Goal: Task Accomplishment & Management: Use online tool/utility

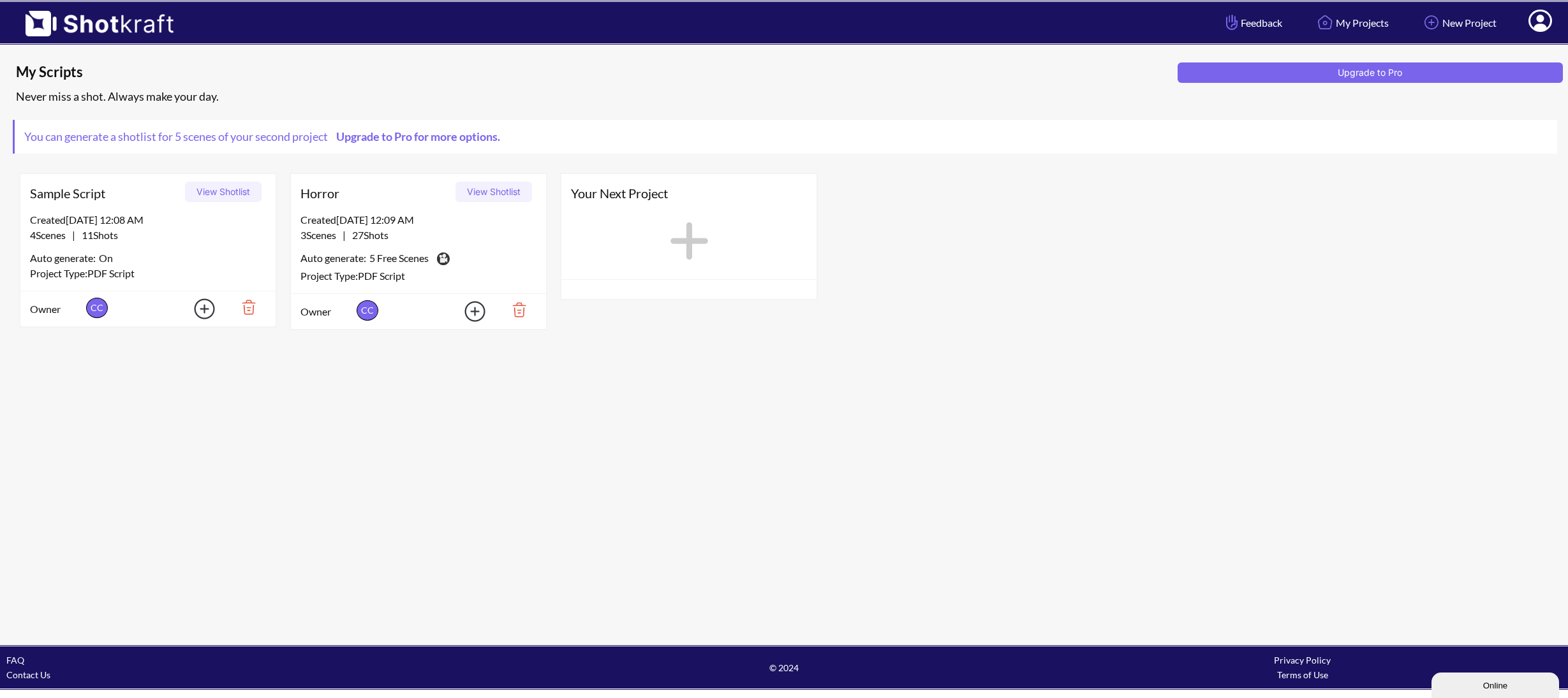
click at [250, 312] on img at bounding box center [244, 306] width 44 height 21
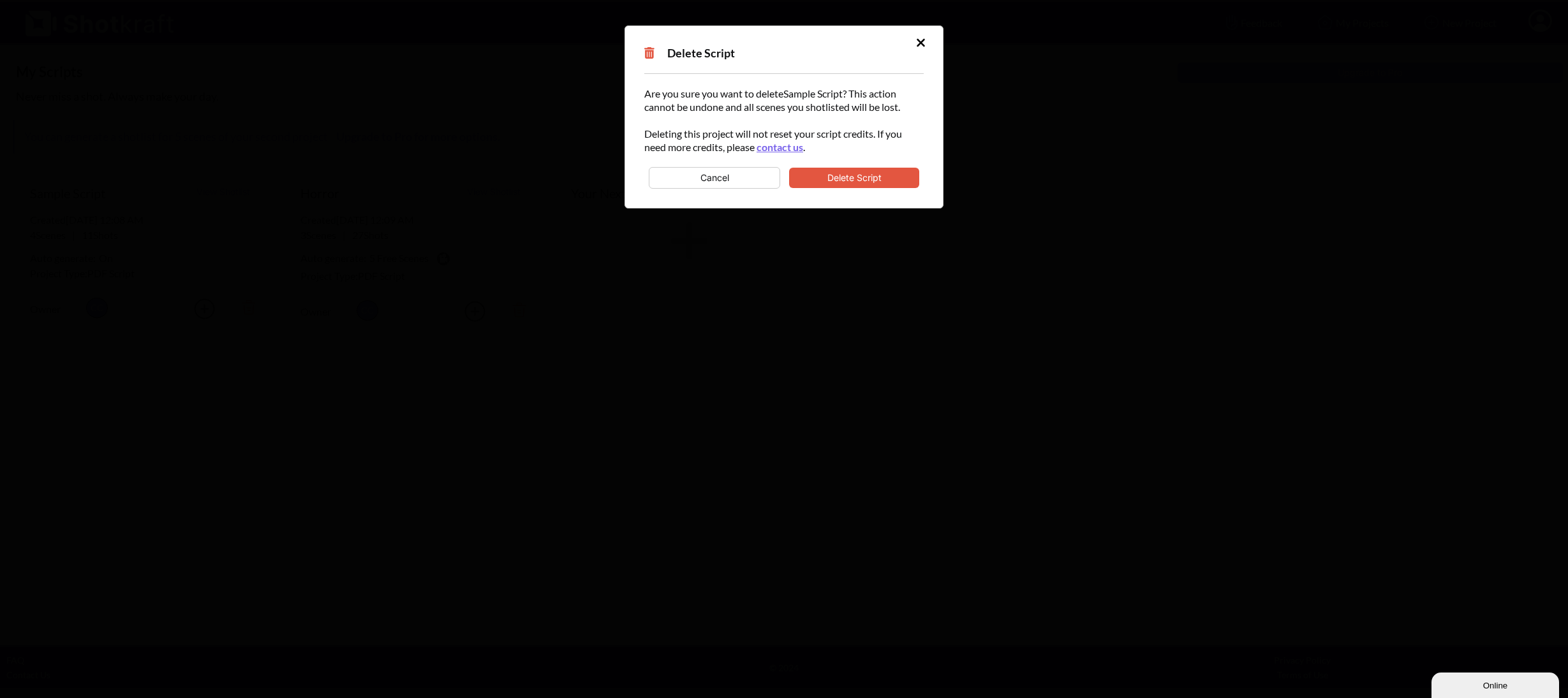
click at [806, 176] on button "Delete Script" at bounding box center [853, 178] width 130 height 20
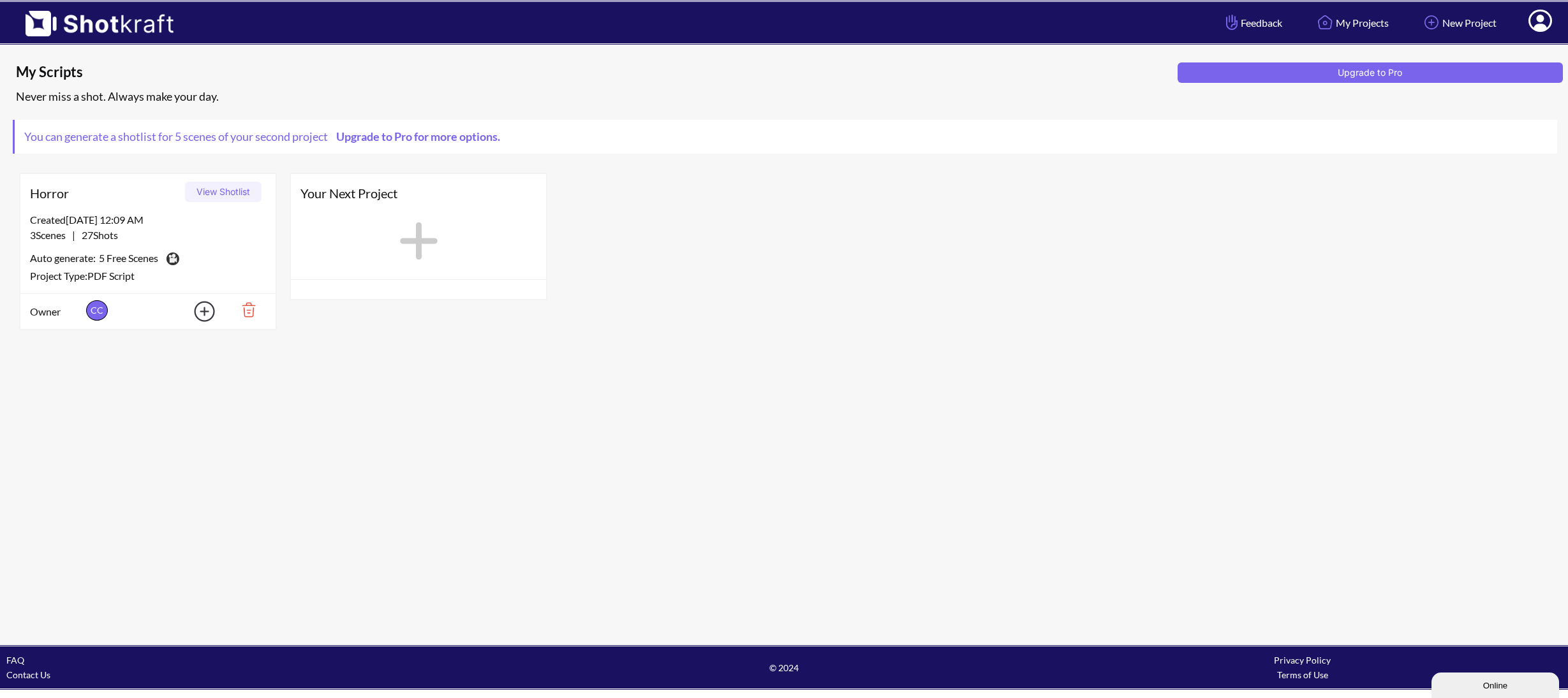
click at [411, 232] on icon at bounding box center [418, 240] width 52 height 57
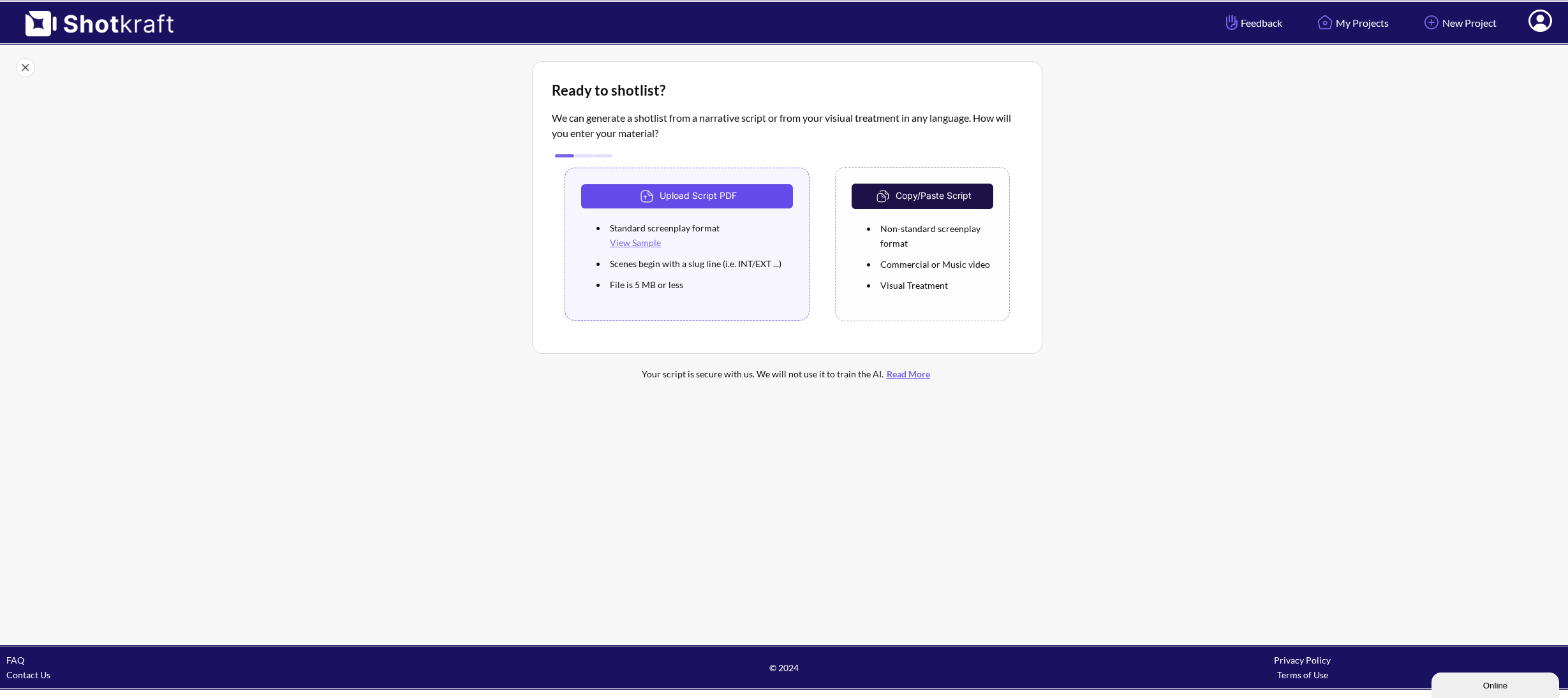
click at [733, 191] on button "Upload Script PDF" at bounding box center [686, 196] width 212 height 24
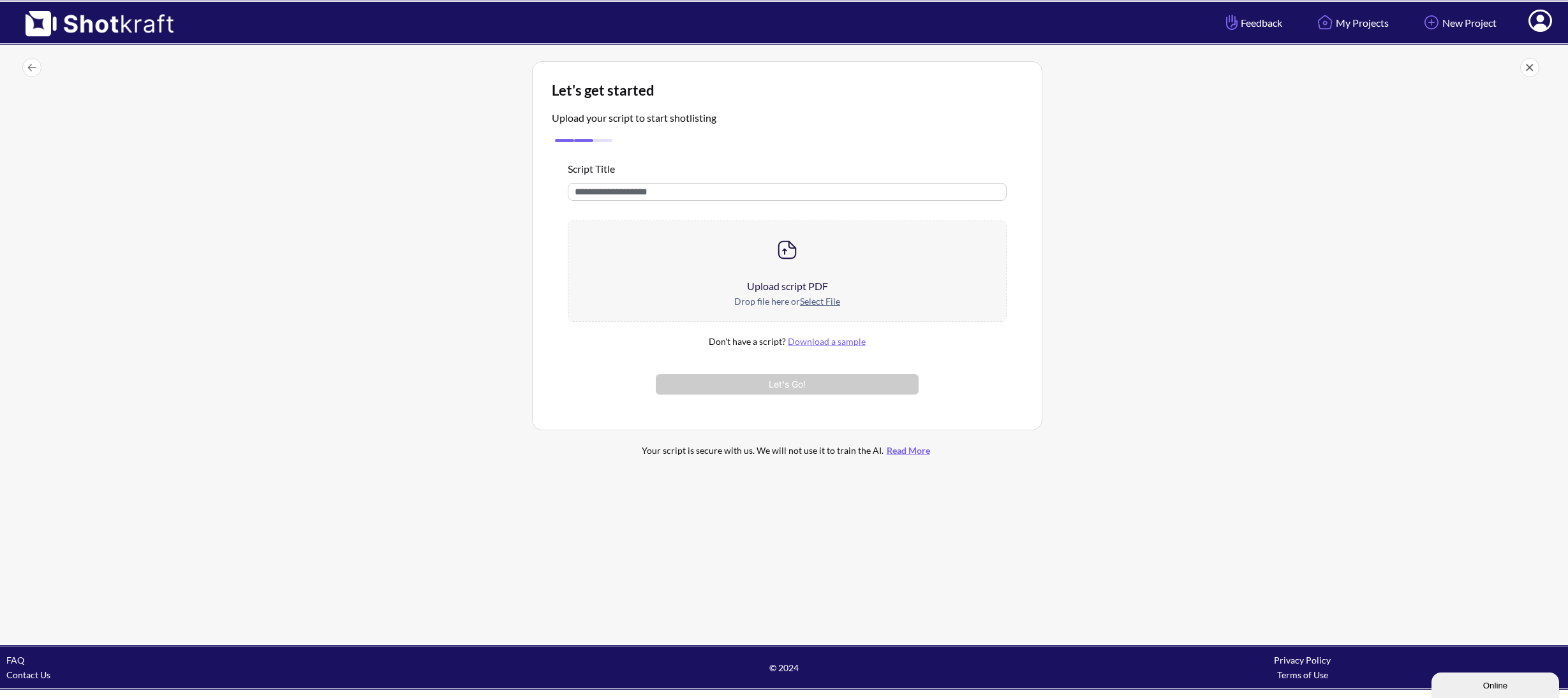
click at [652, 197] on input "text" at bounding box center [786, 192] width 439 height 18
type input "******"
click at [818, 306] on u "Select File" at bounding box center [819, 300] width 40 height 11
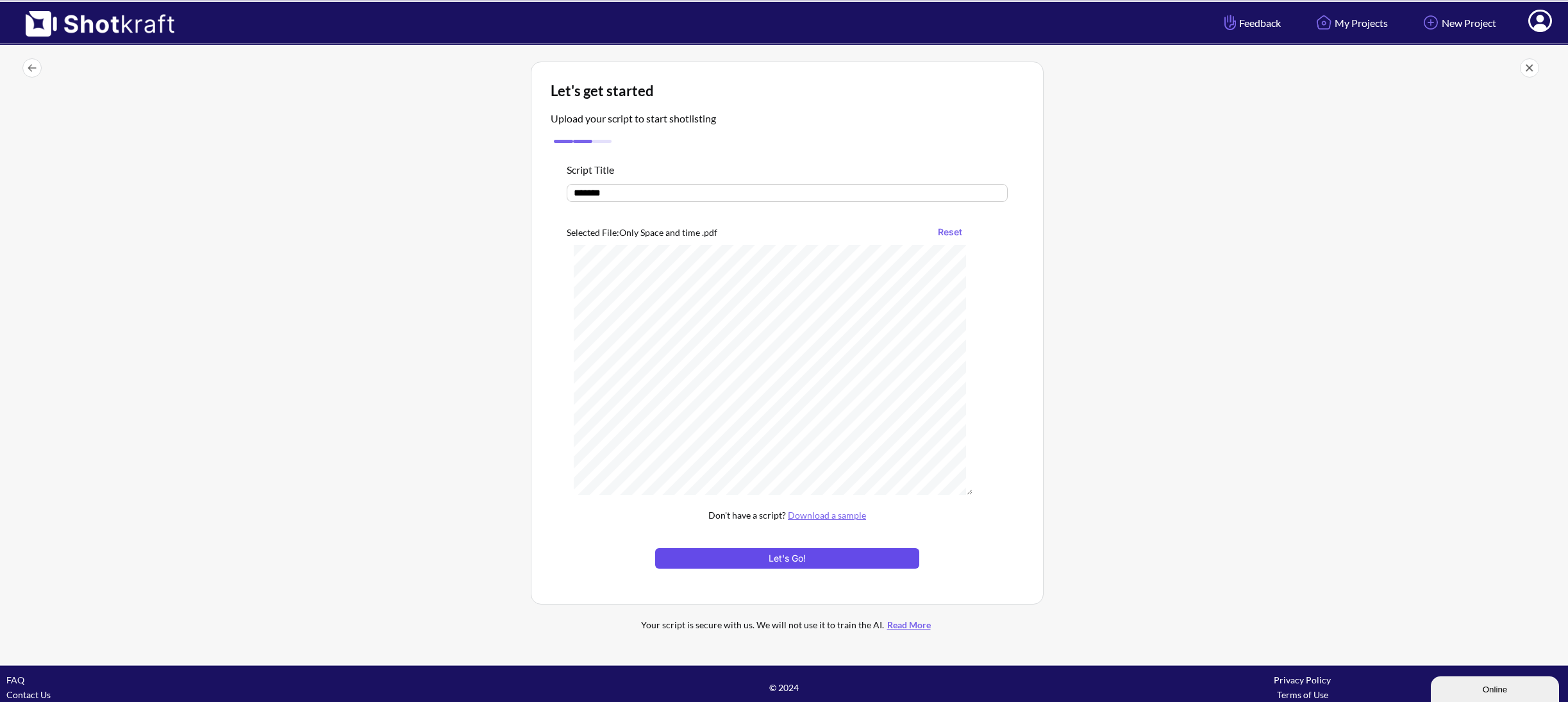
scroll to position [3, 0]
click at [821, 555] on button "Let's Go!" at bounding box center [787, 558] width 264 height 21
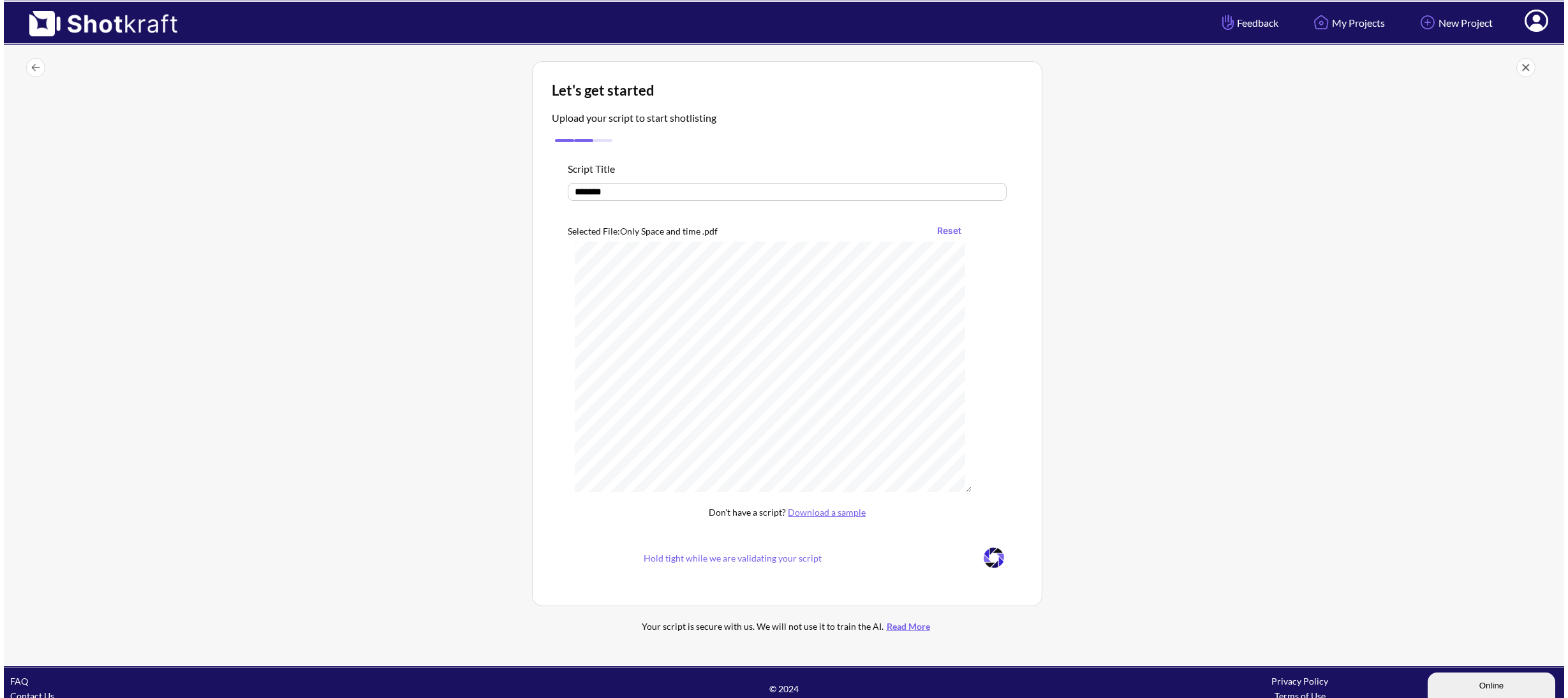
scroll to position [292, 0]
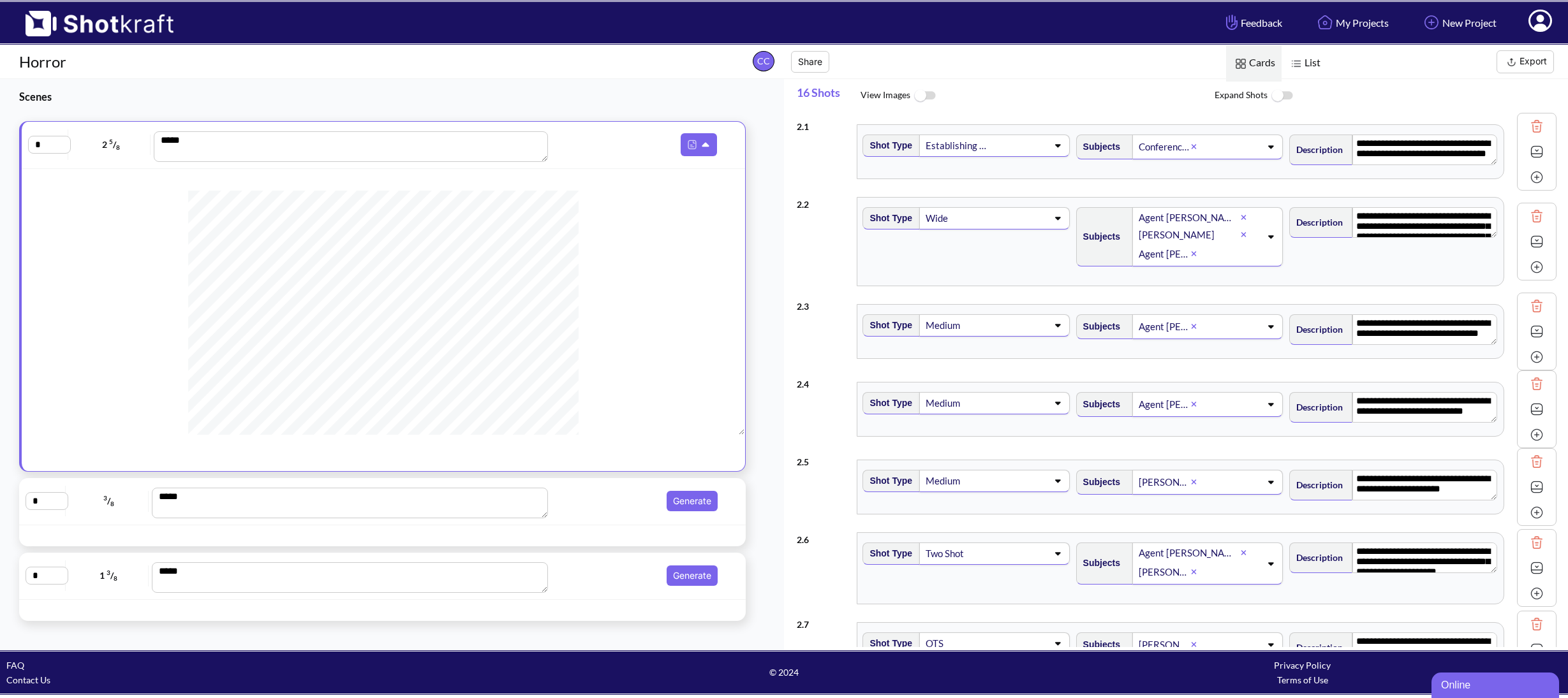
click at [1527, 127] on img at bounding box center [1536, 126] width 19 height 19
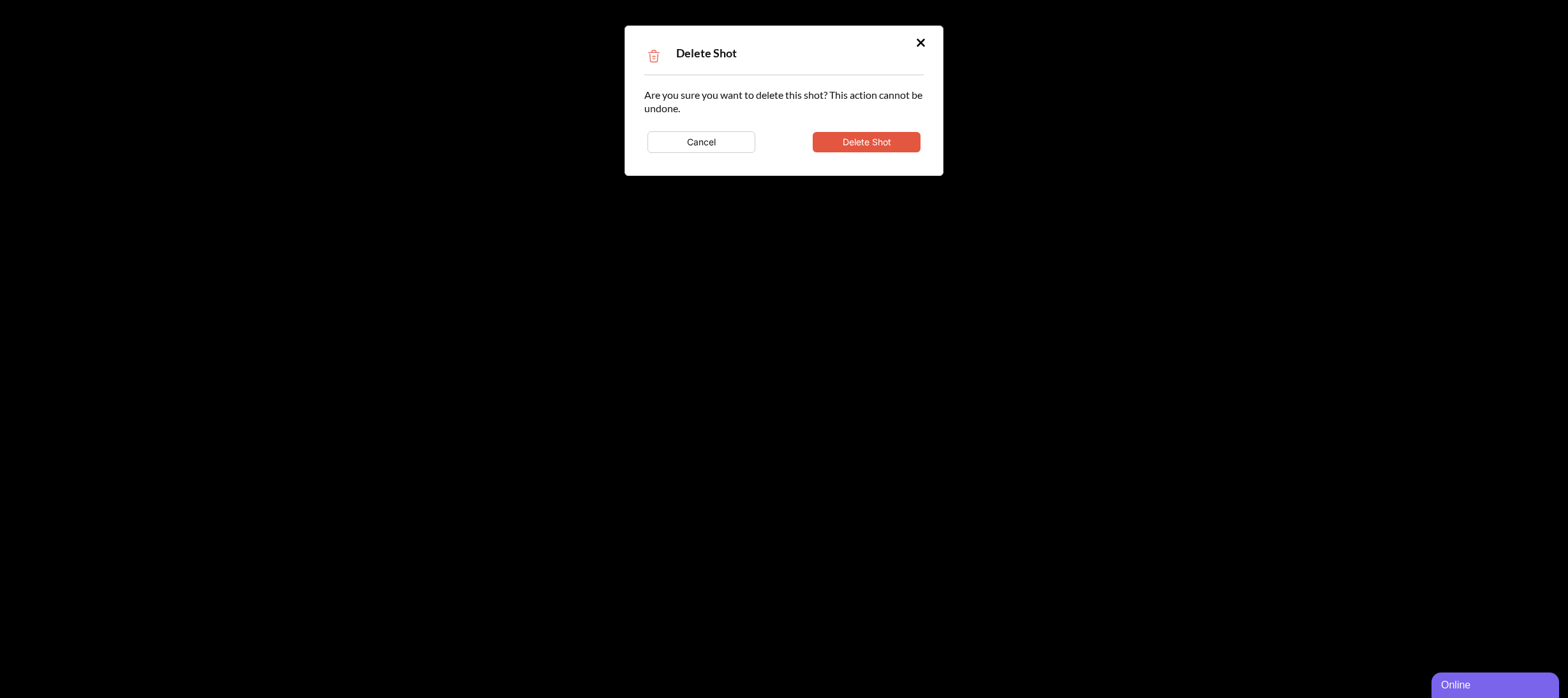
click at [882, 139] on button "Delete Shot" at bounding box center [866, 142] width 108 height 20
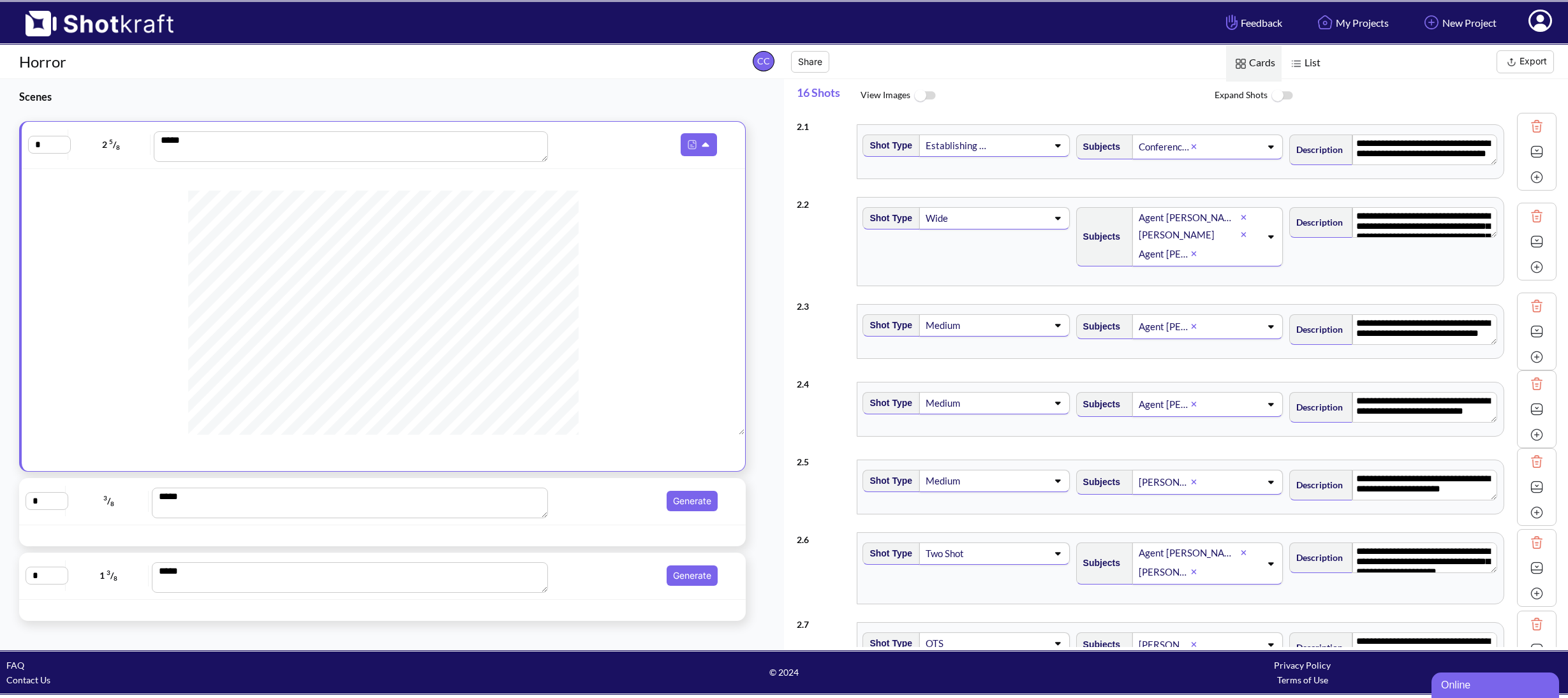
type textarea "**********"
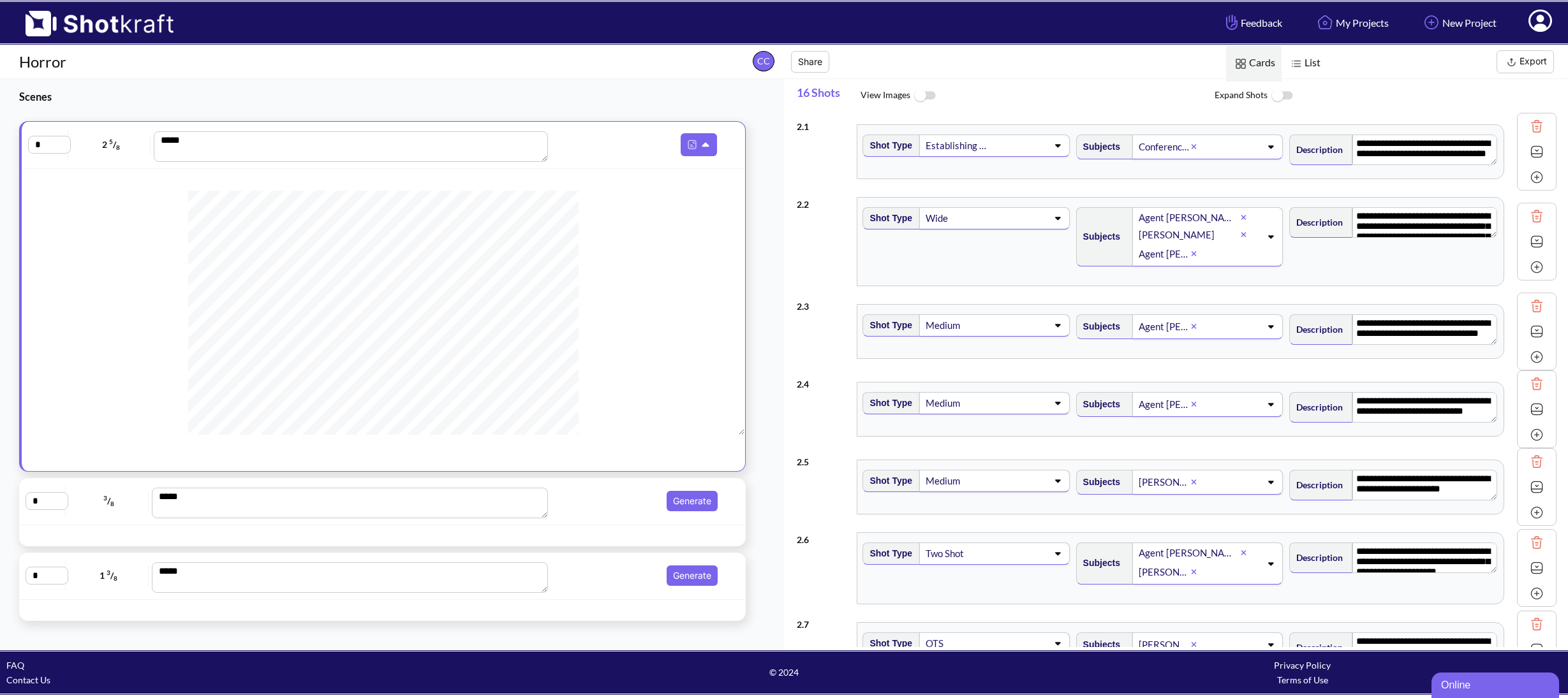
type textarea "**********"
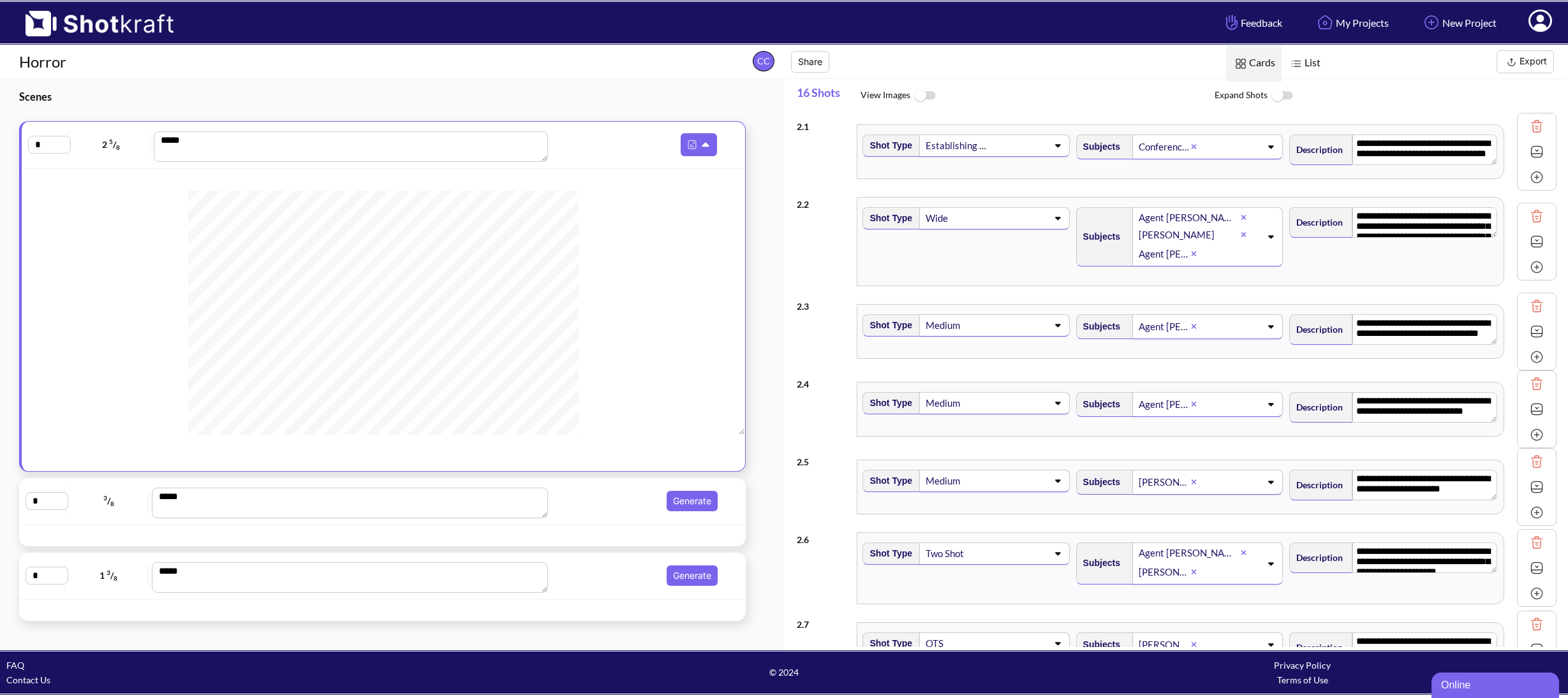
type textarea "**********"
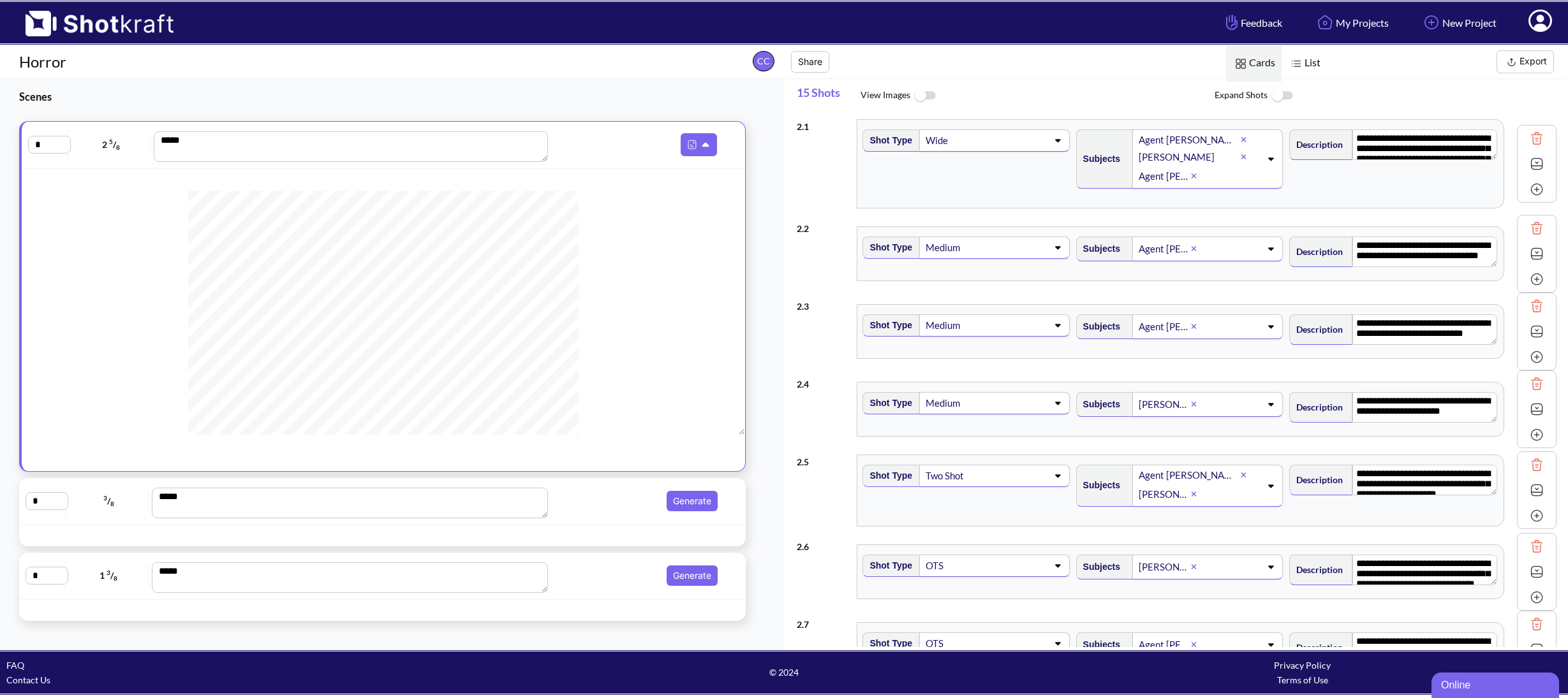
click at [1534, 140] on img at bounding box center [1536, 138] width 19 height 19
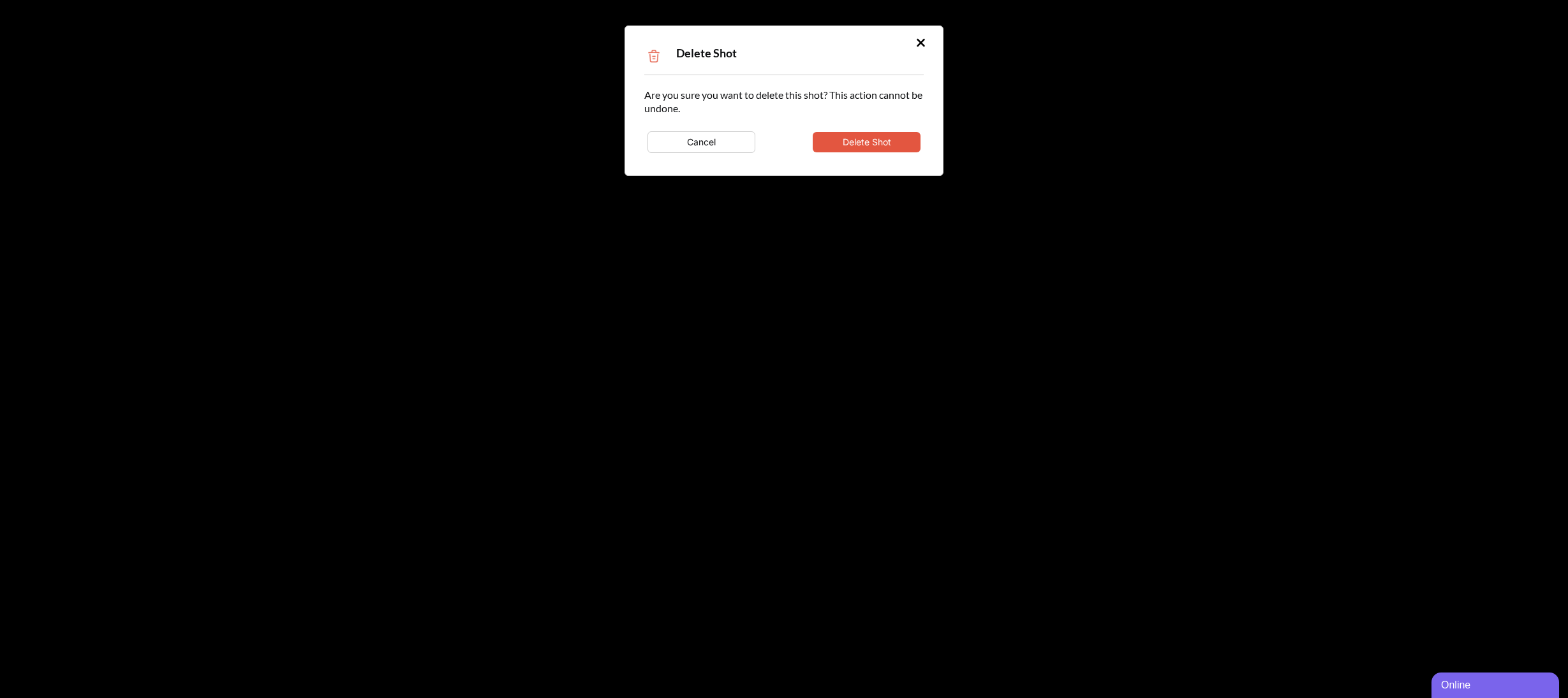
click at [853, 139] on button "Delete Shot" at bounding box center [866, 142] width 108 height 20
type textarea "**********"
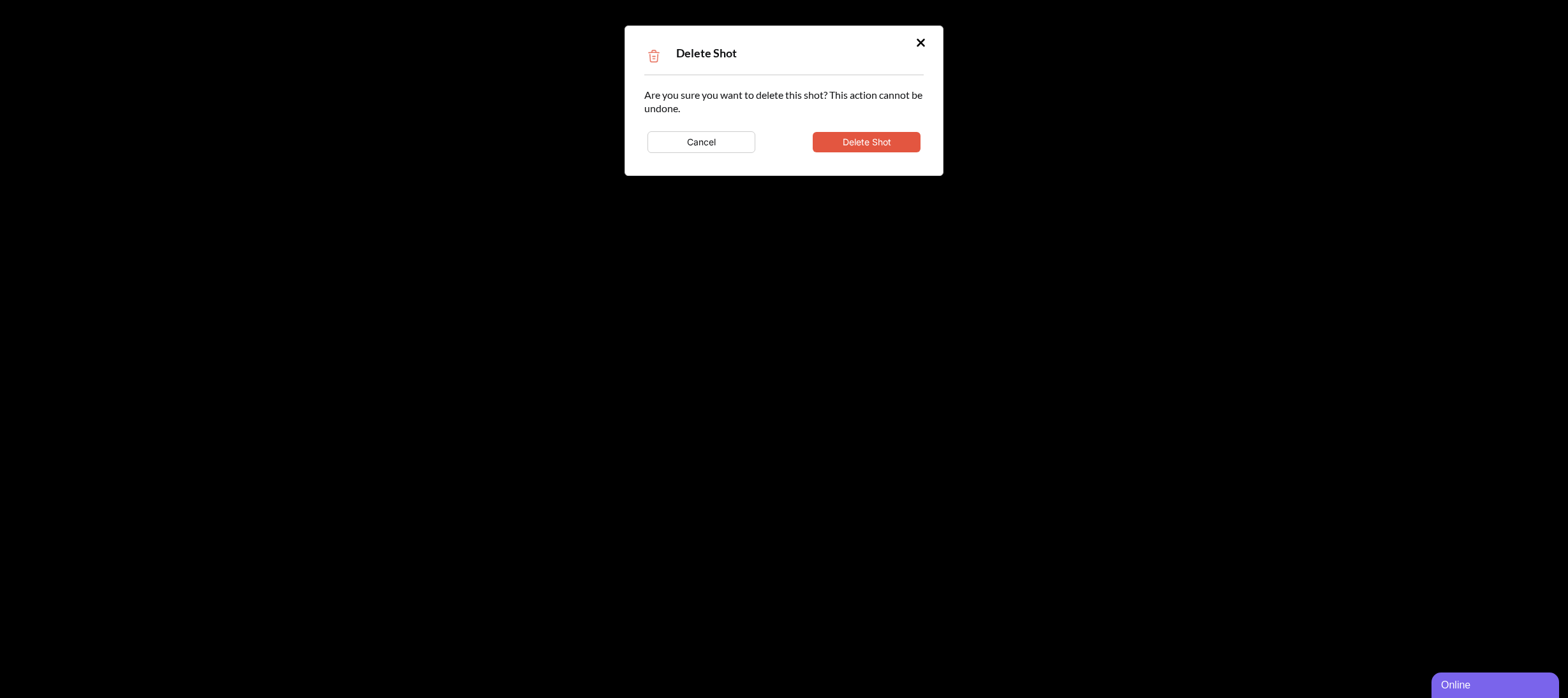
type textarea "**********"
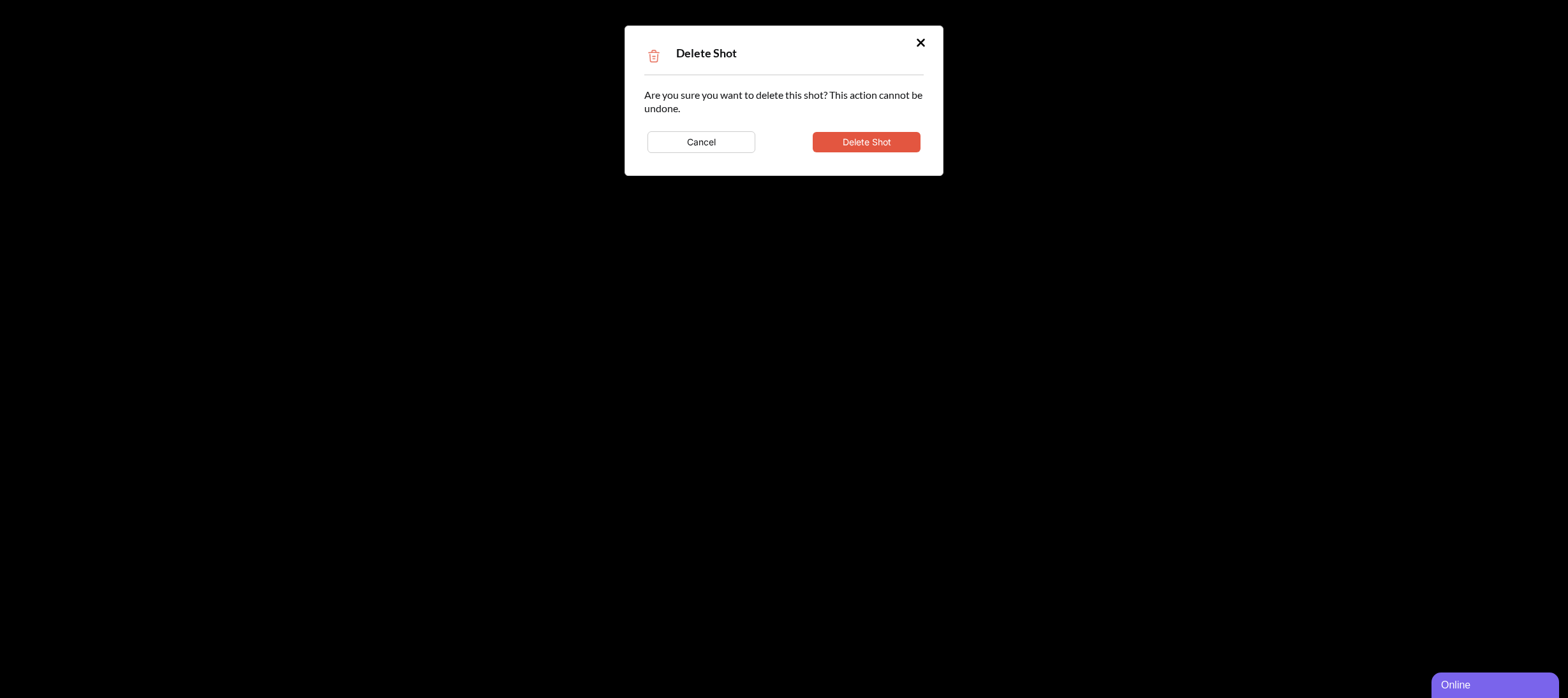
type textarea "**********"
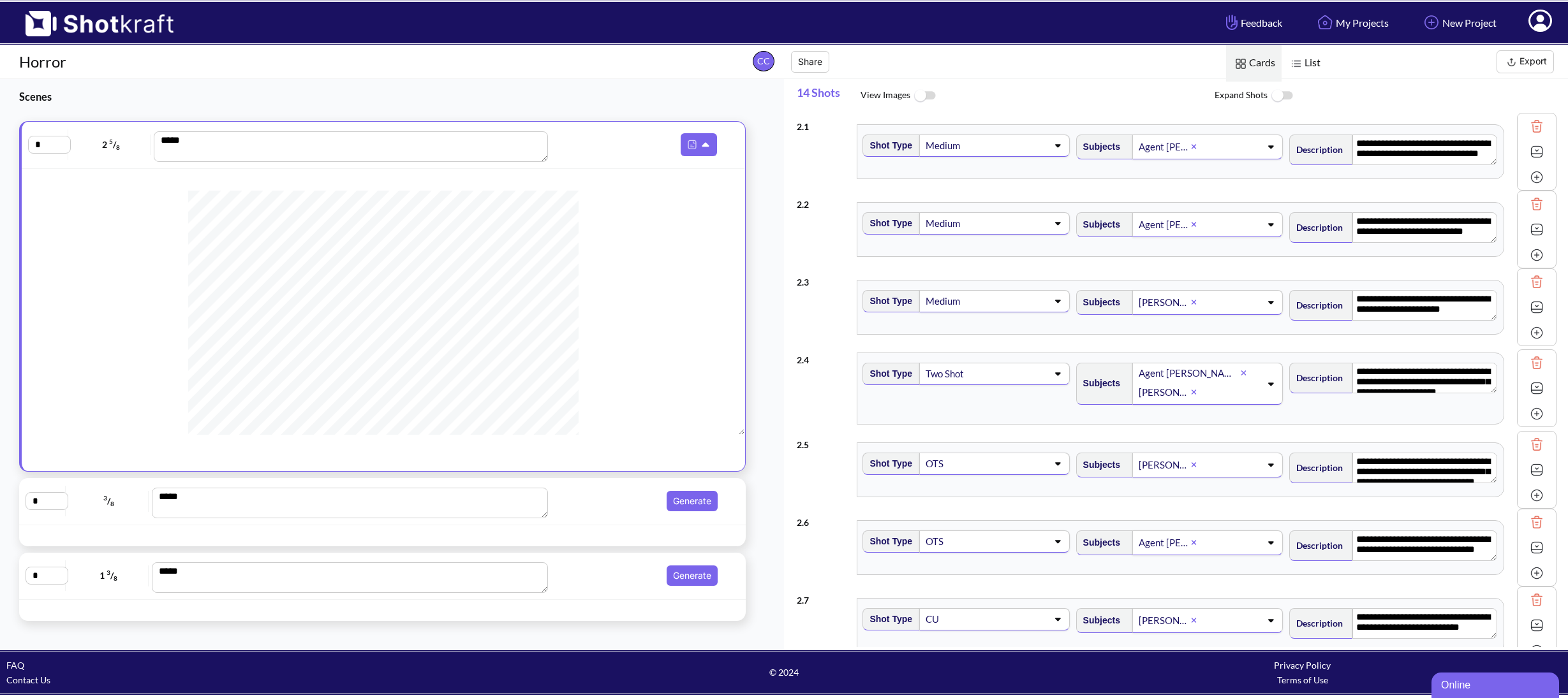
click at [1527, 126] on img at bounding box center [1536, 126] width 19 height 19
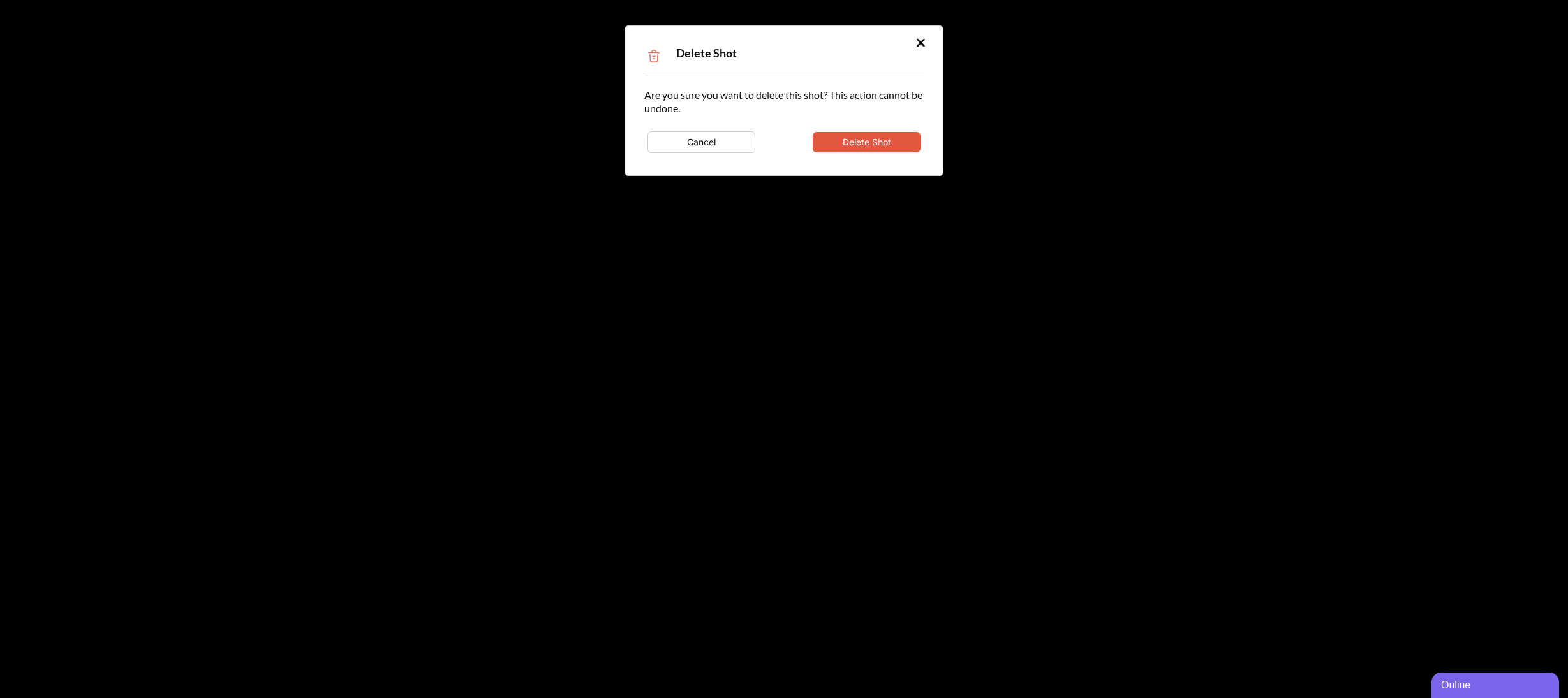
click at [840, 134] on button "Delete Shot" at bounding box center [866, 142] width 108 height 20
type textarea "**********"
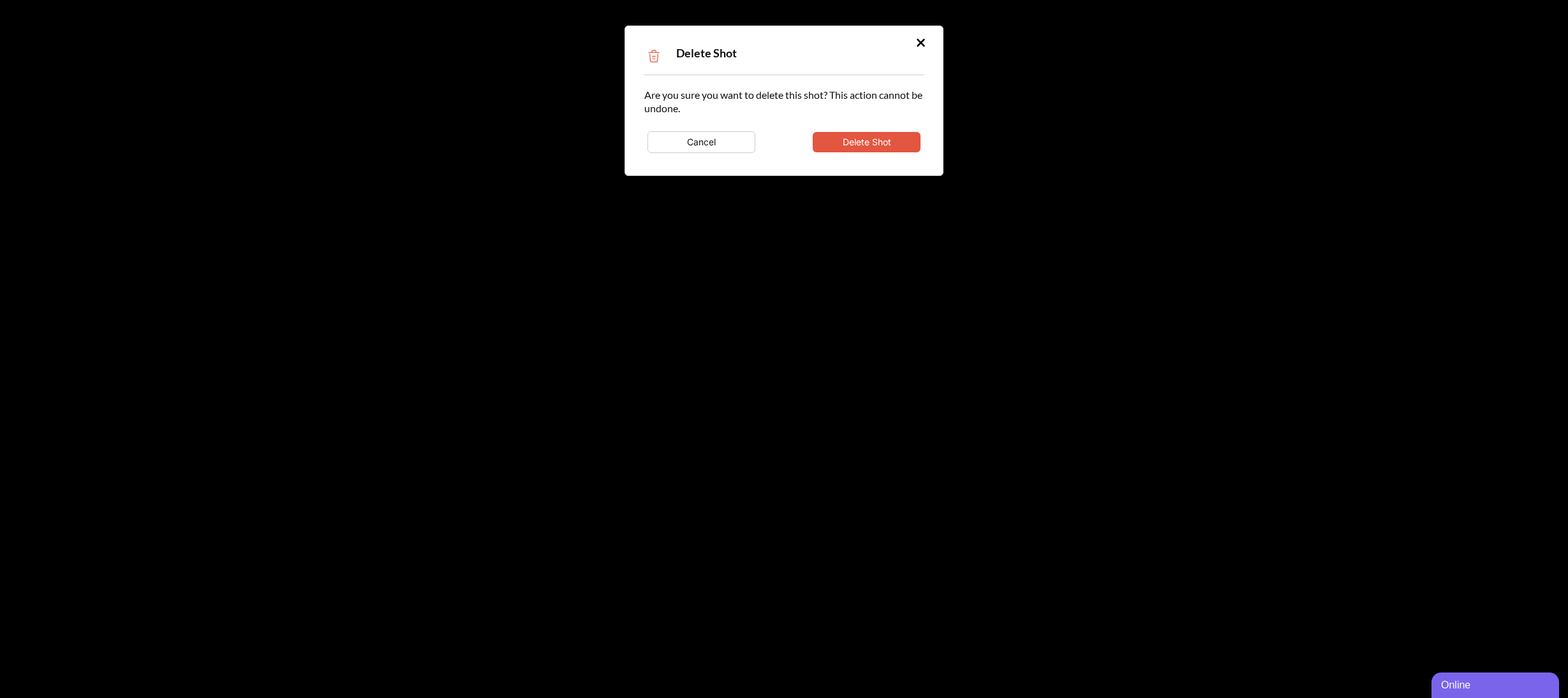
type textarea "**********"
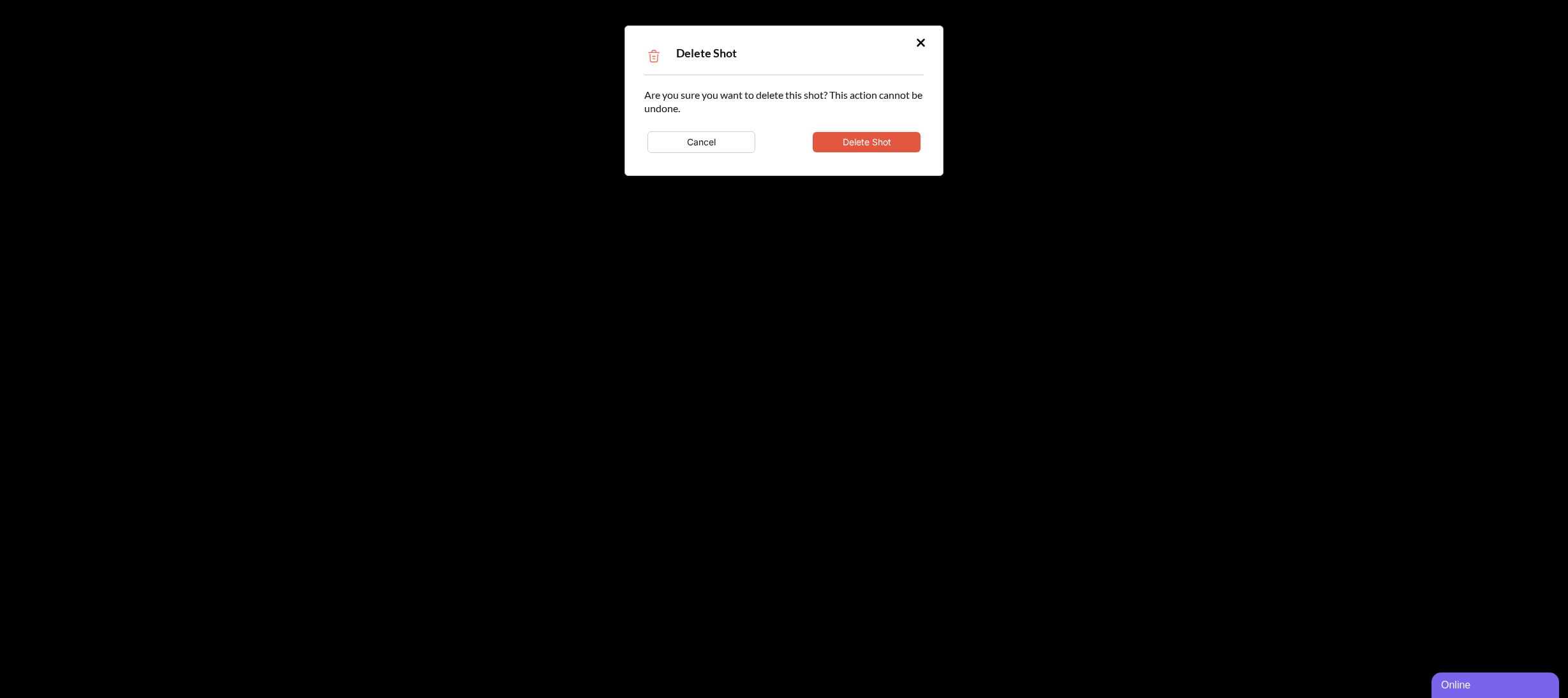
type textarea "**********"
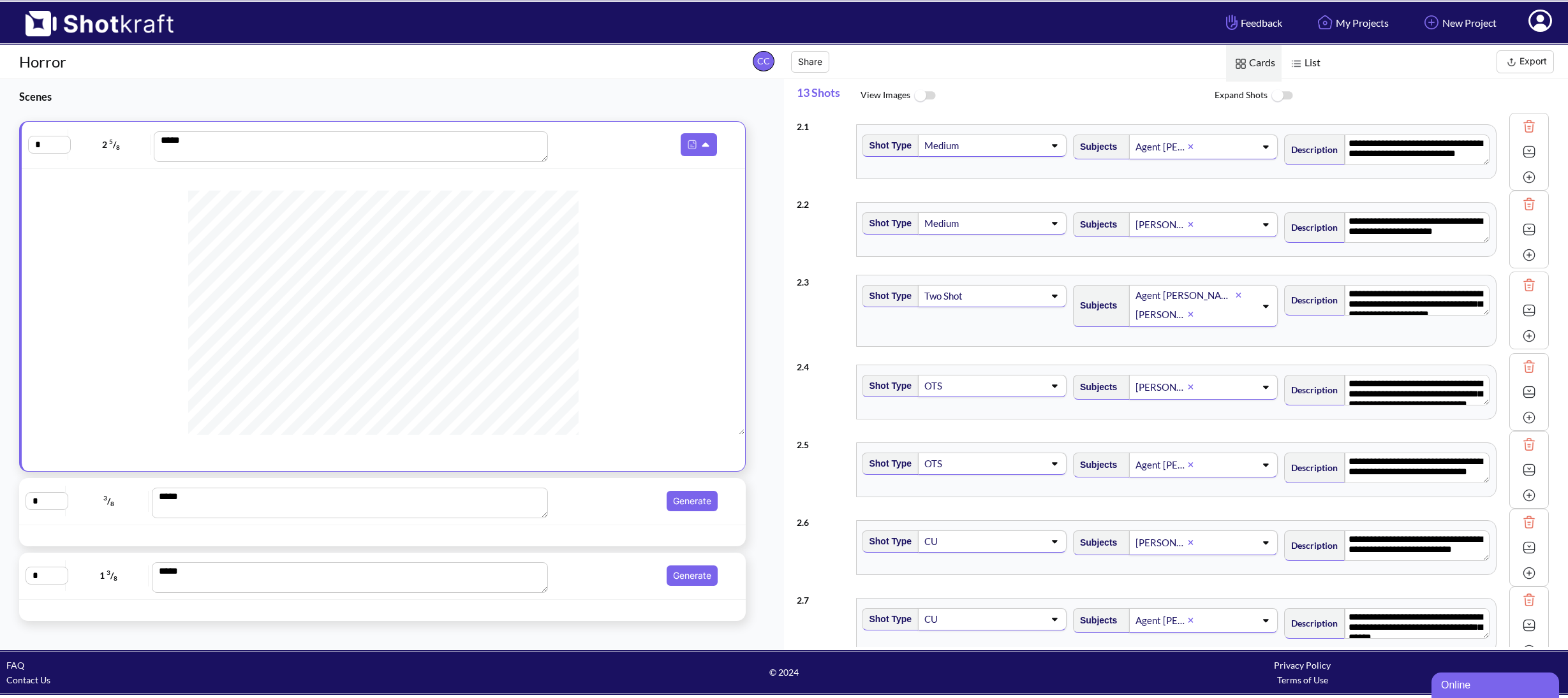
click at [1299, 65] on img at bounding box center [1295, 63] width 16 height 16
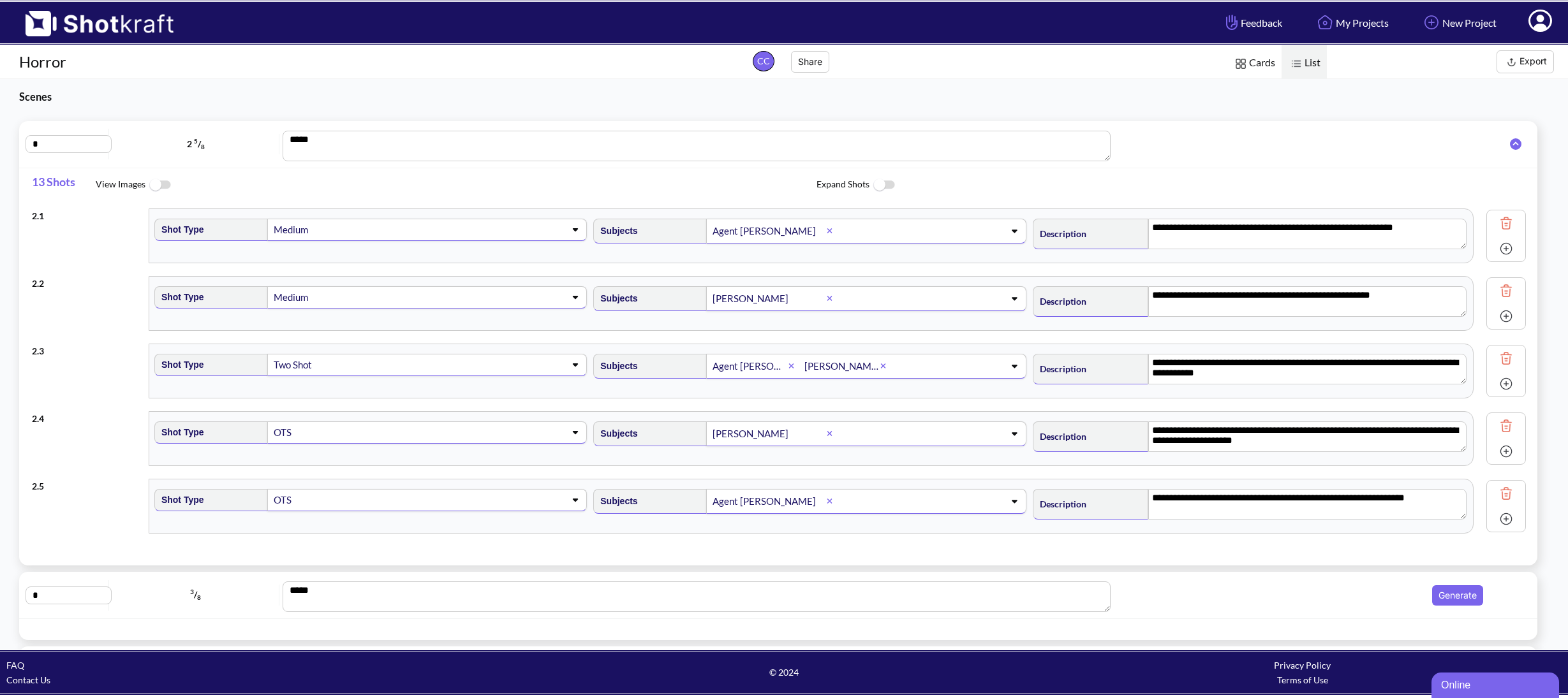
click at [1496, 222] on img at bounding box center [1506, 223] width 19 height 19
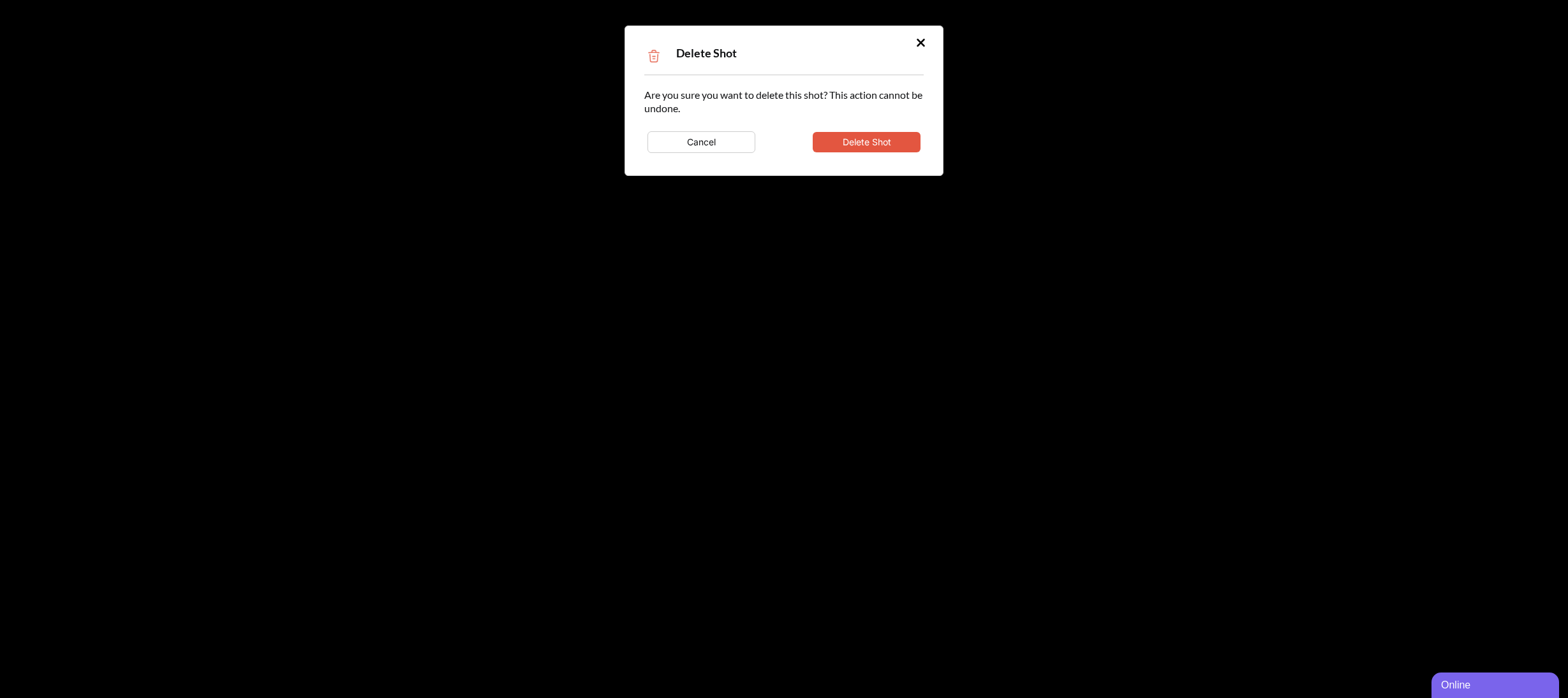
click at [901, 146] on button "Delete Shot" at bounding box center [866, 142] width 108 height 20
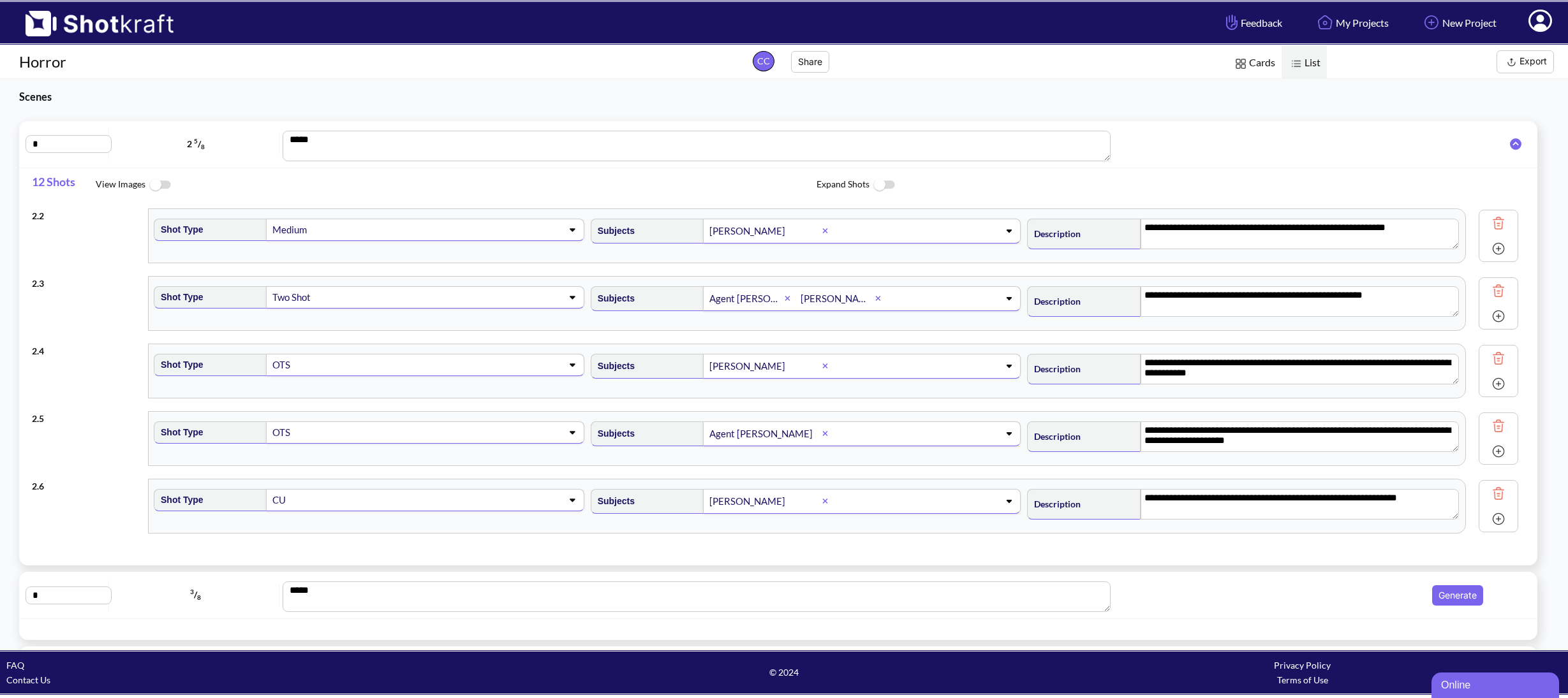
type textarea "**********"
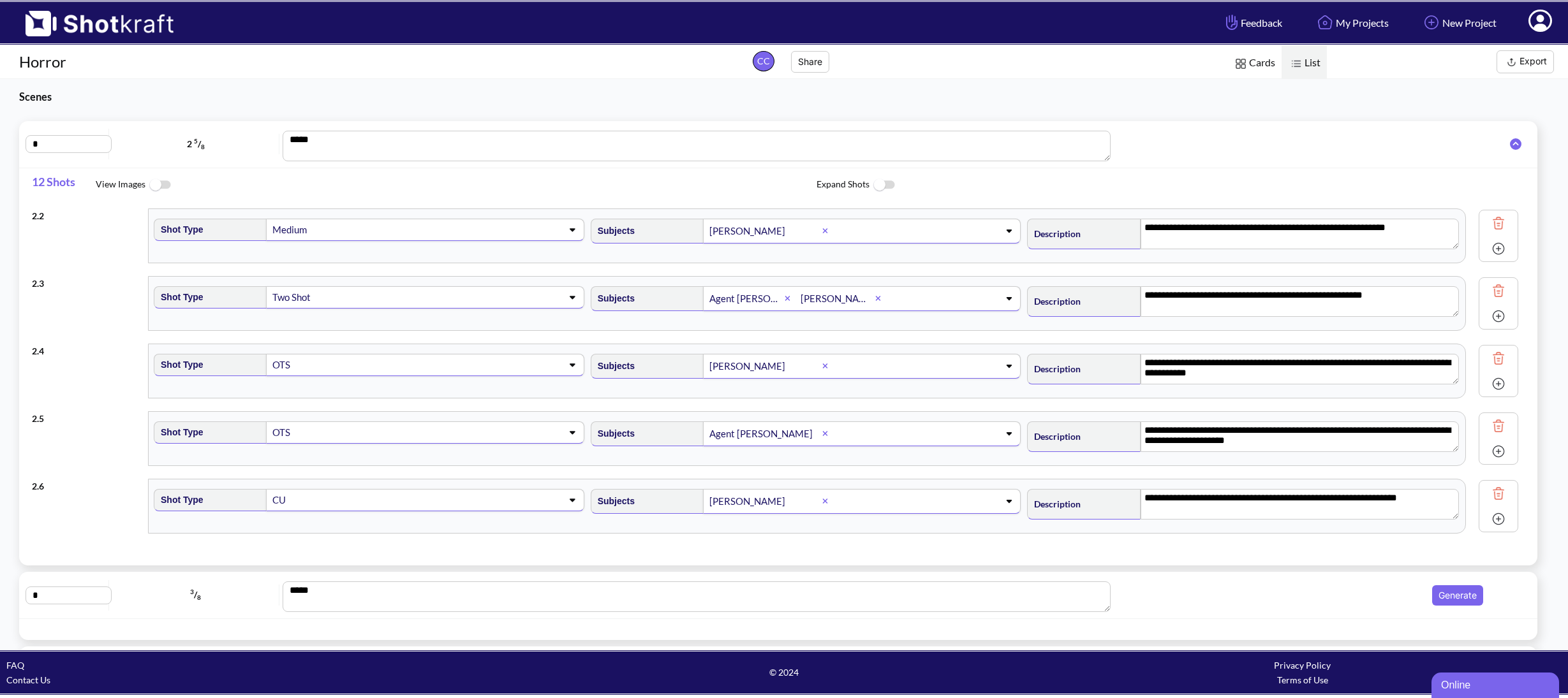
type textarea "**********"
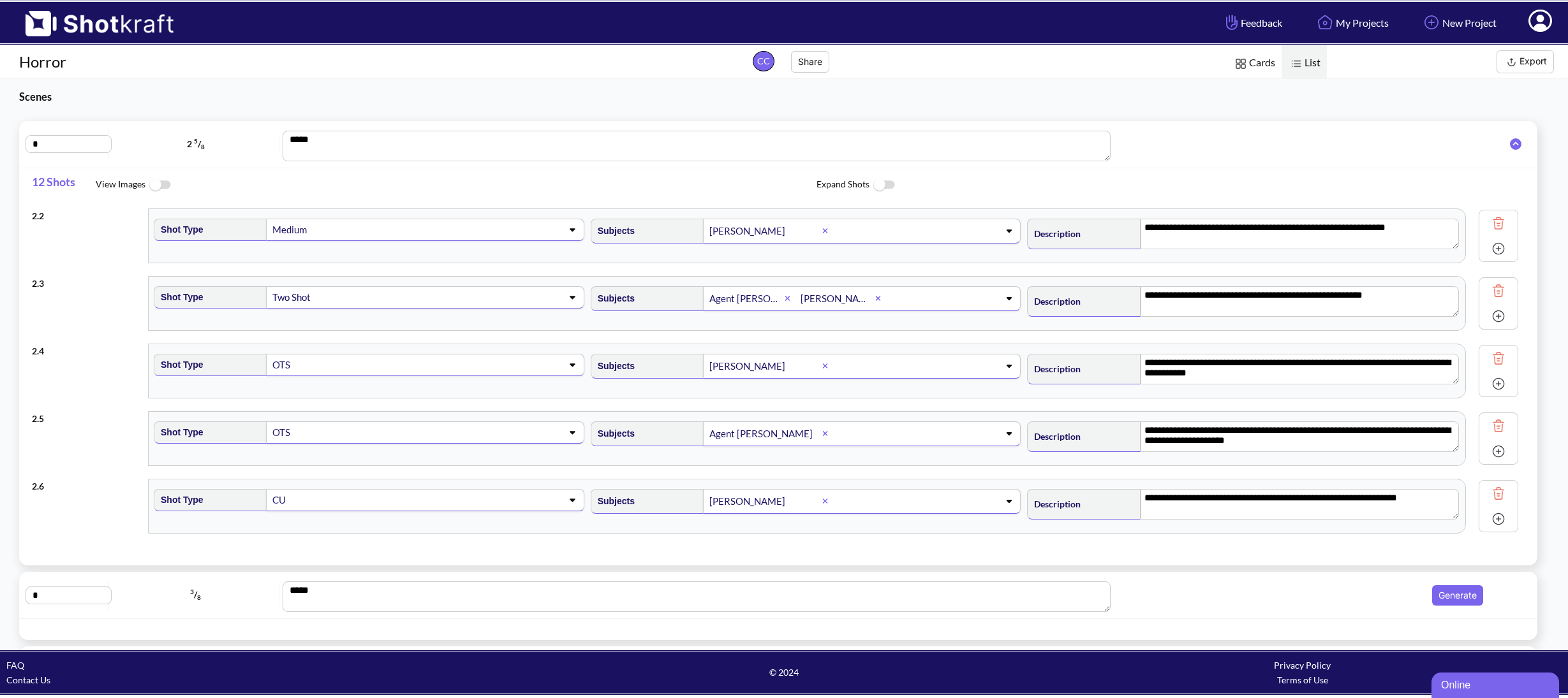
type textarea "**********"
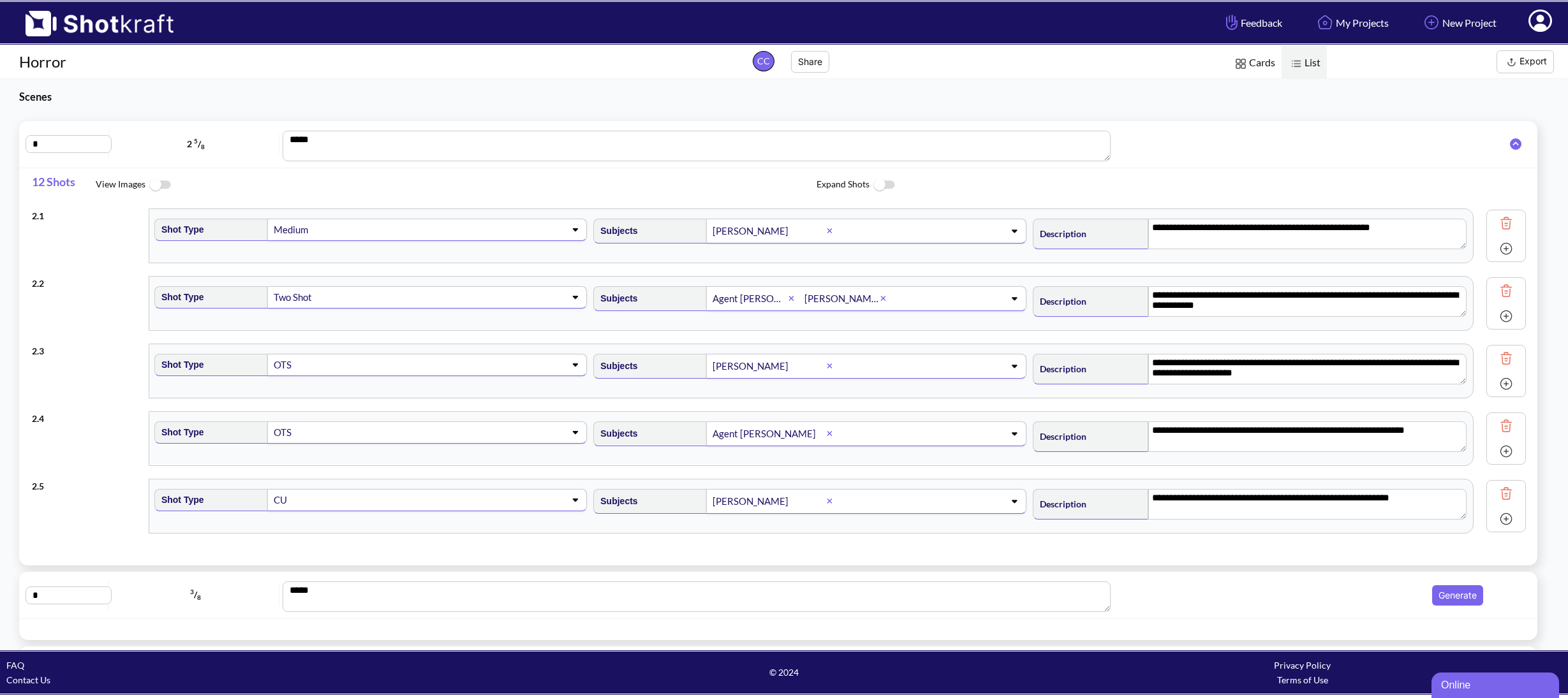
click at [1496, 227] on img at bounding box center [1506, 223] width 19 height 19
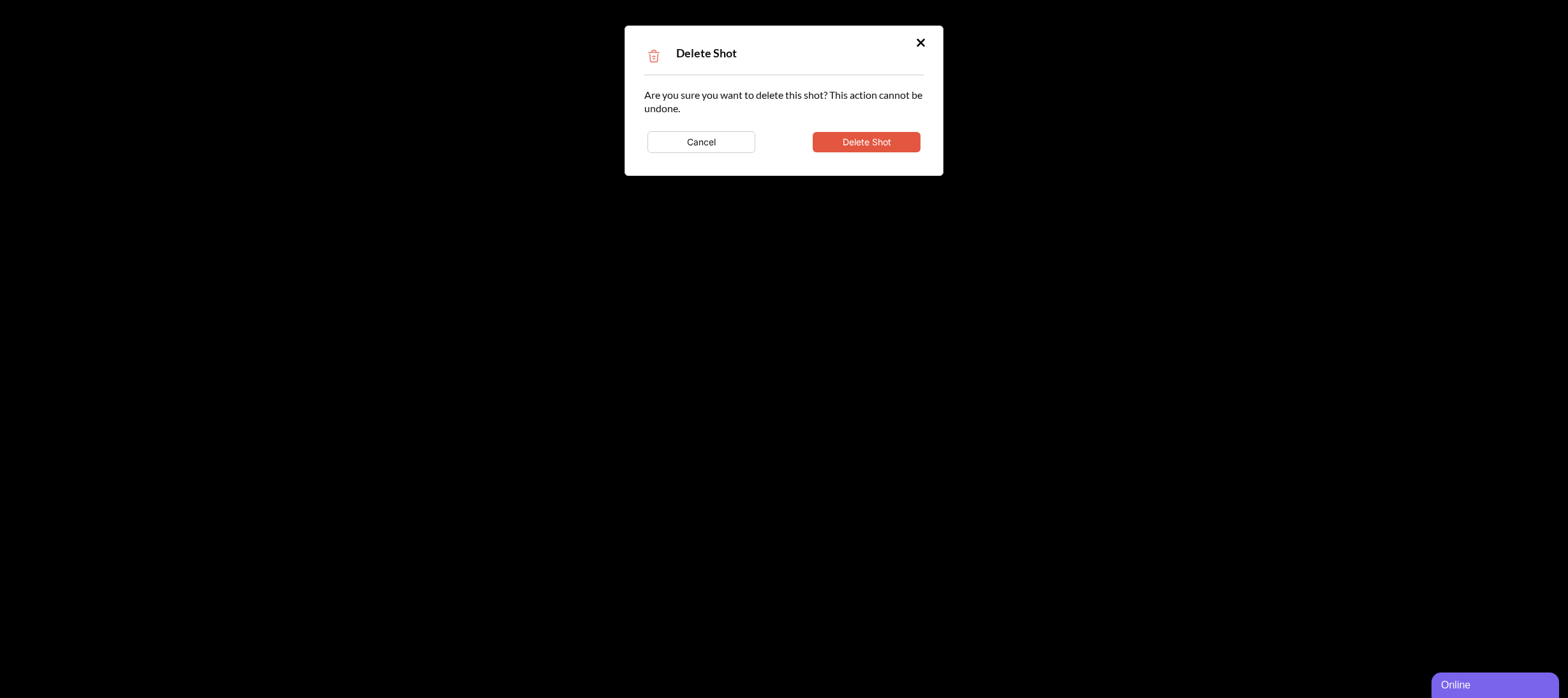
click at [877, 144] on button "Delete Shot" at bounding box center [866, 142] width 108 height 20
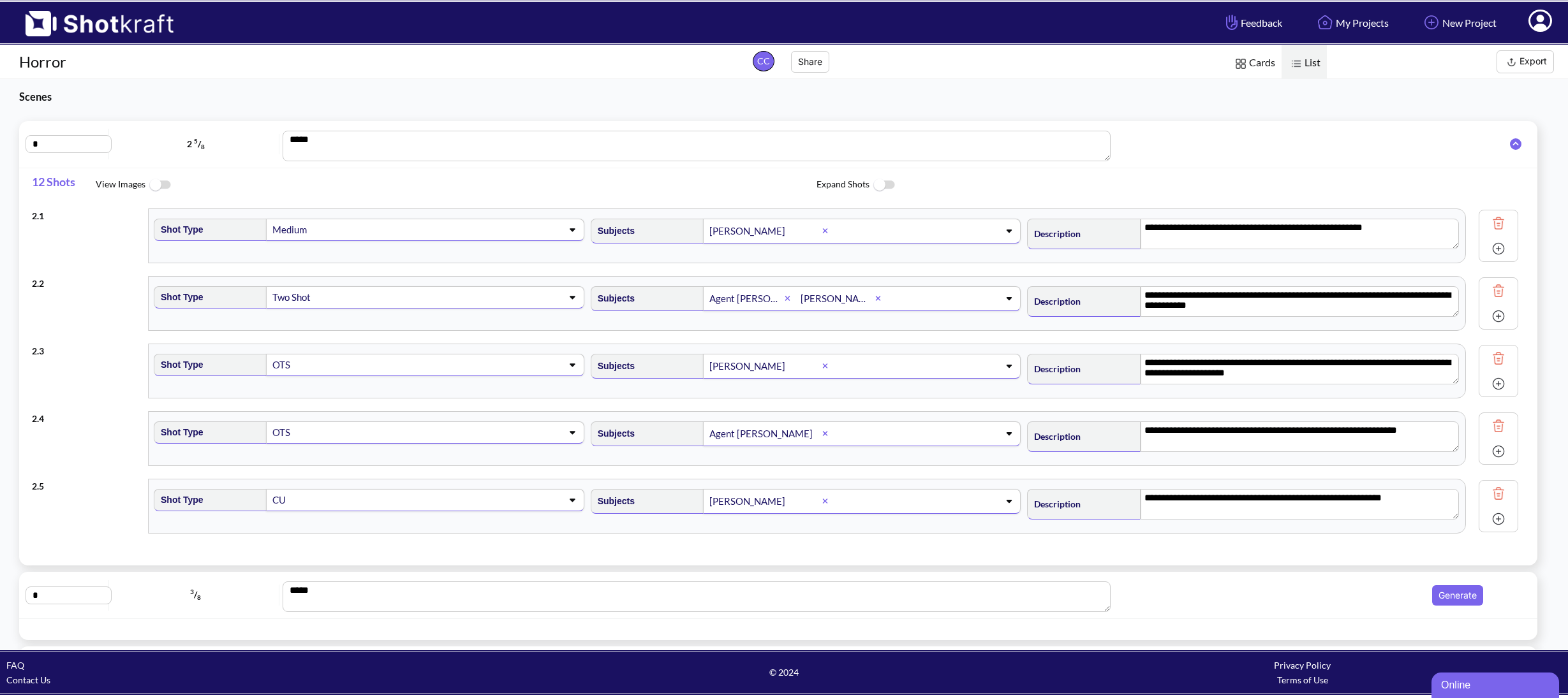
type textarea "**********"
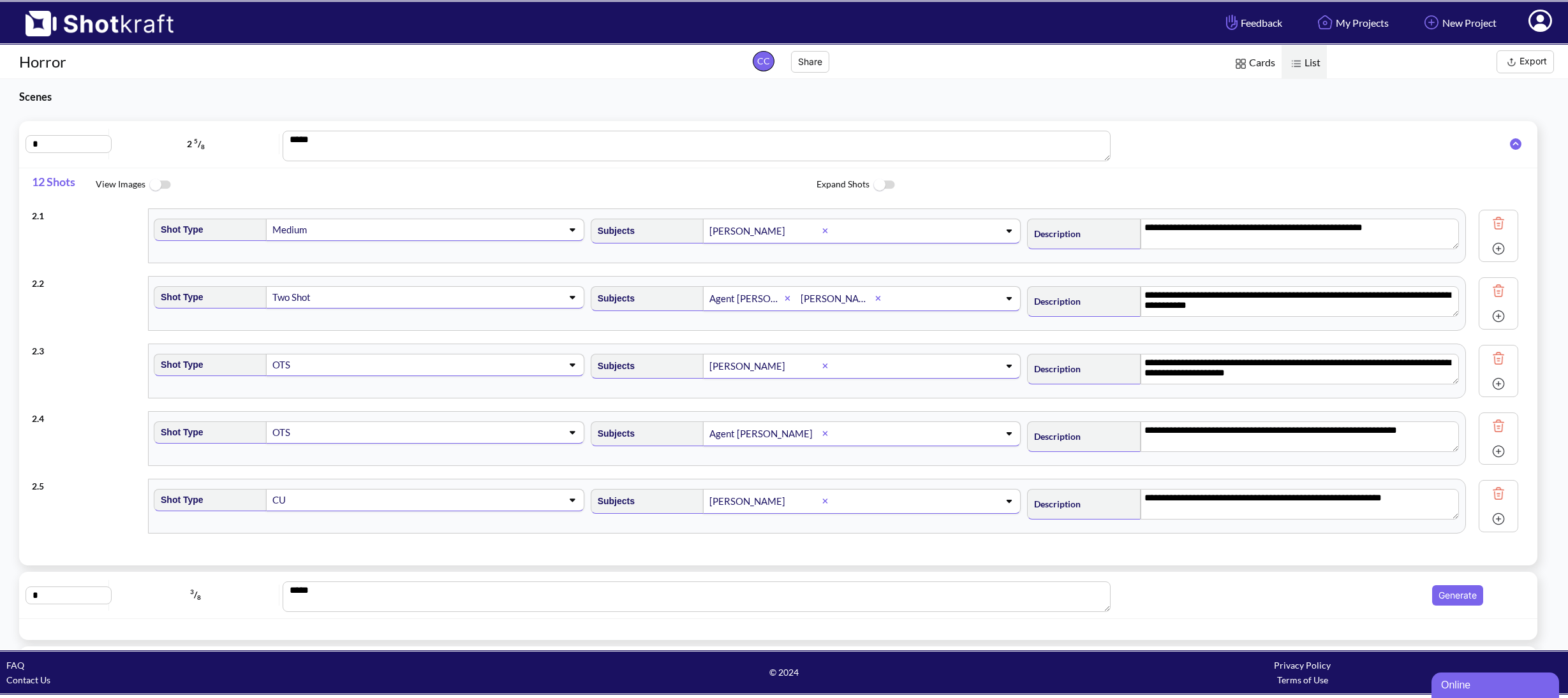
type textarea "**********"
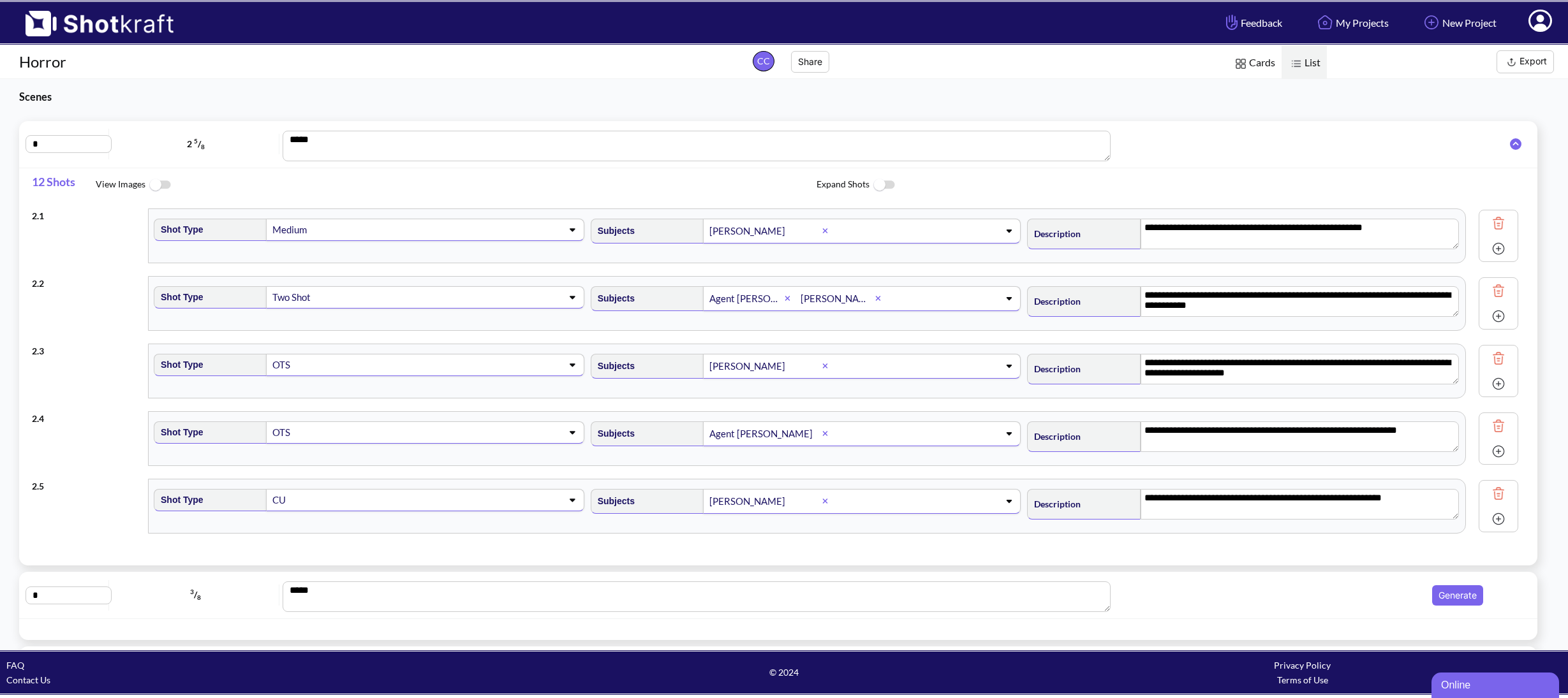
type textarea "**********"
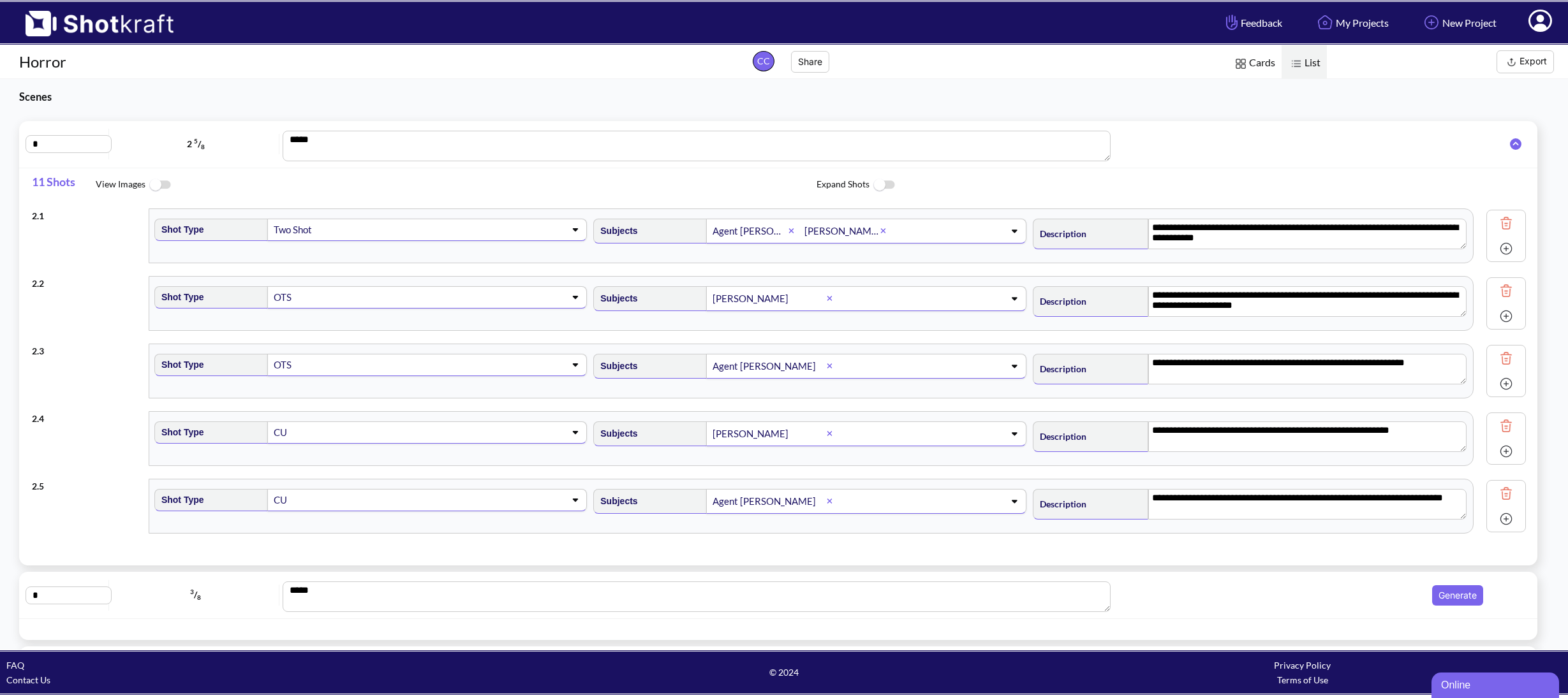
click at [1496, 230] on img at bounding box center [1506, 223] width 19 height 19
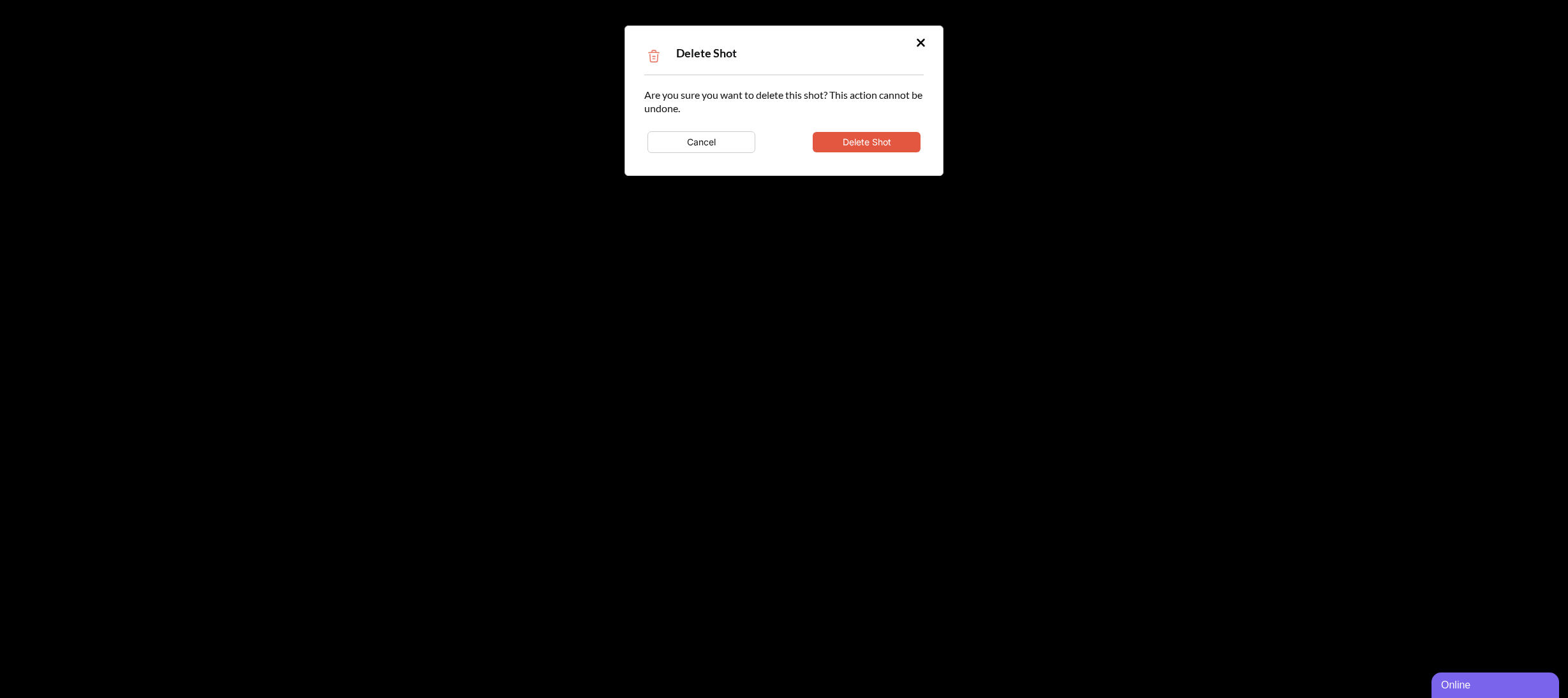
click at [863, 148] on button "Delete Shot" at bounding box center [866, 142] width 108 height 20
type textarea "**********"
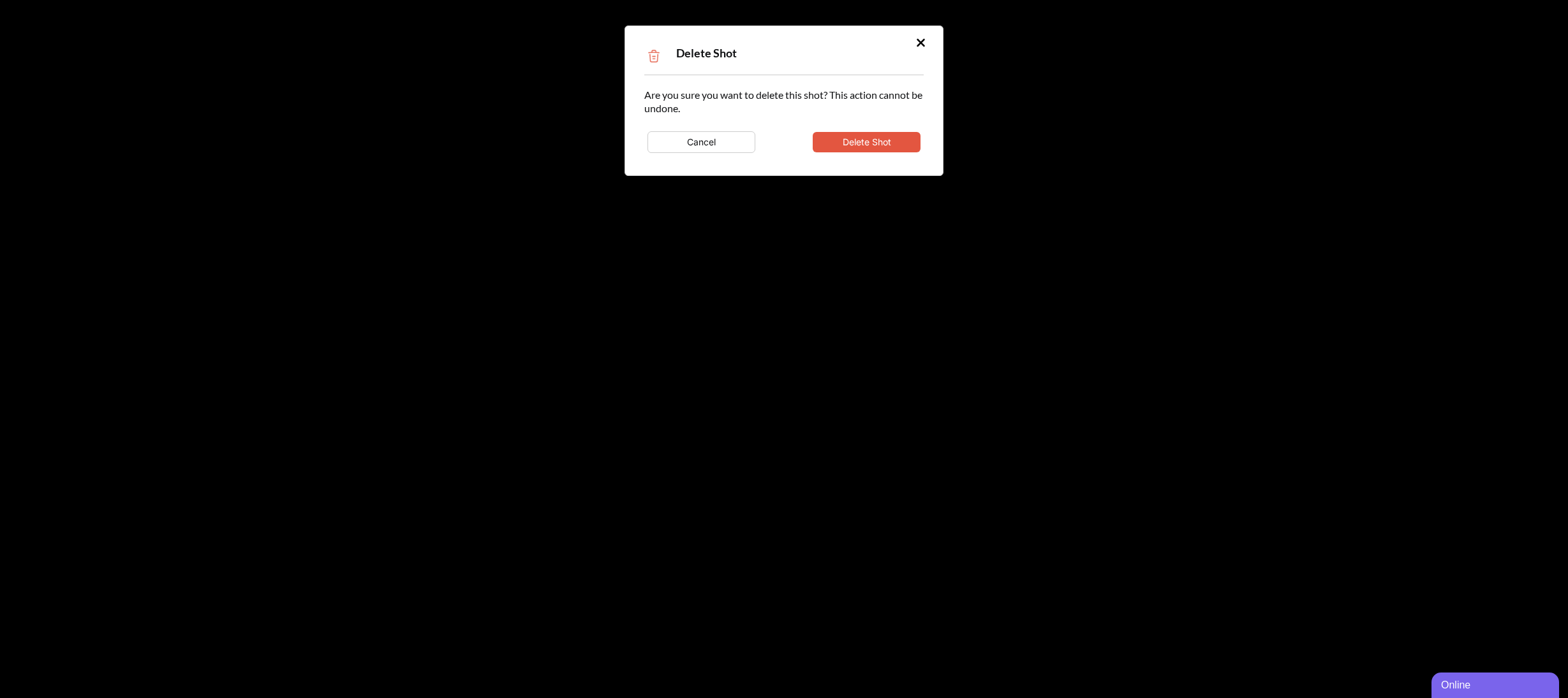
type textarea "**********"
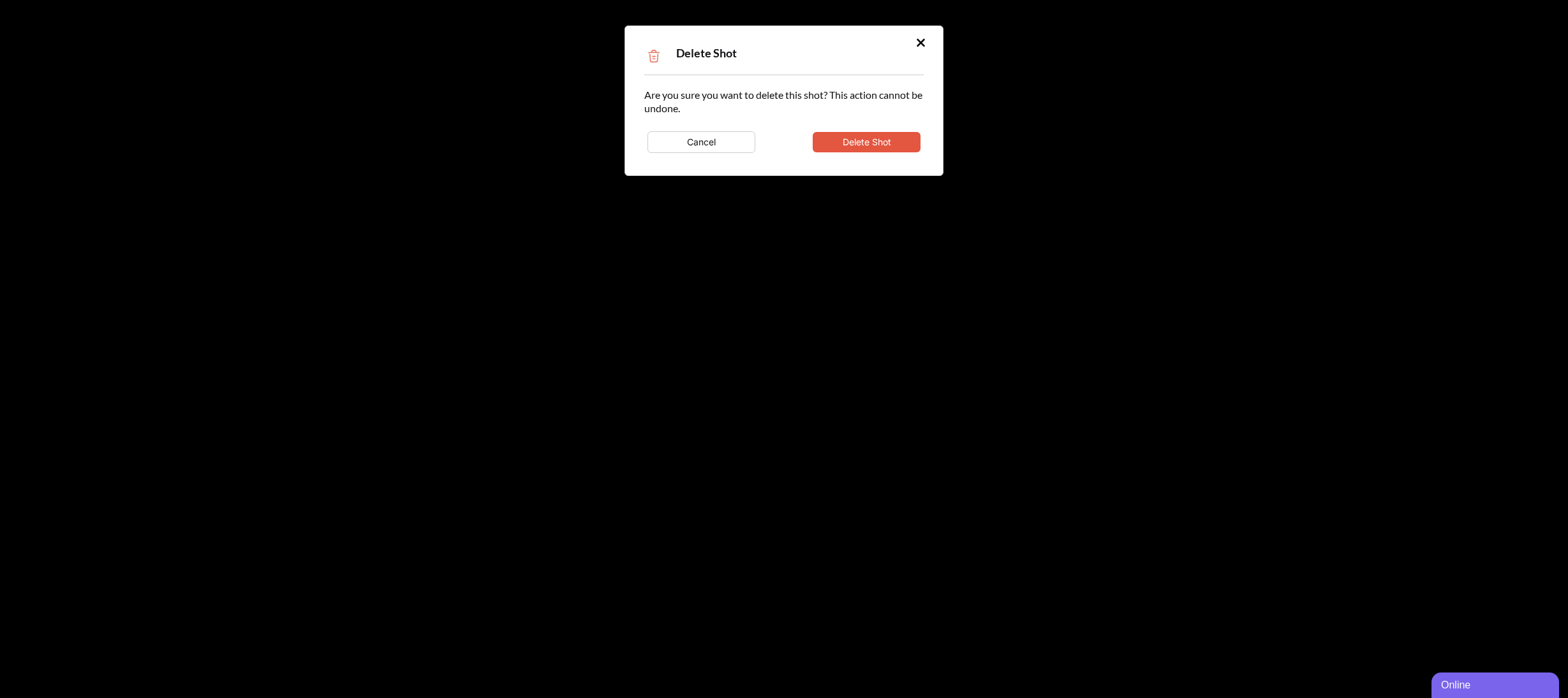
type textarea "**********"
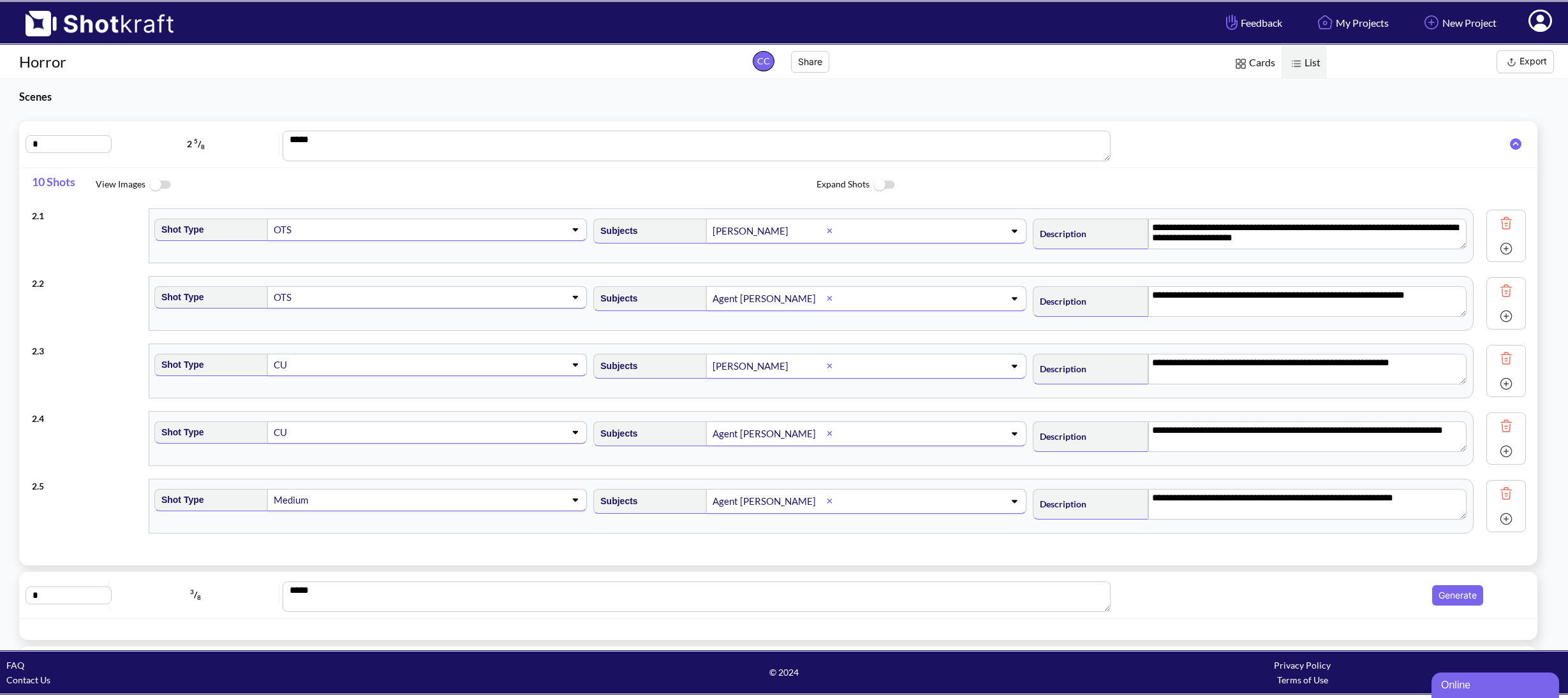
click at [1496, 220] on img at bounding box center [1506, 223] width 19 height 19
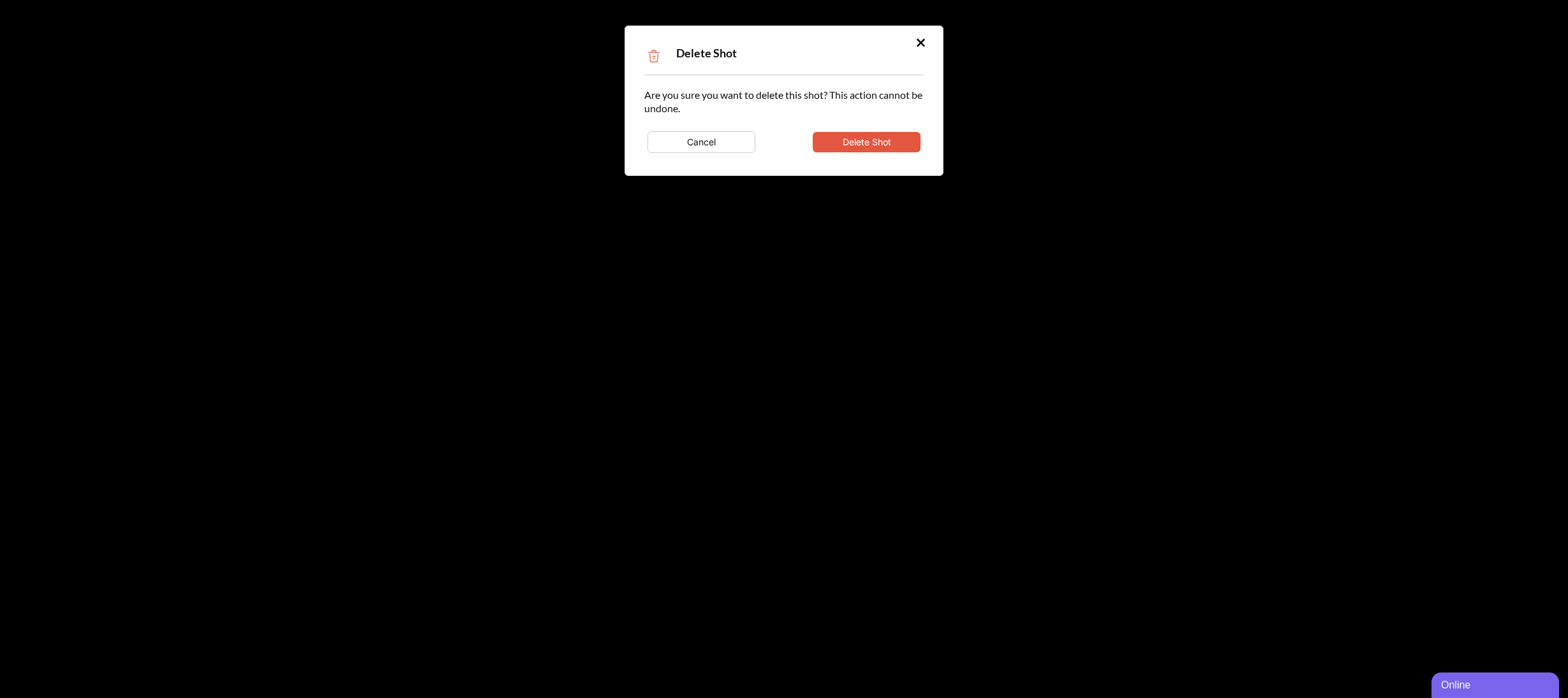
click at [845, 136] on button "Delete Shot" at bounding box center [866, 142] width 108 height 20
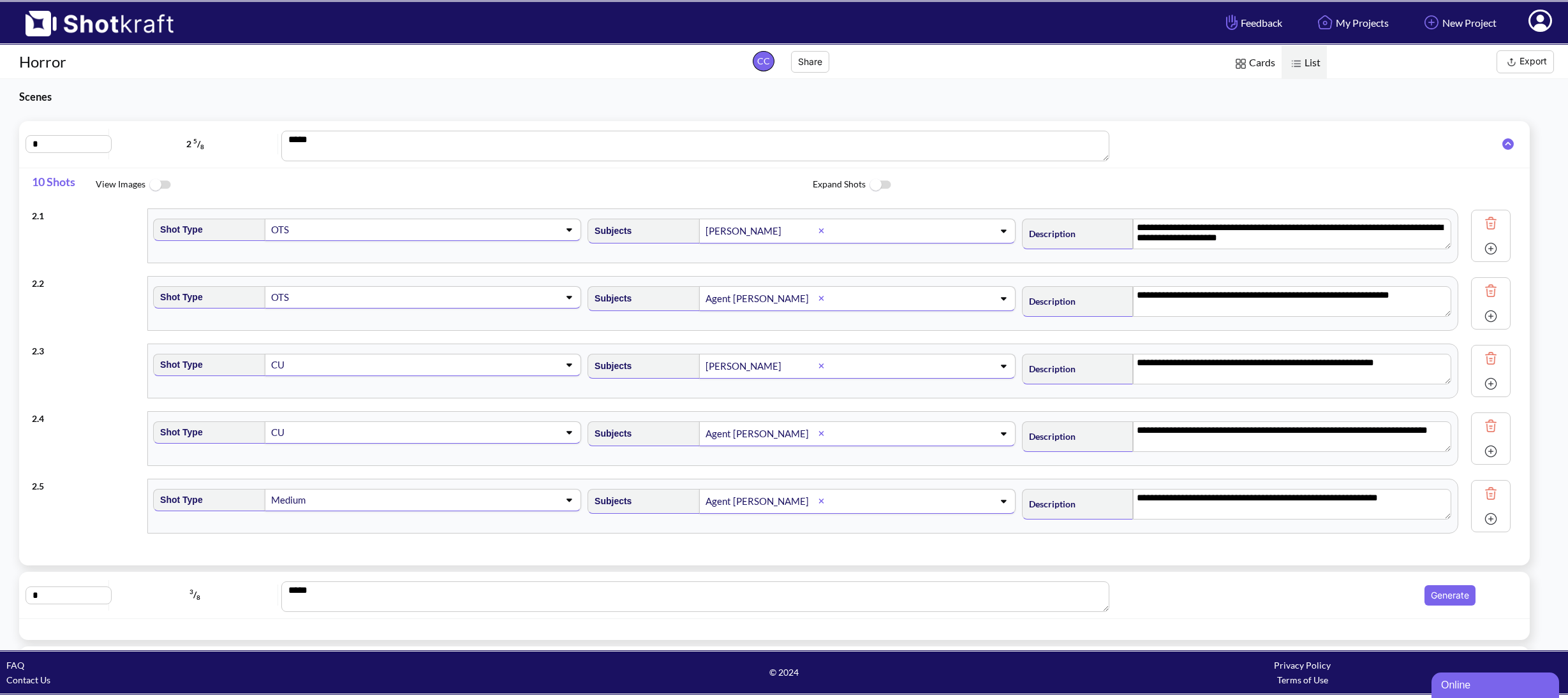
type textarea "**********"
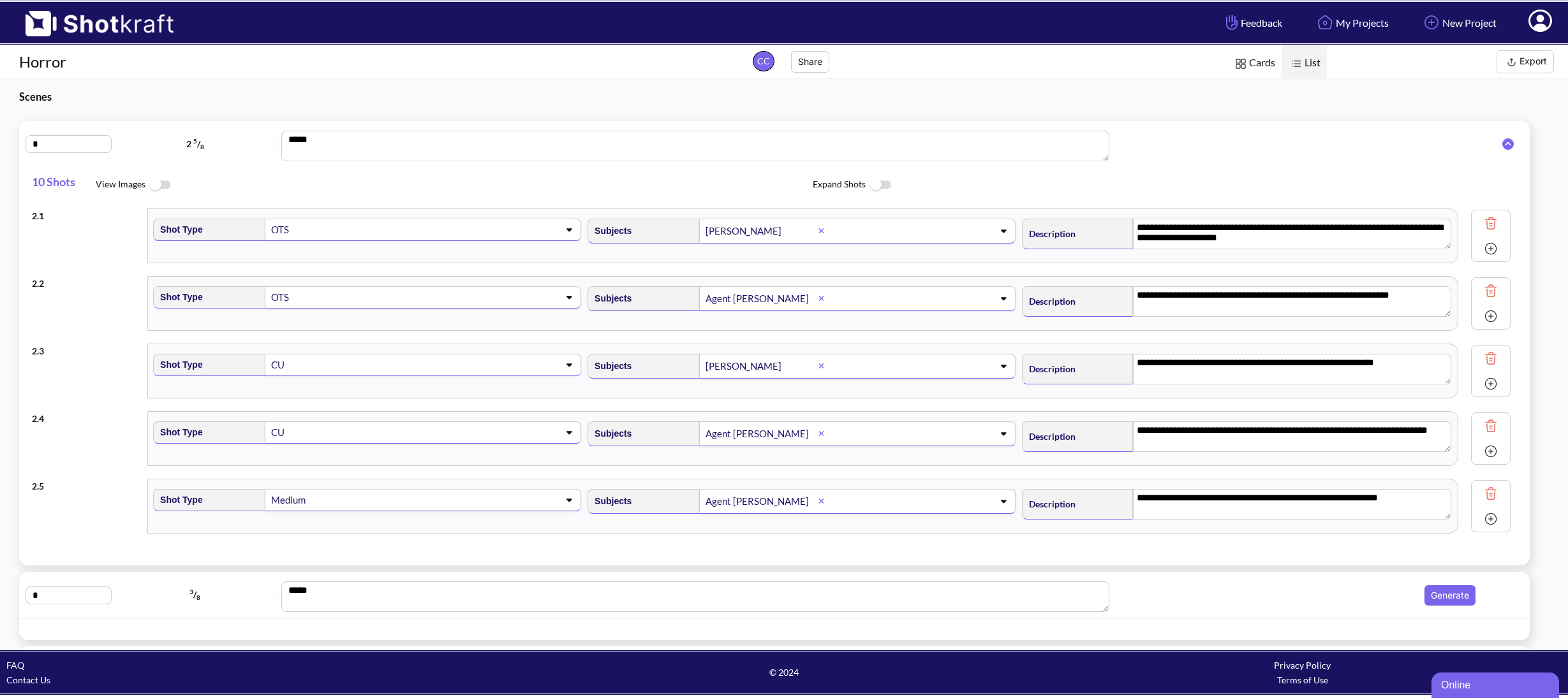
type textarea "**********"
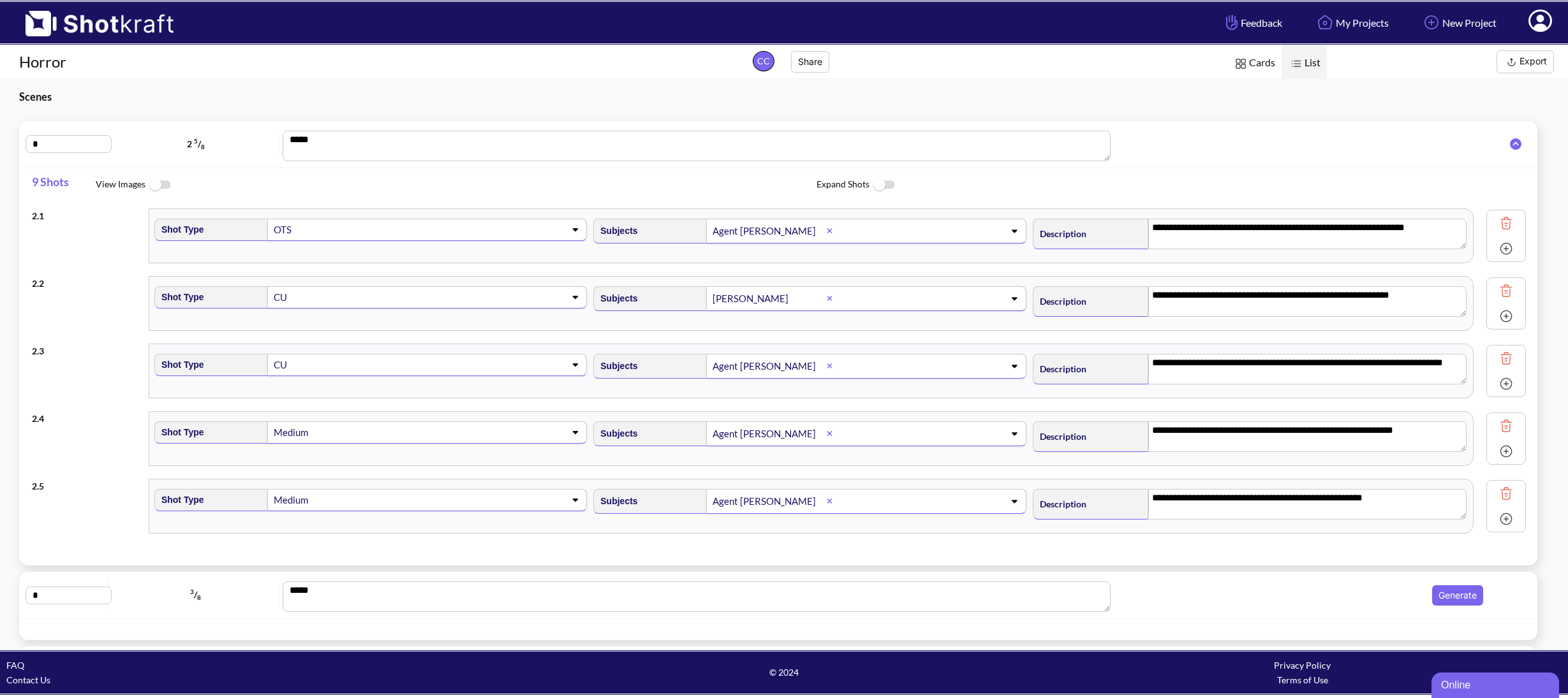
click at [1496, 221] on img at bounding box center [1506, 223] width 19 height 19
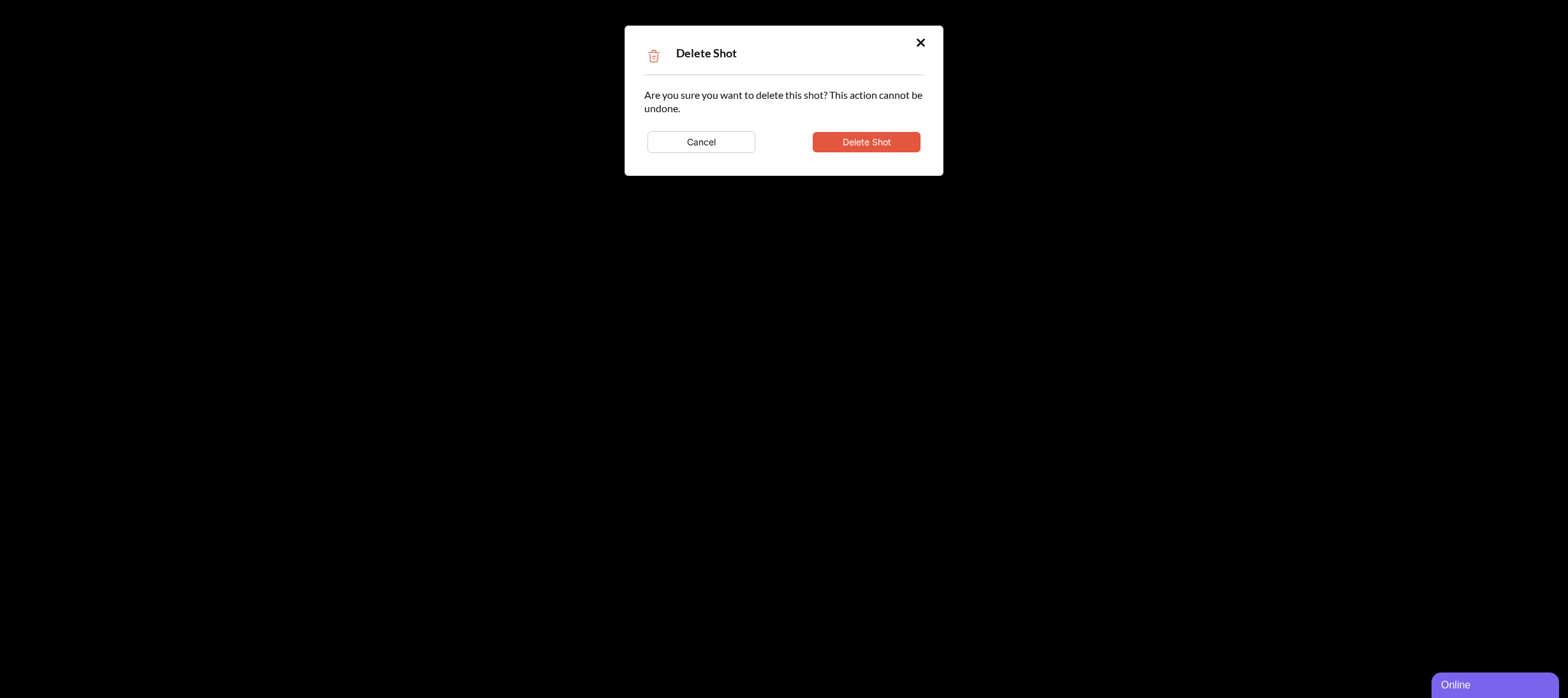
click at [875, 144] on button "Delete Shot" at bounding box center [866, 142] width 108 height 20
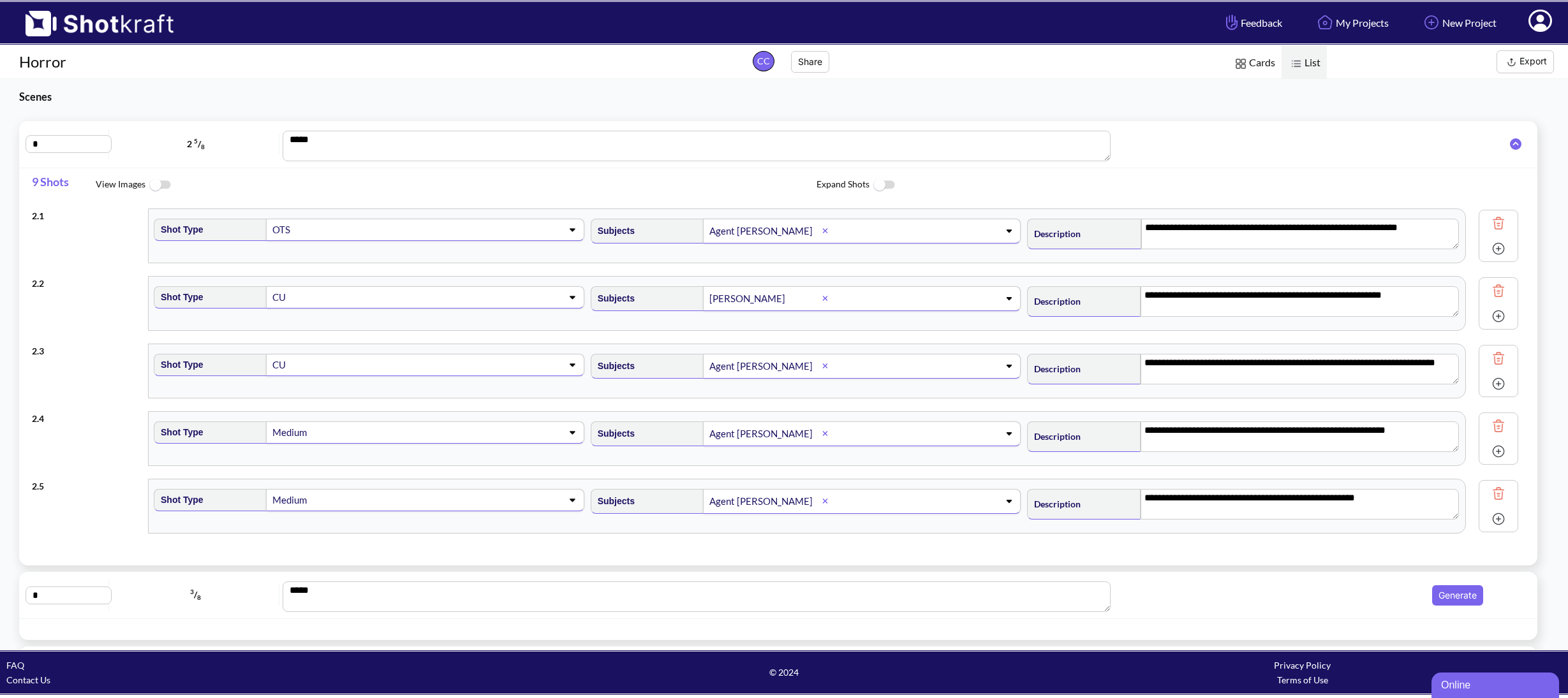
type textarea "**********"
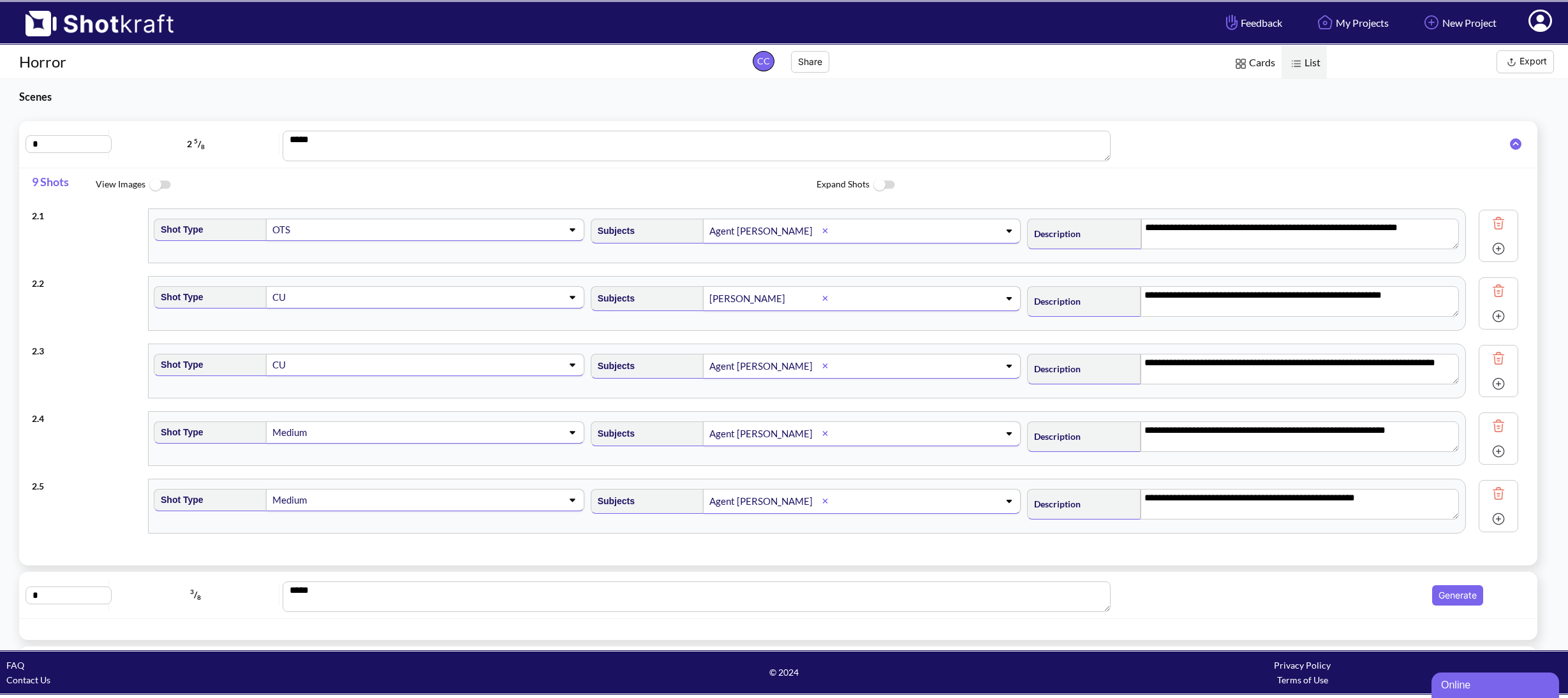
type textarea "**********"
click at [1496, 219] on img at bounding box center [1506, 223] width 19 height 19
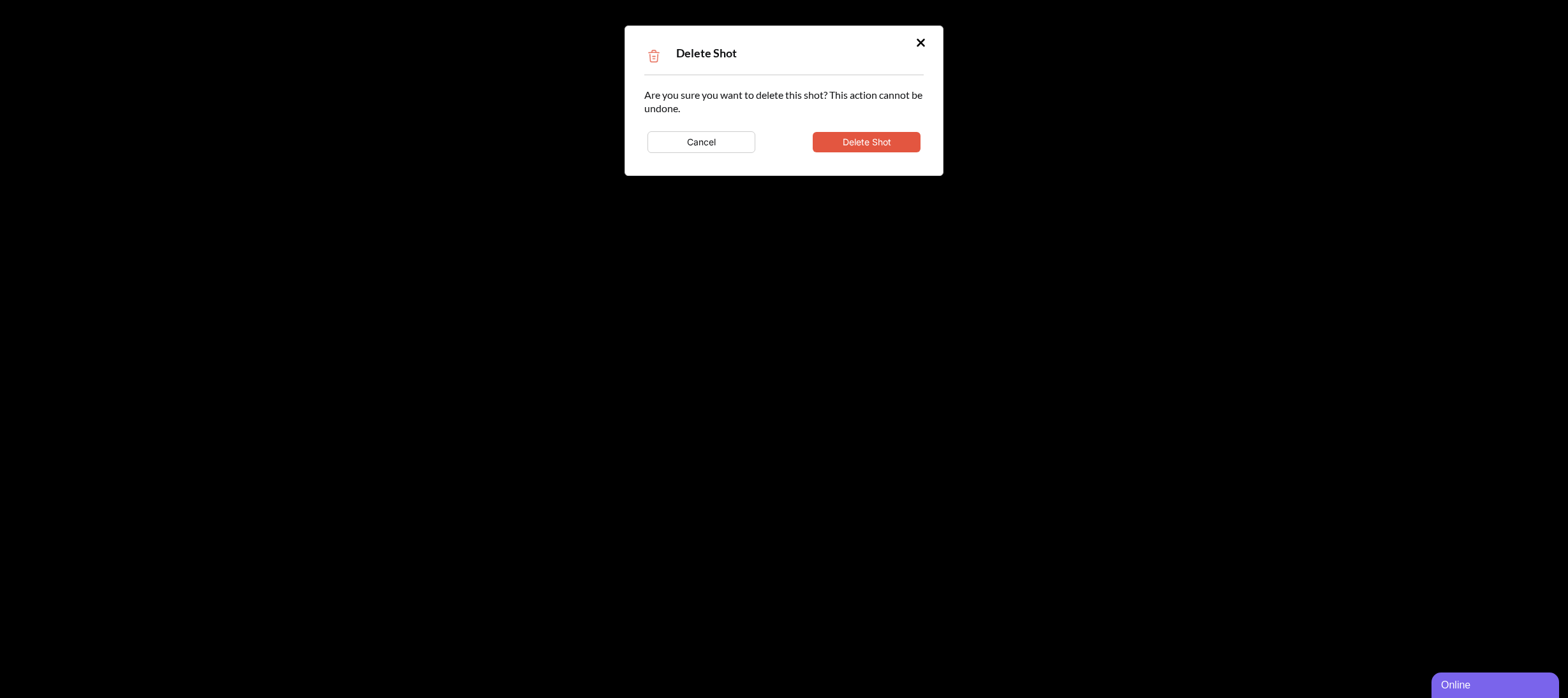
click at [873, 146] on button "Delete Shot" at bounding box center [866, 142] width 108 height 20
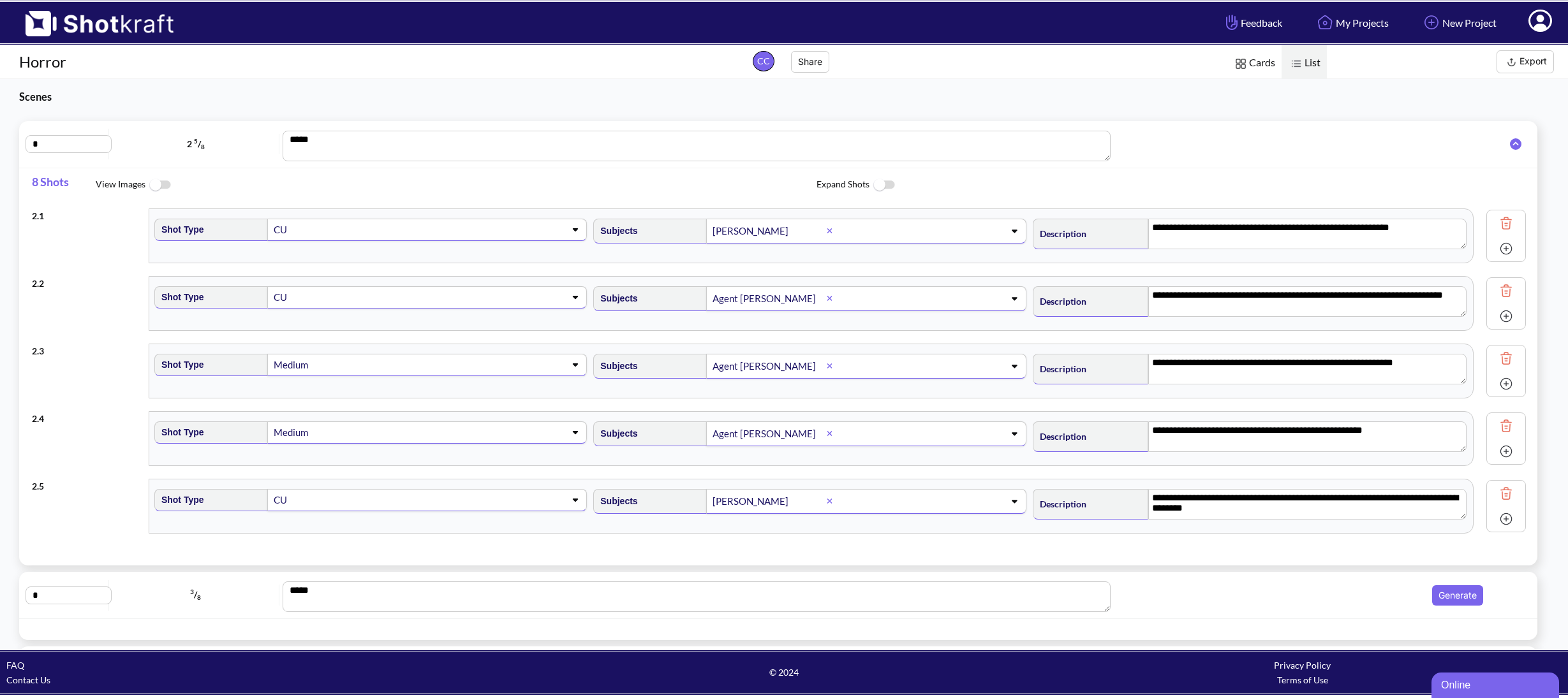
type textarea "**********"
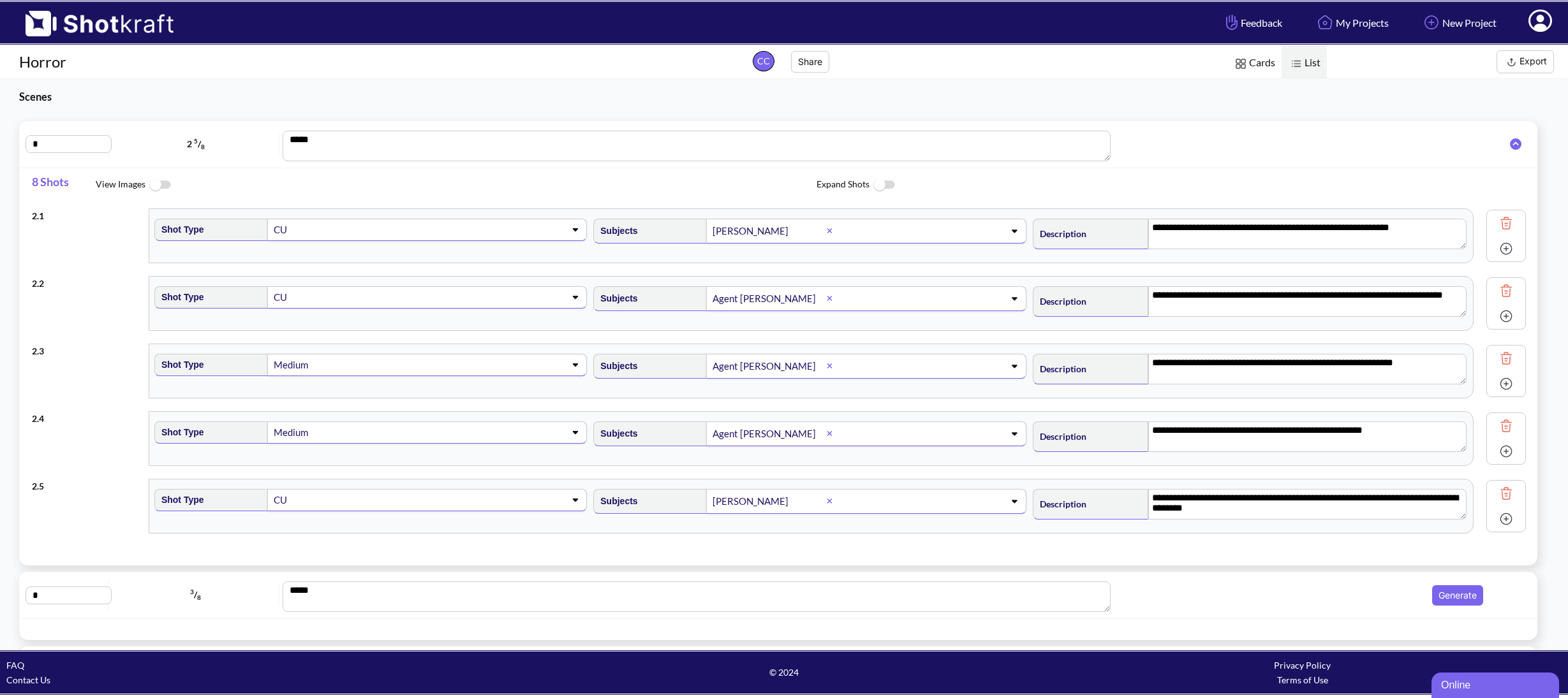
type textarea "**********"
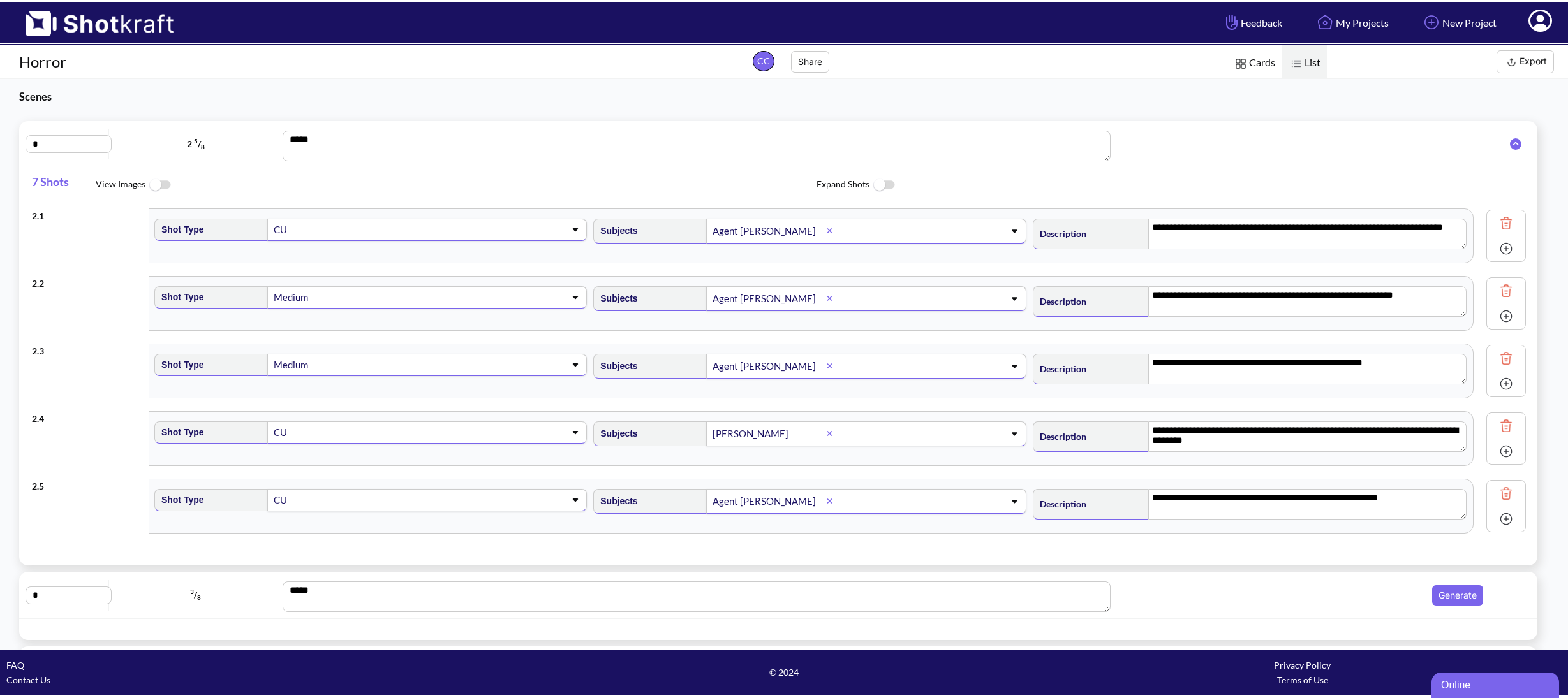
click at [1498, 220] on img at bounding box center [1506, 223] width 19 height 19
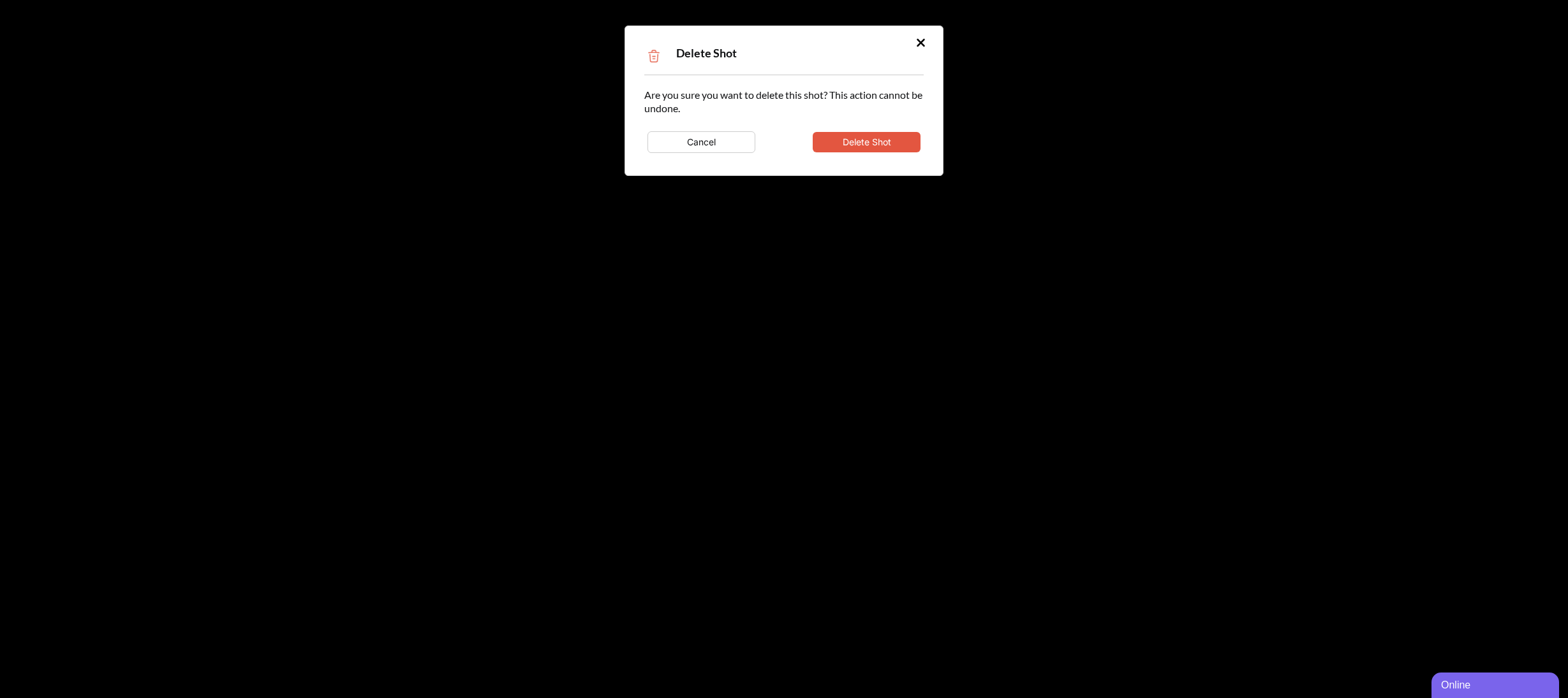
click at [887, 143] on button "Delete Shot" at bounding box center [866, 142] width 108 height 20
type textarea "**********"
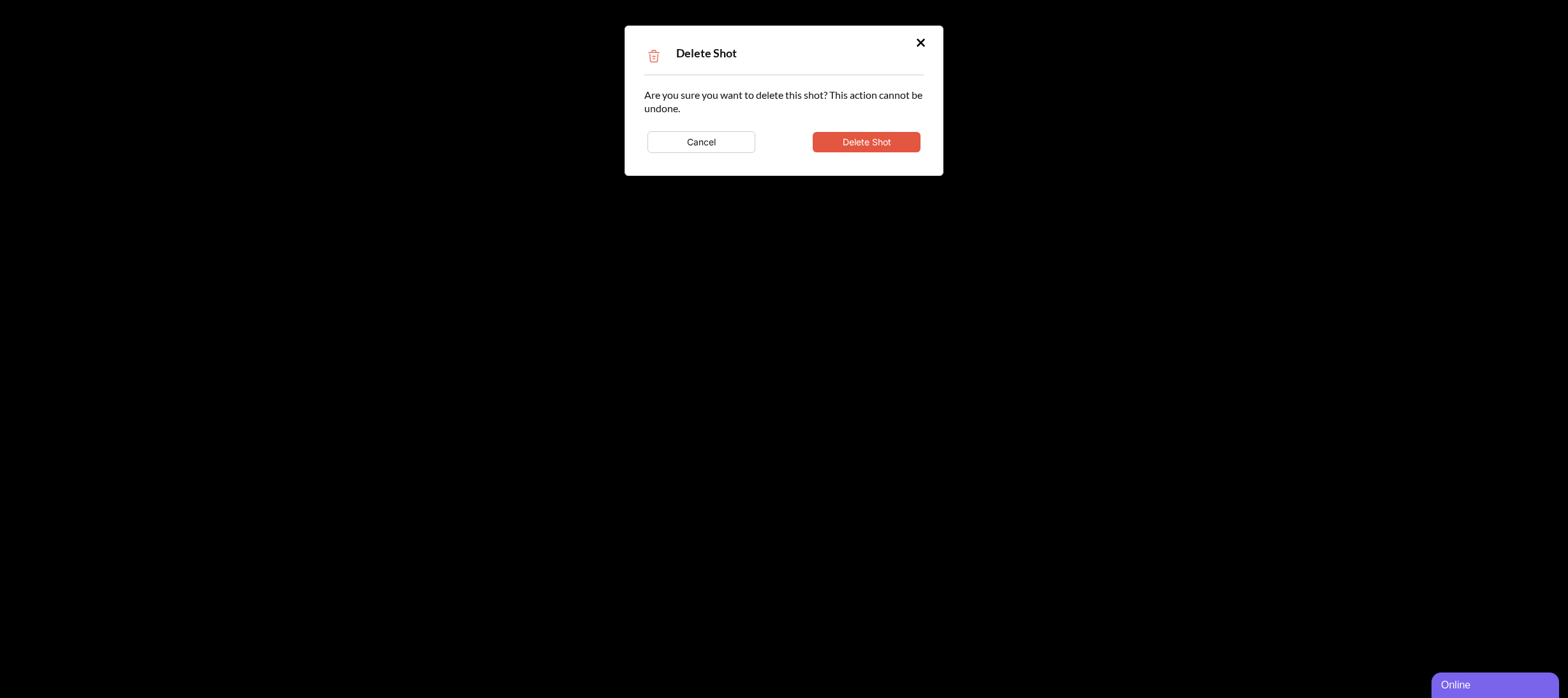
type textarea "**********"
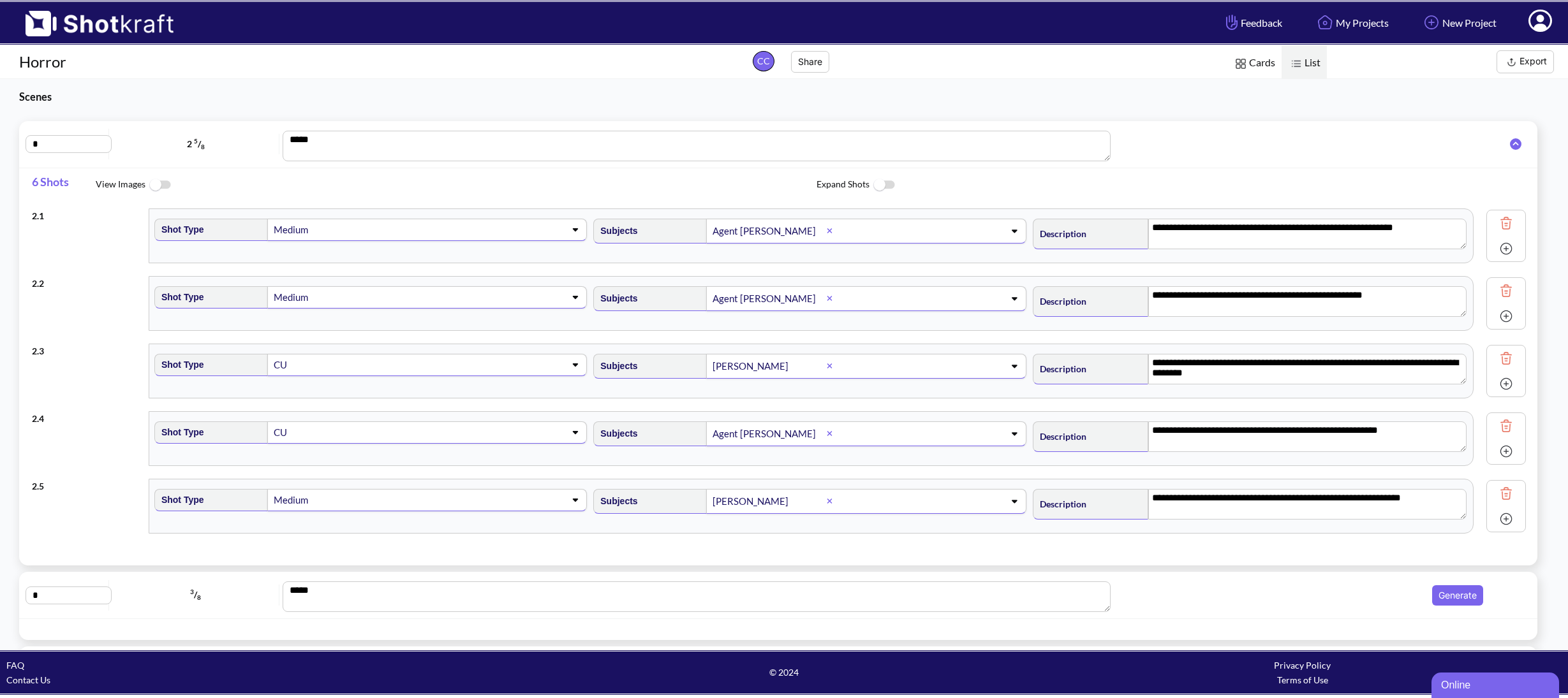
click at [1496, 221] on img at bounding box center [1506, 223] width 19 height 19
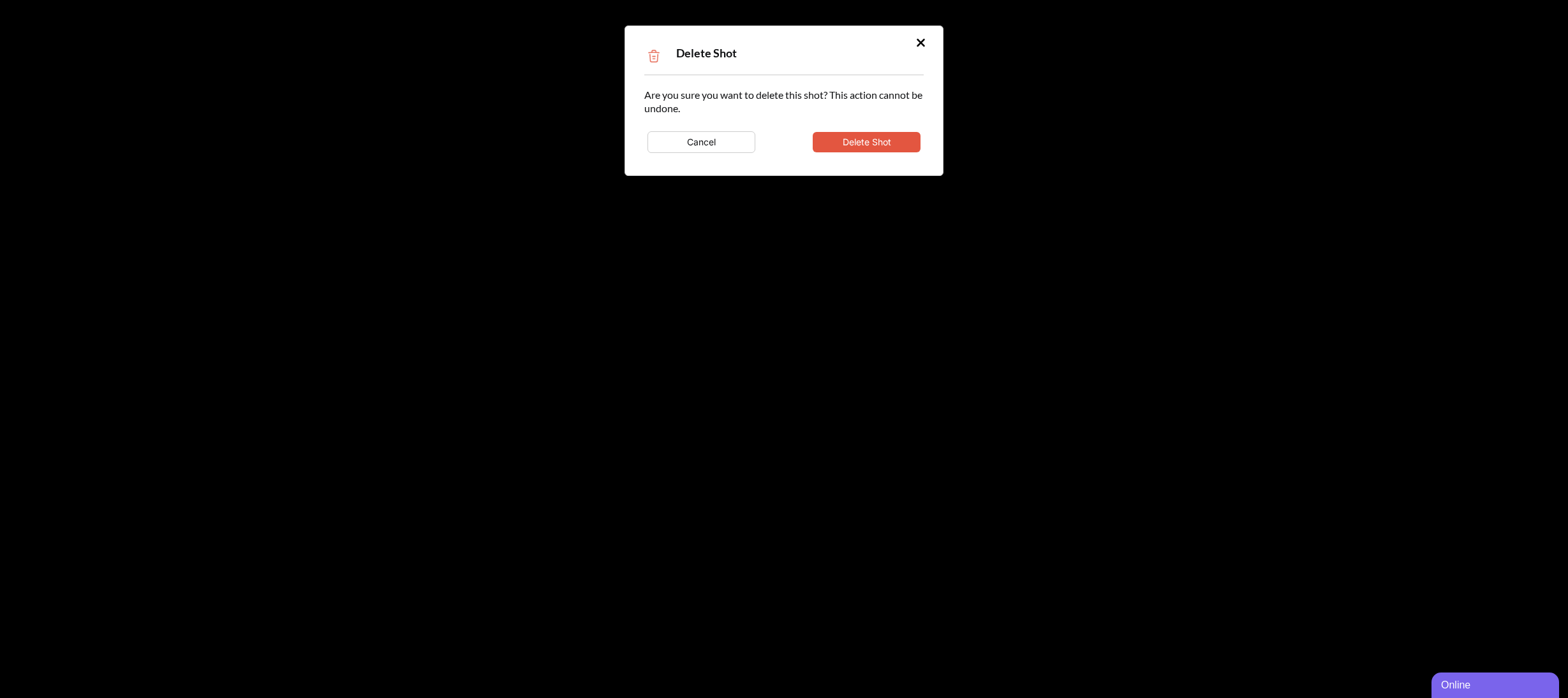
click at [836, 133] on button "Delete Shot" at bounding box center [866, 142] width 108 height 20
type textarea "**********"
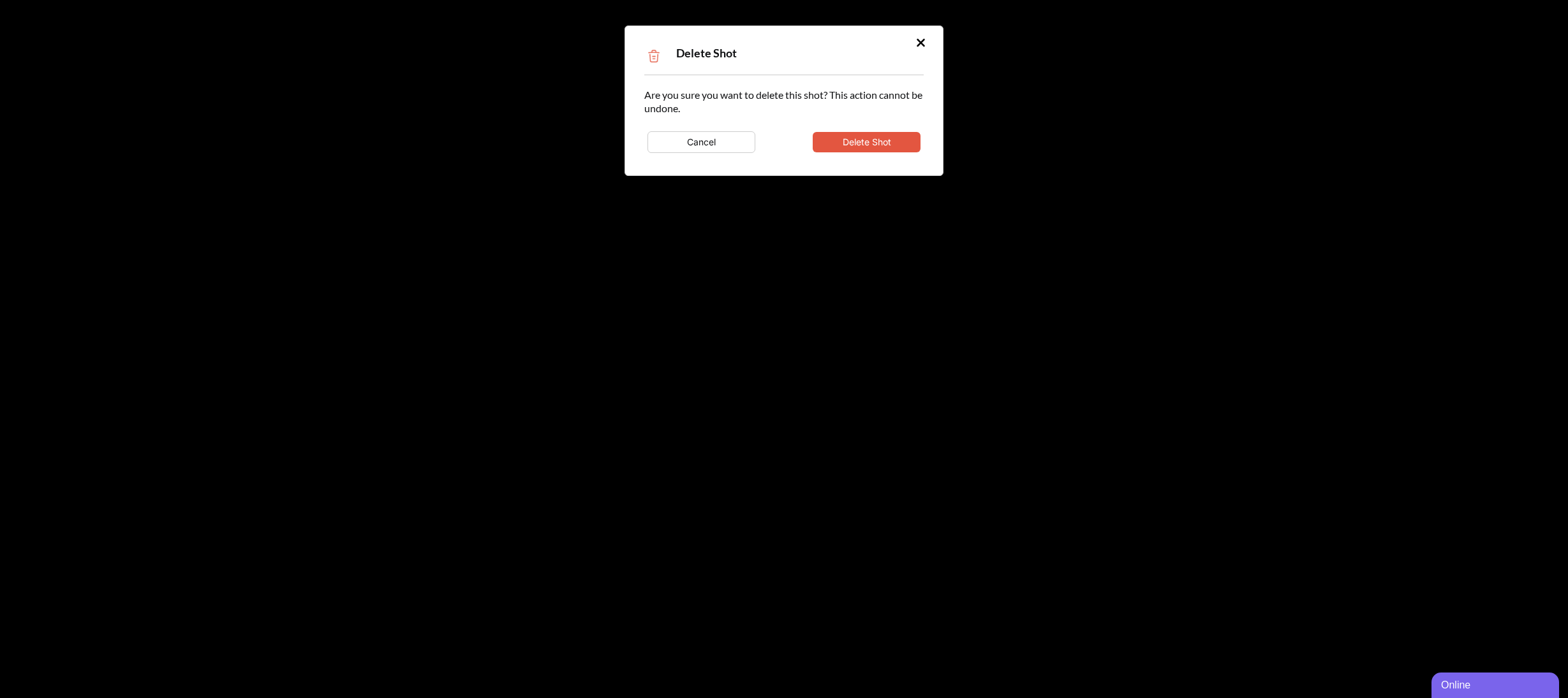
type textarea "**********"
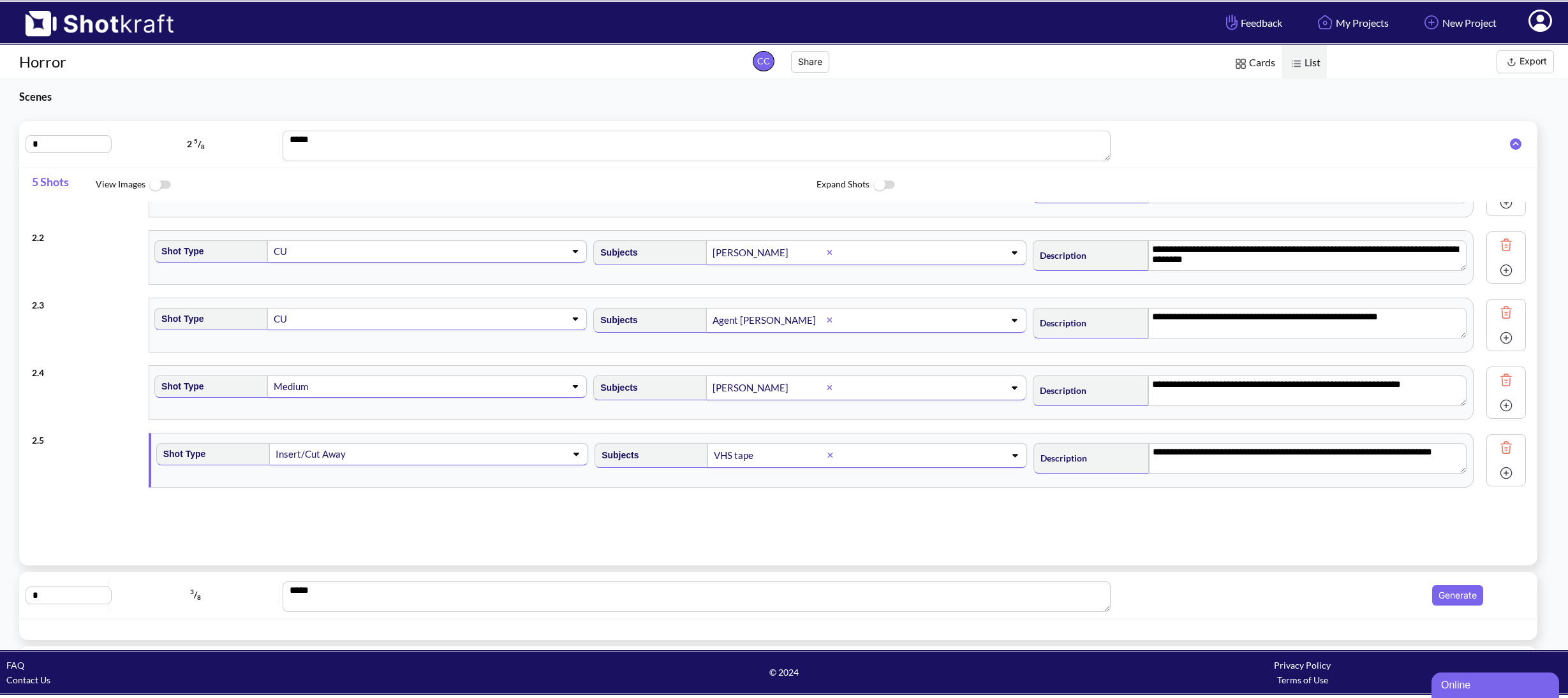
scroll to position [3, 0]
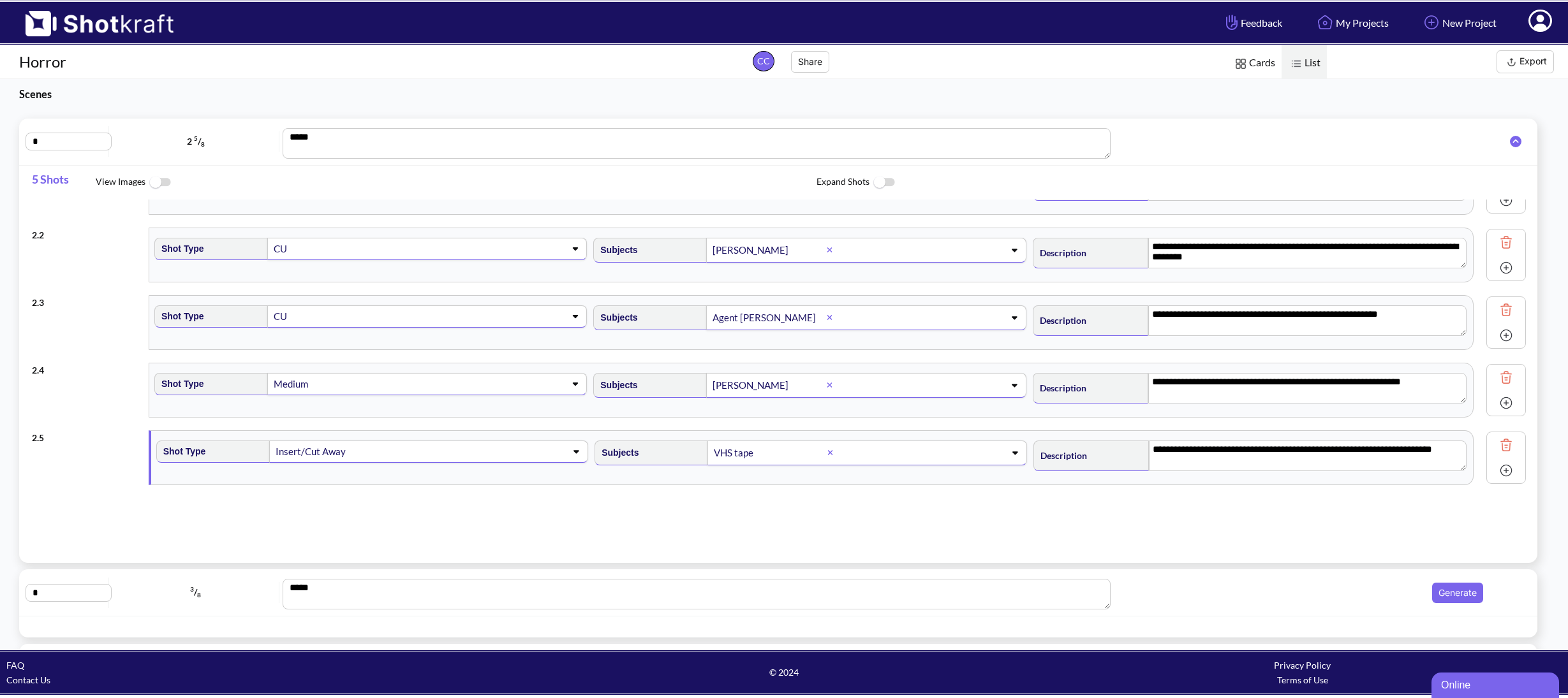
click at [1496, 445] on img at bounding box center [1506, 444] width 19 height 19
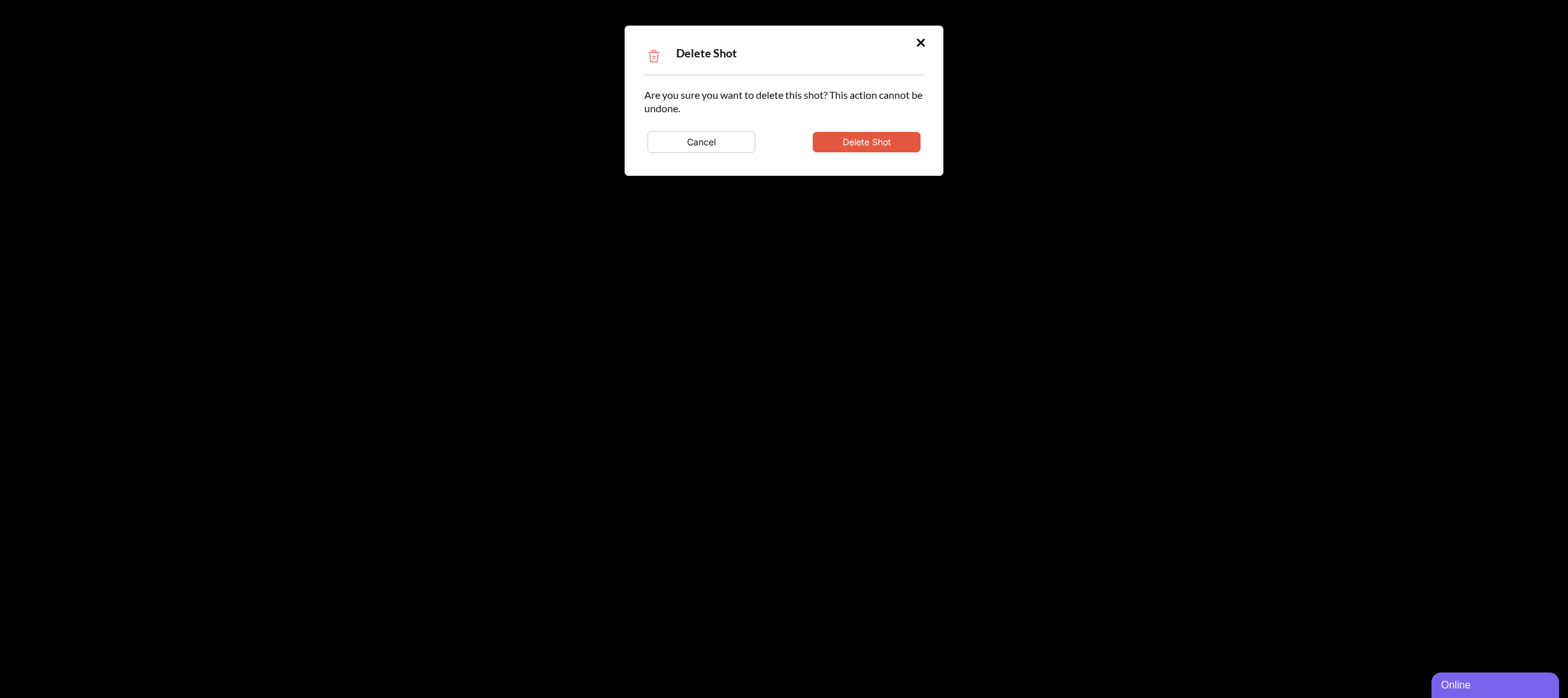
click at [890, 146] on button "Delete Shot" at bounding box center [866, 142] width 108 height 20
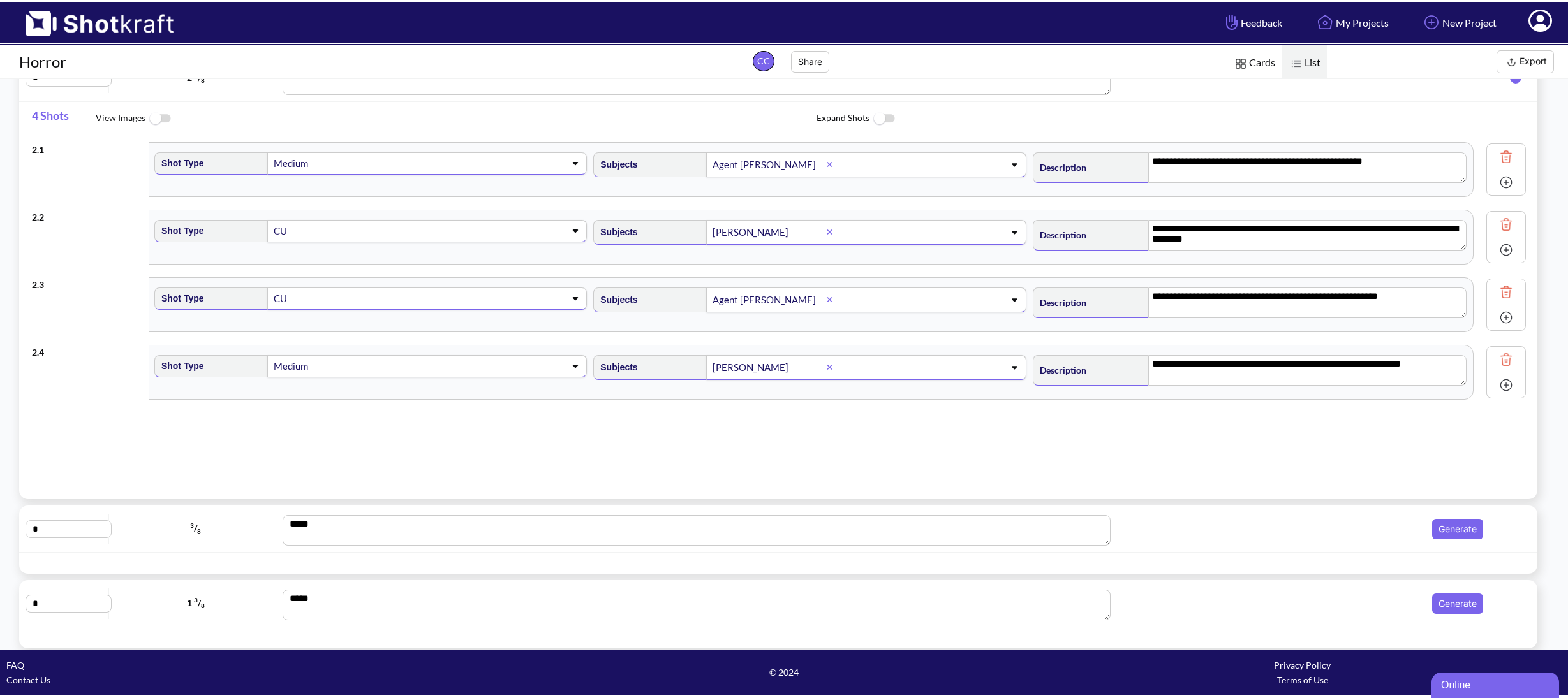
scroll to position [72, 0]
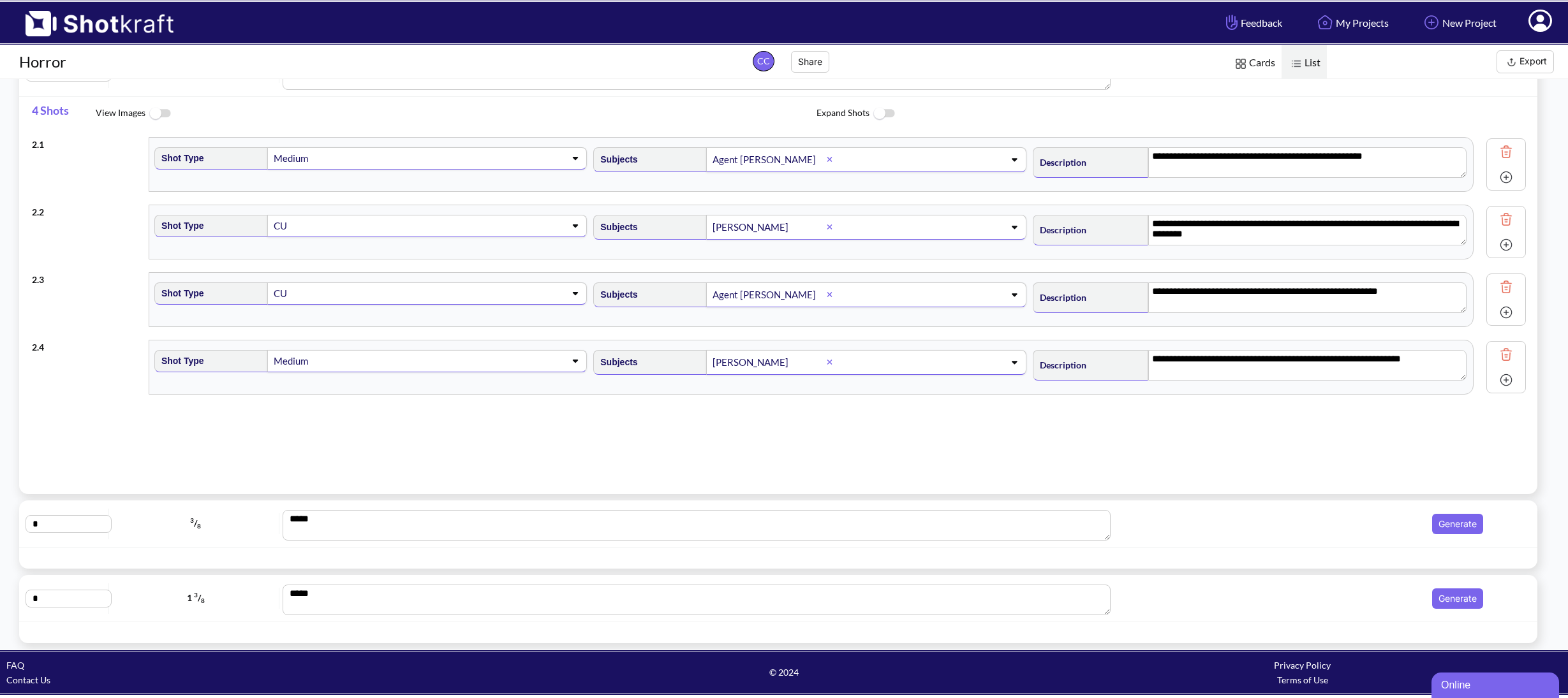
click at [1496, 357] on img at bounding box center [1506, 354] width 19 height 19
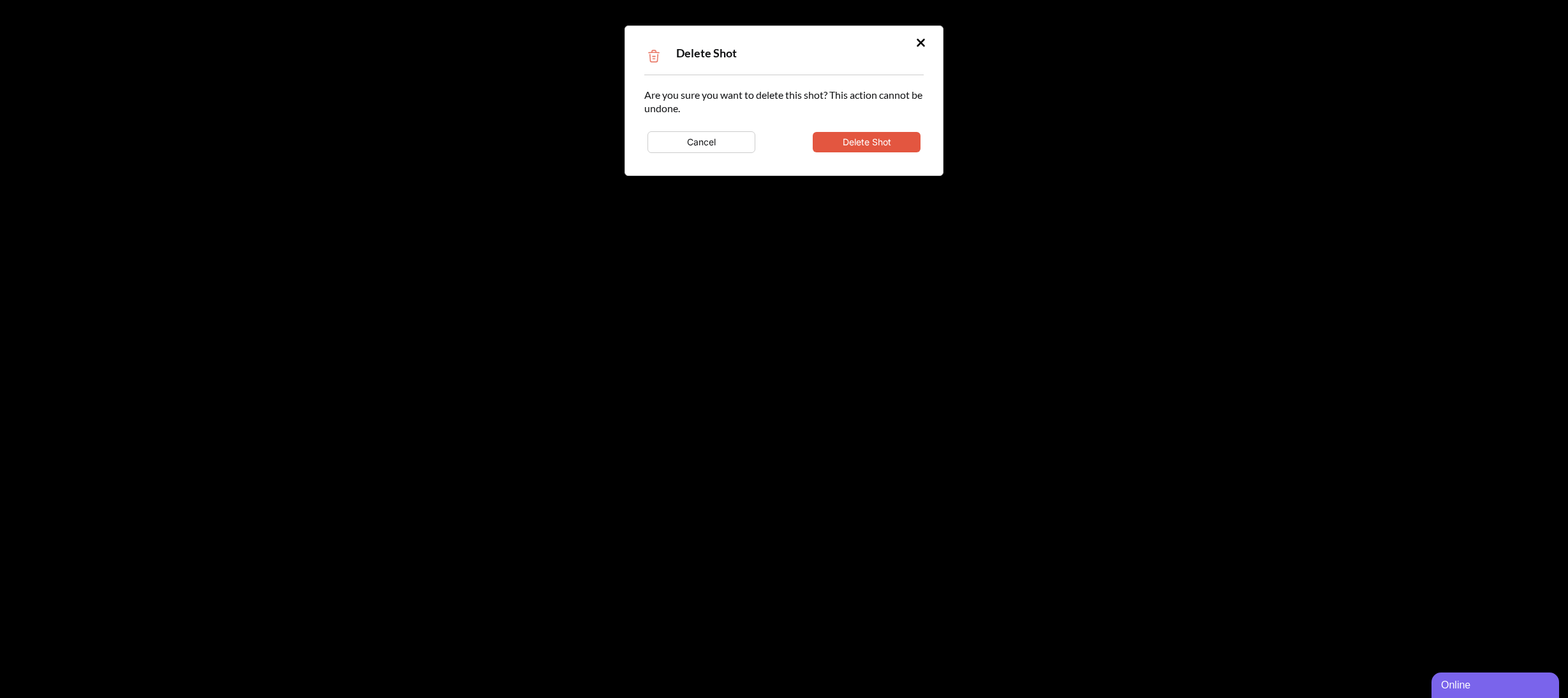
click at [870, 149] on button "Delete Shot" at bounding box center [866, 142] width 108 height 20
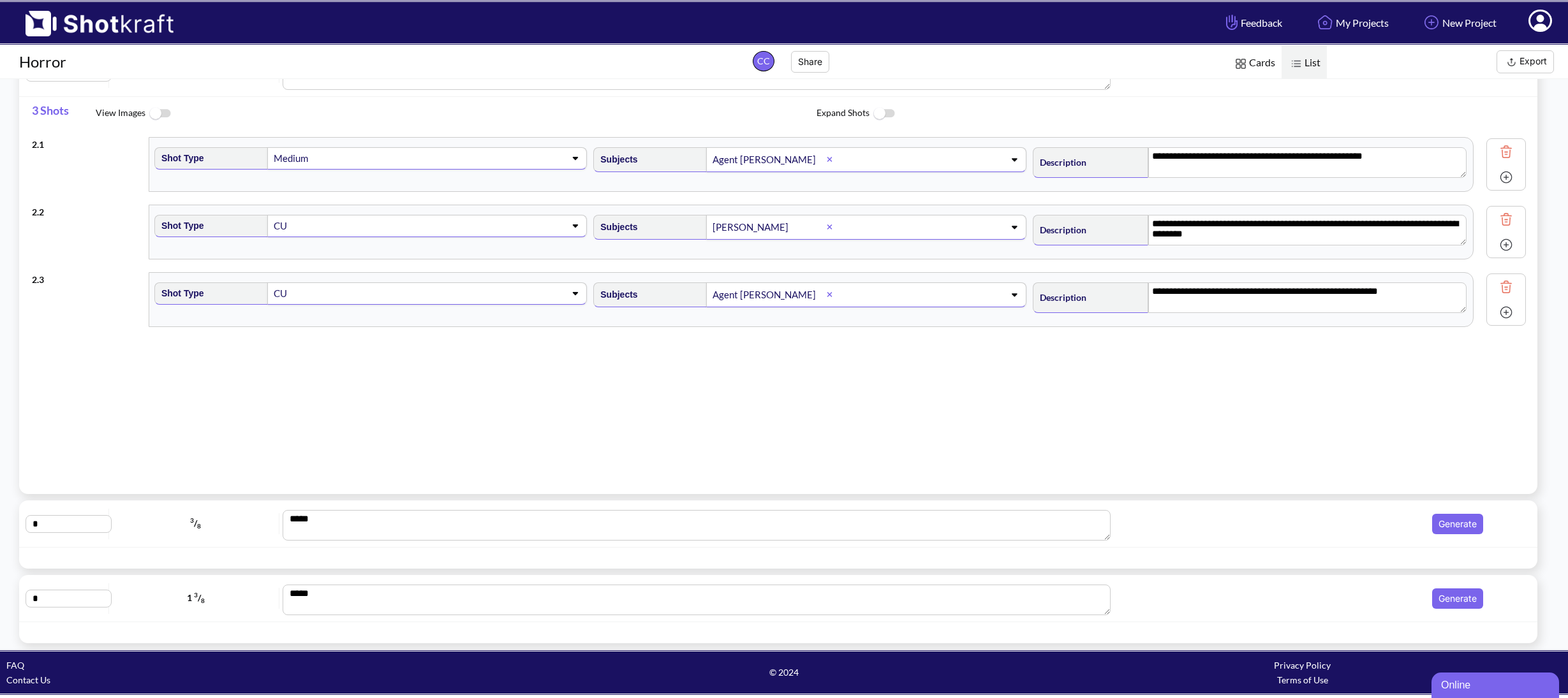
scroll to position [69, 0]
click at [1496, 283] on img at bounding box center [1506, 289] width 19 height 19
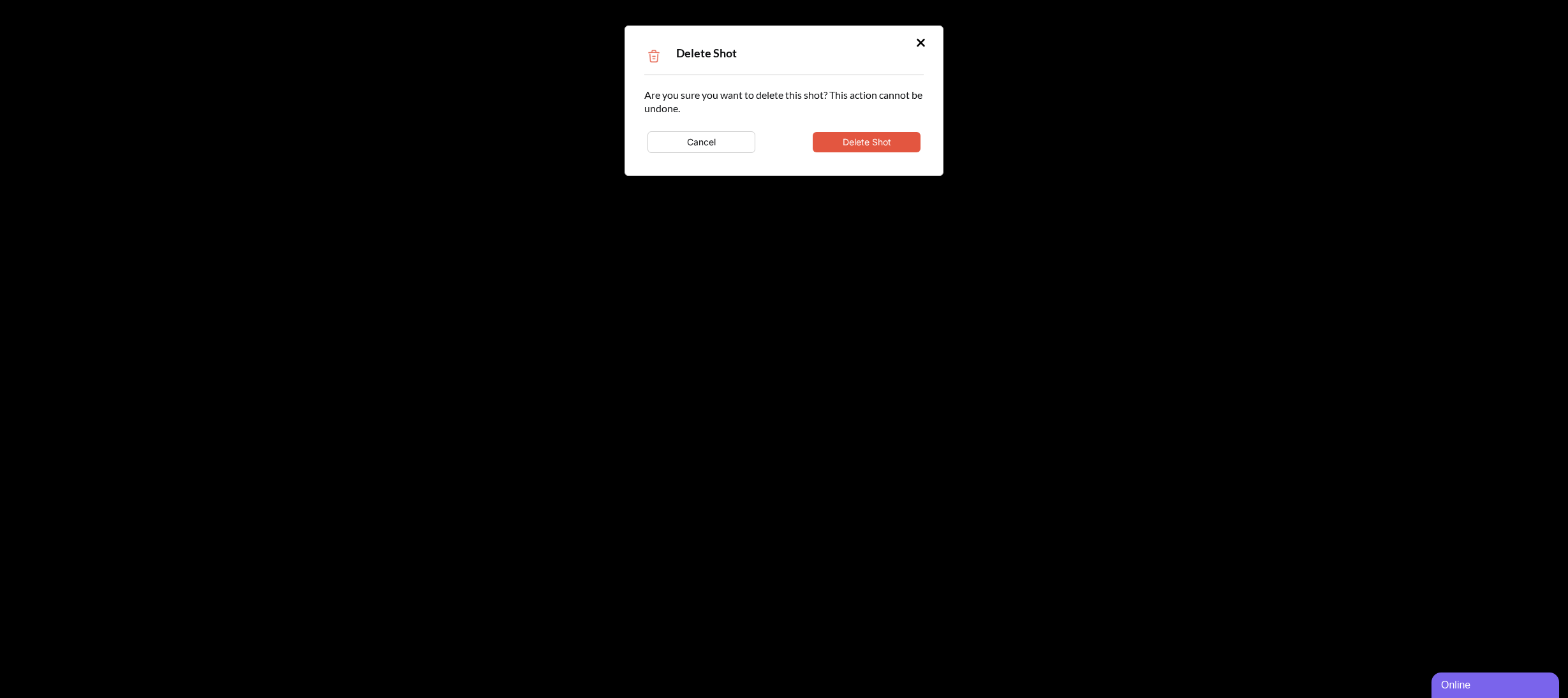
click at [894, 140] on button "Delete Shot" at bounding box center [866, 142] width 108 height 20
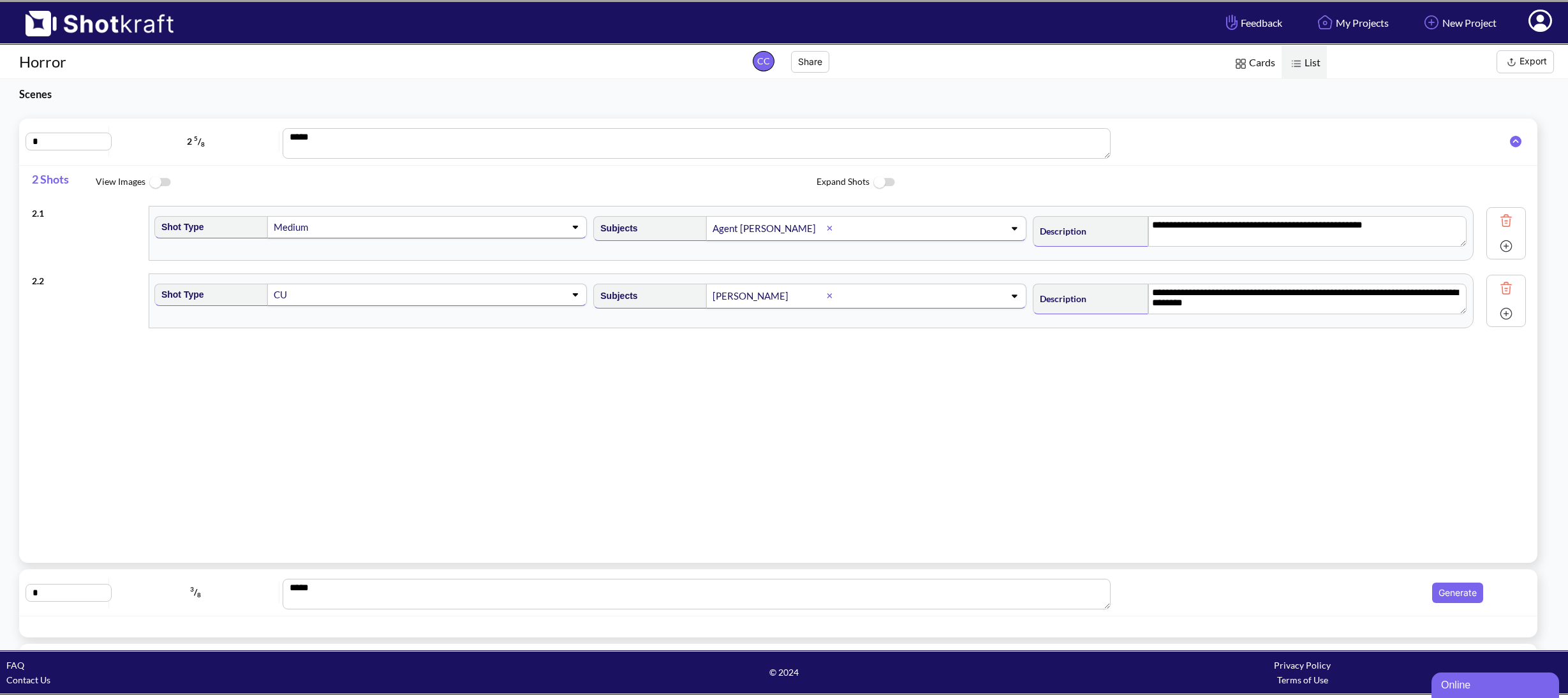
scroll to position [0, 0]
click at [1496, 292] on img at bounding box center [1506, 290] width 19 height 19
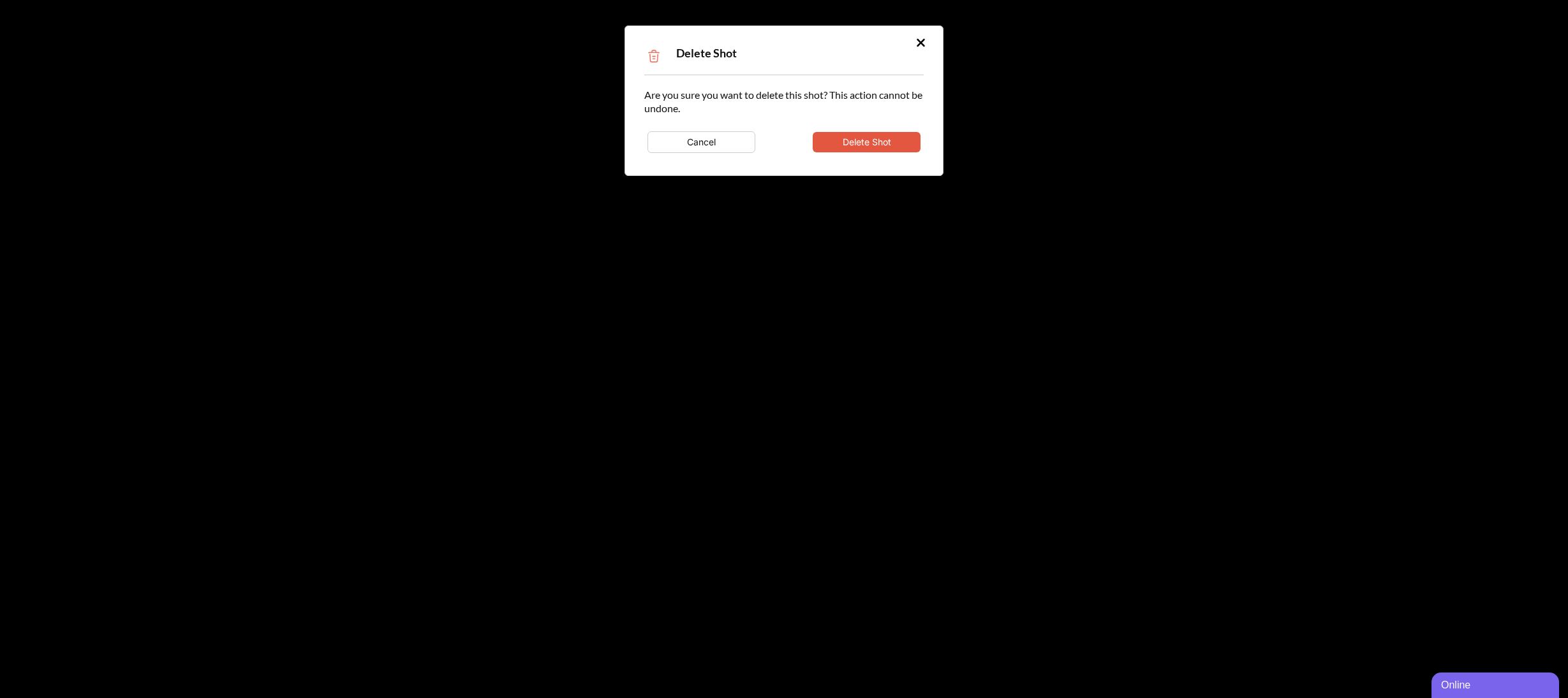
click at [859, 141] on button "Delete Shot" at bounding box center [866, 142] width 108 height 20
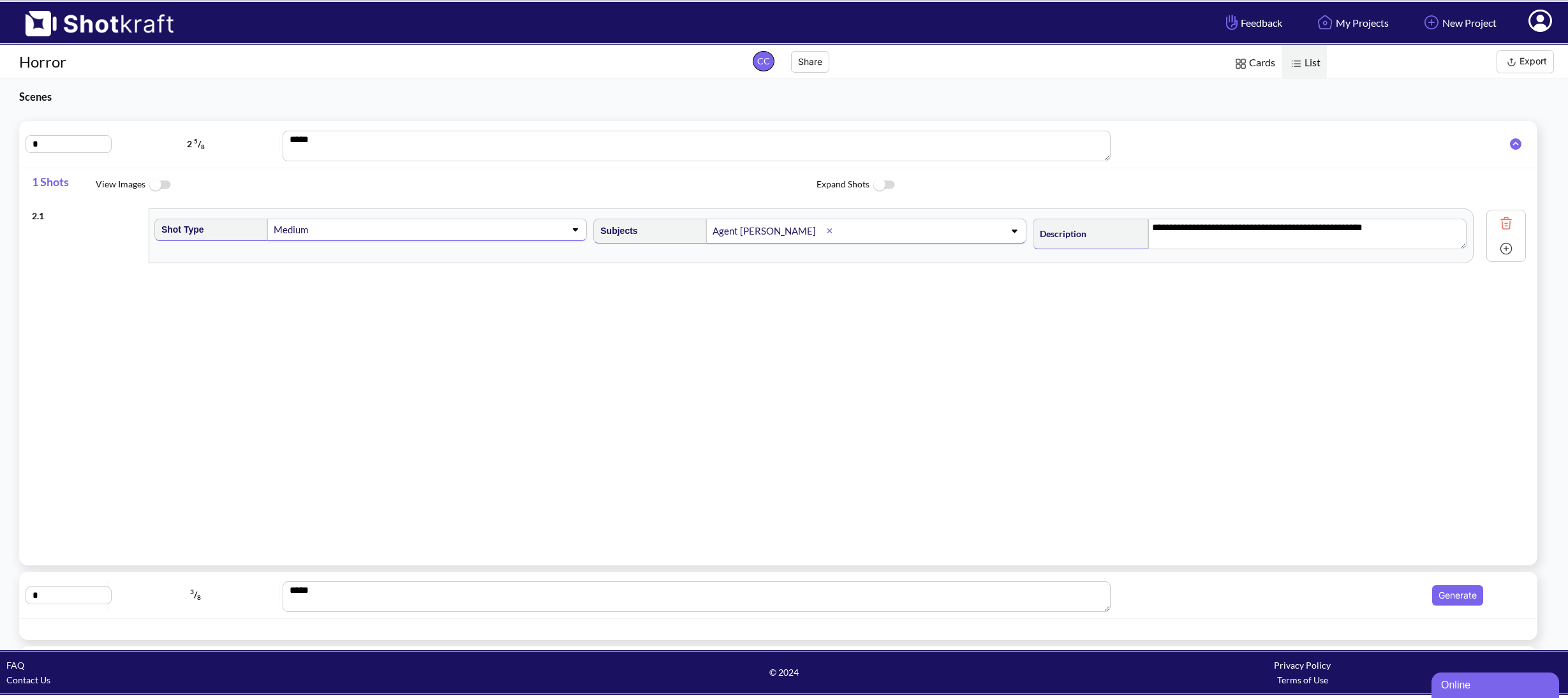
click at [1496, 243] on img at bounding box center [1506, 249] width 19 height 19
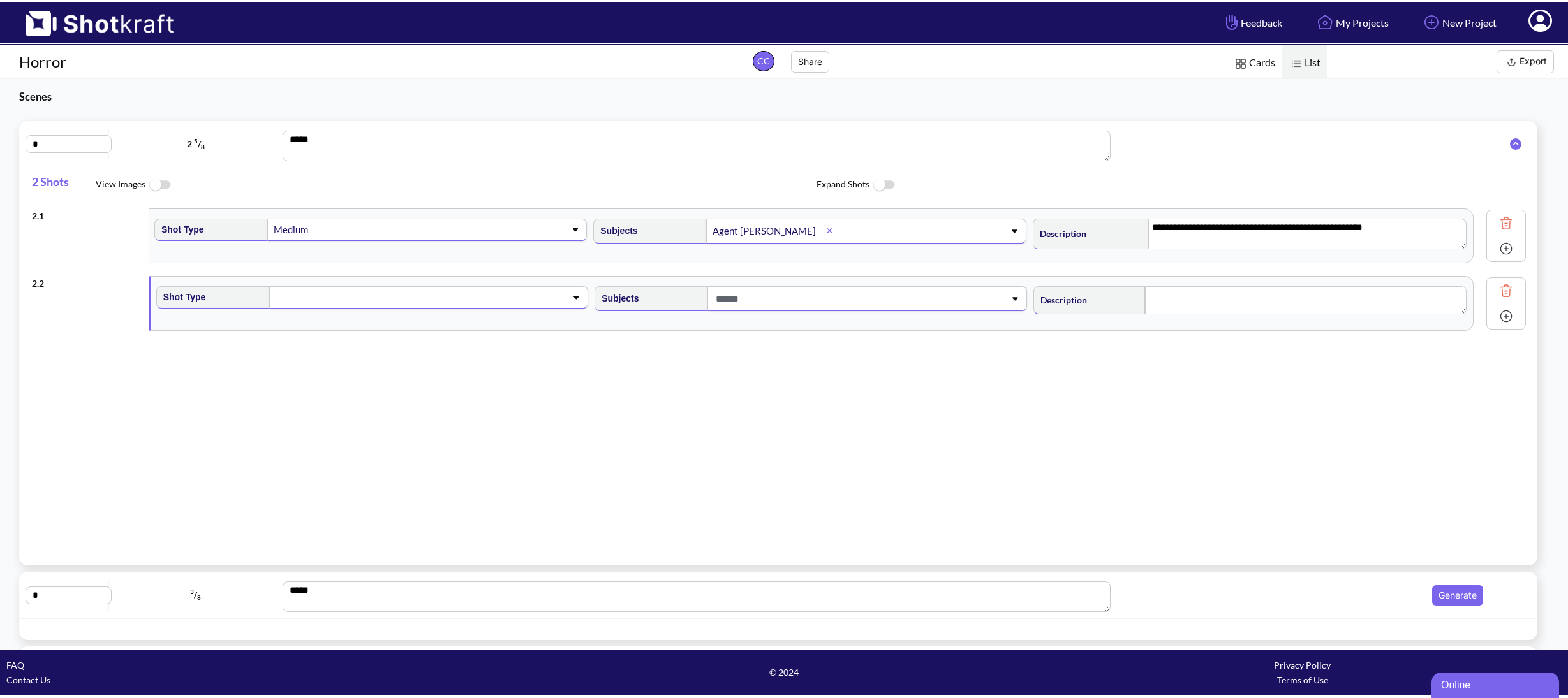
click at [1496, 251] on img at bounding box center [1506, 249] width 19 height 19
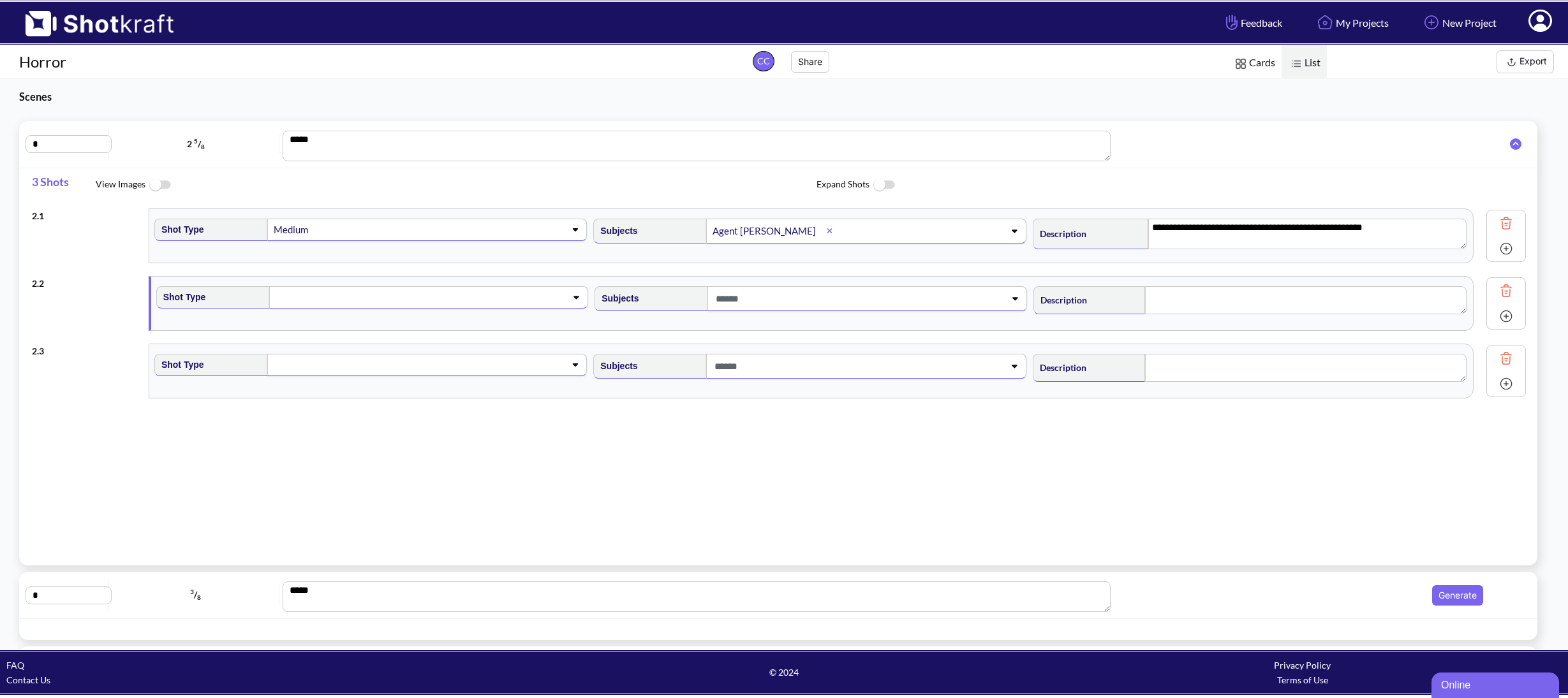
click at [1496, 222] on img at bounding box center [1506, 223] width 19 height 19
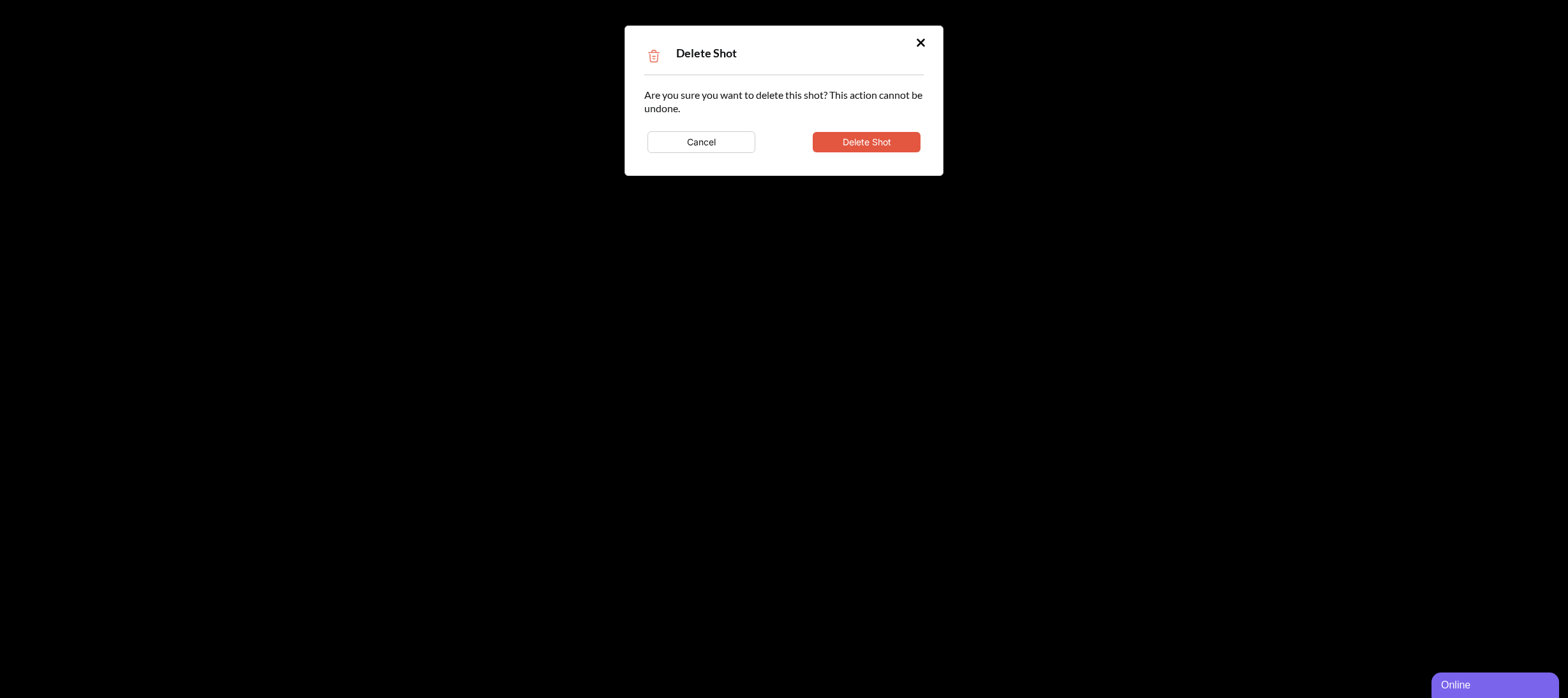
click at [832, 137] on button "Delete Shot" at bounding box center [866, 142] width 108 height 20
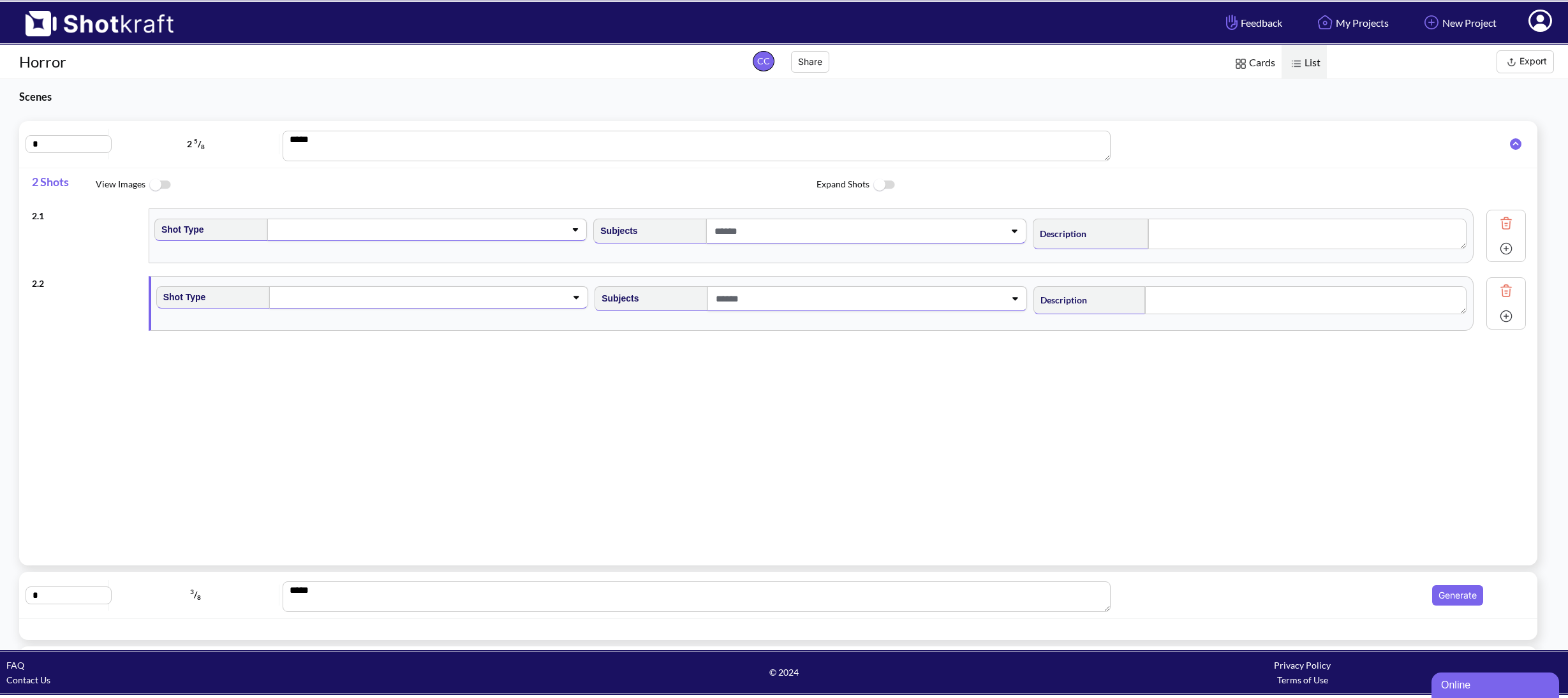
click at [417, 235] on span at bounding box center [413, 229] width 281 height 18
click at [316, 312] on li "Wide" at bounding box center [383, 312] width 425 height 20
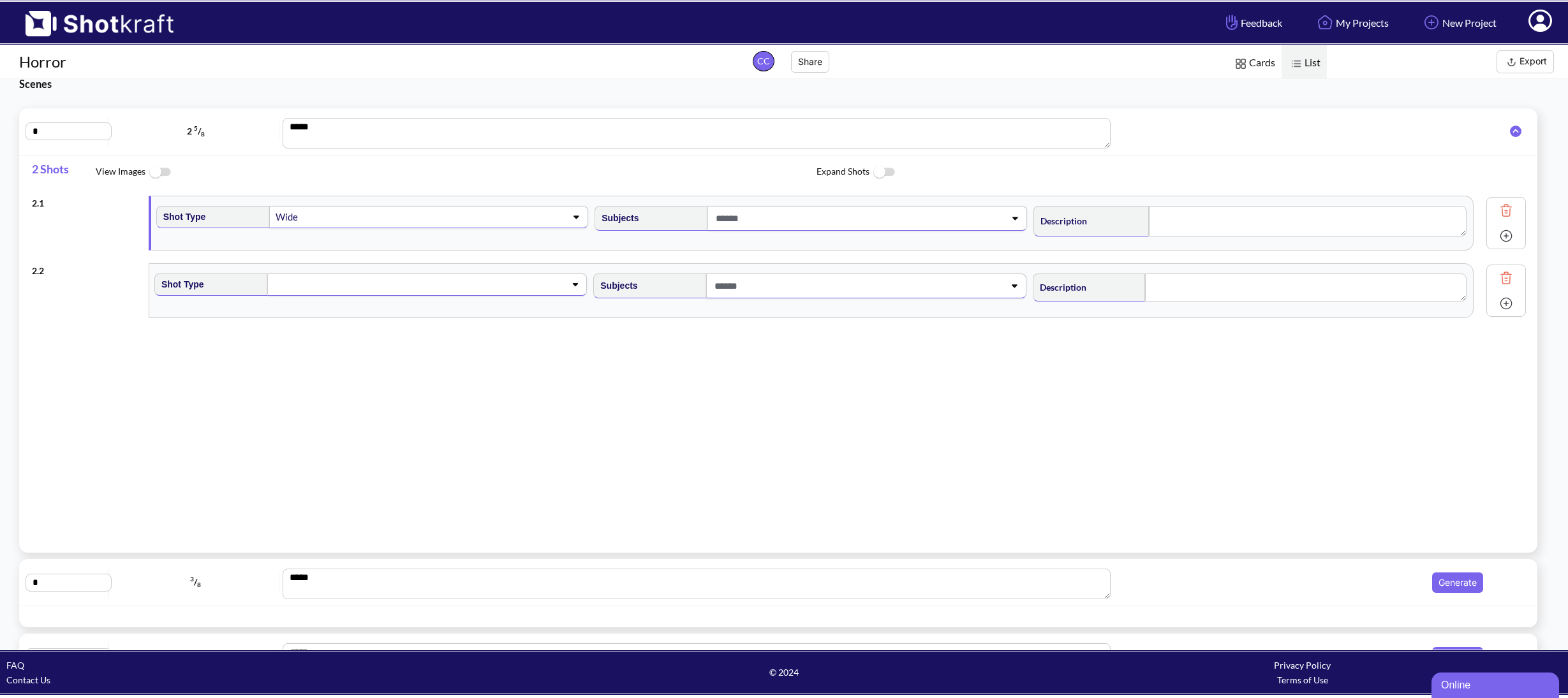
click at [746, 224] on span at bounding box center [853, 218] width 281 height 21
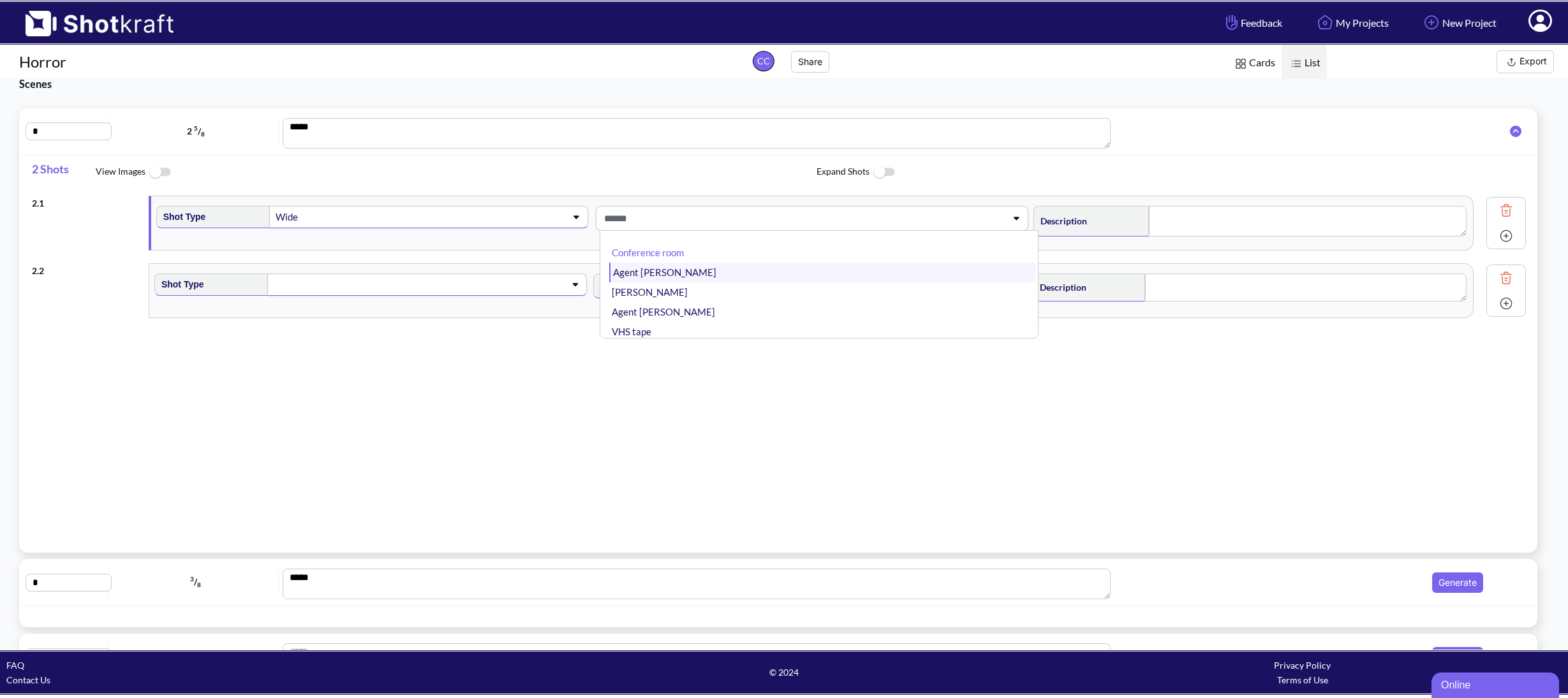
click at [708, 275] on li "Agent [PERSON_NAME]" at bounding box center [821, 272] width 425 height 20
click at [870, 212] on span at bounding box center [887, 218] width 195 height 21
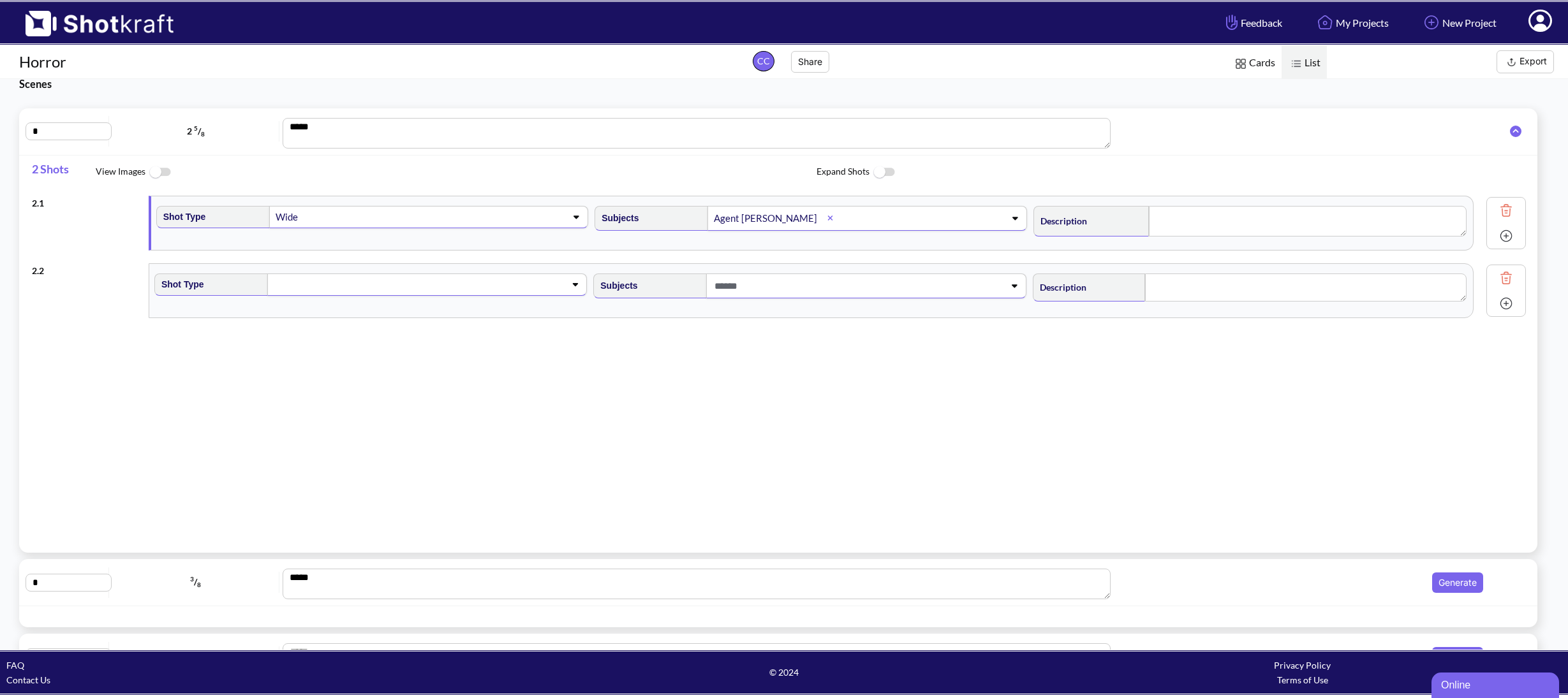
click at [859, 226] on span at bounding box center [921, 218] width 143 height 21
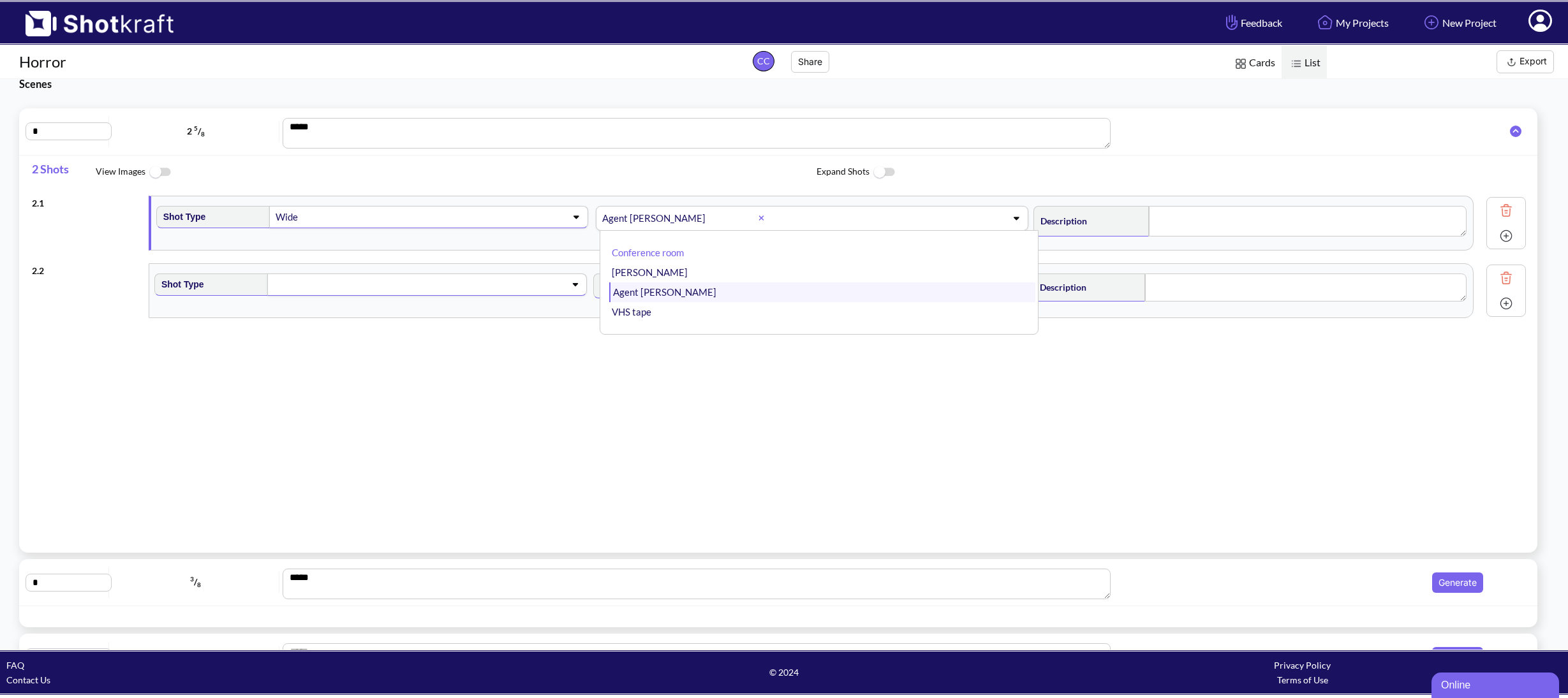
click at [750, 293] on li "Agent [PERSON_NAME]" at bounding box center [821, 292] width 425 height 20
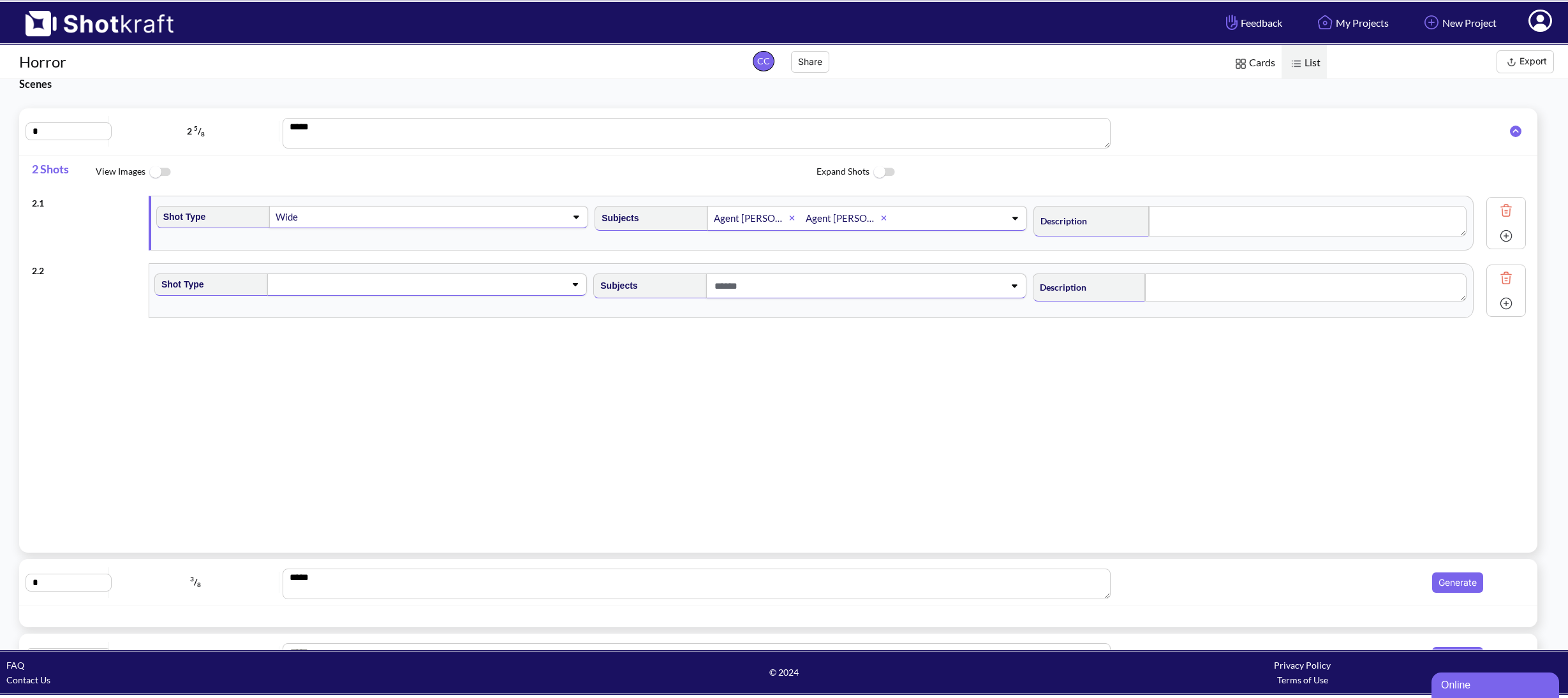
click at [936, 222] on span at bounding box center [944, 218] width 98 height 21
click at [801, 279] on li "[PERSON_NAME]" at bounding box center [821, 272] width 425 height 20
click at [960, 217] on span at bounding box center [956, 218] width 75 height 21
click at [809, 275] on li "VHS tape" at bounding box center [821, 272] width 425 height 20
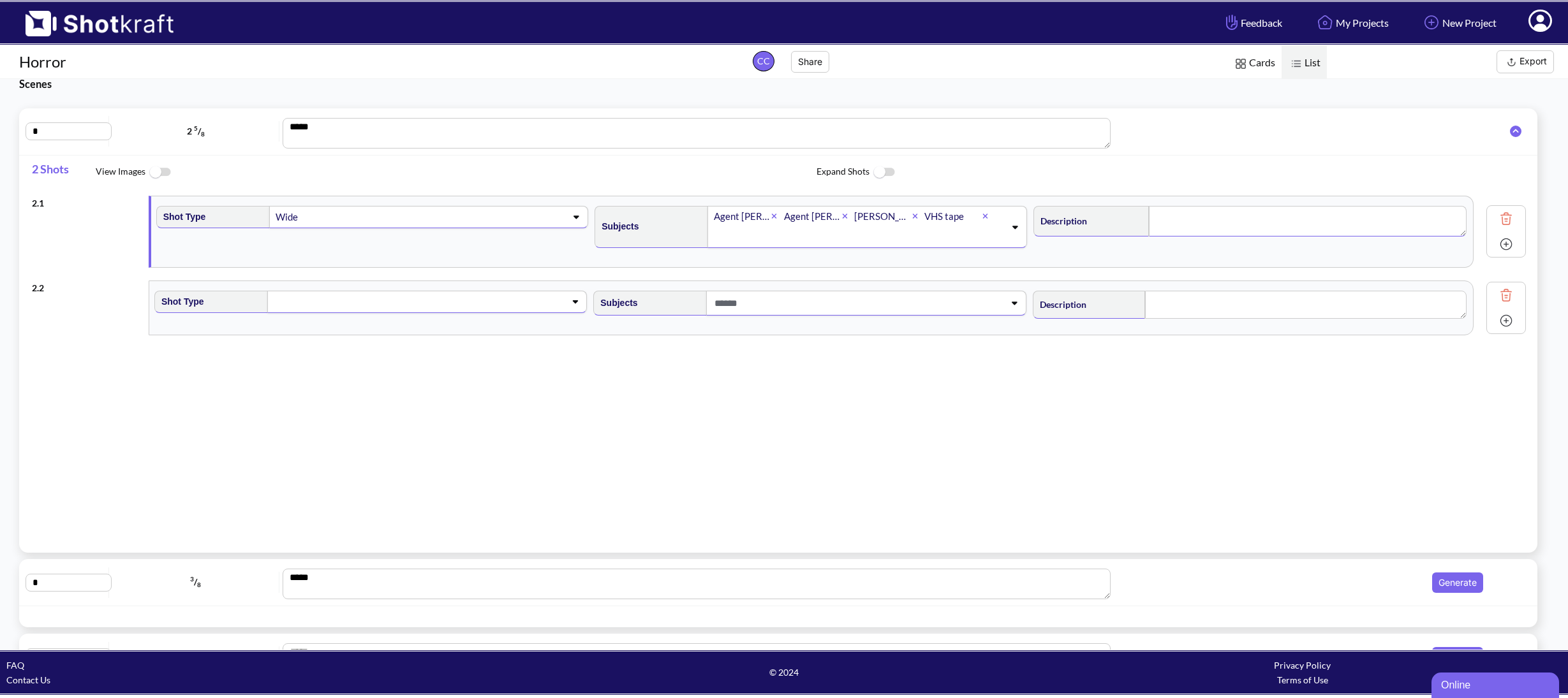
click at [1180, 229] on textarea at bounding box center [1307, 221] width 318 height 31
click at [326, 307] on span at bounding box center [413, 304] width 281 height 18
click at [306, 330] on li "CU" at bounding box center [383, 336] width 425 height 20
click at [741, 303] on span at bounding box center [853, 306] width 281 height 21
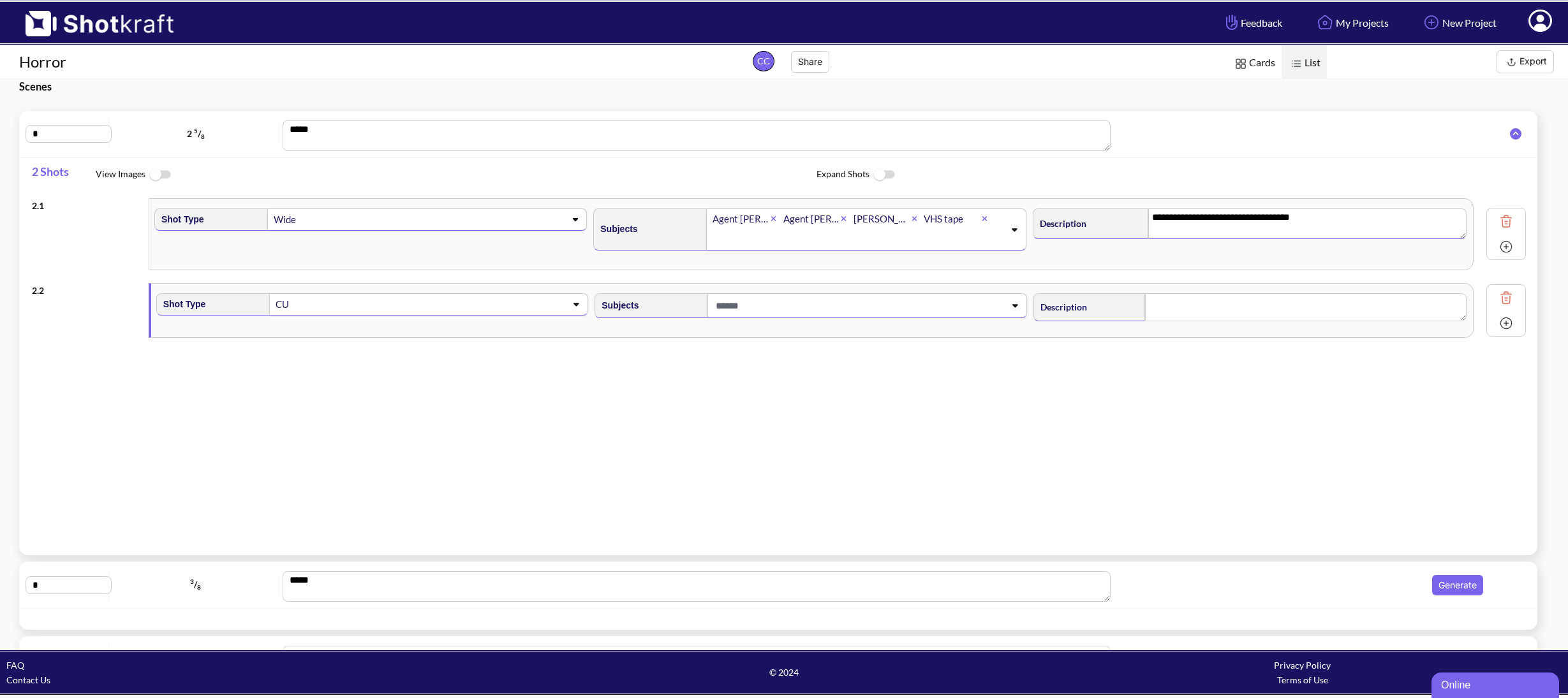
type textarea "**********"
click at [698, 367] on li "Agent [PERSON_NAME]" at bounding box center [821, 359] width 425 height 20
click at [1165, 300] on textarea at bounding box center [1305, 306] width 321 height 28
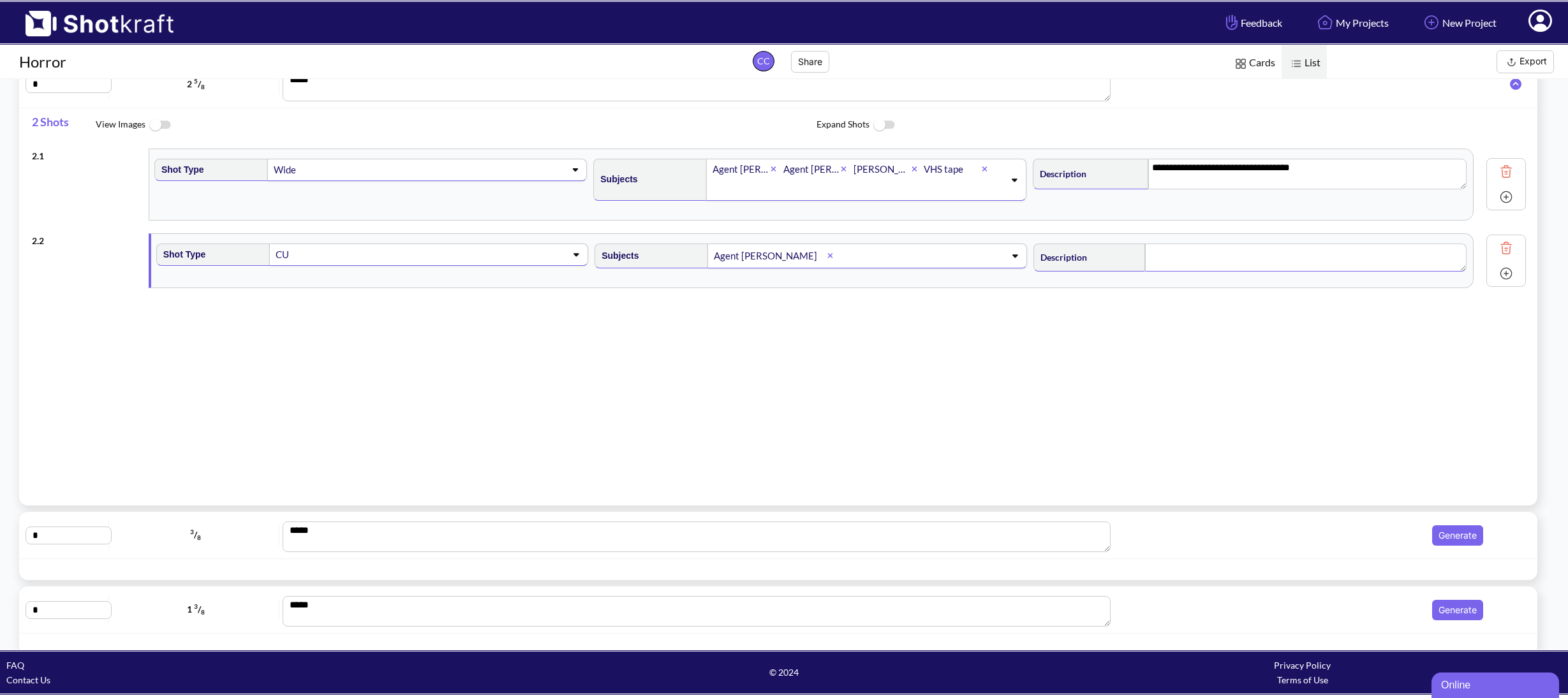
scroll to position [72, 0]
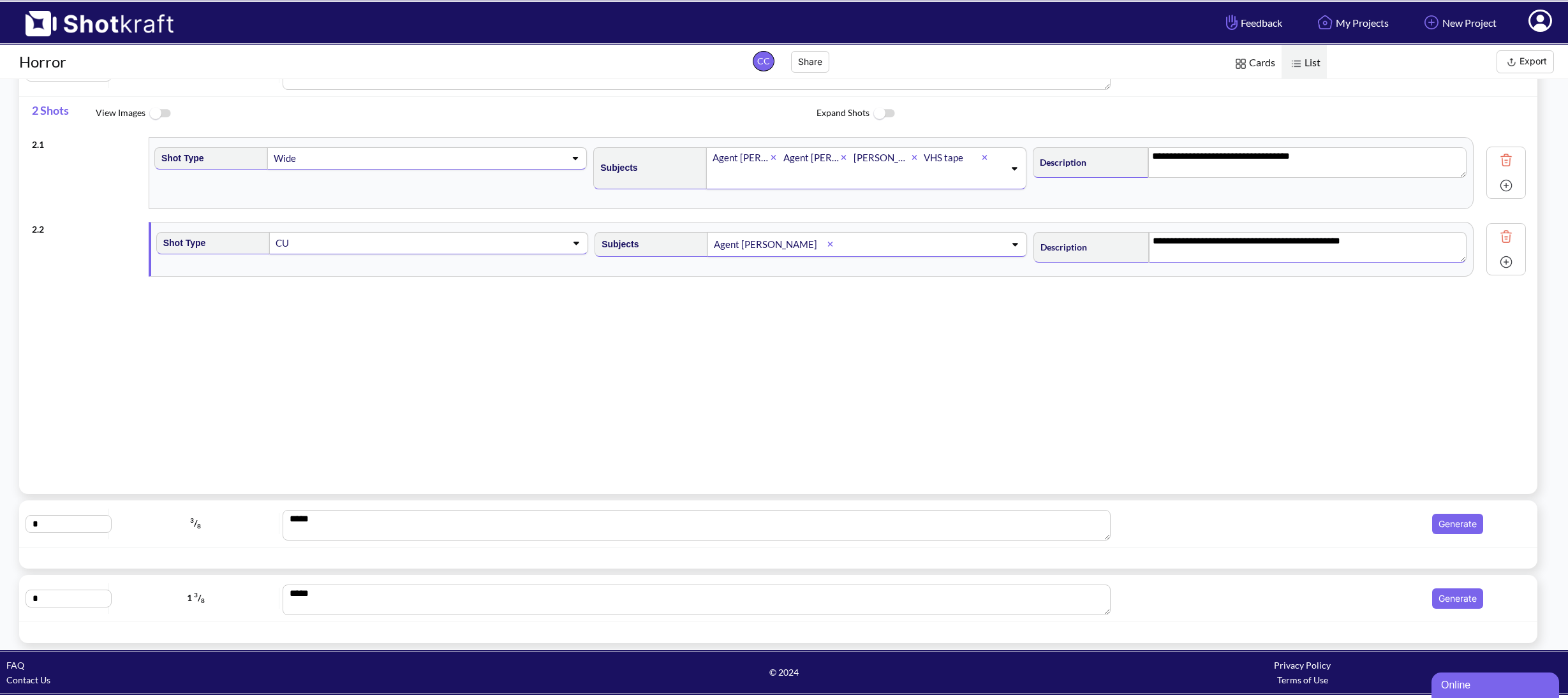
click at [1496, 262] on img at bounding box center [1506, 262] width 19 height 19
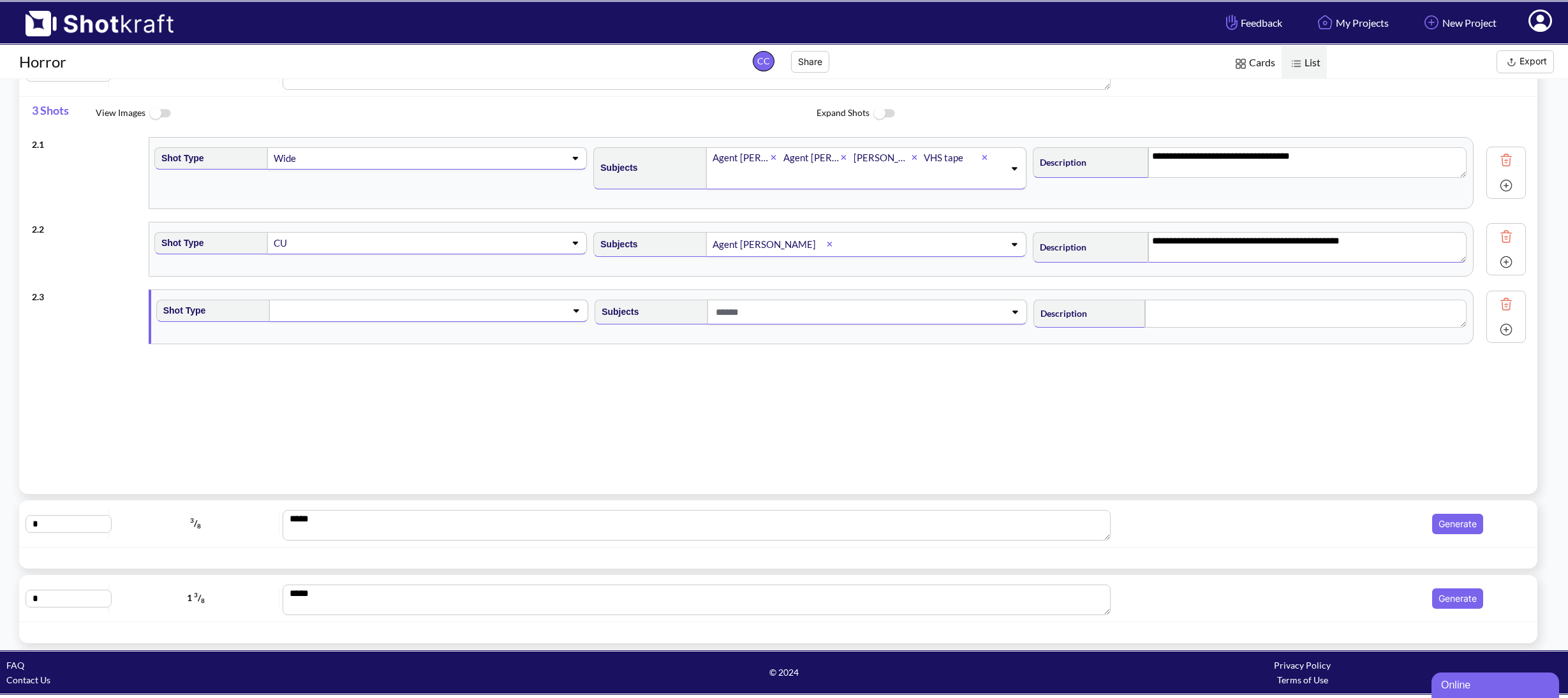
click at [316, 312] on span at bounding box center [415, 310] width 281 height 18
click at [286, 375] on li "Medium" at bounding box center [383, 382] width 425 height 20
click at [782, 313] on span at bounding box center [853, 312] width 281 height 21
type textarea "**********"
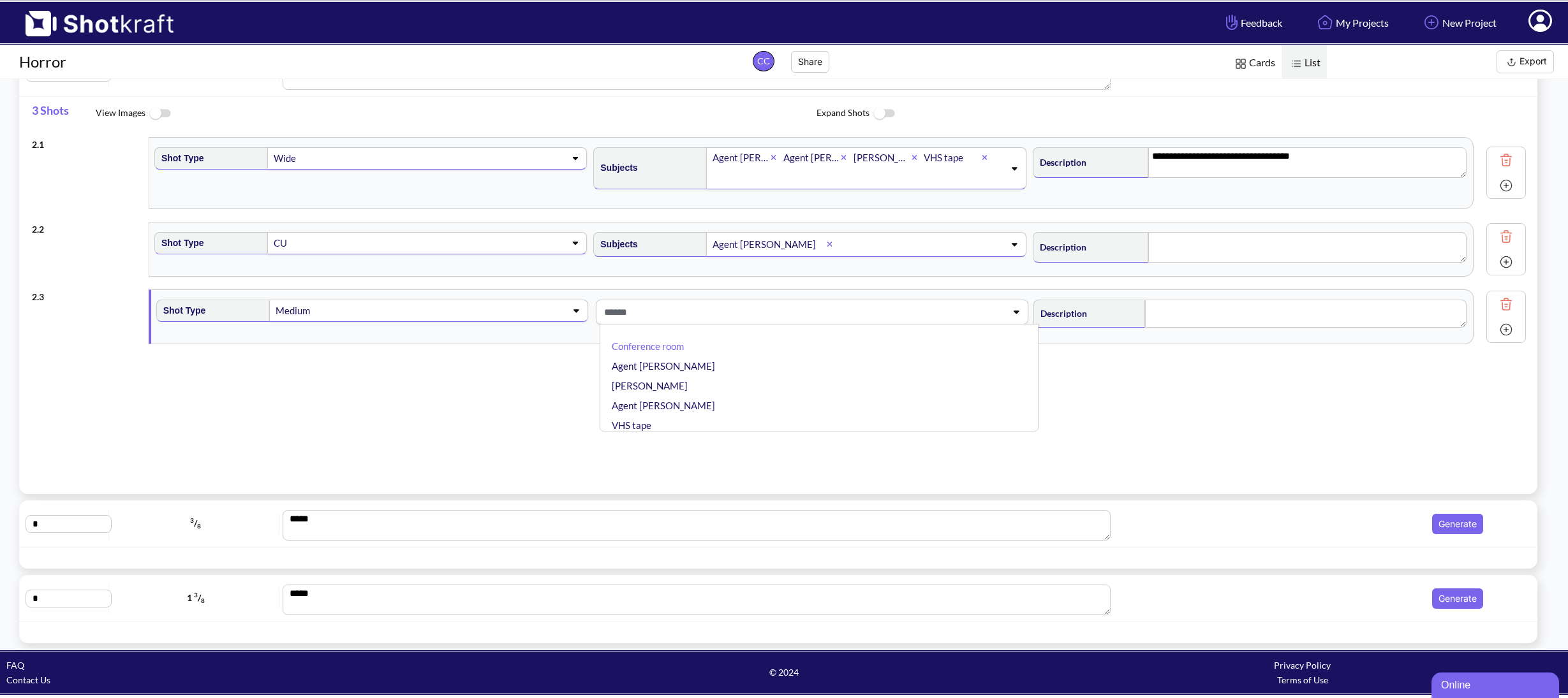
type textarea "**********"
click at [705, 371] on li "Agent [PERSON_NAME]" at bounding box center [821, 366] width 425 height 20
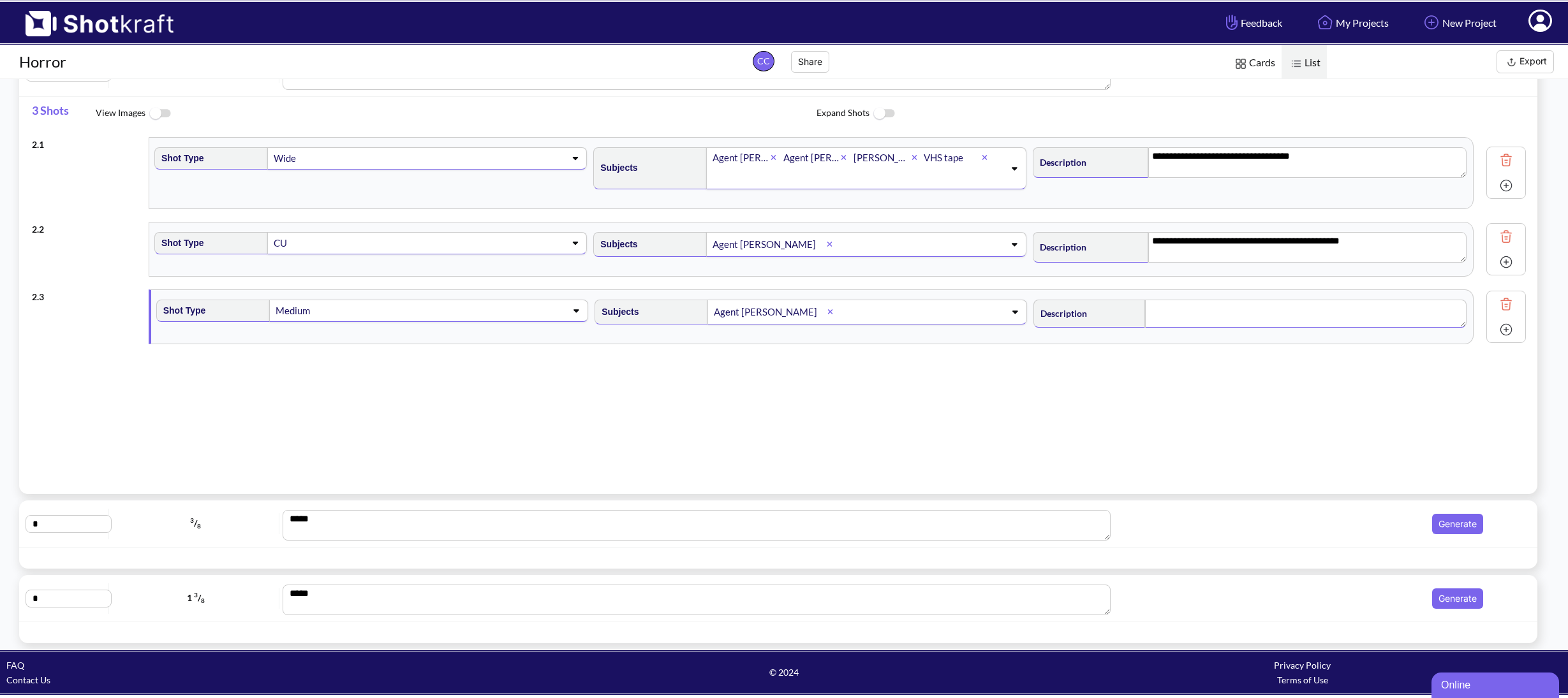
click at [1203, 319] on textarea at bounding box center [1305, 313] width 321 height 28
type textarea "**********"
click at [1496, 335] on img at bounding box center [1506, 329] width 19 height 19
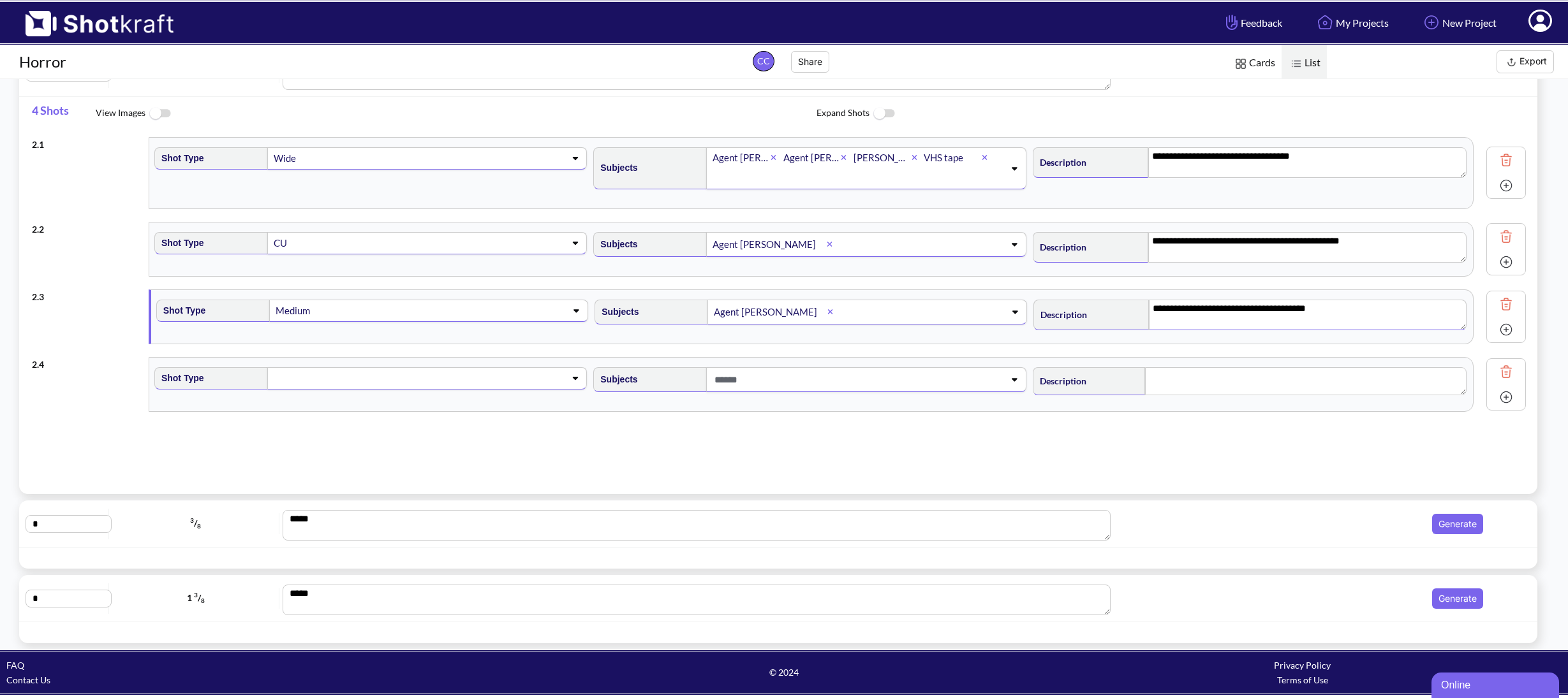
click at [1496, 329] on img at bounding box center [1506, 329] width 19 height 19
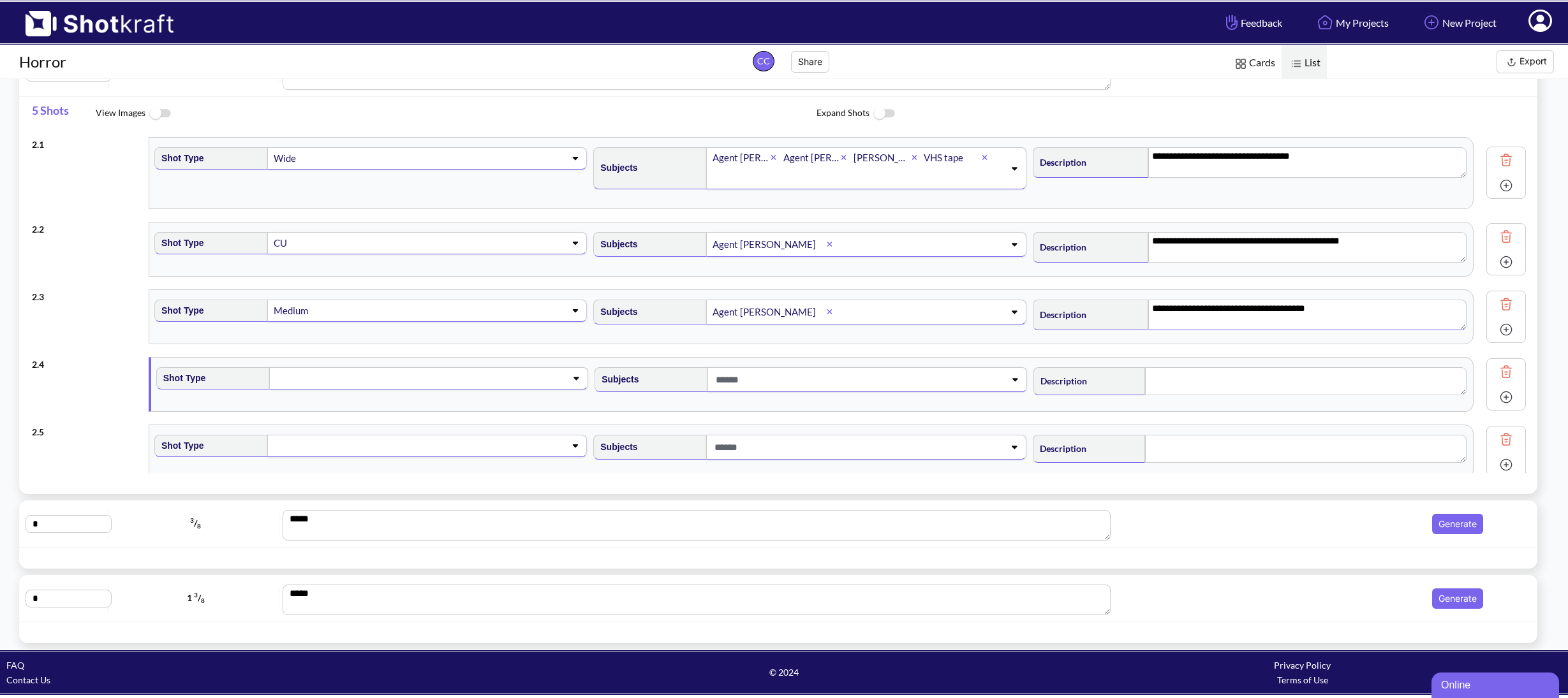
click at [438, 371] on span at bounding box center [415, 378] width 281 height 18
click at [93, 411] on div "2 . 4 Shot Type CU OTS Medium Two Shot ECU Wide Master shot Cowboy Insert POV F…" at bounding box center [778, 384] width 1494 height 67
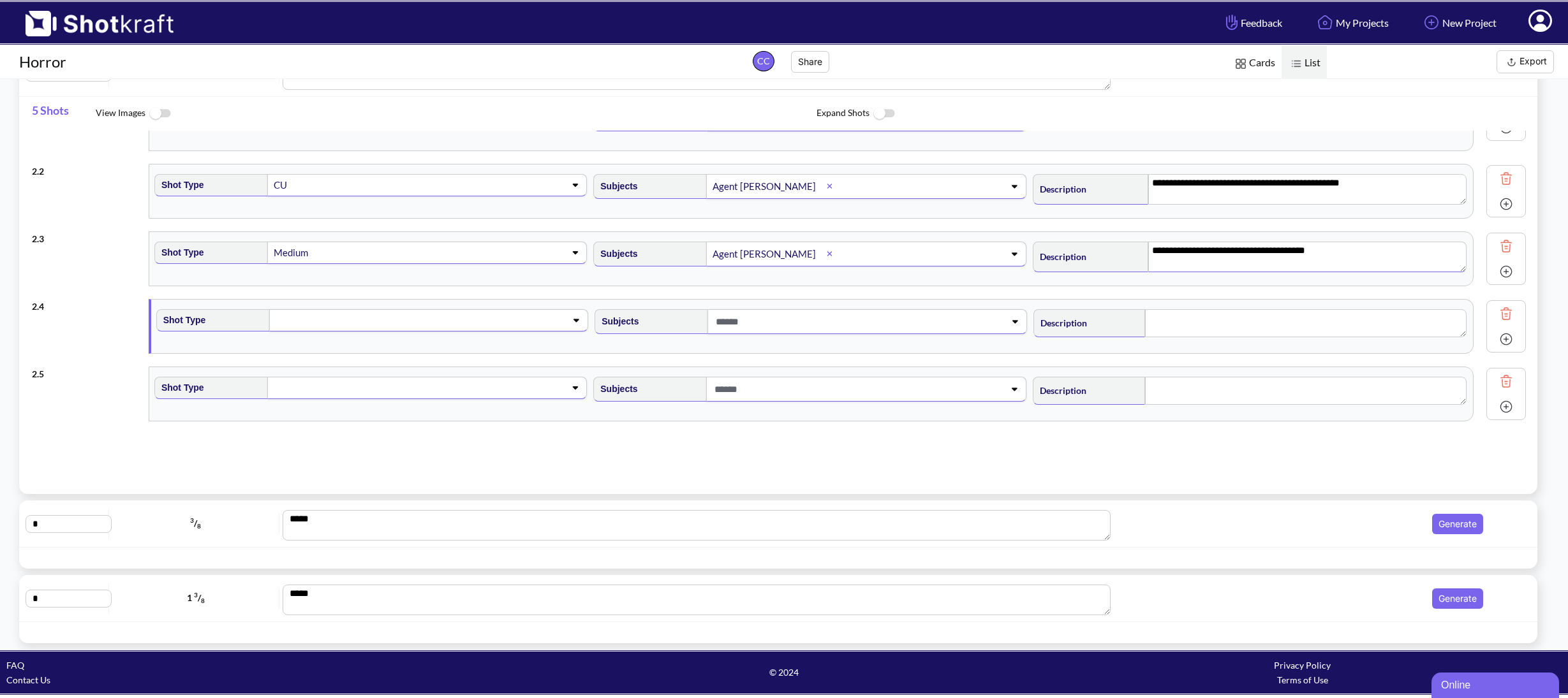
scroll to position [63, 0]
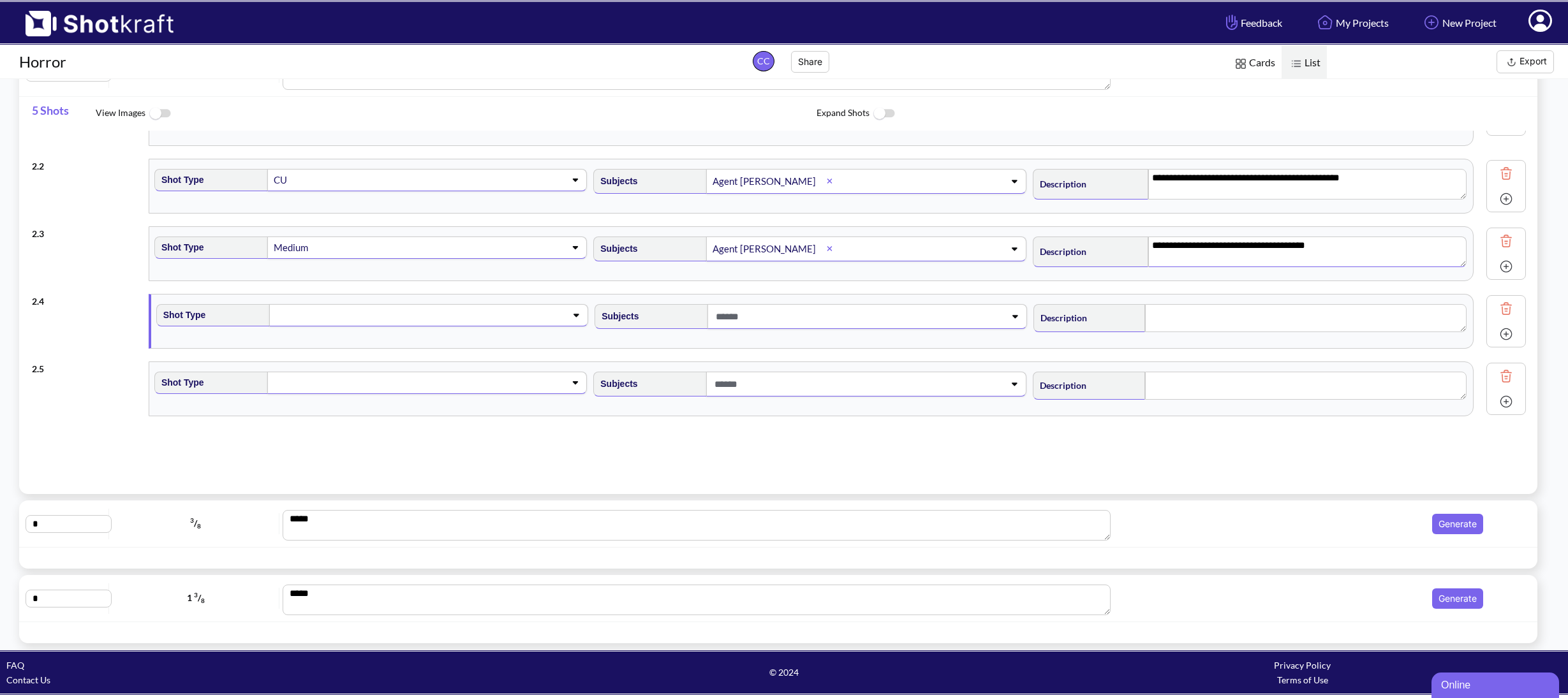
click at [349, 321] on span at bounding box center [415, 314] width 281 height 18
click at [342, 389] on li "Medium" at bounding box center [383, 386] width 425 height 20
click at [755, 325] on span at bounding box center [853, 316] width 281 height 21
type textarea "**********"
click at [681, 389] on li "[PERSON_NAME]" at bounding box center [821, 390] width 425 height 20
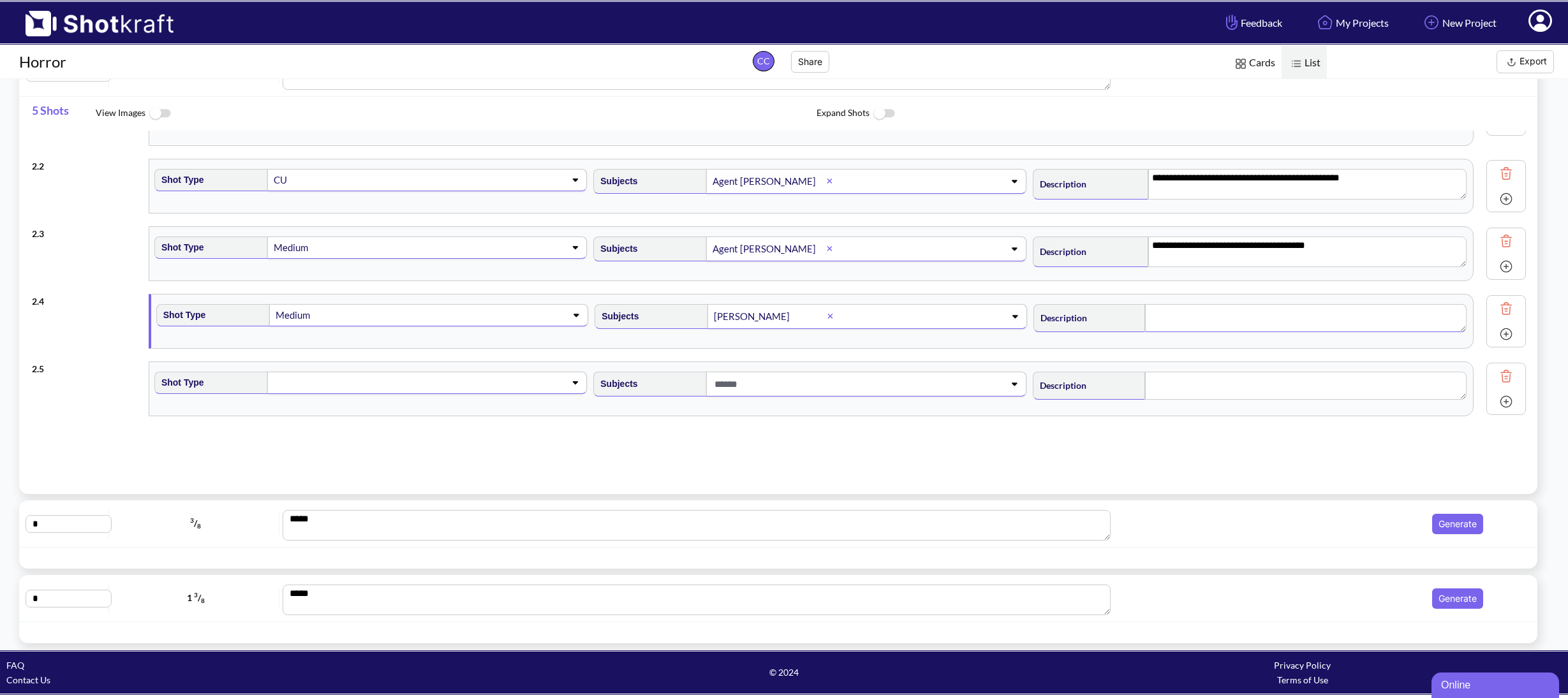
click at [1191, 312] on textarea at bounding box center [1305, 318] width 321 height 28
type textarea "*"
type textarea "**********"
click at [416, 386] on span at bounding box center [413, 382] width 281 height 18
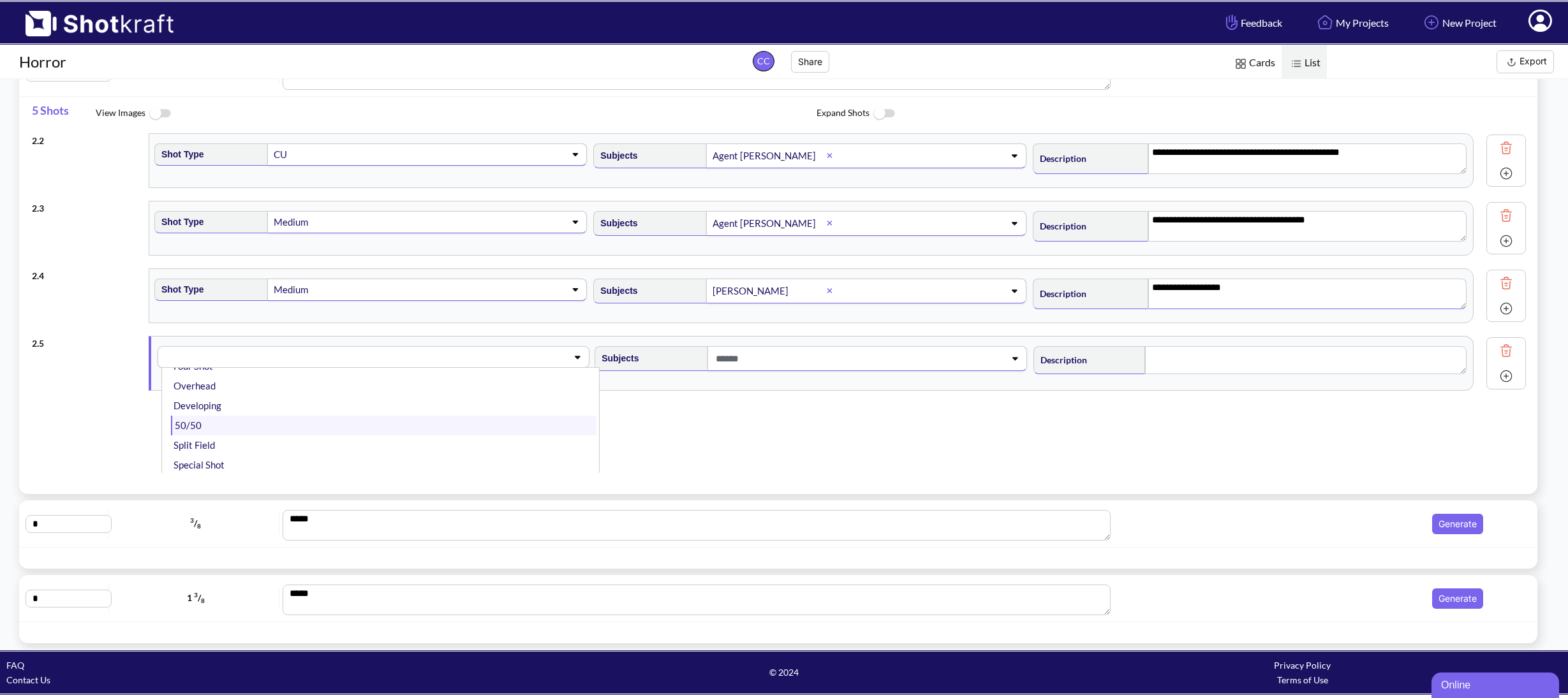
scroll to position [90, 0]
click at [231, 453] on li "Special Shot" at bounding box center [383, 462] width 425 height 20
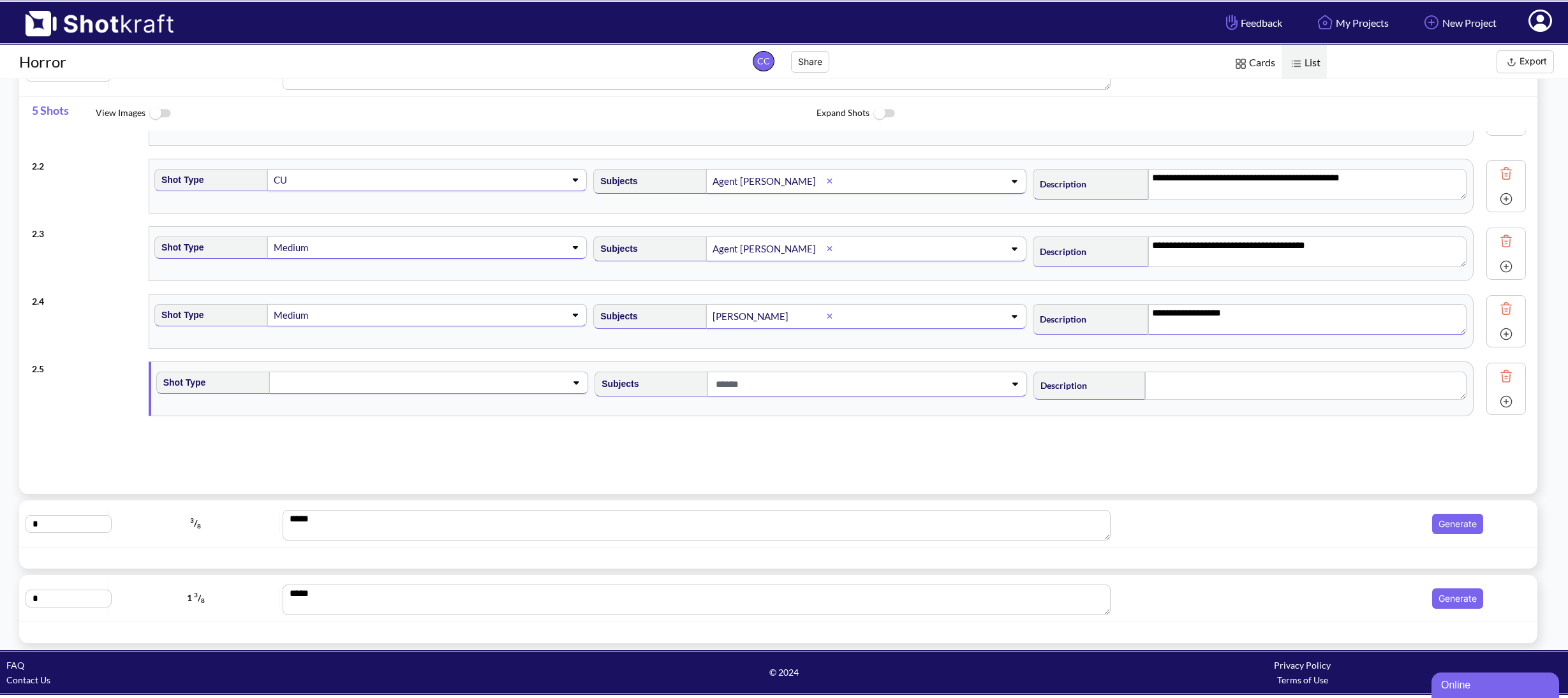
scroll to position [63, 0]
click at [722, 382] on span at bounding box center [853, 384] width 281 height 21
click at [724, 382] on span at bounding box center [792, 384] width 383 height 21
click at [753, 386] on span at bounding box center [853, 384] width 281 height 21
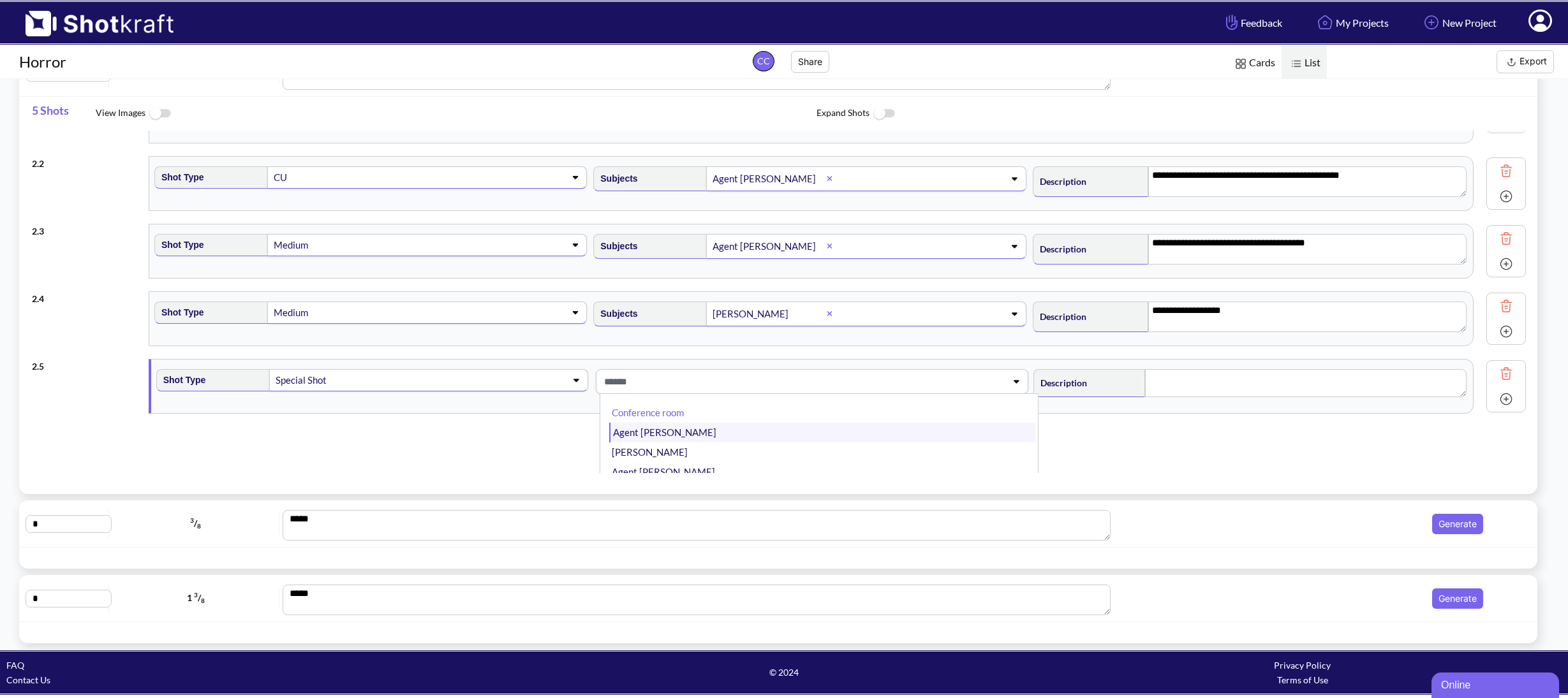
scroll to position [3, 0]
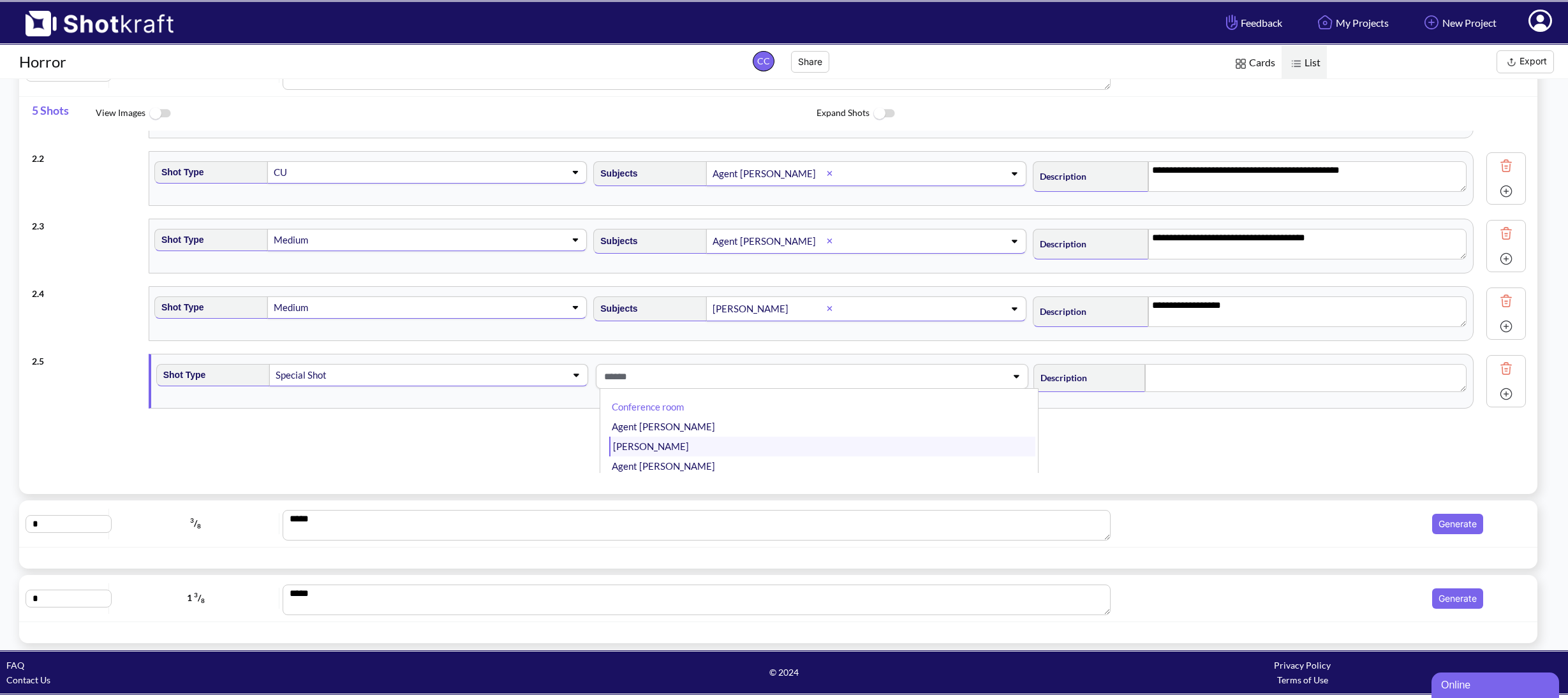
click at [681, 454] on li "[PERSON_NAME]" at bounding box center [821, 446] width 425 height 20
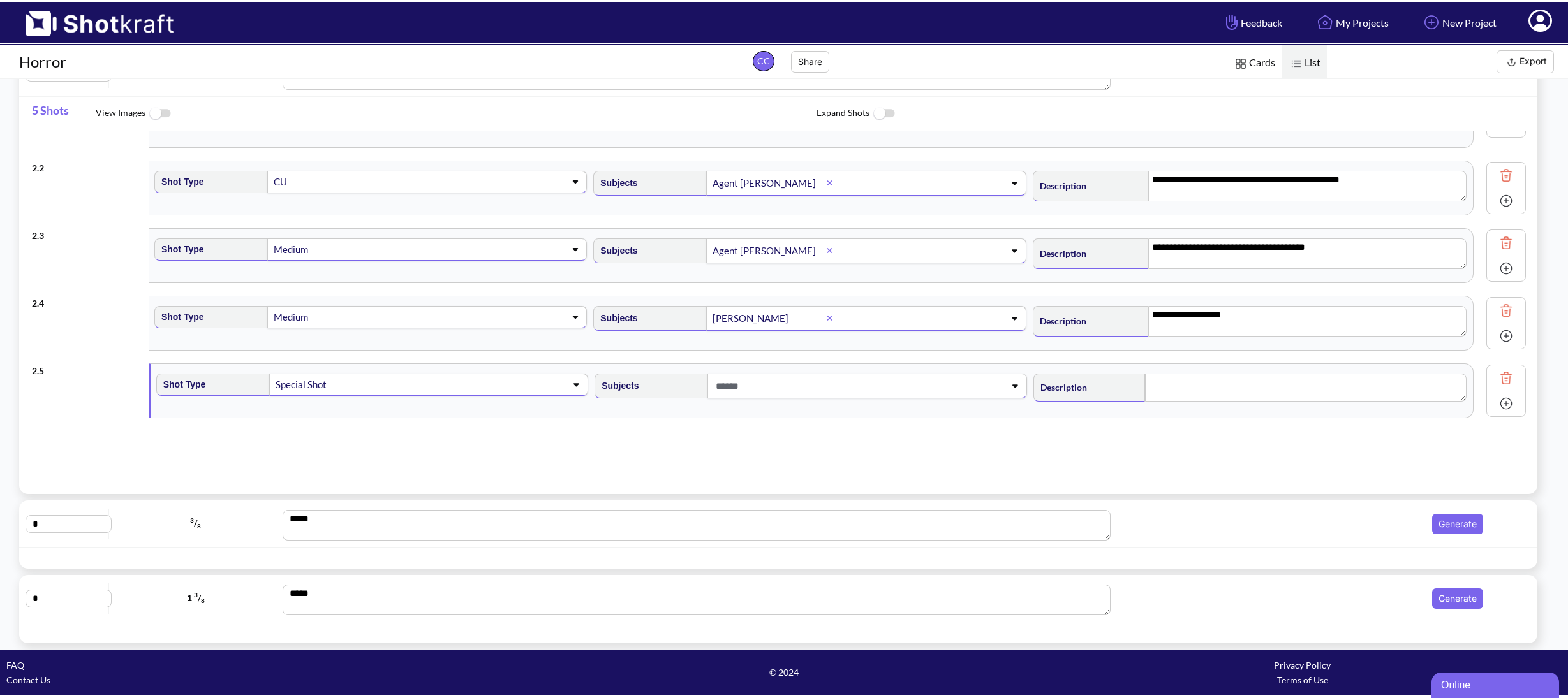
scroll to position [60, 0]
click at [912, 381] on span at bounding box center [921, 386] width 143 height 21
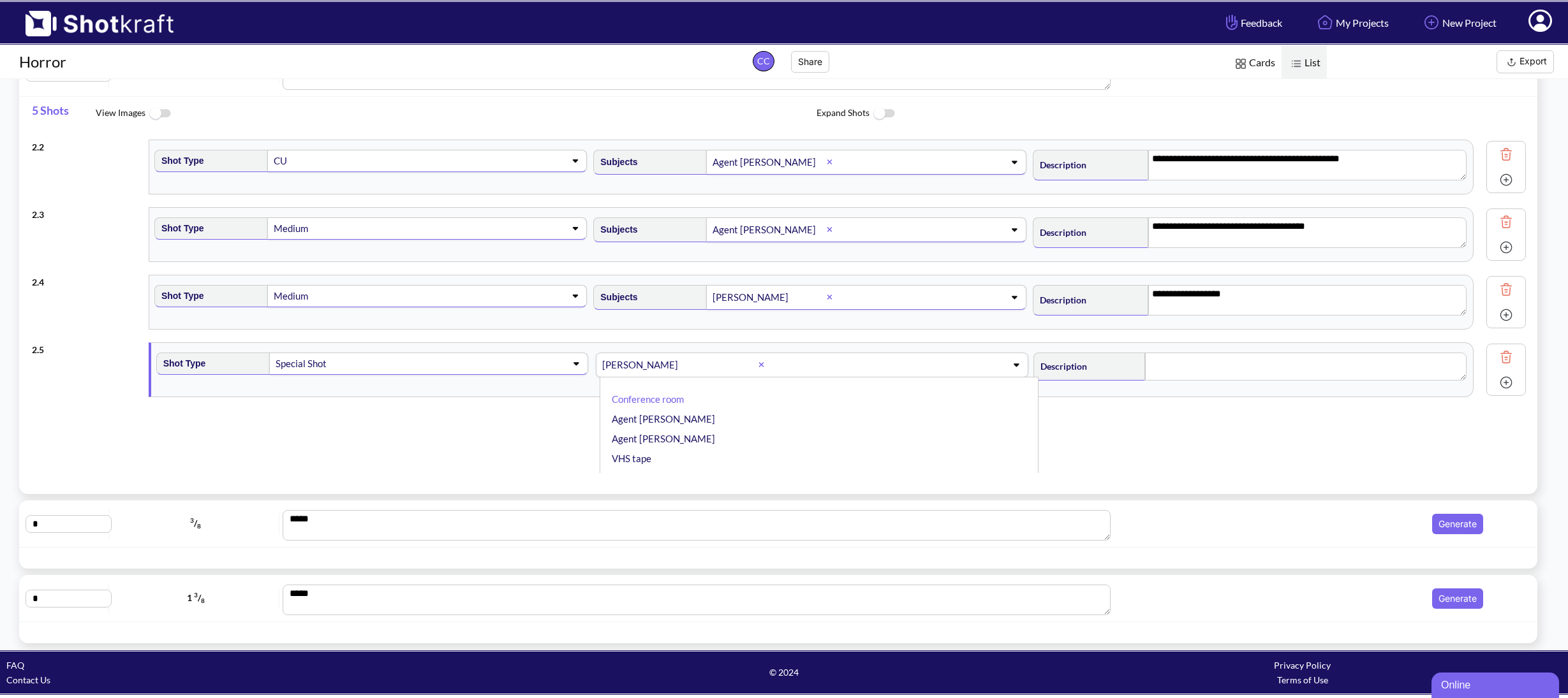
scroll to position [90, 0]
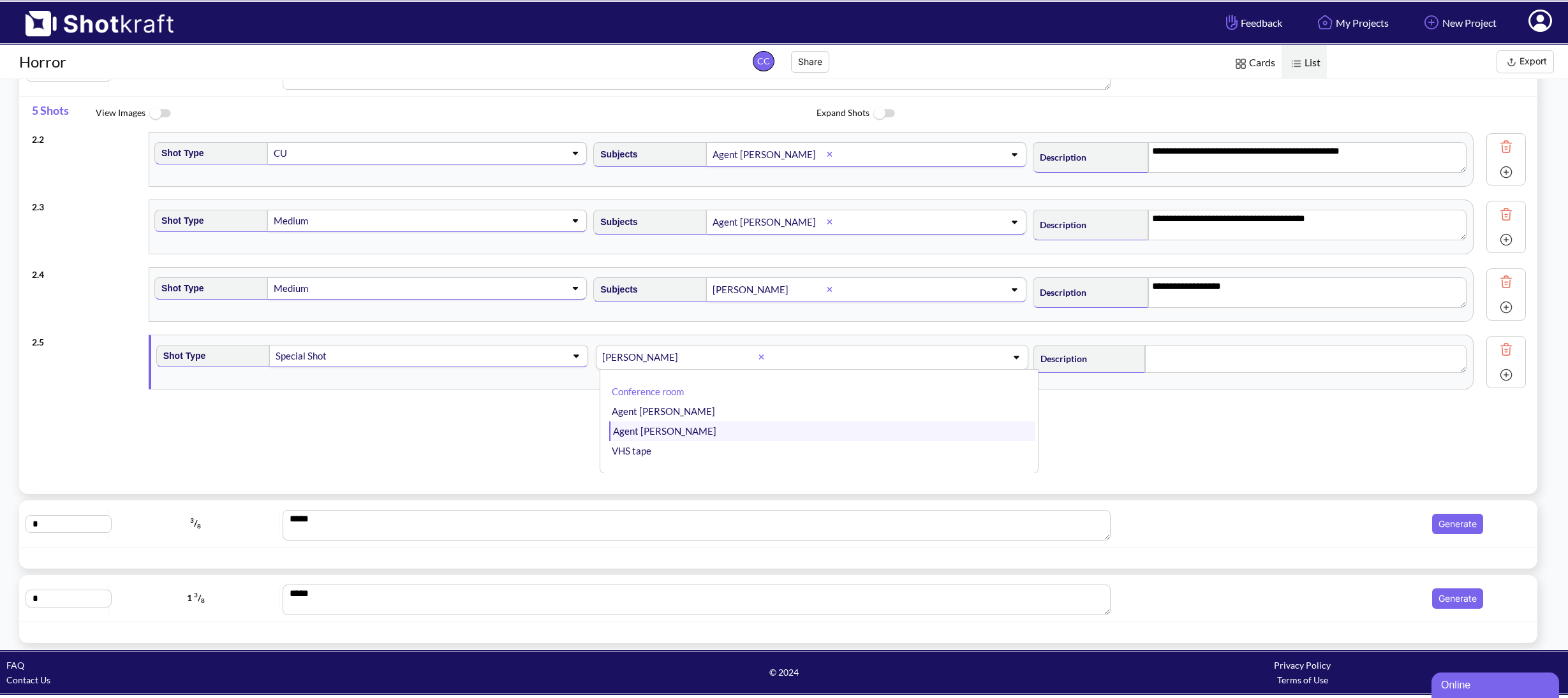
click at [732, 421] on li "Agent [PERSON_NAME]" at bounding box center [821, 431] width 425 height 20
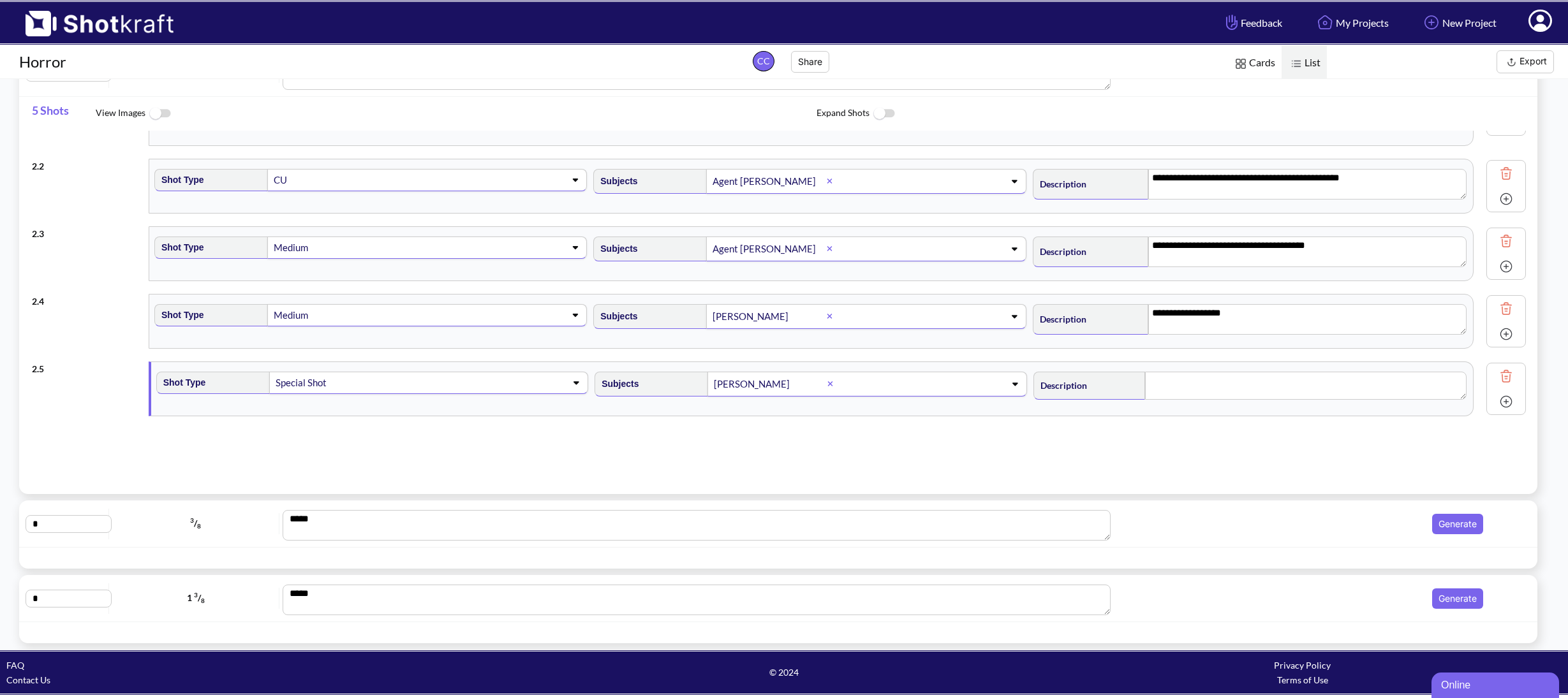
scroll to position [63, 0]
click at [1212, 390] on textarea at bounding box center [1305, 386] width 321 height 28
type textarea "*"
click at [1229, 382] on textarea "**********" at bounding box center [1307, 387] width 318 height 31
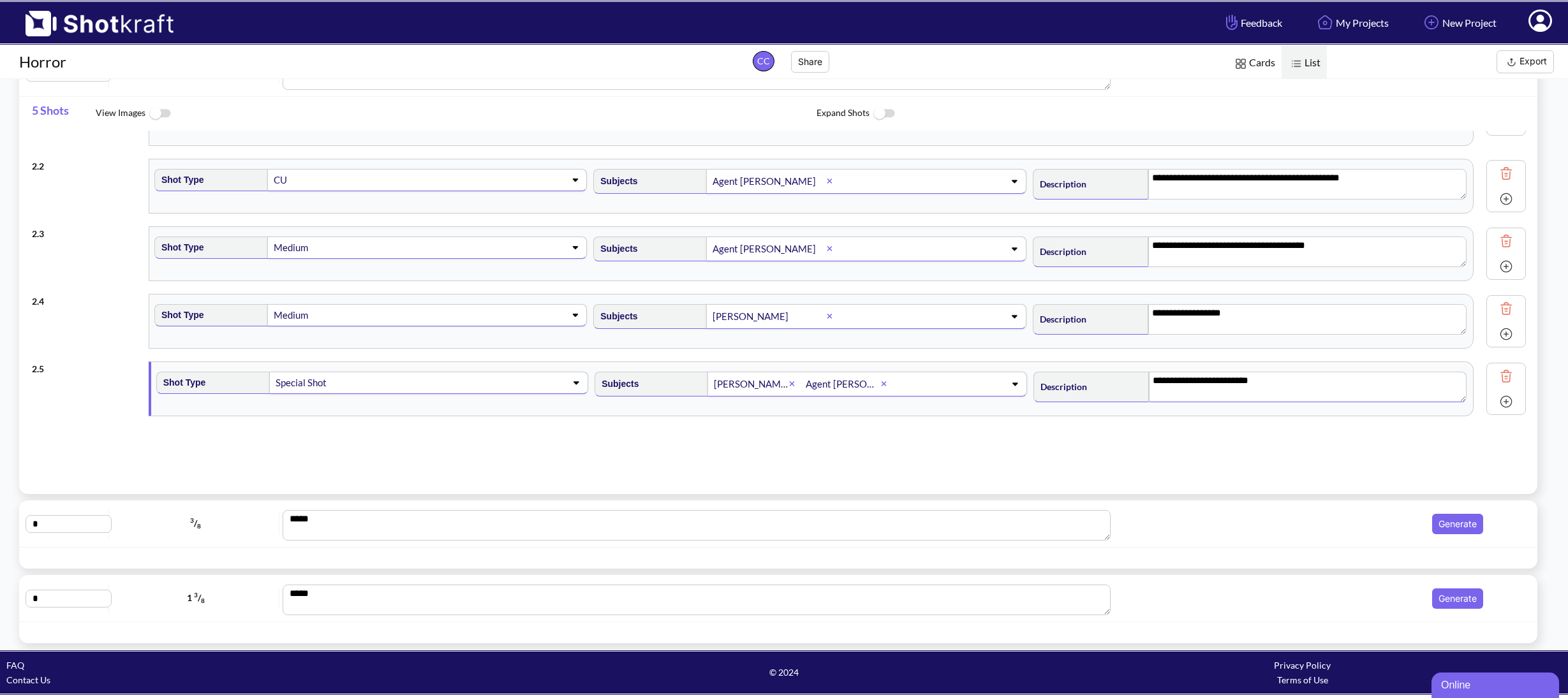
click at [1229, 382] on textarea "**********" at bounding box center [1307, 387] width 318 height 31
type textarea "**********"
click at [1254, 390] on textarea "**********" at bounding box center [1307, 387] width 318 height 31
click at [1271, 386] on textarea "**********" at bounding box center [1307, 387] width 318 height 31
click at [1386, 378] on textarea "**********" at bounding box center [1307, 387] width 318 height 31
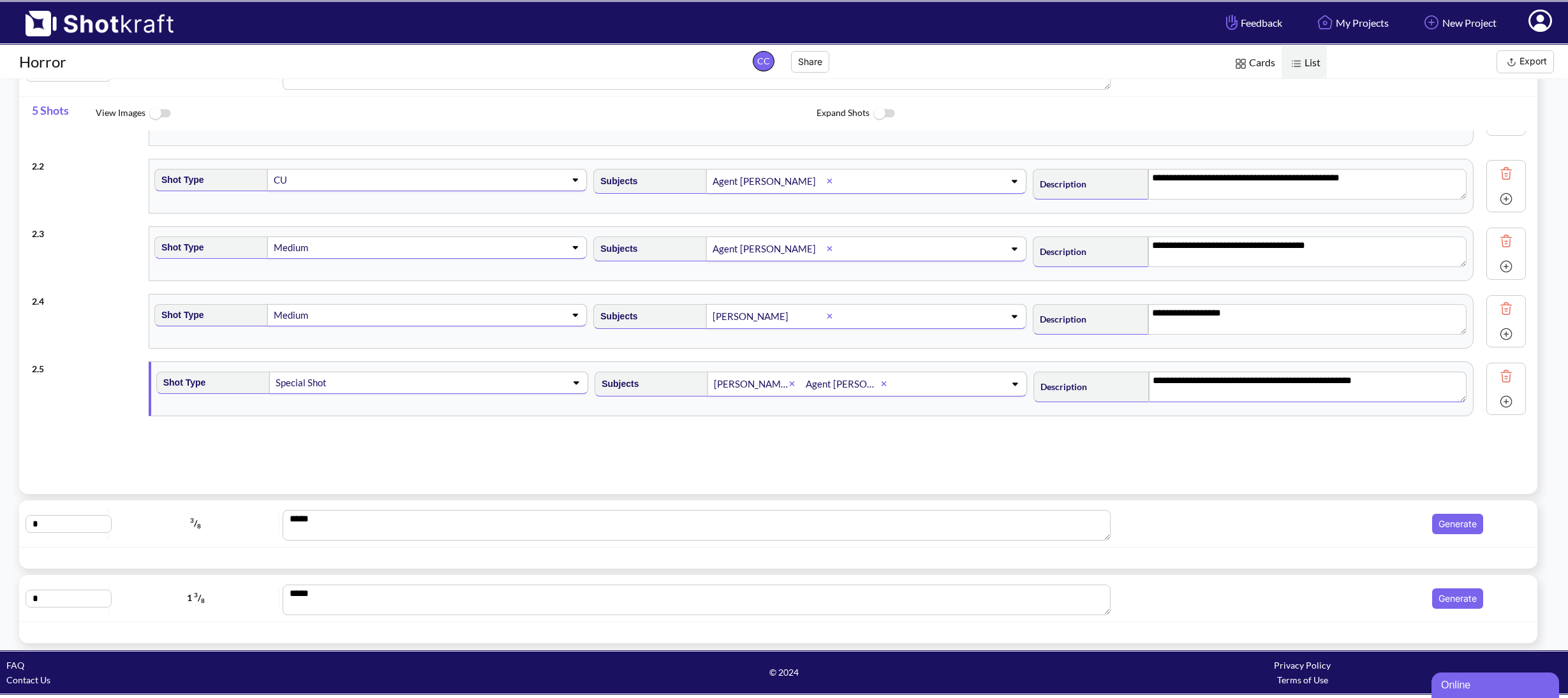
click at [1320, 380] on textarea "**********" at bounding box center [1307, 387] width 318 height 31
click at [1324, 380] on textarea "**********" at bounding box center [1307, 387] width 318 height 31
click at [1395, 372] on textarea "**********" at bounding box center [1307, 387] width 318 height 31
click at [1395, 375] on textarea "**********" at bounding box center [1307, 387] width 318 height 31
click at [1393, 379] on textarea "**********" at bounding box center [1307, 387] width 318 height 31
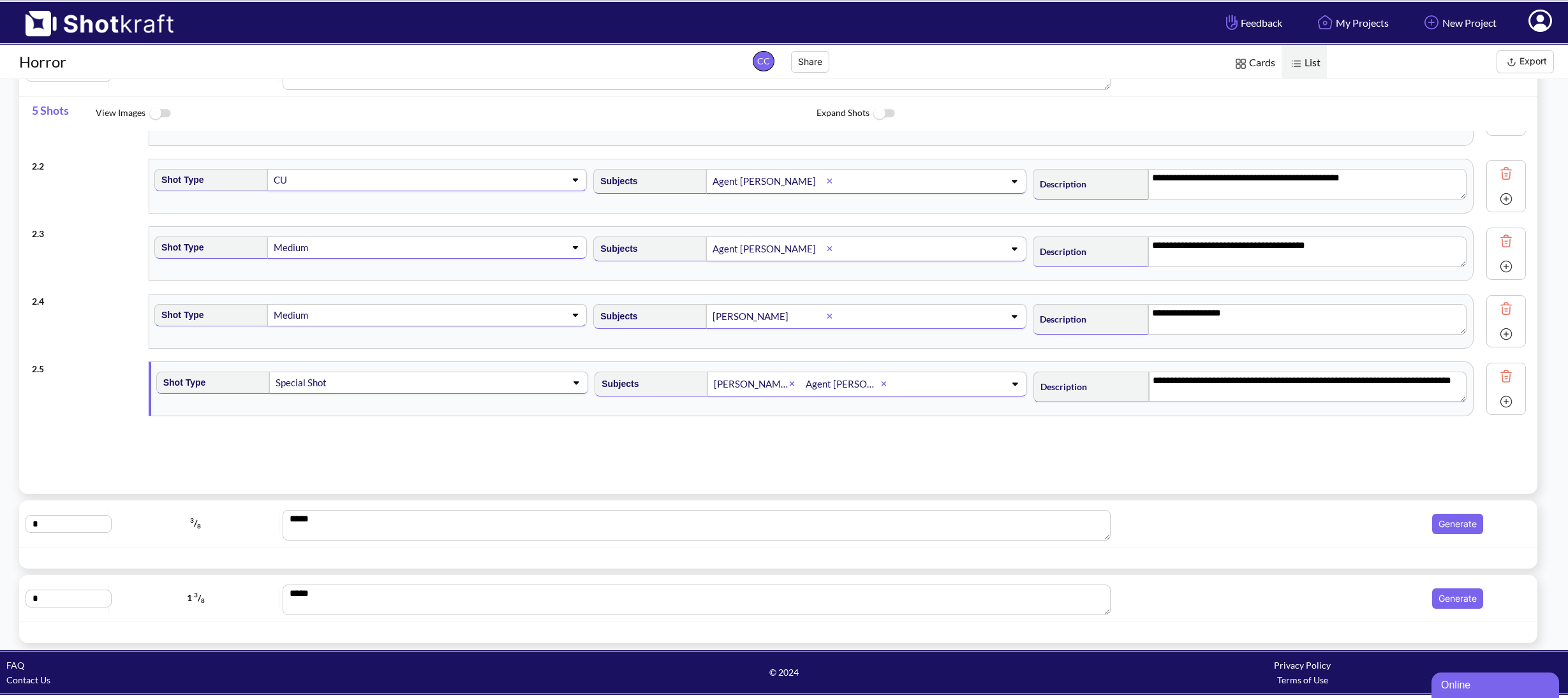
click at [1496, 404] on img at bounding box center [1506, 402] width 19 height 19
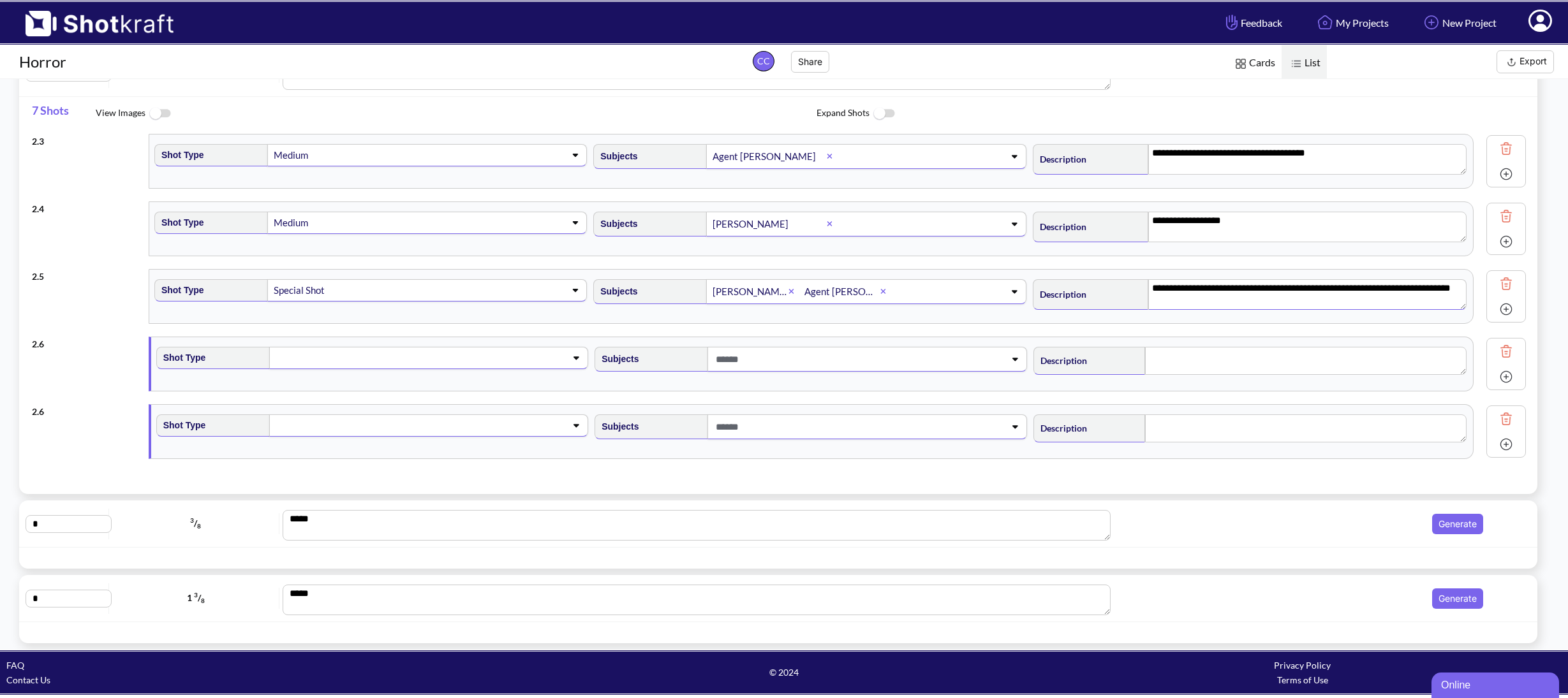
scroll to position [169, 0]
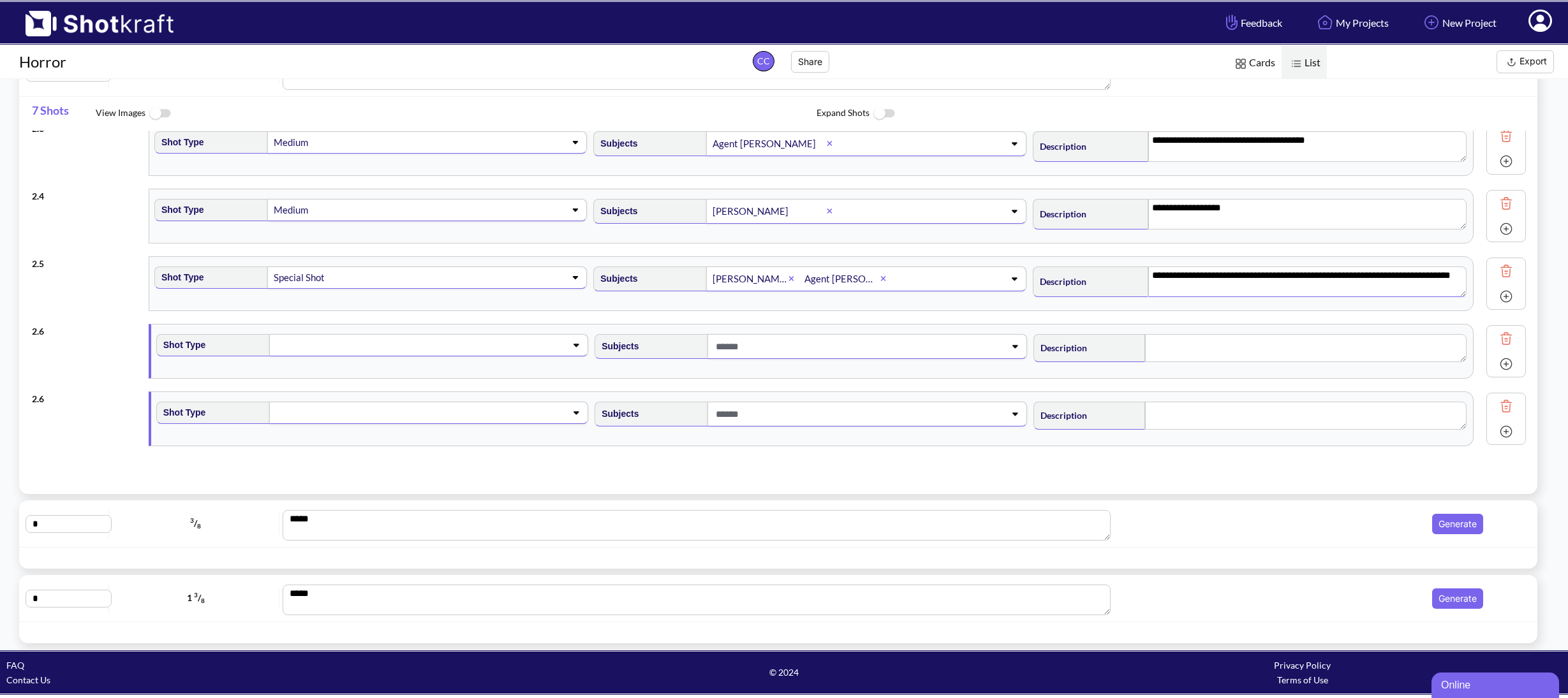
click at [379, 351] on span at bounding box center [415, 345] width 281 height 18
click at [330, 410] on li "Medium" at bounding box center [383, 417] width 425 height 20
click at [1496, 407] on img at bounding box center [1506, 406] width 19 height 19
type textarea "**********"
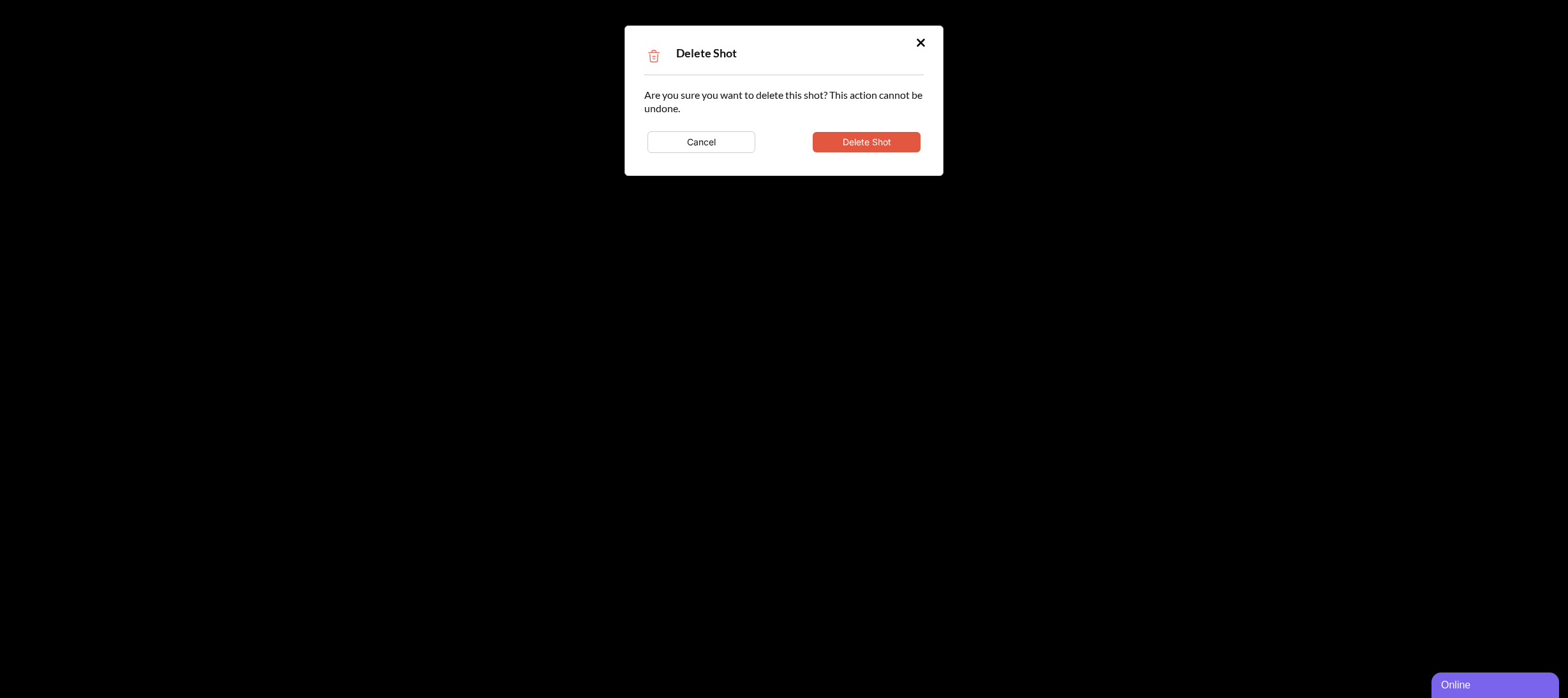
click at [859, 140] on button "Delete Shot" at bounding box center [866, 142] width 108 height 20
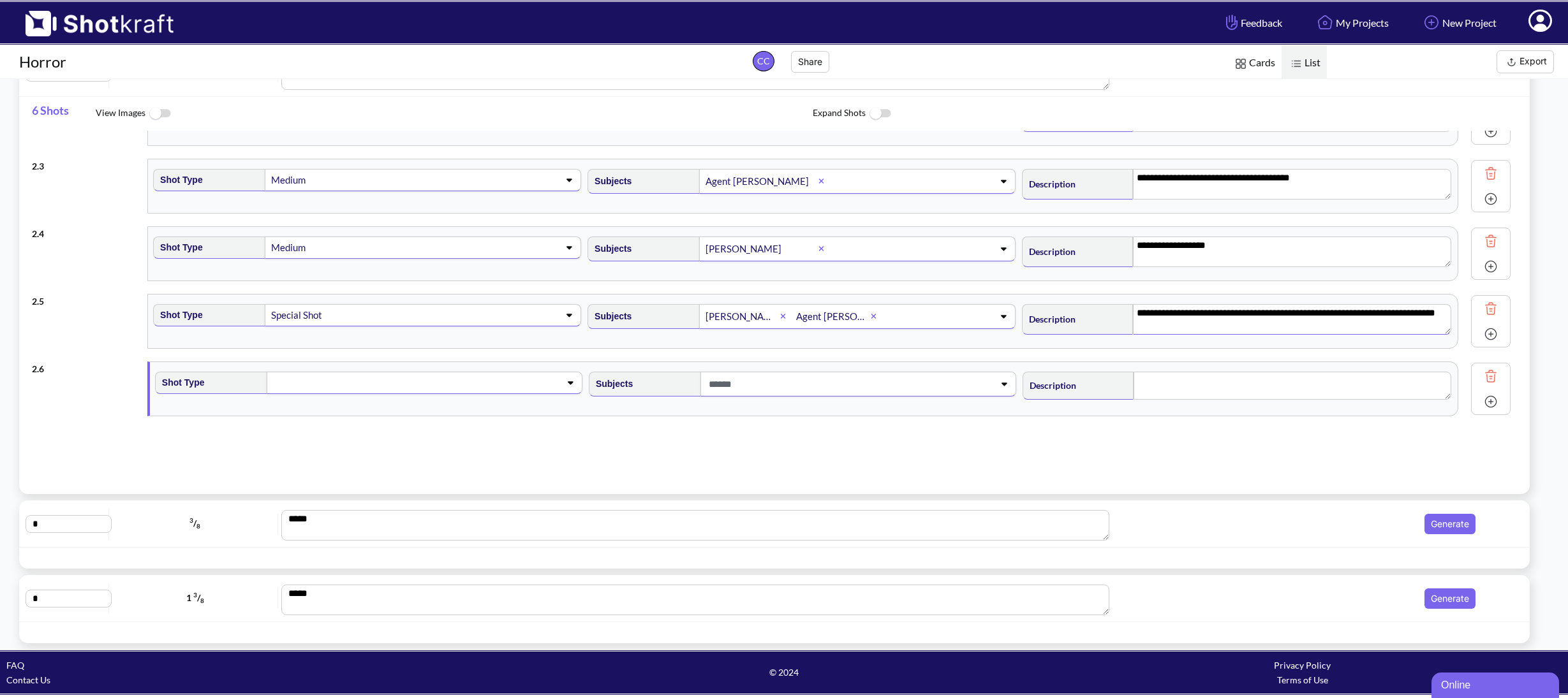
scroll to position [131, 0]
click at [308, 385] on span at bounding box center [411, 382] width 278 height 18
click at [284, 458] on li "Medium" at bounding box center [380, 455] width 421 height 20
click at [755, 387] on span at bounding box center [844, 384] width 278 height 21
click at [722, 435] on li "Agent [PERSON_NAME]" at bounding box center [813, 438] width 421 height 20
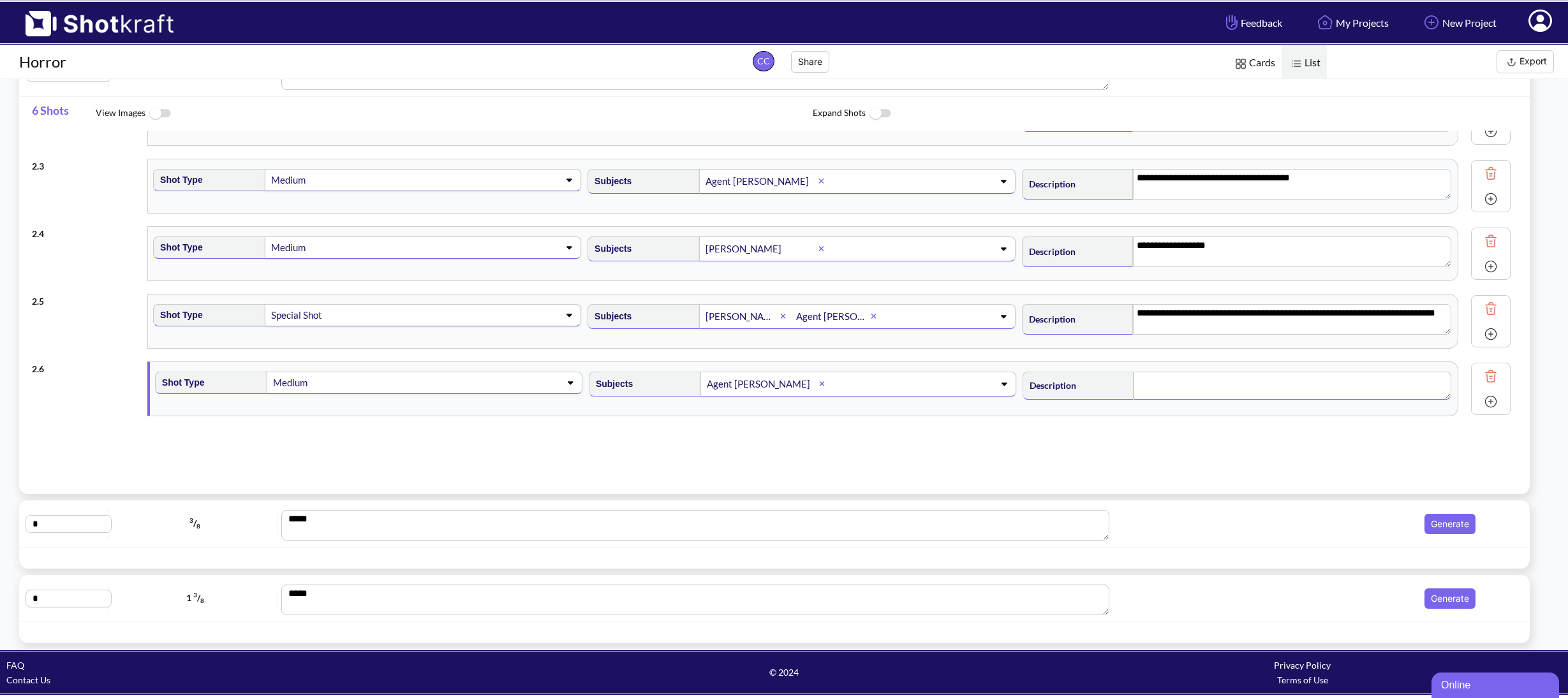
click at [1213, 399] on textarea at bounding box center [1292, 386] width 318 height 28
click at [1487, 408] on img at bounding box center [1490, 402] width 19 height 19
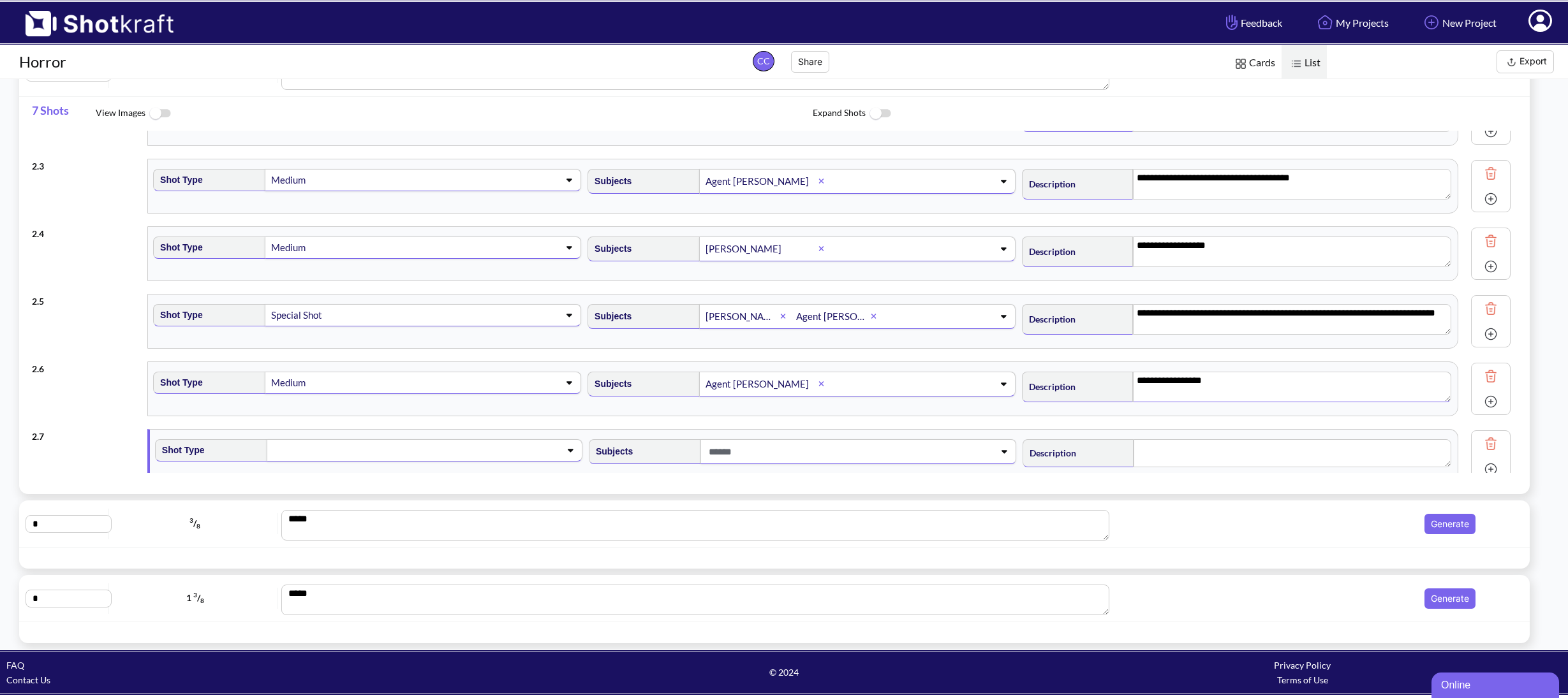
click at [375, 452] on span at bounding box center [411, 449] width 278 height 18
click at [375, 452] on span at bounding box center [351, 449] width 380 height 18
click at [370, 443] on span at bounding box center [411, 449] width 278 height 18
click at [368, 447] on span at bounding box center [351, 449] width 380 height 18
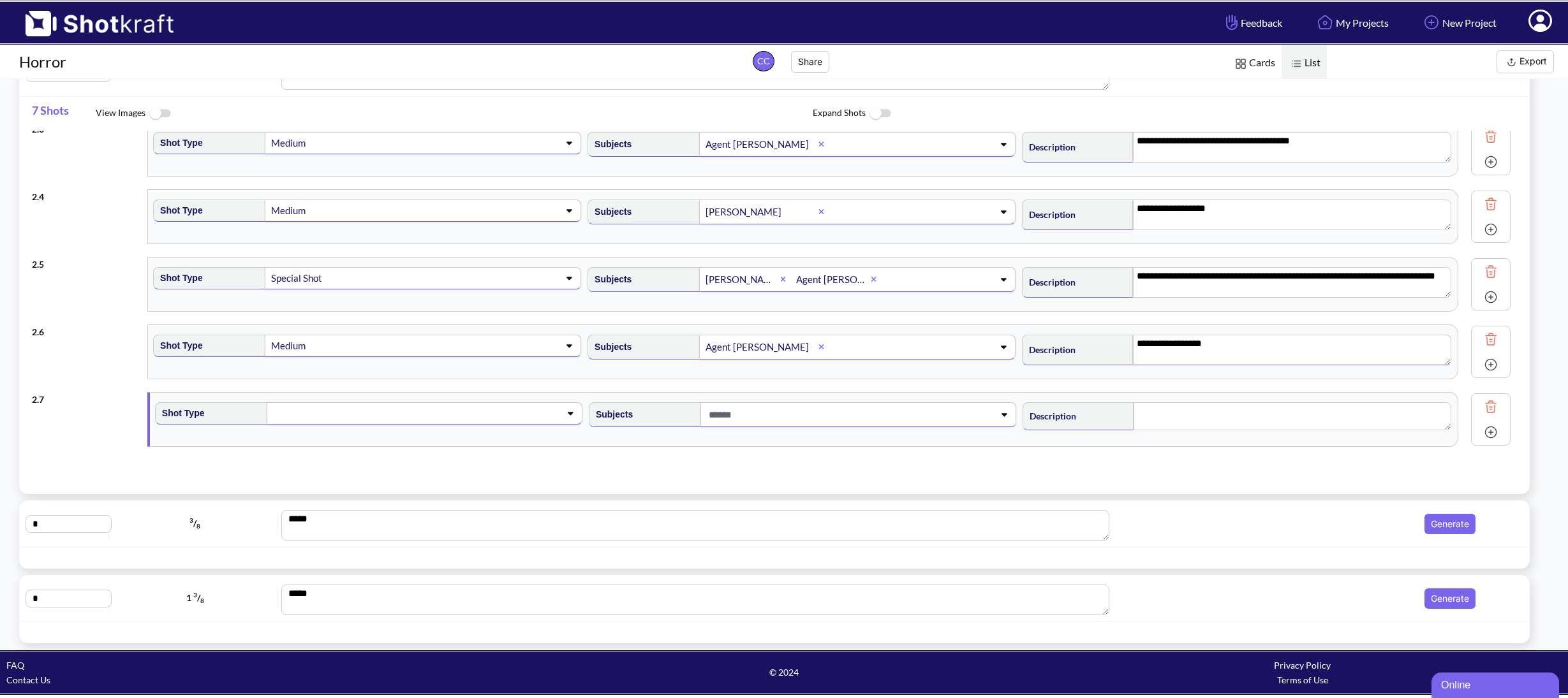
scroll to position [194, 0]
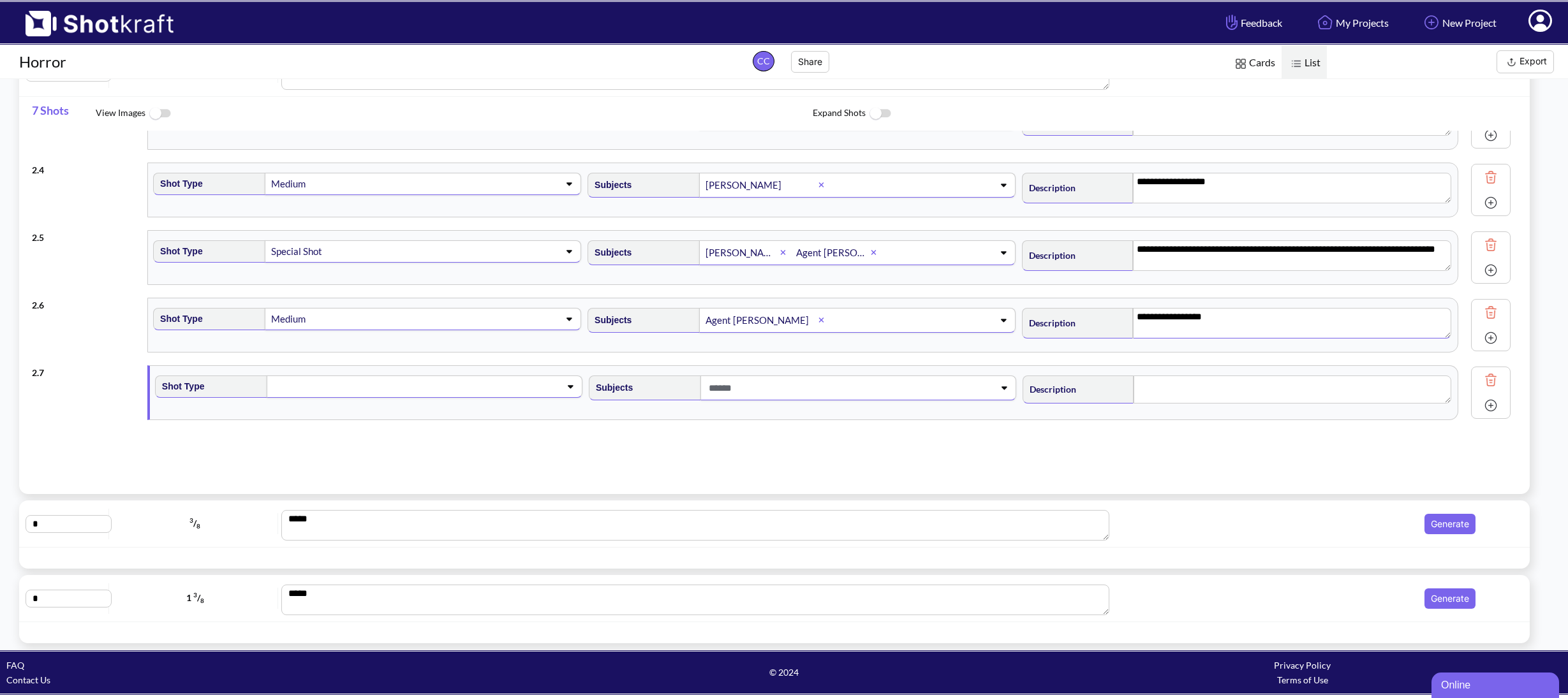
click at [383, 392] on span at bounding box center [411, 386] width 278 height 18
click at [339, 454] on li "Medium" at bounding box center [380, 458] width 421 height 20
click at [799, 394] on span at bounding box center [844, 387] width 278 height 21
type textarea "**********"
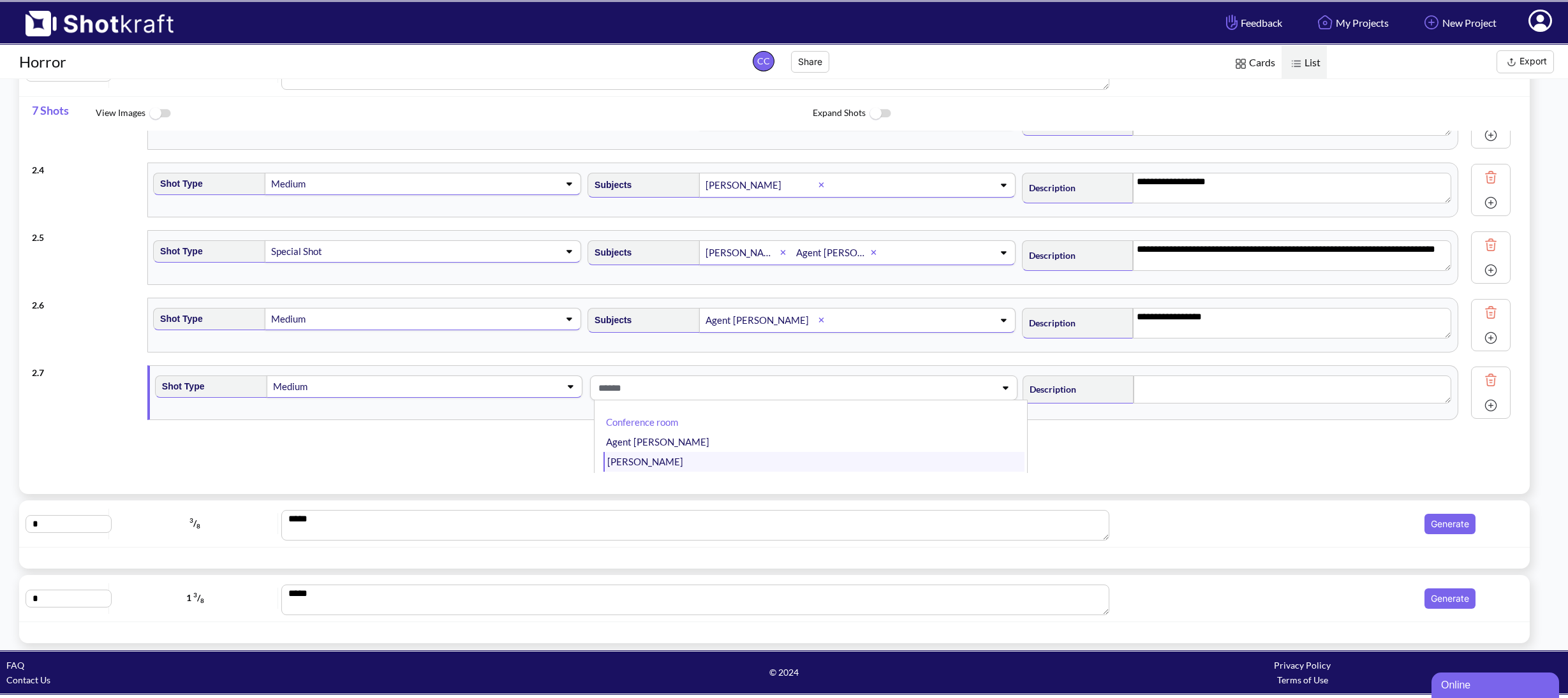
click at [738, 452] on li "[PERSON_NAME]" at bounding box center [813, 461] width 421 height 20
click at [1177, 397] on textarea at bounding box center [1292, 389] width 318 height 28
type textarea "******"
click at [1137, 313] on textarea "**********" at bounding box center [1292, 321] width 319 height 31
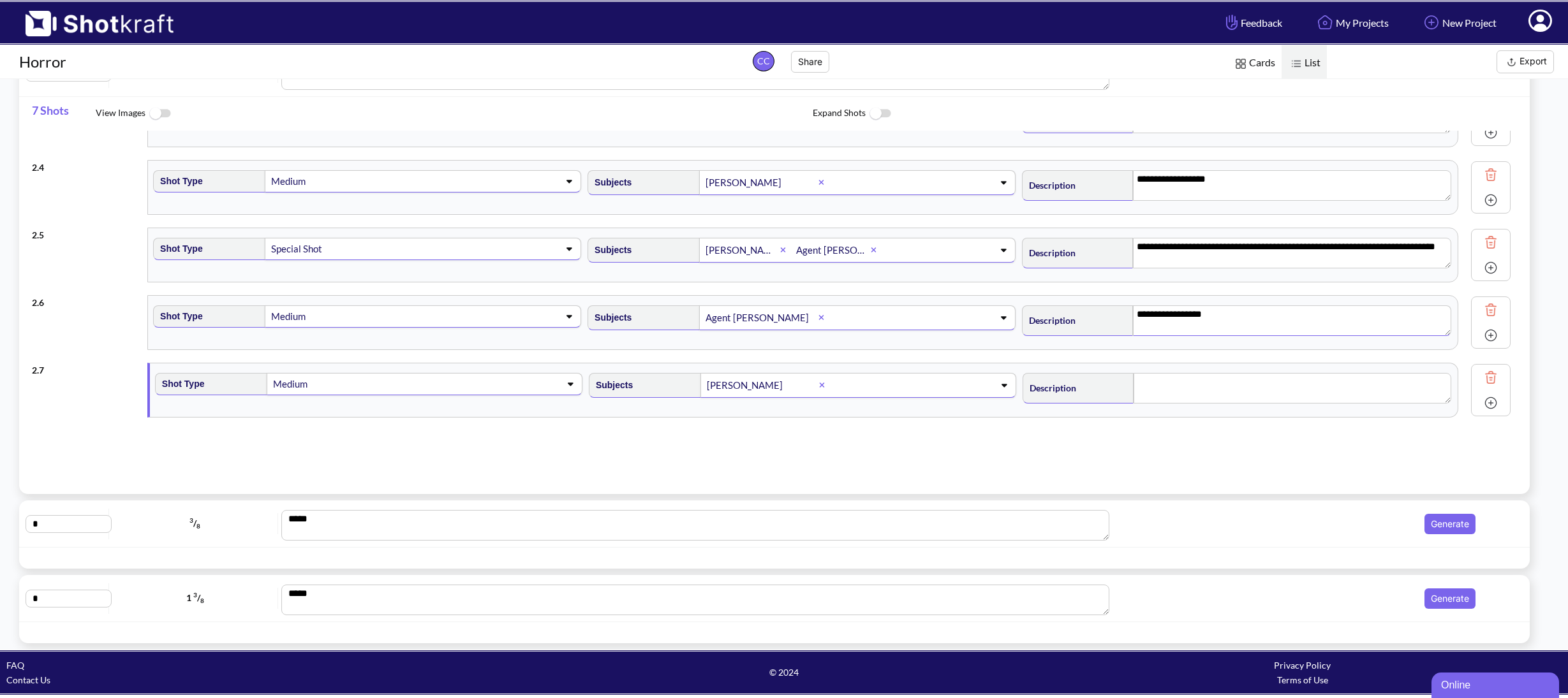
type textarea "******"
click at [1286, 318] on textarea "**********" at bounding box center [1292, 319] width 318 height 31
click at [1495, 403] on img at bounding box center [1490, 402] width 19 height 19
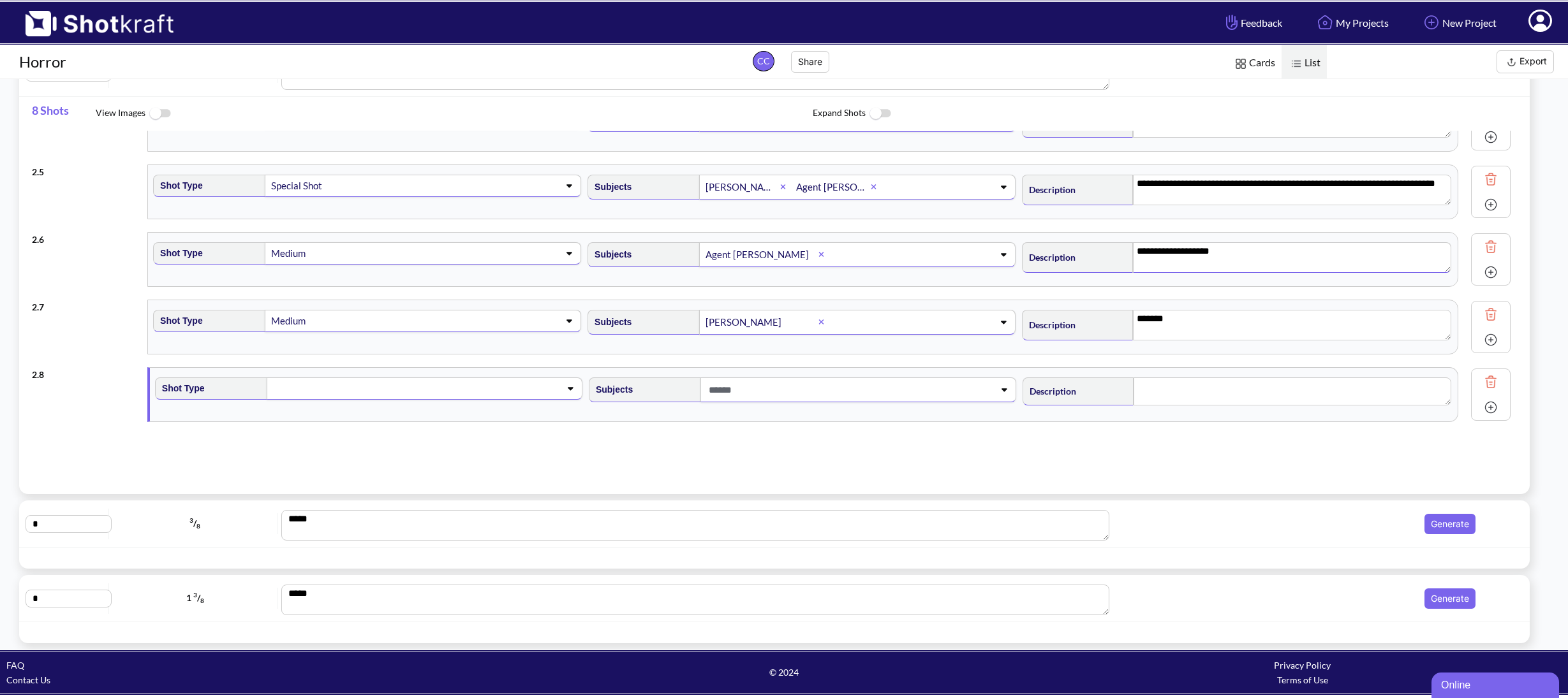
scroll to position [266, 0]
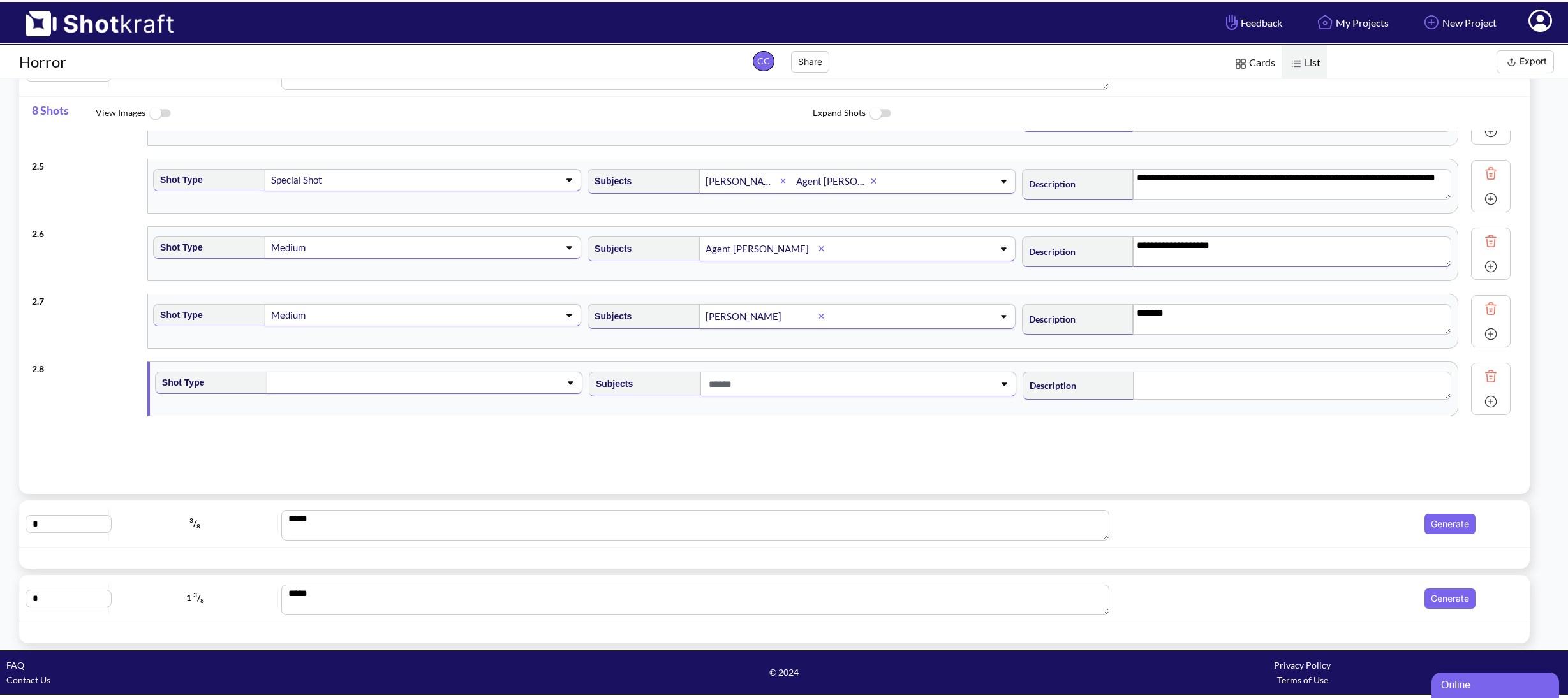
click at [479, 392] on div at bounding box center [411, 382] width 280 height 20
click at [388, 454] on li "Medium" at bounding box center [380, 455] width 421 height 20
click at [761, 393] on span at bounding box center [844, 384] width 278 height 21
type textarea "**********"
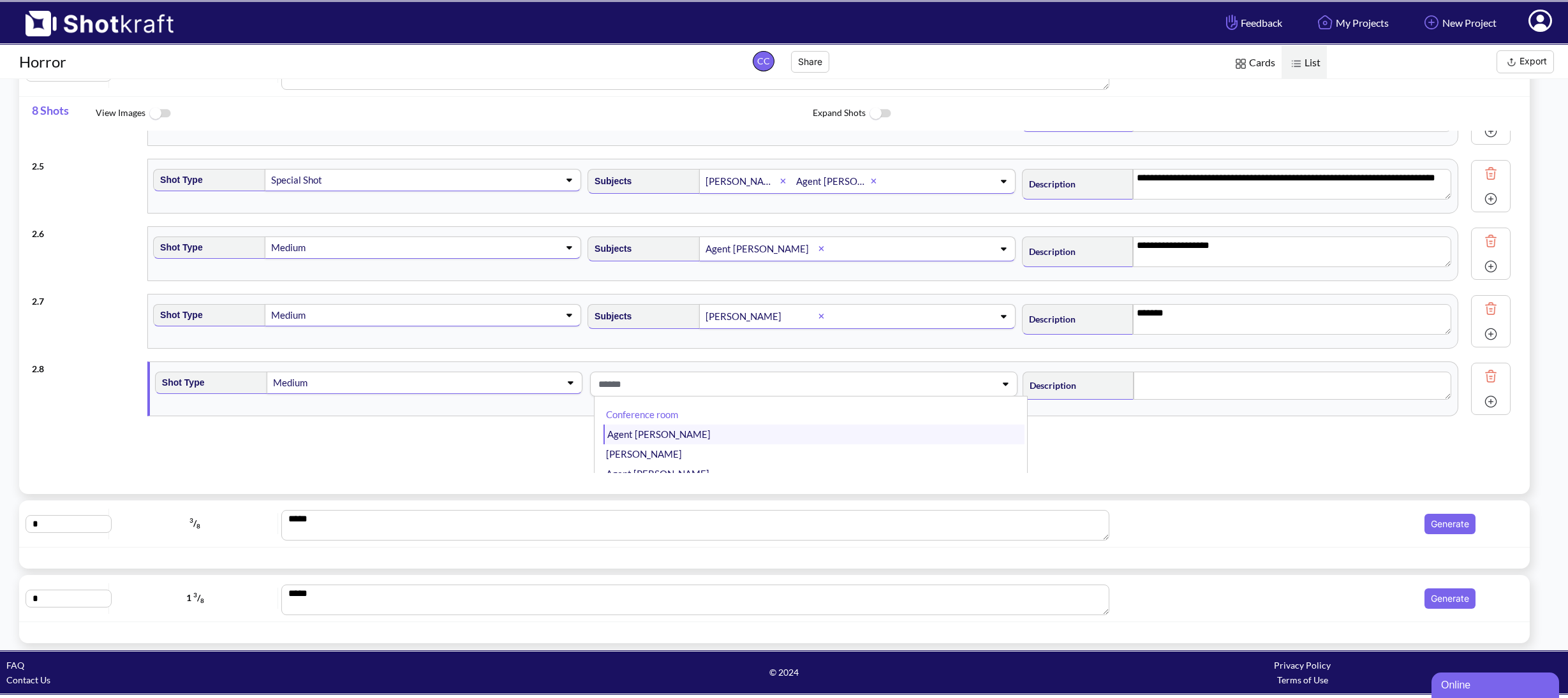
click at [740, 432] on li "Agent [PERSON_NAME]" at bounding box center [813, 434] width 421 height 20
click at [1204, 380] on textarea at bounding box center [1292, 386] width 318 height 28
click at [1487, 399] on img at bounding box center [1490, 402] width 19 height 19
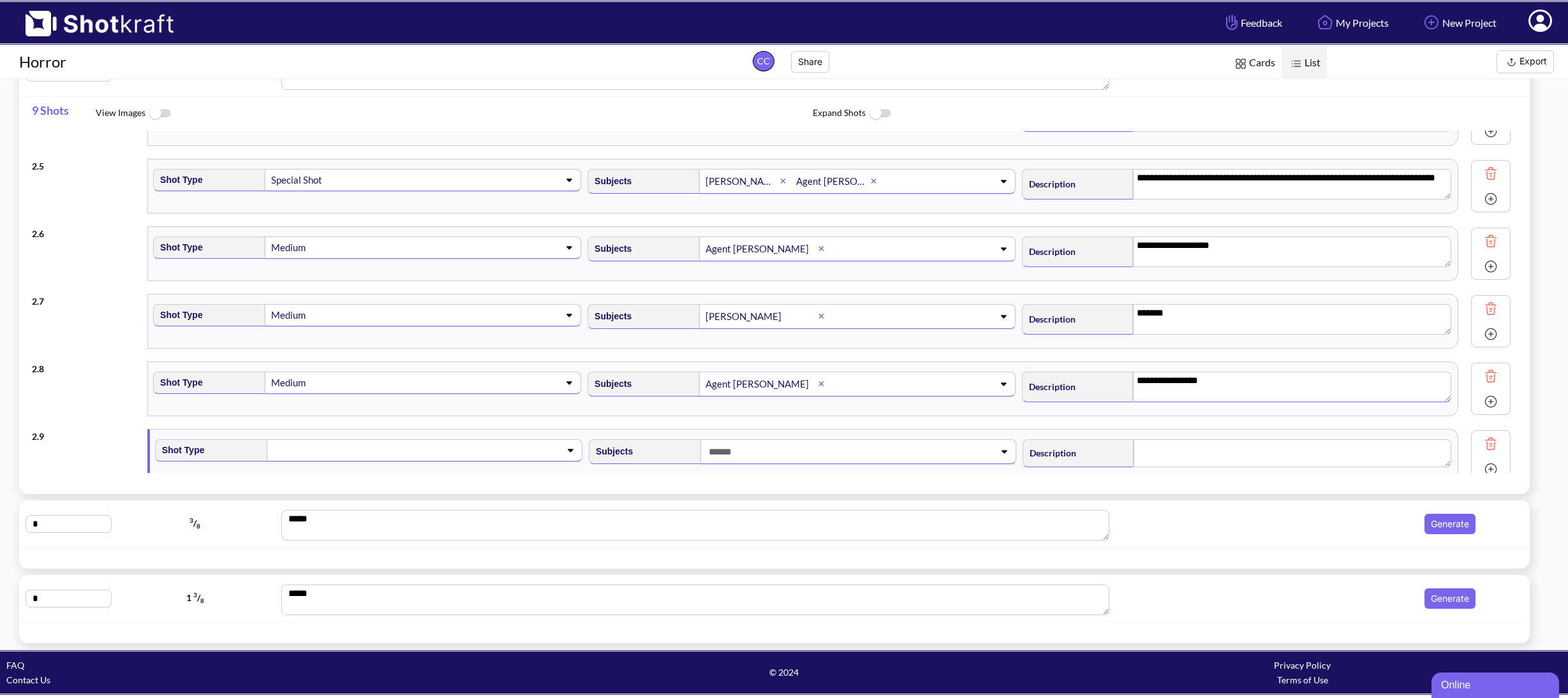
click at [502, 451] on span at bounding box center [411, 449] width 278 height 18
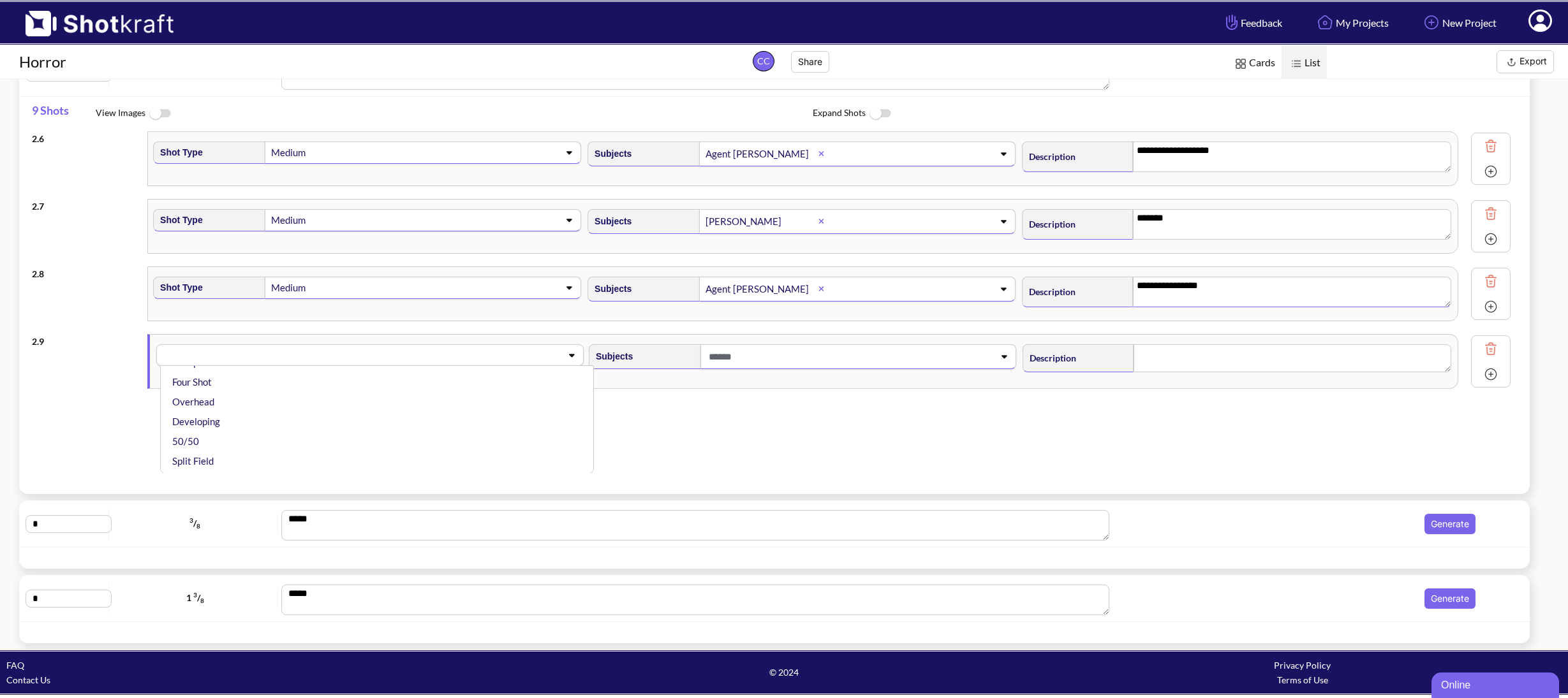
scroll to position [300, 0]
click at [359, 460] on li "Special Shot" at bounding box center [380, 462] width 421 height 20
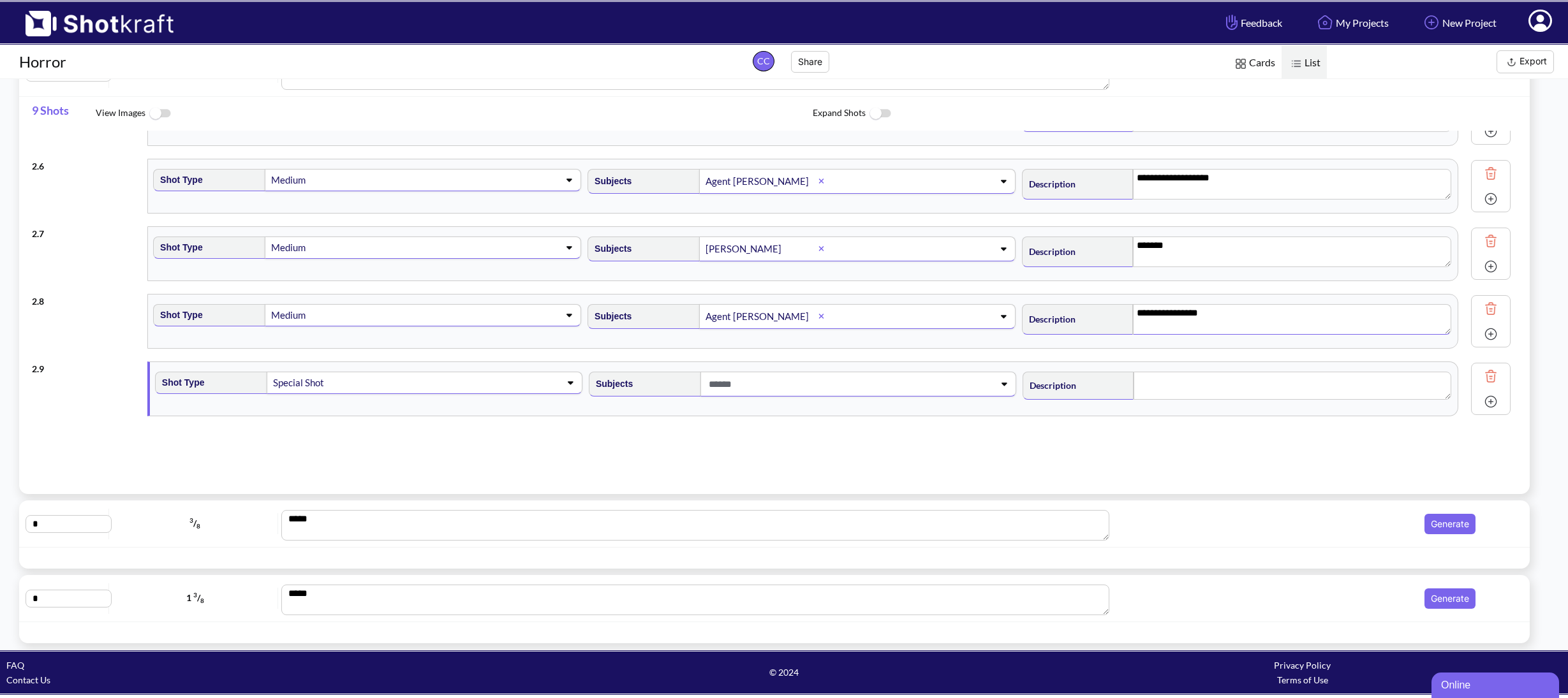
scroll to position [322, 0]
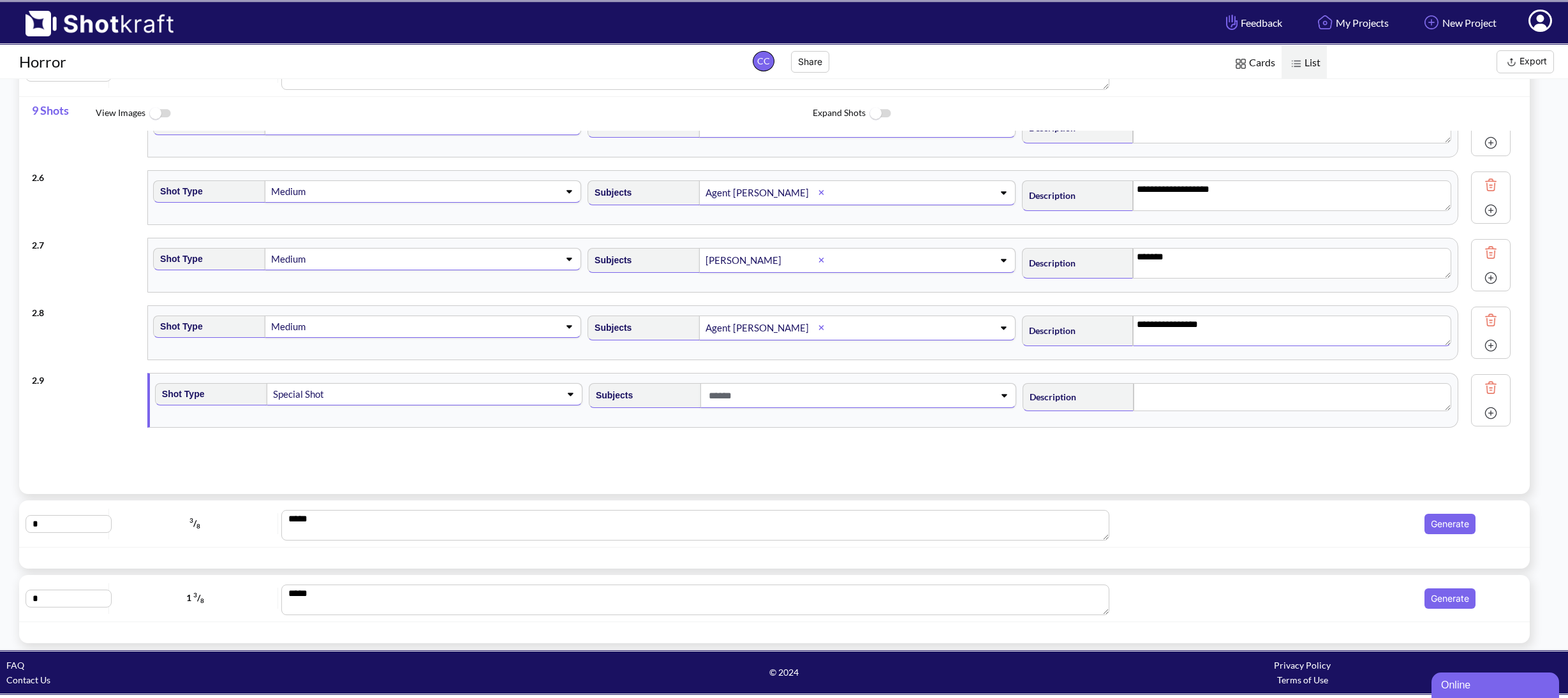
click at [758, 392] on span at bounding box center [844, 395] width 278 height 21
type textarea "**********"
click at [715, 461] on li "[PERSON_NAME]" at bounding box center [813, 466] width 421 height 20
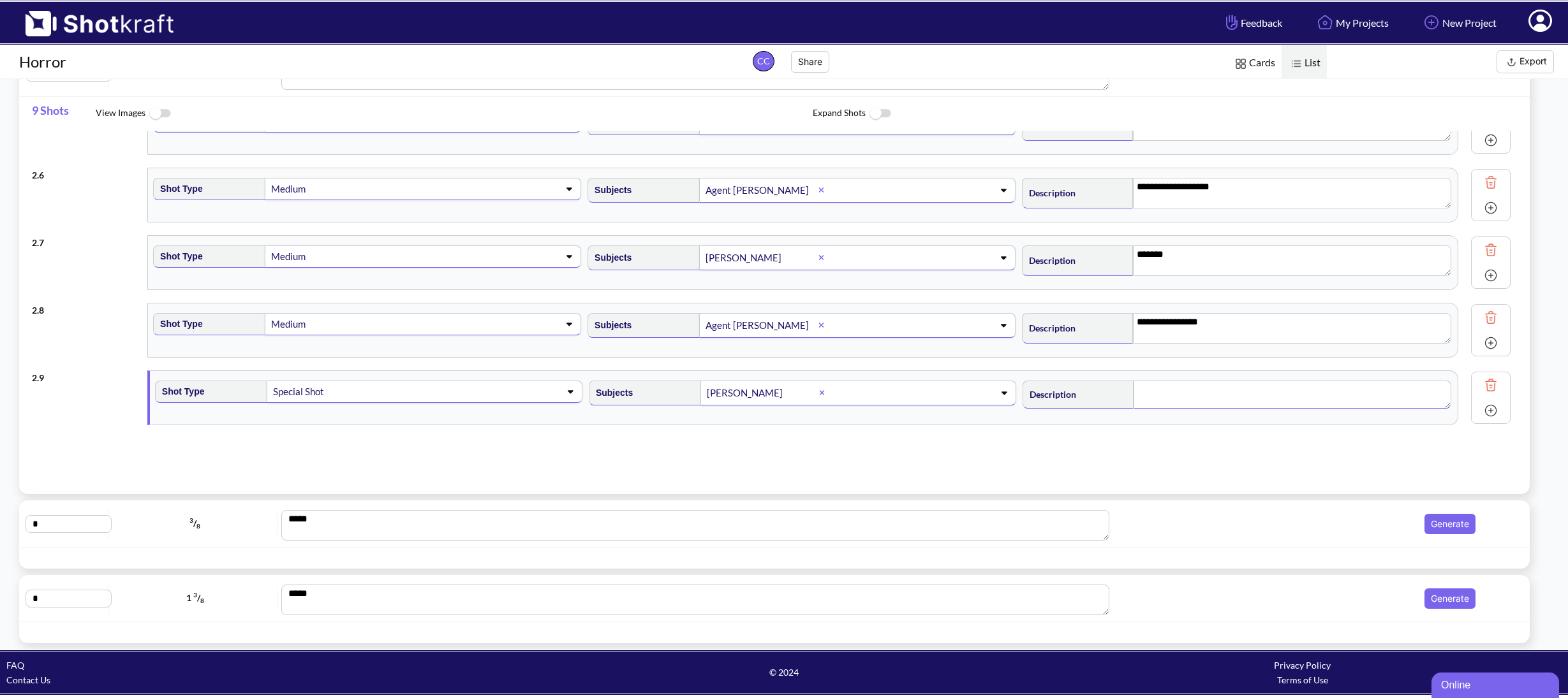
click at [1161, 398] on textarea at bounding box center [1292, 394] width 318 height 28
click at [1489, 410] on img at bounding box center [1490, 408] width 19 height 19
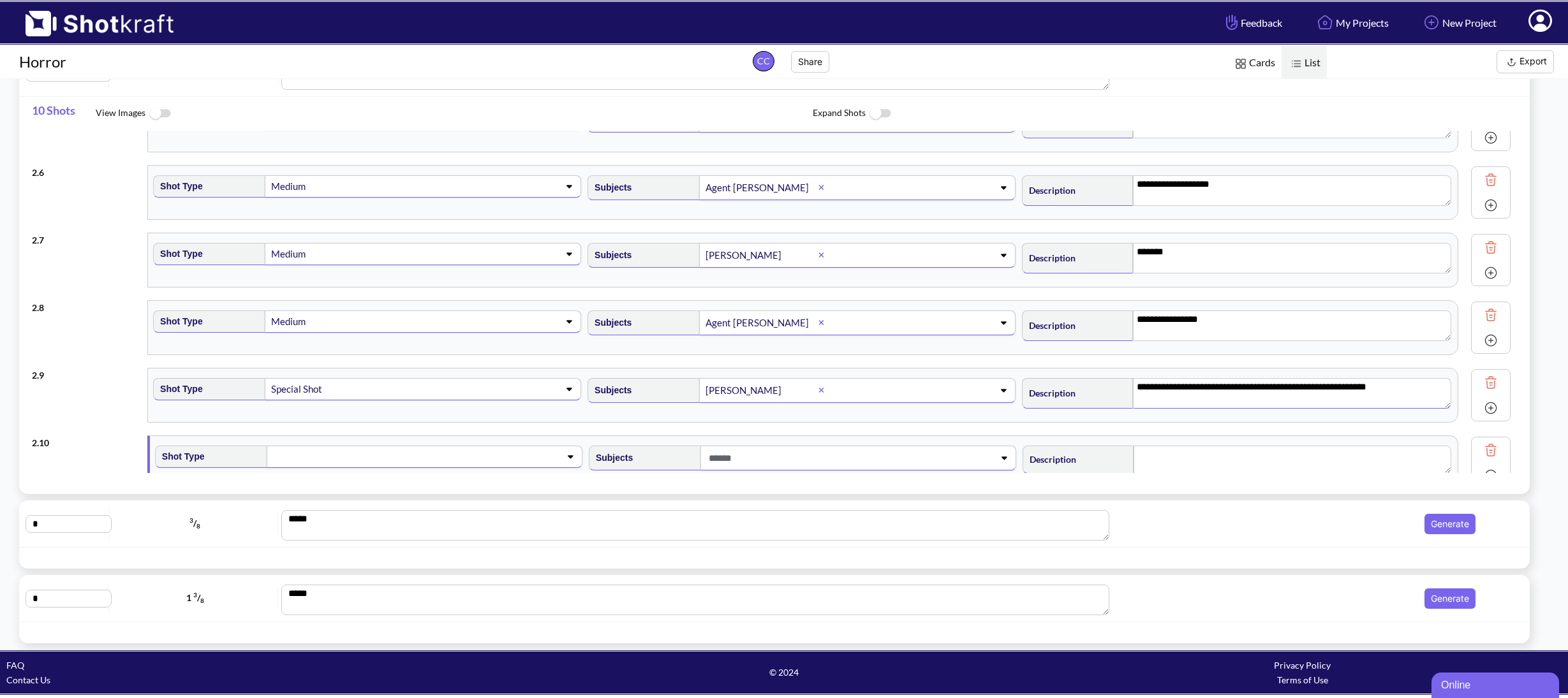
click at [413, 453] on span at bounding box center [411, 456] width 278 height 18
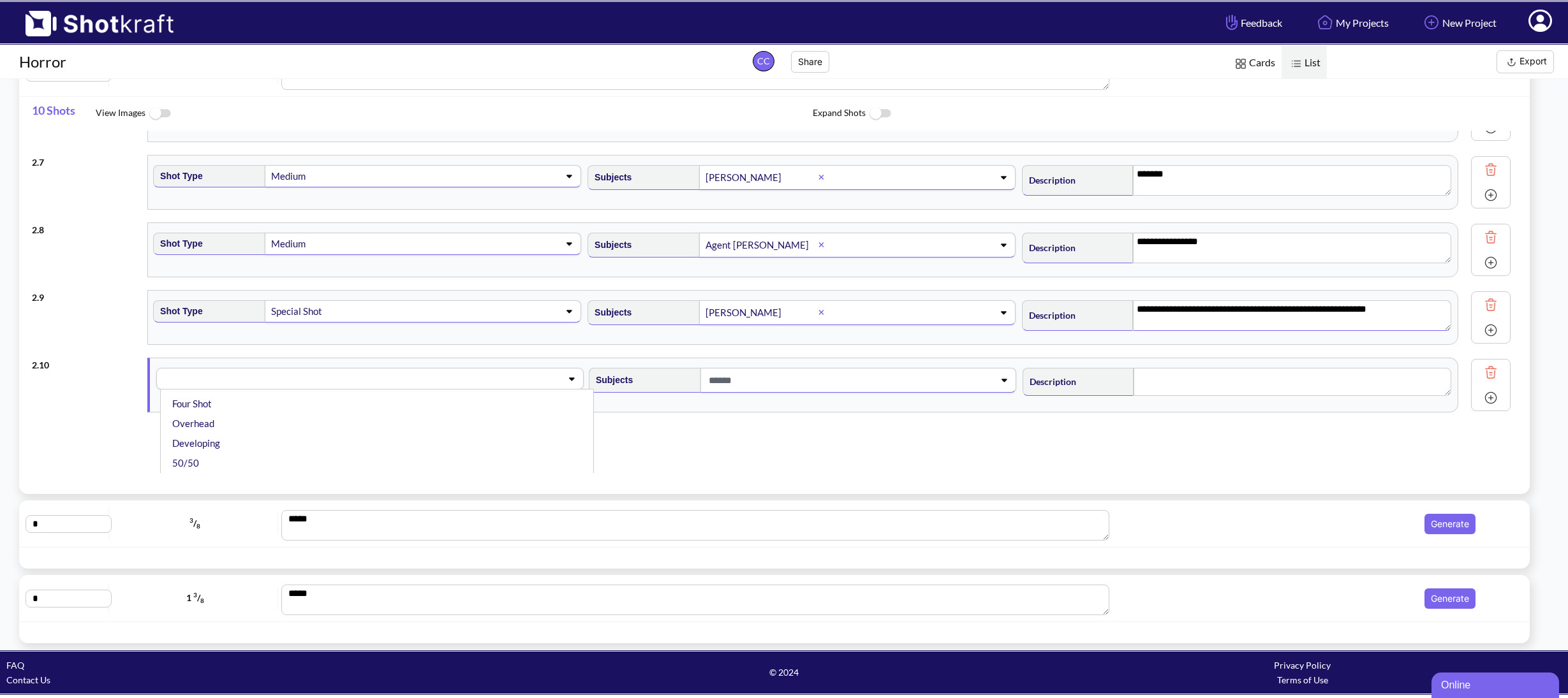
scroll to position [300, 0]
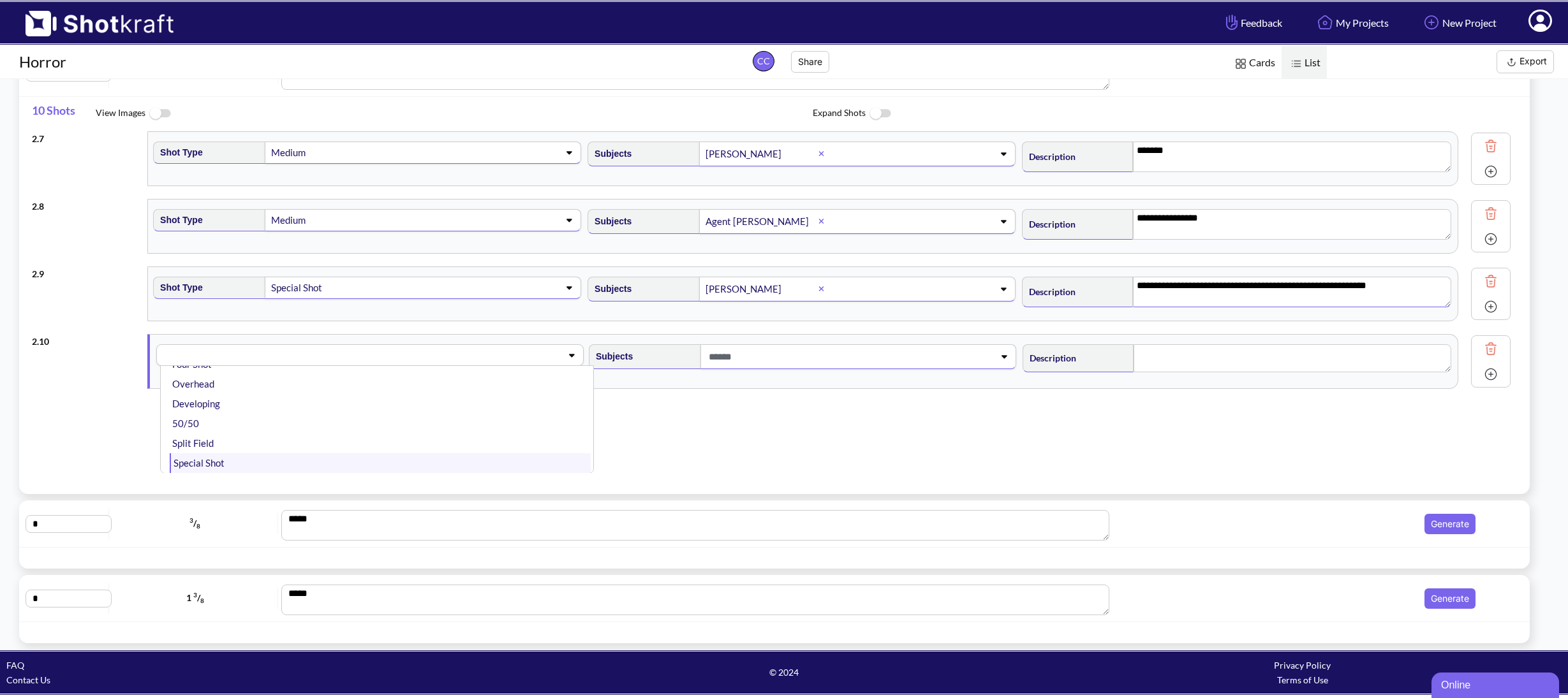
click at [248, 455] on li "Special Shot" at bounding box center [380, 462] width 421 height 20
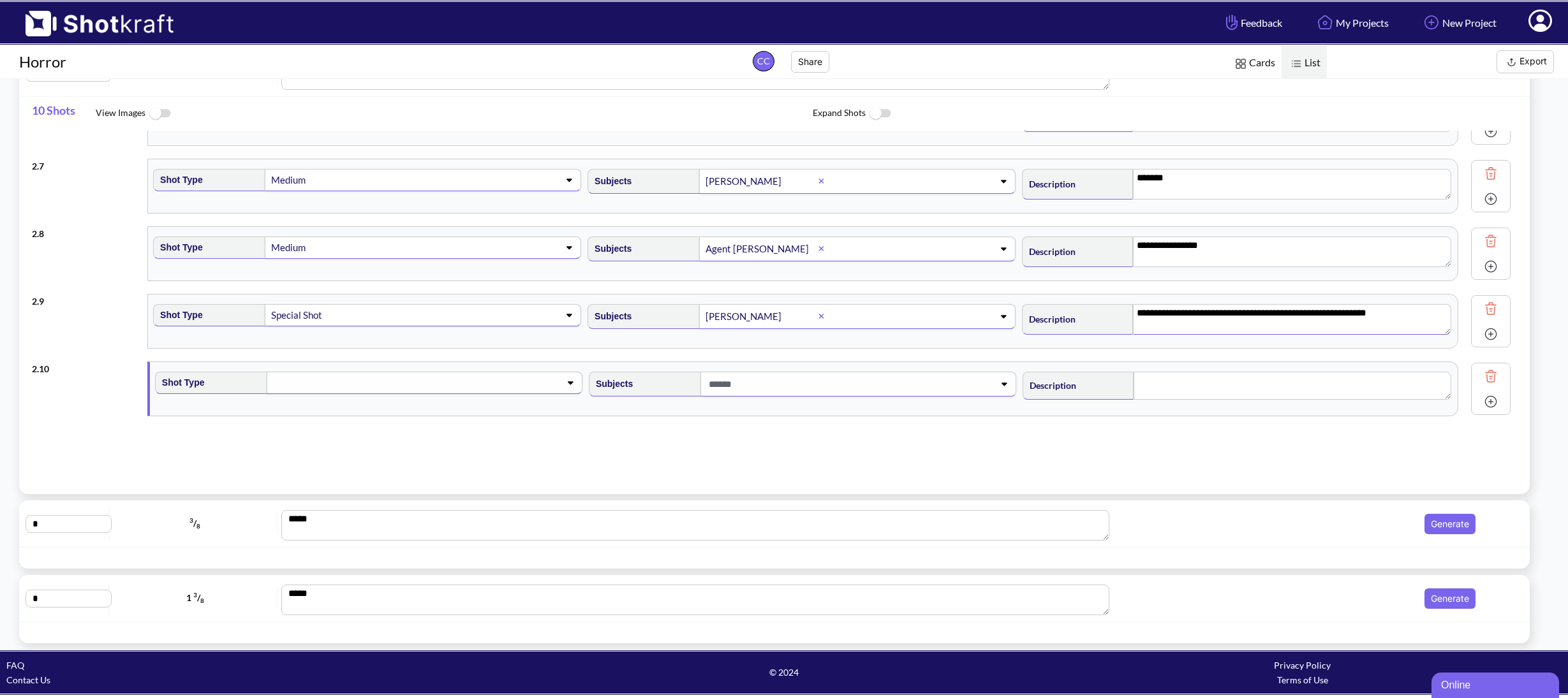
scroll to position [401, 0]
click at [751, 383] on span at bounding box center [844, 384] width 278 height 21
type textarea "**********"
click at [704, 439] on li "Agent [PERSON_NAME]" at bounding box center [813, 438] width 421 height 20
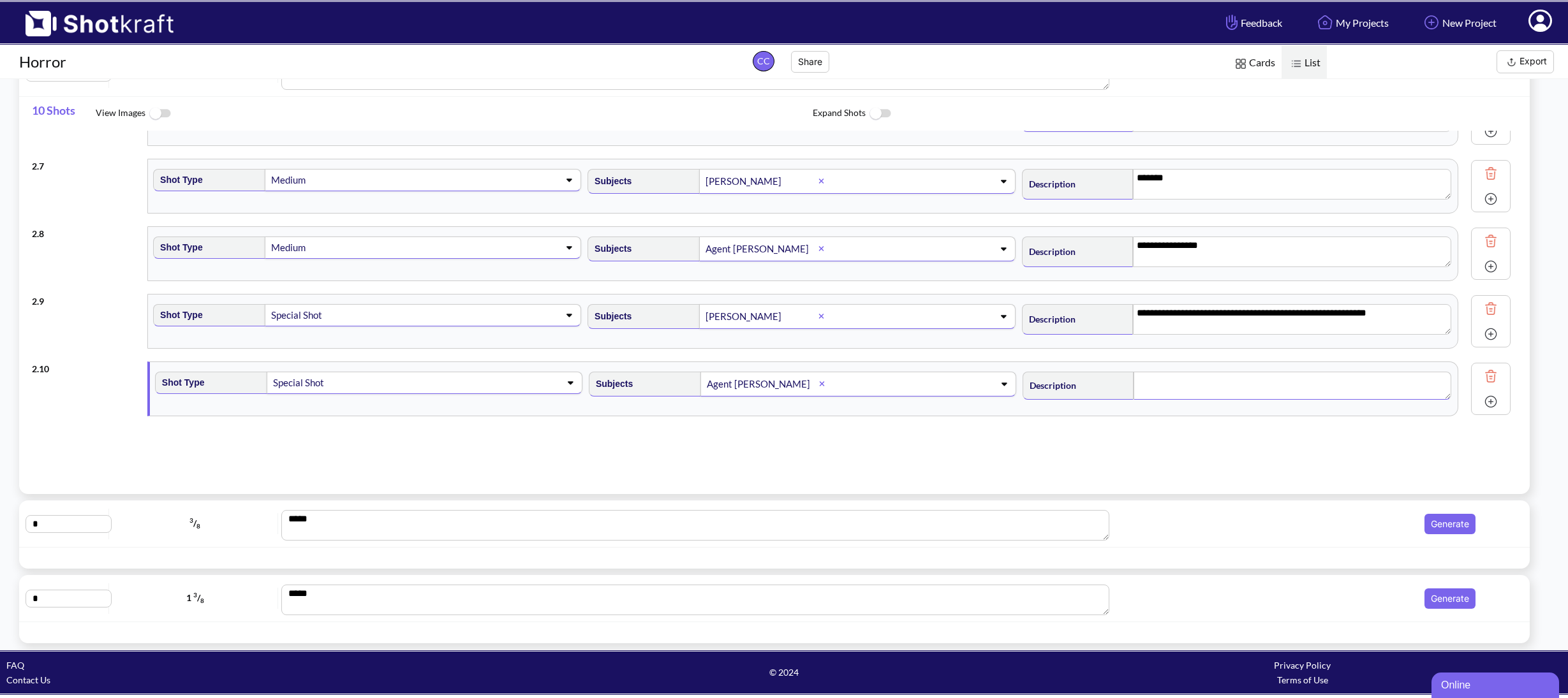
click at [1194, 382] on textarea at bounding box center [1292, 386] width 318 height 28
type textarea "**********"
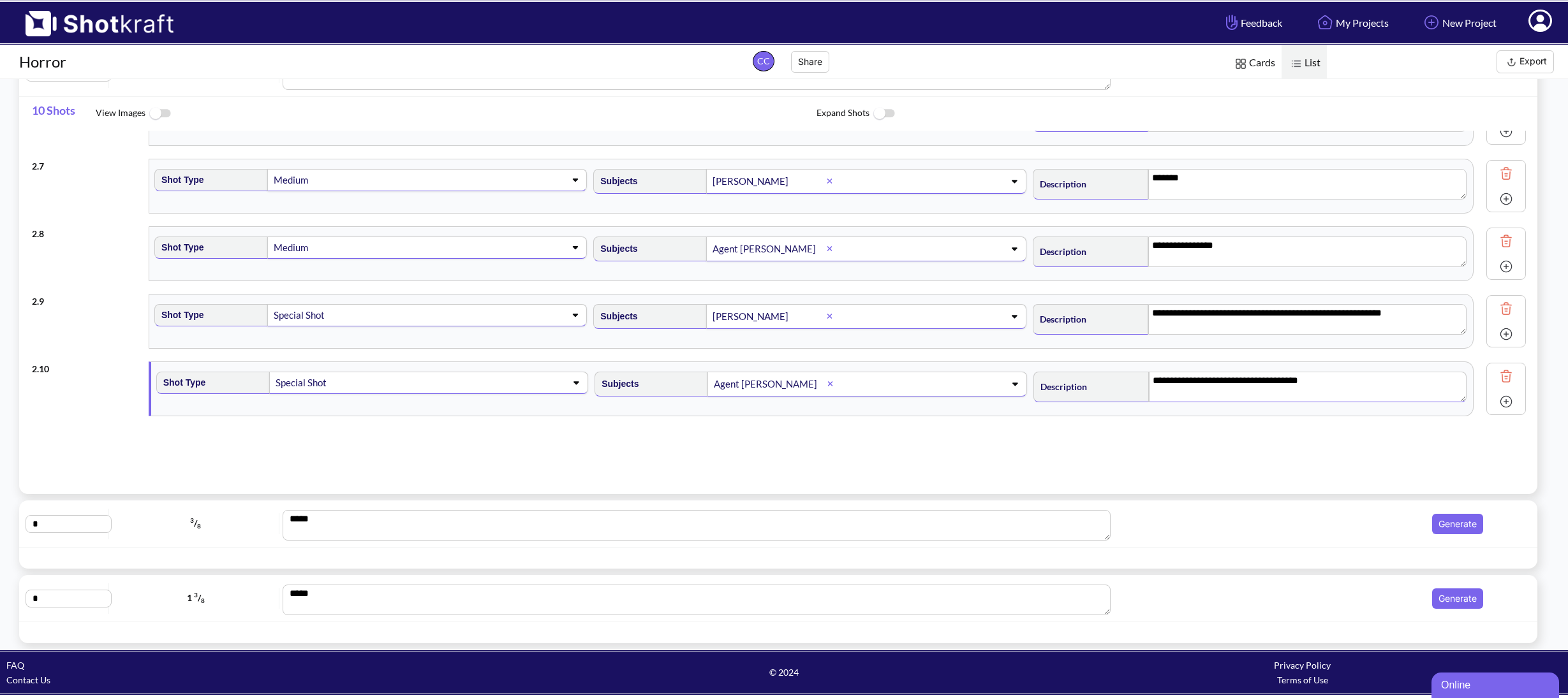
click at [1496, 403] on img at bounding box center [1506, 402] width 19 height 19
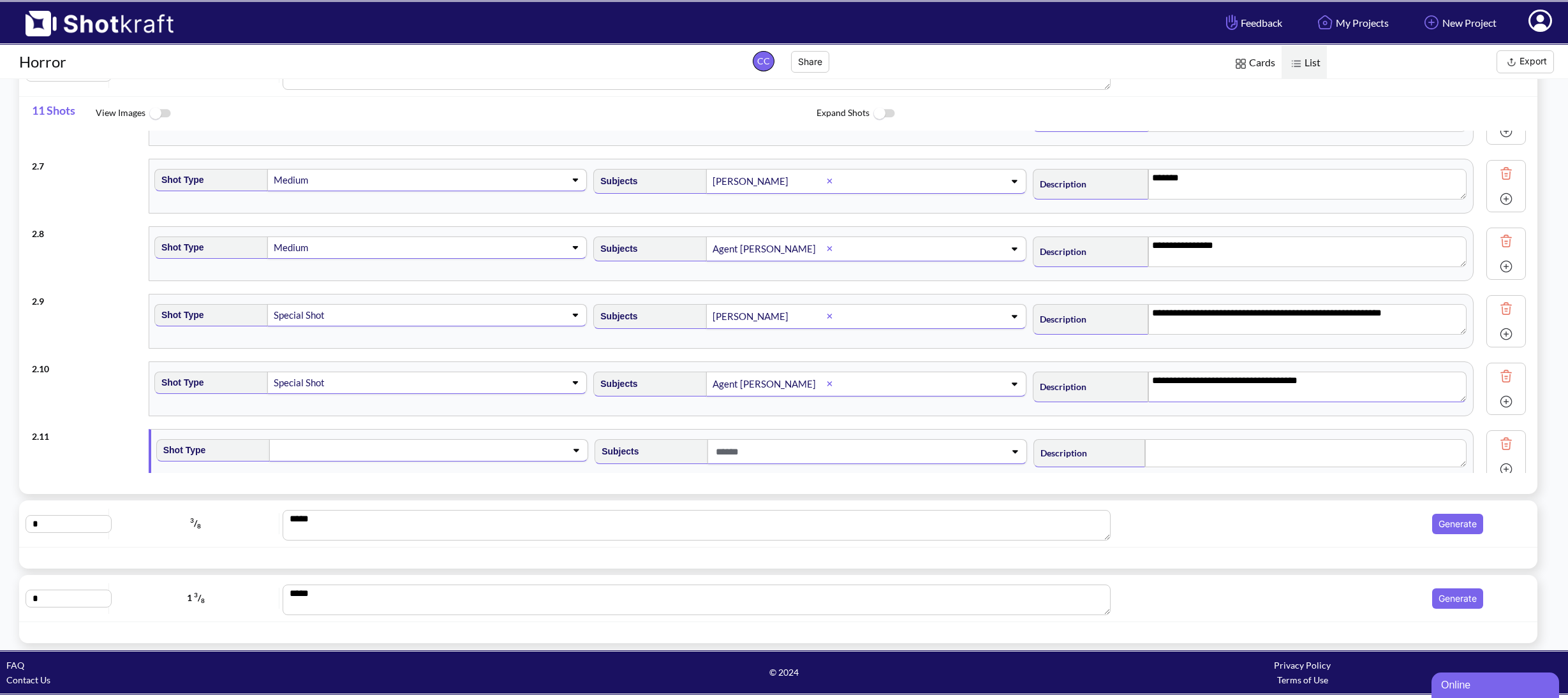
click at [1256, 381] on textarea "**********" at bounding box center [1307, 387] width 319 height 31
click at [378, 446] on span at bounding box center [413, 449] width 281 height 18
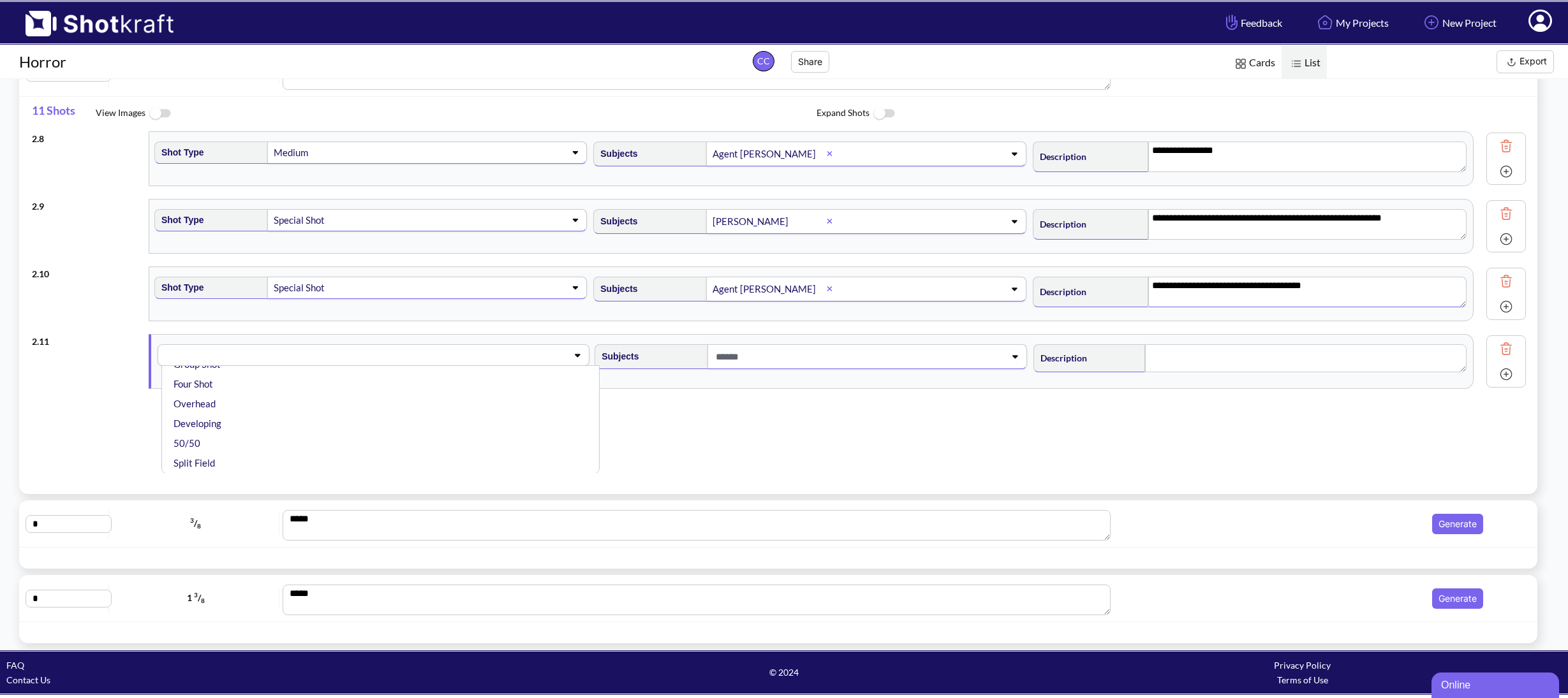
scroll to position [300, 0]
click at [361, 461] on li "Special Shot" at bounding box center [383, 462] width 425 height 20
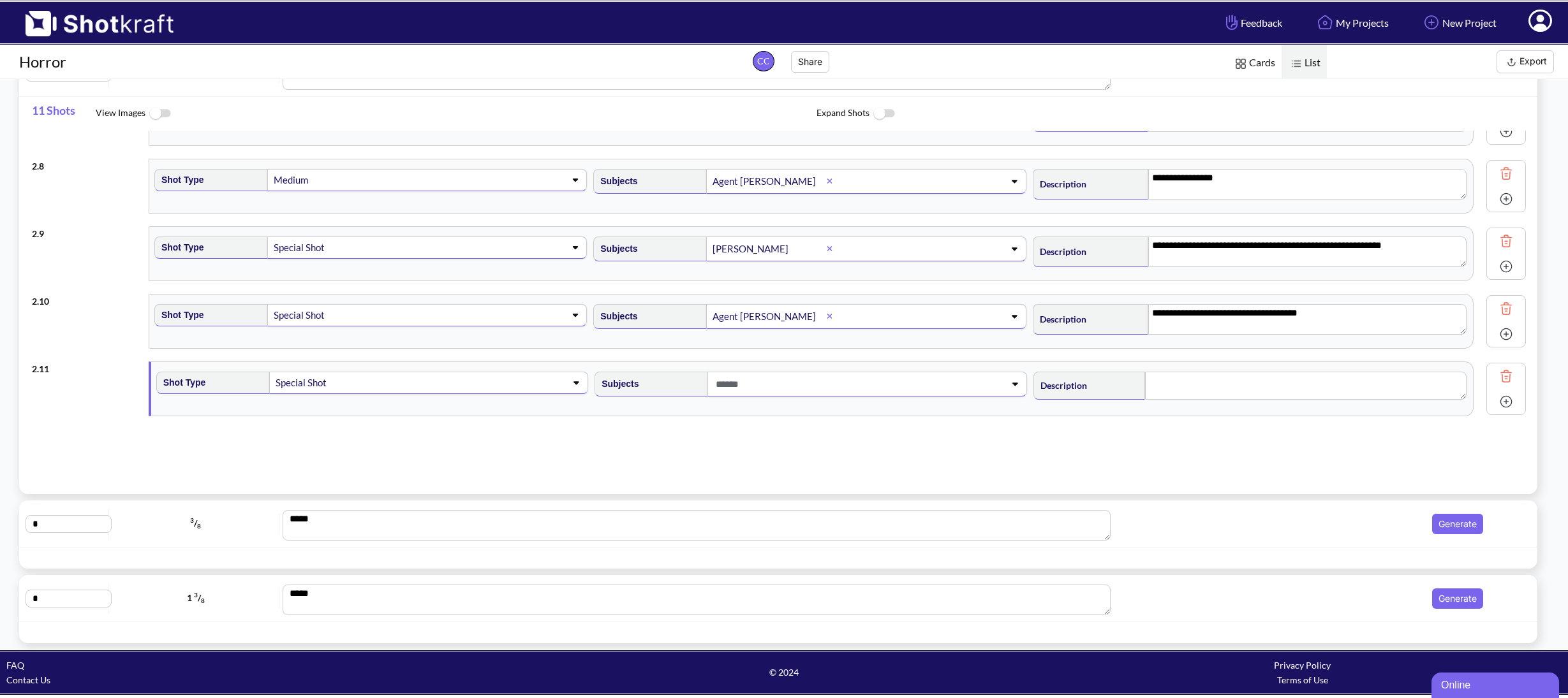
click at [724, 387] on span at bounding box center [853, 384] width 281 height 21
type textarea "**********"
click at [724, 387] on span at bounding box center [853, 384] width 281 height 21
click at [724, 387] on span at bounding box center [792, 384] width 383 height 21
click at [792, 372] on div at bounding box center [853, 384] width 284 height 24
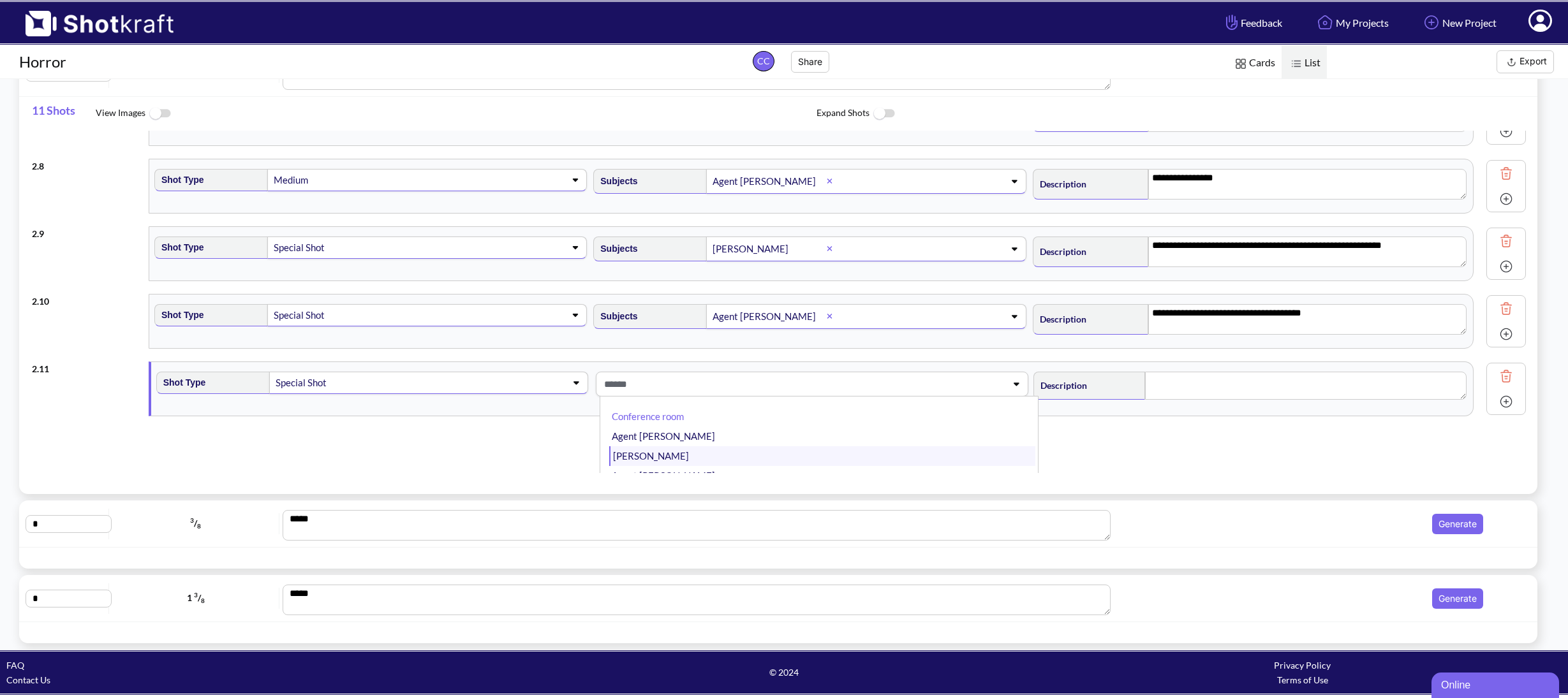
scroll to position [3, 0]
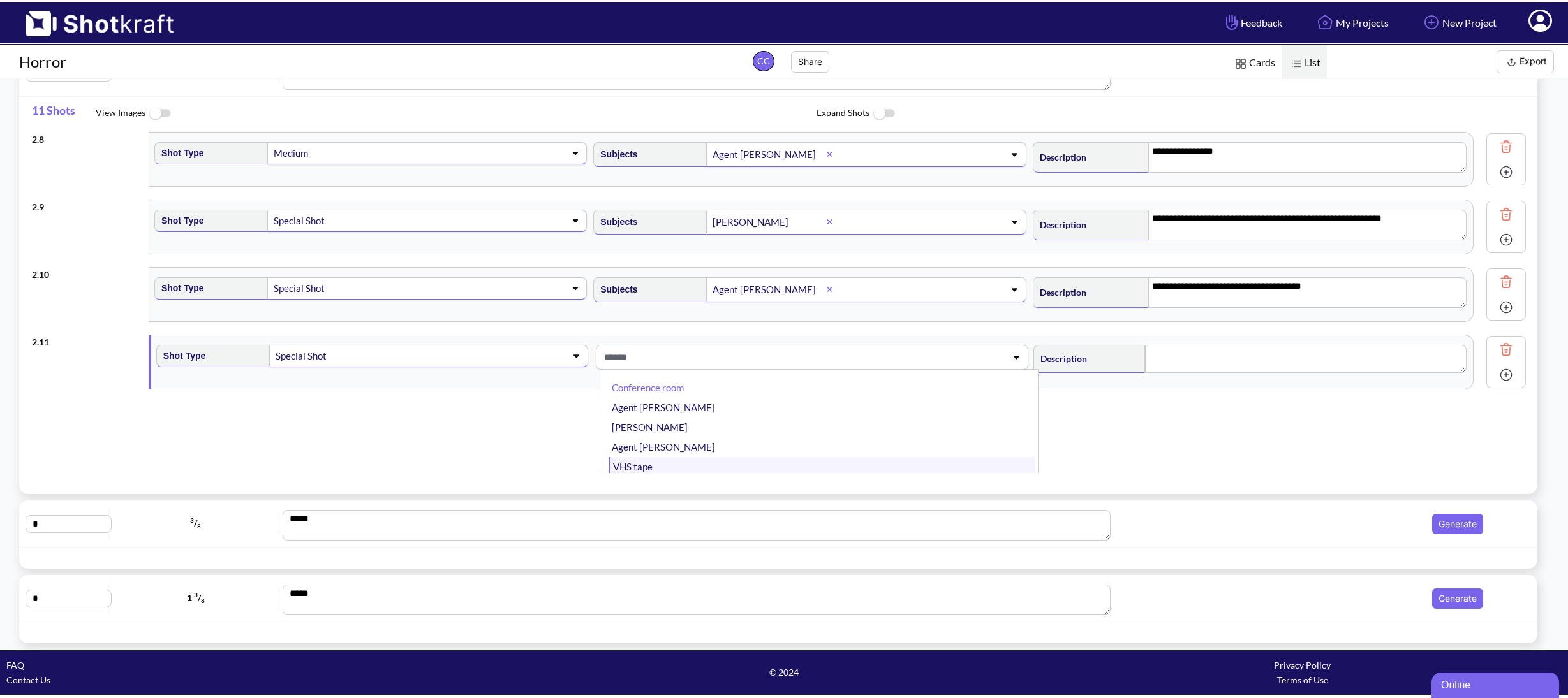
click at [713, 461] on li "VHS tape" at bounding box center [821, 466] width 425 height 20
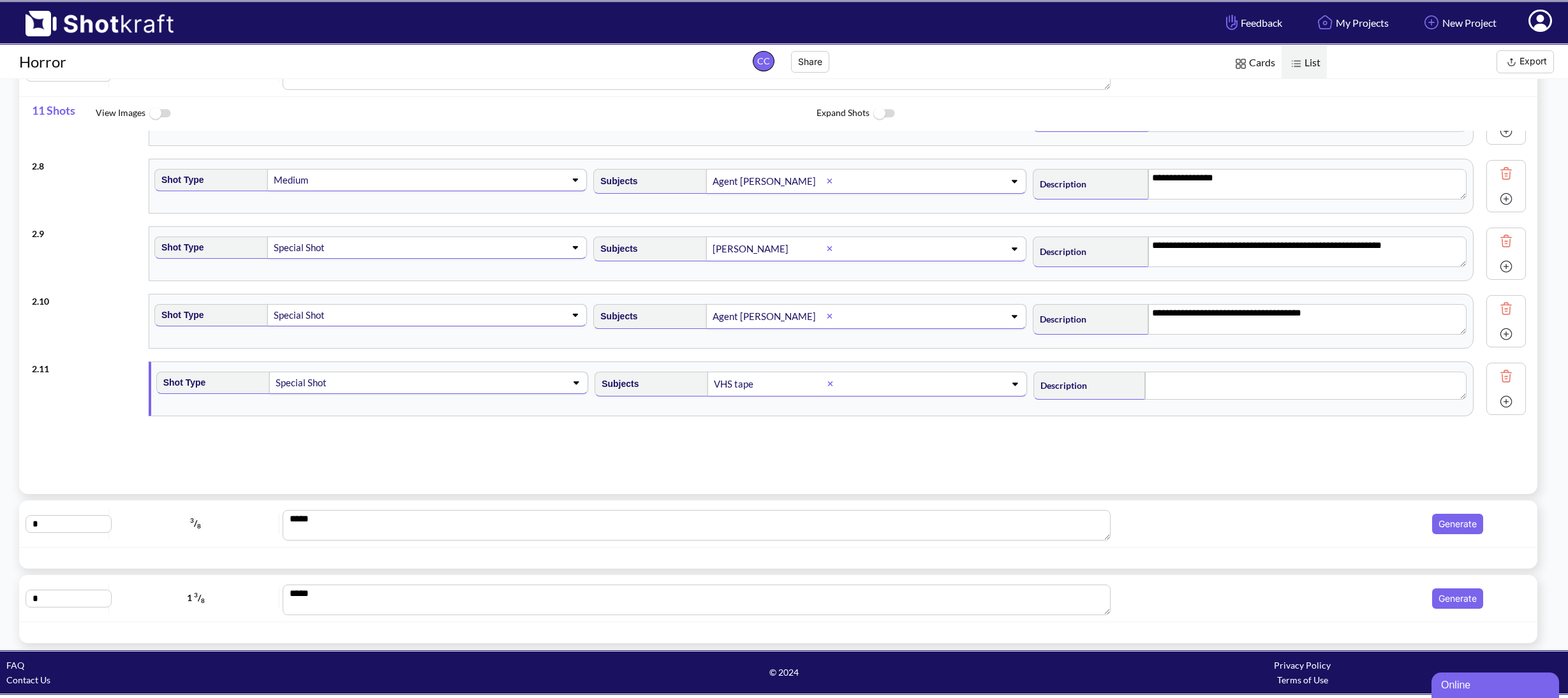
click at [485, 374] on span at bounding box center [483, 382] width 143 height 18
click at [290, 417] on li "Insert" at bounding box center [383, 411] width 425 height 20
click at [1262, 382] on textarea at bounding box center [1305, 388] width 321 height 28
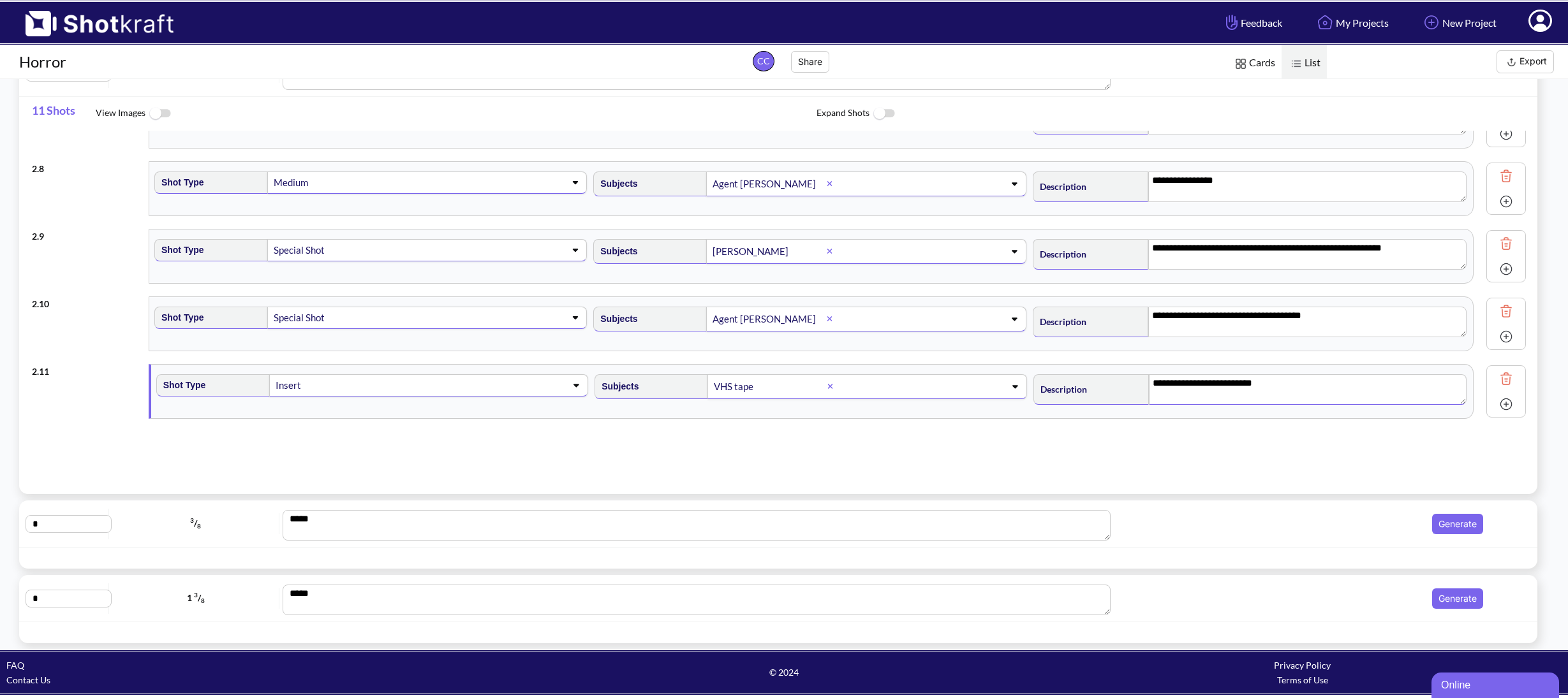
click at [1496, 403] on img at bounding box center [1506, 404] width 19 height 19
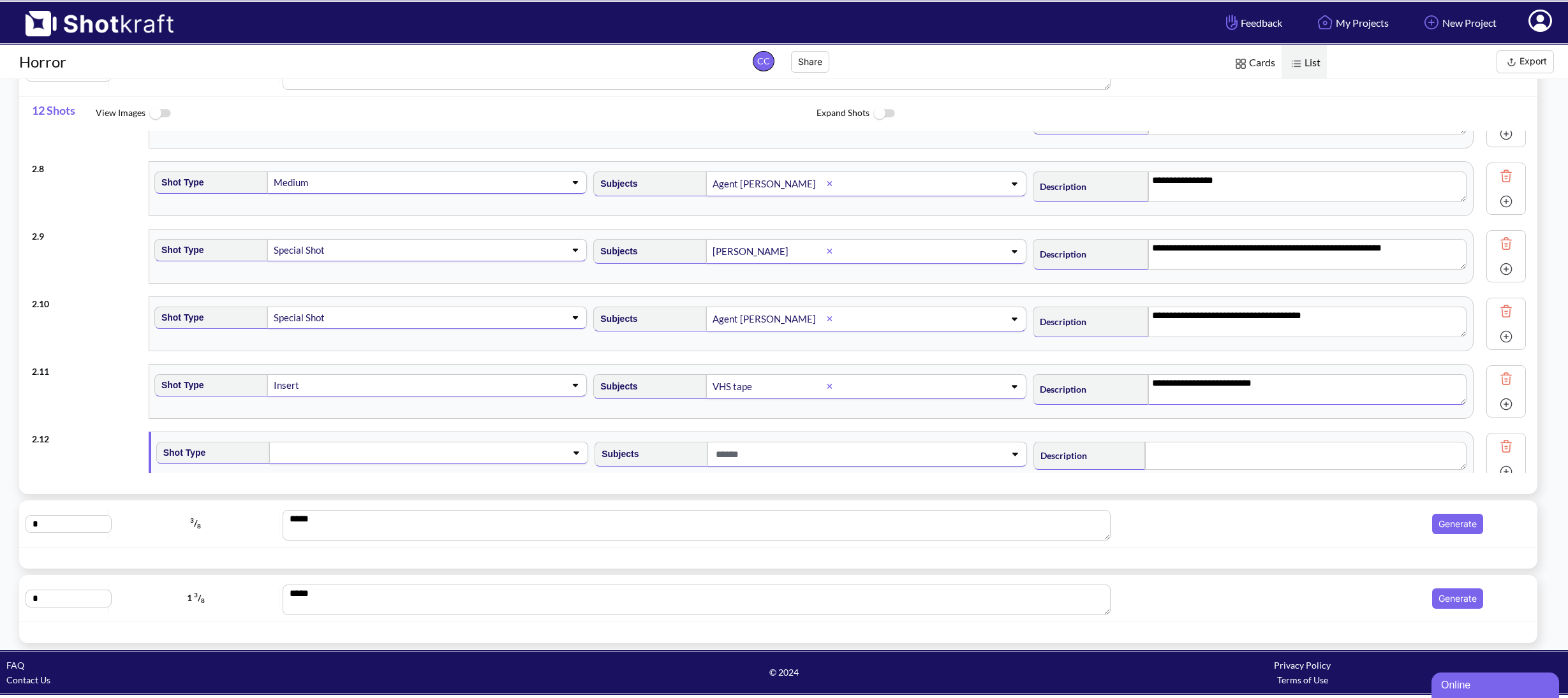
click at [393, 453] on span at bounding box center [415, 452] width 281 height 18
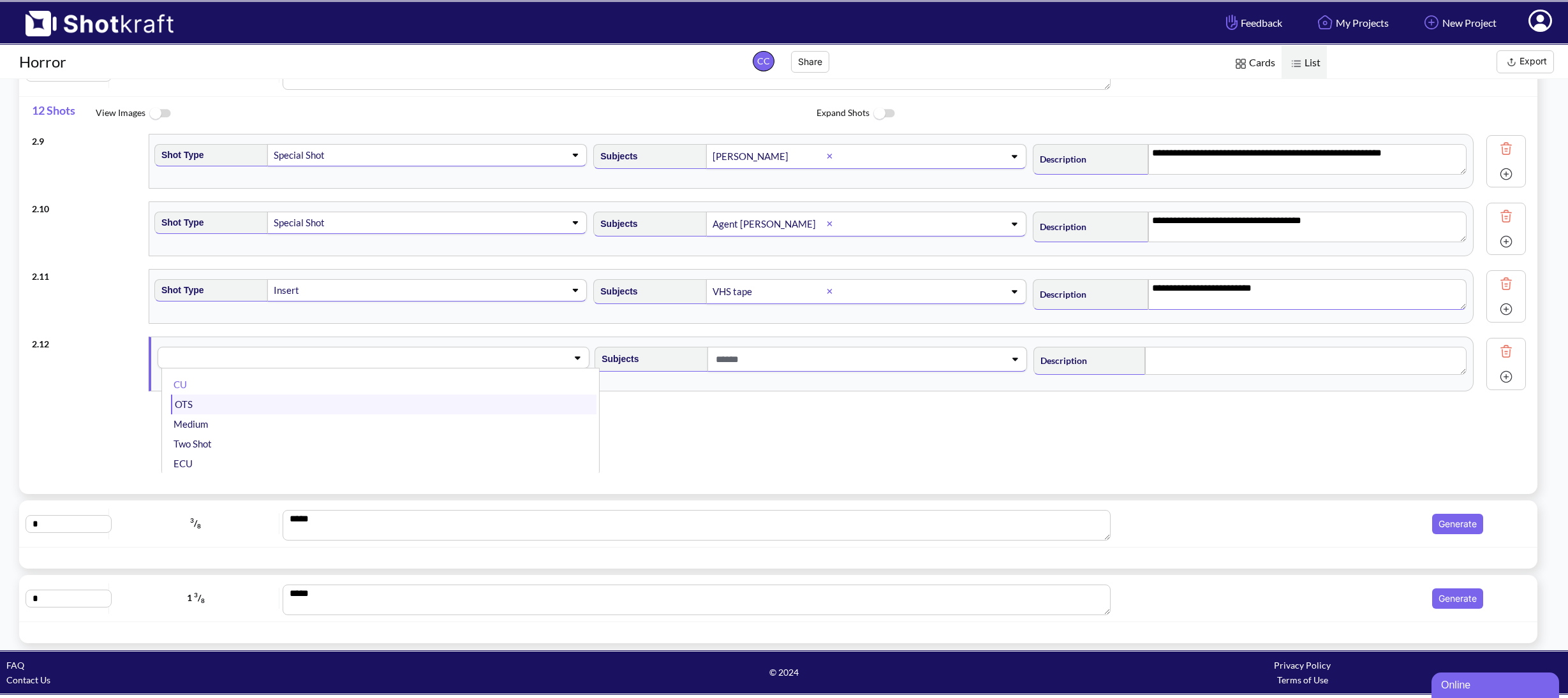
scroll to position [24, 0]
click at [373, 412] on li "Medium" at bounding box center [383, 406] width 425 height 20
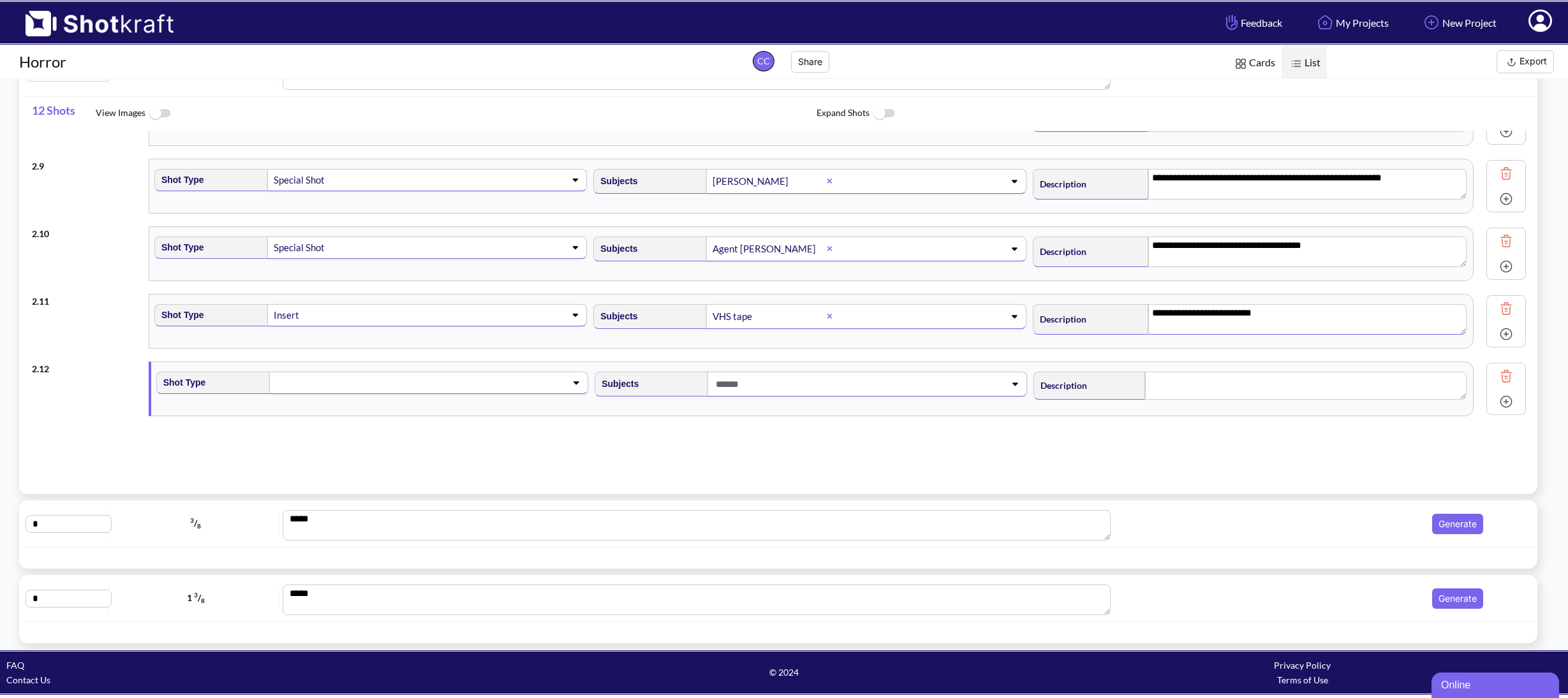
scroll to position [536, 0]
click at [768, 392] on span at bounding box center [853, 384] width 281 height 21
type textarea "**********"
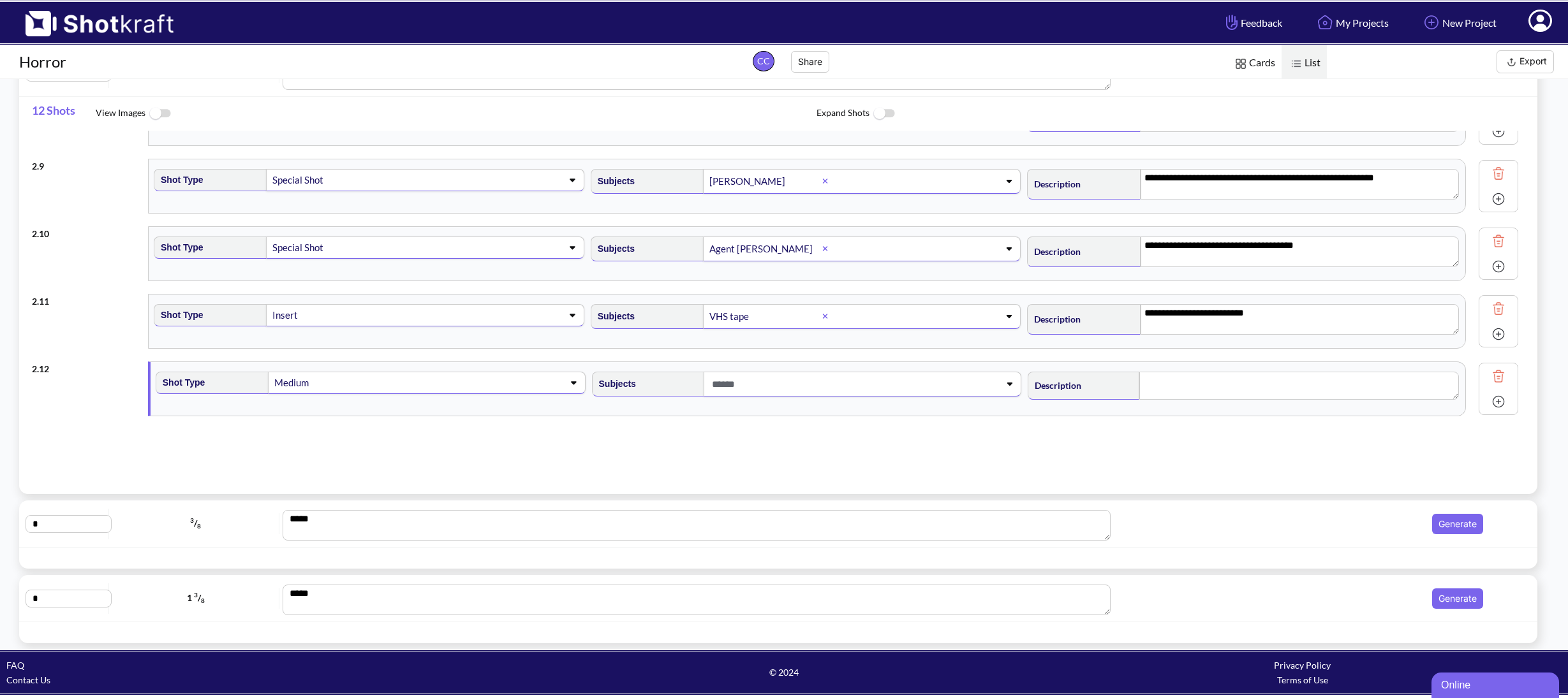
click at [671, 473] on div at bounding box center [778, 483] width 1518 height 21
click at [760, 388] on span at bounding box center [853, 384] width 281 height 21
click at [680, 466] on li "Agent [PERSON_NAME]" at bounding box center [821, 473] width 425 height 20
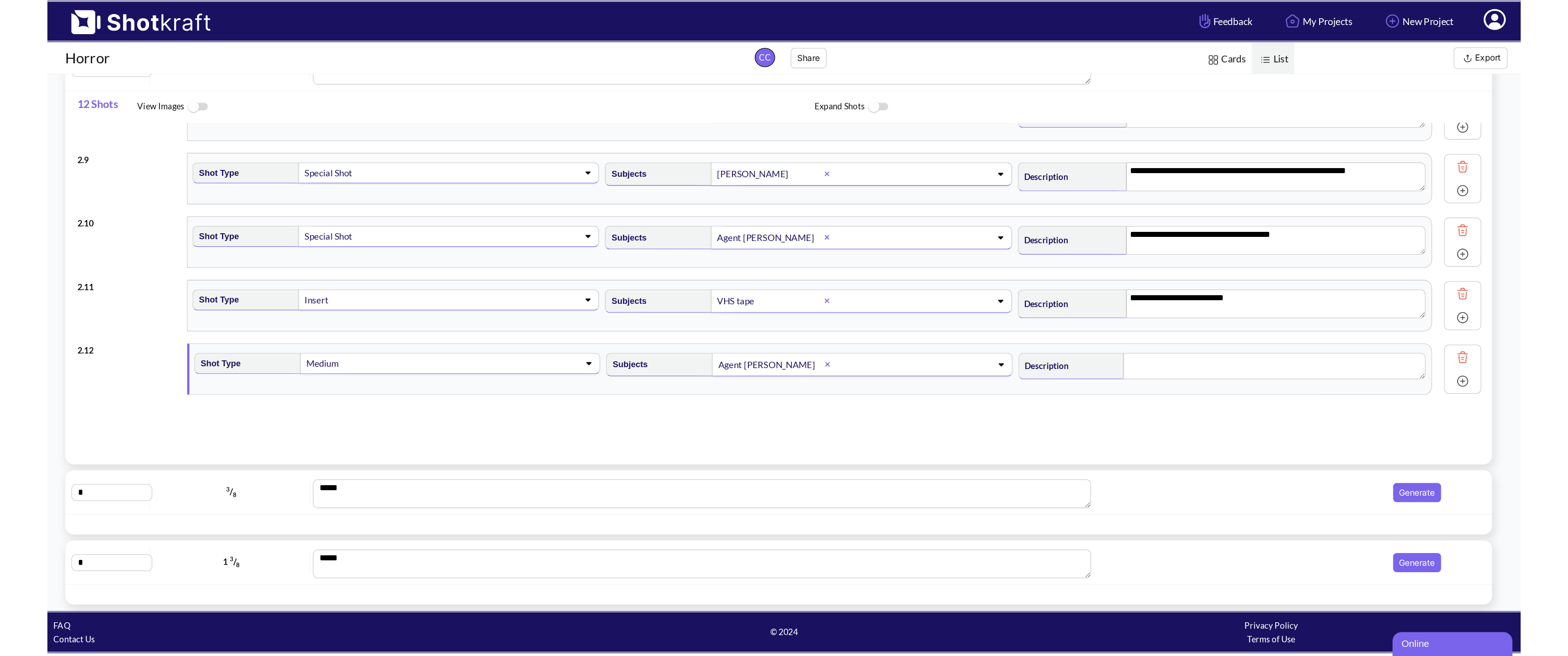
scroll to position [380, 0]
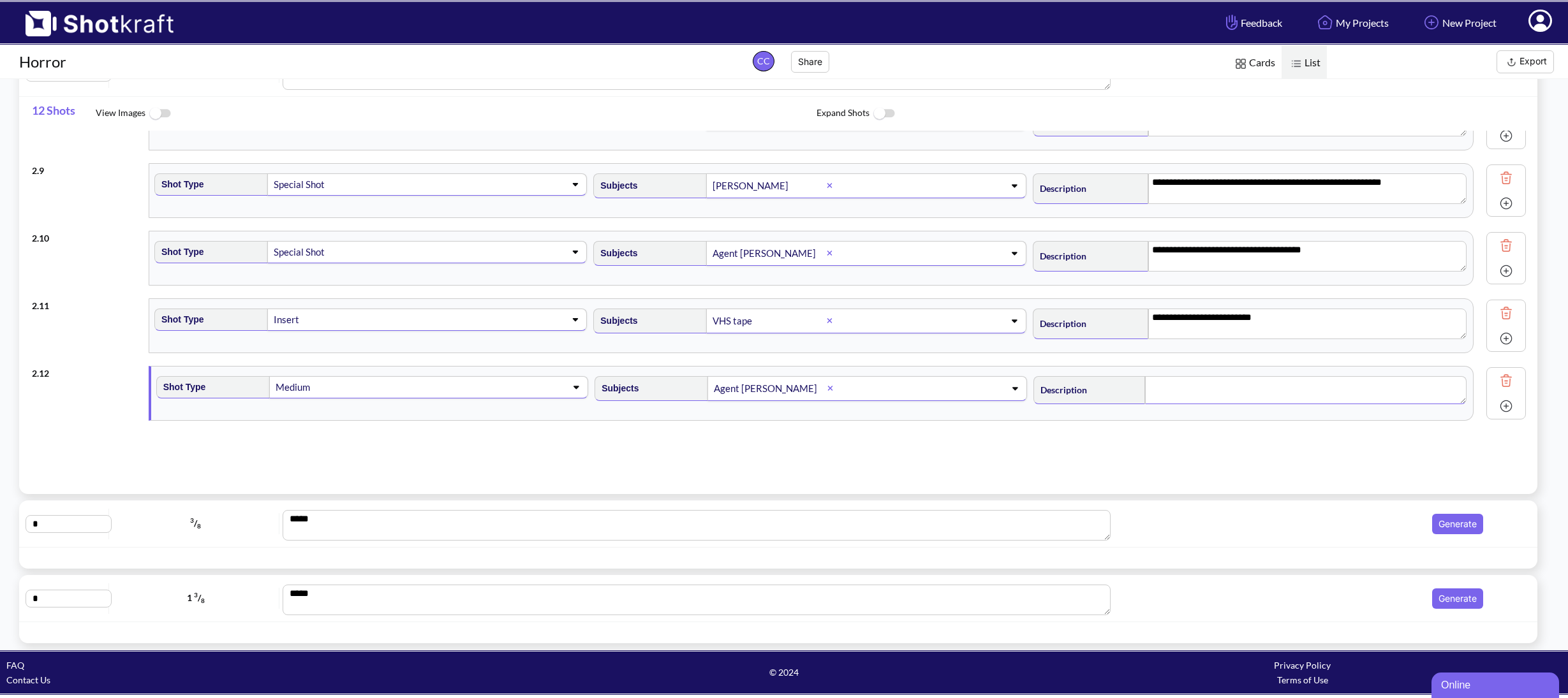
click at [1169, 390] on textarea at bounding box center [1305, 390] width 321 height 28
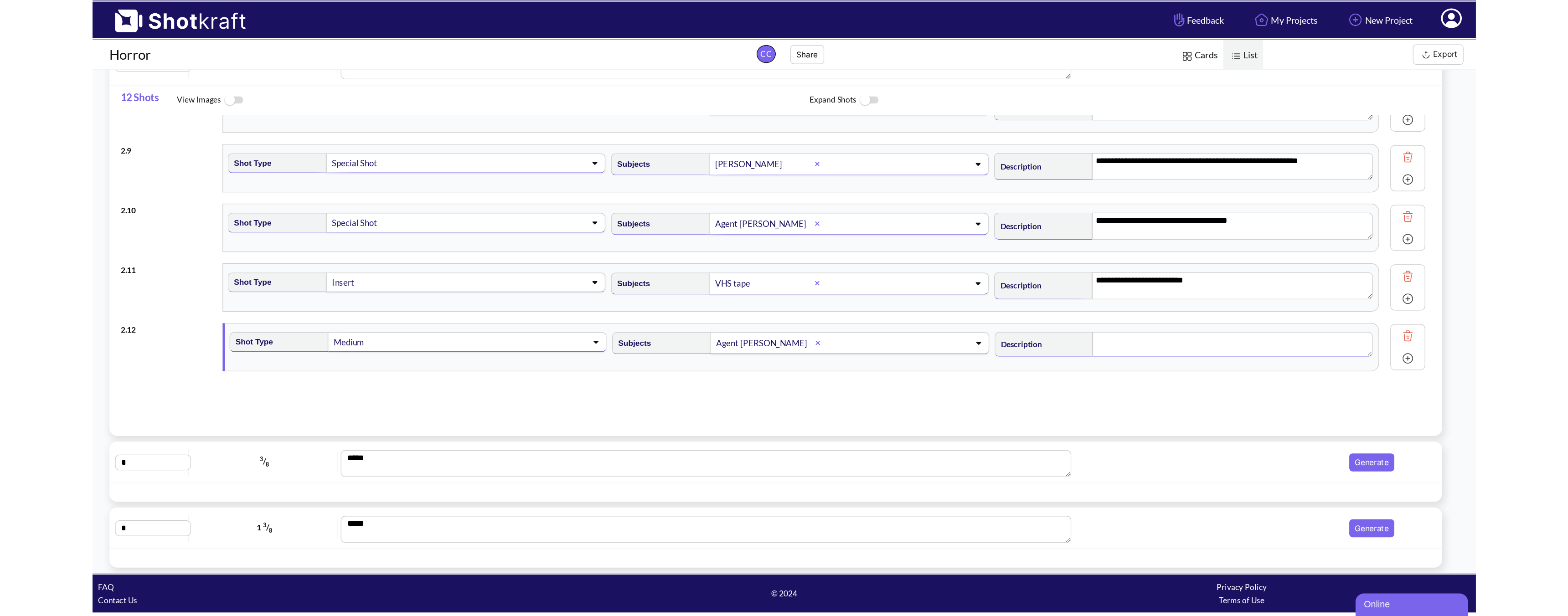
scroll to position [0, 0]
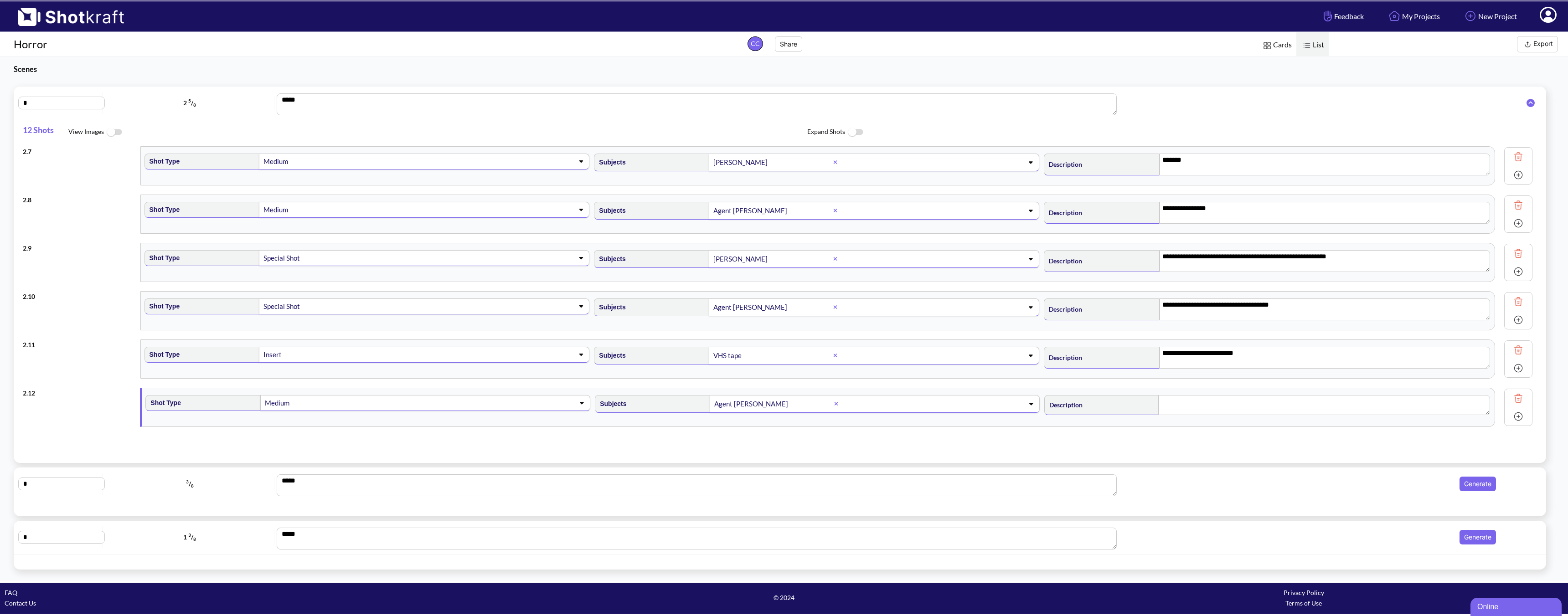
click at [172, 499] on div "**********" at bounding box center [780, 328] width 1560 height 483
click at [1120, 405] on textarea at bounding box center [1329, 405] width 333 height 20
click at [1120, 416] on img at bounding box center [1524, 415] width 13 height 13
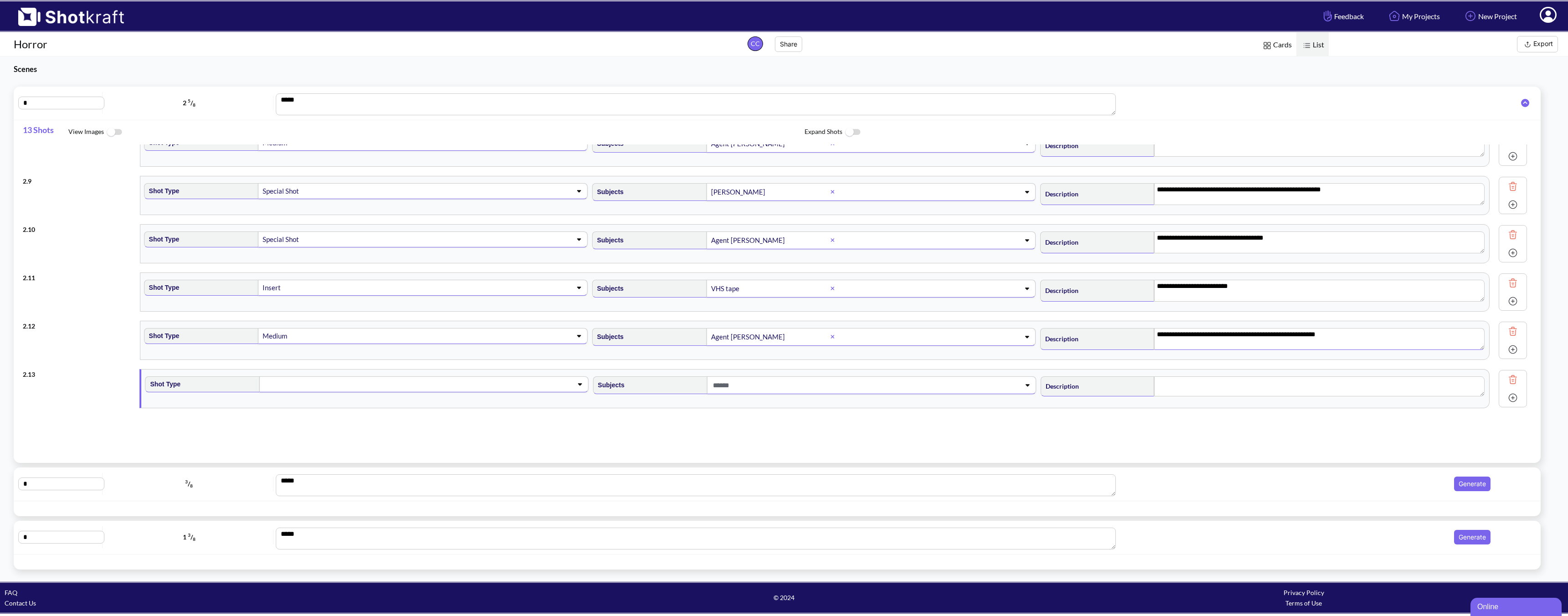
scroll to position [361, 0]
click at [391, 387] on span at bounding box center [409, 383] width 293 height 13
click at [342, 429] on li "Medium" at bounding box center [374, 434] width 438 height 14
click at [760, 382] on span at bounding box center [856, 384] width 293 height 15
type textarea "**********"
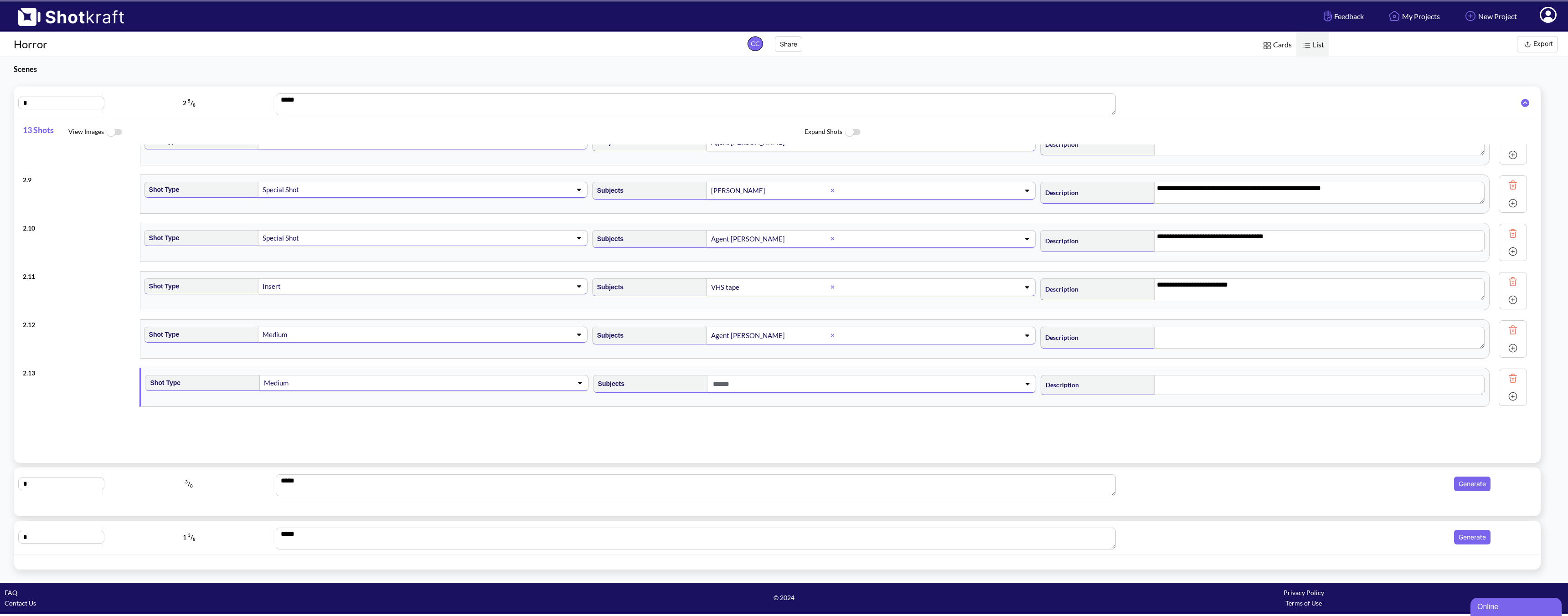
type textarea "**********"
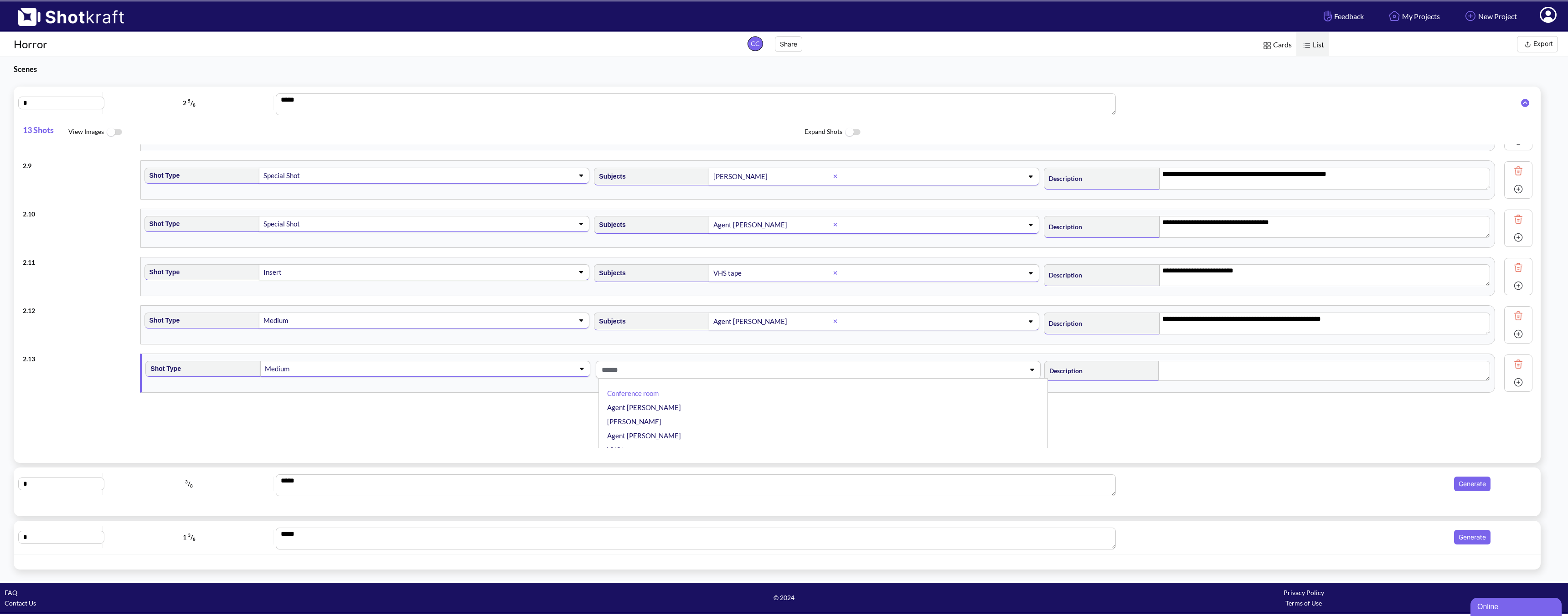
scroll to position [383, 0]
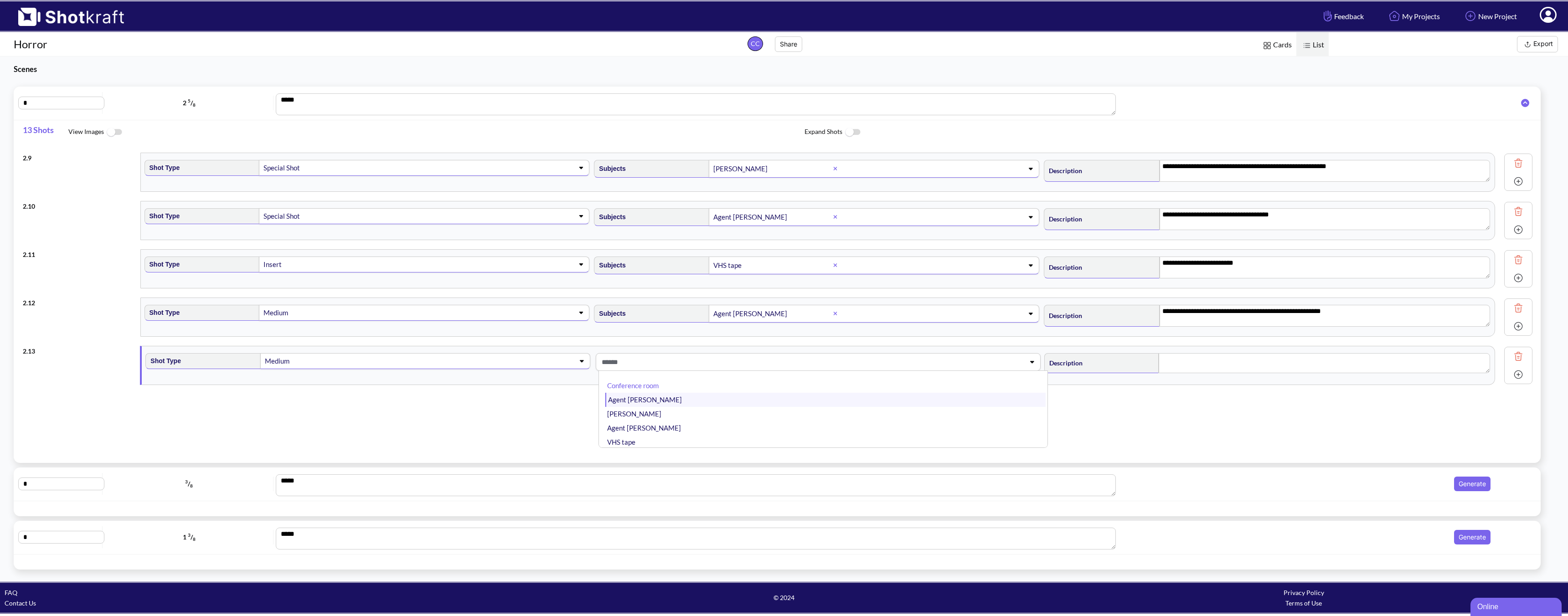
click at [642, 405] on li "Agent [PERSON_NAME]" at bounding box center [825, 399] width 440 height 14
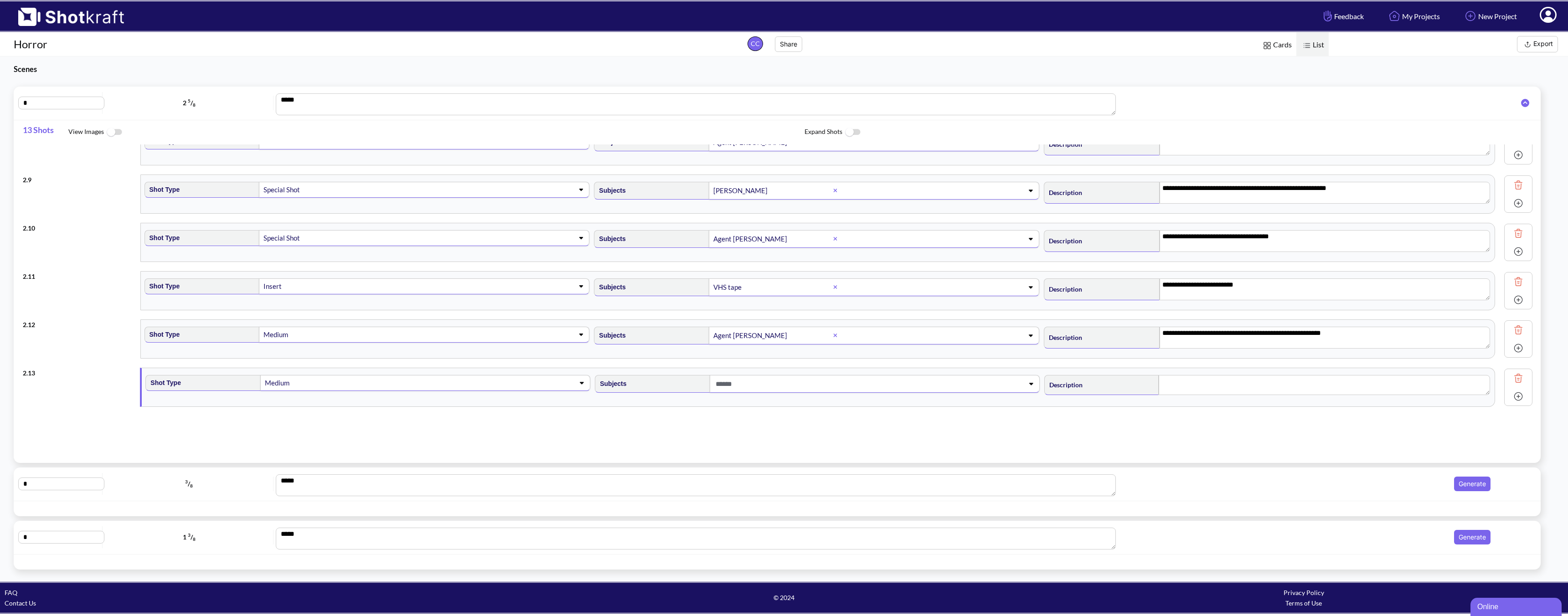
scroll to position [361, 0]
click at [1120, 379] on textarea at bounding box center [1325, 385] width 331 height 20
click at [1120, 386] on textarea "**********" at bounding box center [1325, 388] width 331 height 22
click at [1120, 399] on img at bounding box center [1518, 398] width 13 height 13
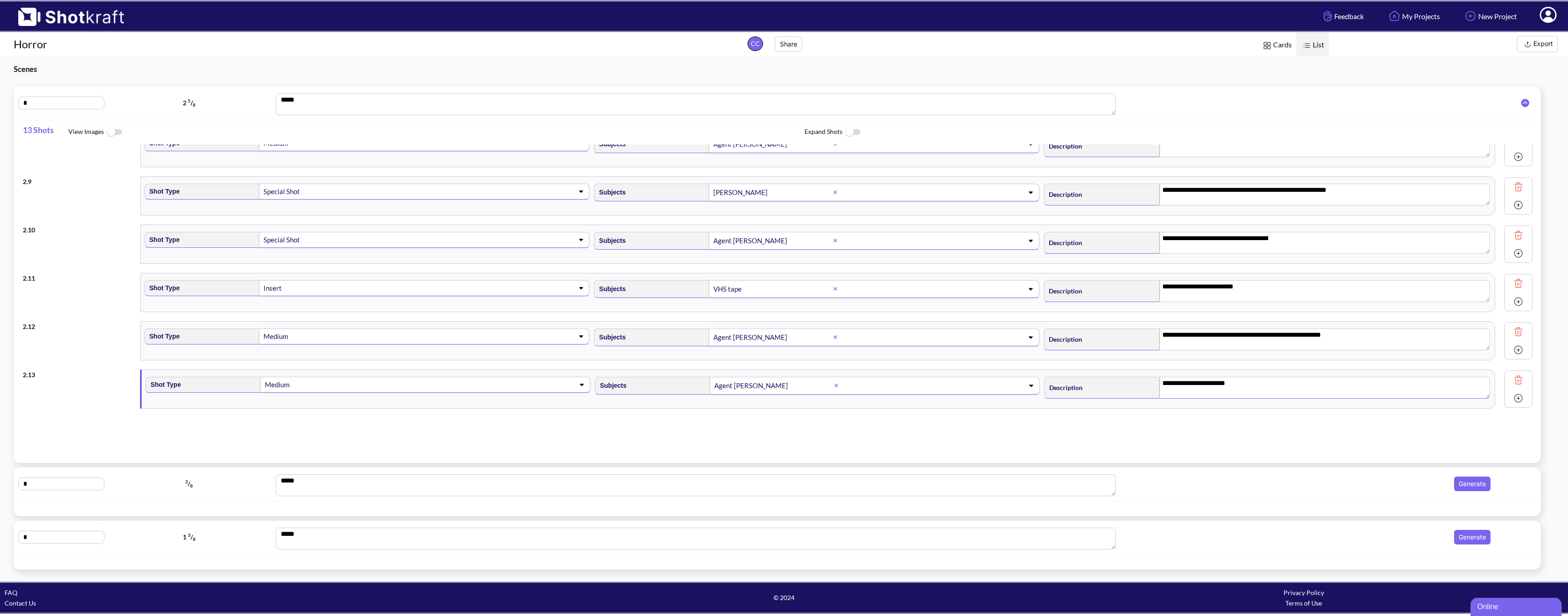
click at [1120, 399] on img at bounding box center [1518, 398] width 13 height 13
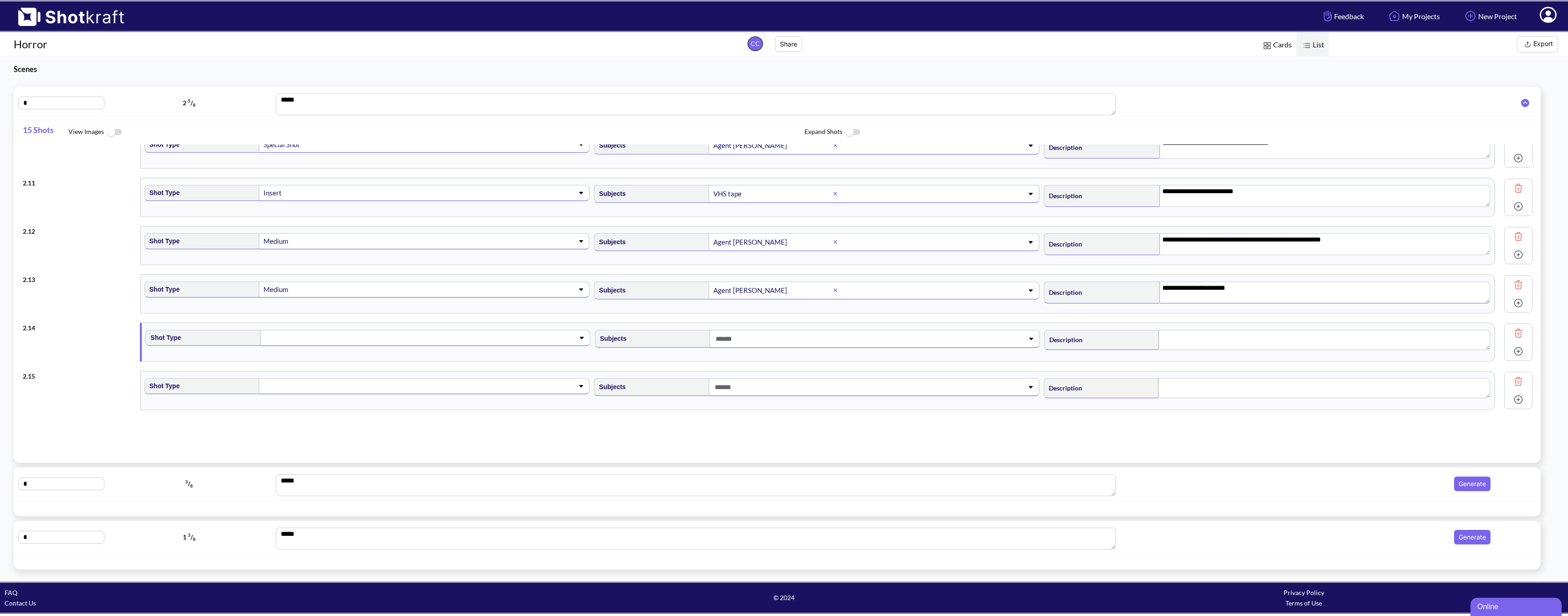
scroll to position [458, 0]
click at [406, 340] on span at bounding box center [411, 334] width 293 height 13
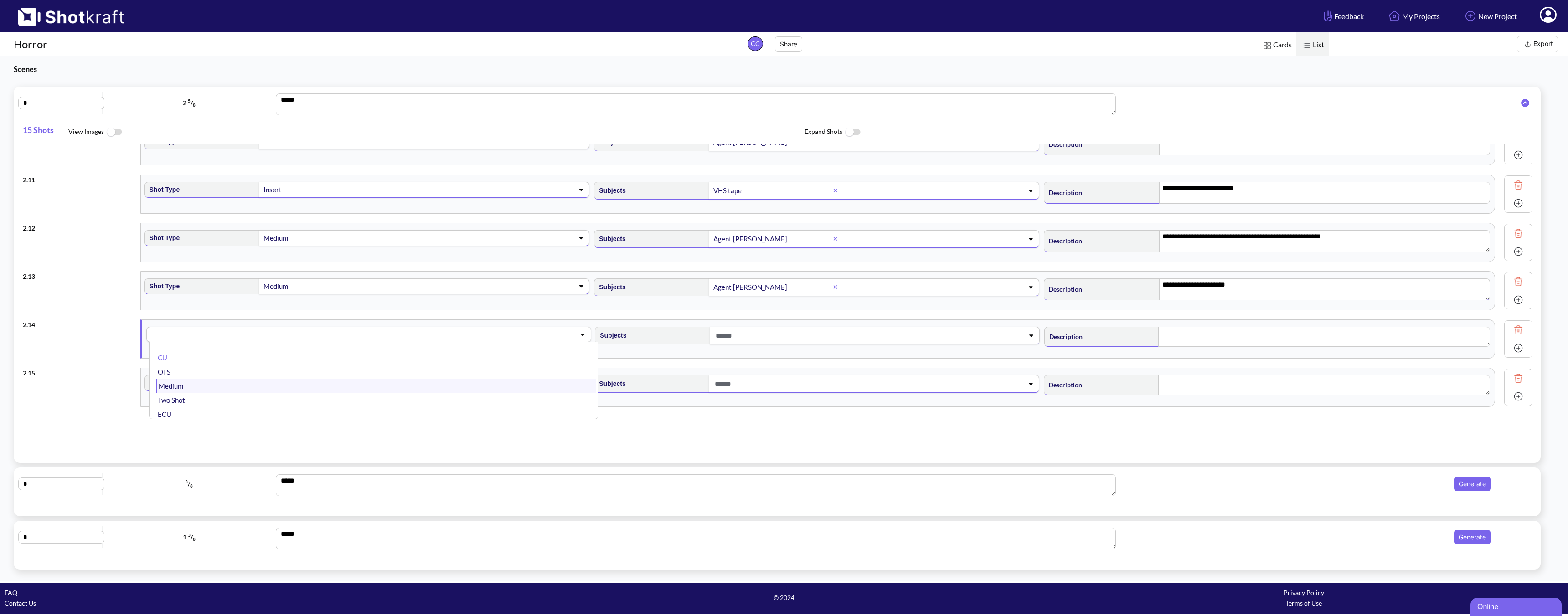
click at [334, 379] on li "Medium" at bounding box center [376, 386] width 440 height 14
click at [763, 336] on span at bounding box center [860, 335] width 293 height 15
type textarea "**********"
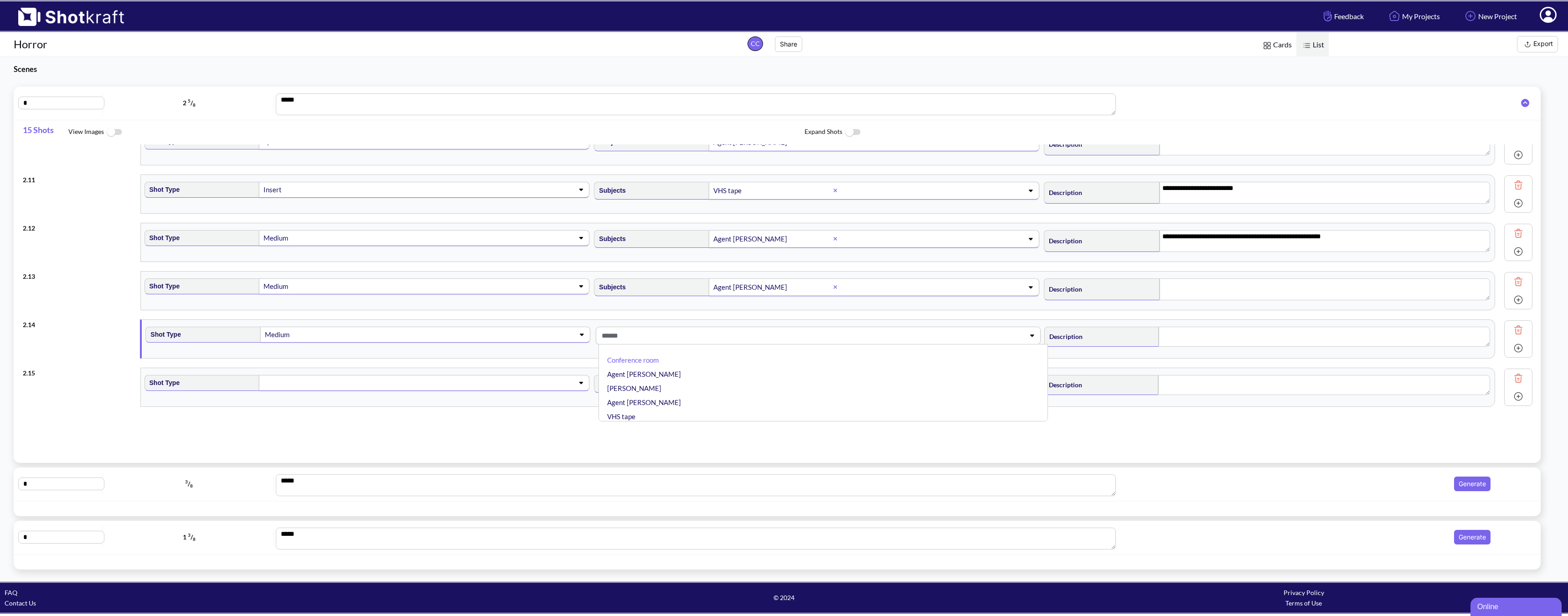
type textarea "**********"
click at [683, 385] on li "[PERSON_NAME]" at bounding box center [825, 388] width 440 height 14
click at [1120, 338] on textarea at bounding box center [1325, 337] width 331 height 20
click at [320, 379] on span at bounding box center [409, 383] width 294 height 13
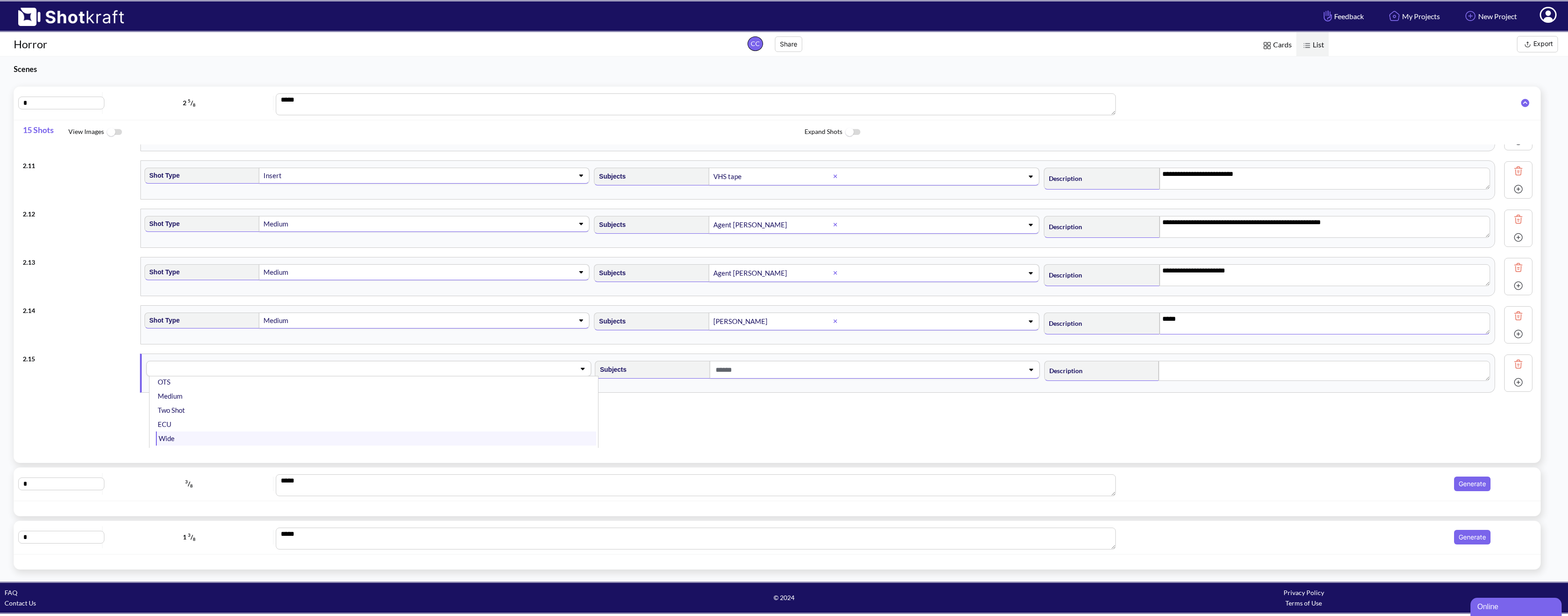
scroll to position [24, 0]
click at [257, 434] on li "Wide" at bounding box center [376, 438] width 440 height 14
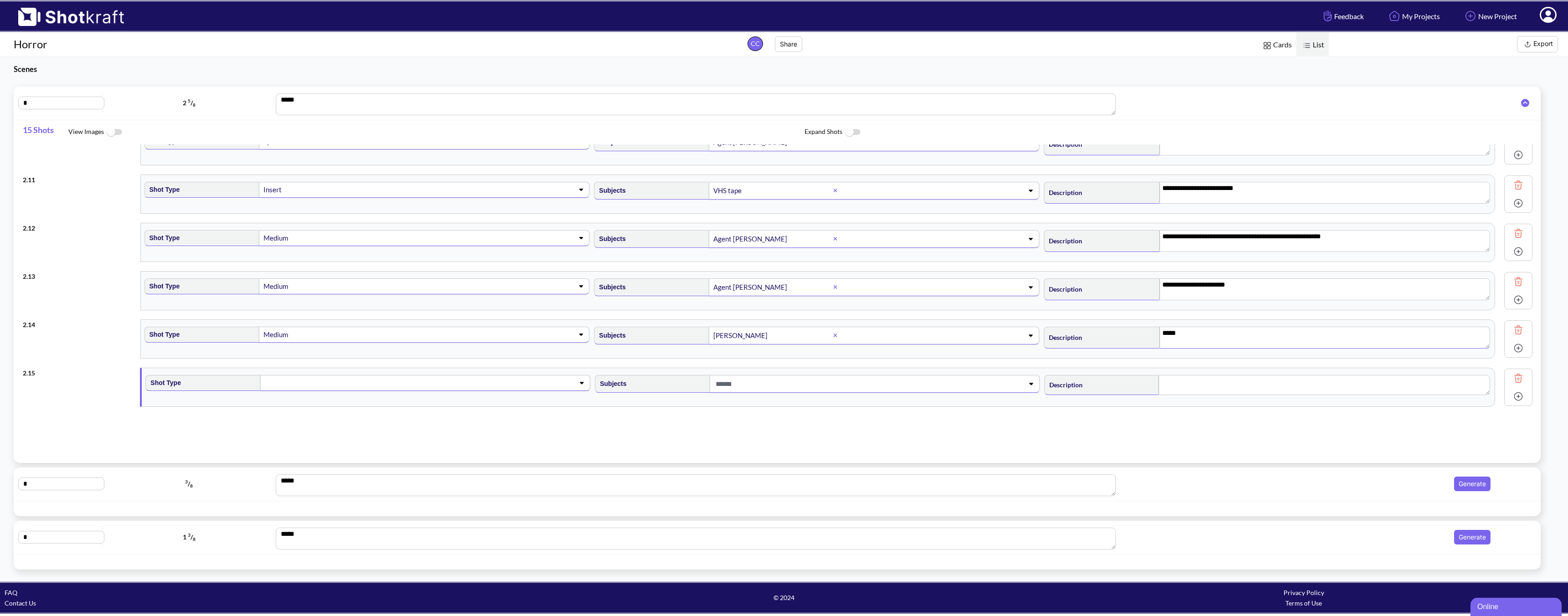
scroll to position [458, 0]
click at [736, 385] on span at bounding box center [860, 384] width 293 height 15
type textarea "*****"
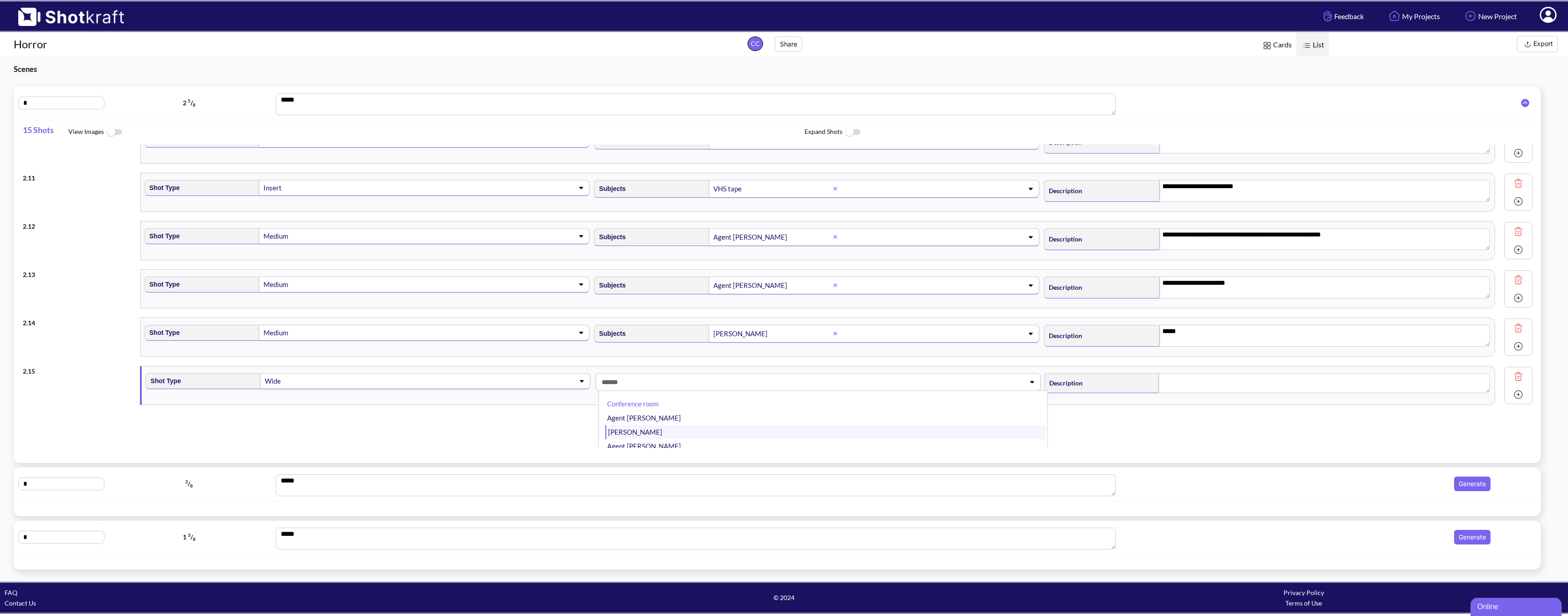
click at [659, 430] on li "[PERSON_NAME]" at bounding box center [825, 432] width 440 height 14
click at [872, 384] on span at bounding box center [932, 386] width 149 height 15
click at [880, 388] on span at bounding box center [932, 386] width 149 height 15
click at [727, 416] on li "Agent [PERSON_NAME]" at bounding box center [825, 418] width 440 height 14
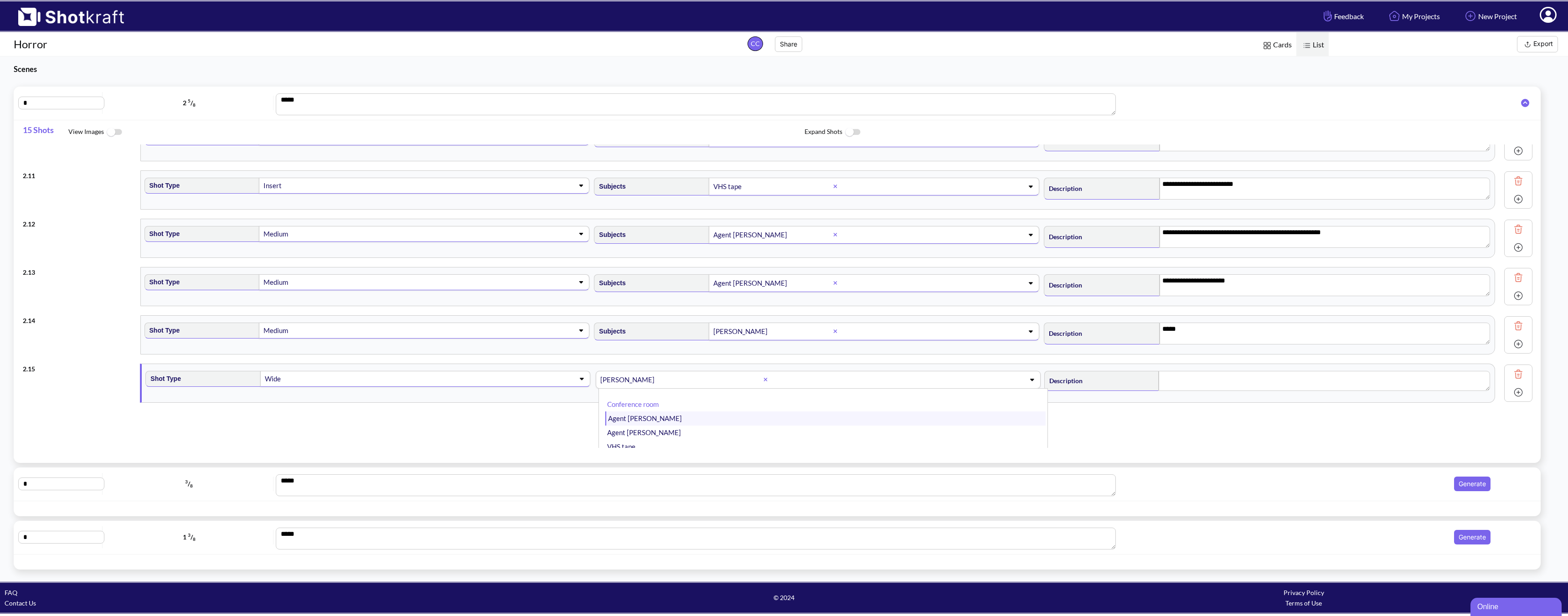
scroll to position [458, 0]
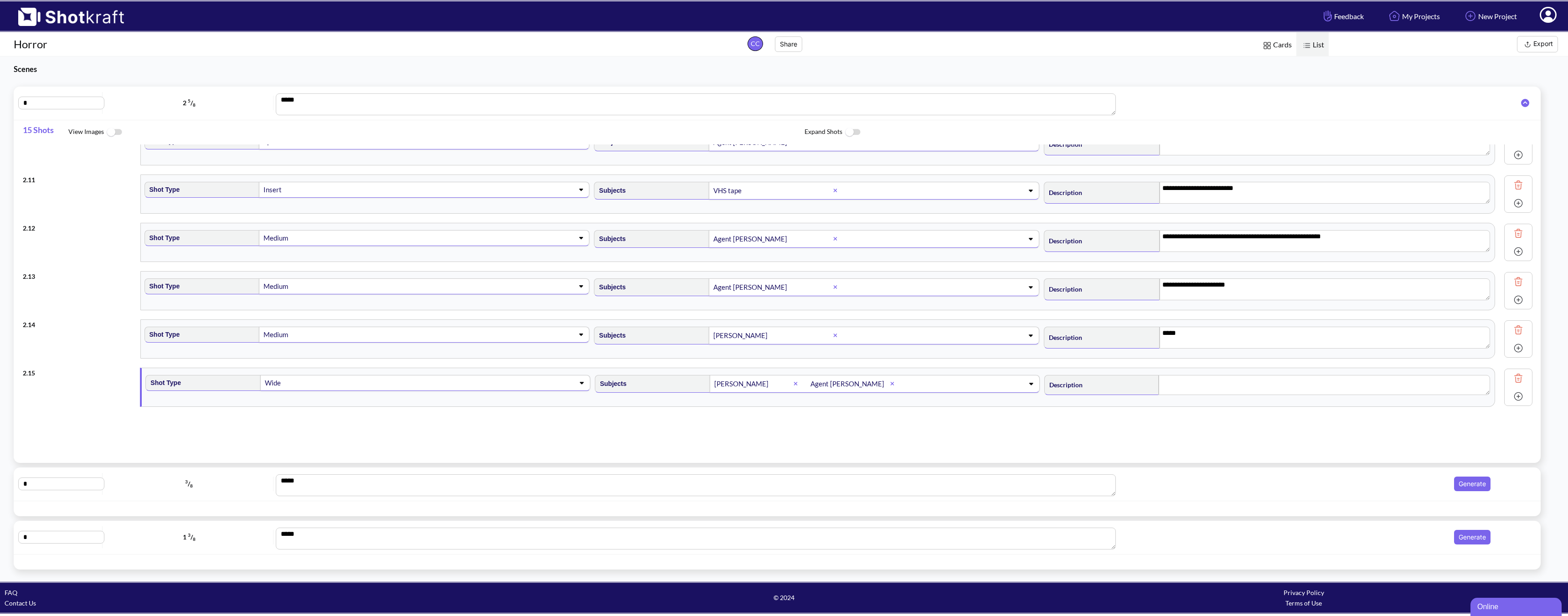
click at [934, 384] on span at bounding box center [956, 384] width 100 height 15
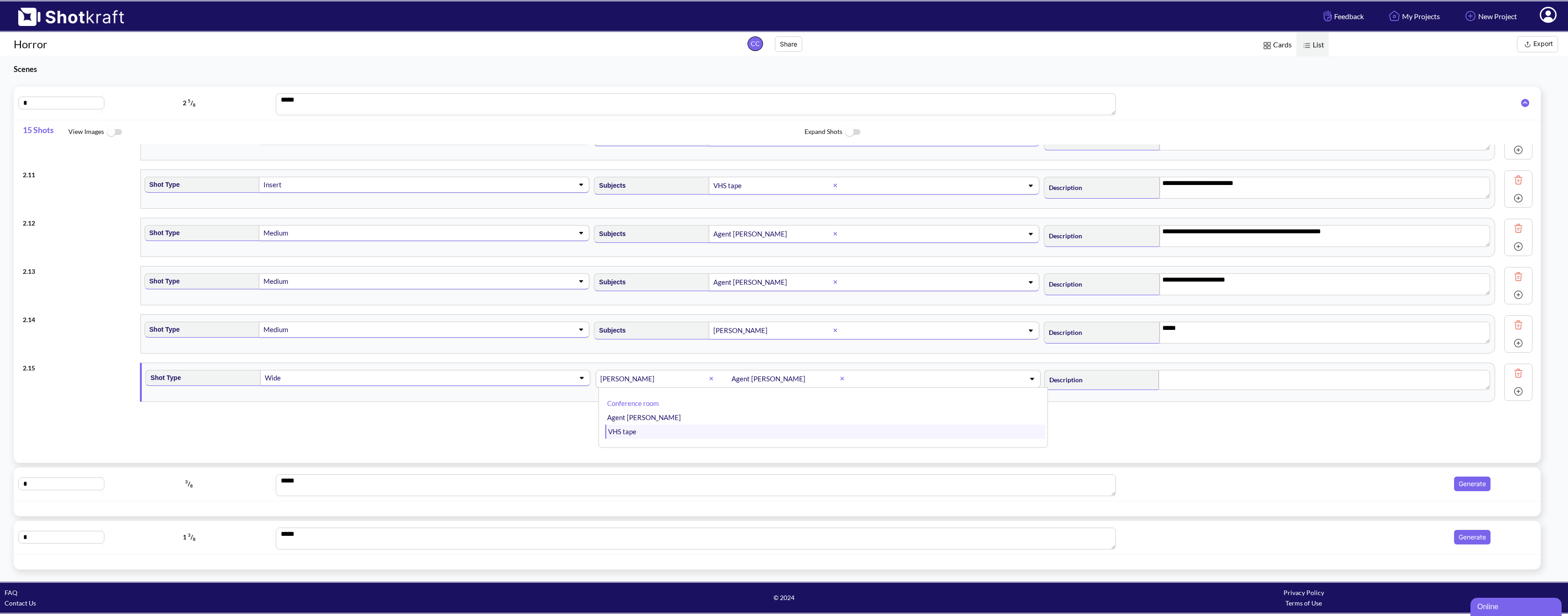
click at [747, 433] on li "VHS tape" at bounding box center [825, 432] width 440 height 14
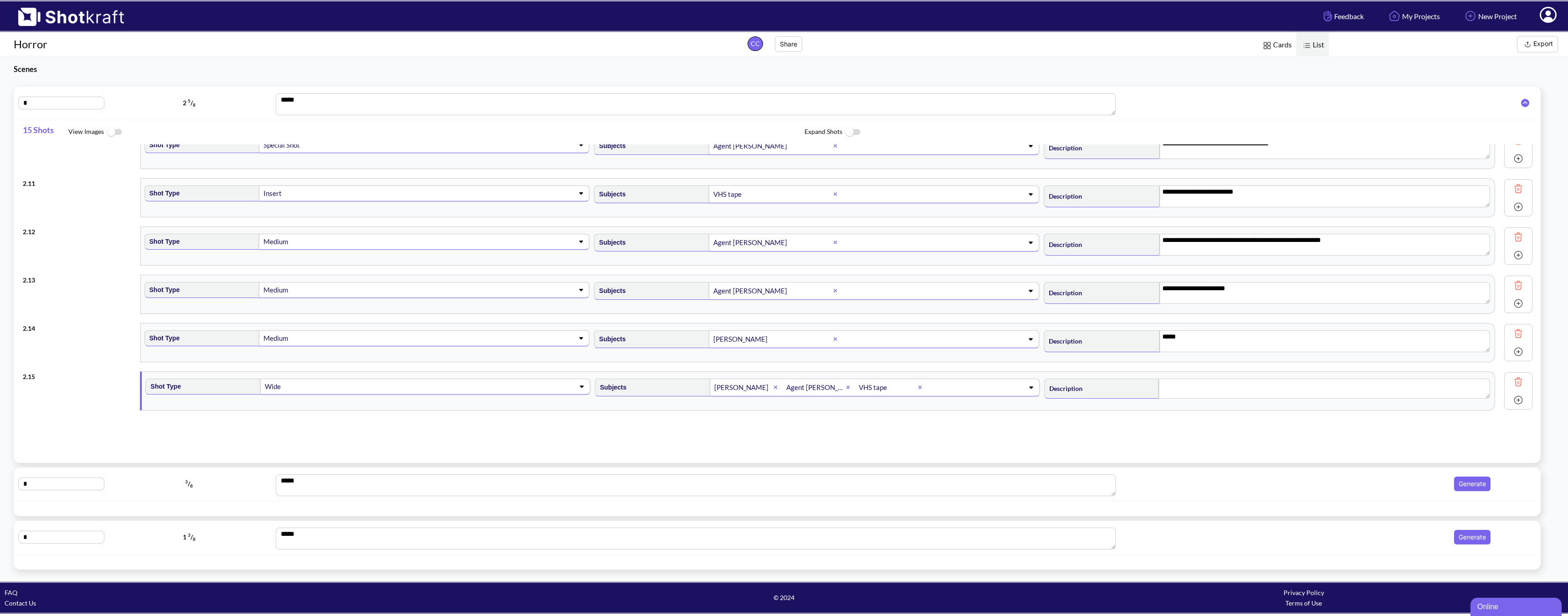
scroll to position [453, 0]
click at [1120, 393] on textarea at bounding box center [1325, 390] width 331 height 20
click at [1017, 391] on span at bounding box center [1019, 389] width 29 height 6
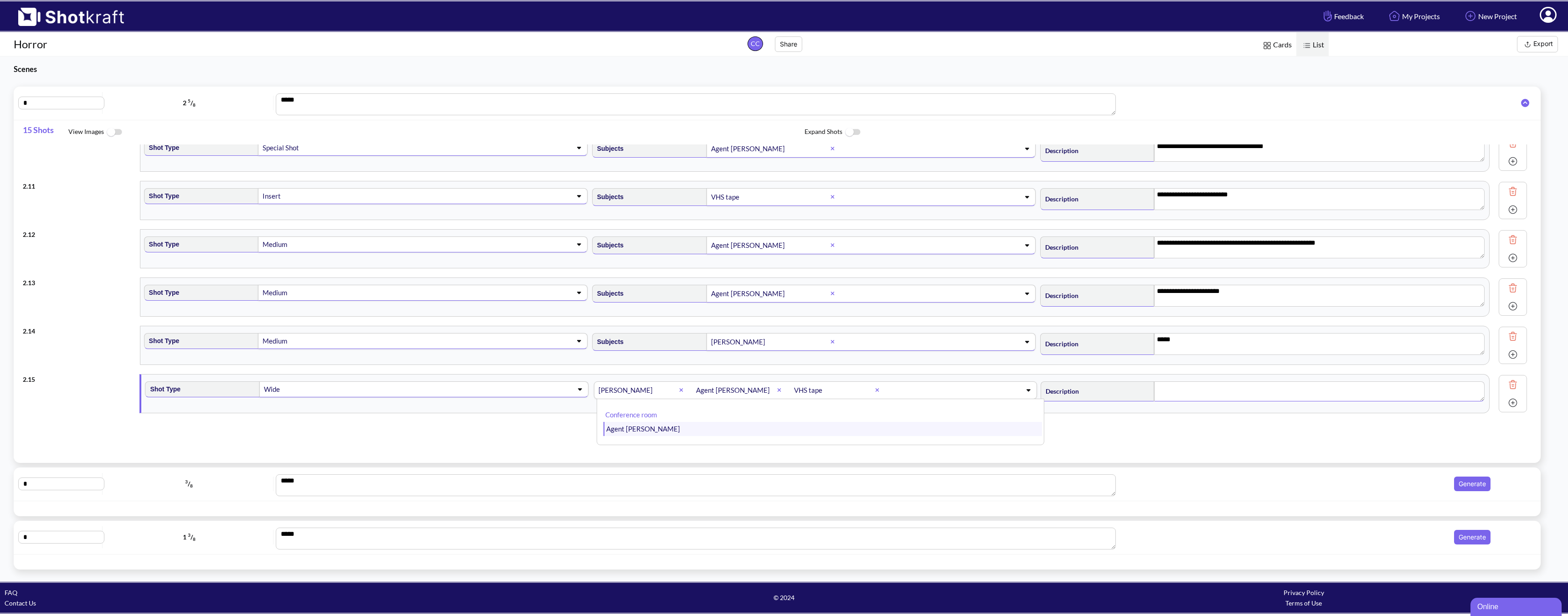
scroll to position [451, 0]
click at [728, 435] on li "Agent [PERSON_NAME]" at bounding box center [822, 429] width 438 height 14
click at [1120, 391] on textarea at bounding box center [1329, 392] width 333 height 20
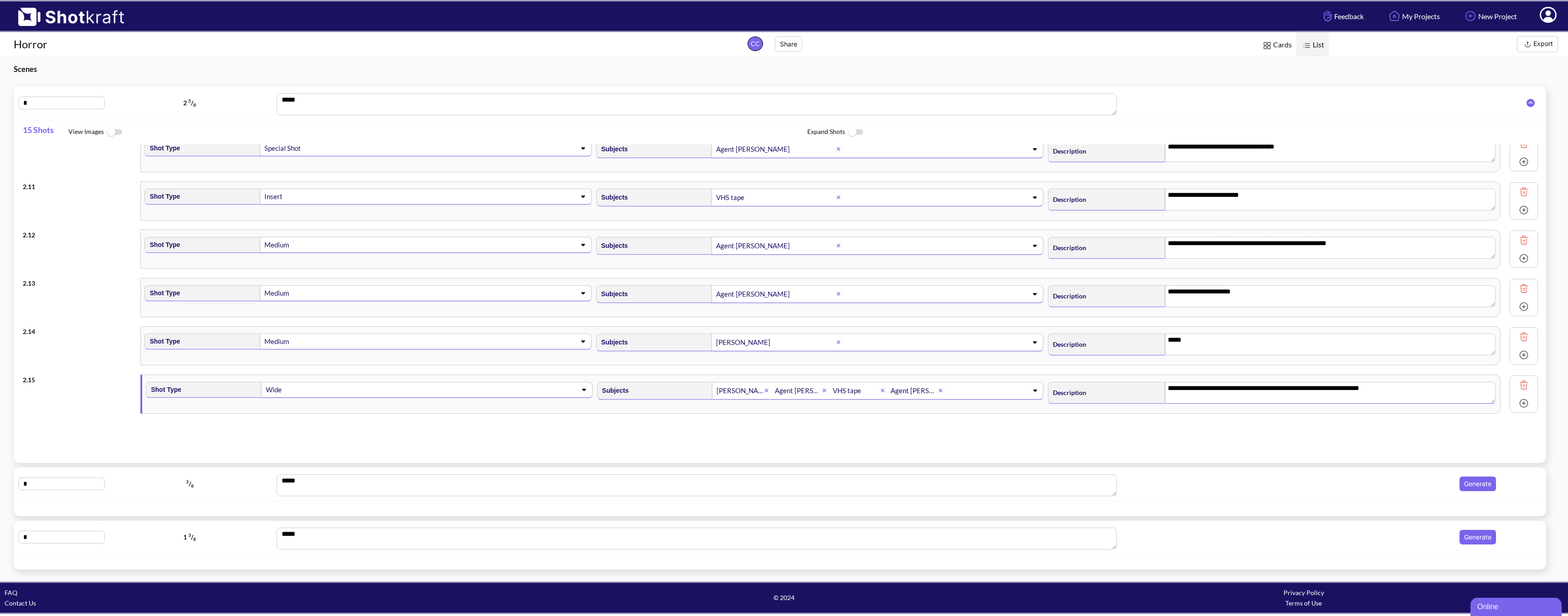
click at [1120, 405] on img at bounding box center [1524, 403] width 13 height 13
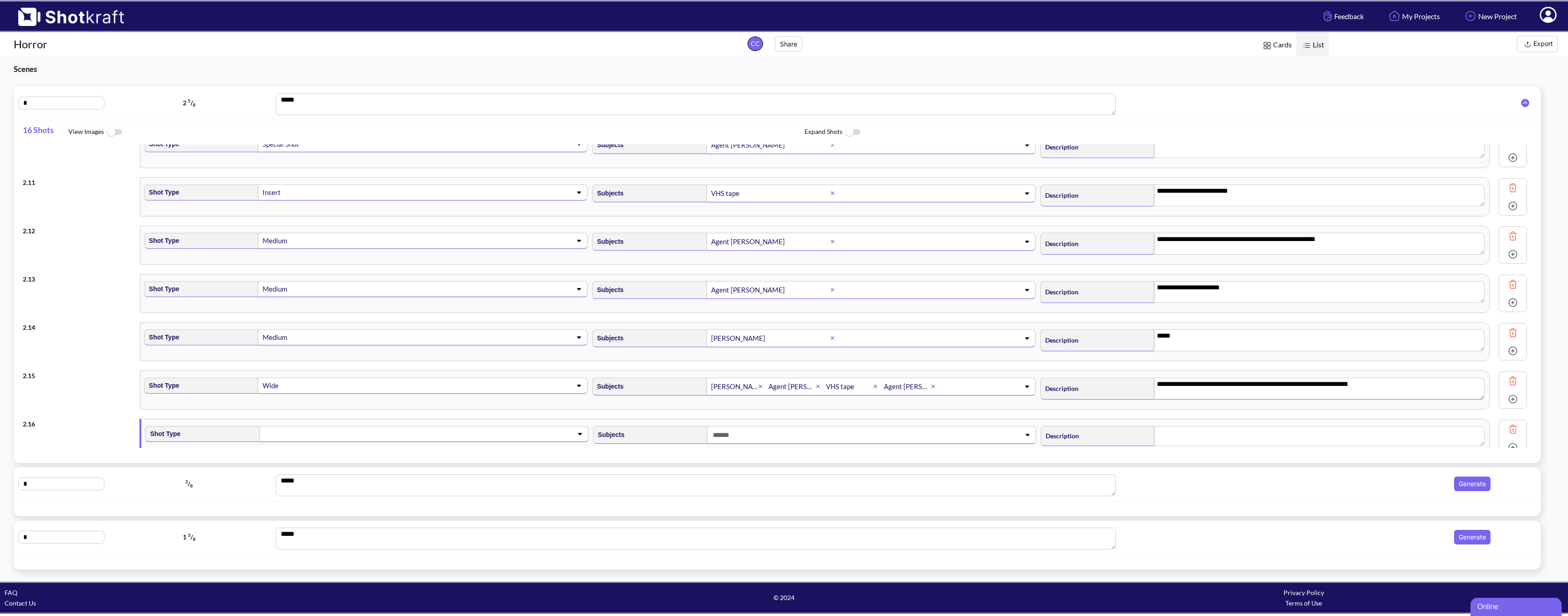
scroll to position [506, 0]
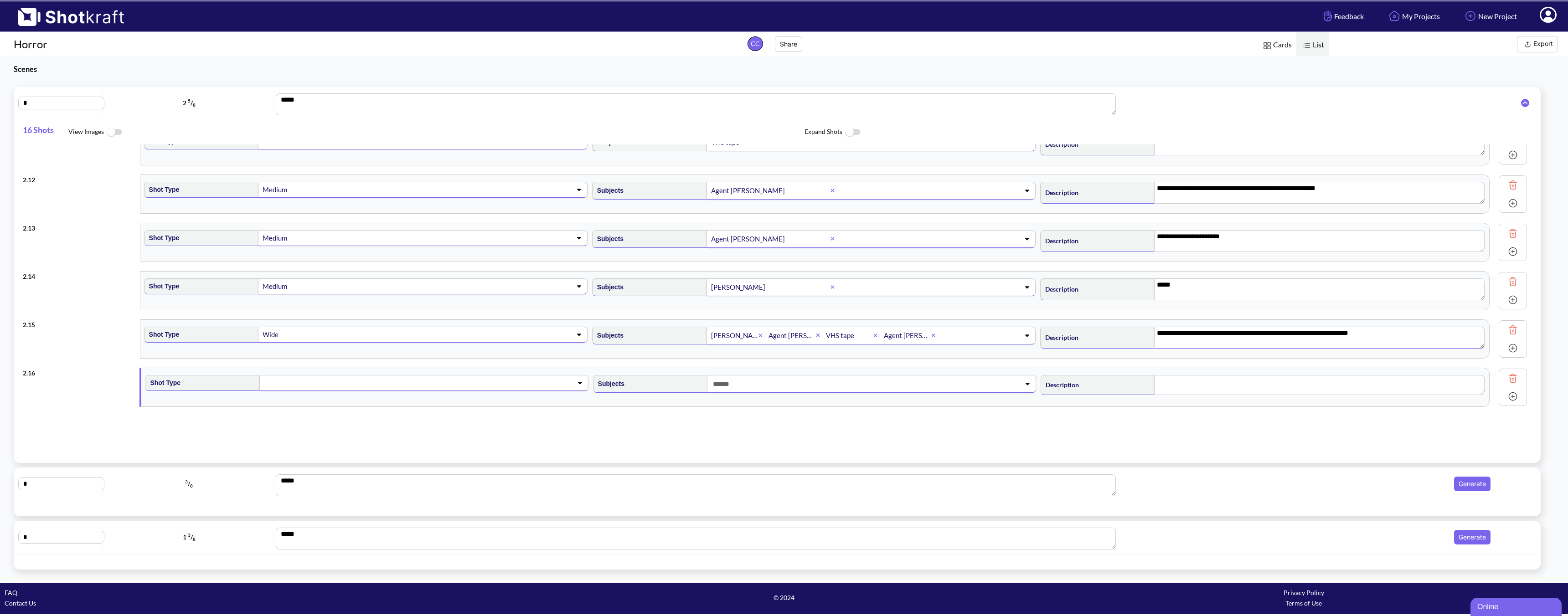
click at [375, 386] on span at bounding box center [409, 383] width 293 height 13
click at [353, 429] on li "Medium" at bounding box center [374, 434] width 438 height 14
click at [738, 393] on div at bounding box center [871, 383] width 329 height 18
type textarea "**********"
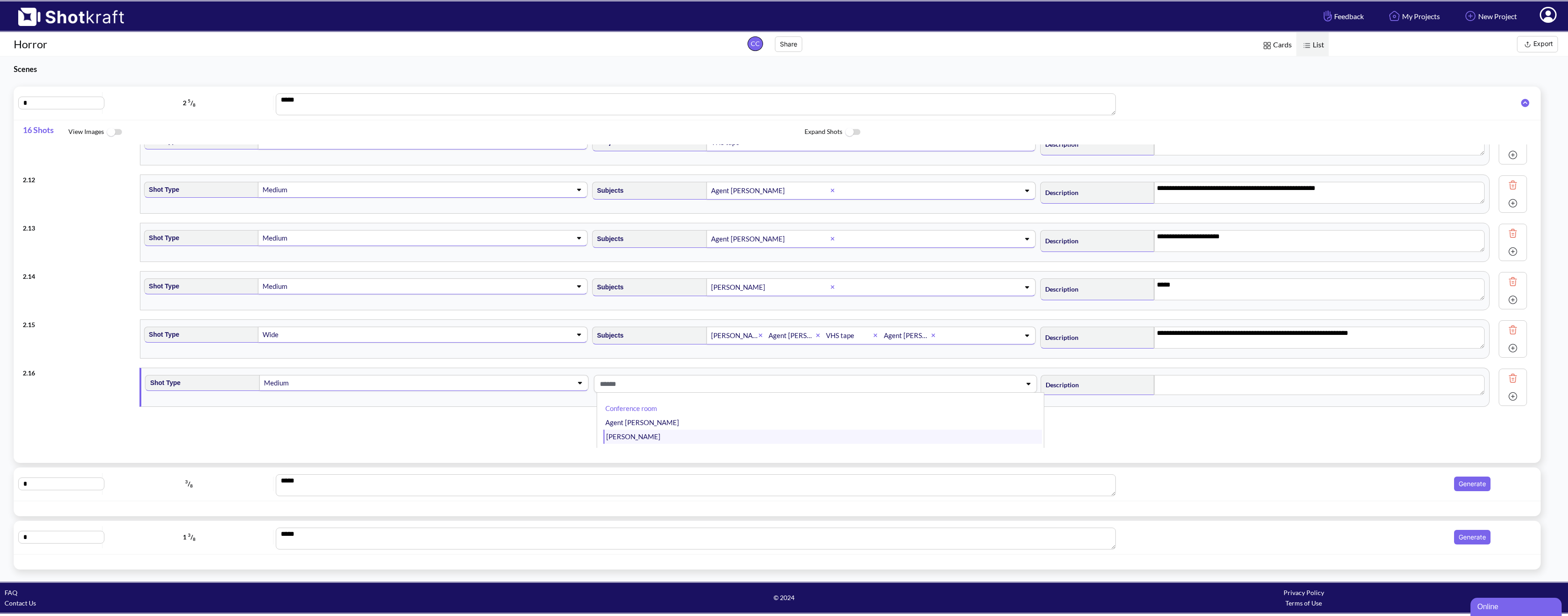
scroll to position [2, 0]
click at [634, 446] on li "Agent [PERSON_NAME]" at bounding box center [822, 446] width 438 height 14
click at [1120, 388] on textarea at bounding box center [1319, 385] width 331 height 20
click at [1120, 400] on img at bounding box center [1513, 396] width 13 height 13
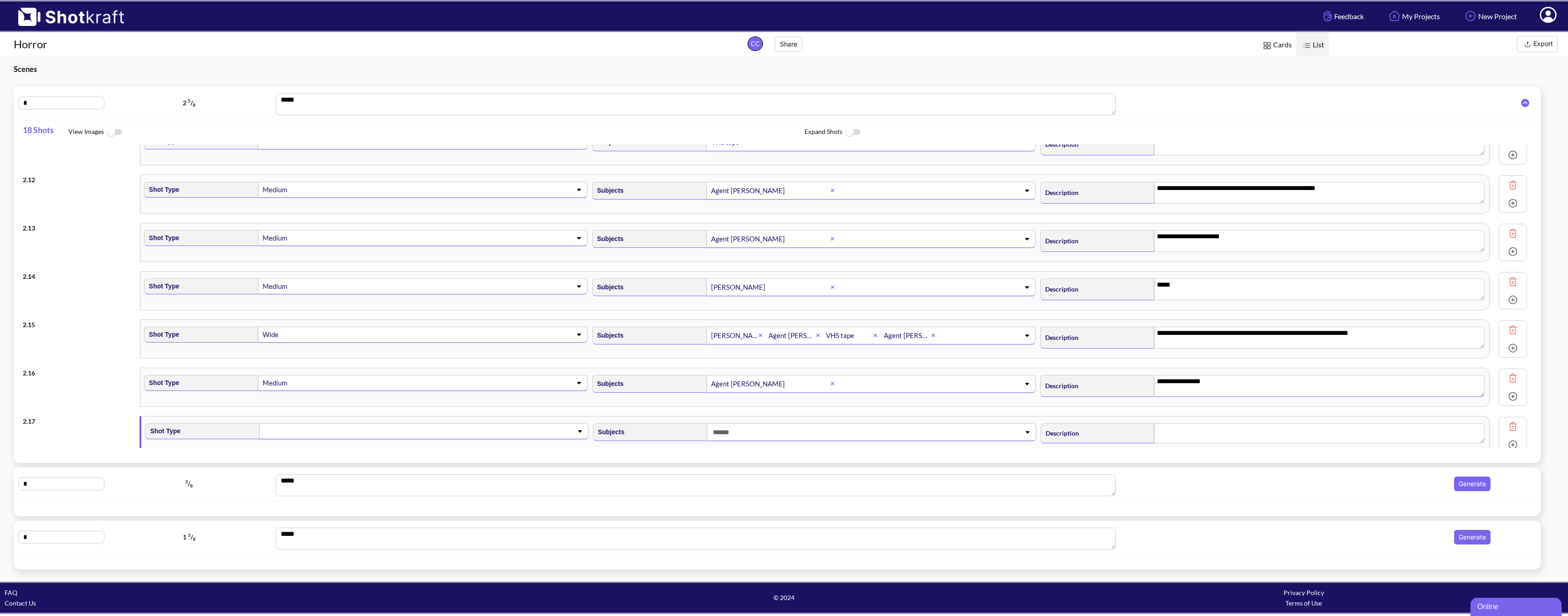
click at [425, 432] on span at bounding box center [409, 431] width 293 height 13
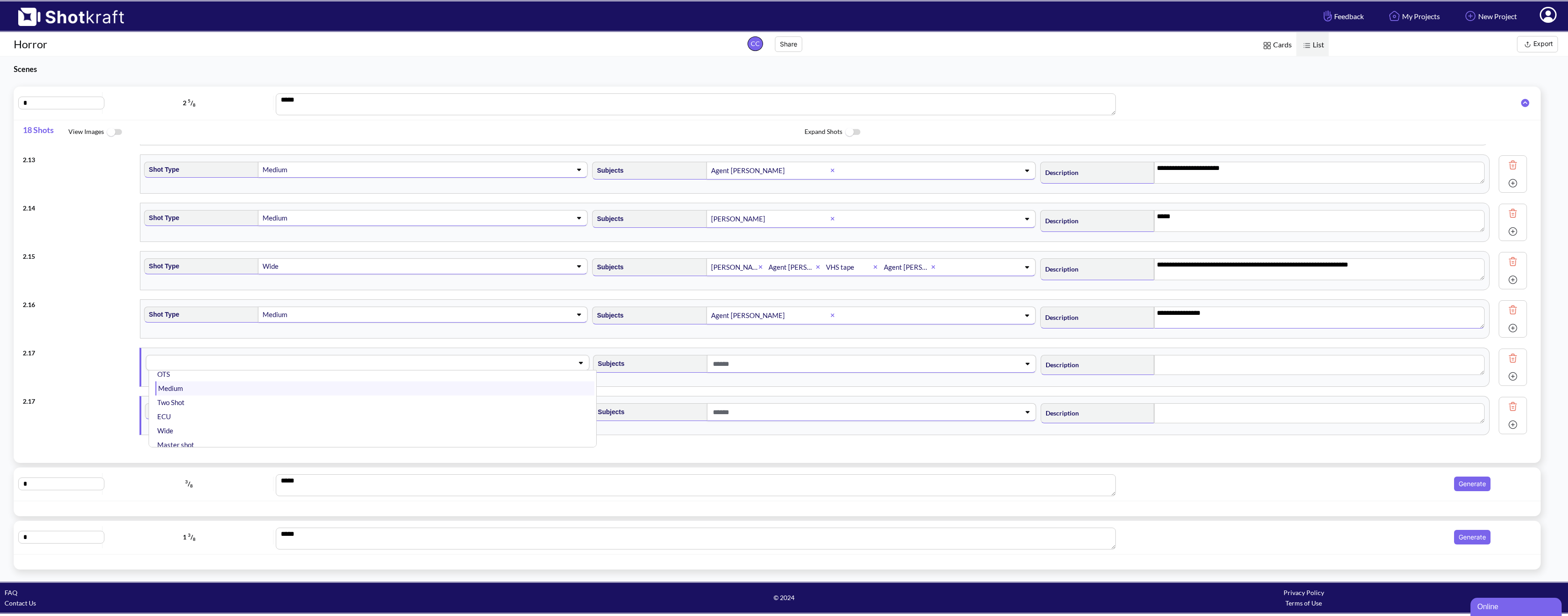
scroll to position [26, 0]
click at [242, 393] on li "Medium" at bounding box center [374, 389] width 438 height 14
click at [802, 411] on span at bounding box center [863, 412] width 295 height 15
type textarea "**********"
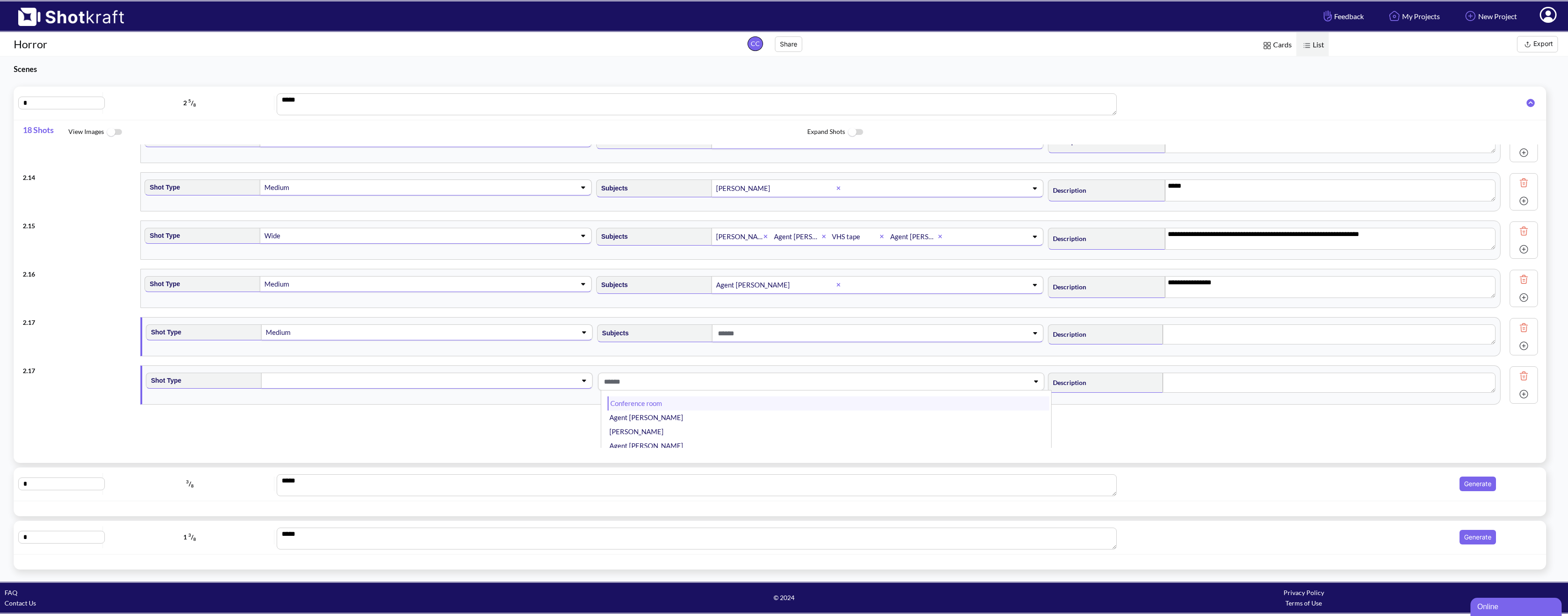
scroll to position [625, 0]
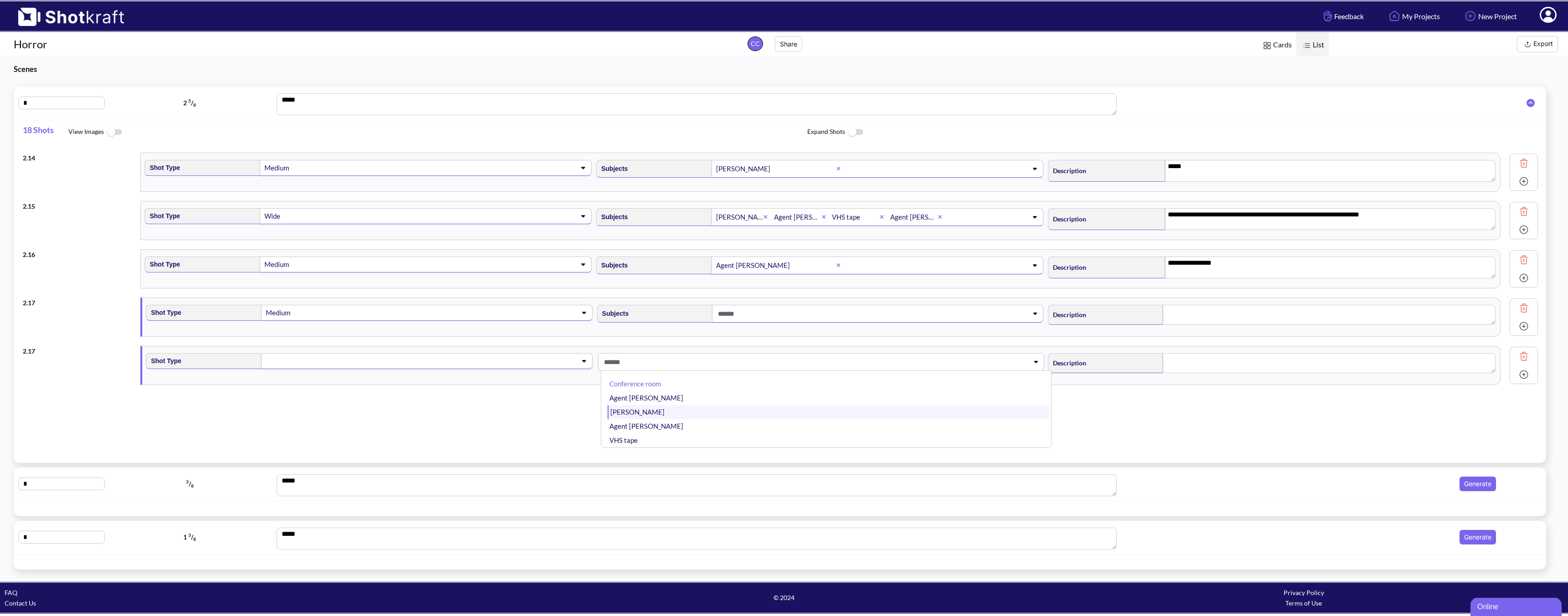
click at [634, 417] on li "[PERSON_NAME]" at bounding box center [828, 412] width 442 height 14
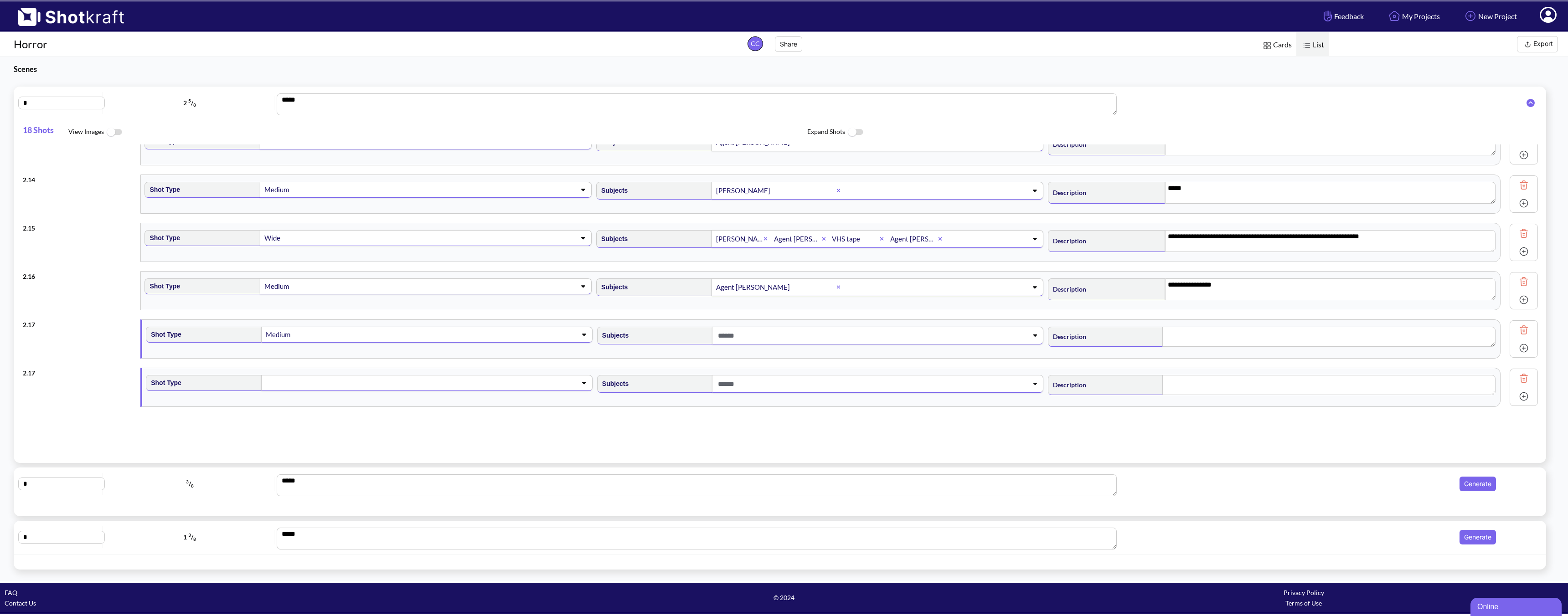
scroll to position [603, 0]
click at [1120, 380] on img at bounding box center [1524, 378] width 13 height 13
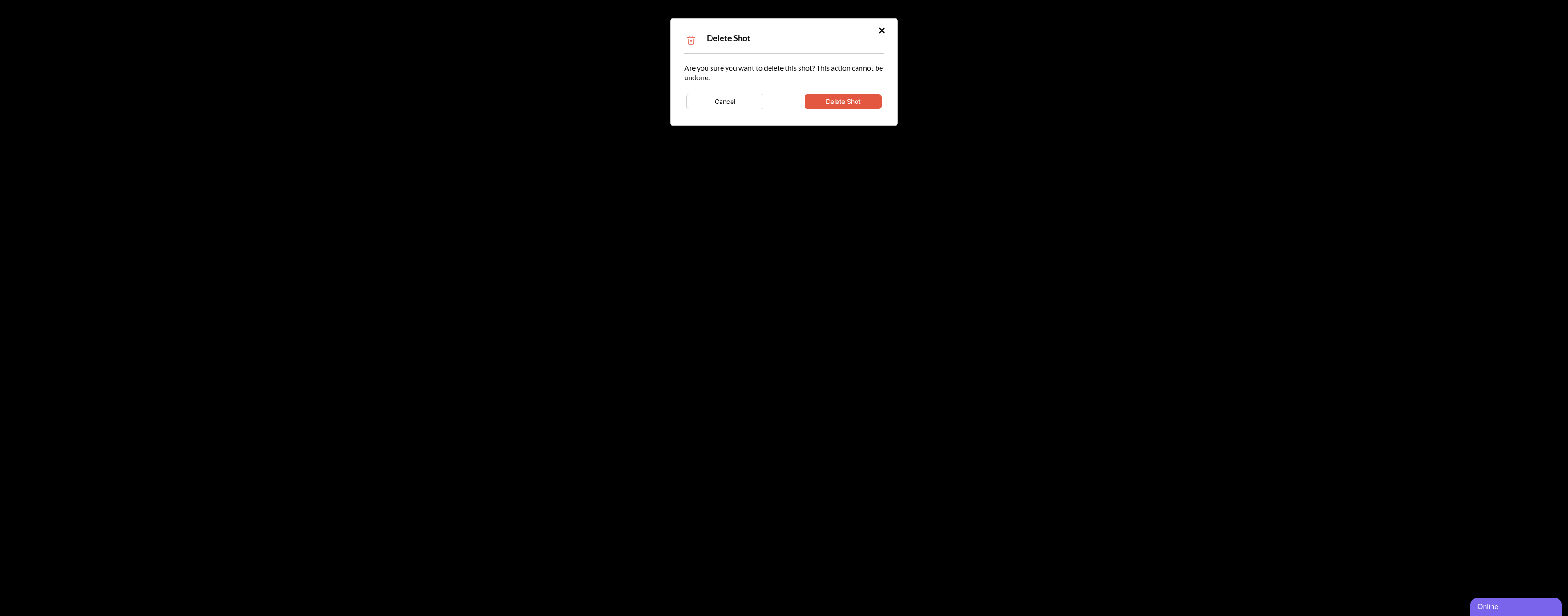
click at [813, 88] on div "Are you sure you want to delete this shot? This action cannot be undone. Cancel…" at bounding box center [784, 87] width 200 height 49
click at [821, 99] on button "Delete Shot" at bounding box center [843, 102] width 77 height 15
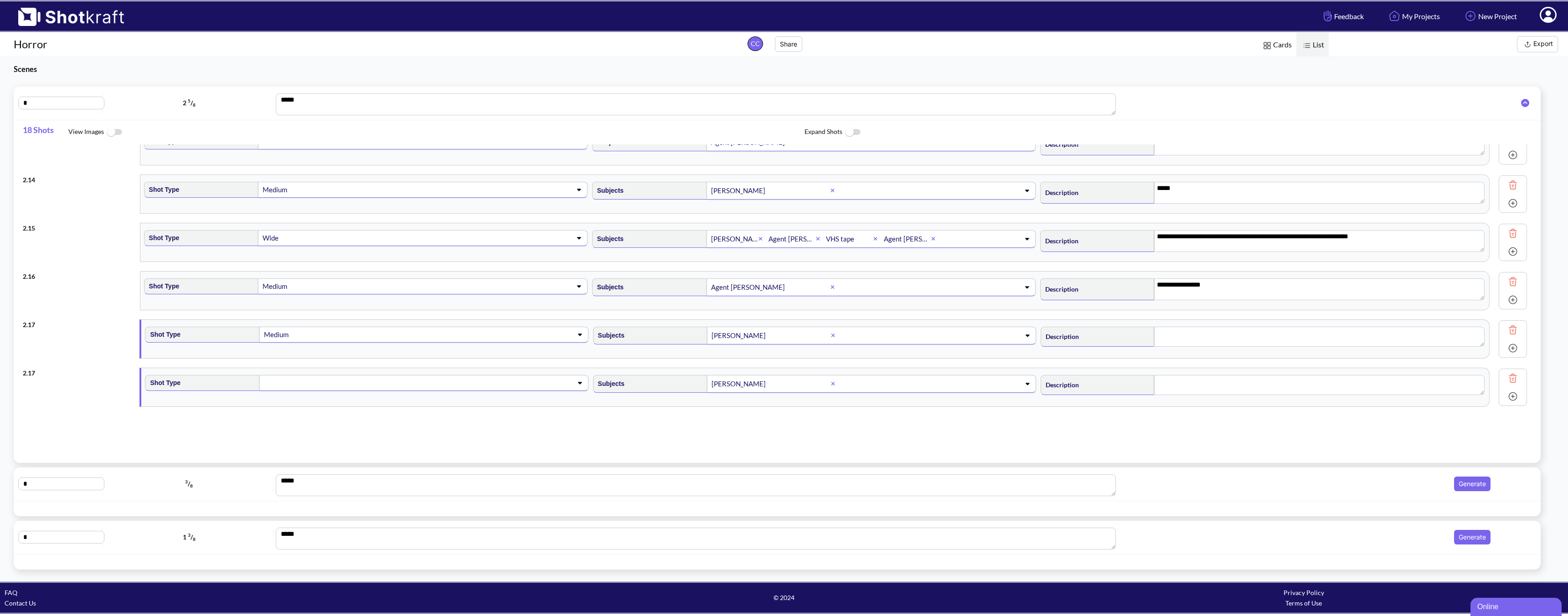
scroll to position [555, 0]
click at [337, 383] on span at bounding box center [409, 383] width 293 height 13
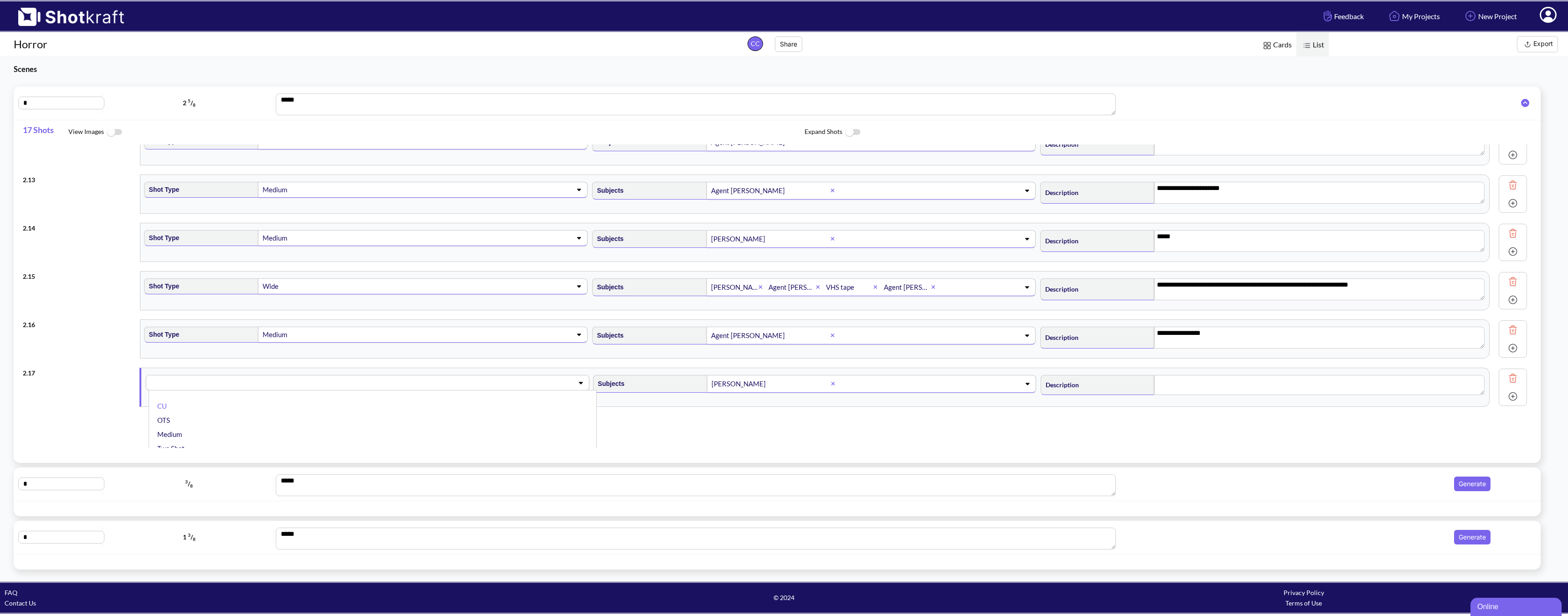
click at [995, 416] on div "**********" at bounding box center [782, 296] width 1518 height 304
click at [416, 386] on span at bounding box center [409, 383] width 293 height 13
click at [284, 428] on li "Medium" at bounding box center [374, 434] width 438 height 14
click at [1120, 391] on textarea at bounding box center [1319, 385] width 331 height 20
click at [1120, 397] on img at bounding box center [1513, 396] width 13 height 13
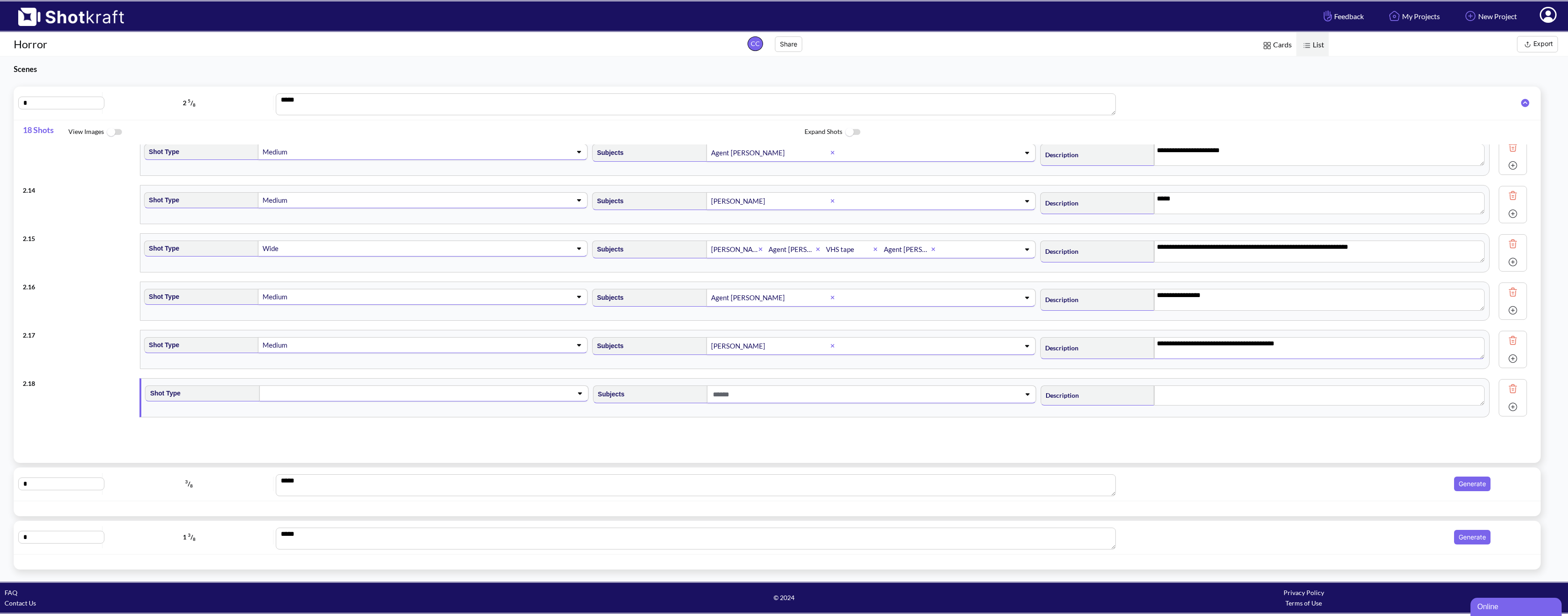
scroll to position [603, 0]
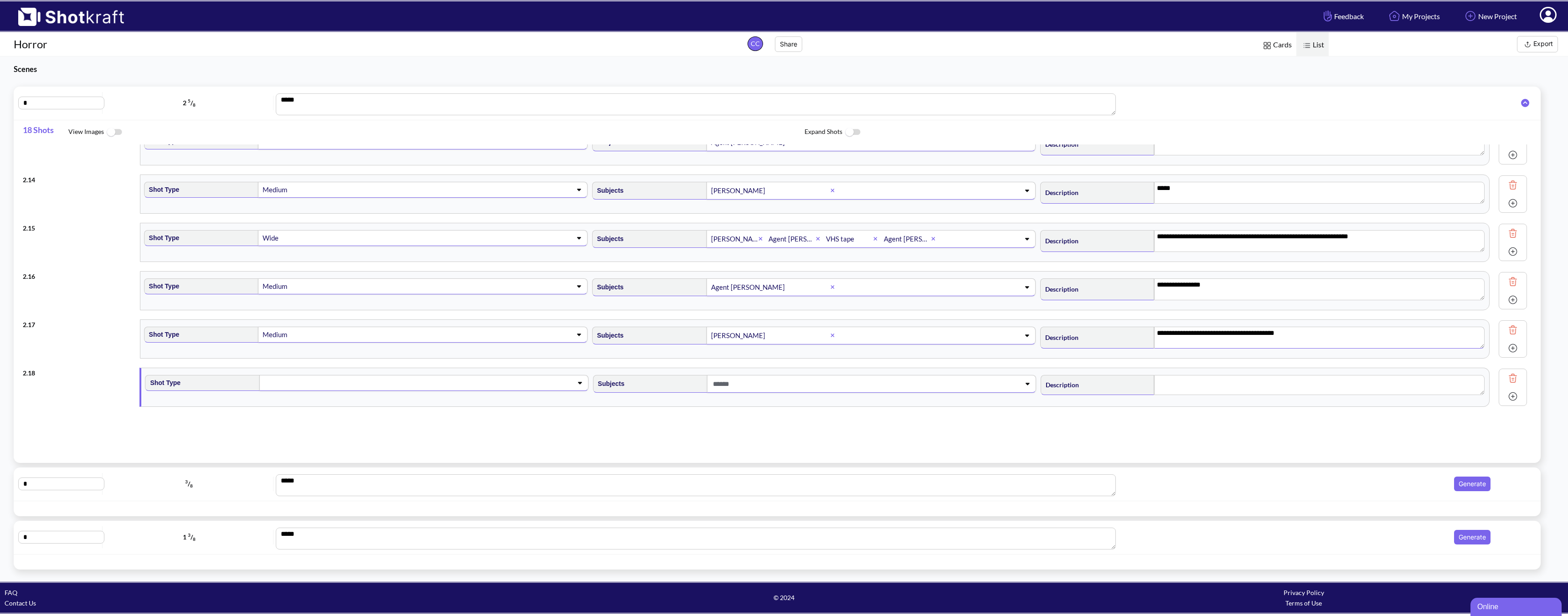
click at [349, 385] on span at bounding box center [409, 383] width 293 height 13
click at [267, 429] on li "Medium" at bounding box center [374, 434] width 438 height 14
click at [748, 382] on span at bounding box center [856, 384] width 293 height 15
type textarea "**********"
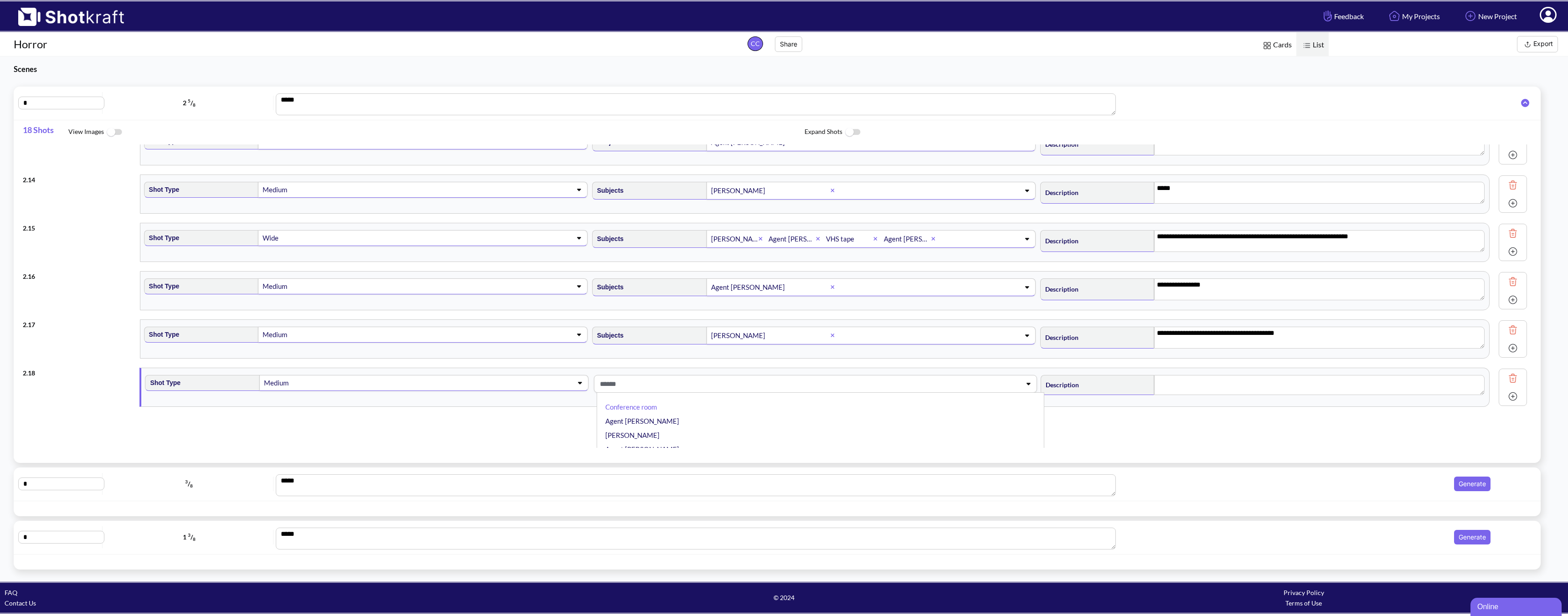
scroll to position [1, 0]
click at [641, 446] on li "Agent [PERSON_NAME]" at bounding box center [825, 450] width 440 height 14
click at [1120, 391] on textarea at bounding box center [1325, 385] width 331 height 20
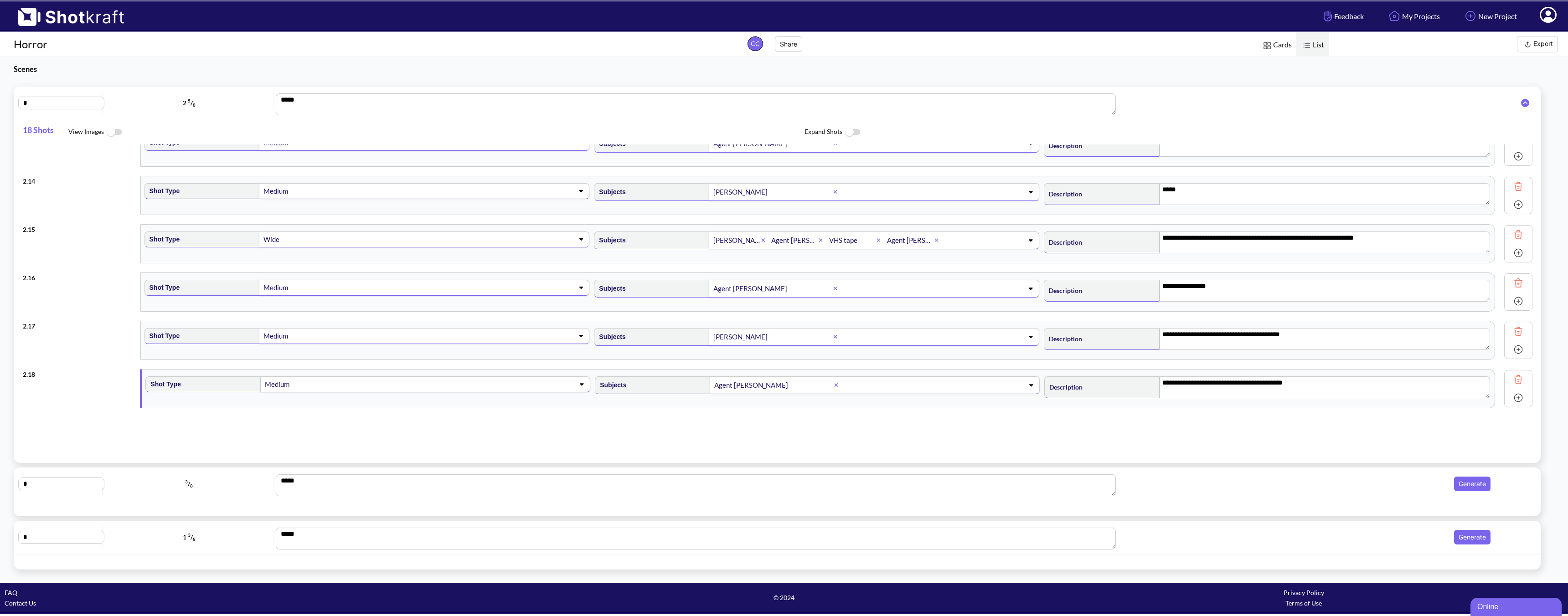
scroll to position [601, 0]
click at [1120, 399] on img at bounding box center [1518, 398] width 13 height 13
click at [337, 437] on span at bounding box center [411, 433] width 293 height 13
click at [338, 433] on span at bounding box center [349, 433] width 398 height 13
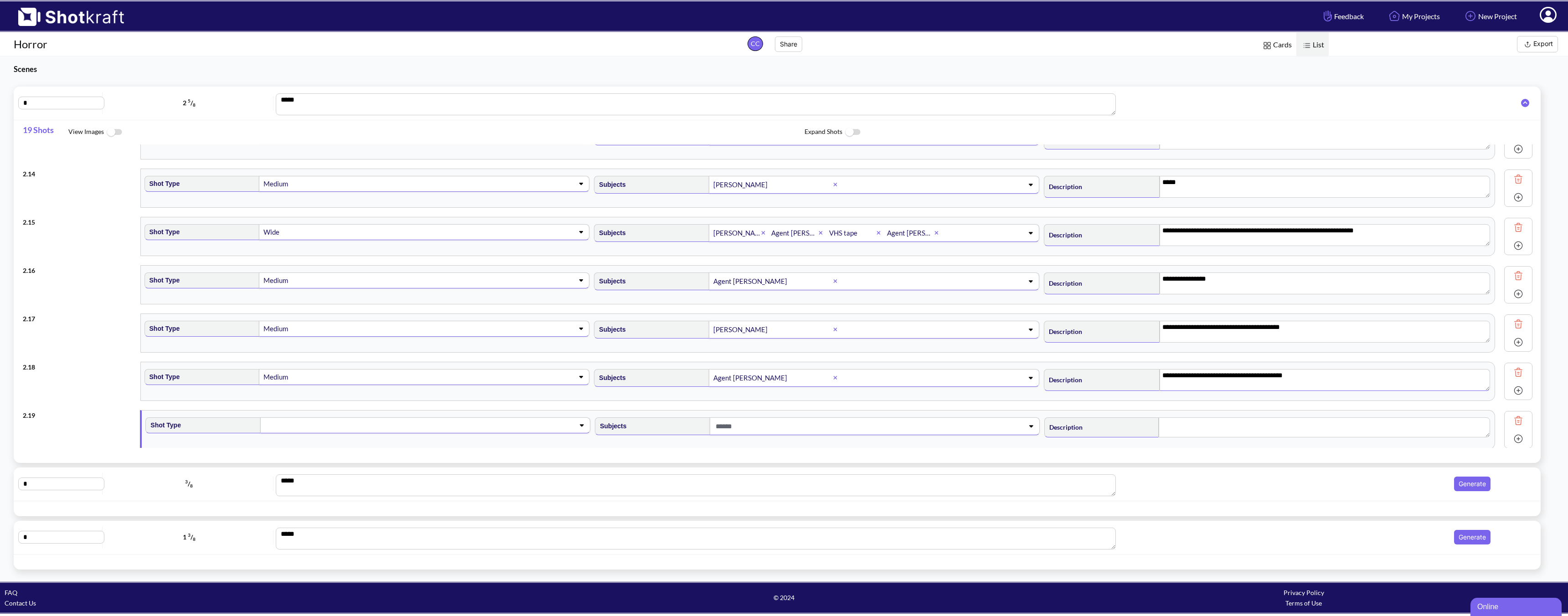
click at [338, 433] on div at bounding box center [425, 425] width 330 height 16
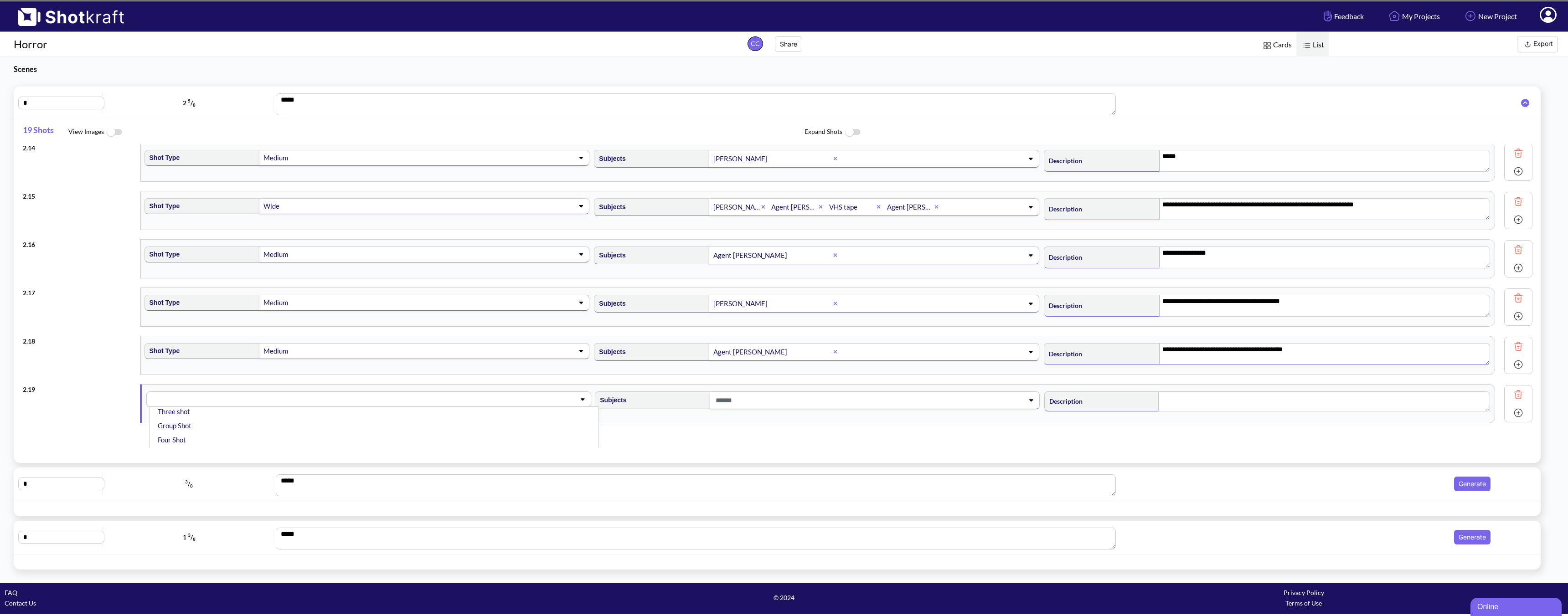
scroll to position [215, 0]
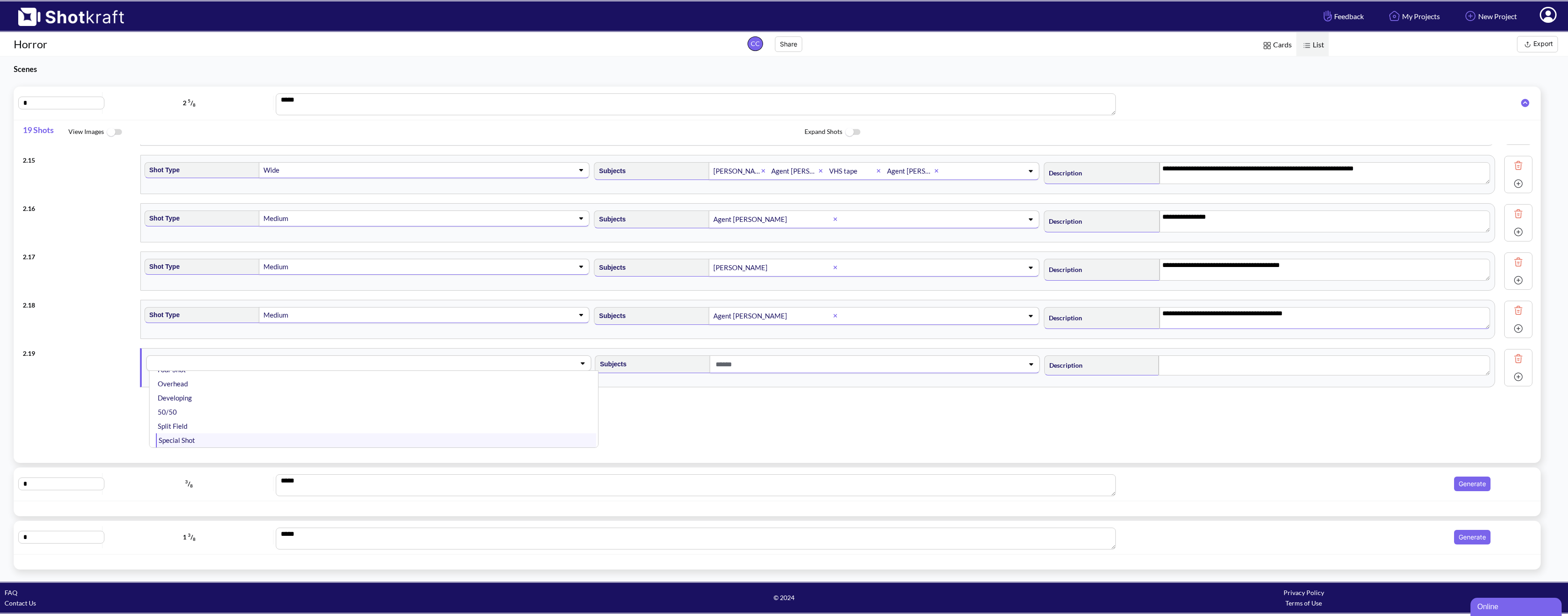
click at [213, 436] on li "Special Shot" at bounding box center [376, 440] width 440 height 14
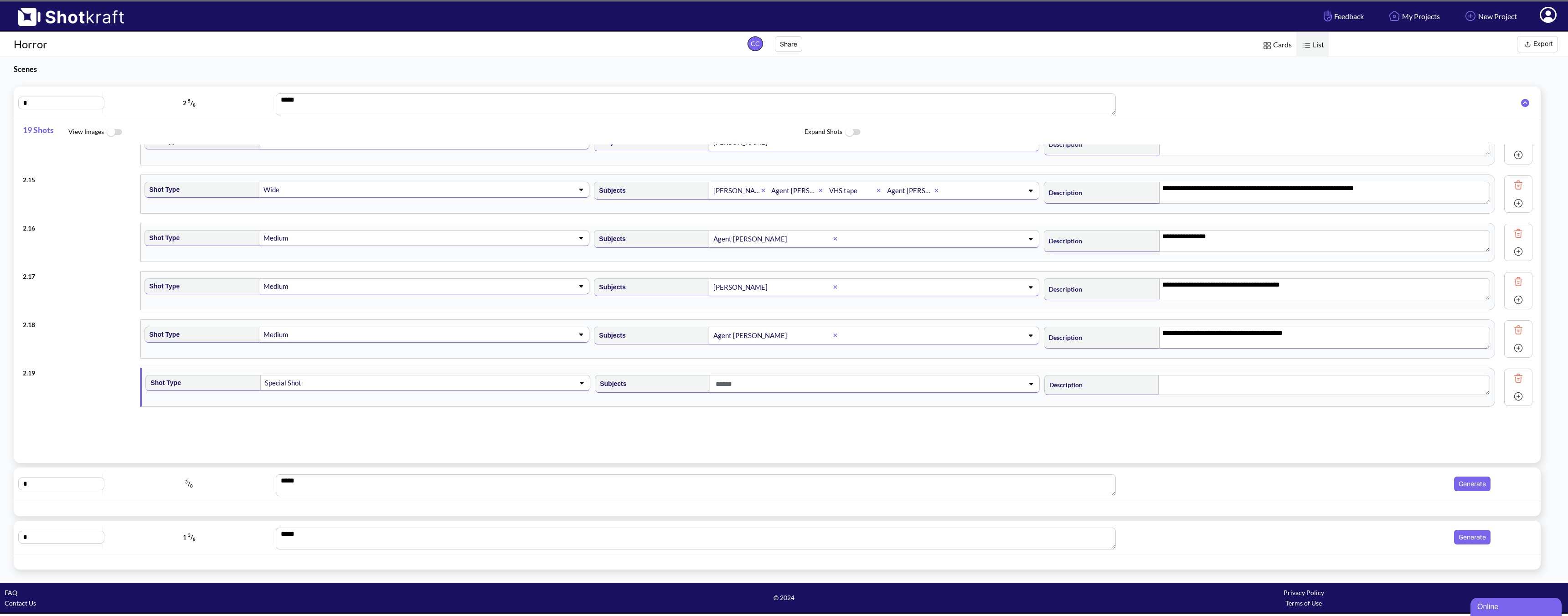
click at [758, 384] on span at bounding box center [860, 384] width 293 height 15
type textarea "**********"
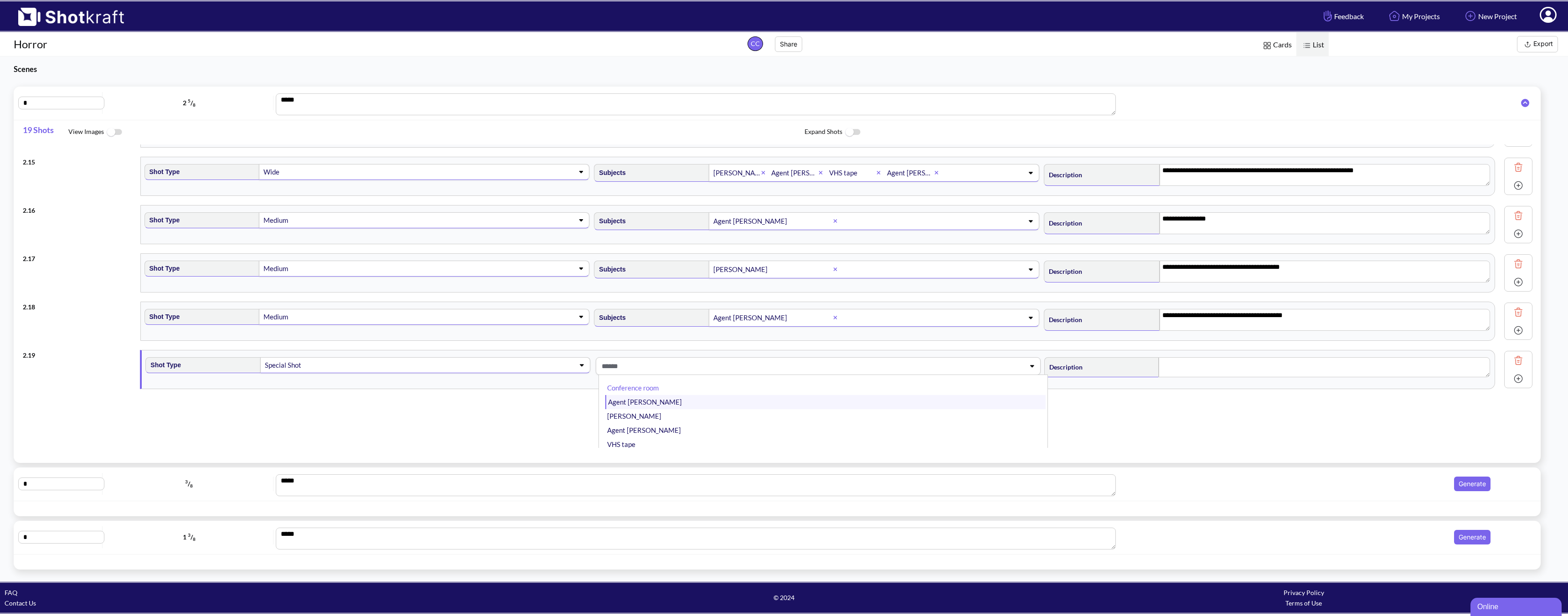
scroll to position [673, 0]
click at [659, 362] on span at bounding box center [799, 362] width 398 height 15
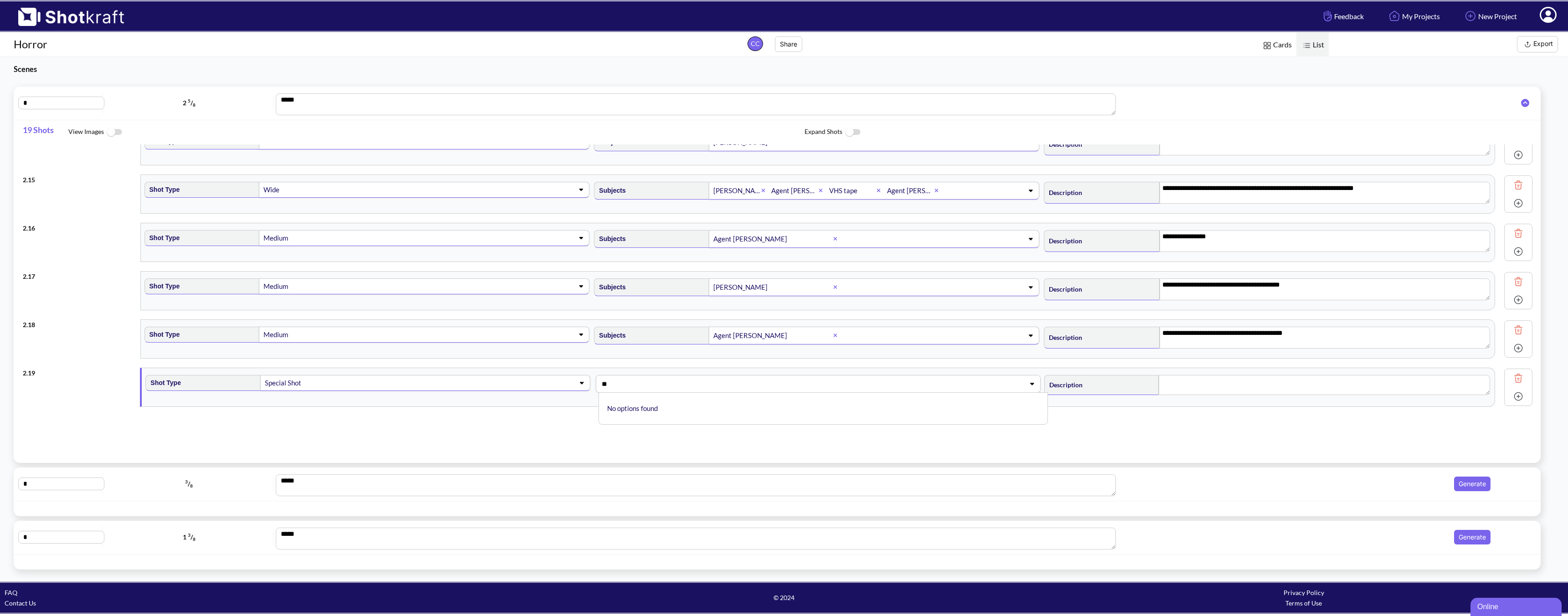
type input "**"
click at [1120, 378] on textarea at bounding box center [1325, 385] width 331 height 20
click at [1120, 387] on textarea at bounding box center [1325, 385] width 331 height 20
click at [1120, 398] on img at bounding box center [1518, 396] width 13 height 13
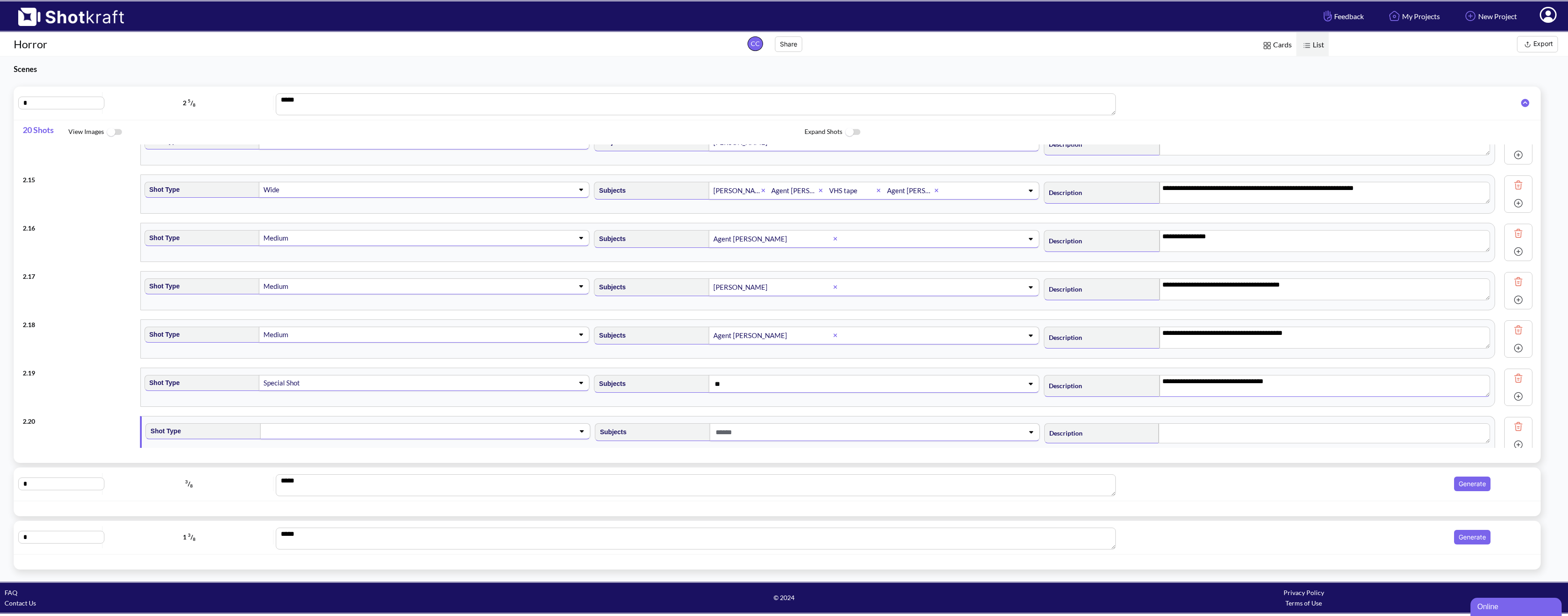
click at [455, 435] on span at bounding box center [411, 431] width 293 height 13
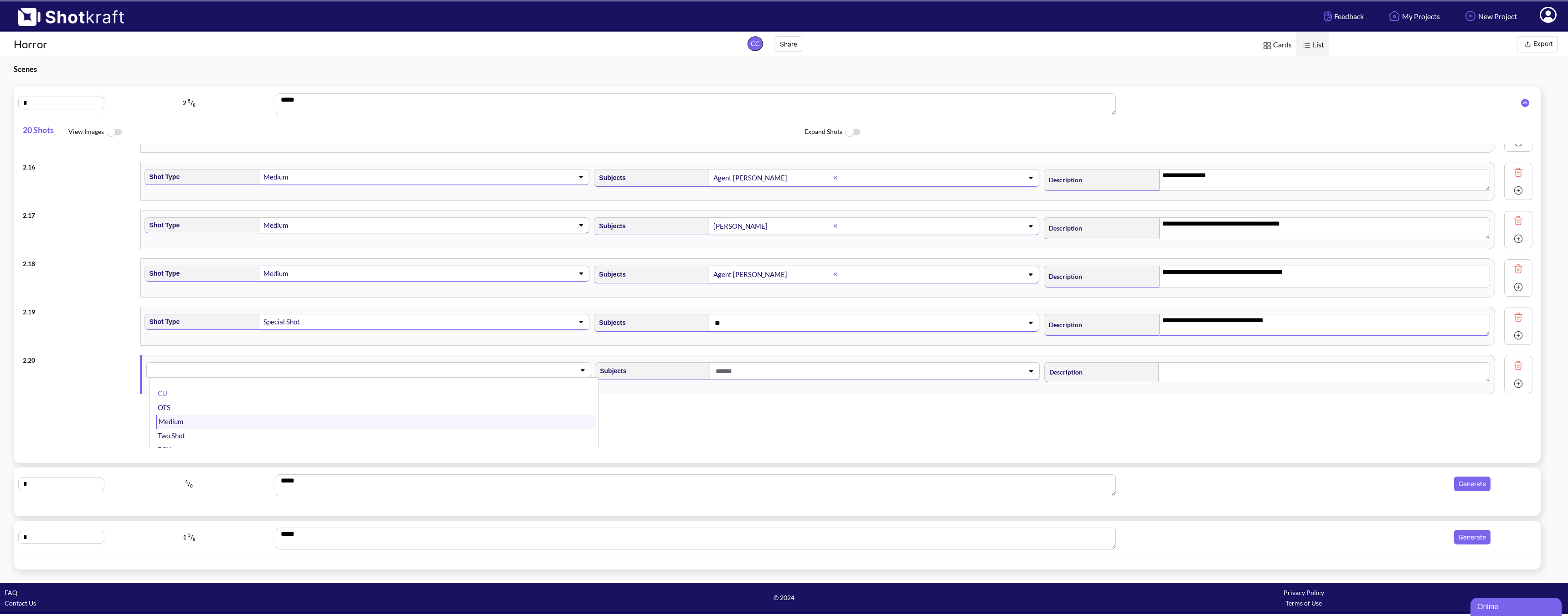
click at [269, 421] on li "Medium" at bounding box center [376, 421] width 440 height 14
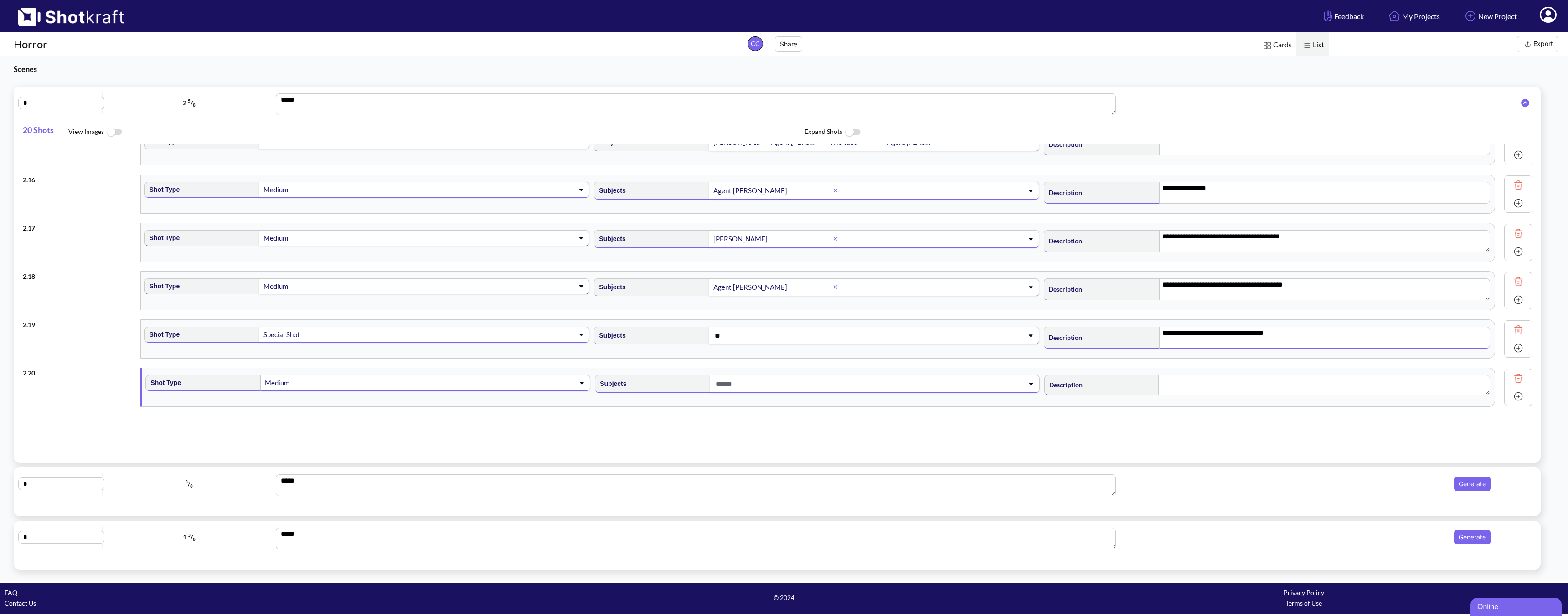
click at [737, 382] on span at bounding box center [860, 384] width 293 height 15
type textarea "**********"
click at [651, 420] on li "Agent [PERSON_NAME]" at bounding box center [825, 421] width 440 height 14
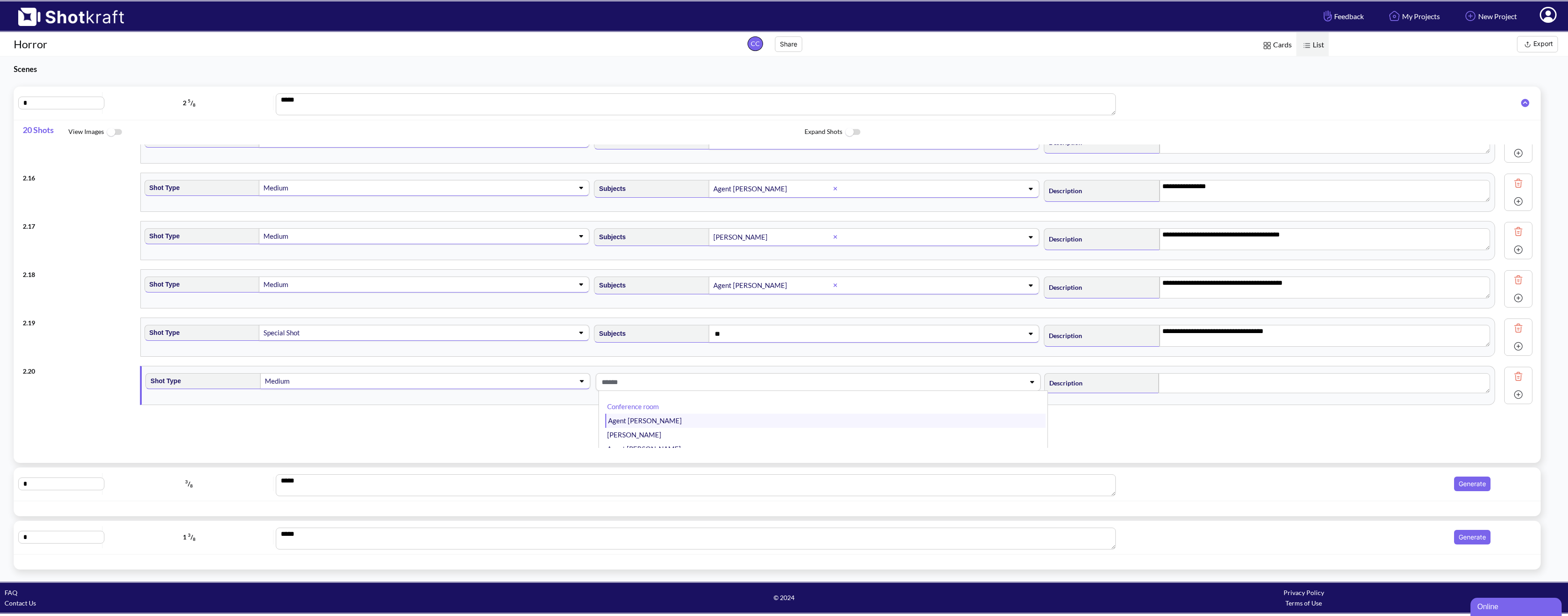
scroll to position [699, 0]
click at [1120, 387] on textarea at bounding box center [1325, 385] width 331 height 20
click at [1120, 397] on img at bounding box center [1518, 396] width 13 height 13
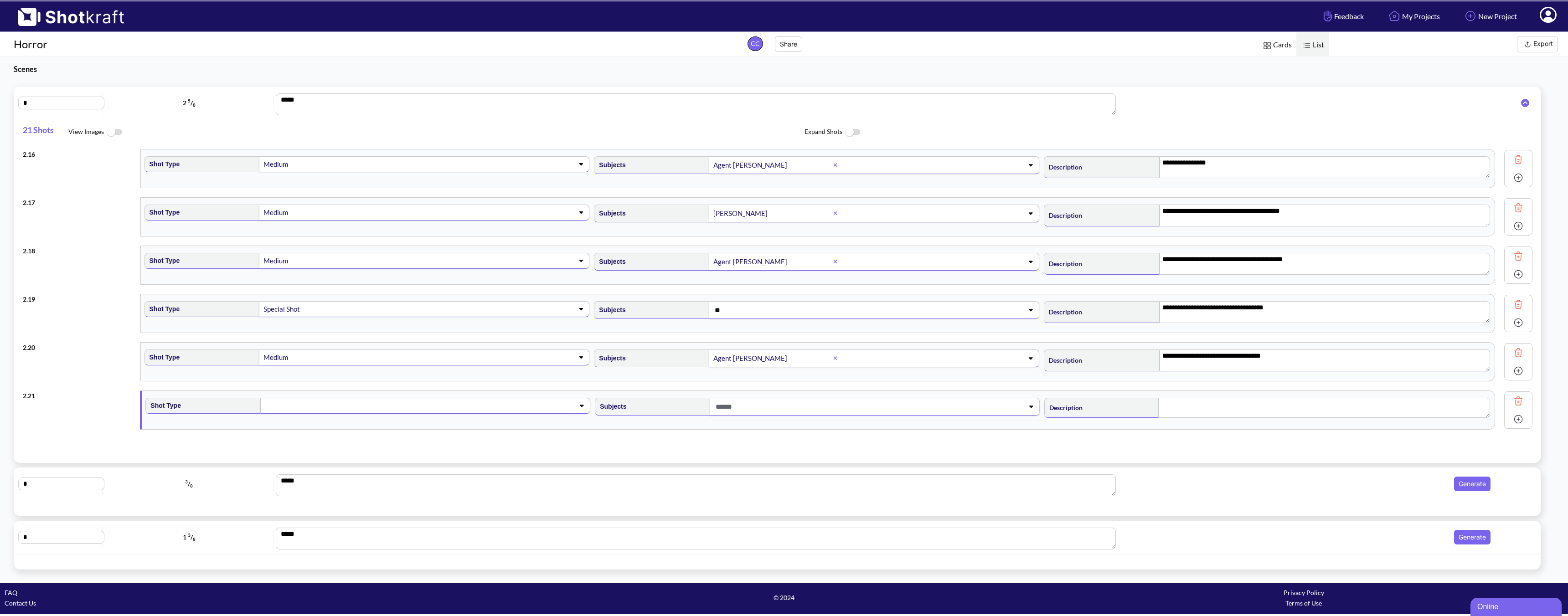
scroll to position [747, 0]
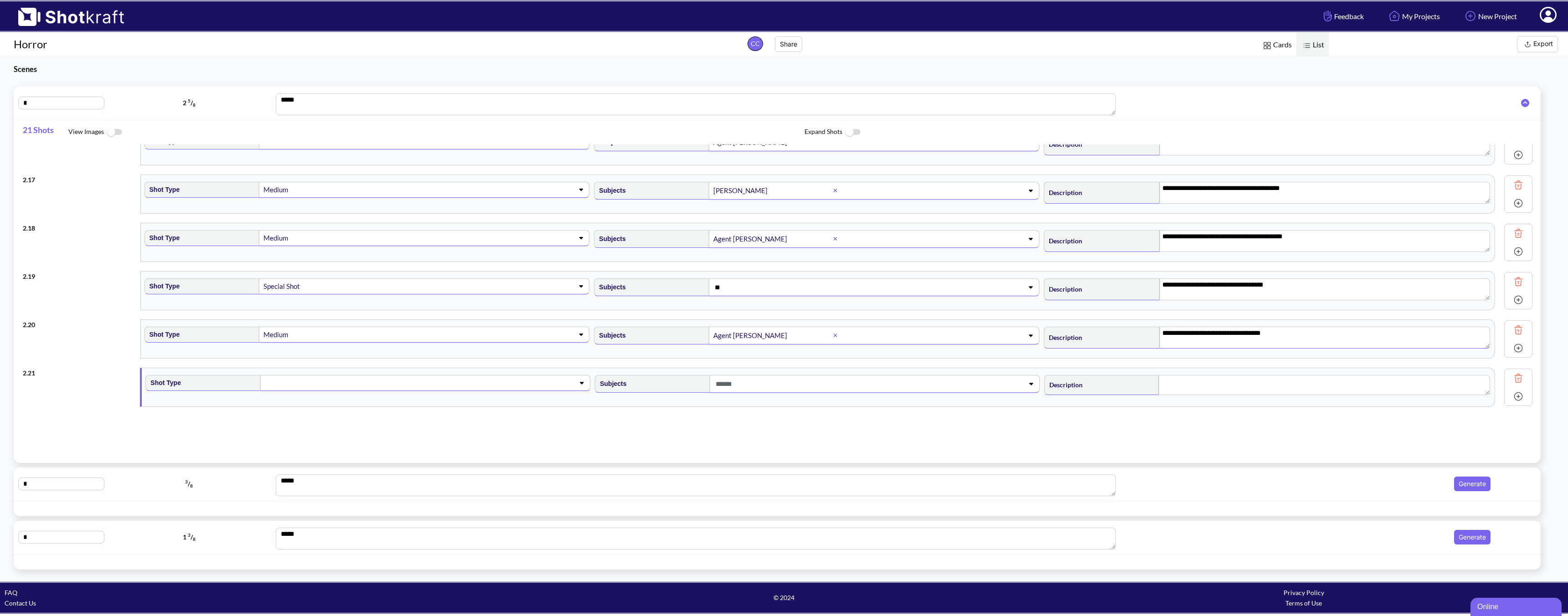
click at [544, 383] on span at bounding box center [411, 383] width 293 height 13
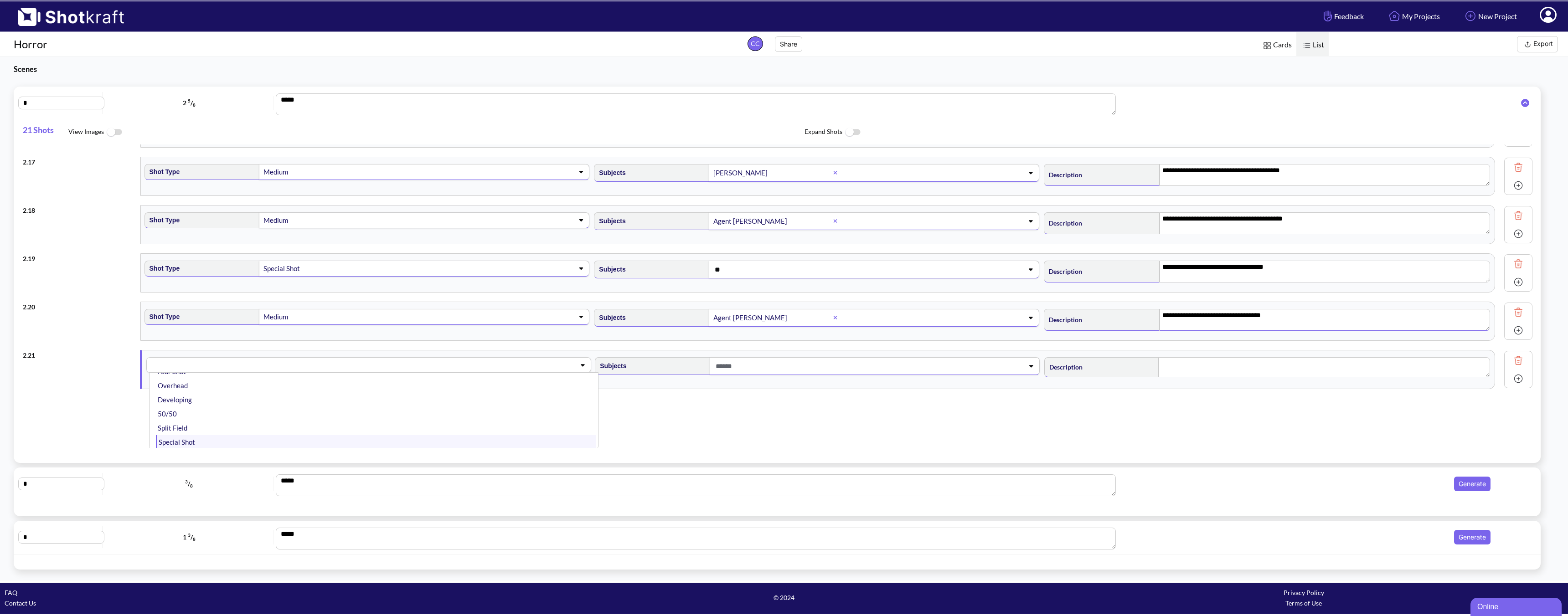
click at [195, 438] on li "Special Shot" at bounding box center [376, 442] width 440 height 14
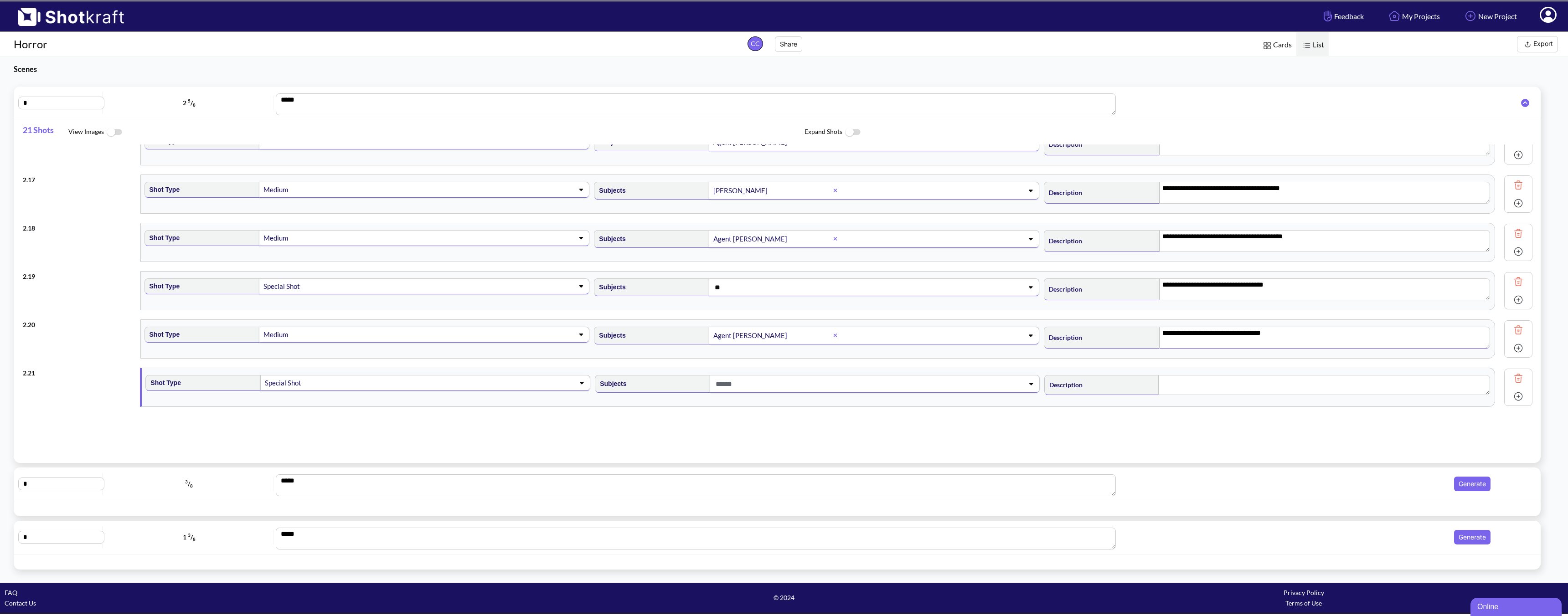
click at [771, 386] on span at bounding box center [860, 384] width 293 height 15
type textarea "**********"
click at [709, 427] on li "[PERSON_NAME]" at bounding box center [825, 434] width 440 height 14
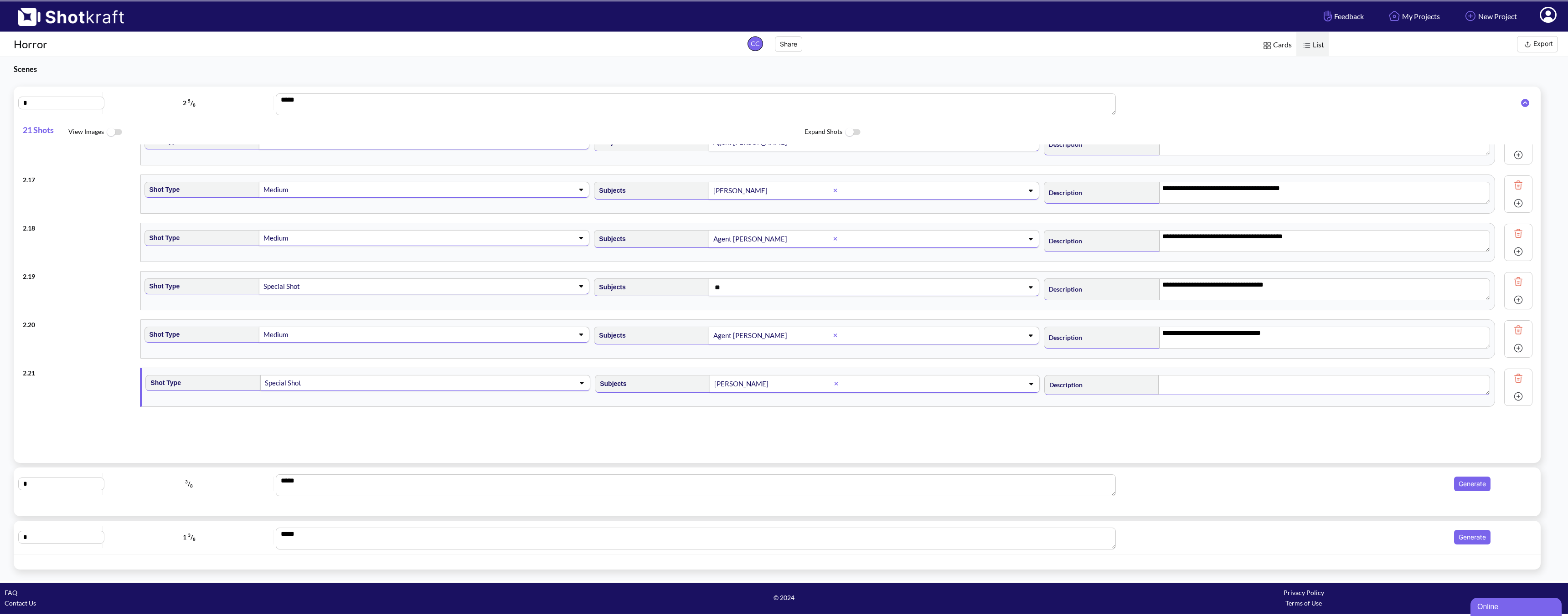
click at [1120, 379] on textarea at bounding box center [1325, 385] width 331 height 20
click at [1120, 397] on img at bounding box center [1518, 396] width 13 height 13
click at [337, 425] on span at bounding box center [411, 429] width 293 height 13
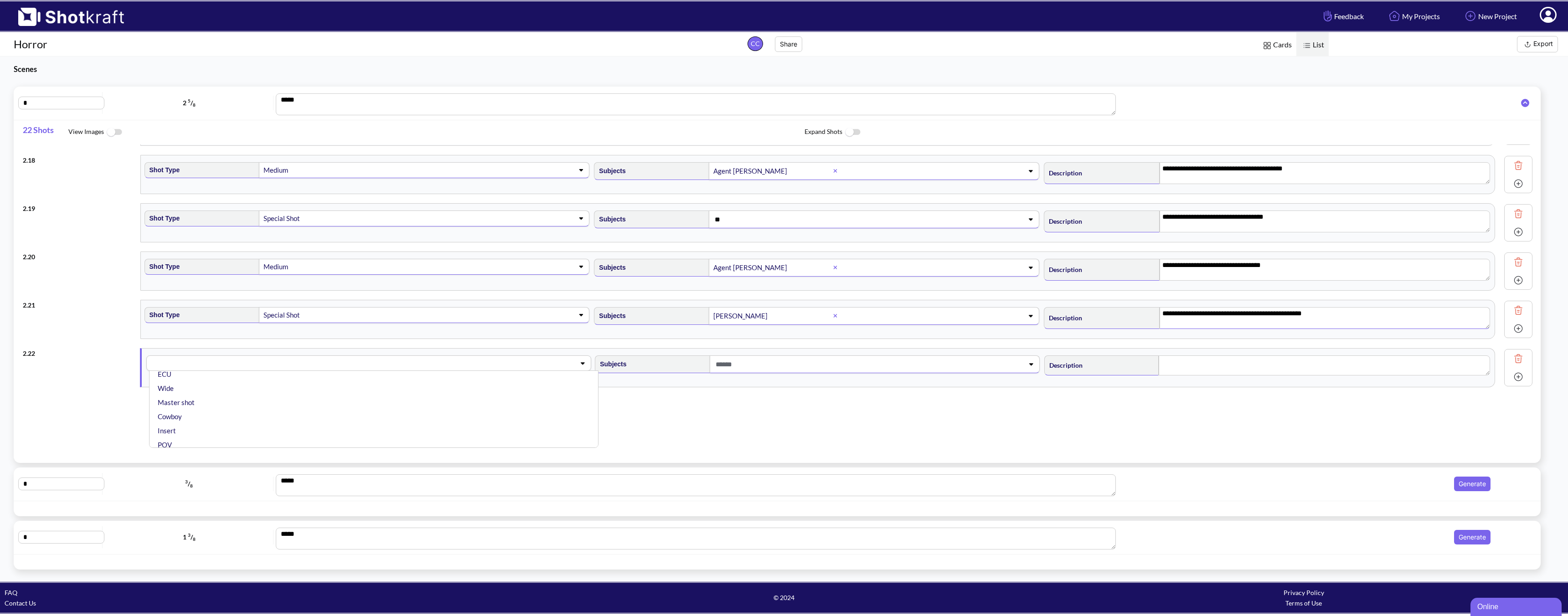
scroll to position [215, 0]
click at [192, 442] on li "Special Shot" at bounding box center [376, 440] width 440 height 14
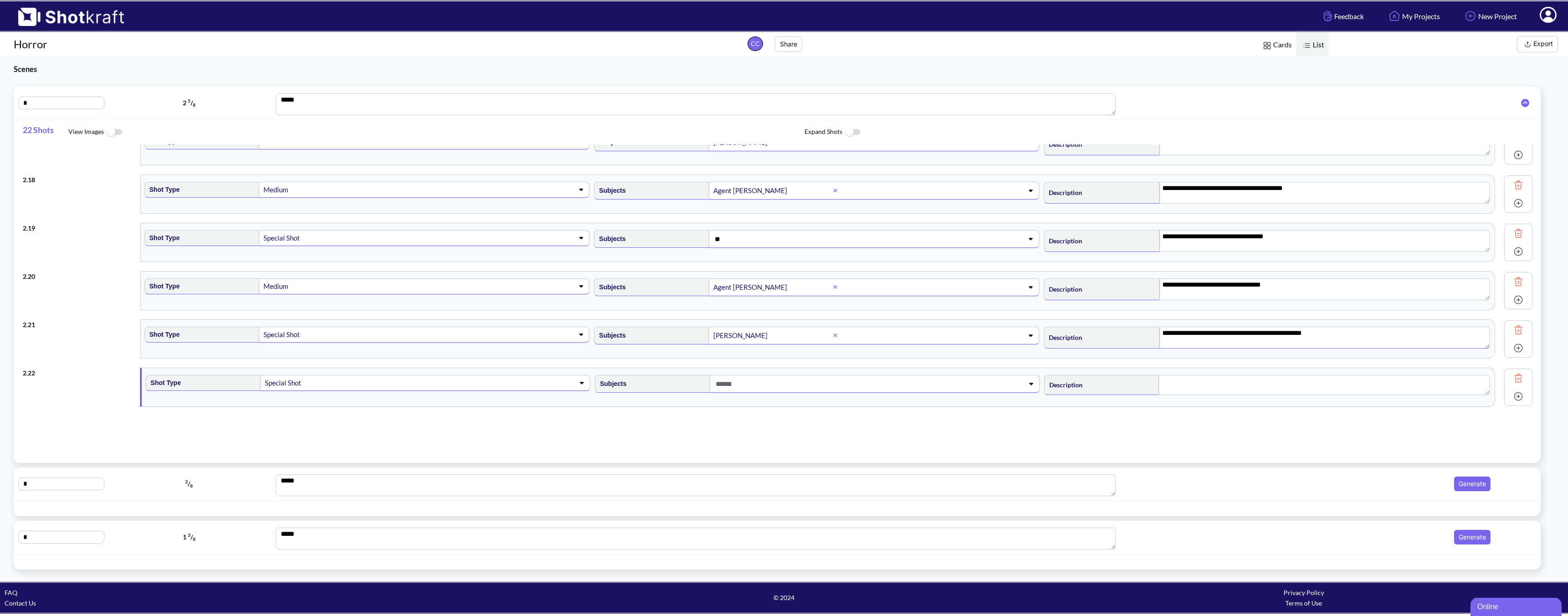
click at [790, 382] on span at bounding box center [860, 384] width 293 height 15
type textarea "**********"
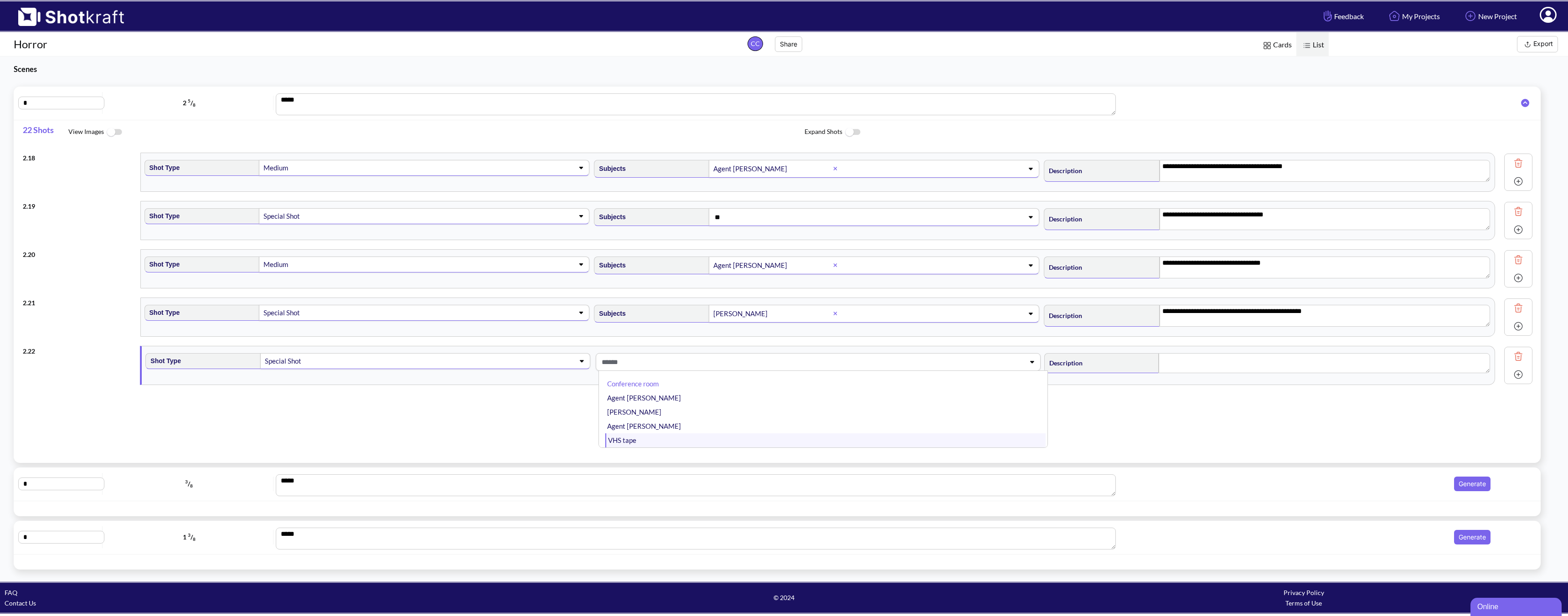
click at [654, 440] on li "VHS tape" at bounding box center [825, 440] width 440 height 14
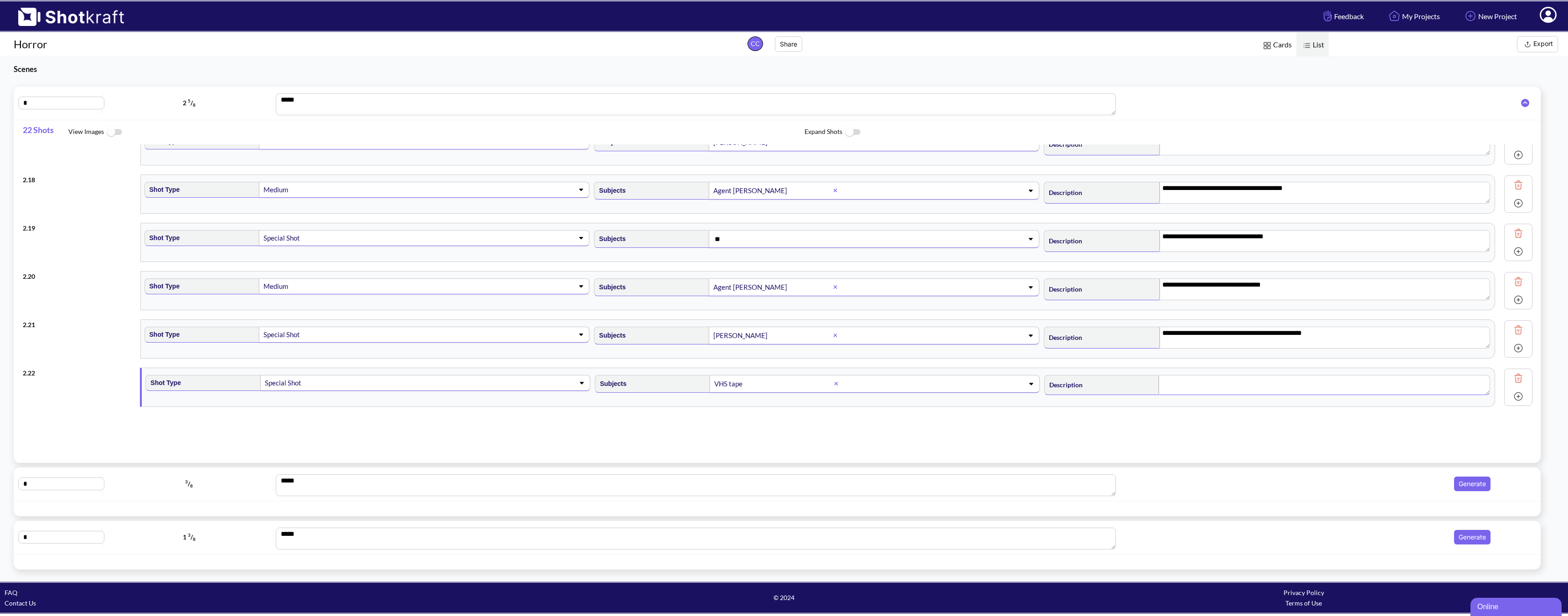
click at [1120, 389] on textarea at bounding box center [1325, 385] width 331 height 20
click at [1120, 386] on textarea "**********" at bounding box center [1325, 386] width 331 height 22
click at [1120, 381] on textarea "**********" at bounding box center [1325, 386] width 331 height 22
click at [1120, 399] on img at bounding box center [1518, 396] width 13 height 13
click at [397, 434] on span at bounding box center [411, 431] width 293 height 13
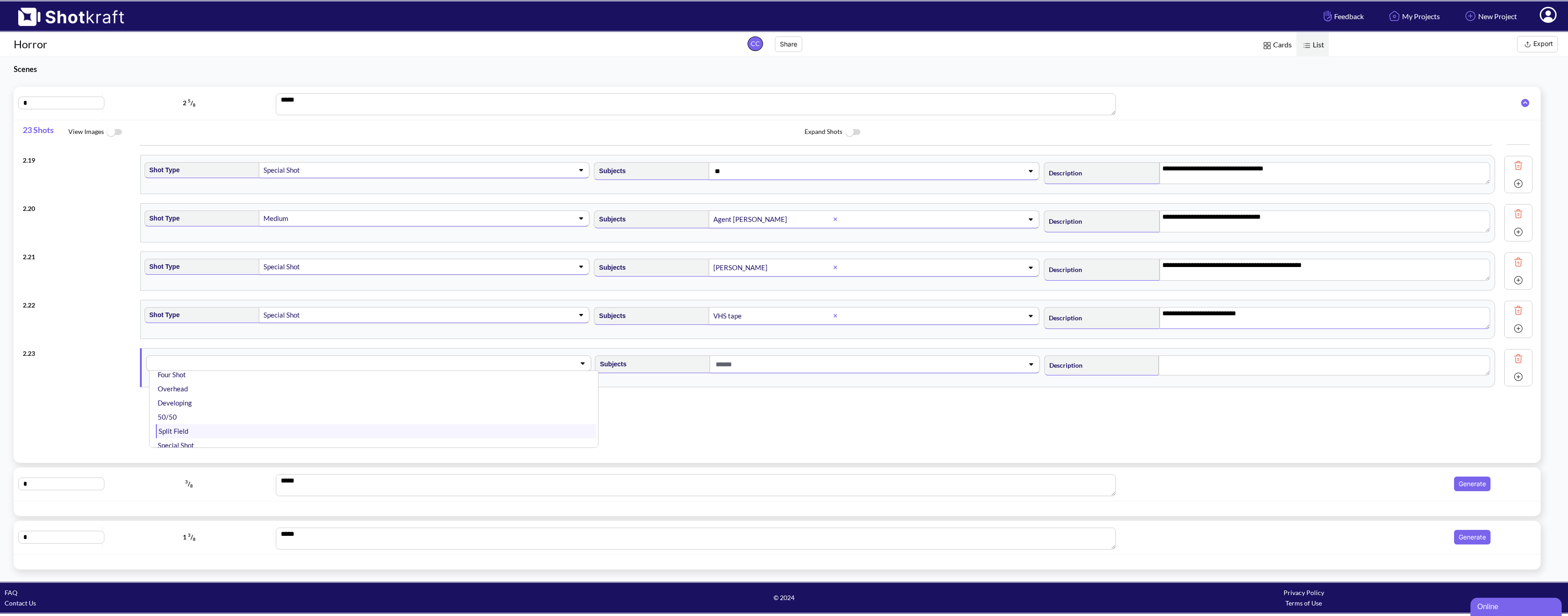
scroll to position [215, 0]
click at [201, 441] on li "Special Shot" at bounding box center [376, 440] width 440 height 14
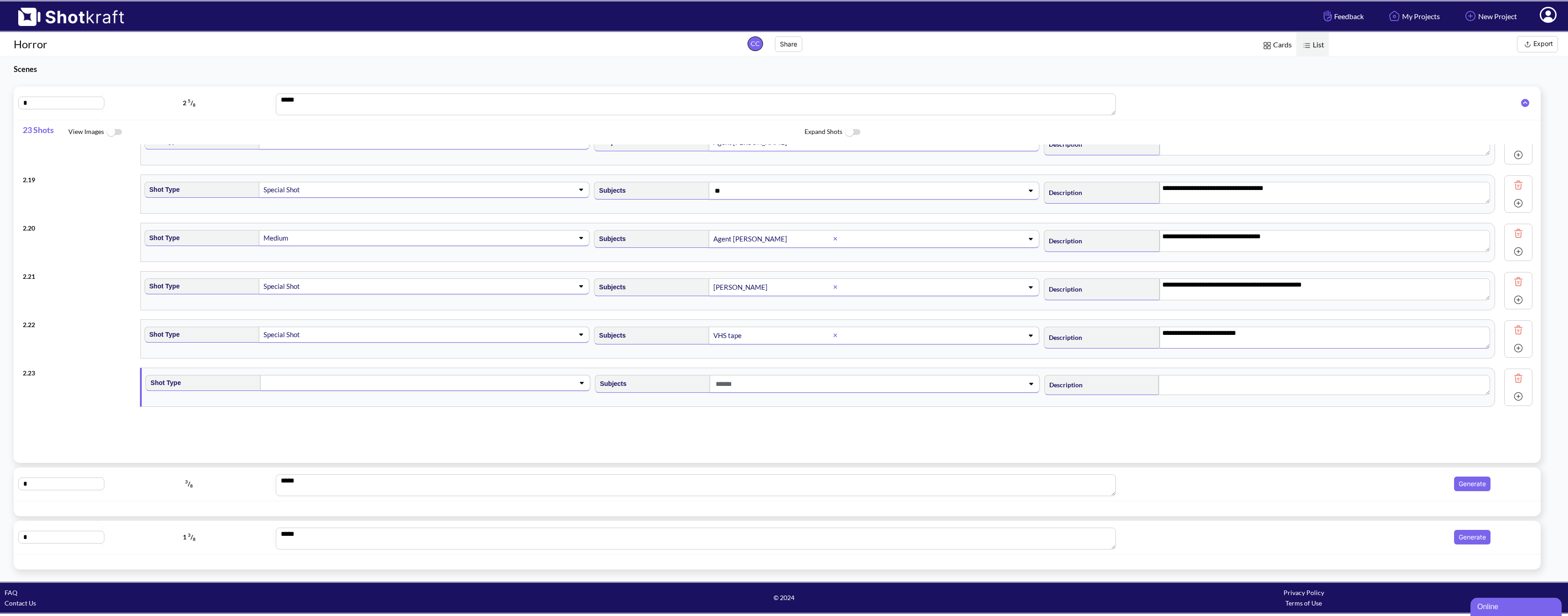
scroll to position [844, 0]
click at [755, 377] on span at bounding box center [860, 384] width 293 height 15
type textarea "**********"
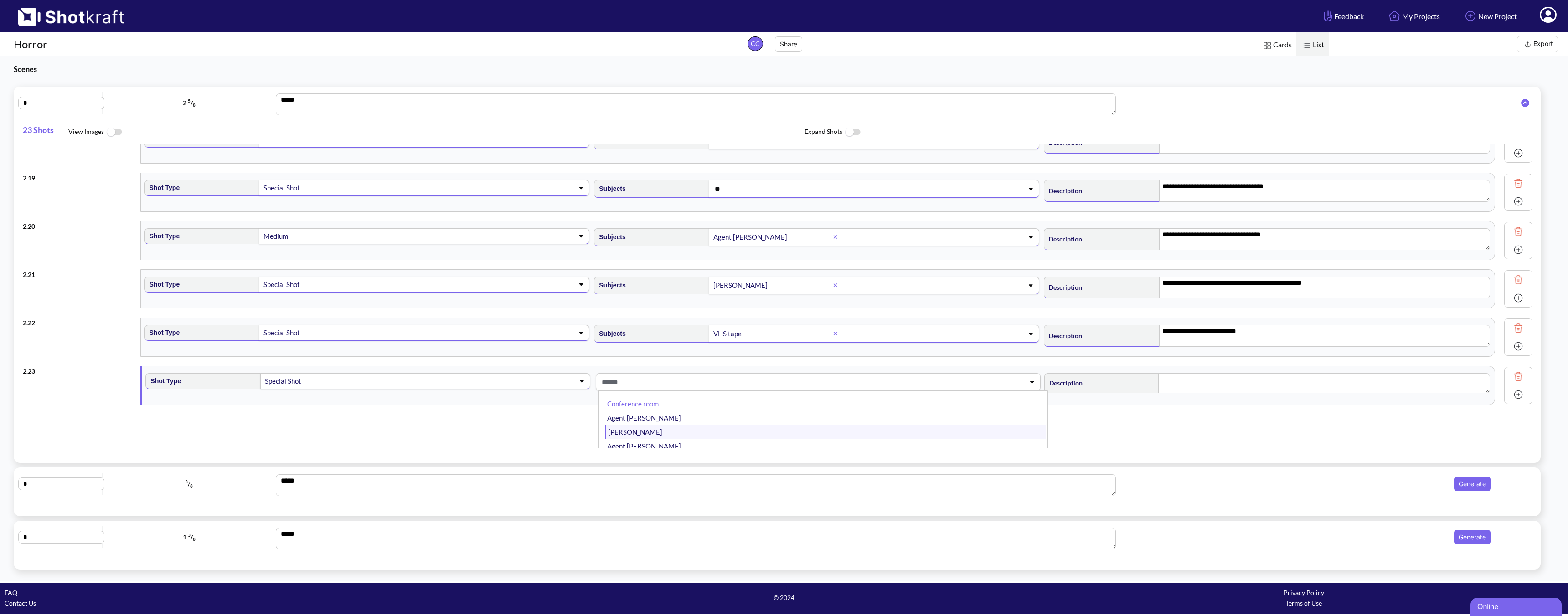
click at [614, 430] on li "[PERSON_NAME]" at bounding box center [825, 432] width 440 height 14
type input "**"
click at [1120, 432] on div "**********" at bounding box center [782, 296] width 1518 height 304
click at [1120, 390] on textarea at bounding box center [1319, 385] width 331 height 20
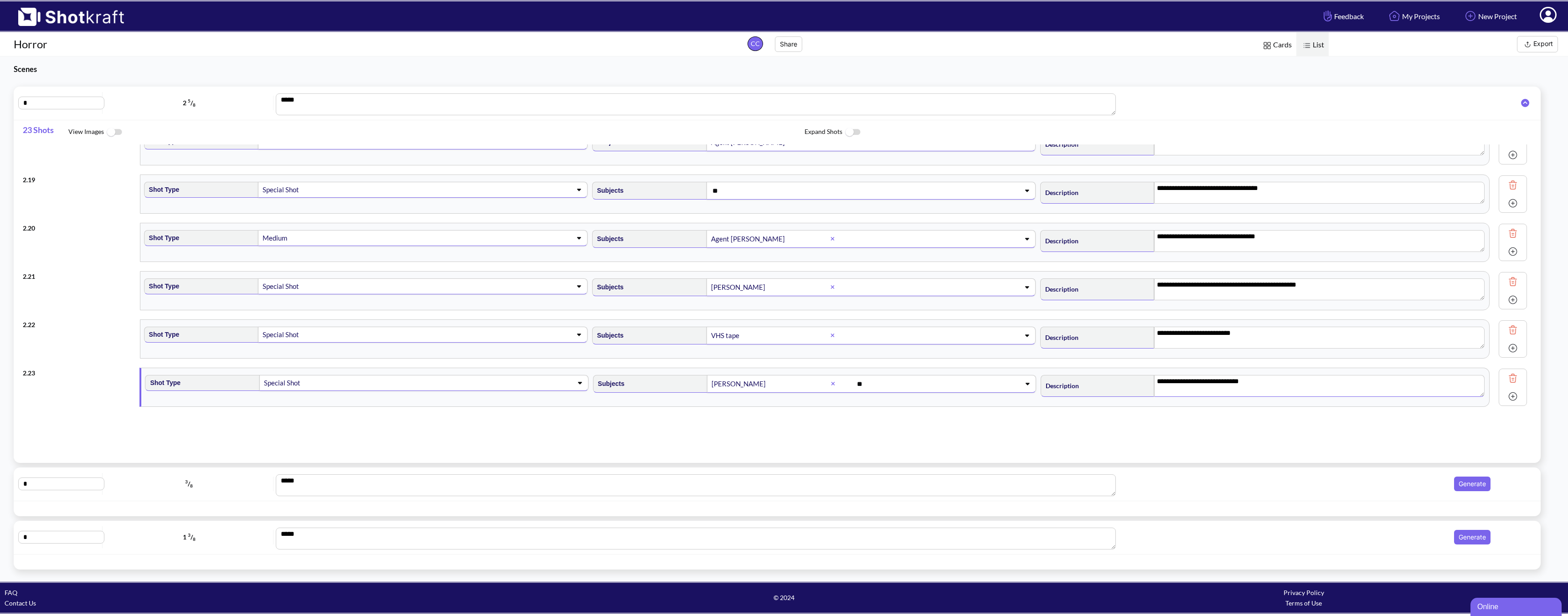
click at [1120, 397] on img at bounding box center [1513, 396] width 13 height 13
click at [307, 438] on div at bounding box center [410, 431] width 295 height 15
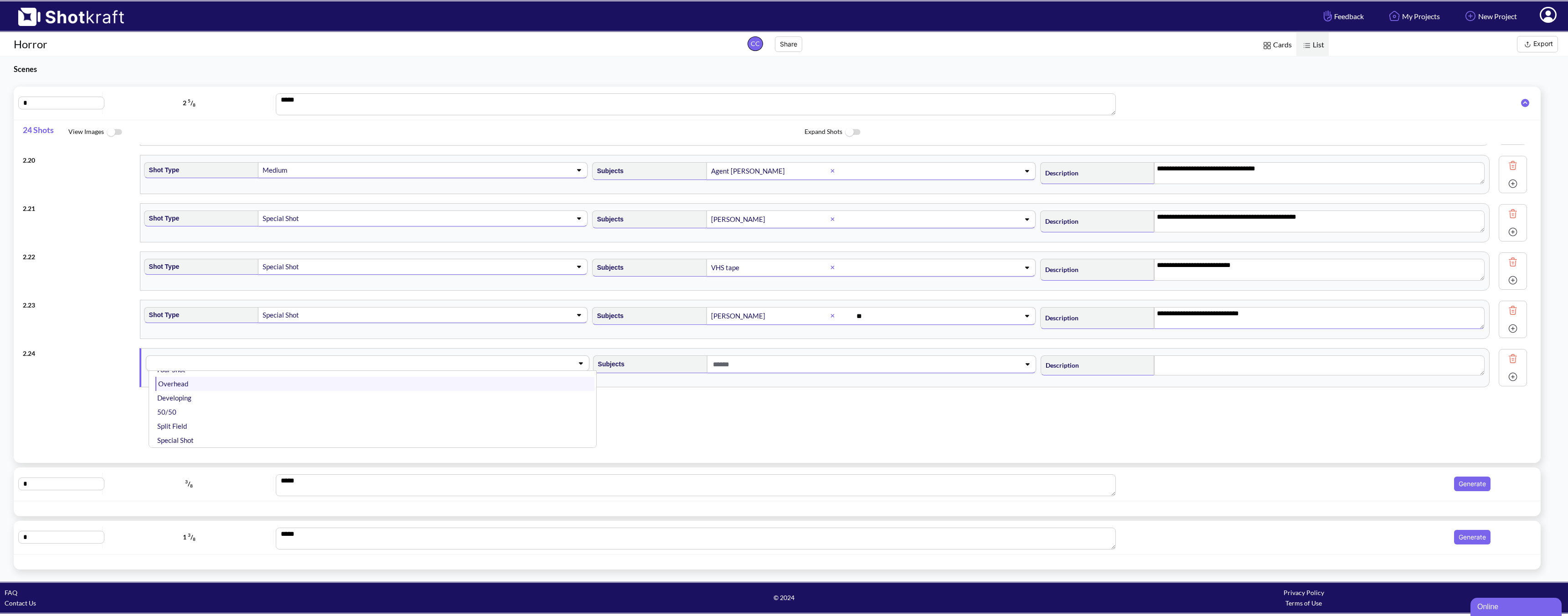
scroll to position [213, 0]
click at [260, 385] on li "Overhead" at bounding box center [374, 385] width 438 height 14
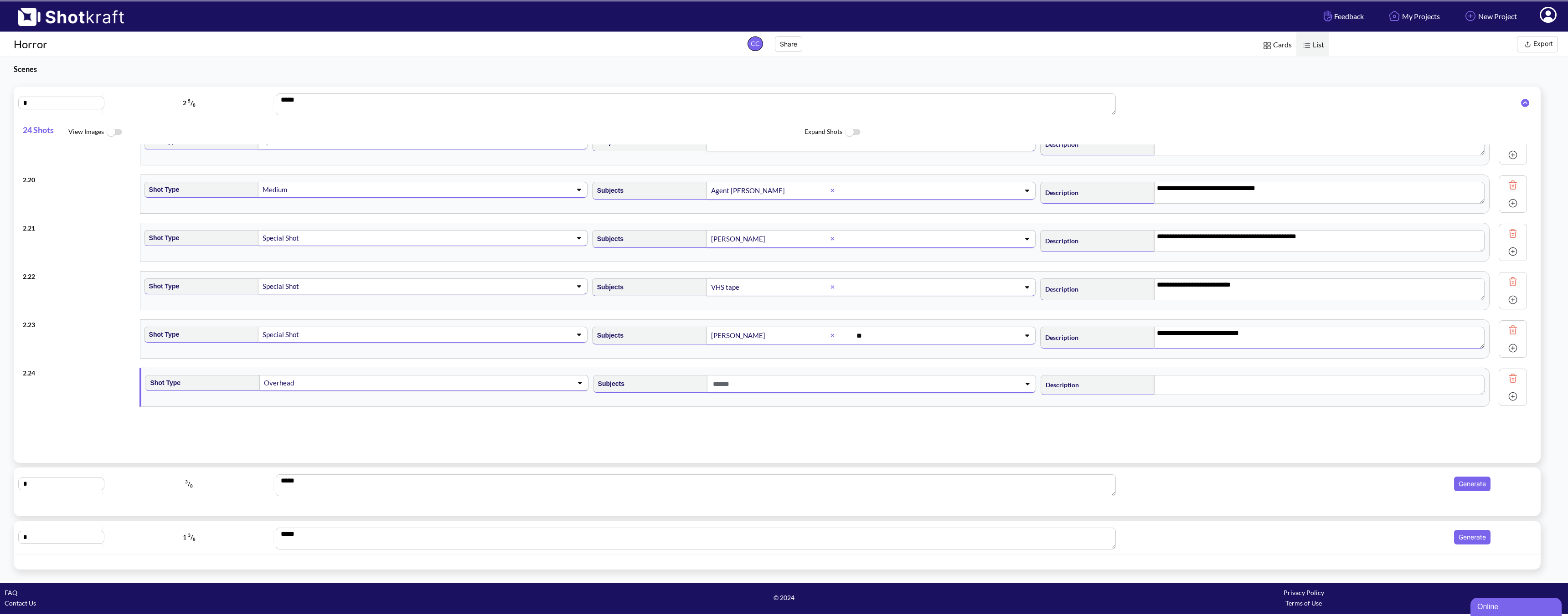
click at [765, 386] on span at bounding box center [856, 384] width 293 height 15
type textarea "**********"
click at [524, 378] on span at bounding box center [481, 383] width 149 height 13
click at [340, 408] on li "CU" at bounding box center [374, 406] width 438 height 14
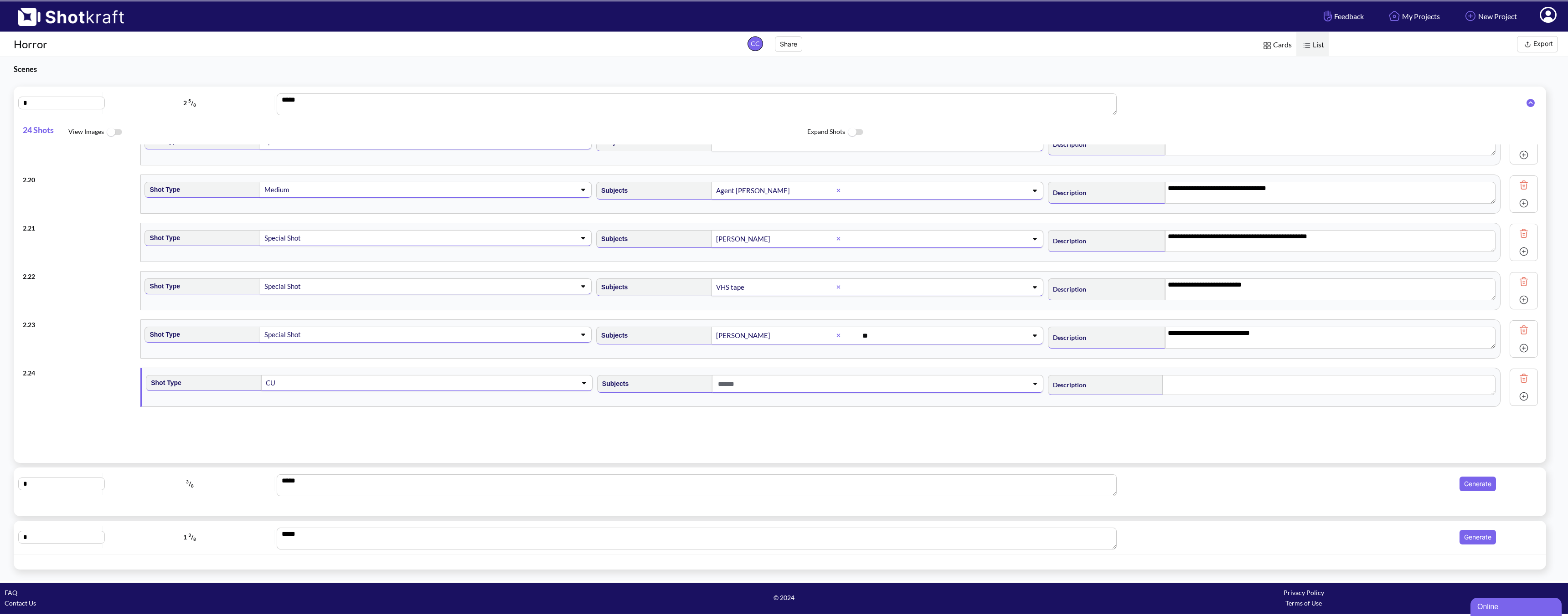
click at [765, 390] on span at bounding box center [863, 384] width 295 height 15
click at [679, 434] on li "[PERSON_NAME]" at bounding box center [828, 435] width 442 height 14
click at [1120, 383] on textarea at bounding box center [1329, 385] width 333 height 20
type textarea "*"
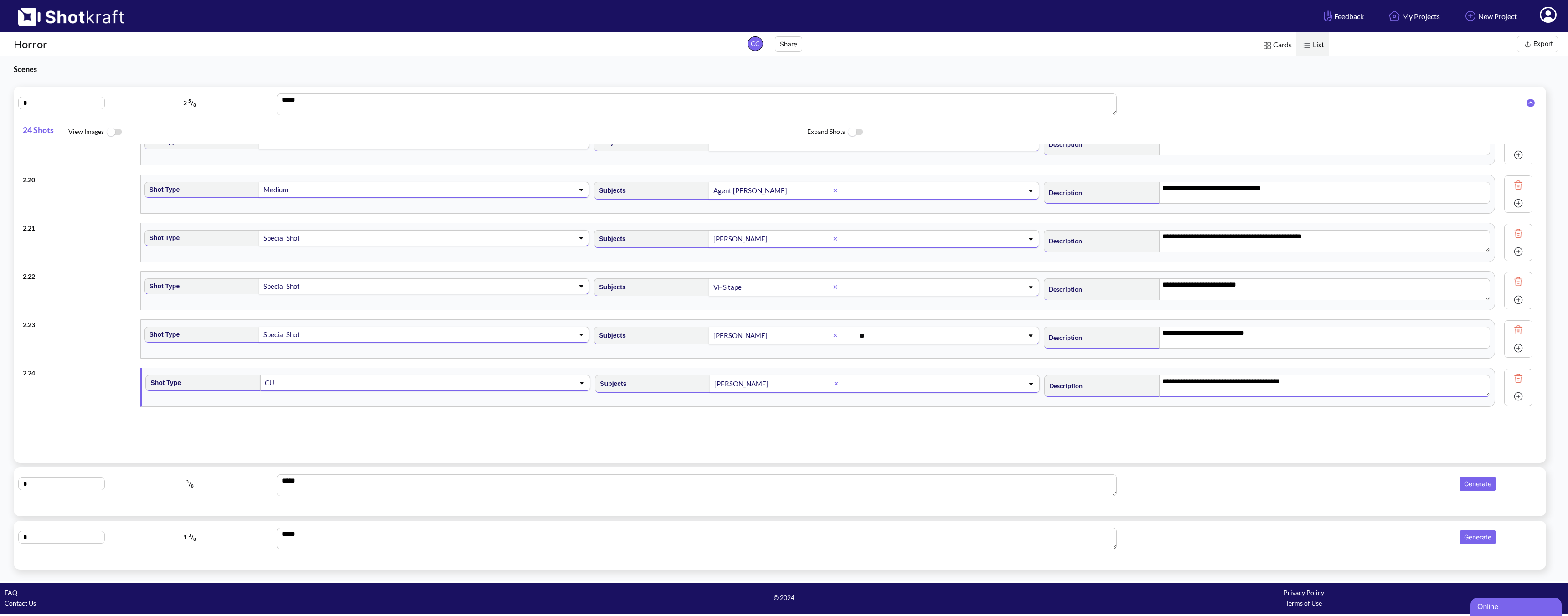
type textarea "**********"
click at [1120, 494] on div "* 3 / 8 *** Generate" at bounding box center [780, 485] width 1524 height 24
type textarea "**********"
click at [1120, 494] on div "* 3 / 8 *** Generate" at bounding box center [780, 485] width 1524 height 24
click at [1120, 382] on textarea "**********" at bounding box center [1330, 386] width 331 height 22
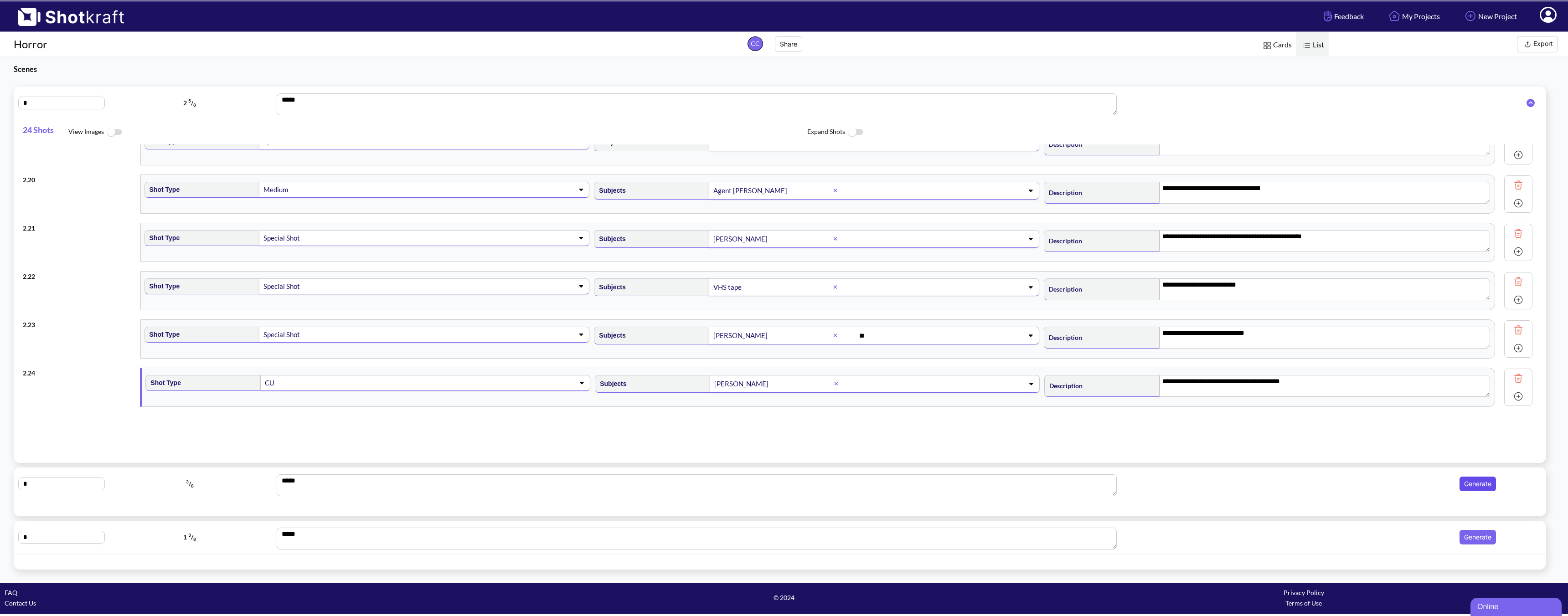
click at [1120, 481] on button "Generate" at bounding box center [1478, 484] width 37 height 15
click at [1120, 487] on span "Ready" at bounding box center [1309, 484] width 379 height 13
click at [1120, 482] on icon at bounding box center [1530, 484] width 8 height 8
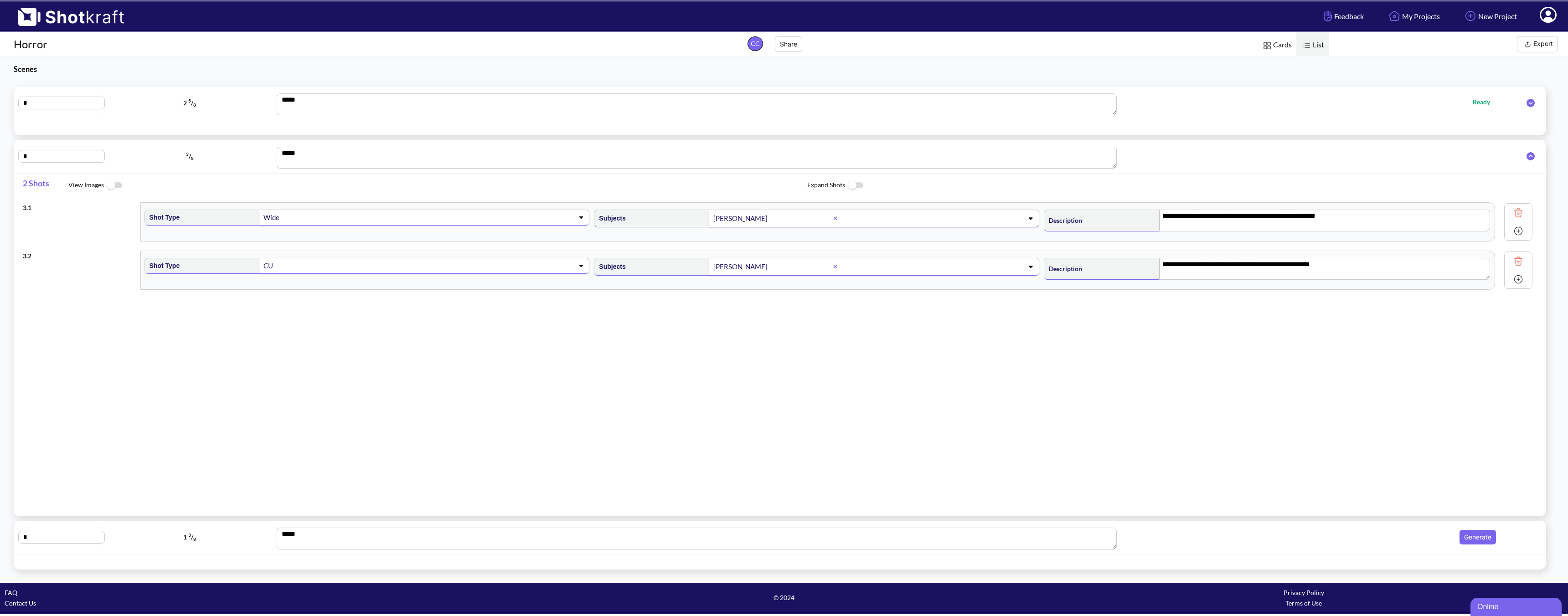
click at [1120, 100] on icon at bounding box center [1530, 102] width 8 height 8
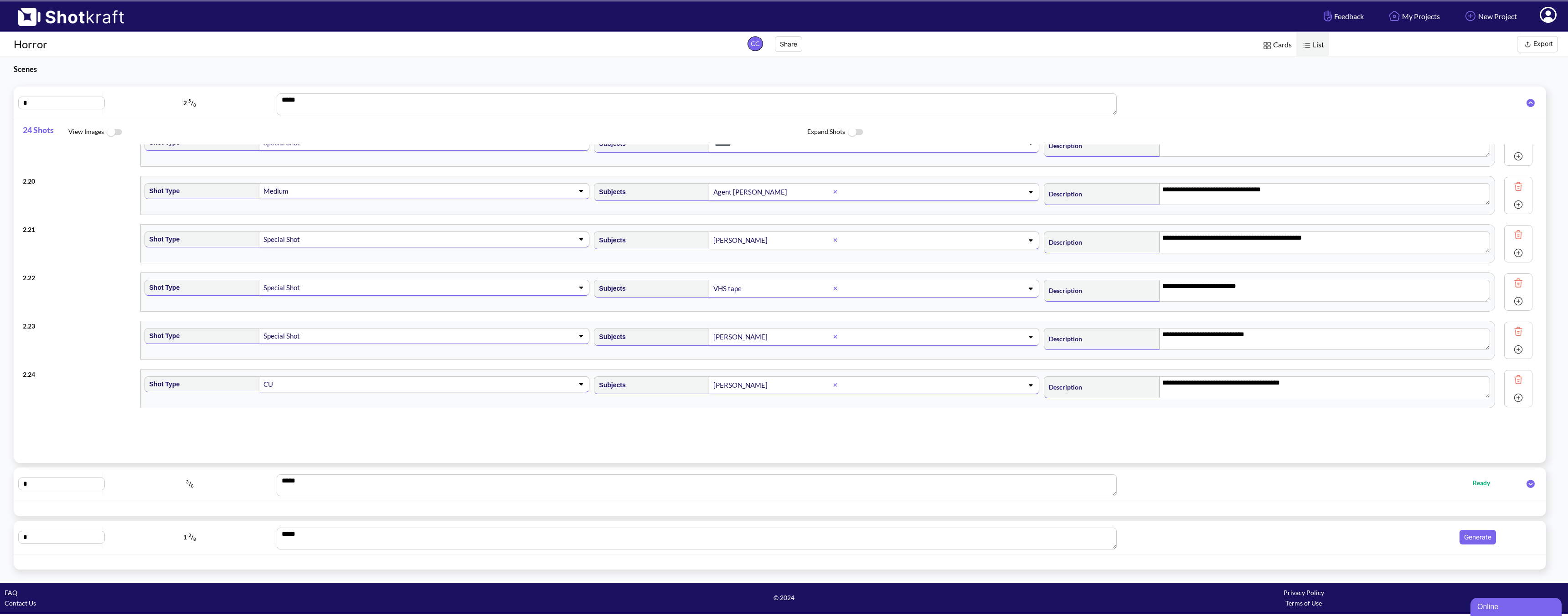
scroll to position [891, 0]
click at [1120, 103] on icon at bounding box center [1530, 102] width 17 height 8
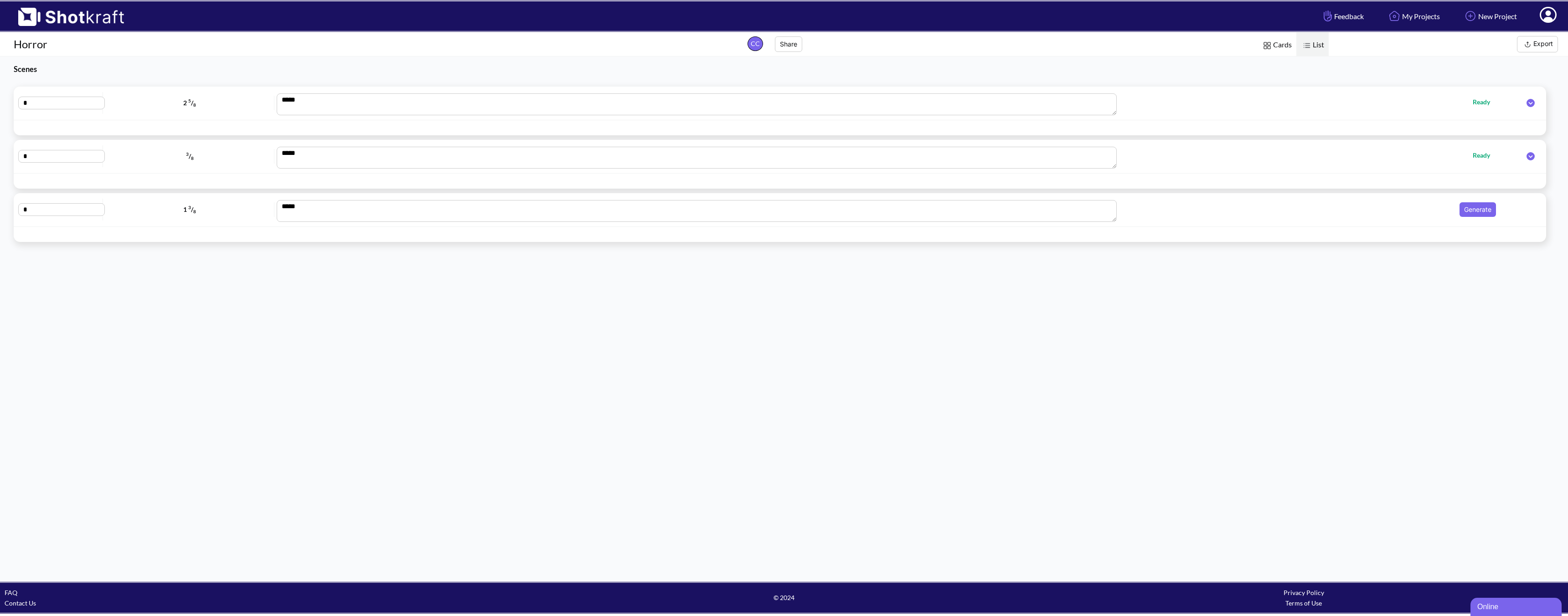
click at [1120, 157] on icon at bounding box center [1530, 156] width 8 height 8
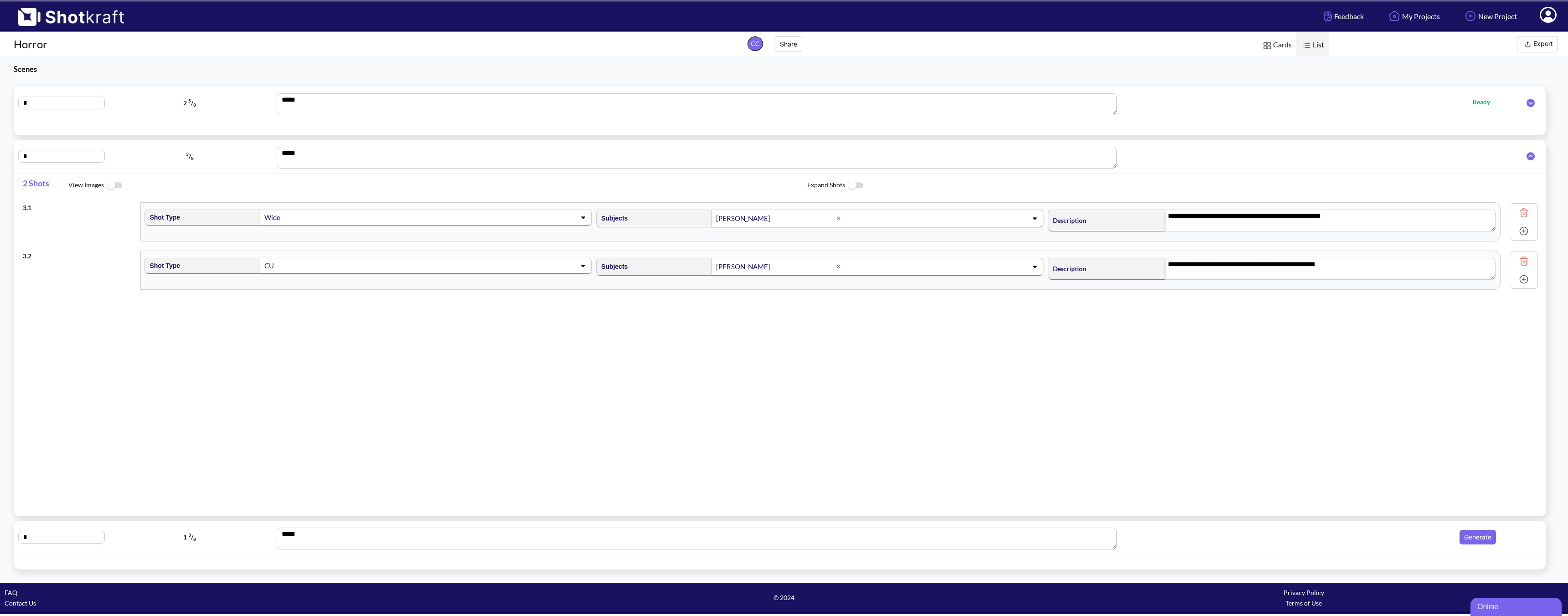
click at [1120, 265] on img at bounding box center [1524, 261] width 13 height 13
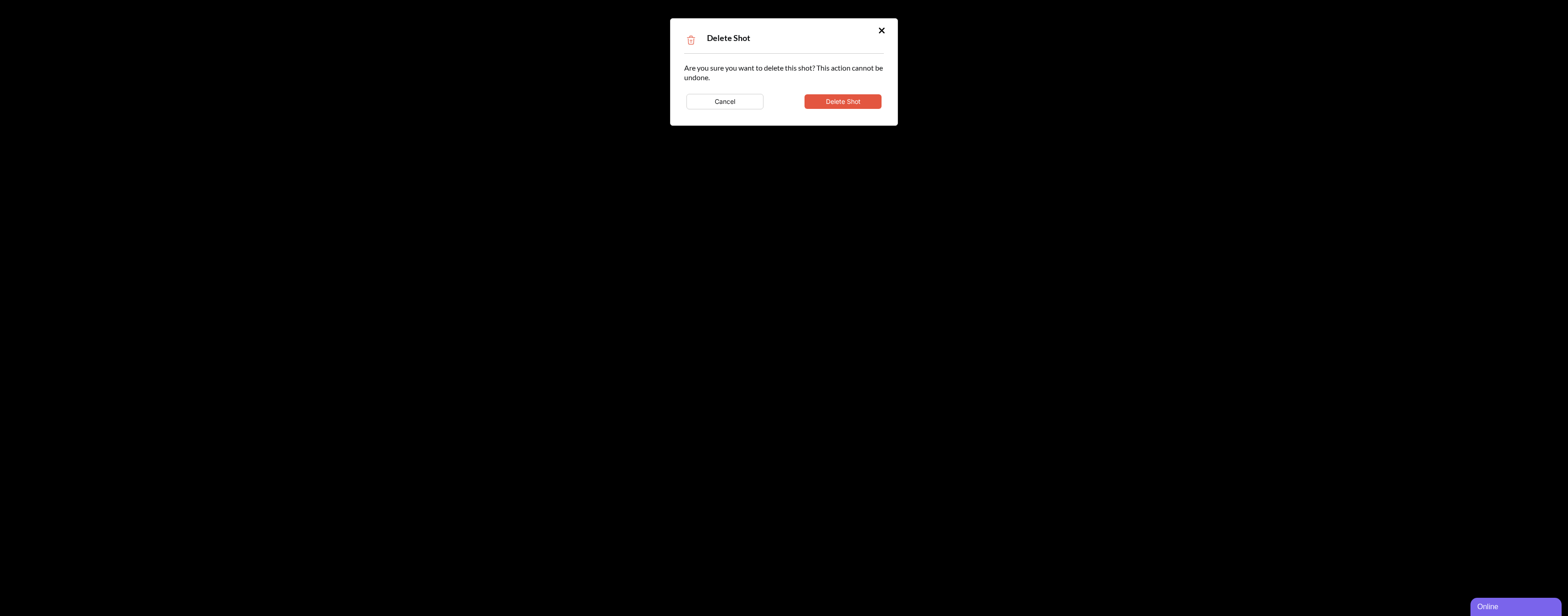
click at [825, 100] on button "Delete Shot" at bounding box center [843, 102] width 77 height 15
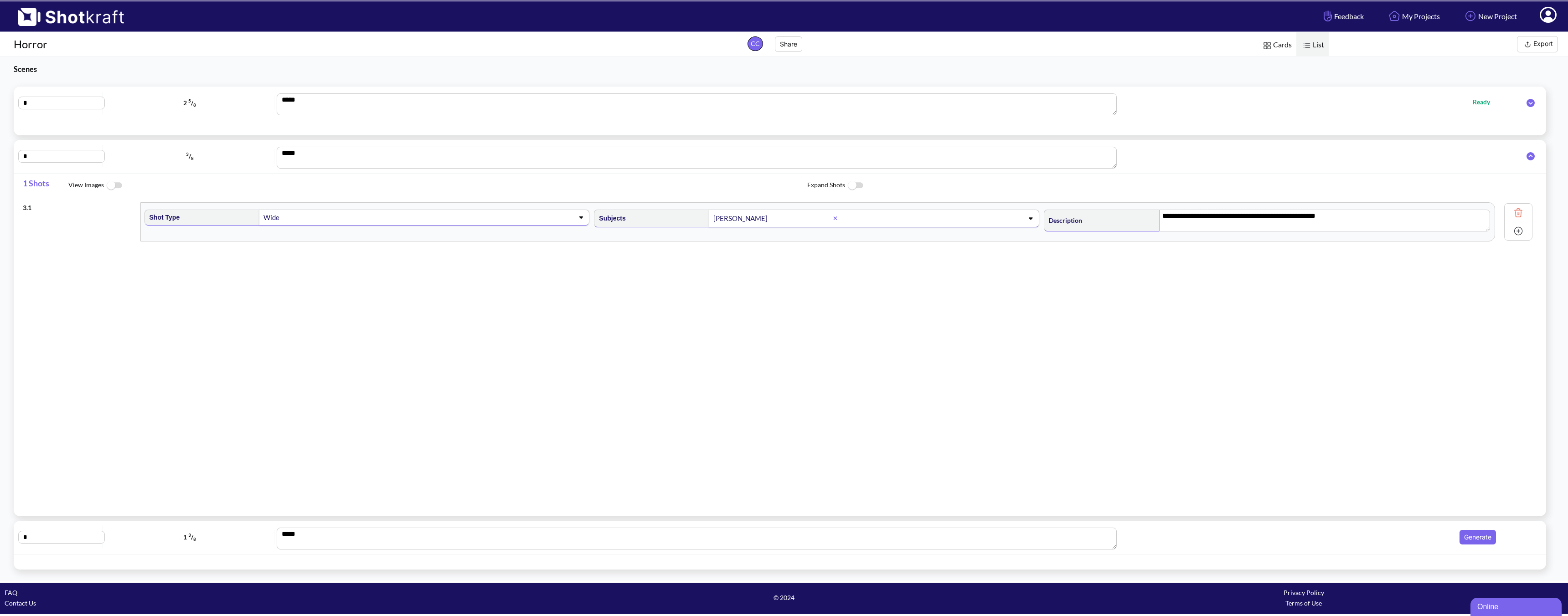
click at [1120, 157] on icon at bounding box center [1530, 156] width 8 height 8
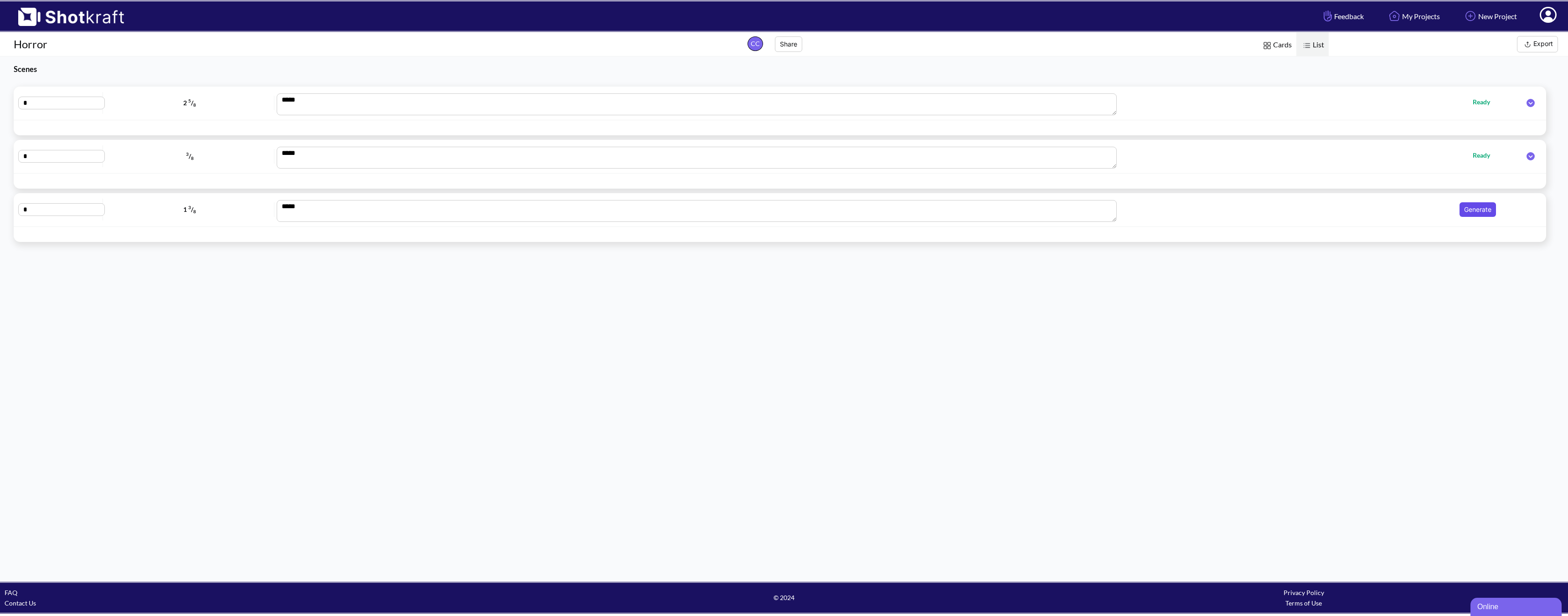
click at [1120, 212] on button "Generate" at bounding box center [1478, 209] width 37 height 15
click at [1120, 209] on icon at bounding box center [1530, 209] width 8 height 8
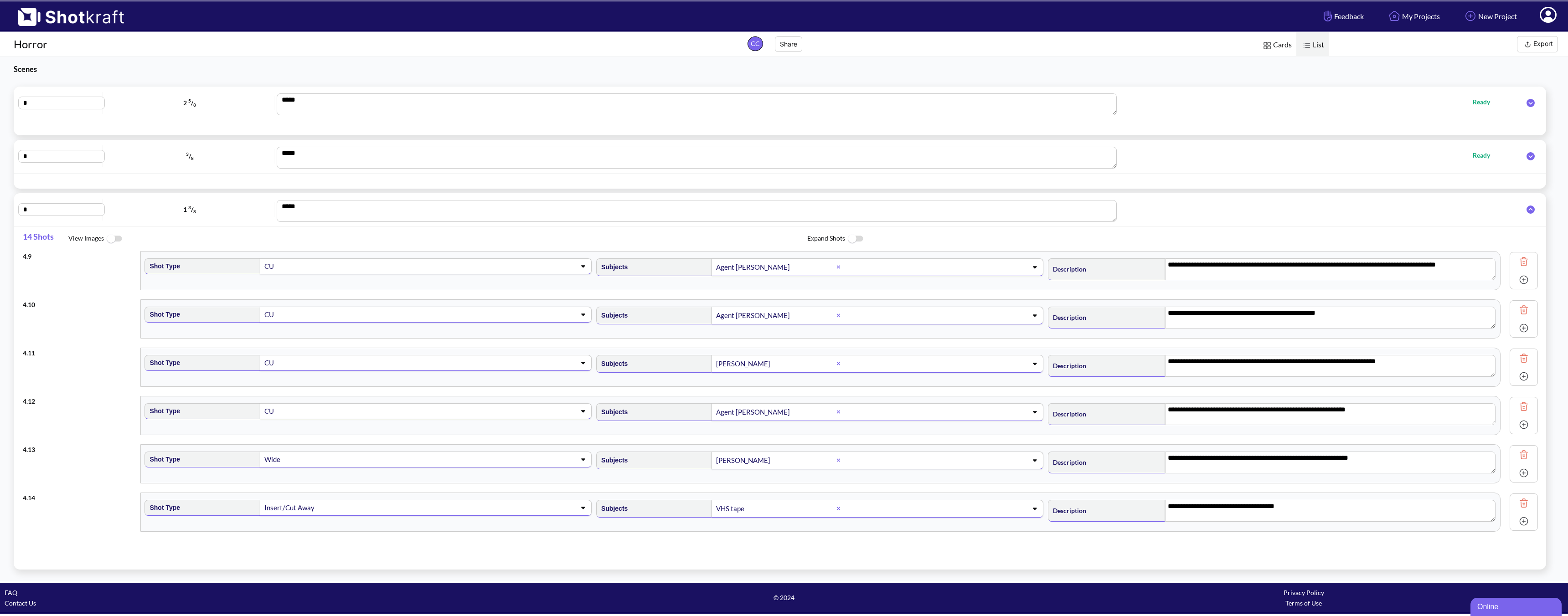
scroll to position [409, 0]
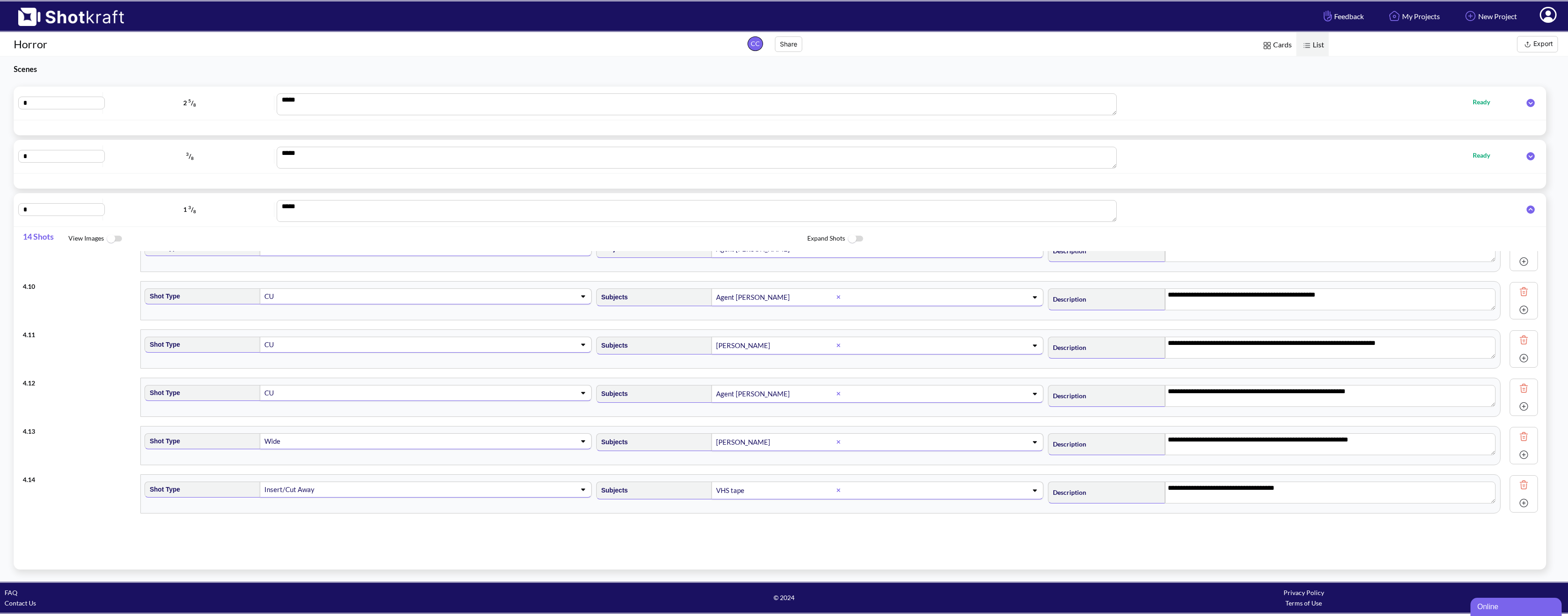
click at [1120, 486] on img at bounding box center [1524, 485] width 13 height 13
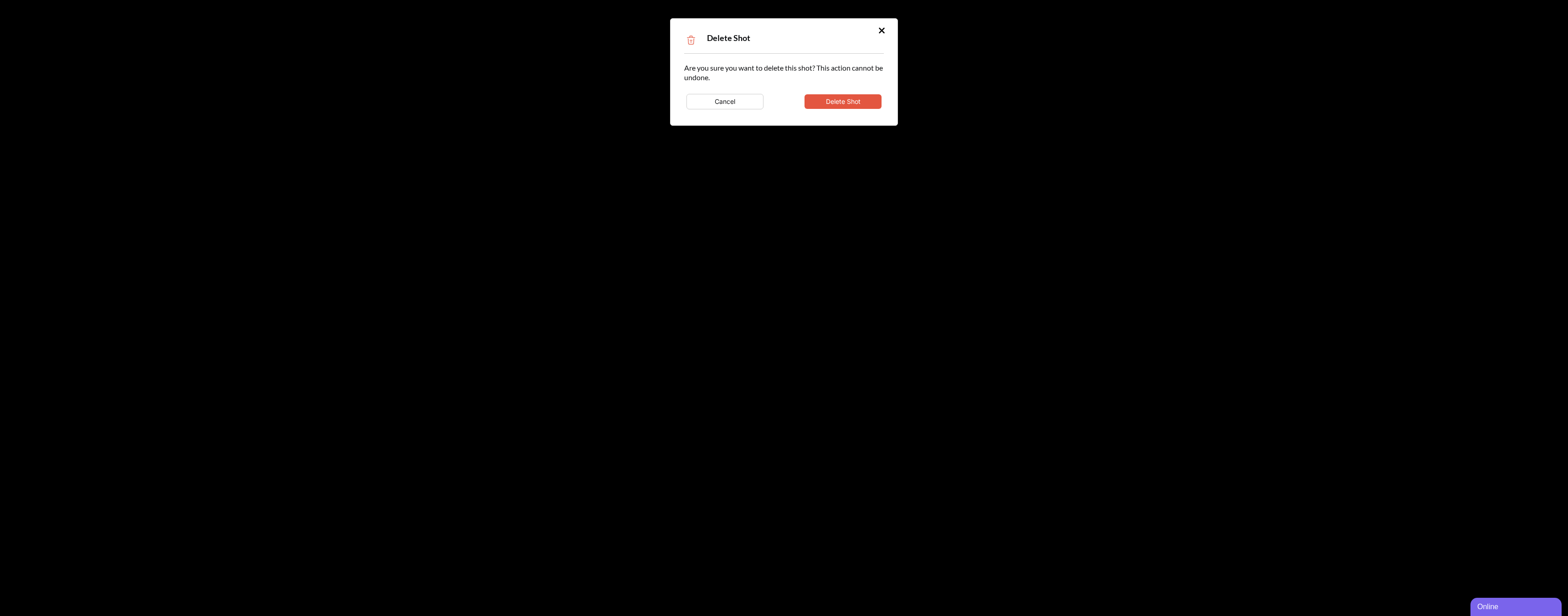
click at [859, 96] on button "Delete Shot" at bounding box center [843, 102] width 77 height 15
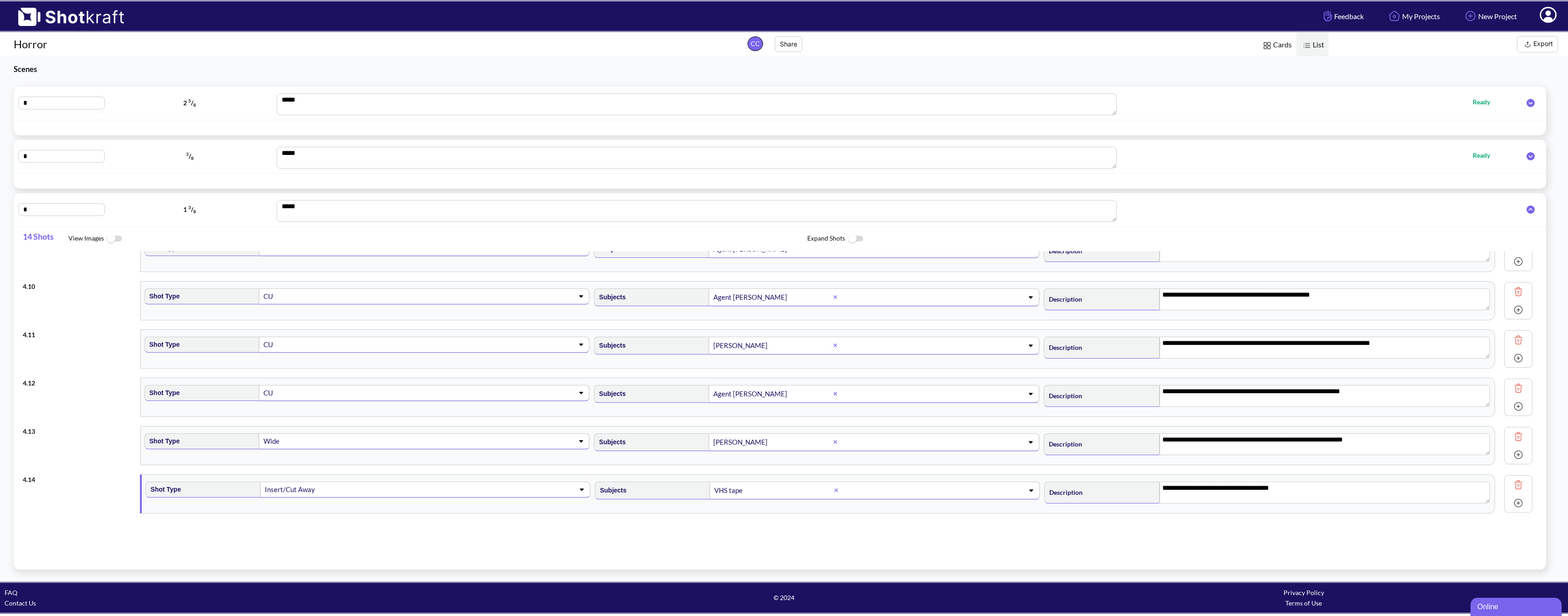
scroll to position [361, 0]
click at [1120, 485] on img at bounding box center [1524, 485] width 13 height 13
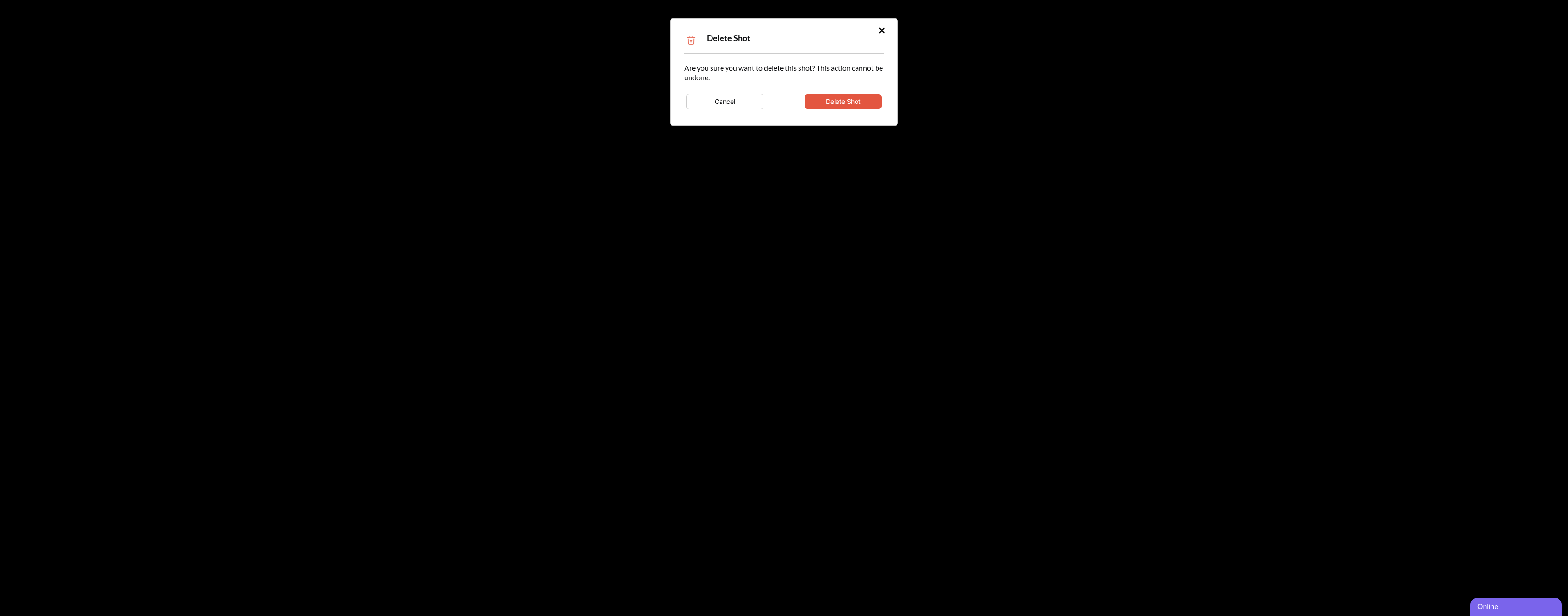
click at [855, 99] on button "Delete Shot" at bounding box center [843, 102] width 77 height 15
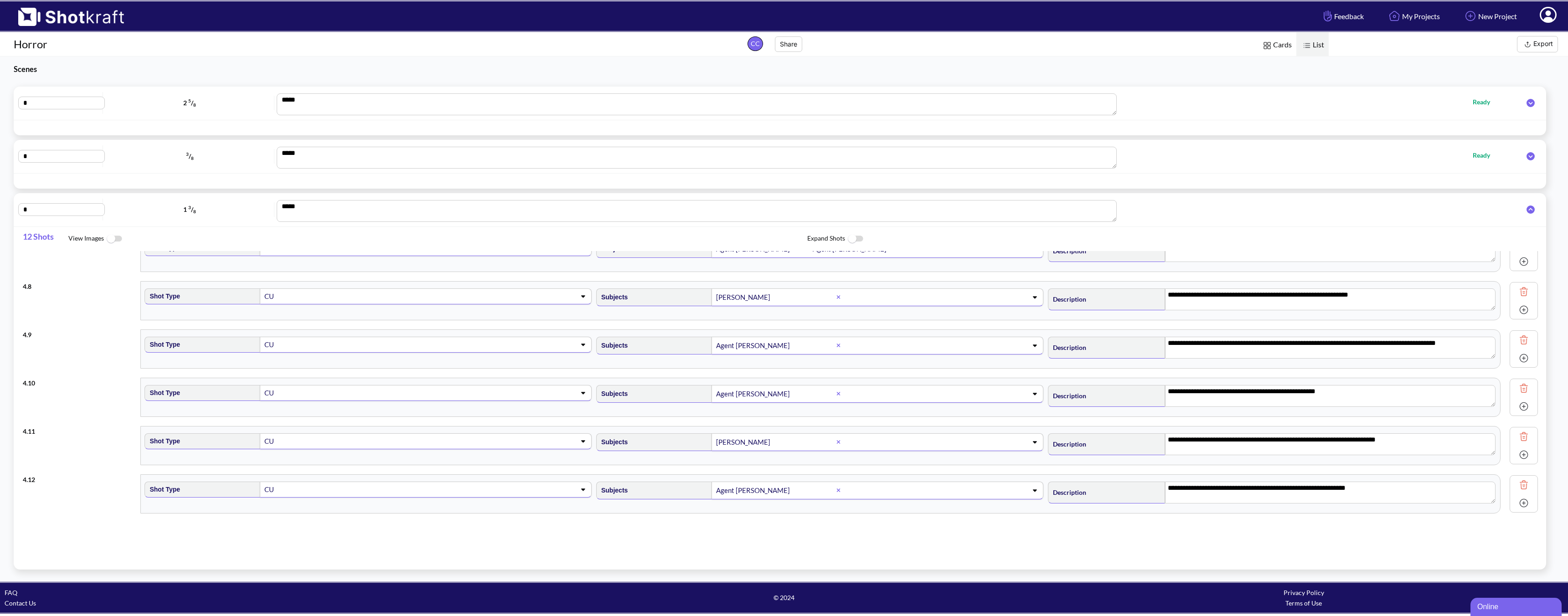
click at [1120, 485] on img at bounding box center [1524, 485] width 13 height 13
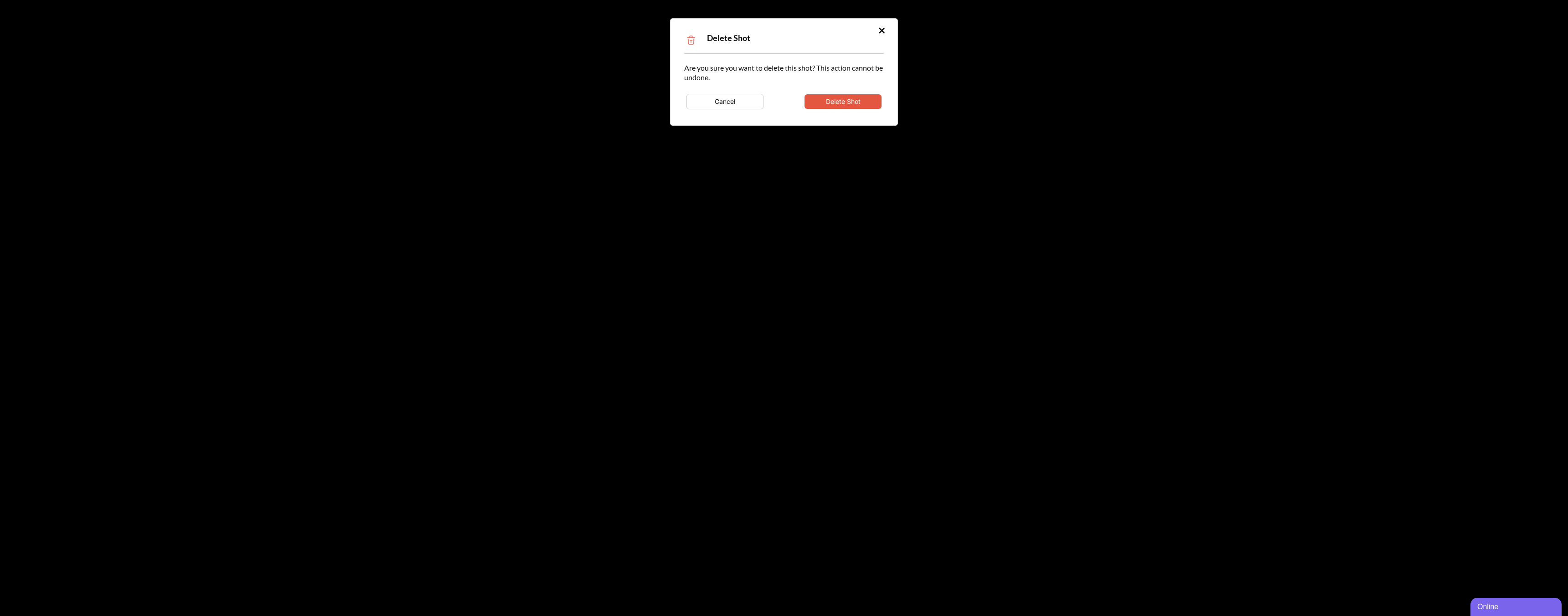
click at [863, 97] on button "Delete Shot" at bounding box center [843, 102] width 77 height 15
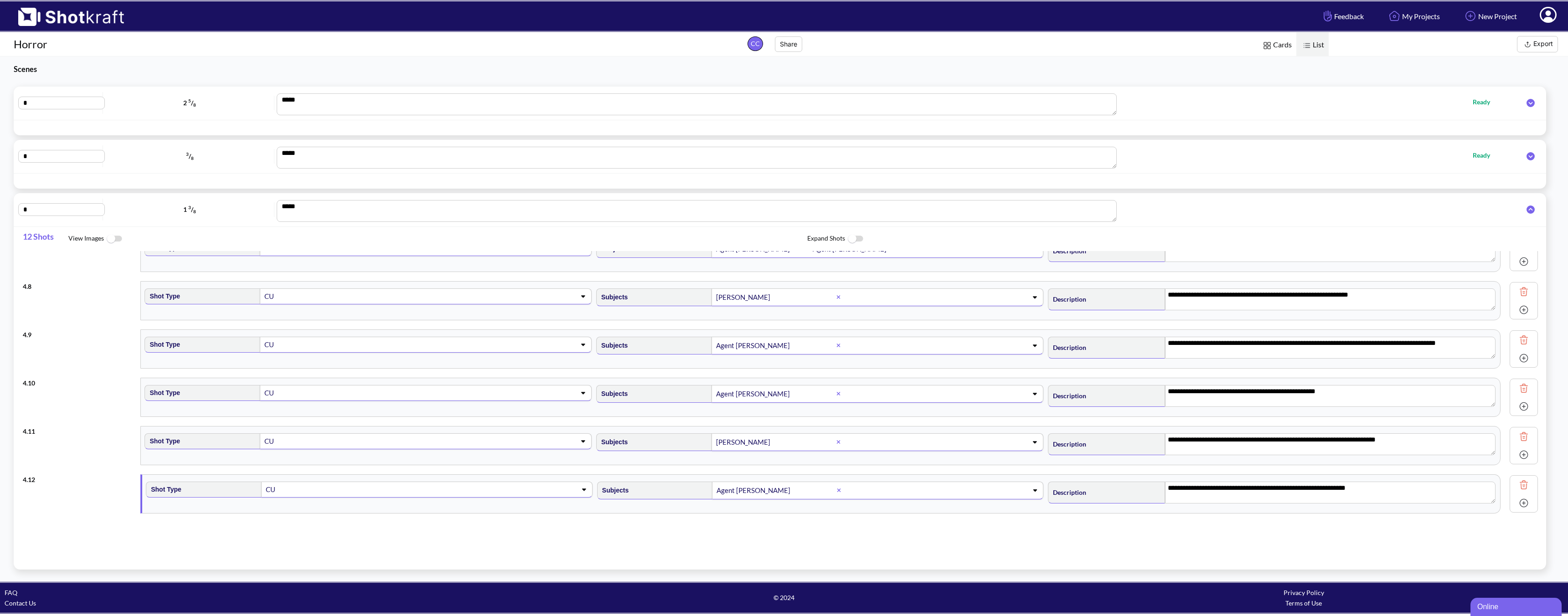
scroll to position [264, 0]
click at [1120, 483] on img at bounding box center [1524, 485] width 13 height 13
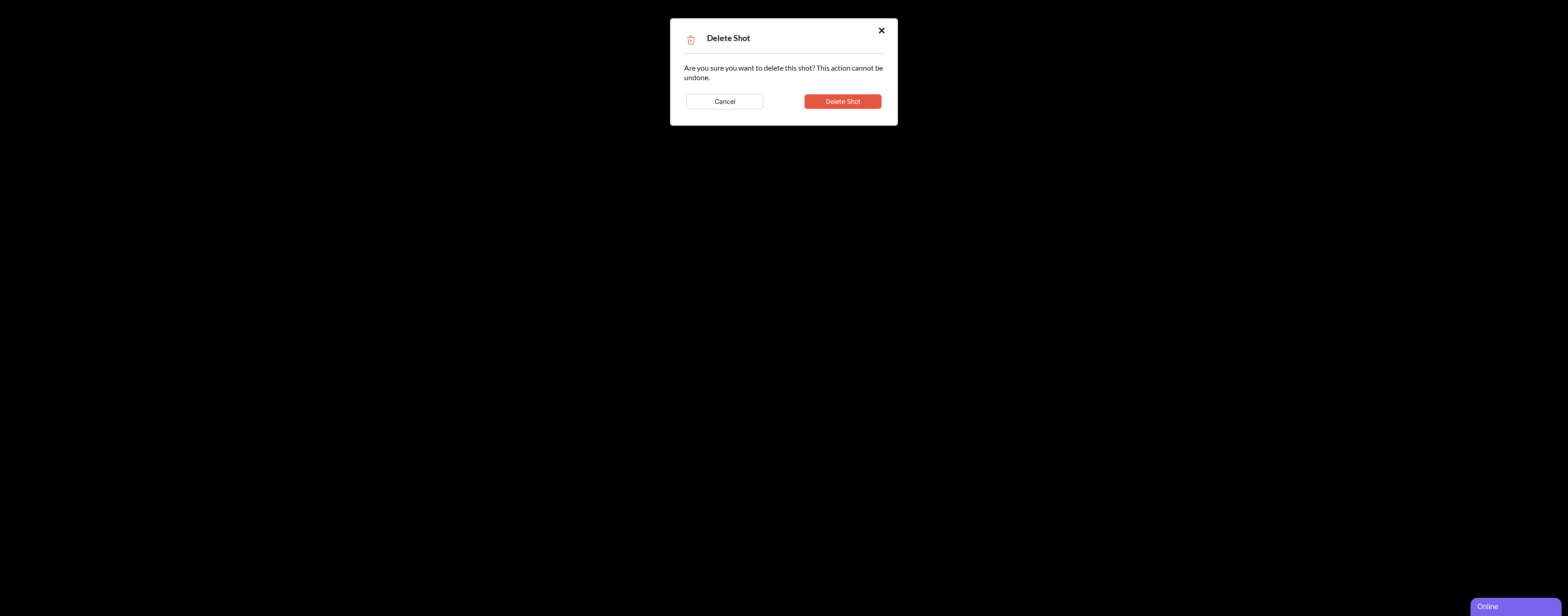
click at [859, 102] on button "Delete Shot" at bounding box center [843, 102] width 77 height 15
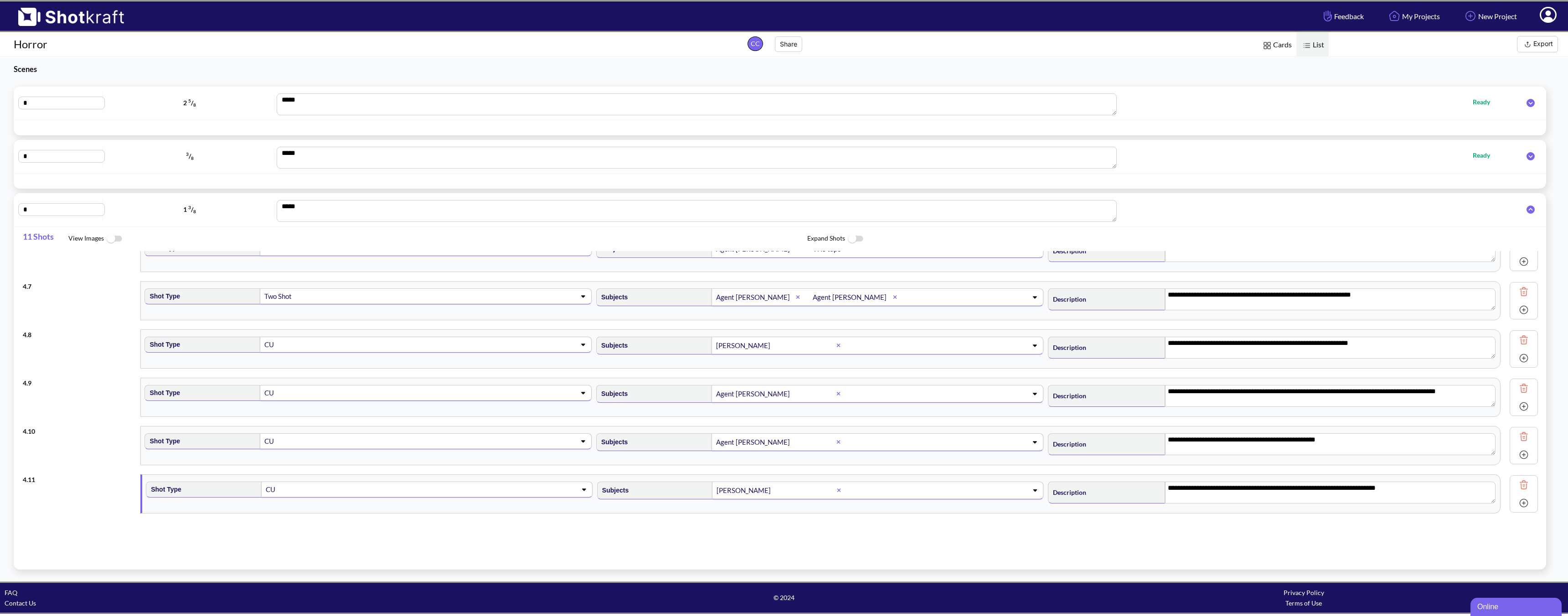
scroll to position [216, 0]
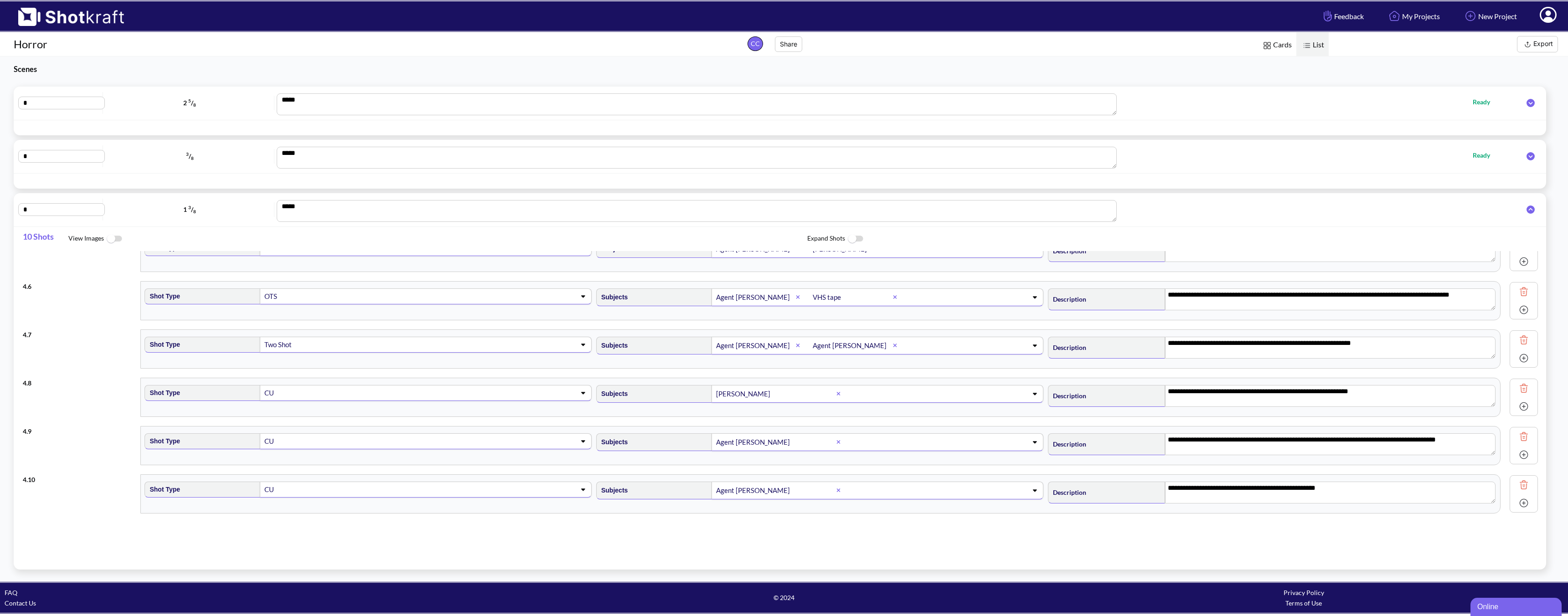
click at [1120, 486] on img at bounding box center [1524, 485] width 13 height 13
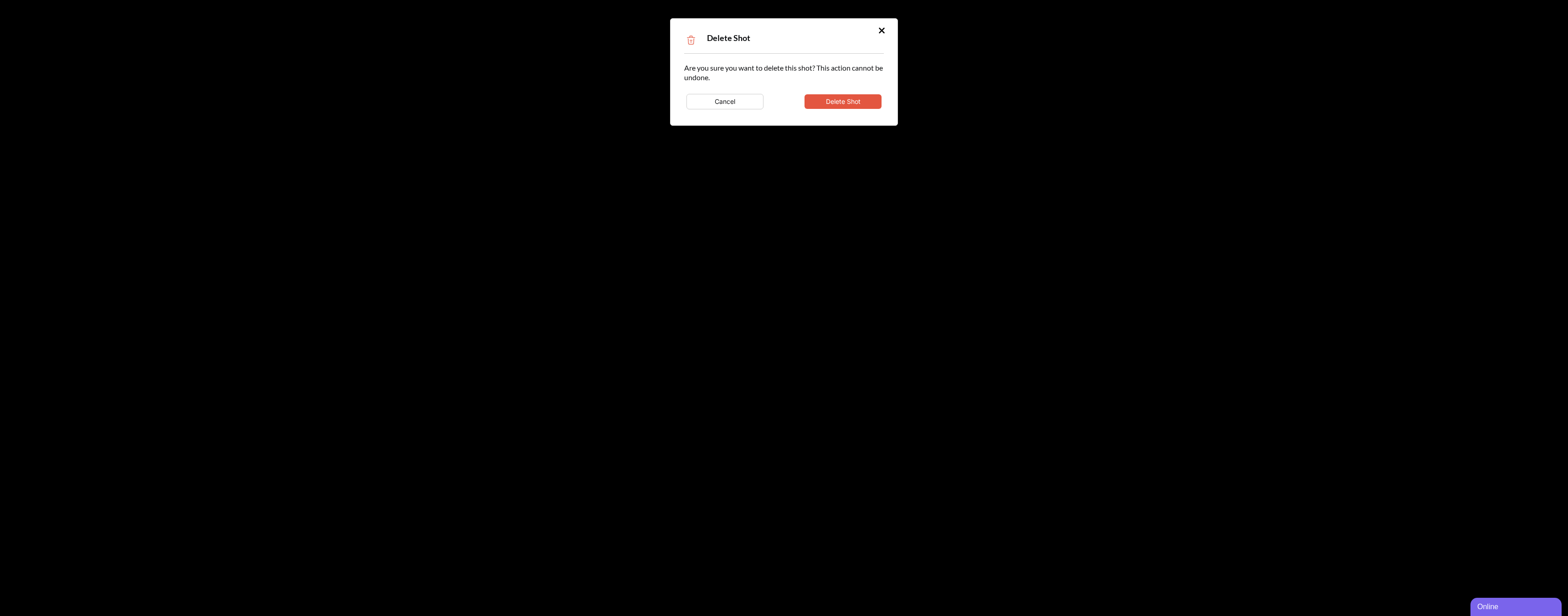
click at [862, 92] on div "Cancel Delete Shot" at bounding box center [784, 102] width 200 height 20
click at [861, 100] on button "Delete Shot" at bounding box center [843, 102] width 77 height 15
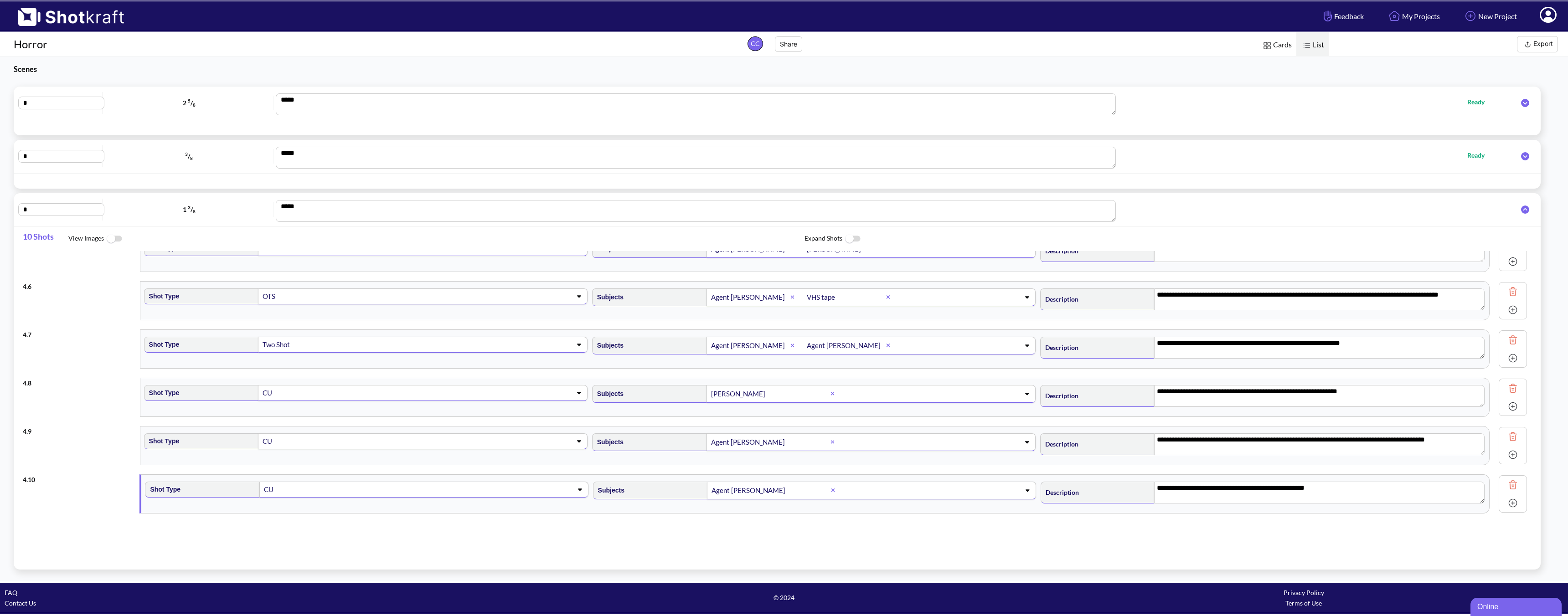
scroll to position [168, 0]
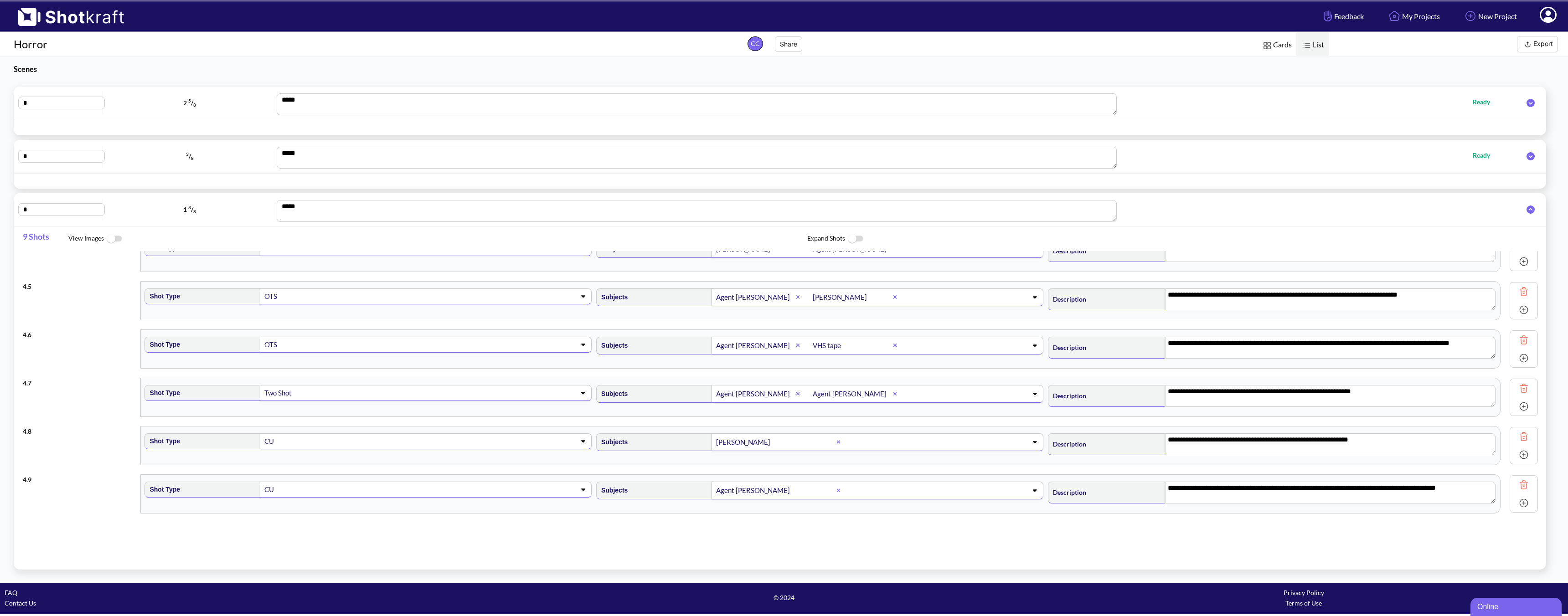
click at [1120, 486] on img at bounding box center [1524, 485] width 13 height 13
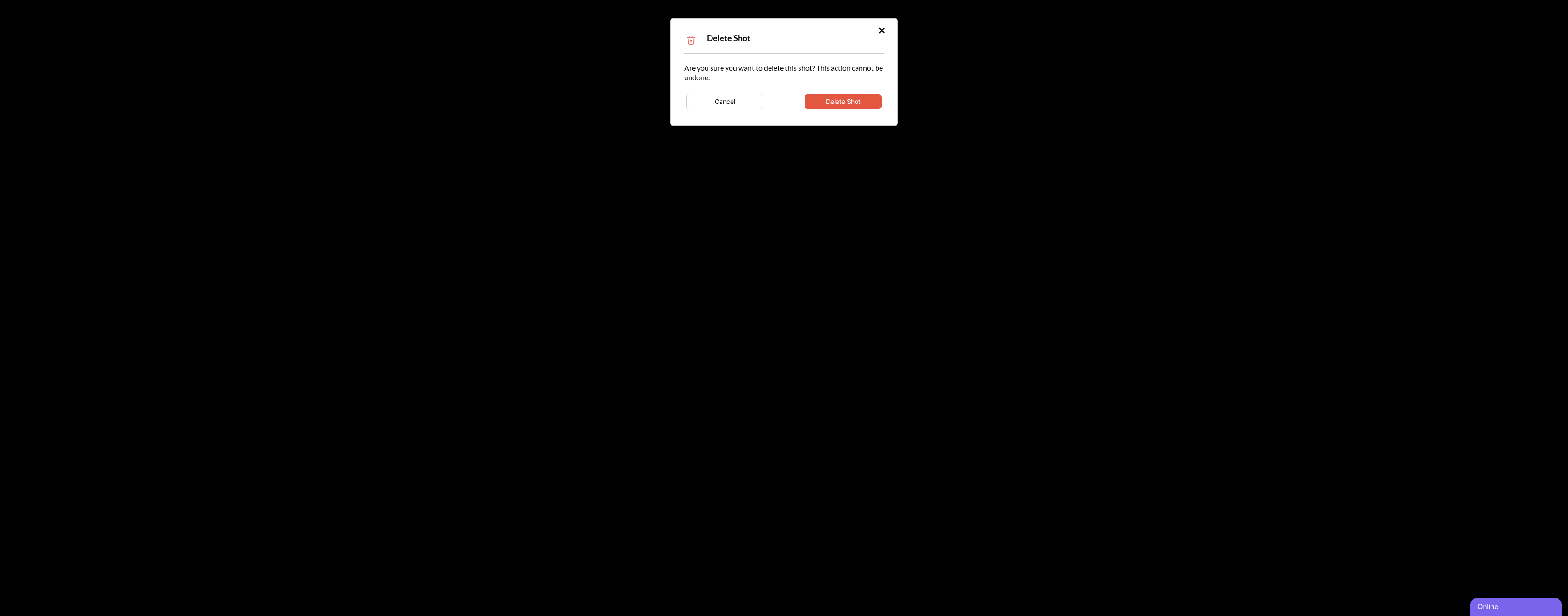
click at [830, 90] on div "Are you sure you want to delete this shot? This action cannot be undone. Cancel…" at bounding box center [784, 87] width 200 height 49
click at [835, 101] on button "Delete Shot" at bounding box center [843, 102] width 77 height 15
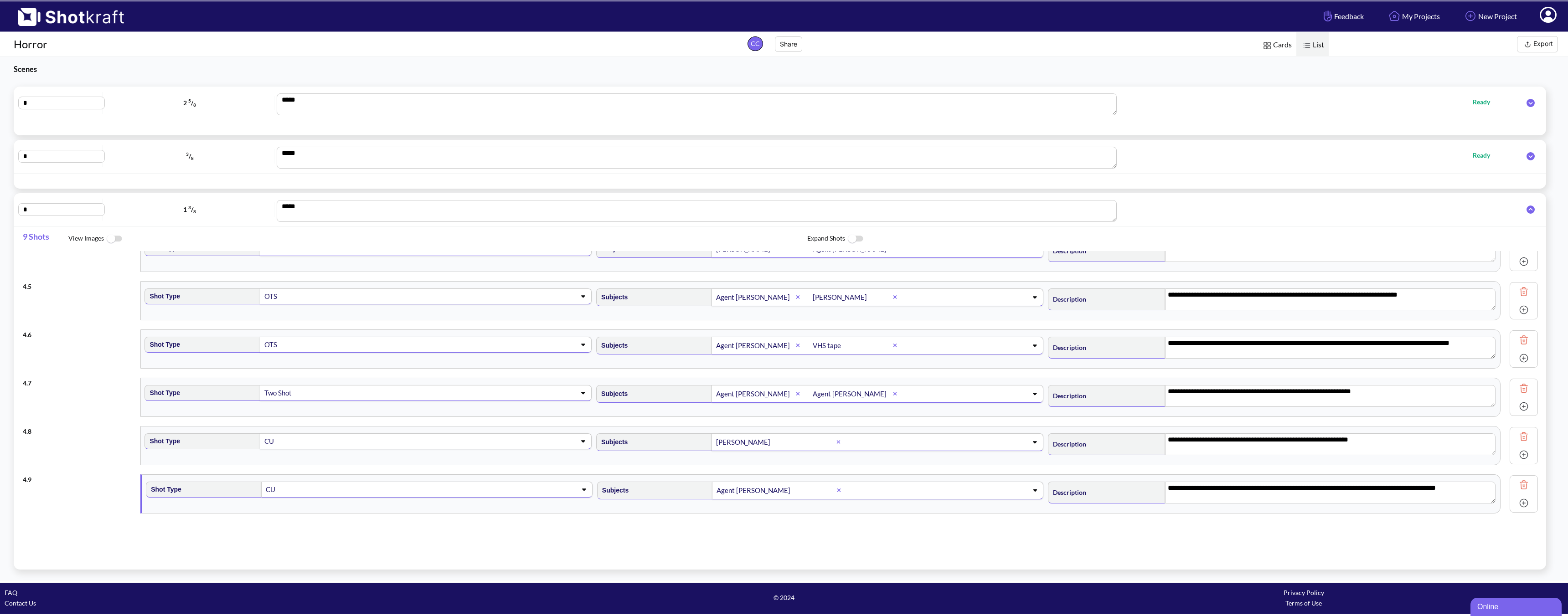
scroll to position [119, 0]
click at [1120, 485] on img at bounding box center [1524, 485] width 13 height 13
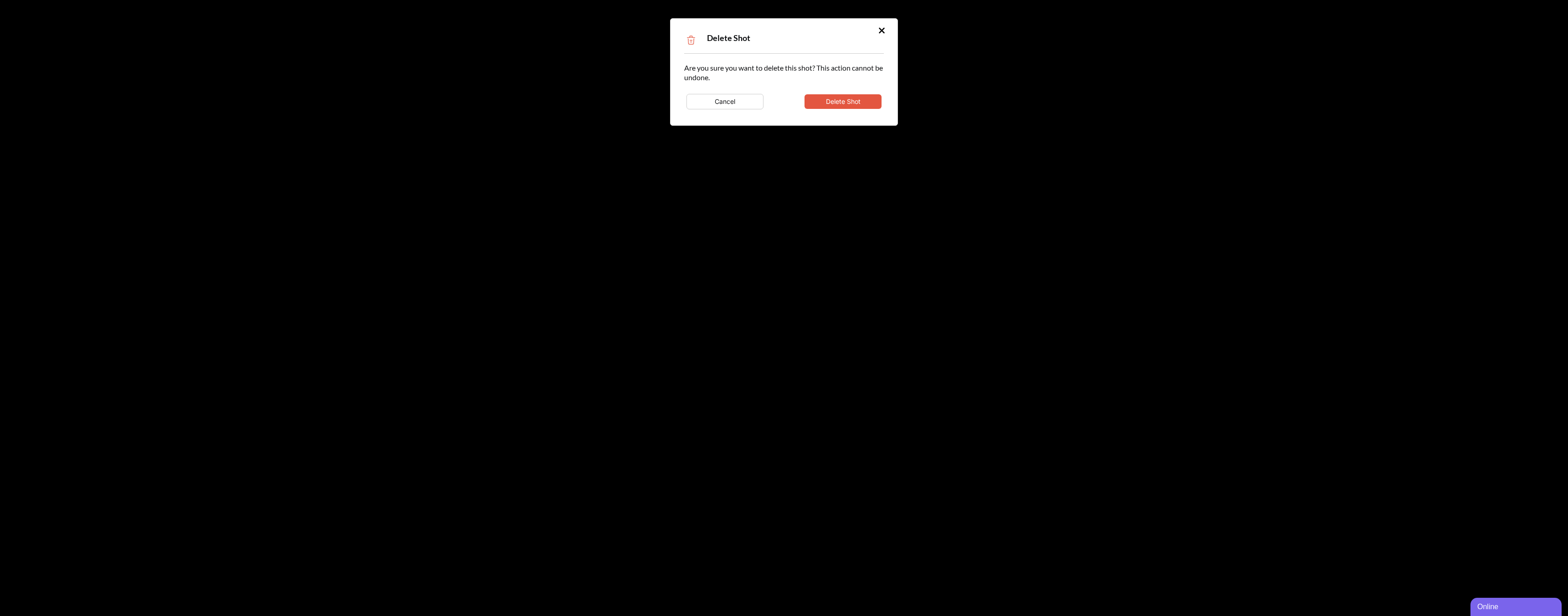
click at [875, 97] on button "Delete Shot" at bounding box center [843, 102] width 77 height 15
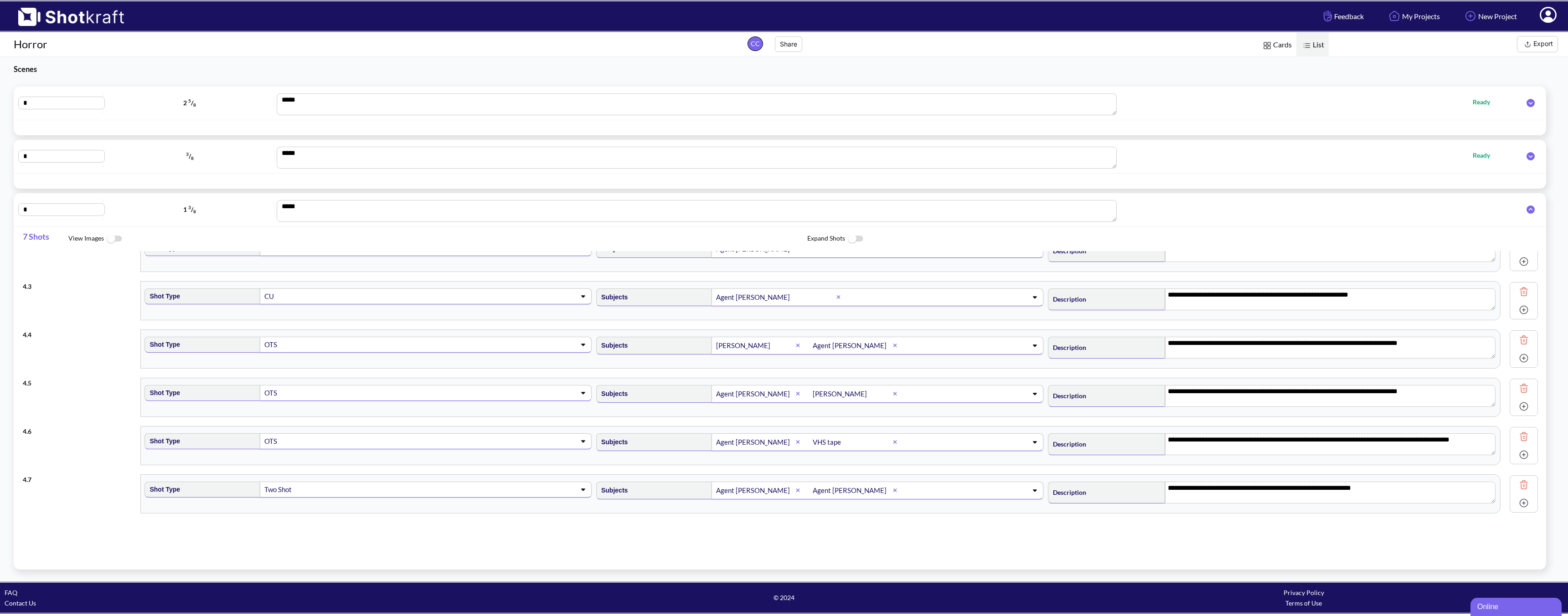
click at [1120, 482] on img at bounding box center [1524, 485] width 13 height 13
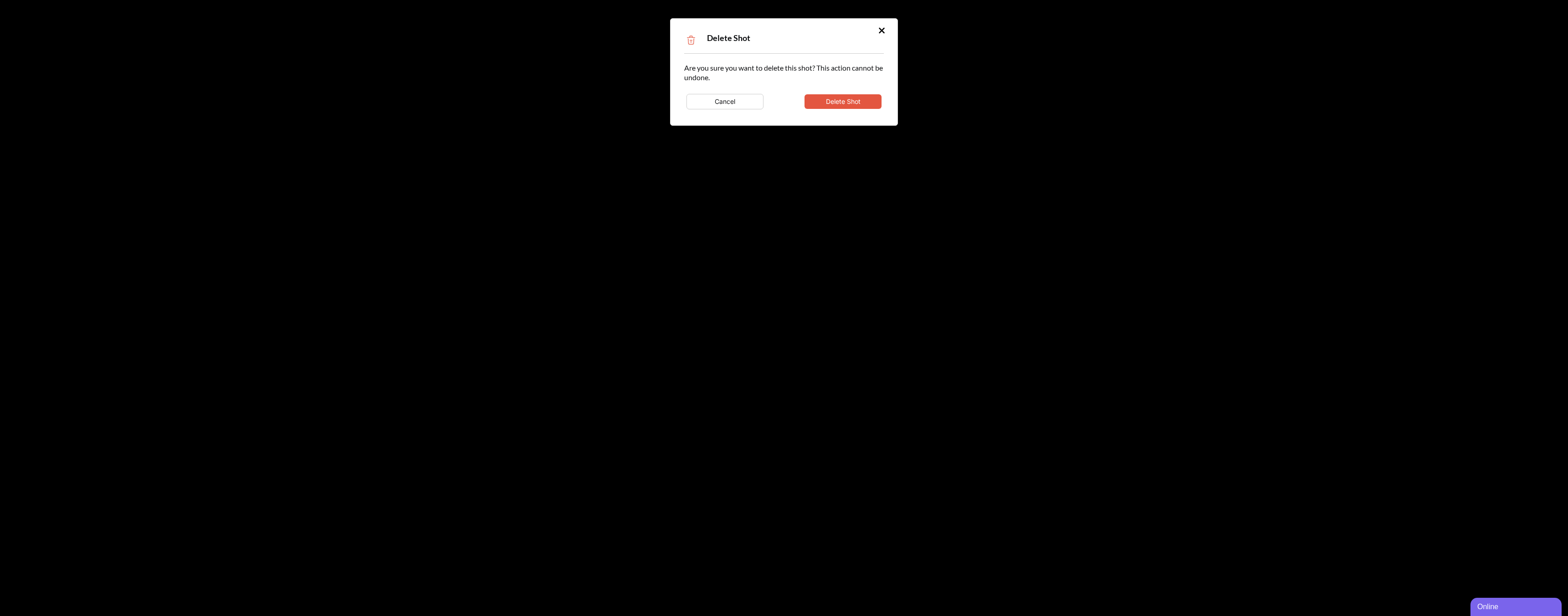
click at [877, 103] on button "Delete Shot" at bounding box center [843, 102] width 77 height 15
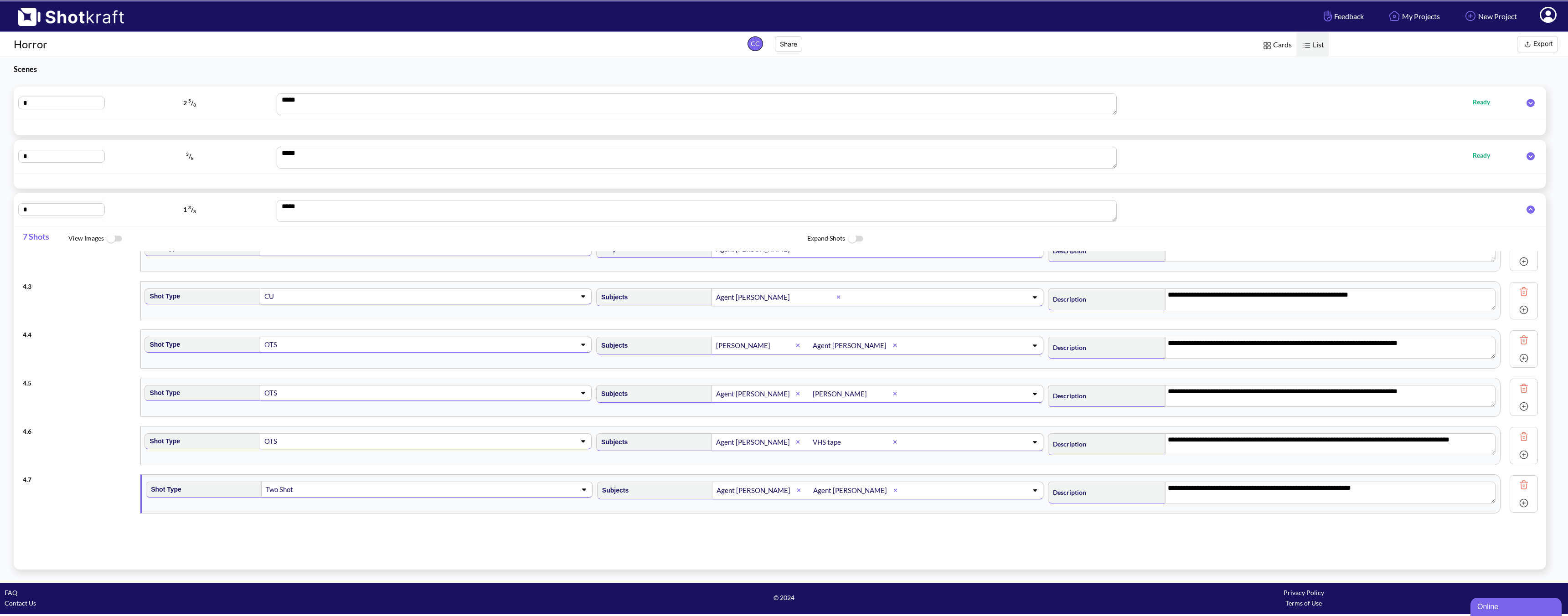
scroll to position [23, 0]
click at [1120, 485] on img at bounding box center [1524, 485] width 13 height 13
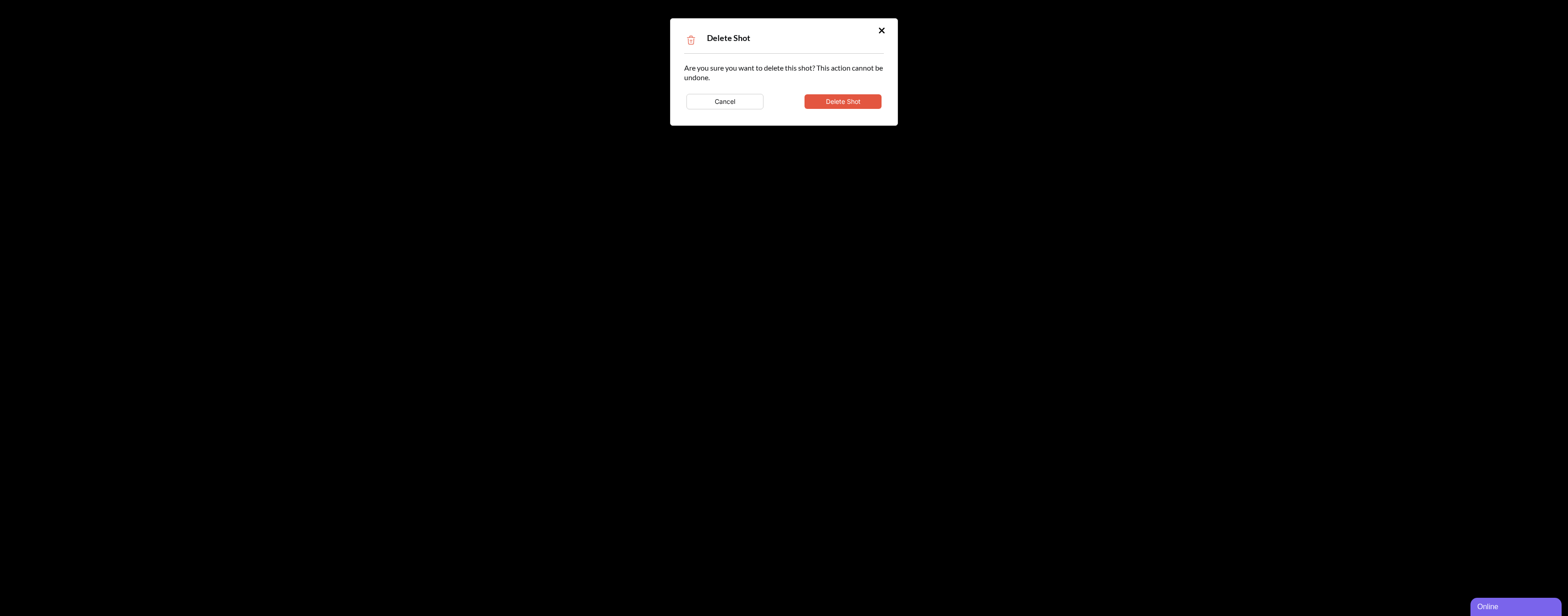
click at [856, 102] on button "Delete Shot" at bounding box center [843, 102] width 77 height 15
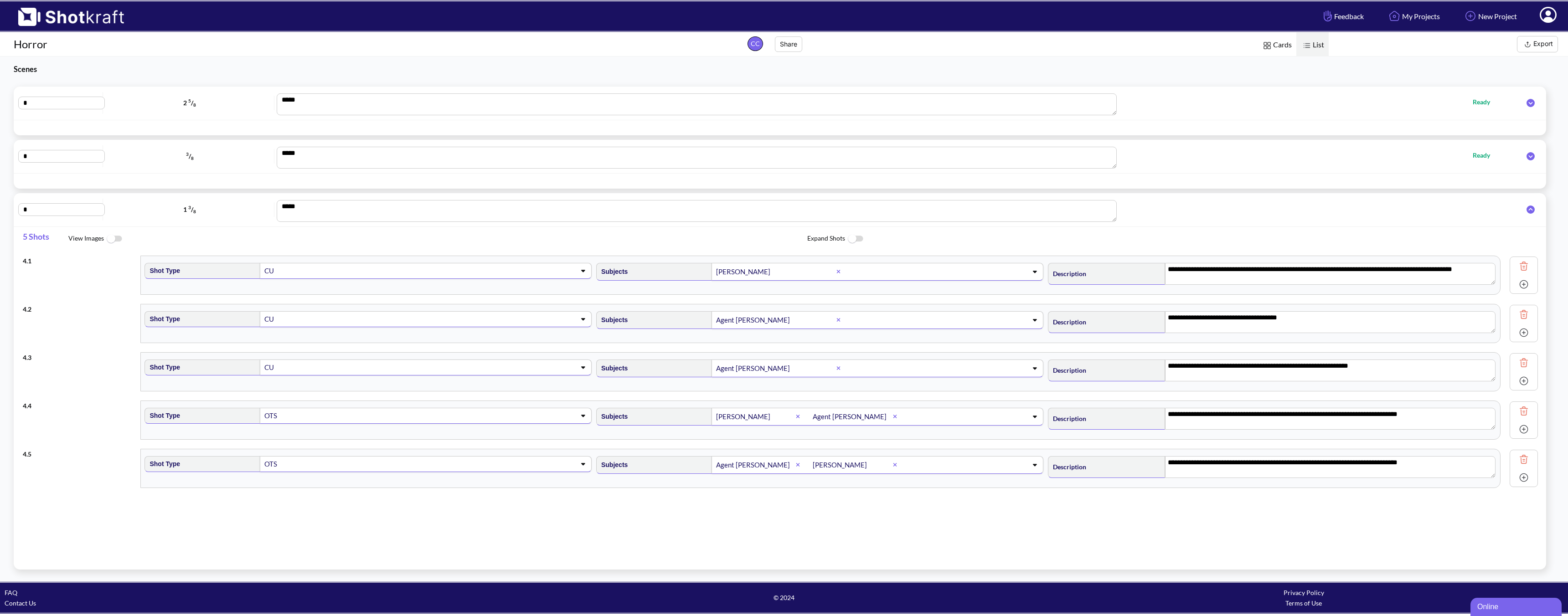
scroll to position [0, 0]
click at [1120, 455] on img at bounding box center [1524, 460] width 13 height 13
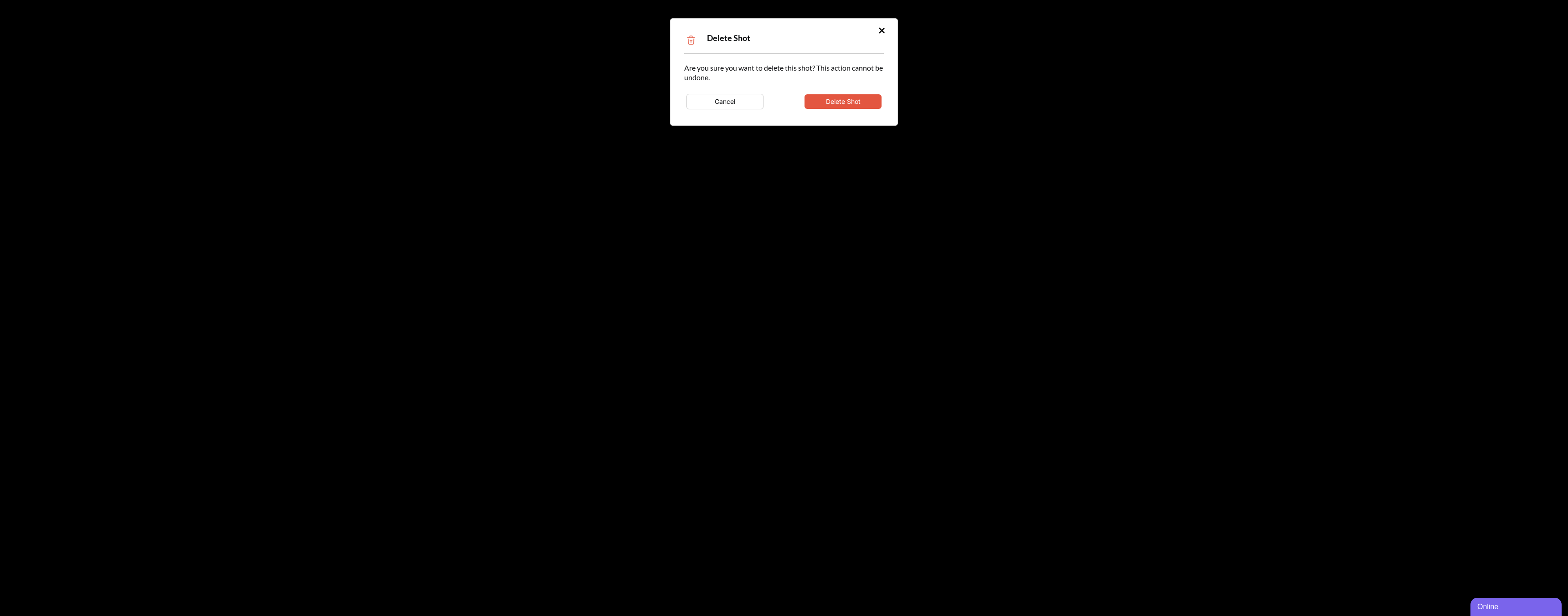
click at [829, 98] on button "Delete Shot" at bounding box center [843, 102] width 77 height 15
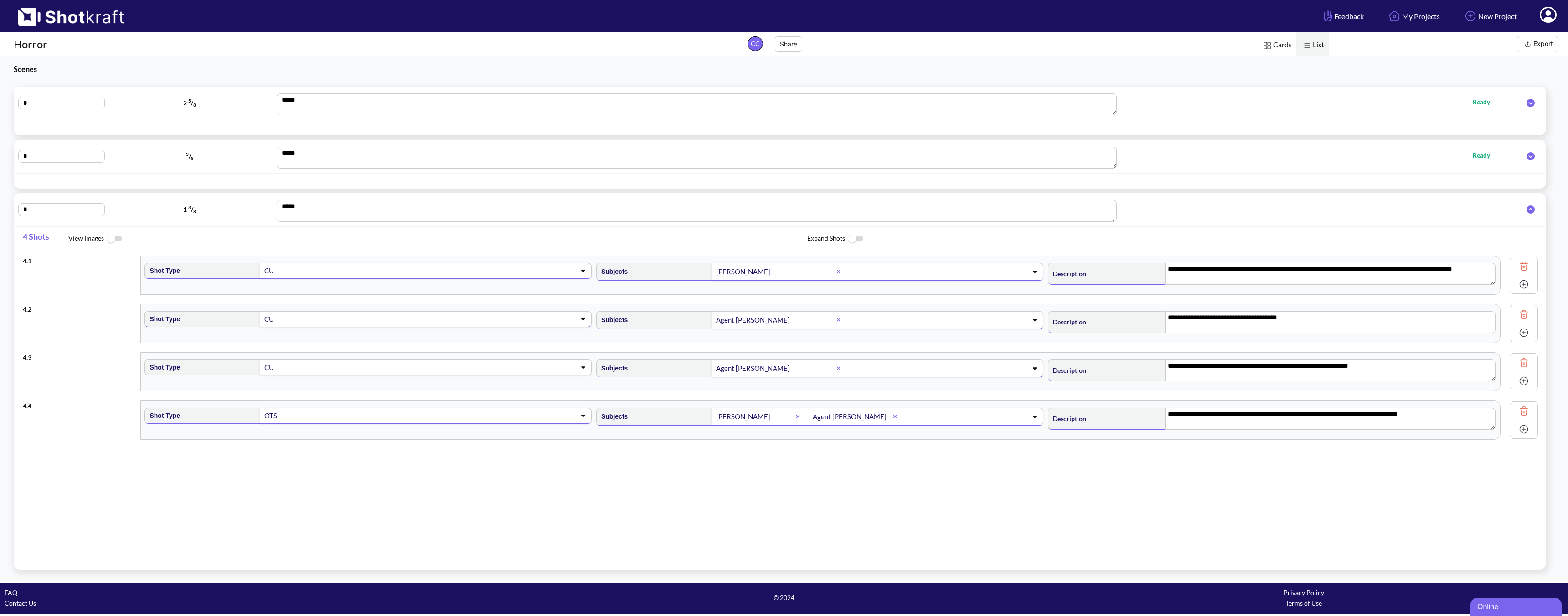
click at [1120, 413] on img at bounding box center [1524, 411] width 13 height 13
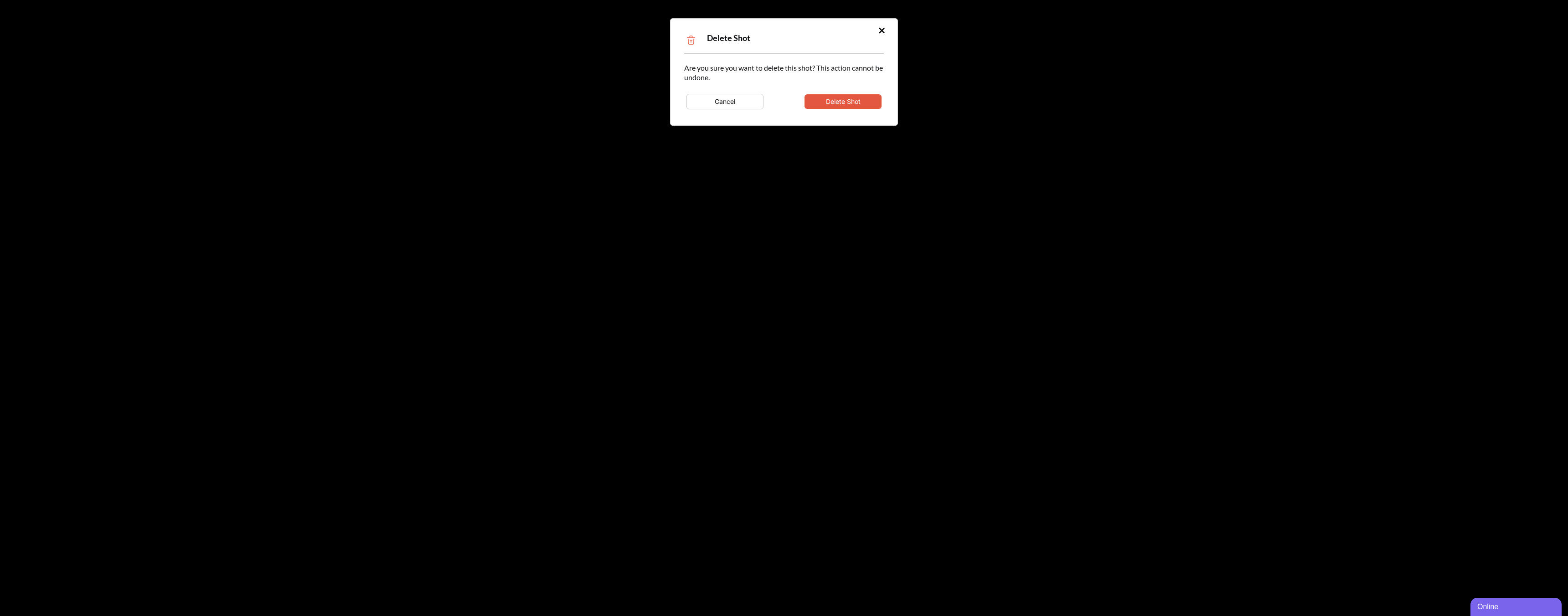
click at [859, 102] on button "Delete Shot" at bounding box center [843, 102] width 77 height 15
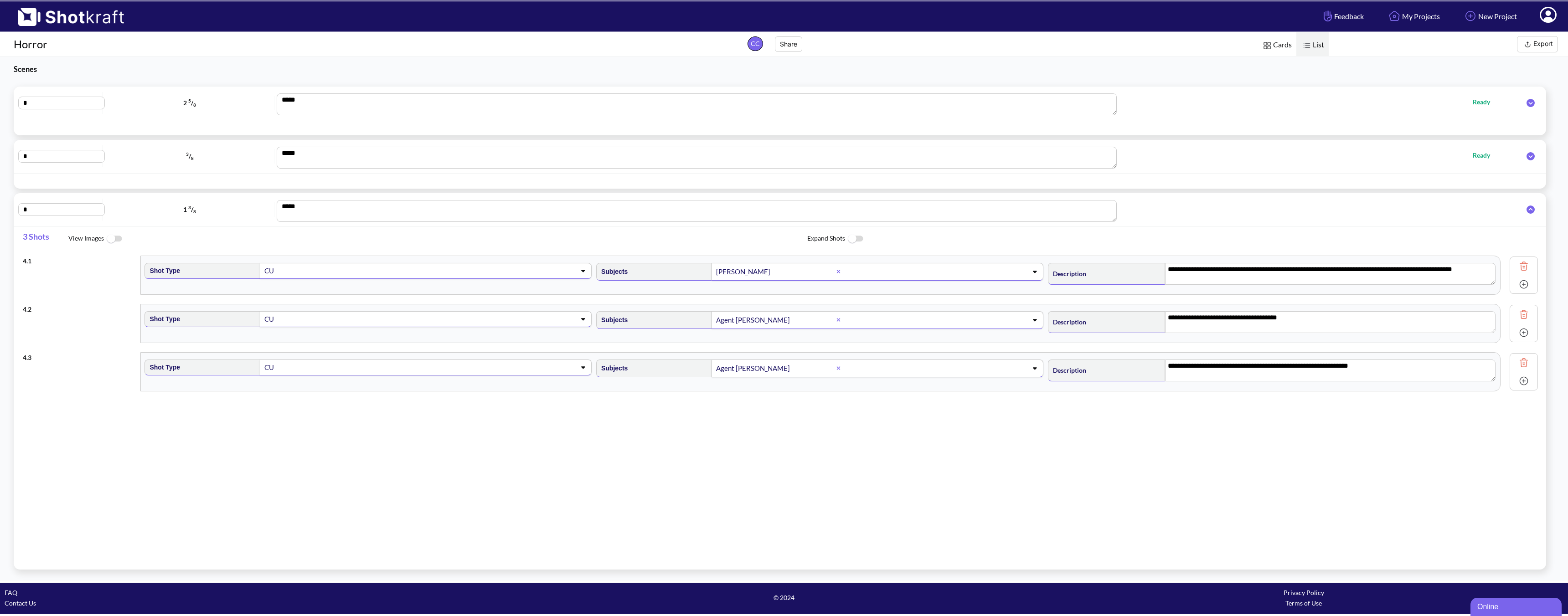
click at [1120, 365] on img at bounding box center [1524, 363] width 13 height 13
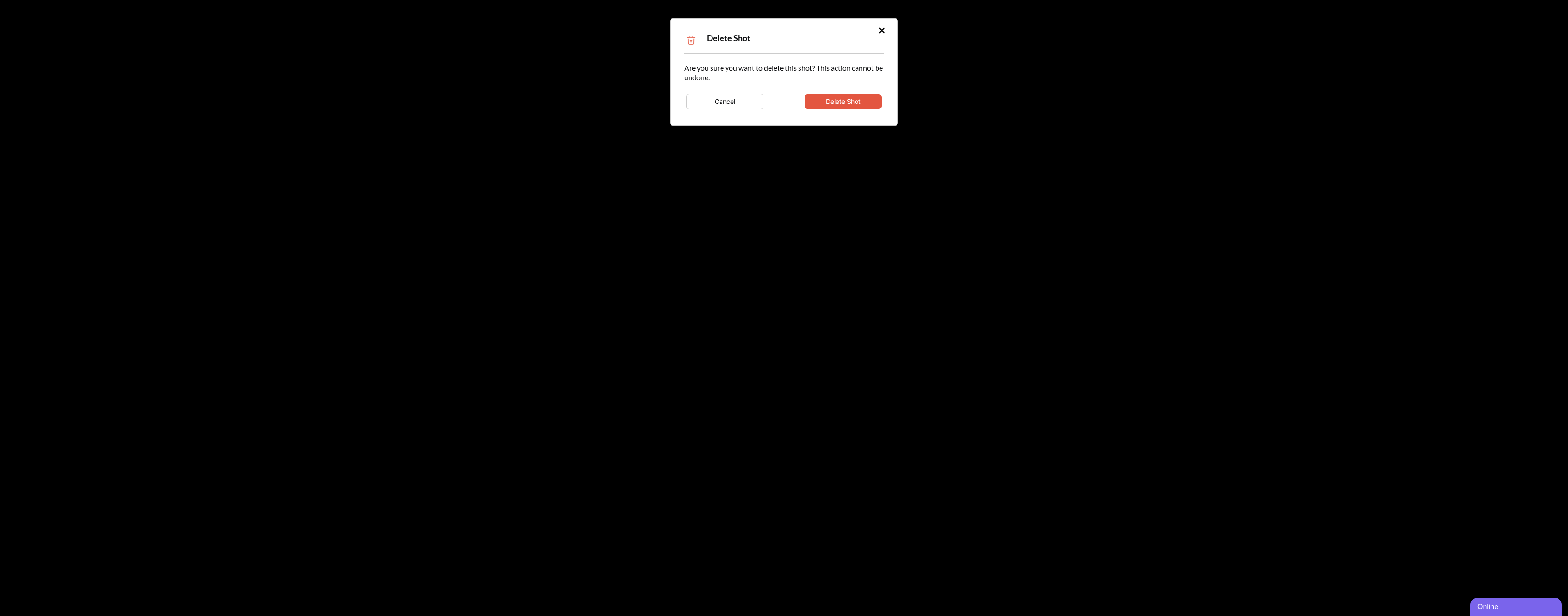
click at [814, 103] on button "Delete Shot" at bounding box center [843, 102] width 77 height 15
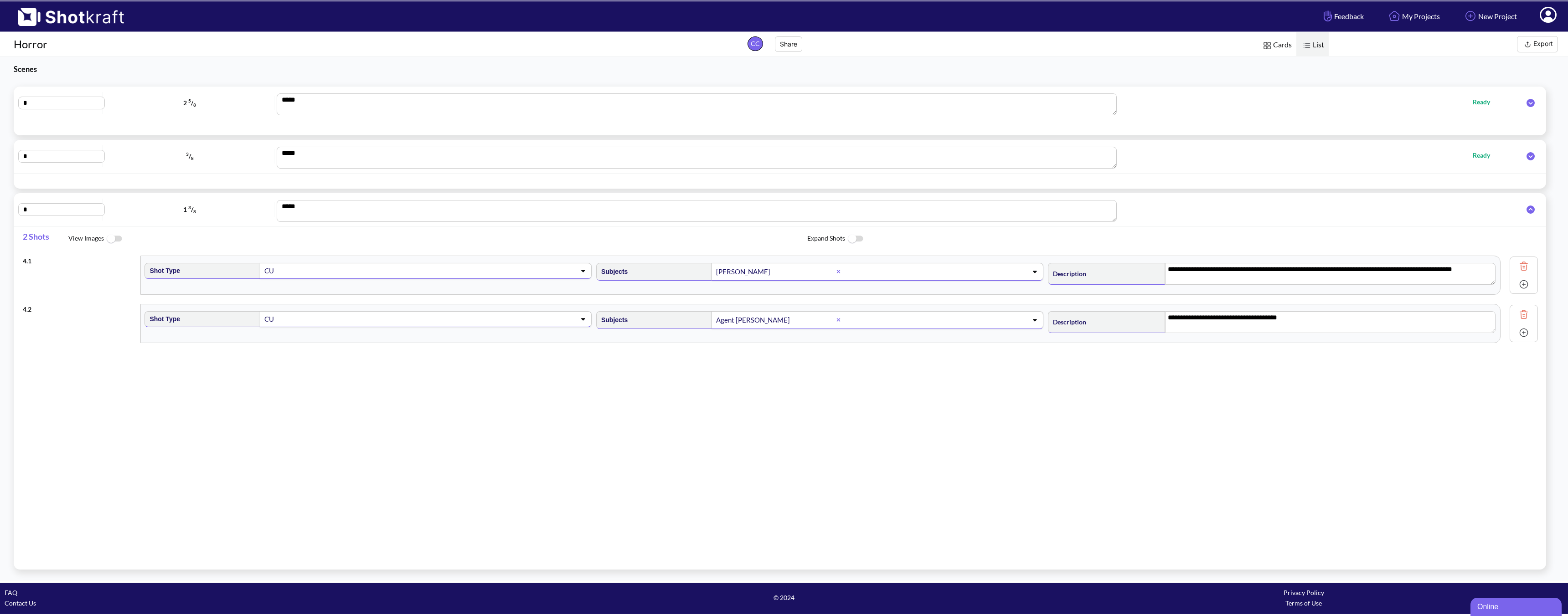
click at [1120, 318] on img at bounding box center [1524, 314] width 13 height 13
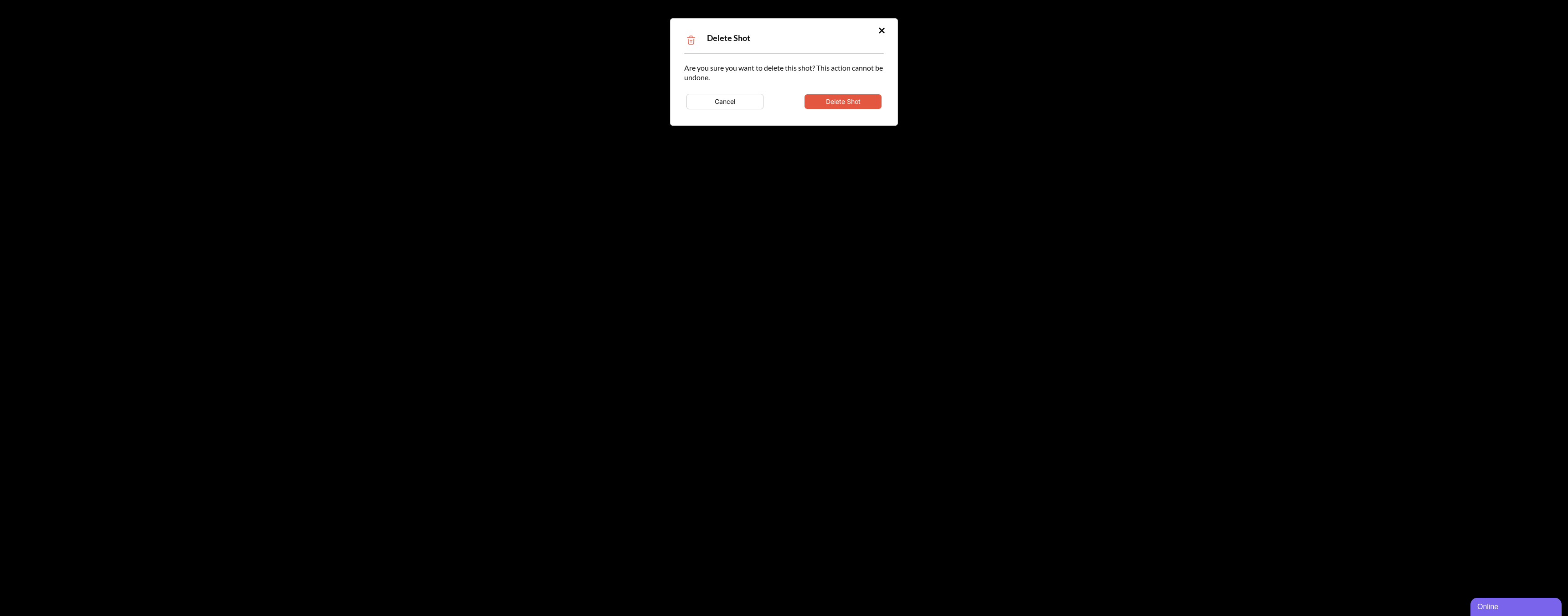
click at [846, 101] on button "Delete Shot" at bounding box center [843, 102] width 77 height 15
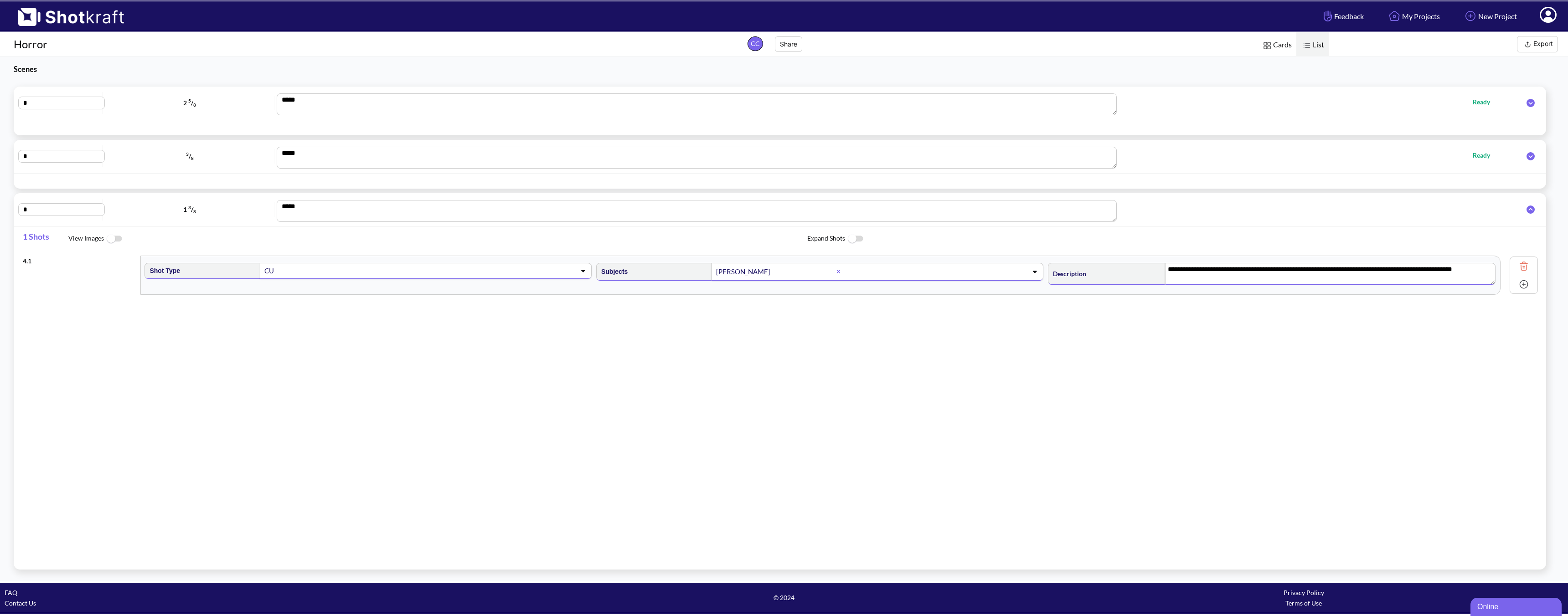
drag, startPoint x: 1469, startPoint y: 270, endPoint x: 1380, endPoint y: 268, distance: 89.0
click at [1120, 268] on textarea "**********" at bounding box center [1330, 274] width 331 height 22
click at [1120, 288] on img at bounding box center [1524, 284] width 13 height 13
click at [110, 126] on div at bounding box center [627, 127] width 1222 height 10
type textarea "**********"
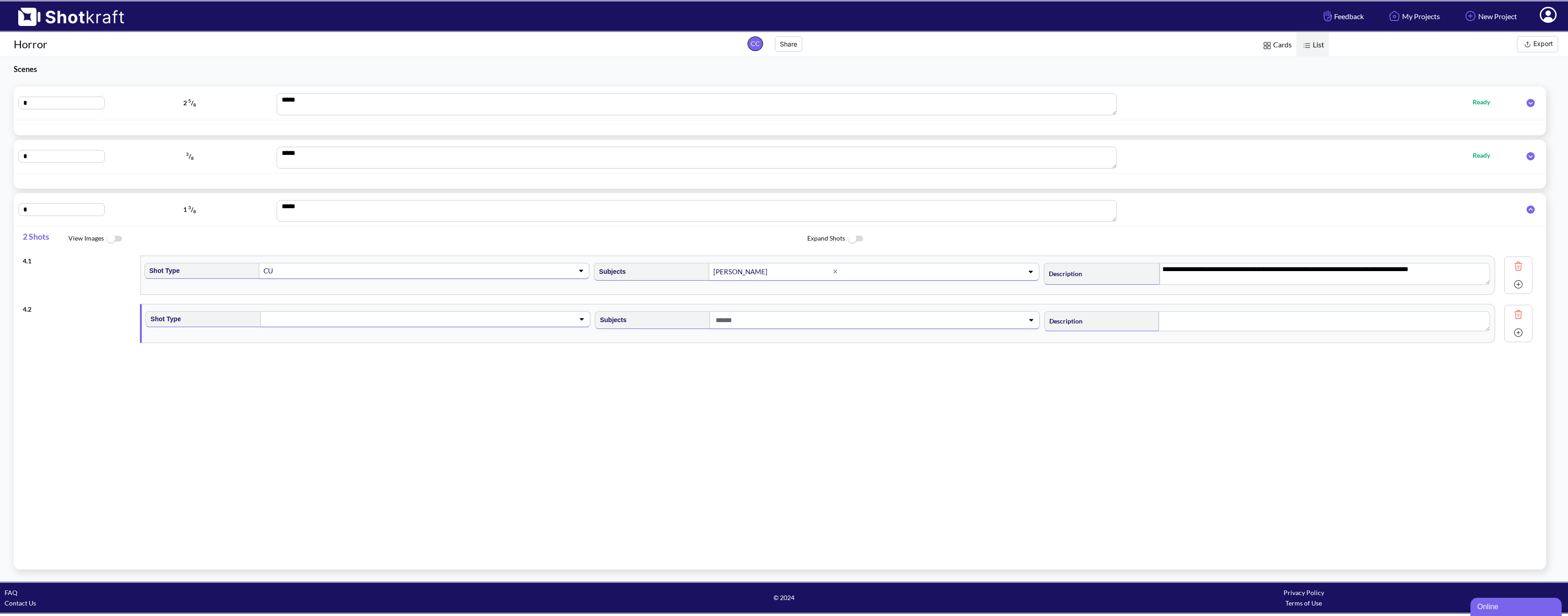
click at [1120, 99] on icon at bounding box center [1530, 102] width 17 height 8
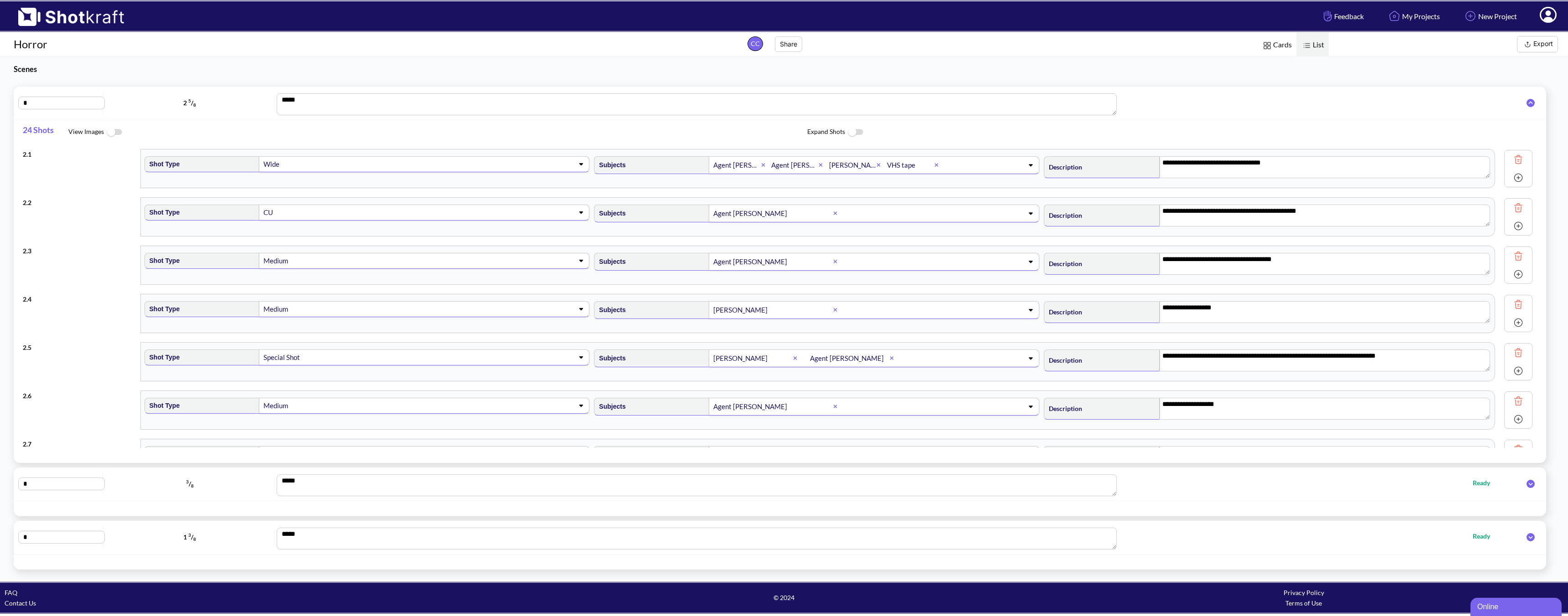
click at [1120, 102] on icon at bounding box center [1530, 102] width 8 height 8
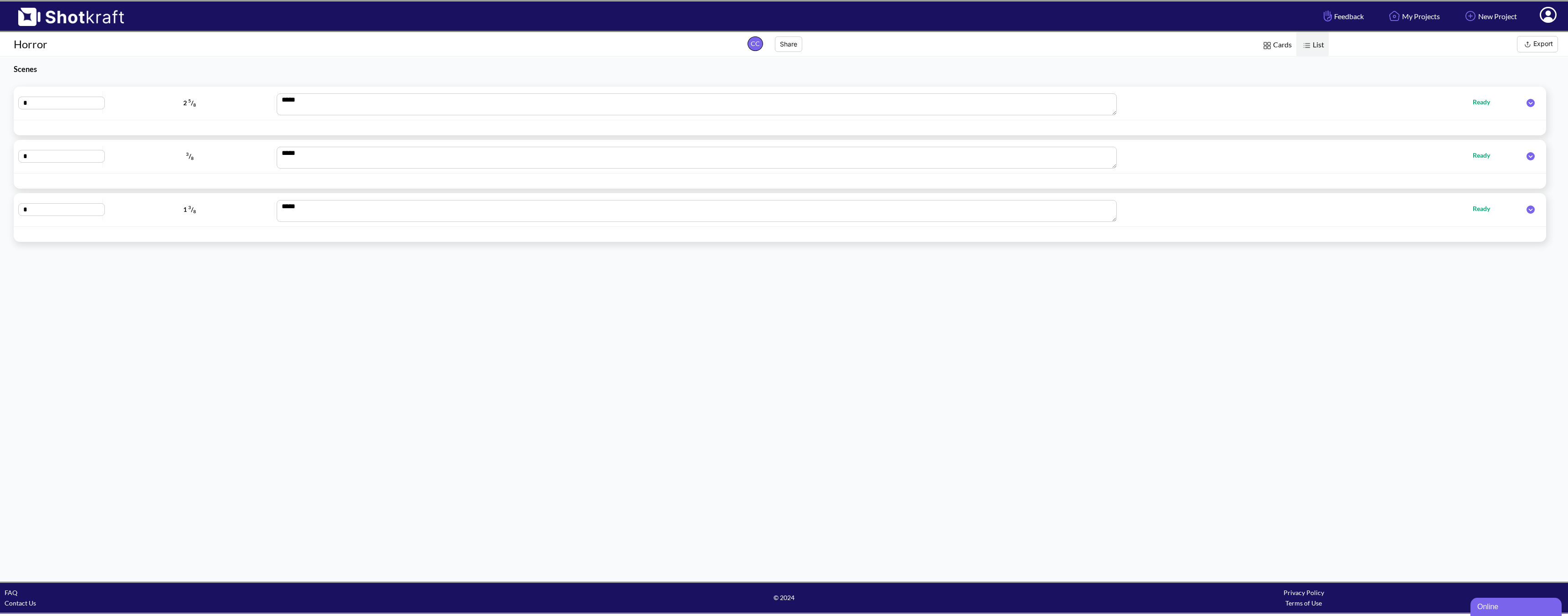
click at [1120, 209] on icon at bounding box center [1530, 209] width 17 height 8
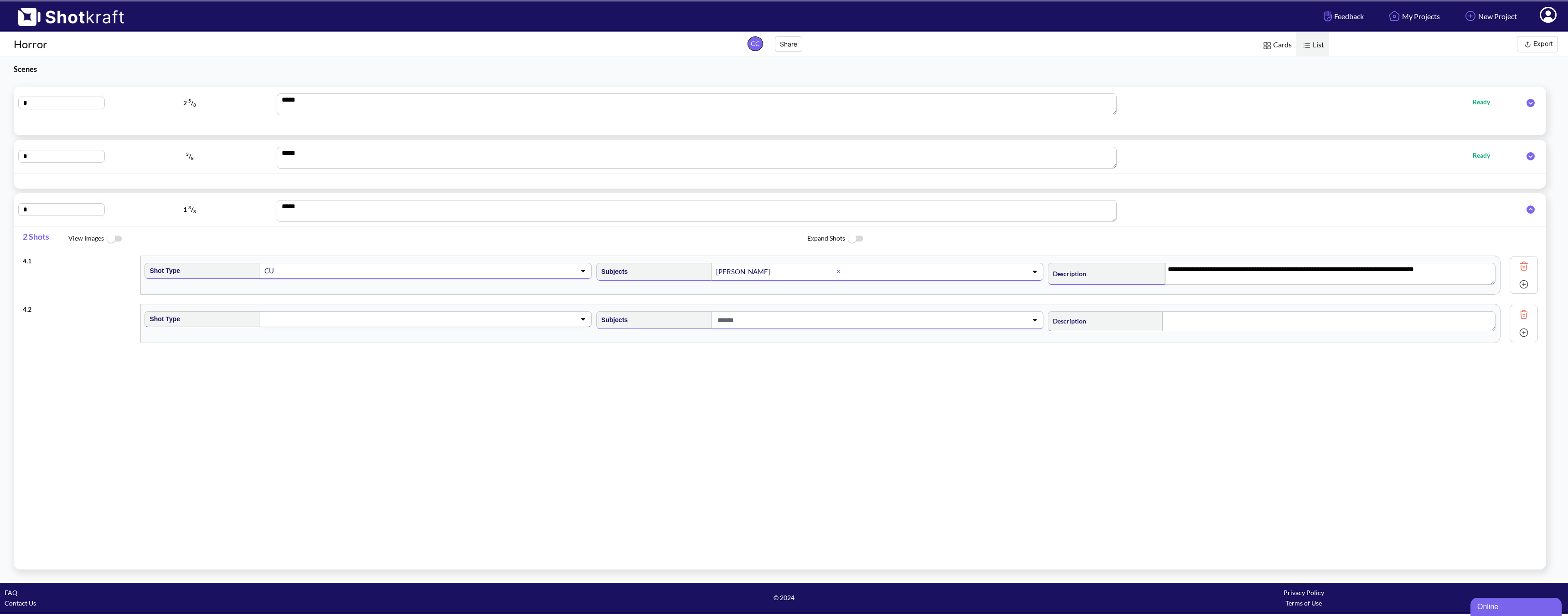
click at [1120, 286] on img at bounding box center [1524, 284] width 13 height 13
click at [1120, 268] on img at bounding box center [1524, 266] width 13 height 13
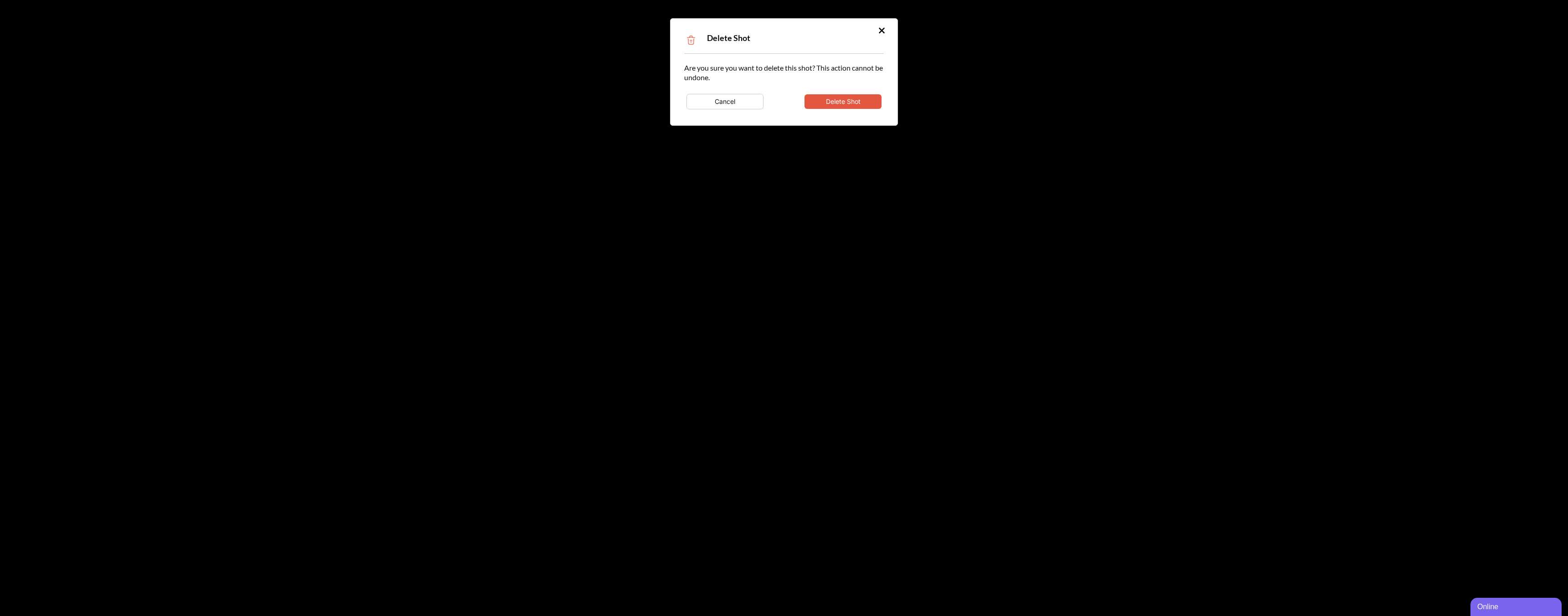
click at [848, 103] on button "Delete Shot" at bounding box center [843, 102] width 77 height 15
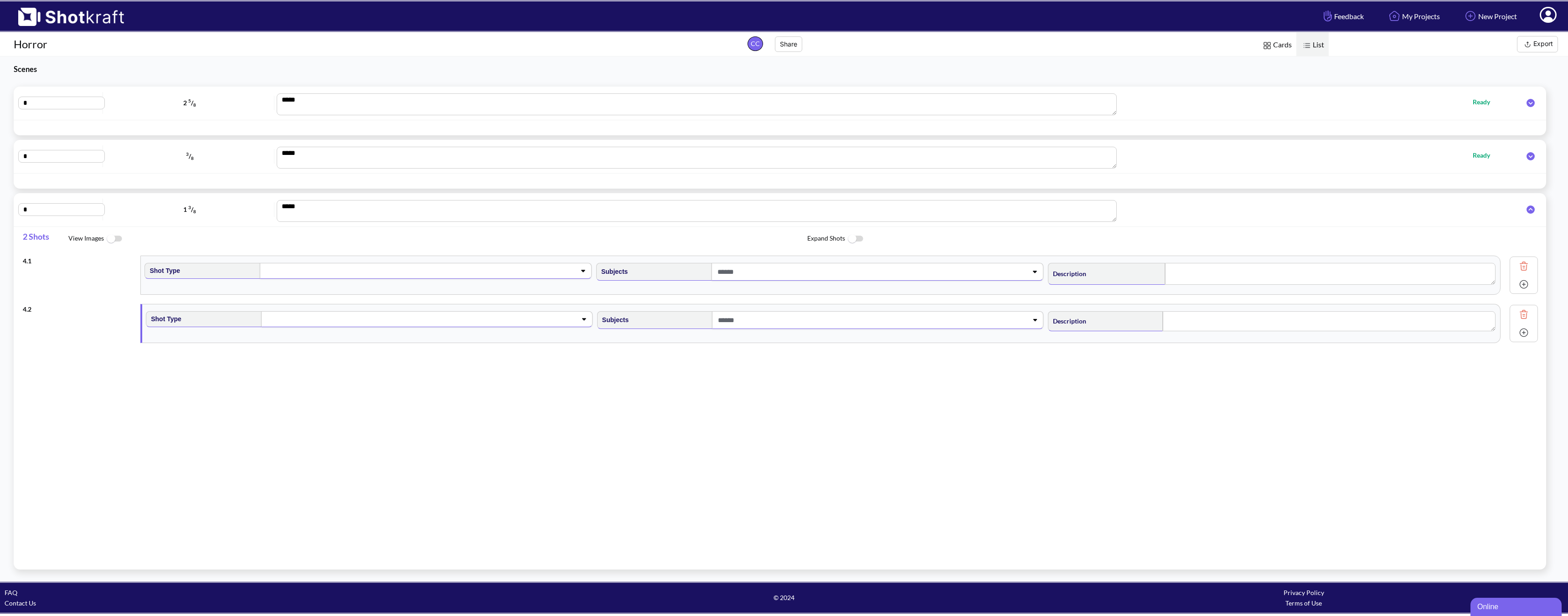
click at [1120, 264] on img at bounding box center [1524, 266] width 13 height 13
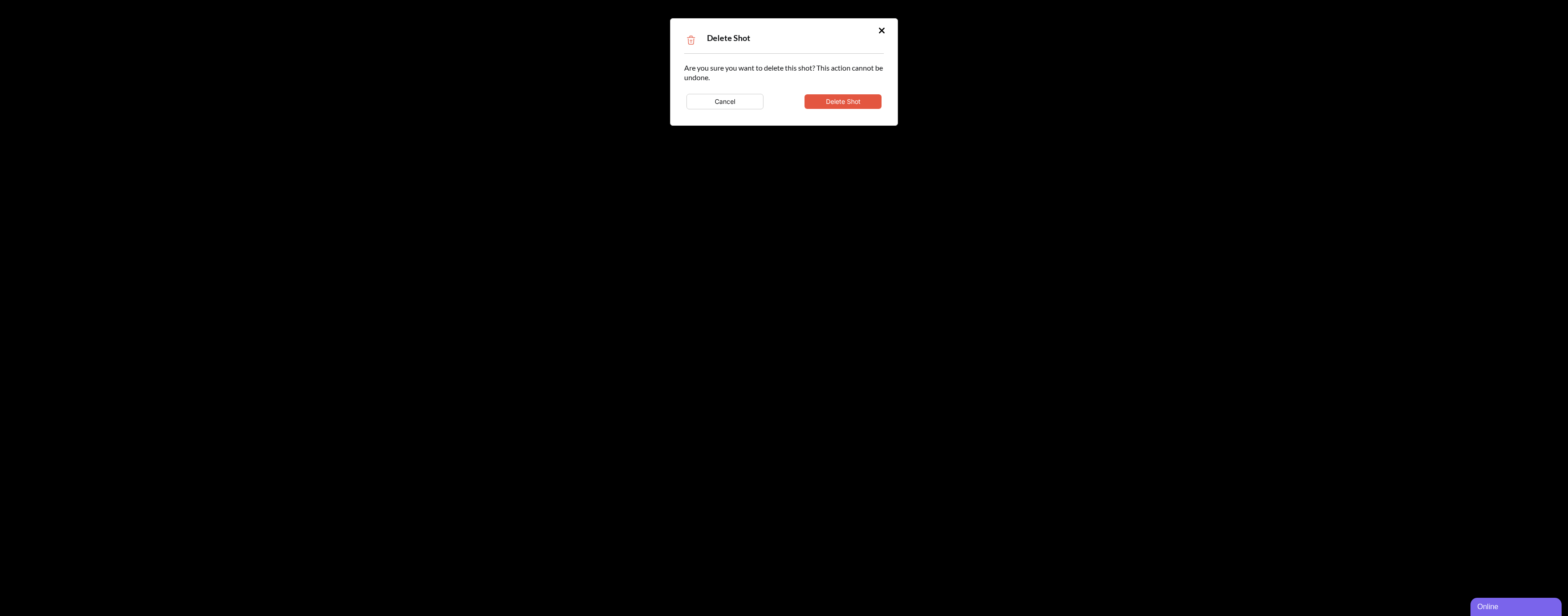
click at [867, 108] on button "Delete Shot" at bounding box center [843, 102] width 77 height 15
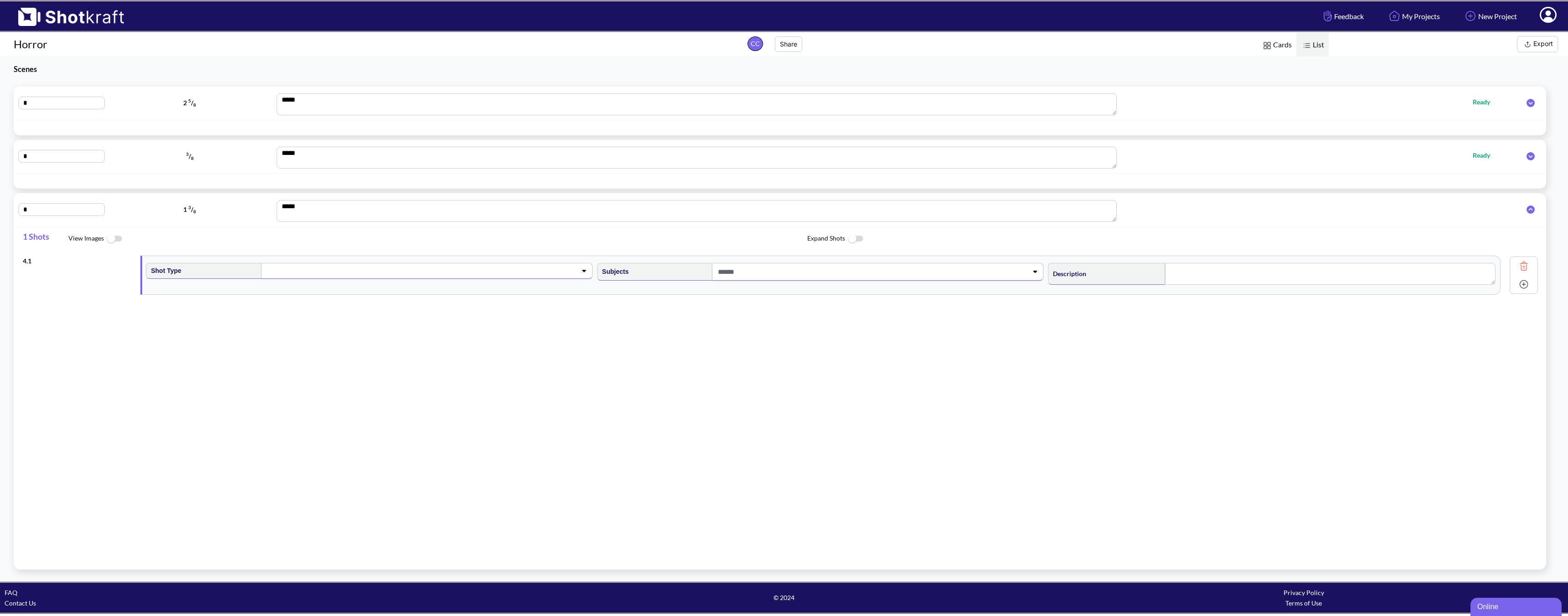
click at [1120, 265] on img at bounding box center [1524, 266] width 13 height 13
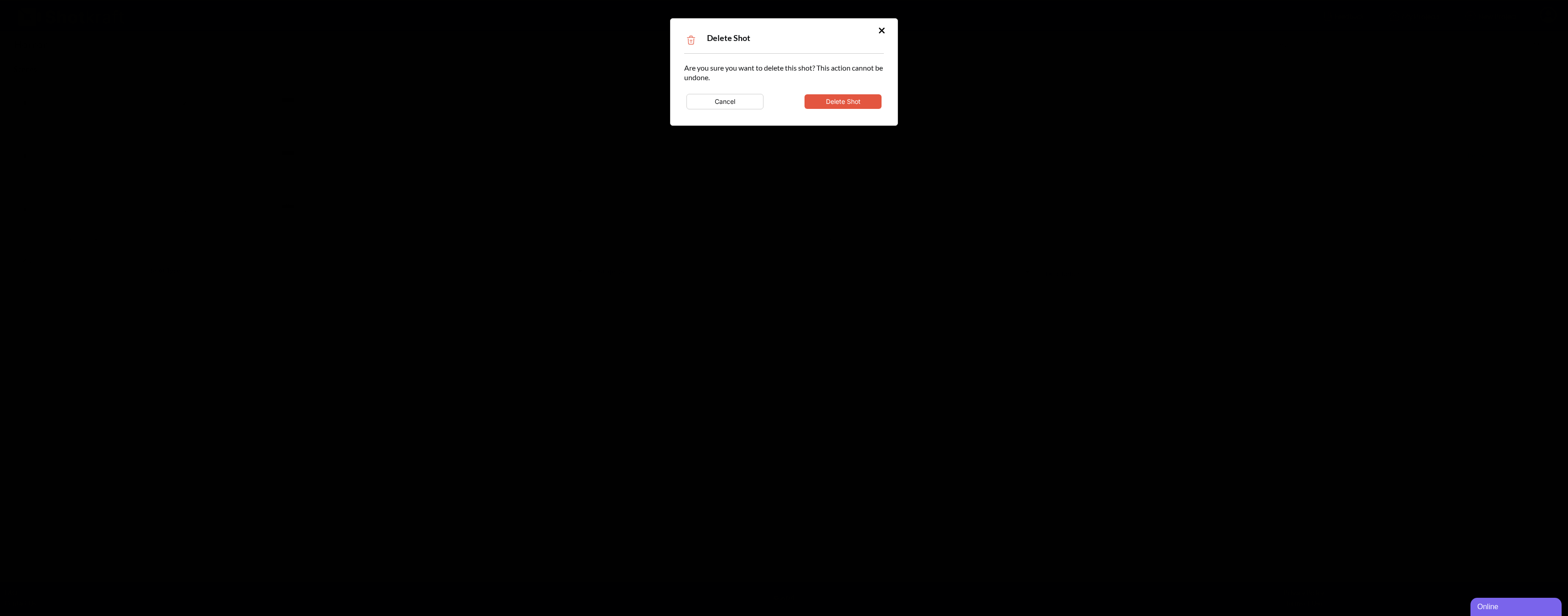
click at [847, 104] on button "Delete Shot" at bounding box center [843, 102] width 77 height 15
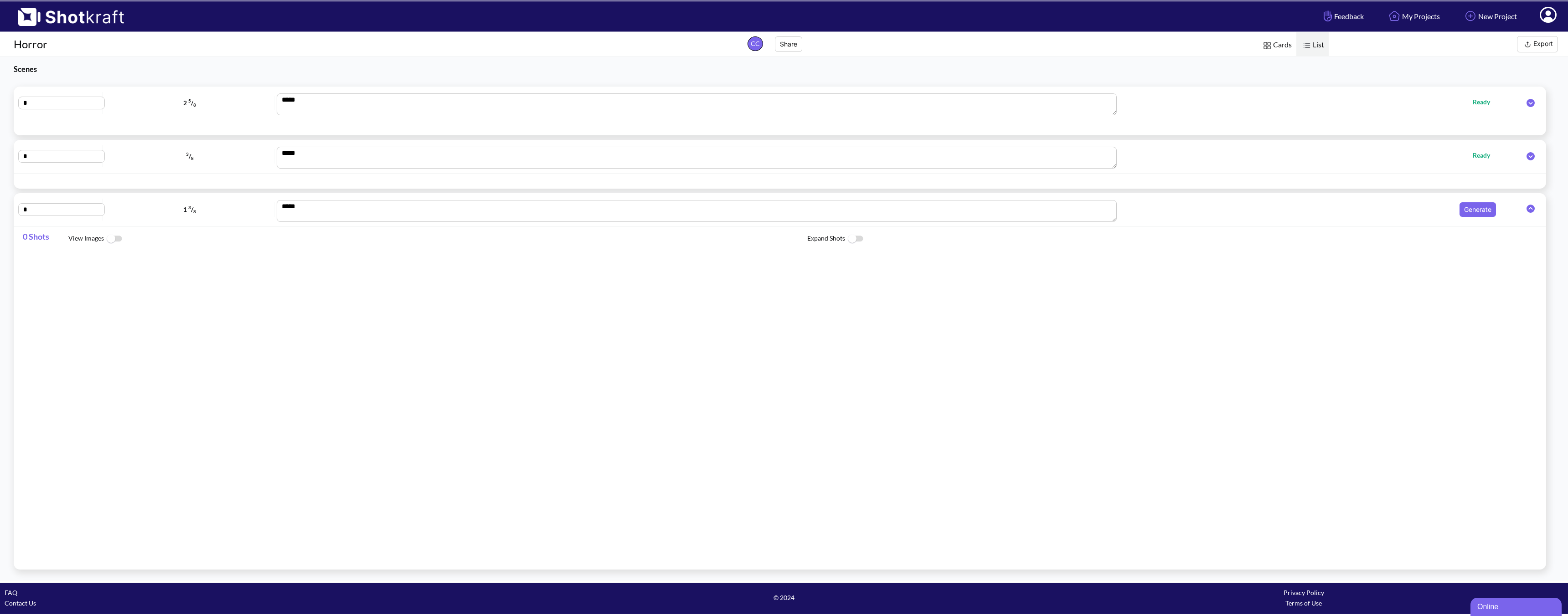
click at [223, 170] on div "* 3 / 8 *** Ready" at bounding box center [780, 156] width 1533 height 33
click at [1120, 156] on icon at bounding box center [1530, 156] width 8 height 8
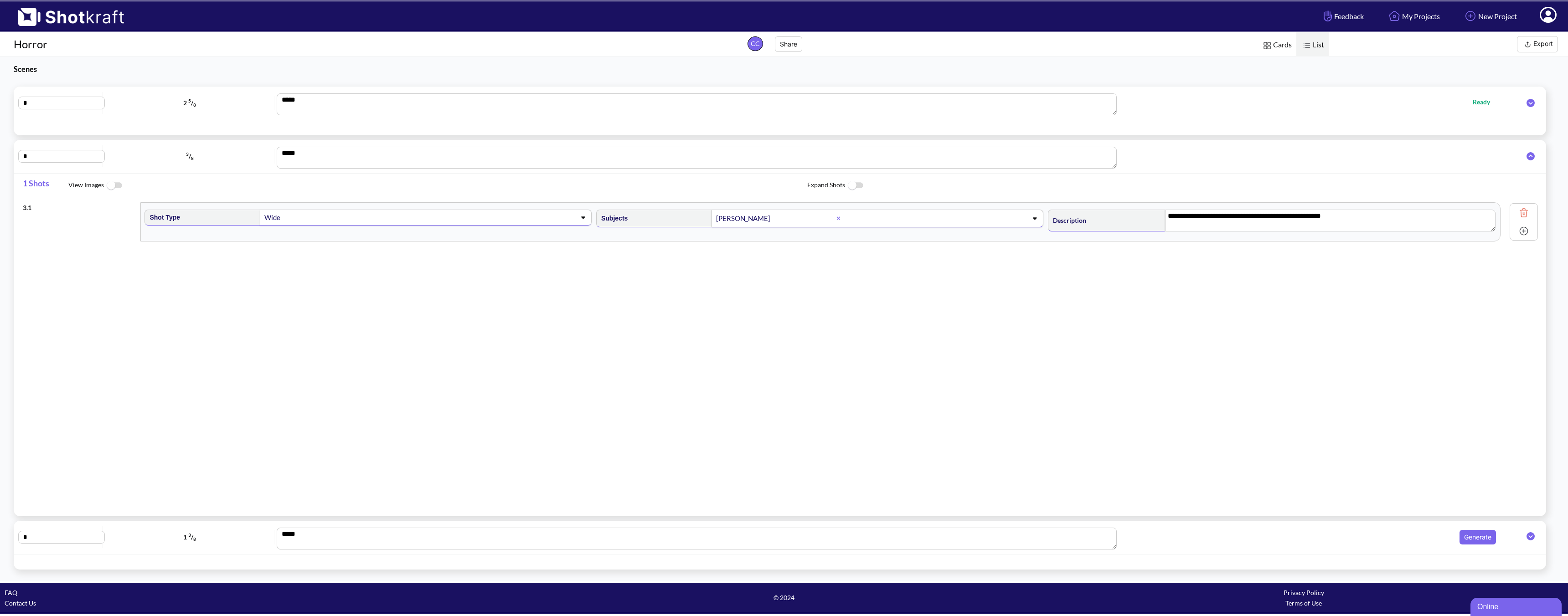
click at [1120, 211] on img at bounding box center [1524, 212] width 13 height 13
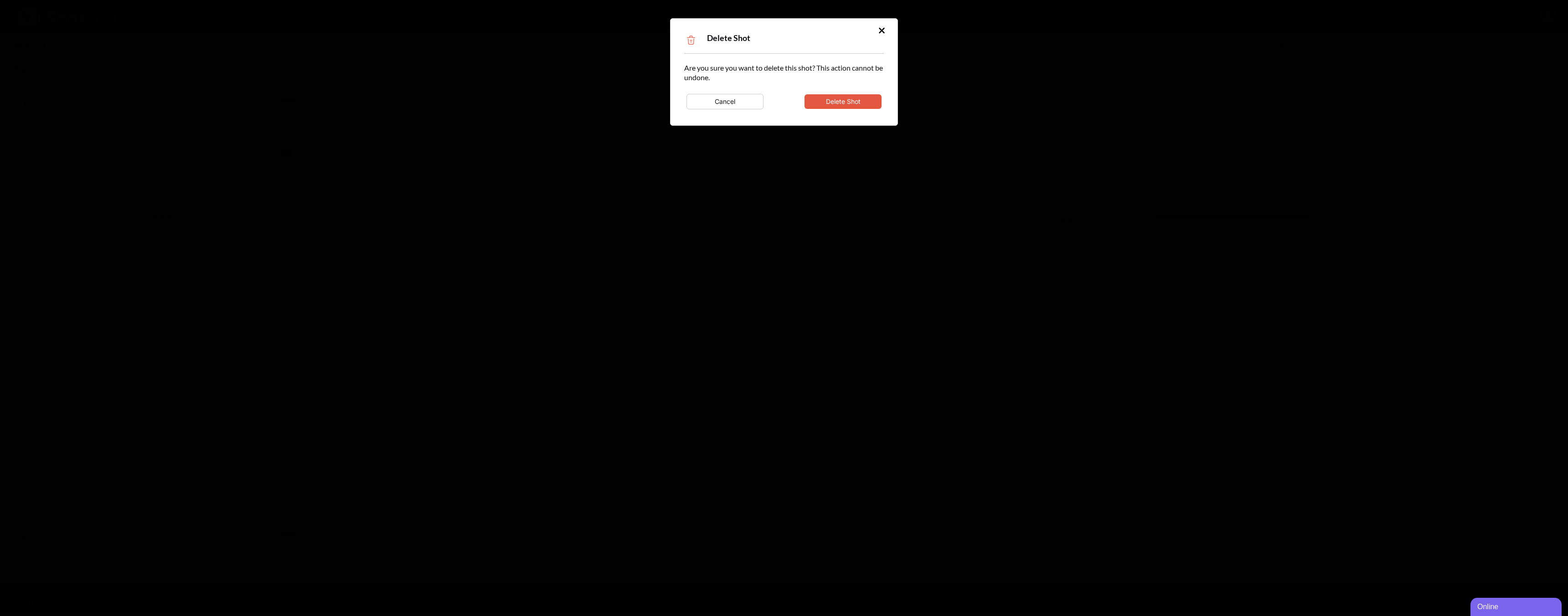
click at [856, 101] on button "Delete Shot" at bounding box center [843, 102] width 77 height 15
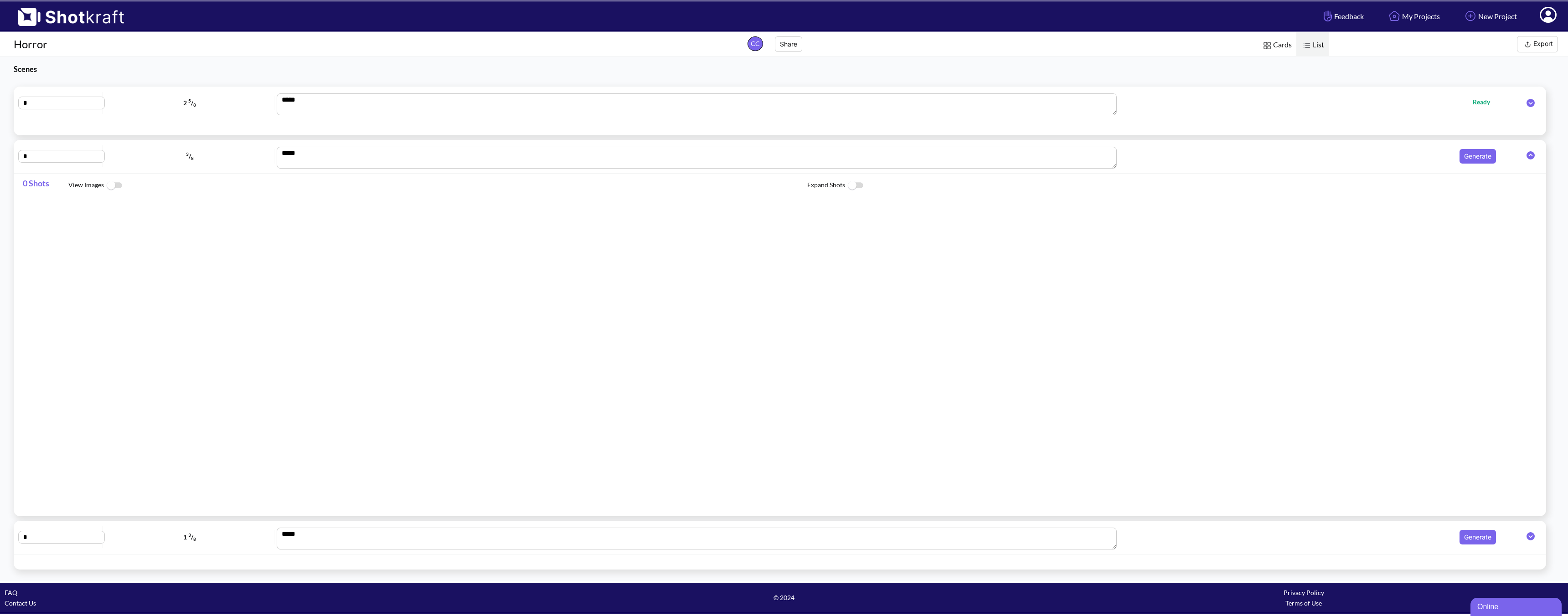
click at [1120, 103] on icon at bounding box center [1530, 102] width 8 height 8
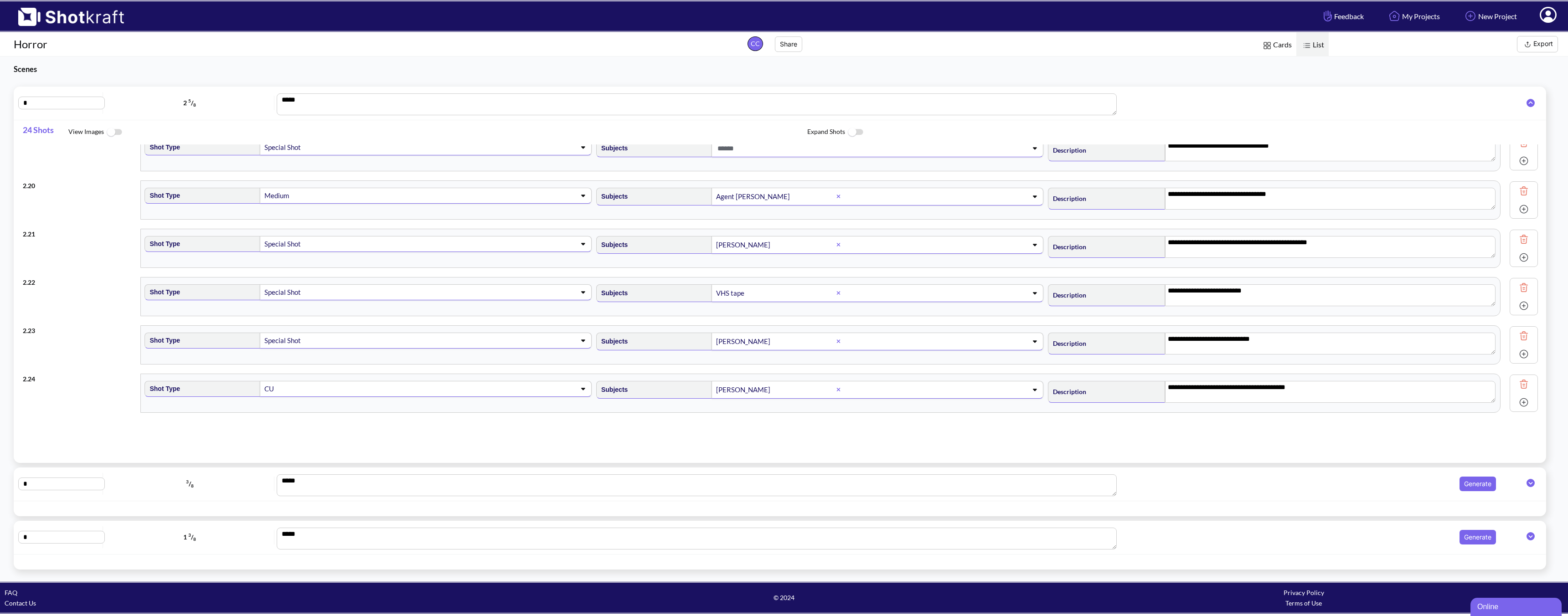
scroll to position [892, 0]
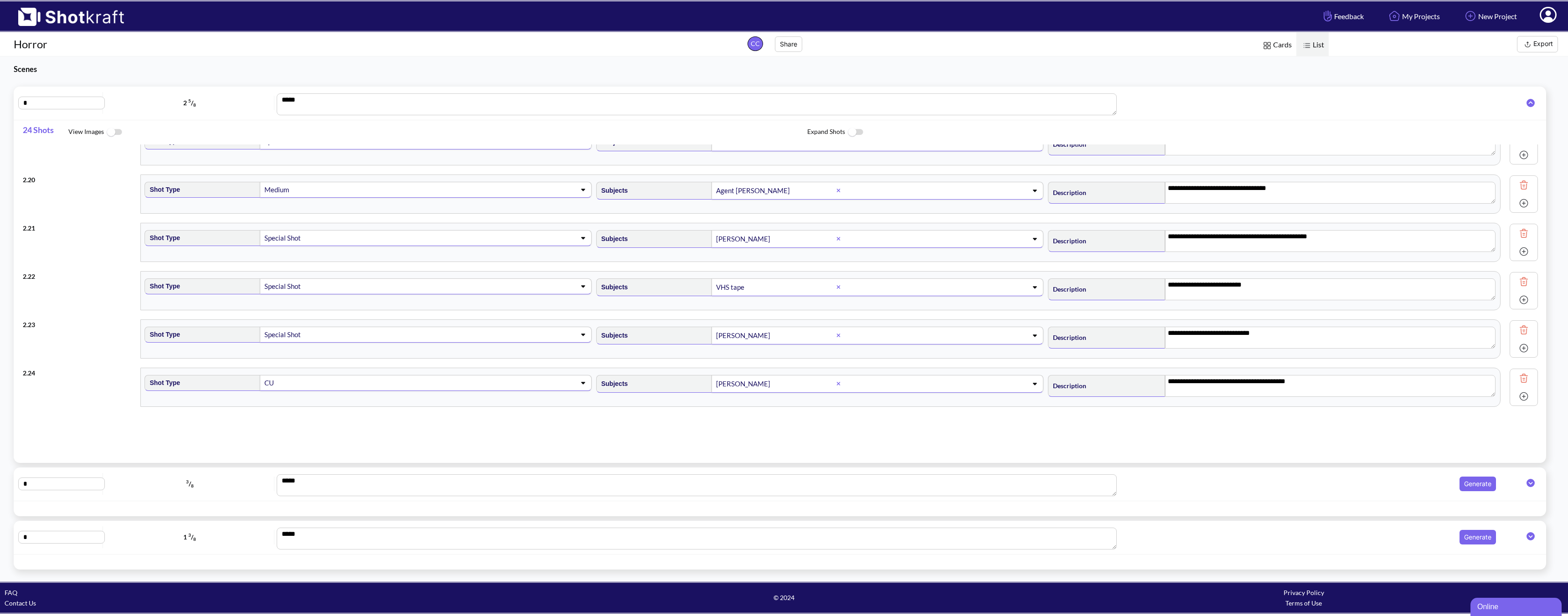
click at [1120, 397] on img at bounding box center [1524, 396] width 13 height 13
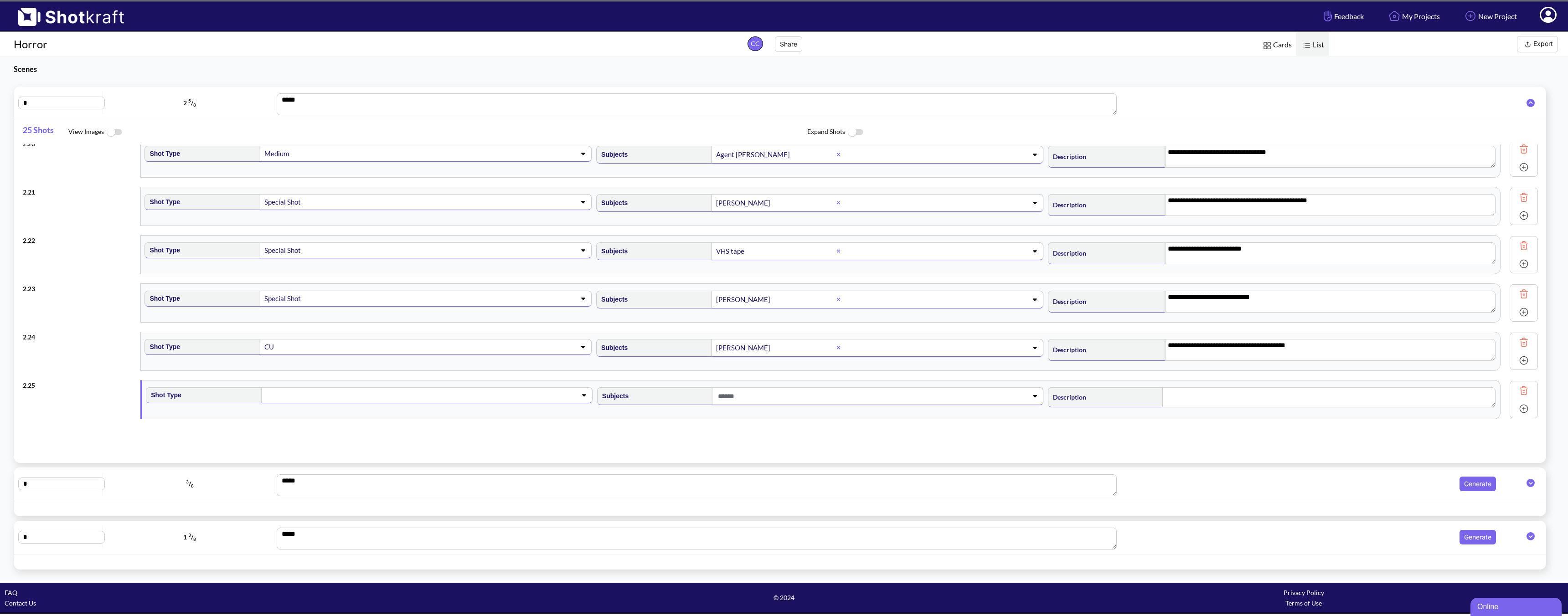
scroll to position [941, 0]
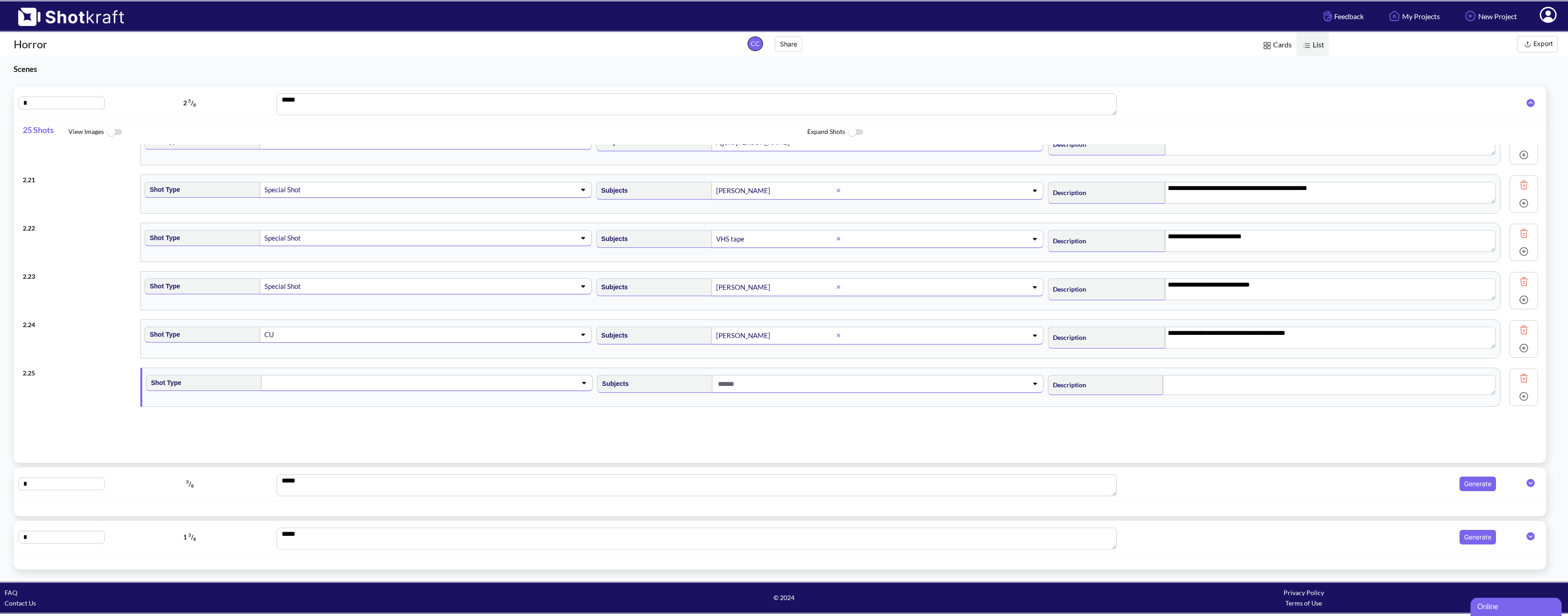
click at [406, 382] on span at bounding box center [412, 383] width 295 height 13
click at [391, 429] on li "Medium" at bounding box center [377, 434] width 442 height 14
click at [797, 390] on span at bounding box center [863, 384] width 295 height 15
click at [635, 421] on li "[PERSON_NAME]" at bounding box center [828, 419] width 442 height 14
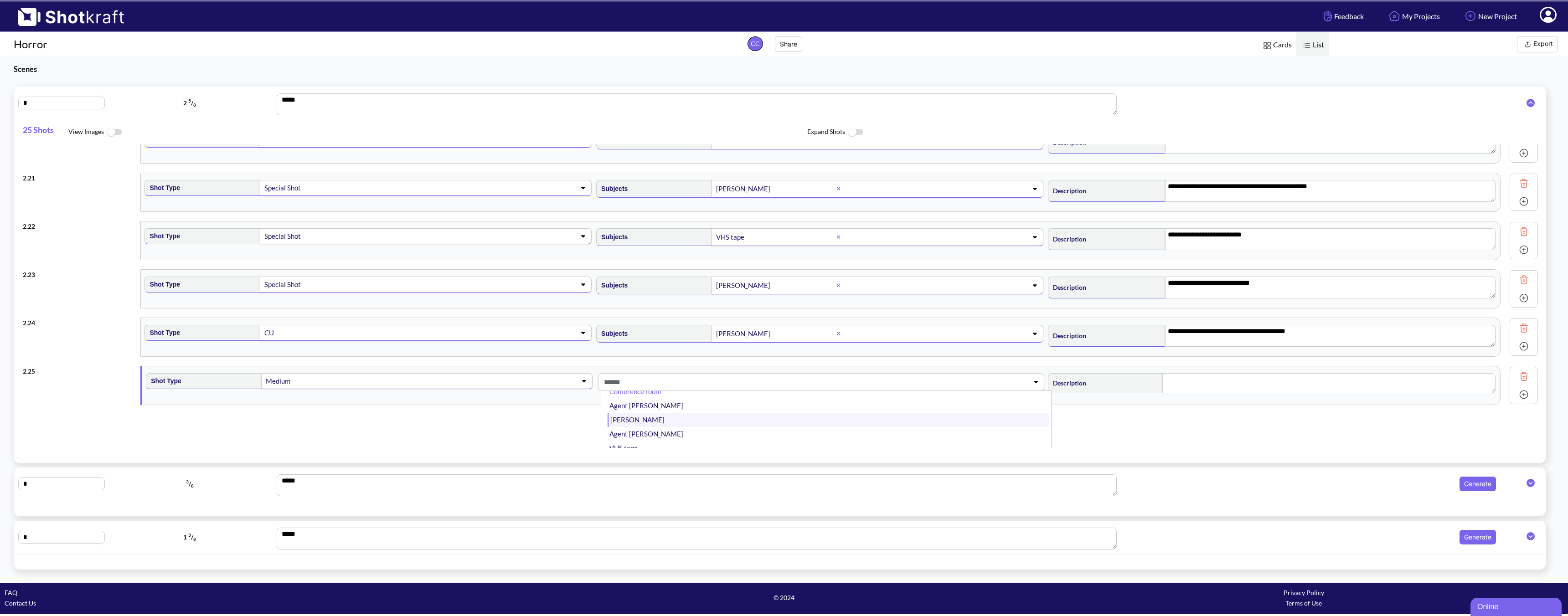
scroll to position [941, 0]
type input "**********"
click at [1120, 385] on textarea at bounding box center [1329, 385] width 333 height 20
click at [1120, 394] on img at bounding box center [1524, 396] width 13 height 13
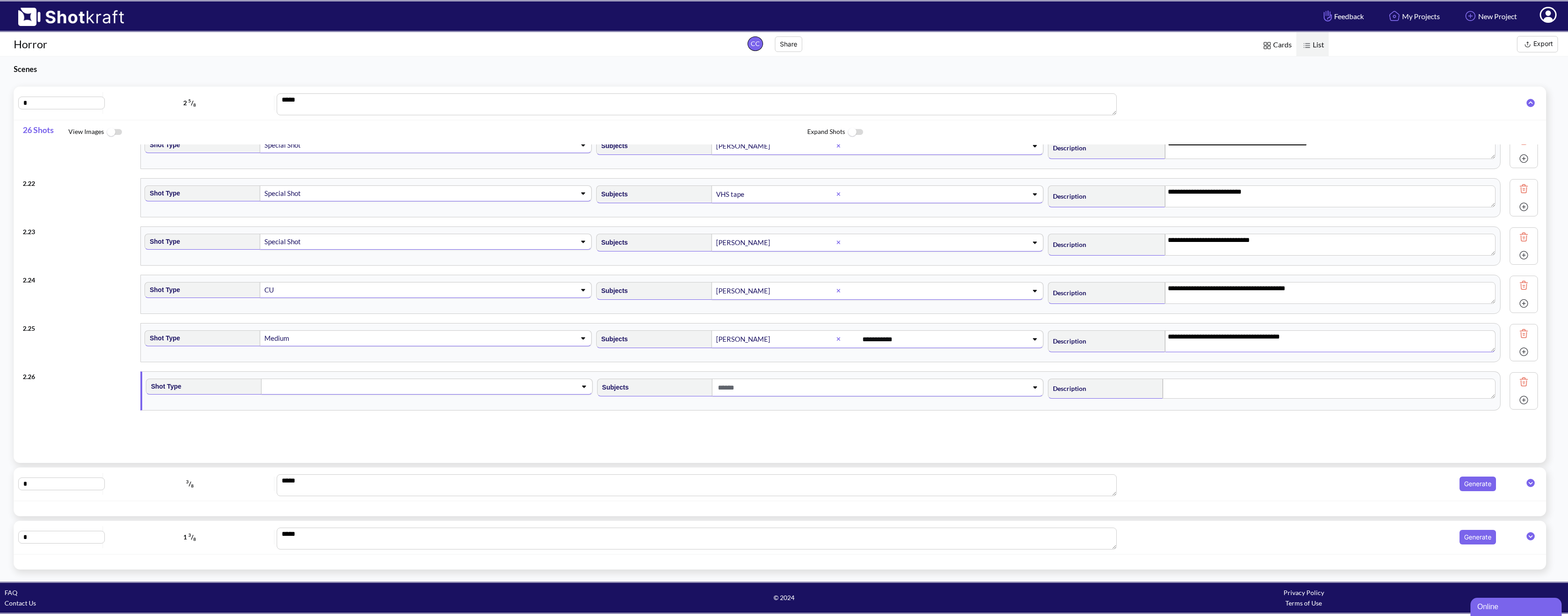
scroll to position [989, 0]
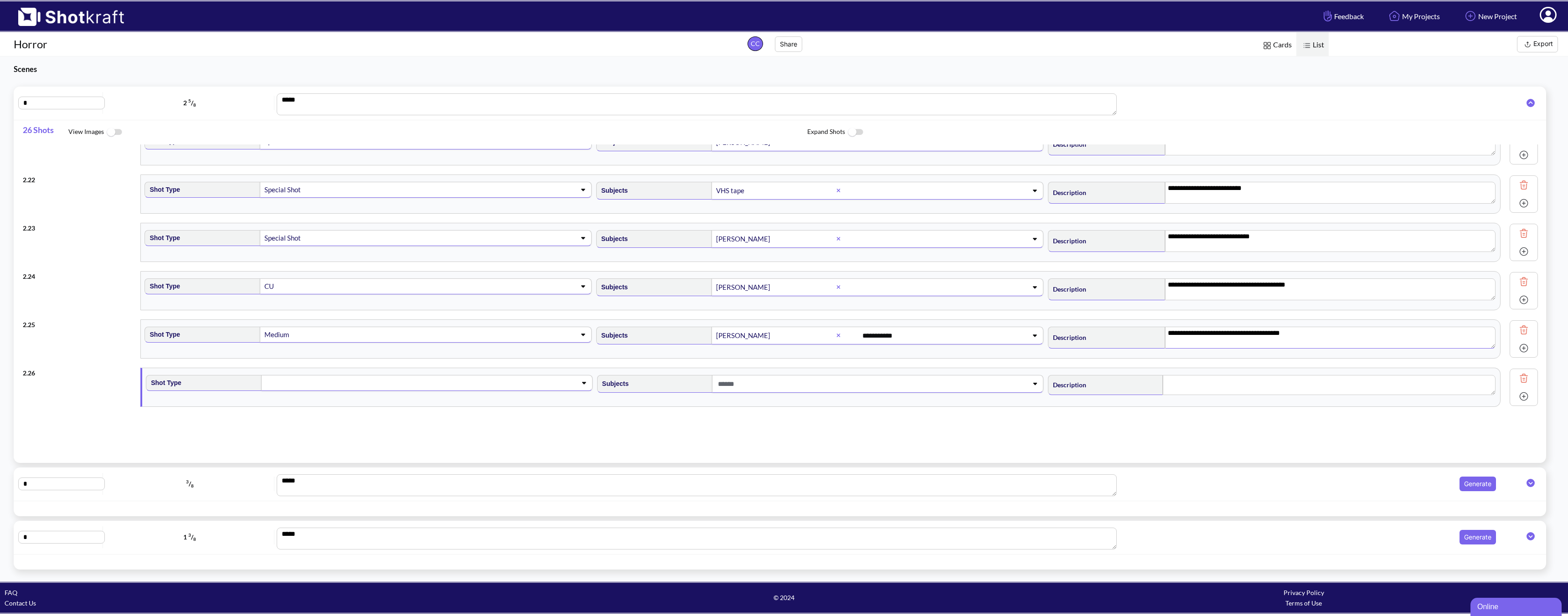
click at [331, 391] on div "Shot Type" at bounding box center [369, 387] width 451 height 33
click at [327, 381] on span at bounding box center [412, 383] width 295 height 13
click at [219, 404] on li "CU" at bounding box center [377, 406] width 442 height 14
click at [746, 386] on span at bounding box center [863, 384] width 295 height 15
type textarea "**********"
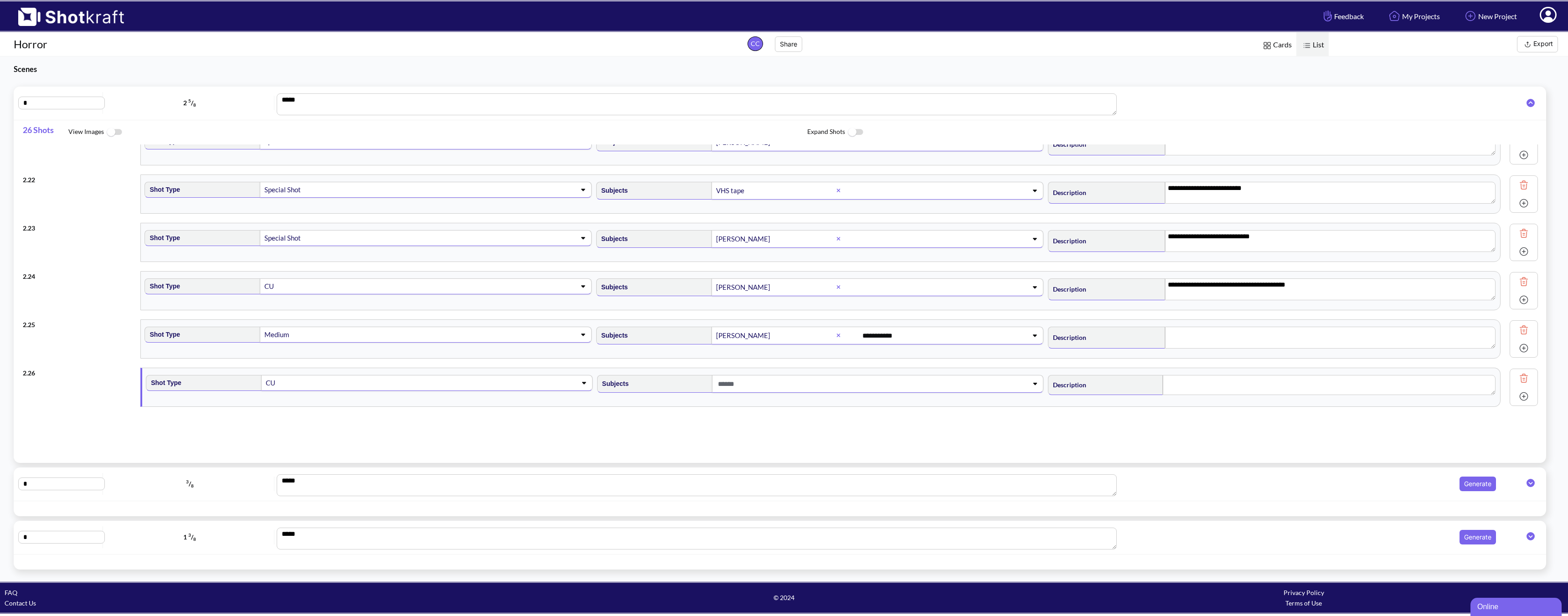
type textarea "**********"
click at [661, 437] on li "[PERSON_NAME]" at bounding box center [828, 436] width 442 height 14
click at [1120, 391] on textarea at bounding box center [1329, 385] width 333 height 20
type textarea "**********"
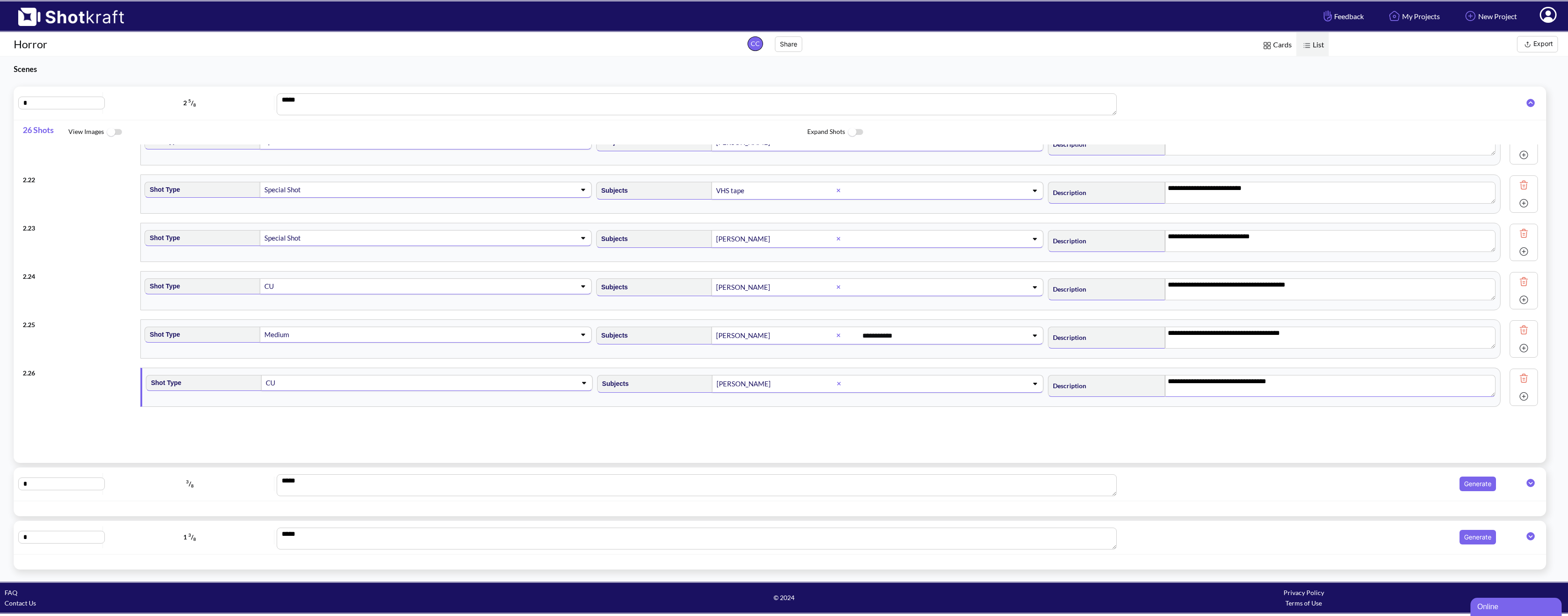
click at [1120, 394] on img at bounding box center [1524, 396] width 13 height 13
click at [385, 433] on span at bounding box center [412, 429] width 295 height 13
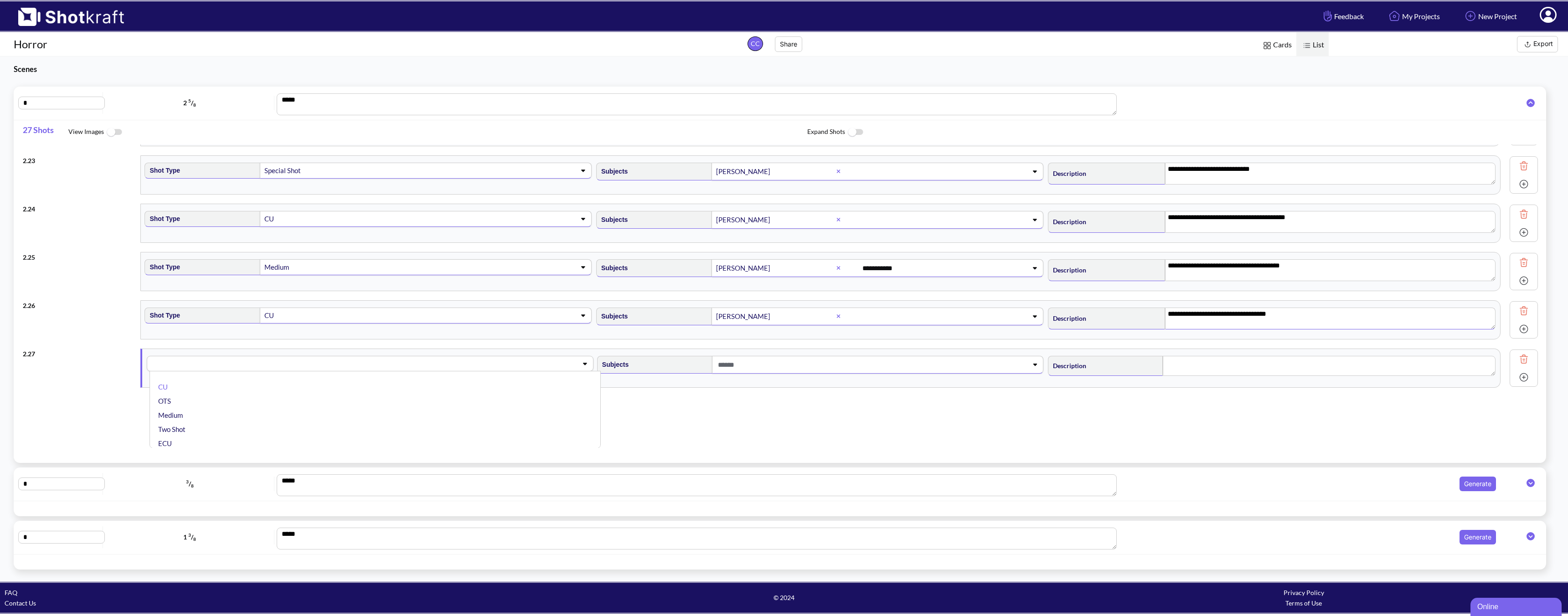
scroll to position [1057, 0]
click at [270, 425] on li "Two Shot" at bounding box center [377, 429] width 442 height 14
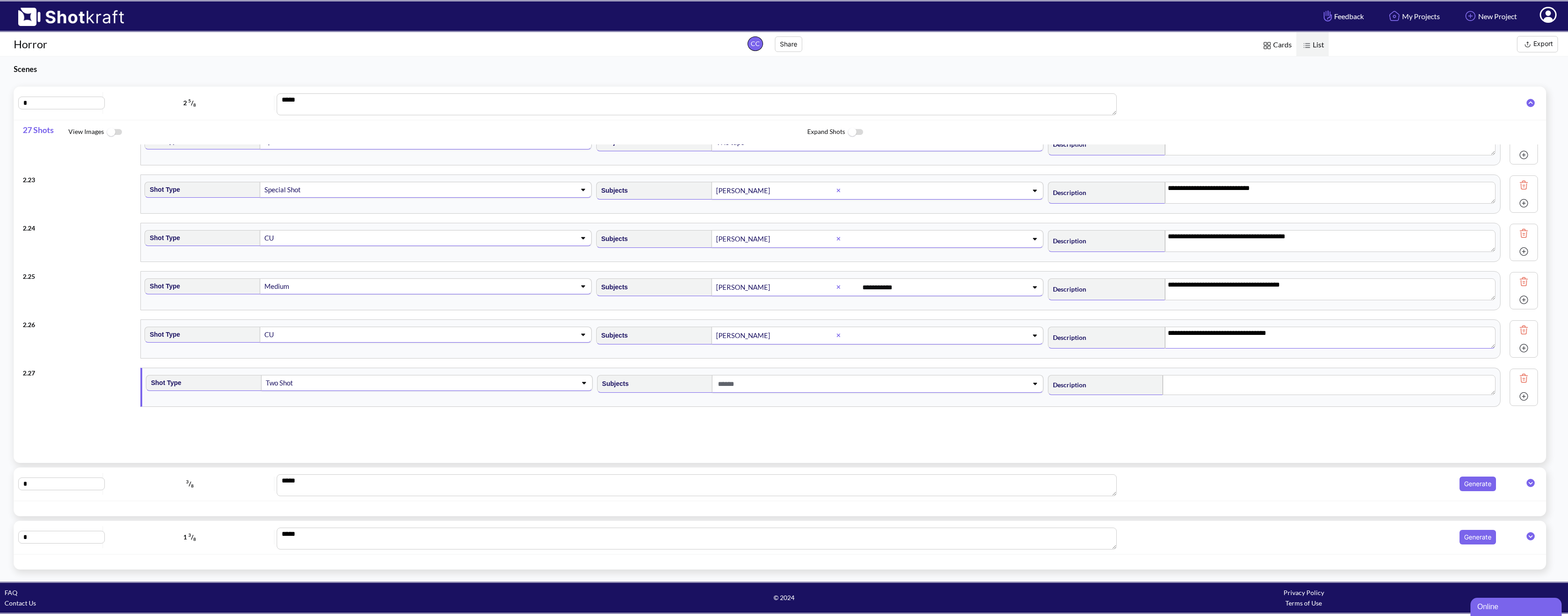
click at [774, 380] on span at bounding box center [863, 384] width 295 height 15
click at [673, 421] on li "Agent [PERSON_NAME]" at bounding box center [828, 422] width 442 height 14
click at [884, 385] on span at bounding box center [936, 384] width 150 height 15
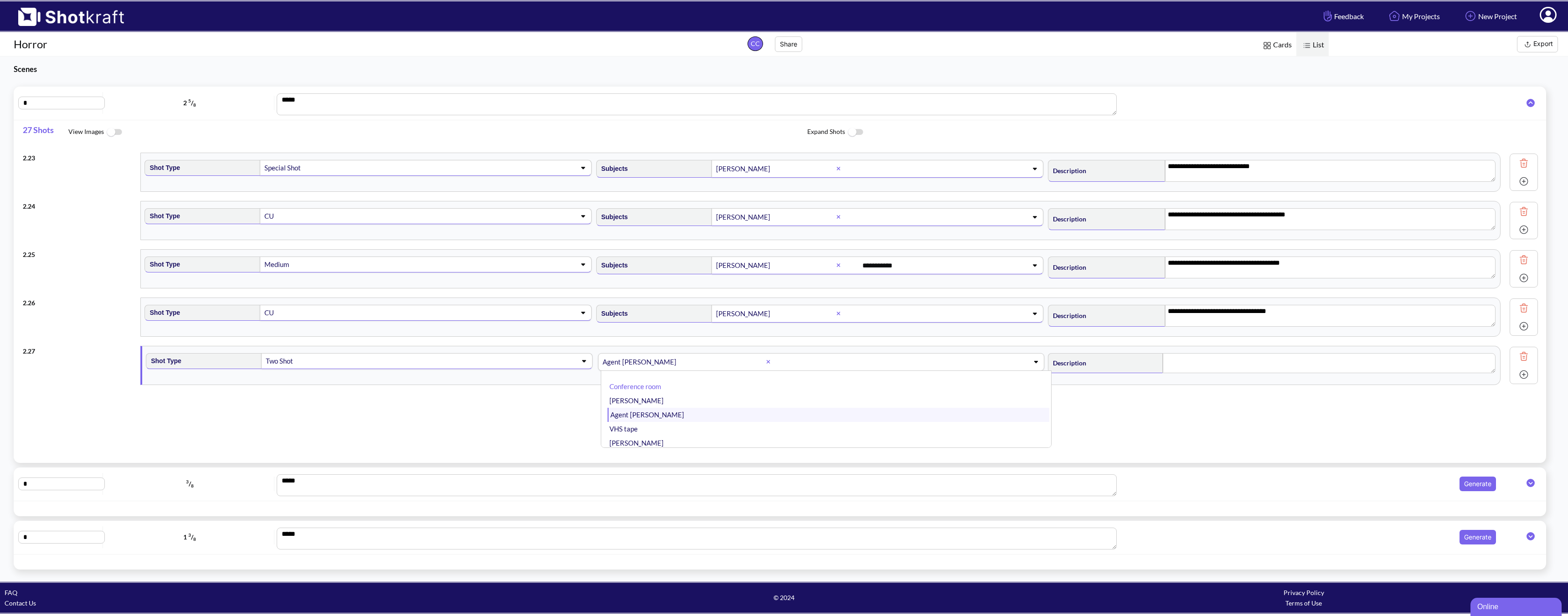
click at [768, 420] on li "Agent [PERSON_NAME]" at bounding box center [828, 415] width 442 height 14
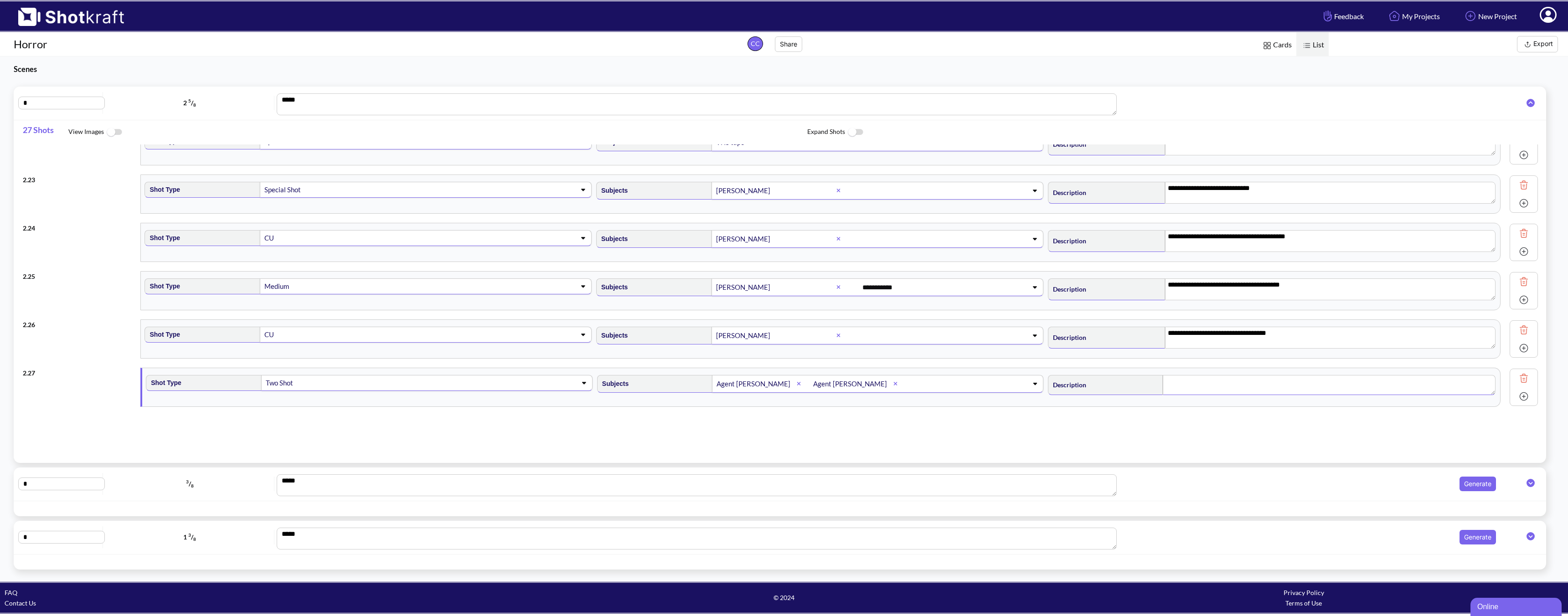
click at [1120, 383] on textarea at bounding box center [1329, 385] width 333 height 20
click at [1120, 394] on img at bounding box center [1524, 396] width 13 height 13
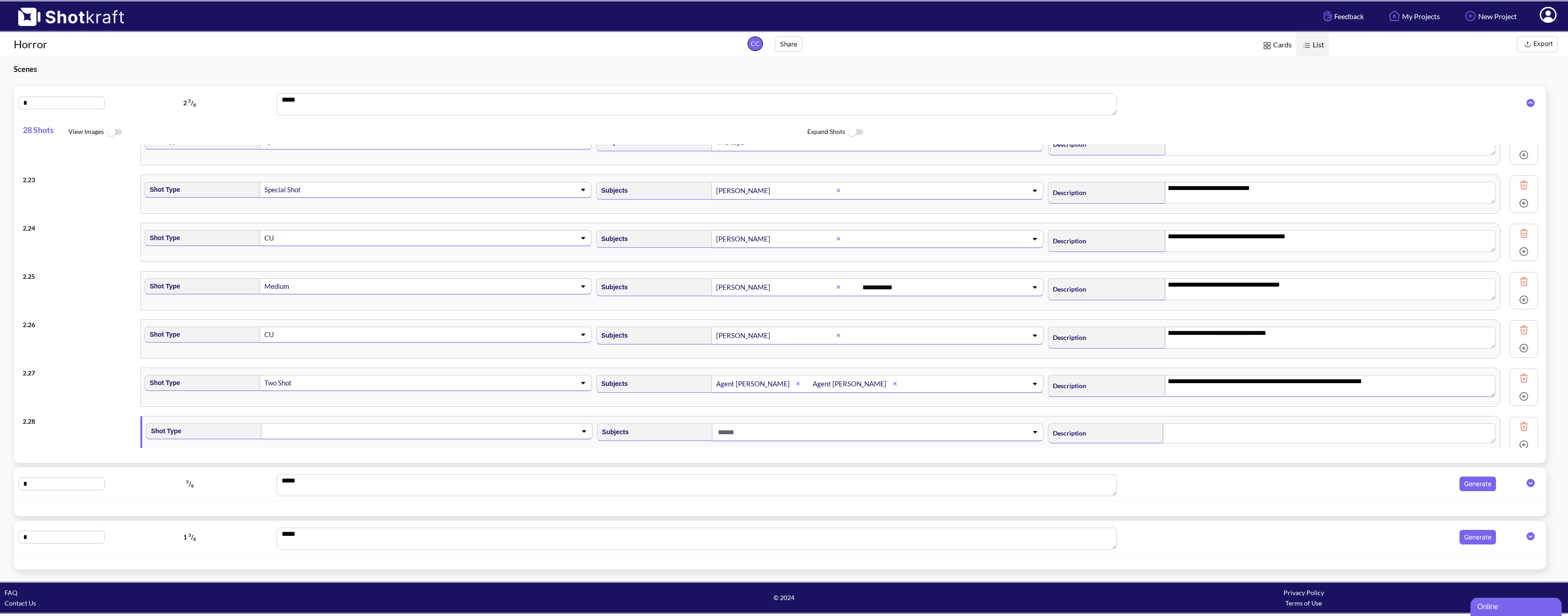
click at [335, 434] on span at bounding box center [412, 431] width 295 height 13
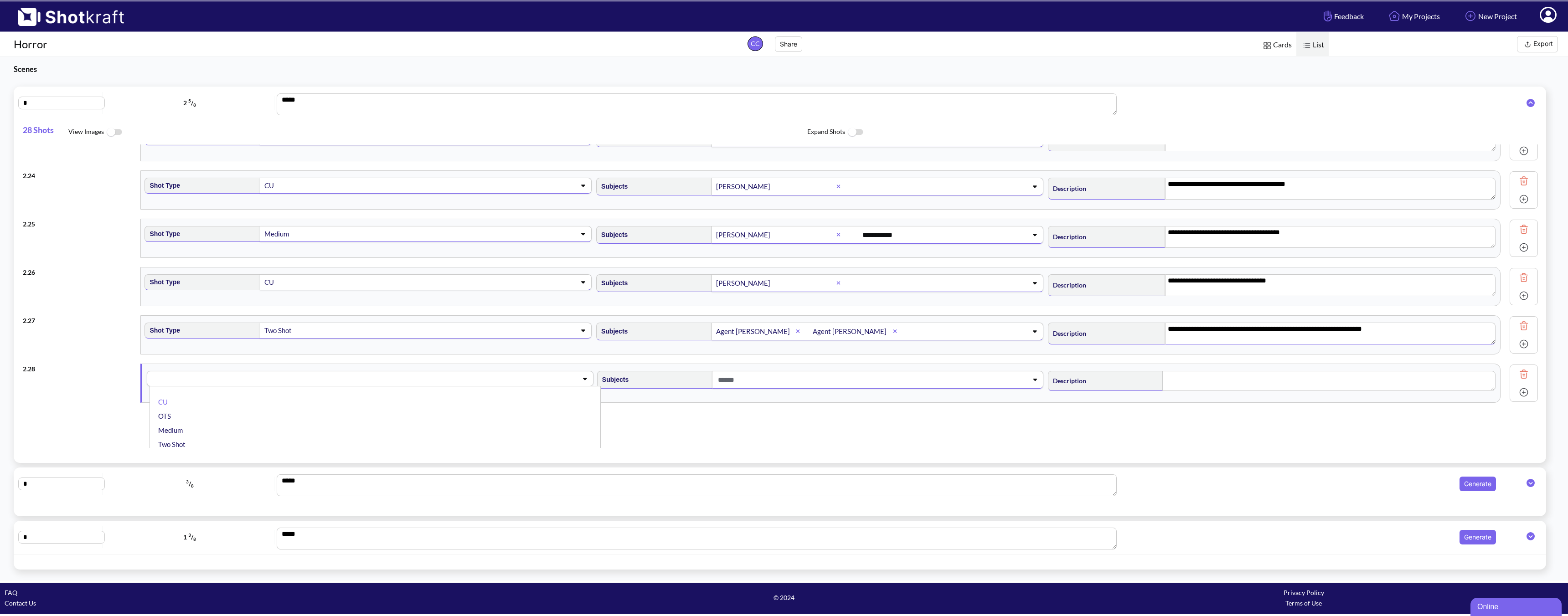
scroll to position [1105, 0]
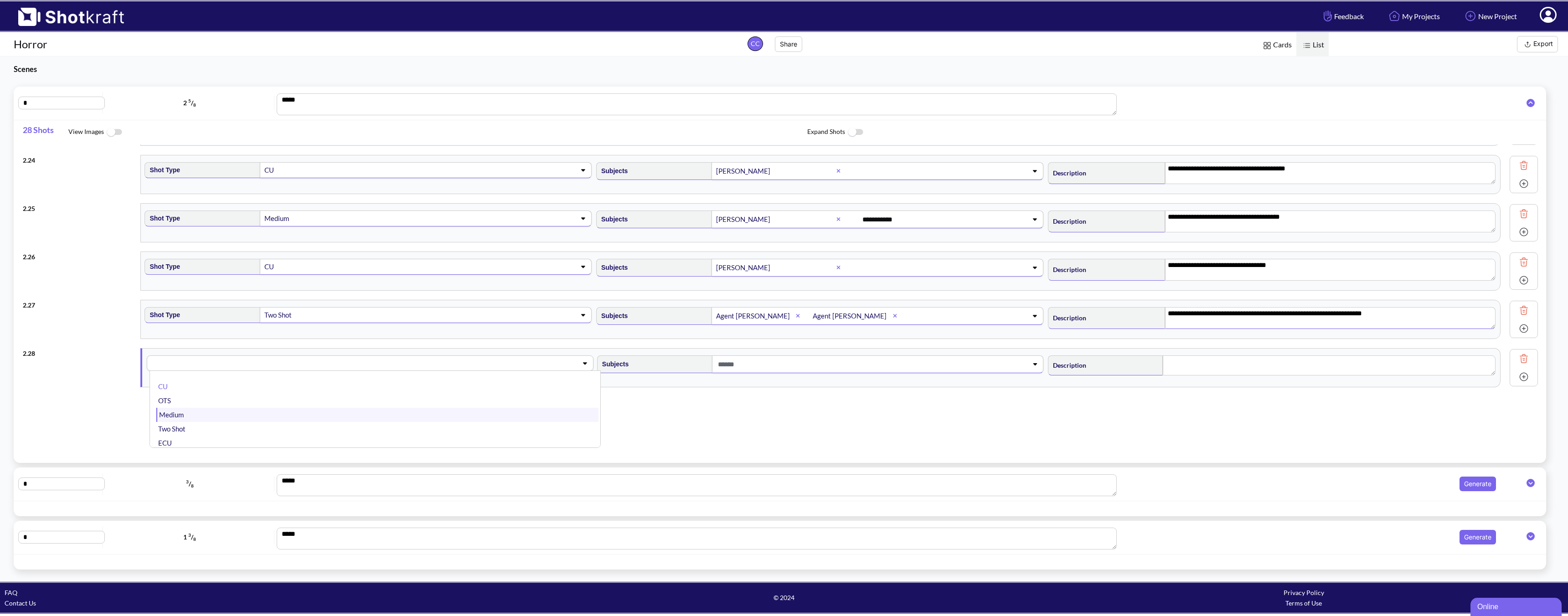
click at [247, 408] on li "Medium" at bounding box center [377, 415] width 442 height 14
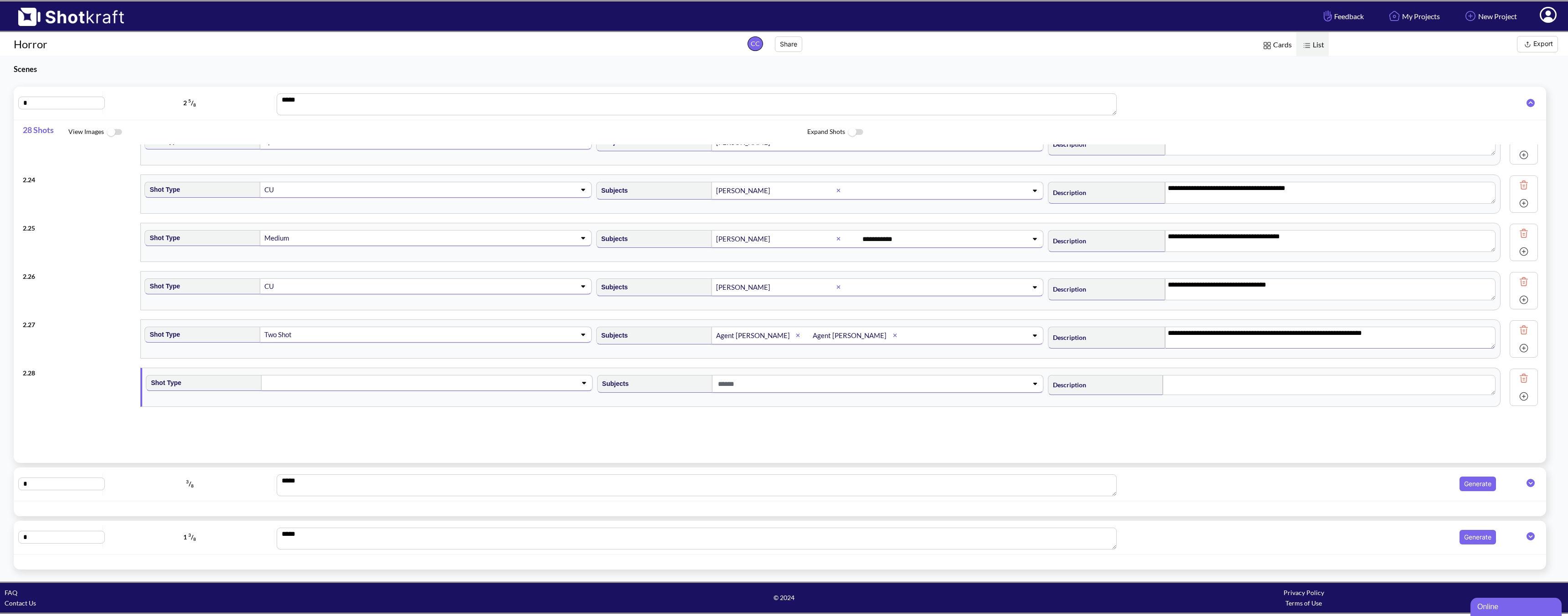
scroll to position [1086, 0]
type textarea "**********"
click at [727, 387] on span at bounding box center [863, 384] width 295 height 15
type textarea "**********"
click at [730, 386] on span at bounding box center [863, 384] width 295 height 15
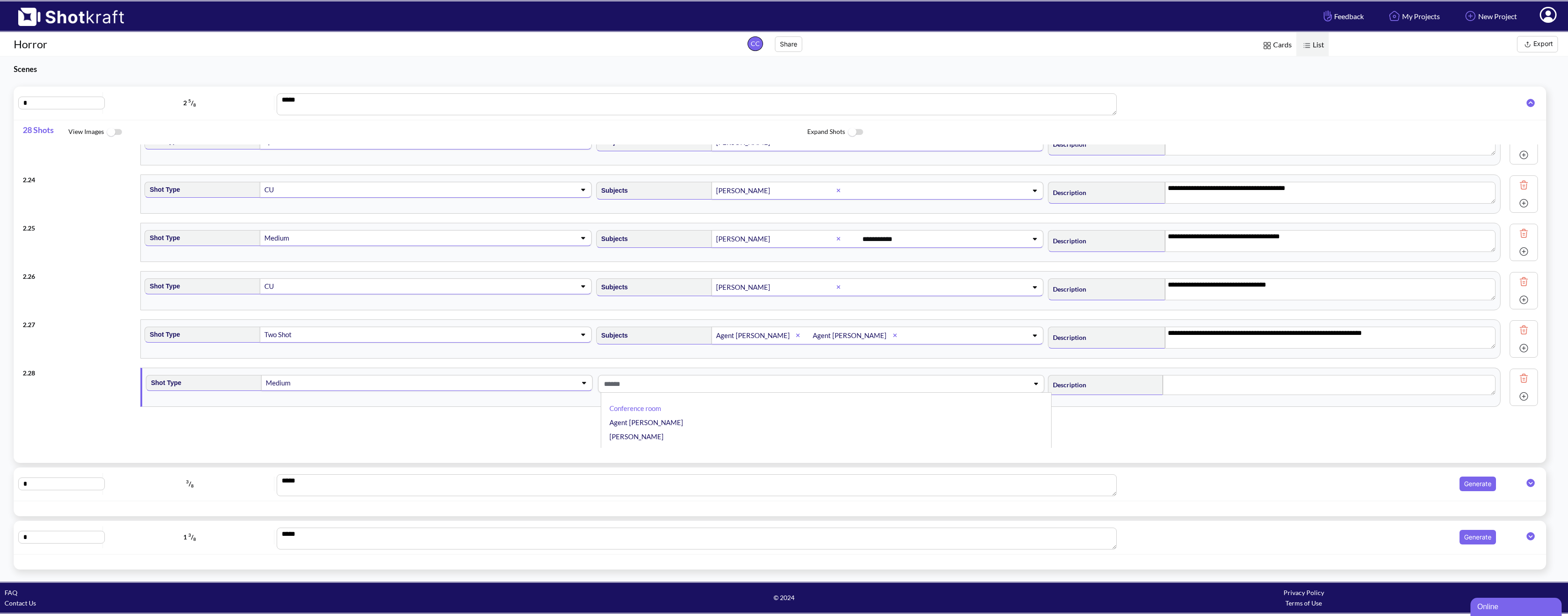
click at [730, 386] on span at bounding box center [801, 384] width 399 height 15
click at [754, 383] on span at bounding box center [863, 384] width 295 height 15
click at [699, 424] on li "Agent [PERSON_NAME]" at bounding box center [828, 422] width 442 height 14
click at [901, 391] on span at bounding box center [936, 384] width 150 height 15
click at [847, 422] on li "[PERSON_NAME]" at bounding box center [828, 422] width 442 height 14
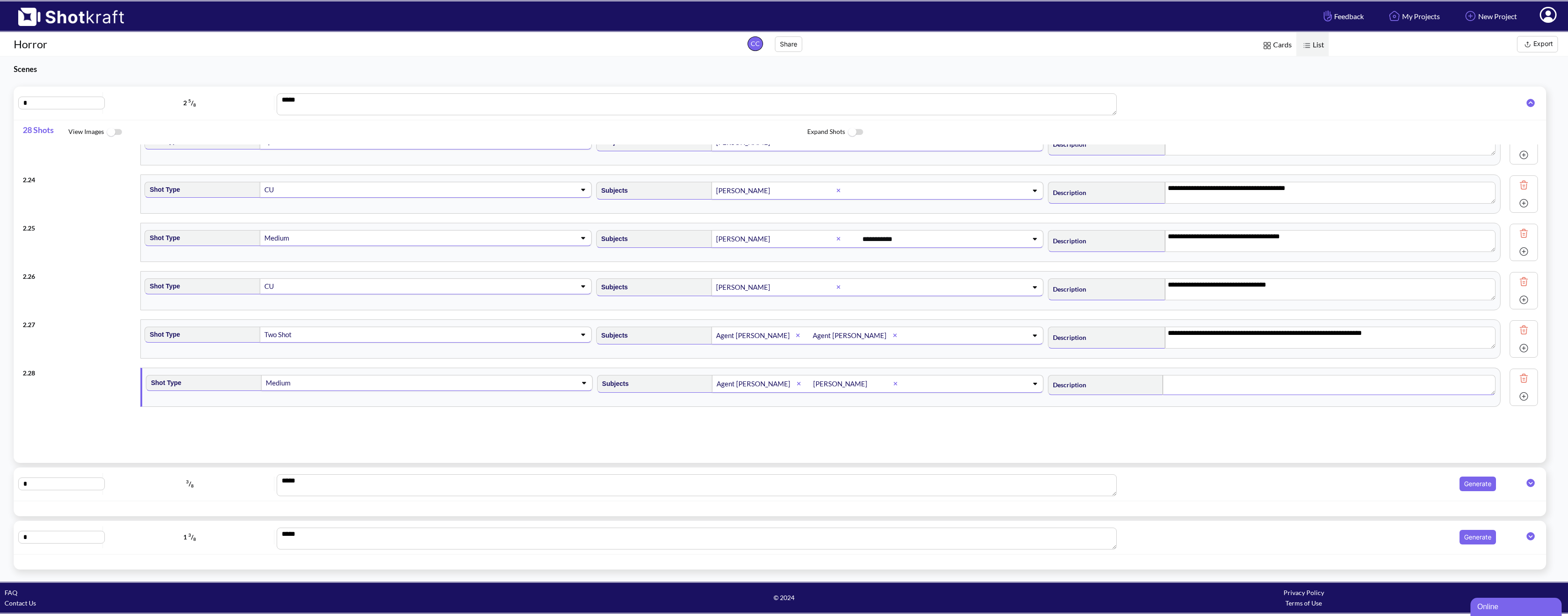
click at [1120, 383] on textarea at bounding box center [1329, 385] width 333 height 20
click at [1120, 399] on img at bounding box center [1524, 396] width 13 height 13
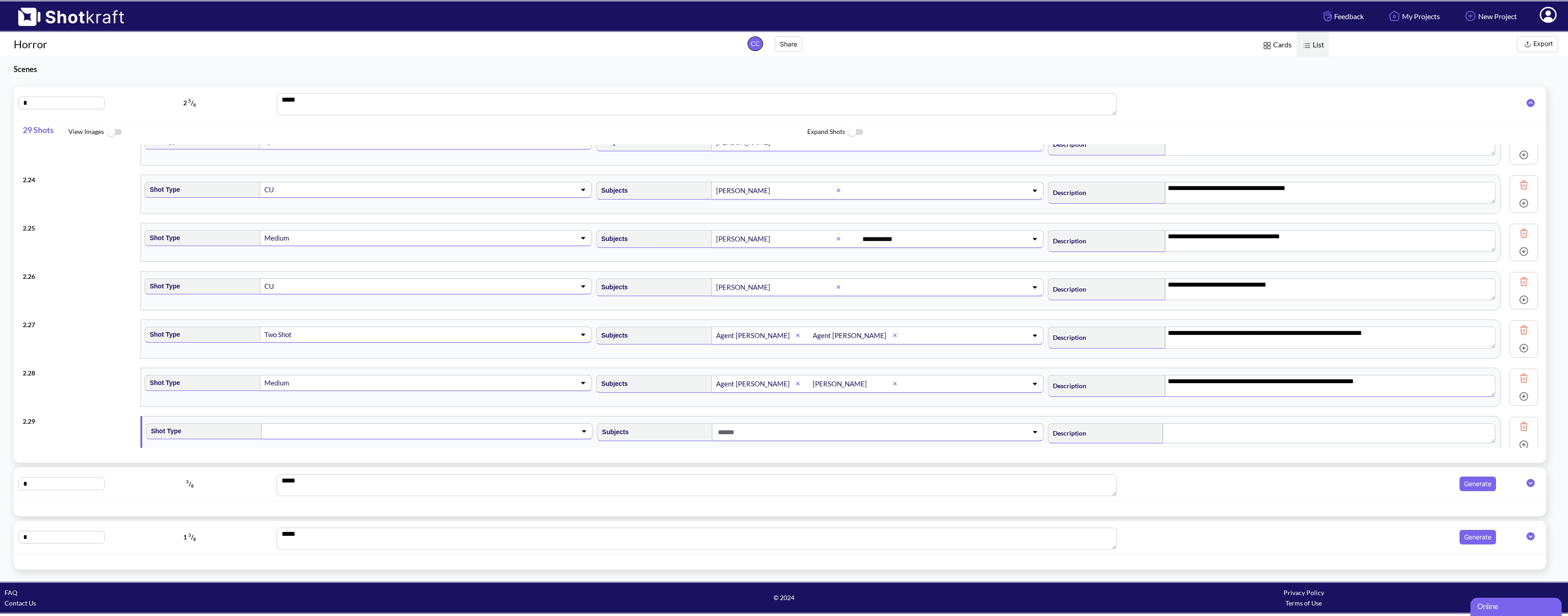
click at [533, 439] on div at bounding box center [427, 432] width 331 height 16
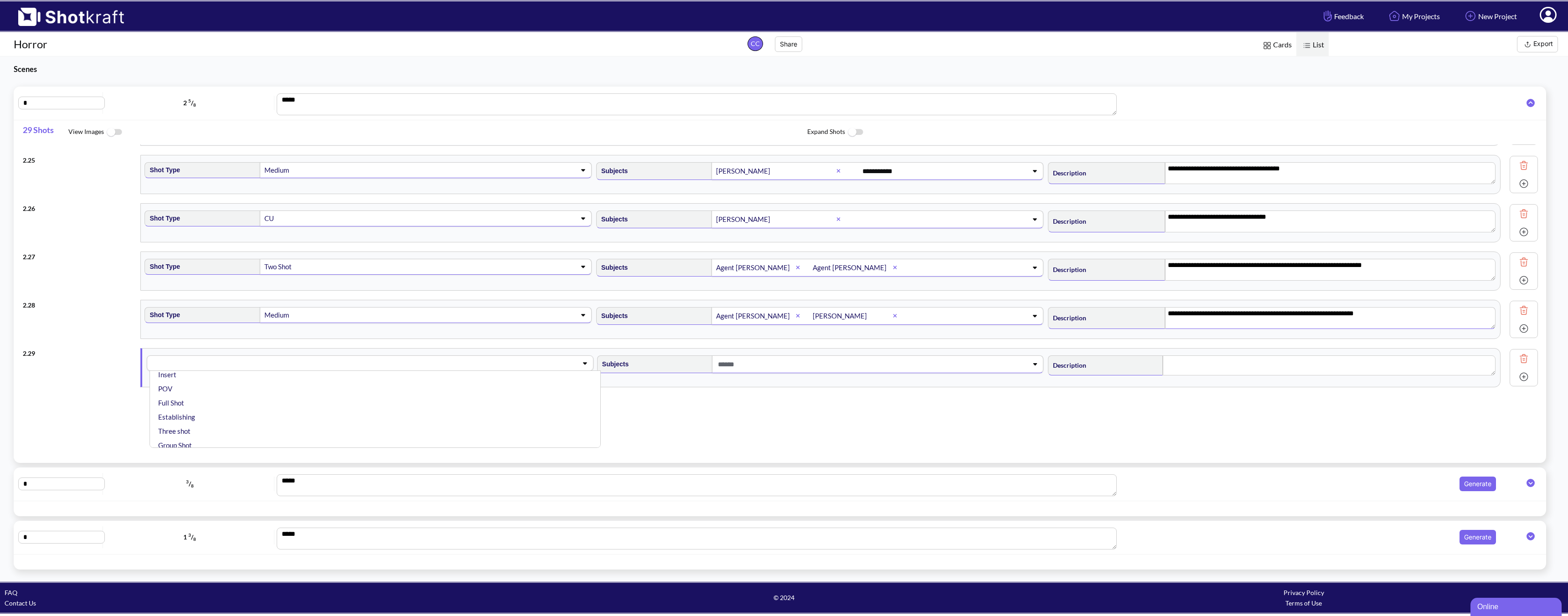
scroll to position [215, 0]
click at [195, 445] on li "Special Shot" at bounding box center [377, 440] width 442 height 14
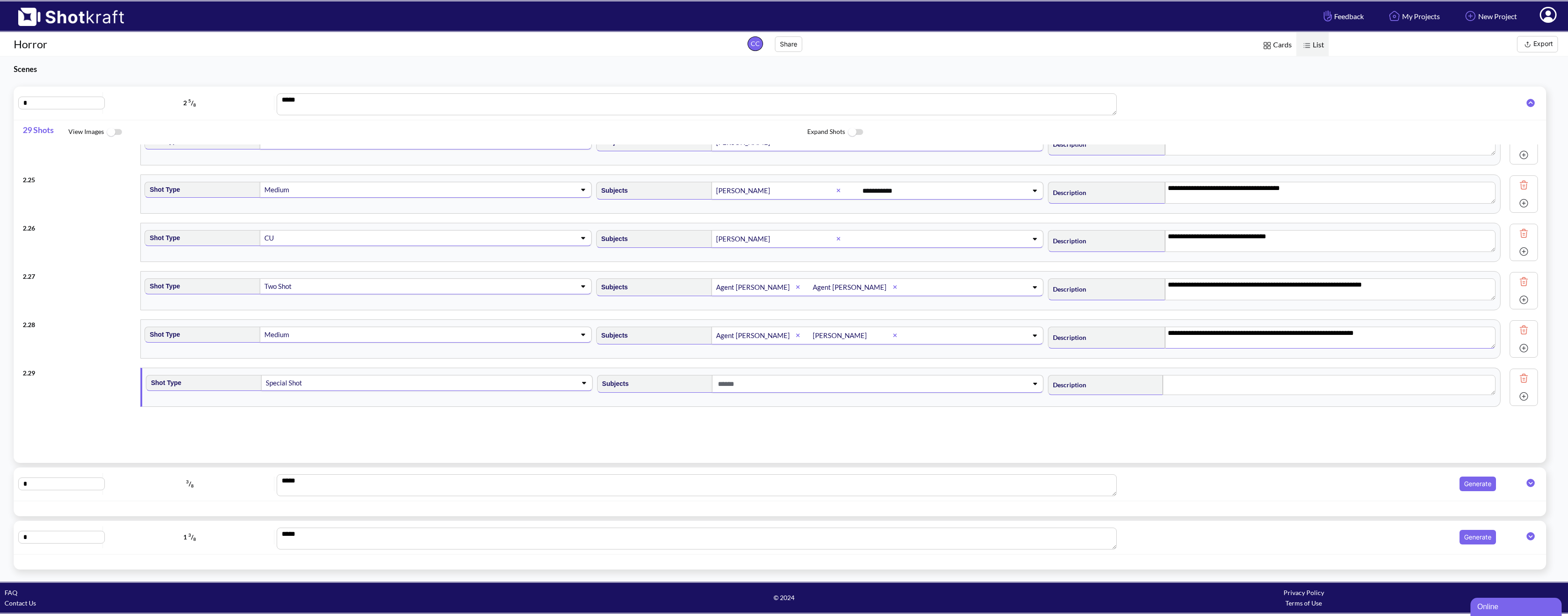
click at [743, 380] on span at bounding box center [863, 384] width 295 height 15
type textarea "**********"
click at [676, 445] on li "VHS tape" at bounding box center [828, 448] width 442 height 14
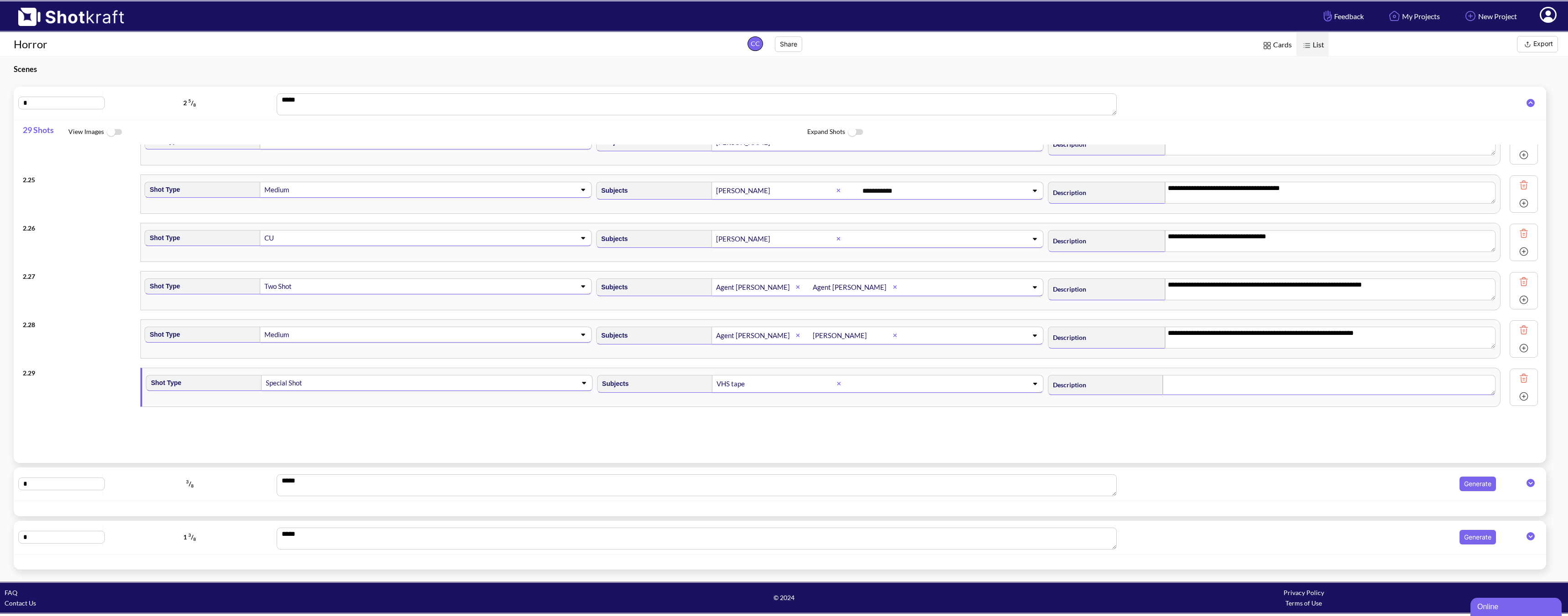
click at [1120, 390] on textarea at bounding box center [1329, 385] width 333 height 20
click at [1120, 382] on textarea "**********" at bounding box center [1330, 386] width 331 height 22
click at [1120, 396] on img at bounding box center [1524, 396] width 13 height 13
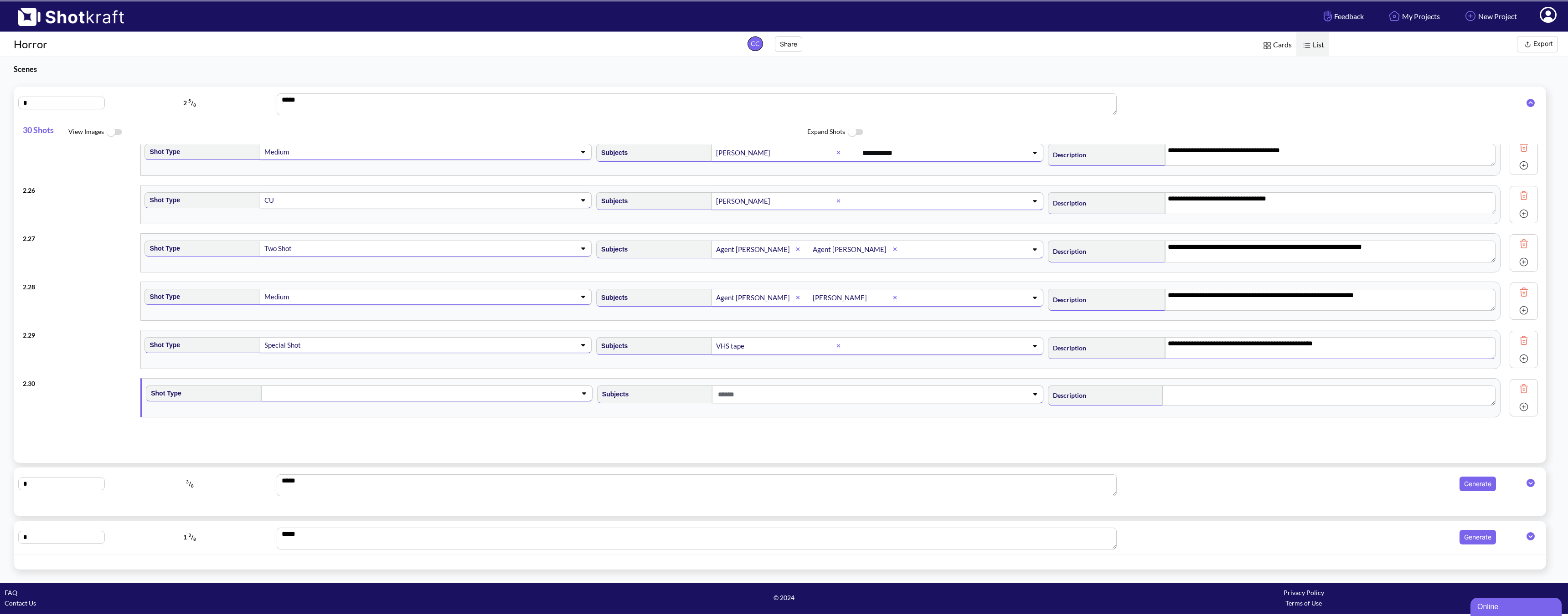
scroll to position [1182, 0]
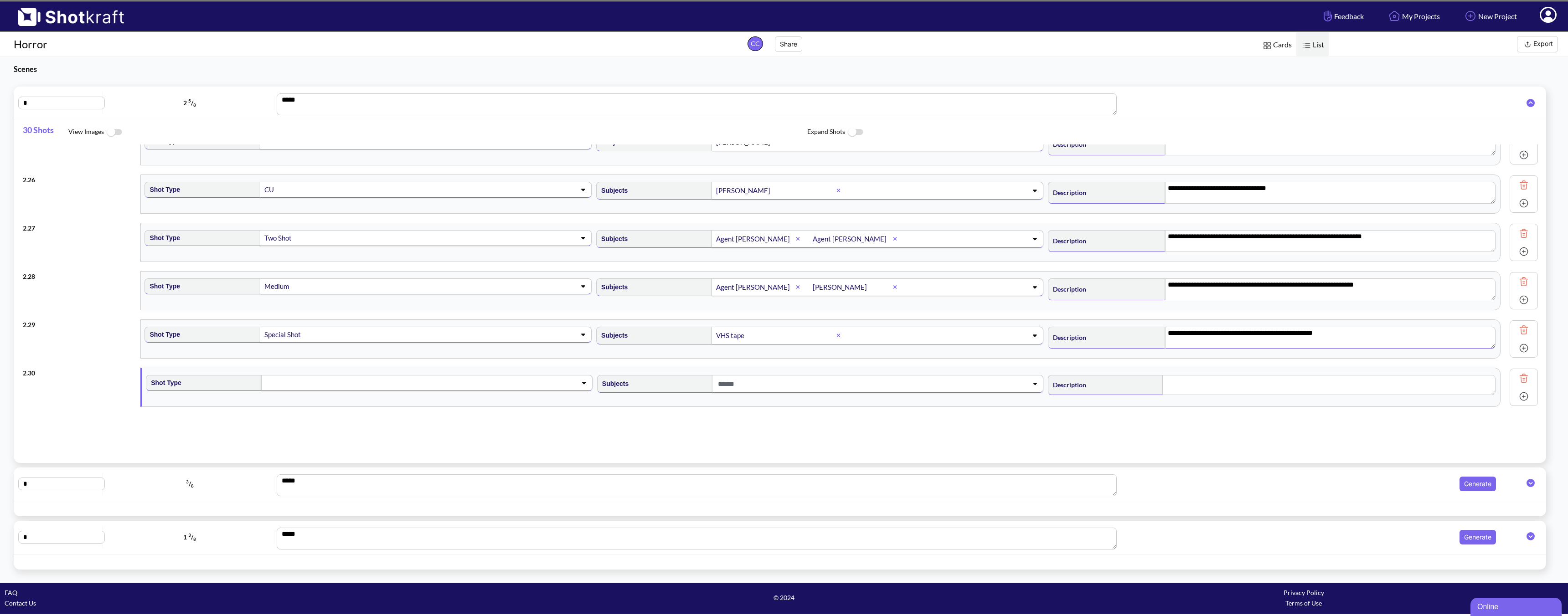
click at [306, 382] on span at bounding box center [412, 383] width 295 height 13
click at [267, 431] on li "Medium" at bounding box center [377, 434] width 442 height 14
type textarea "**********"
click at [267, 431] on div "**********" at bounding box center [784, 296] width 1524 height 304
type textarea "**********"
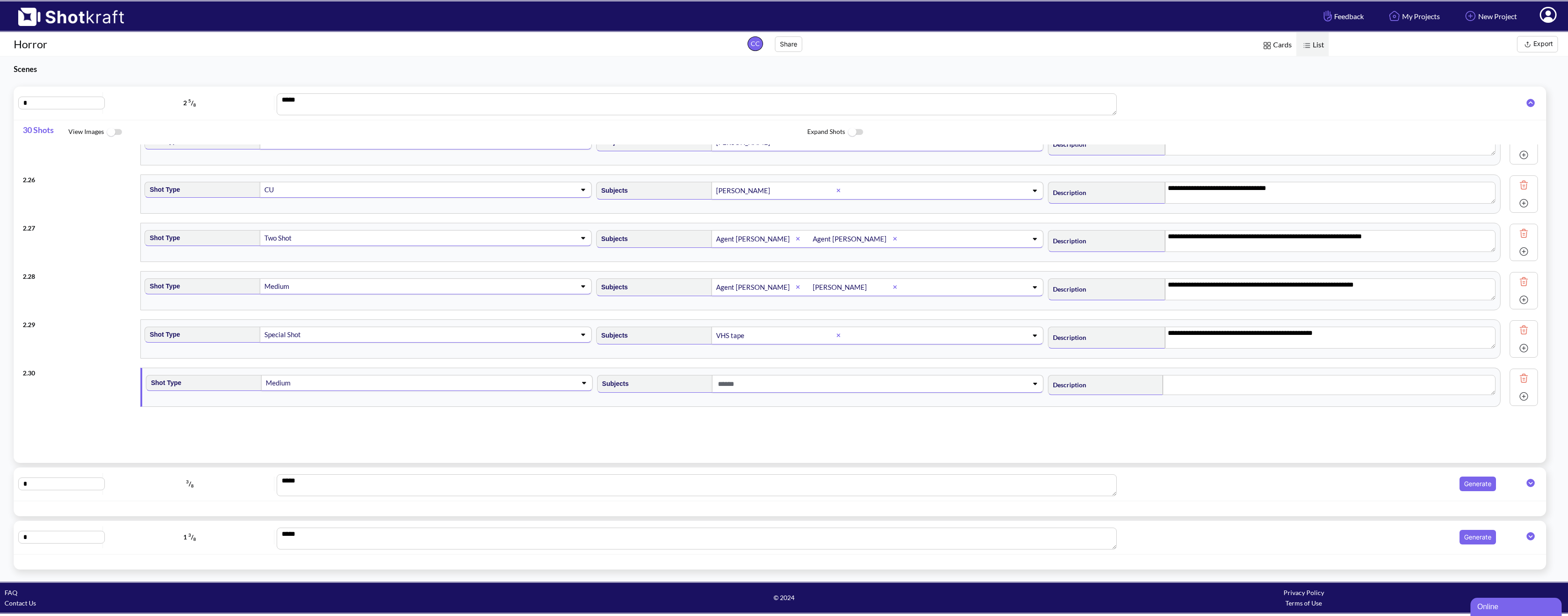
click at [335, 383] on div "Medium" at bounding box center [337, 383] width 145 height 12
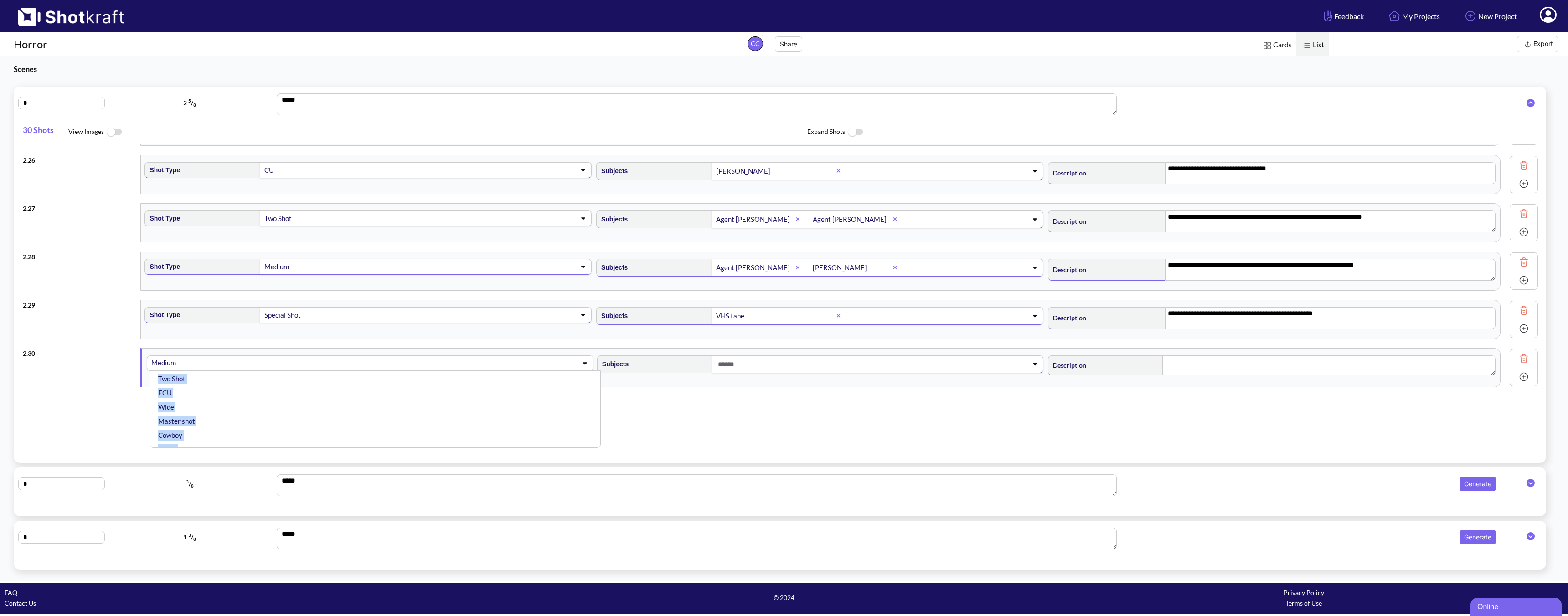
scroll to position [200, 0]
click at [175, 387] on li "Overhead" at bounding box center [377, 383] width 442 height 14
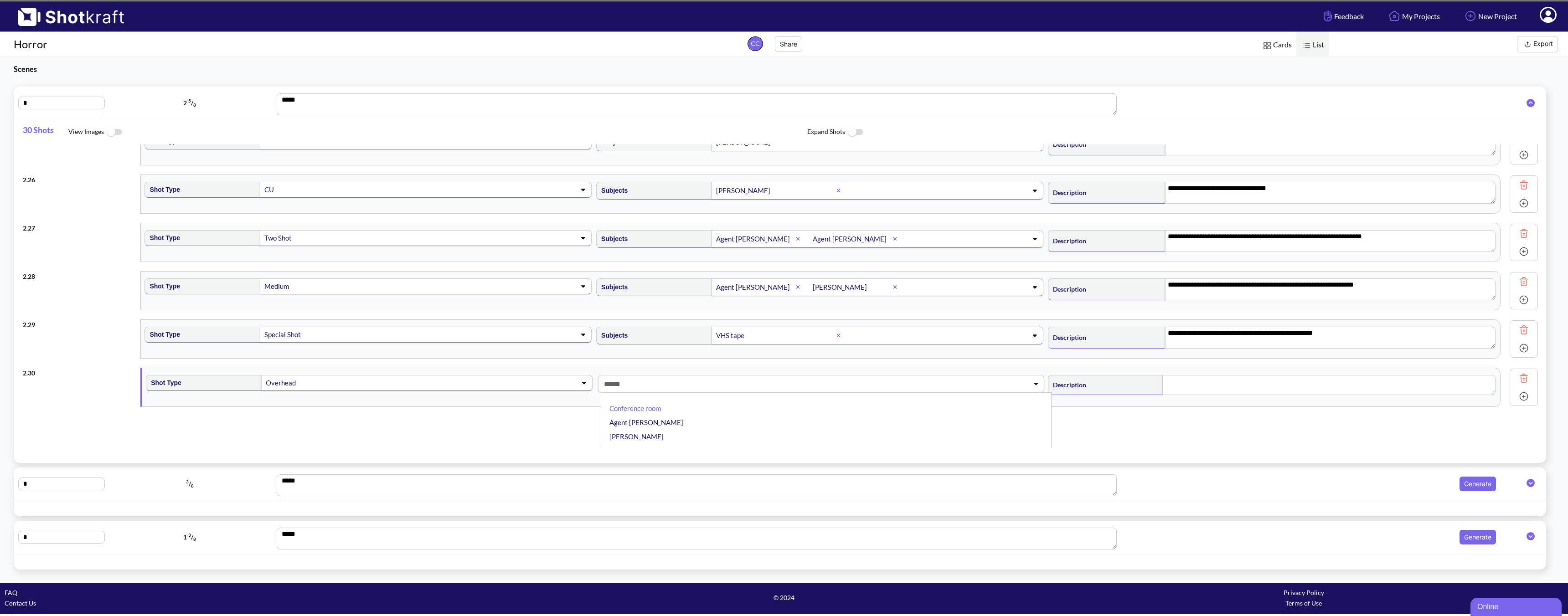
click at [730, 381] on span at bounding box center [801, 384] width 399 height 15
click at [743, 380] on span at bounding box center [863, 384] width 295 height 15
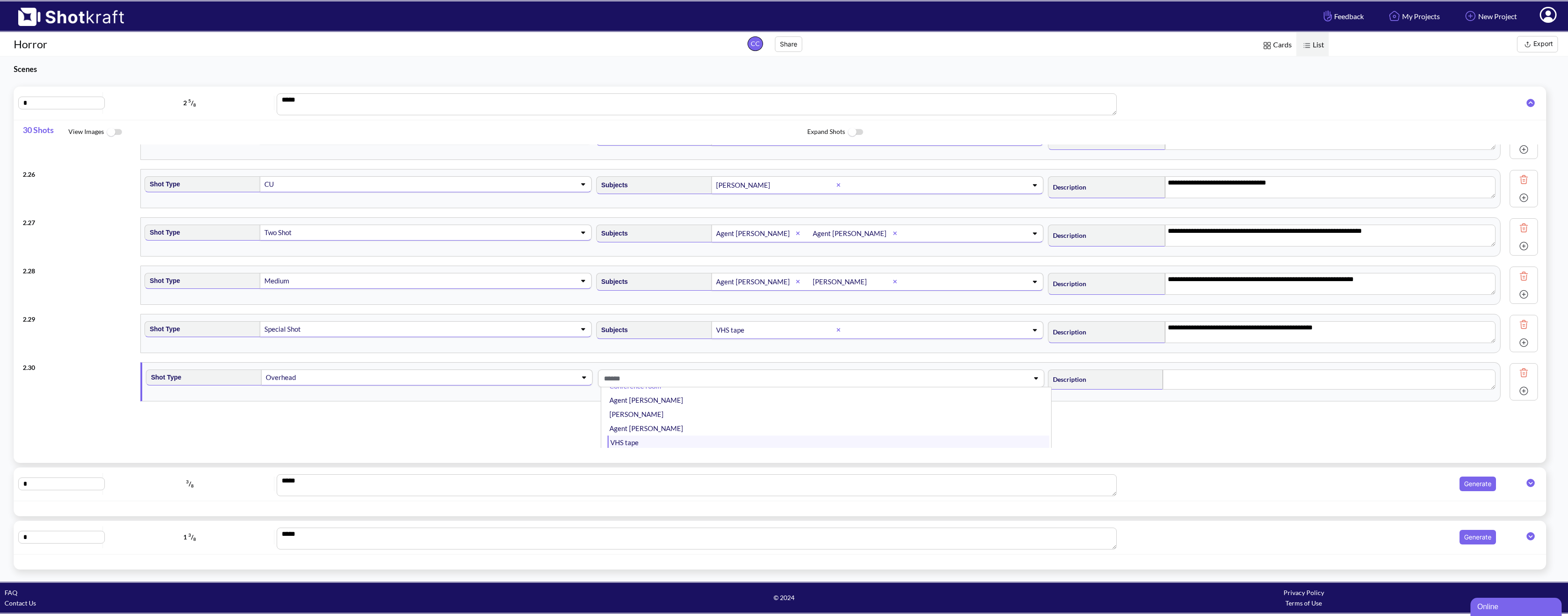
click at [688, 438] on li "VHS tape" at bounding box center [828, 443] width 442 height 14
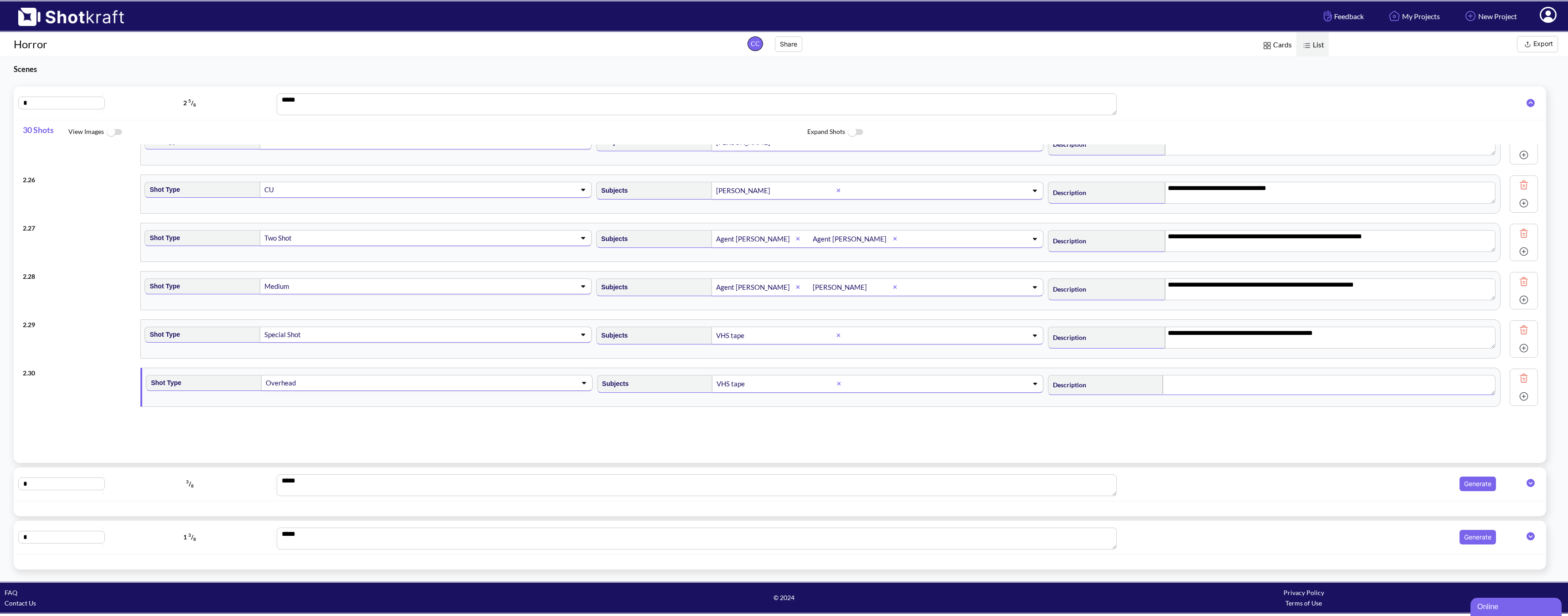
click at [1120, 377] on textarea at bounding box center [1329, 385] width 333 height 20
click at [1120, 399] on img at bounding box center [1524, 398] width 13 height 13
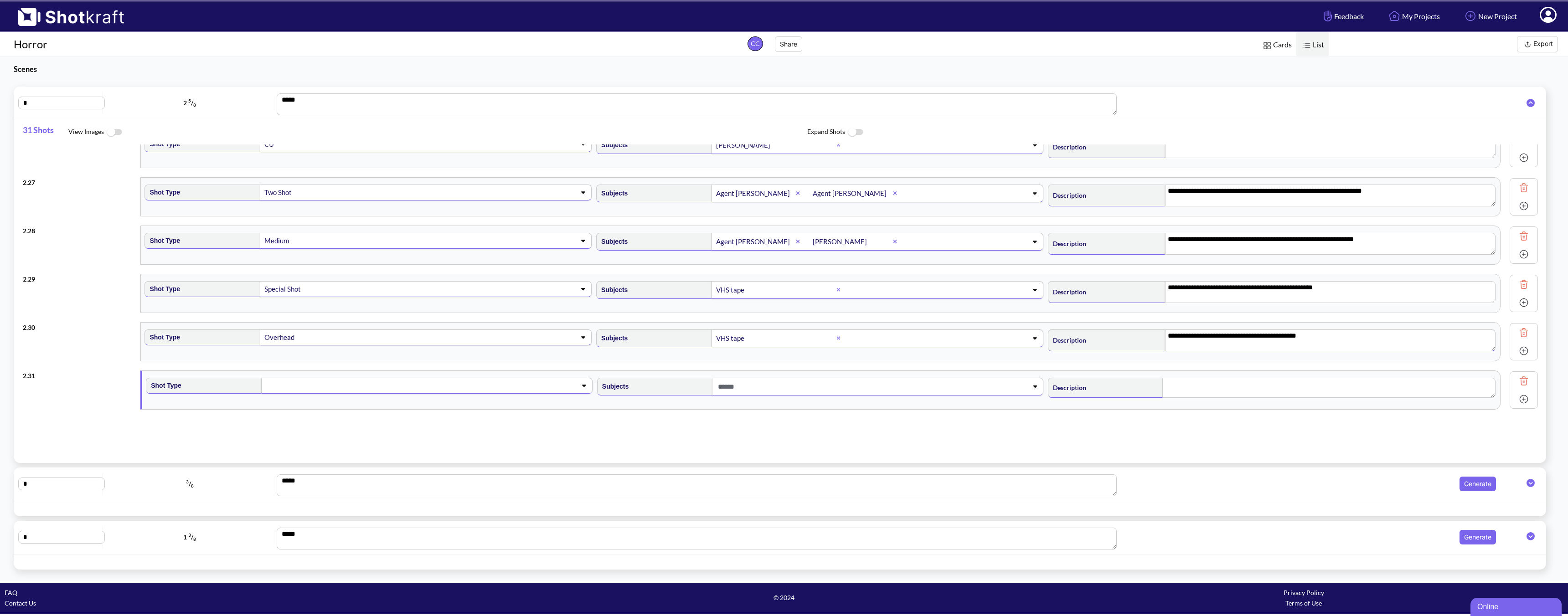
scroll to position [1231, 0]
click at [355, 388] on span at bounding box center [412, 383] width 295 height 13
click at [289, 436] on li "Medium" at bounding box center [377, 434] width 442 height 14
click at [743, 389] on span at bounding box center [863, 384] width 295 height 15
type textarea "**********"
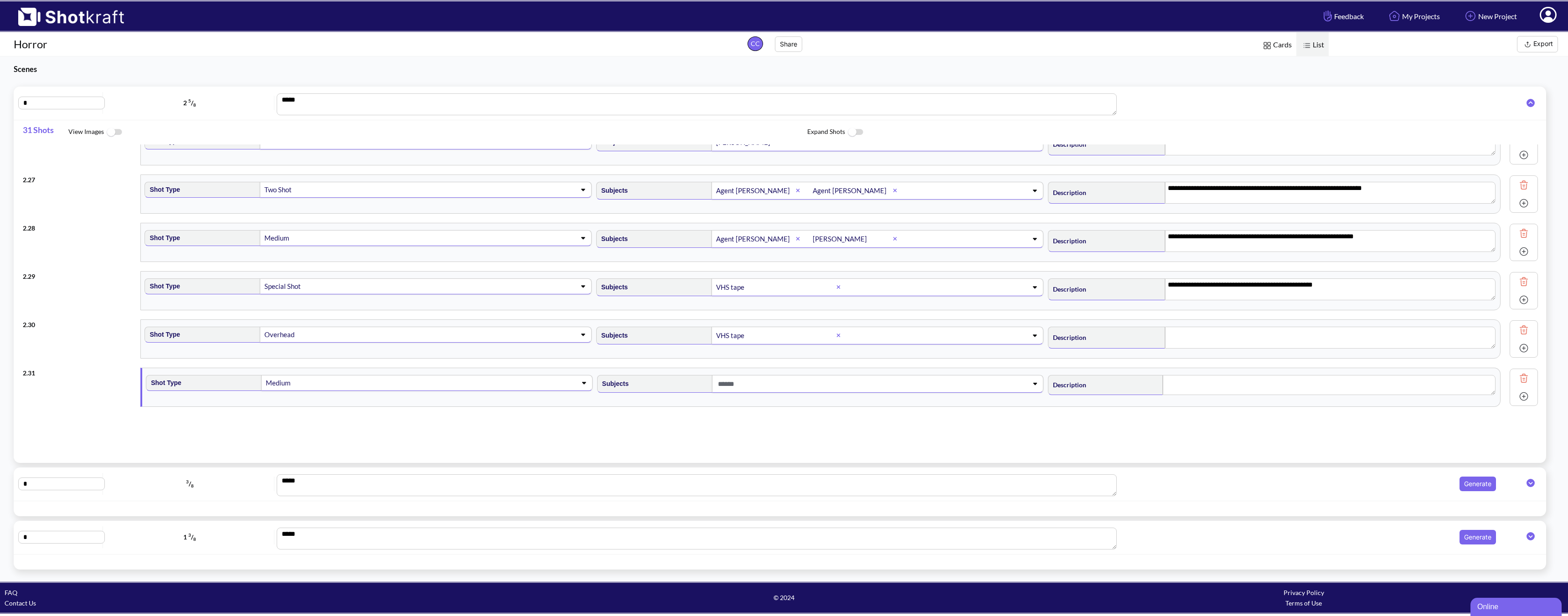
type textarea "**********"
click at [665, 435] on li "Agent [PERSON_NAME]" at bounding box center [828, 434] width 442 height 14
click at [1120, 390] on textarea at bounding box center [1329, 385] width 333 height 20
click at [1120, 385] on textarea "**********" at bounding box center [1330, 386] width 331 height 22
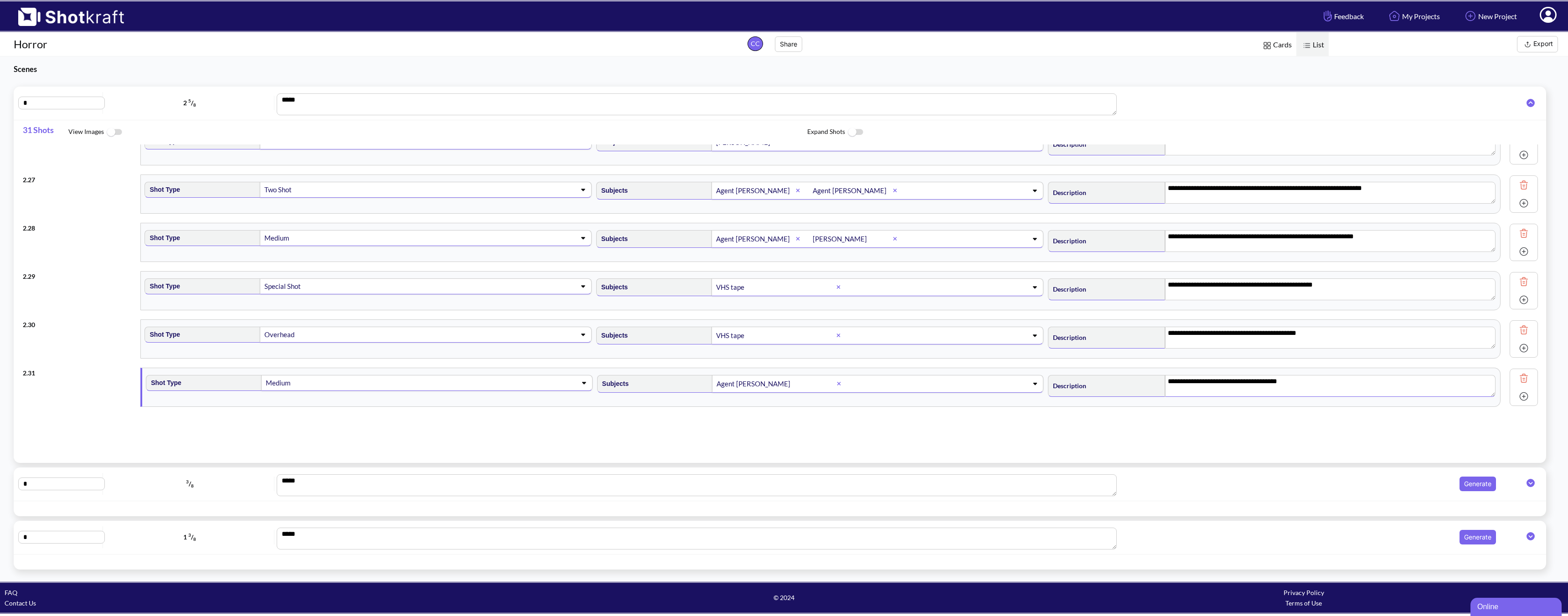
click at [1120, 398] on img at bounding box center [1524, 396] width 13 height 13
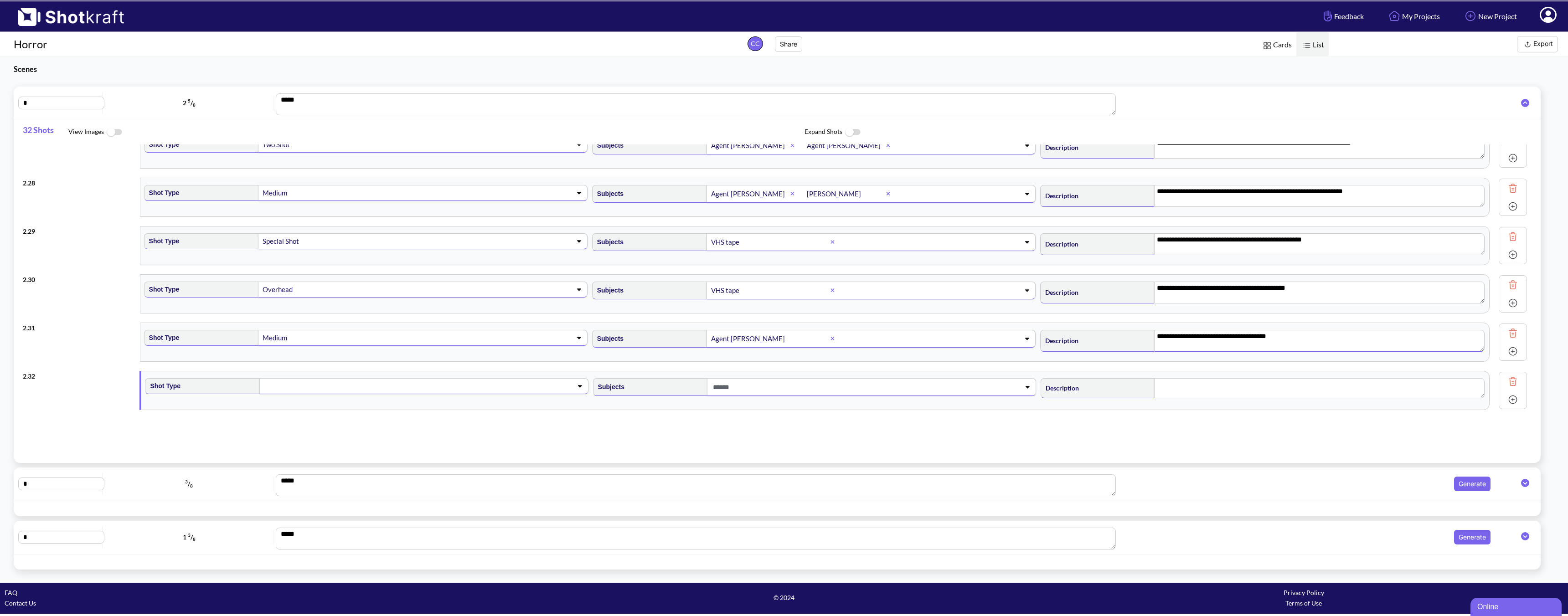
scroll to position [1279, 0]
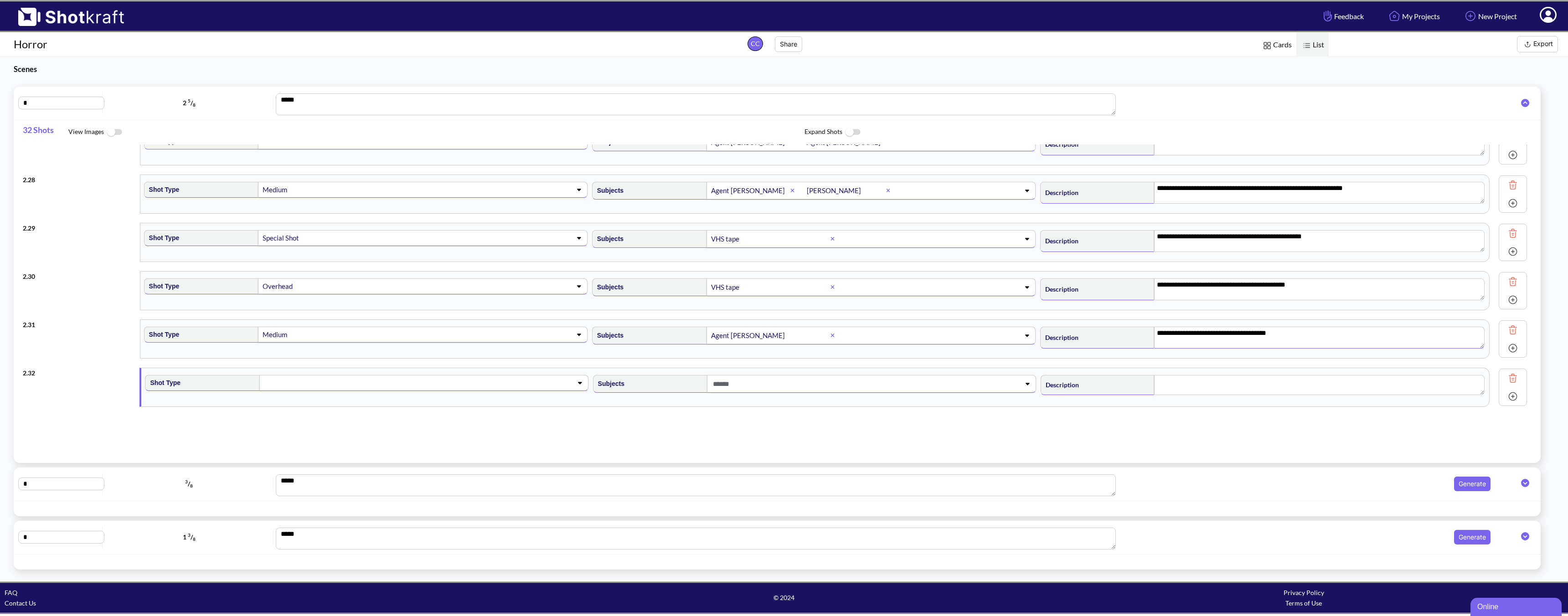
click at [474, 381] on span at bounding box center [409, 383] width 293 height 13
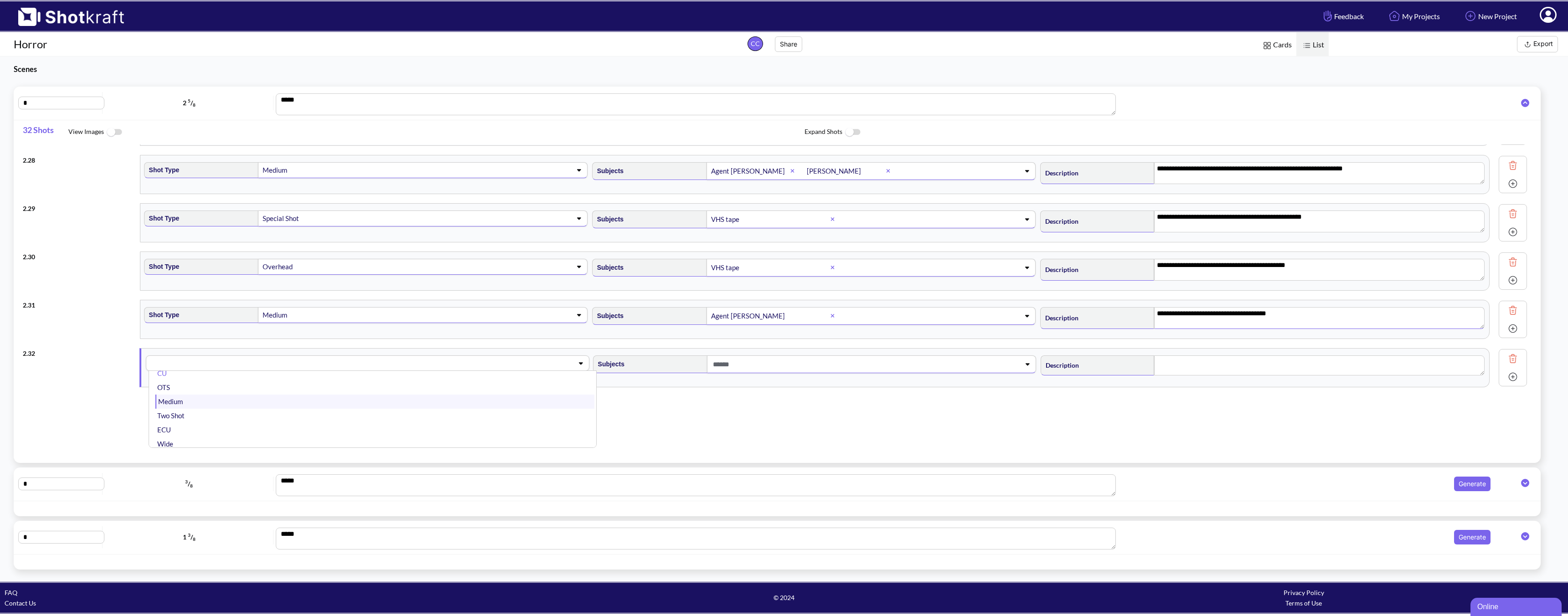
scroll to position [12, 0]
click at [235, 407] on li "Medium" at bounding box center [374, 403] width 438 height 14
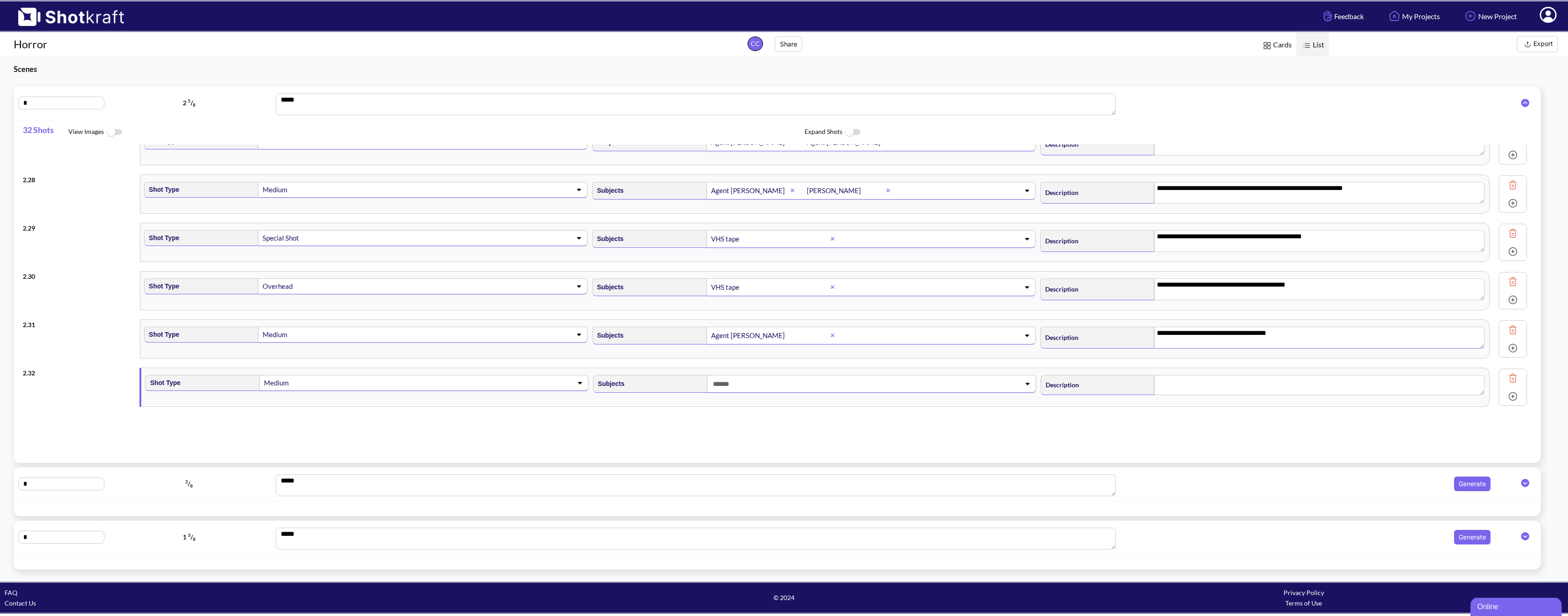
click at [805, 390] on span at bounding box center [856, 384] width 293 height 15
type textarea "**********"
click at [704, 421] on li "Agent [PERSON_NAME]" at bounding box center [822, 421] width 438 height 14
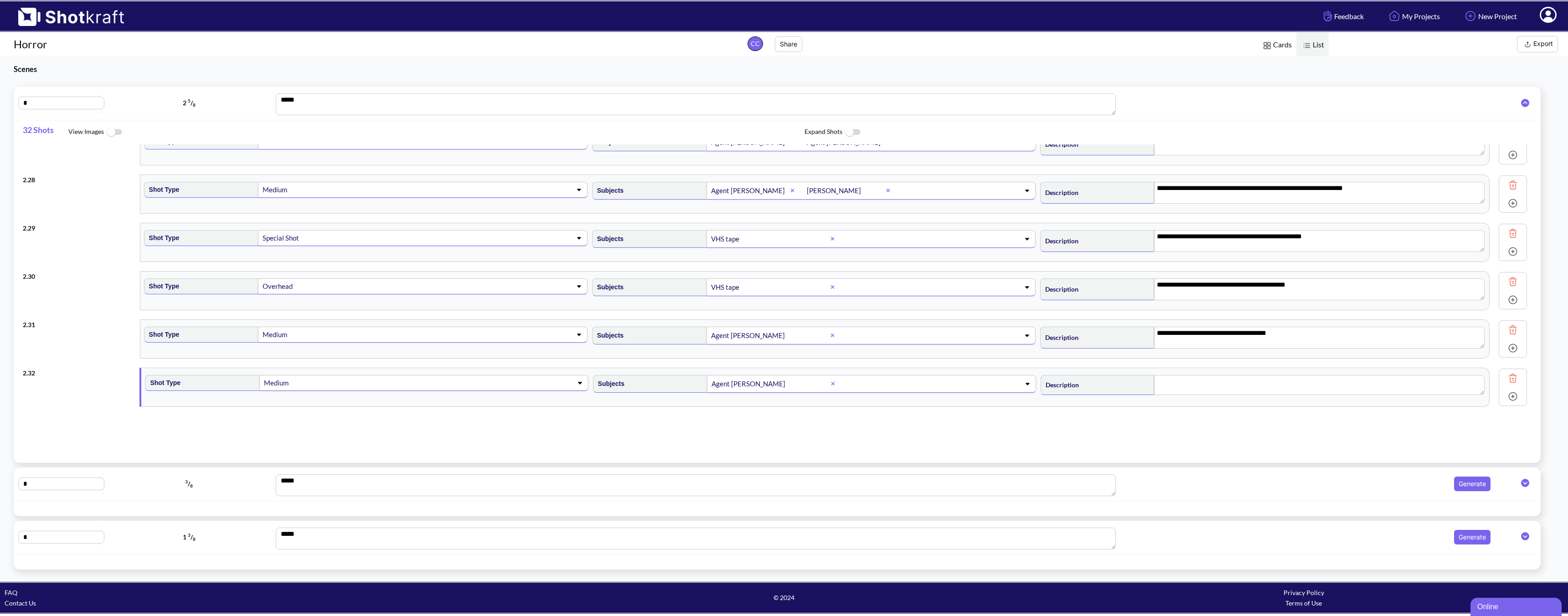
click at [892, 388] on span at bounding box center [929, 384] width 149 height 15
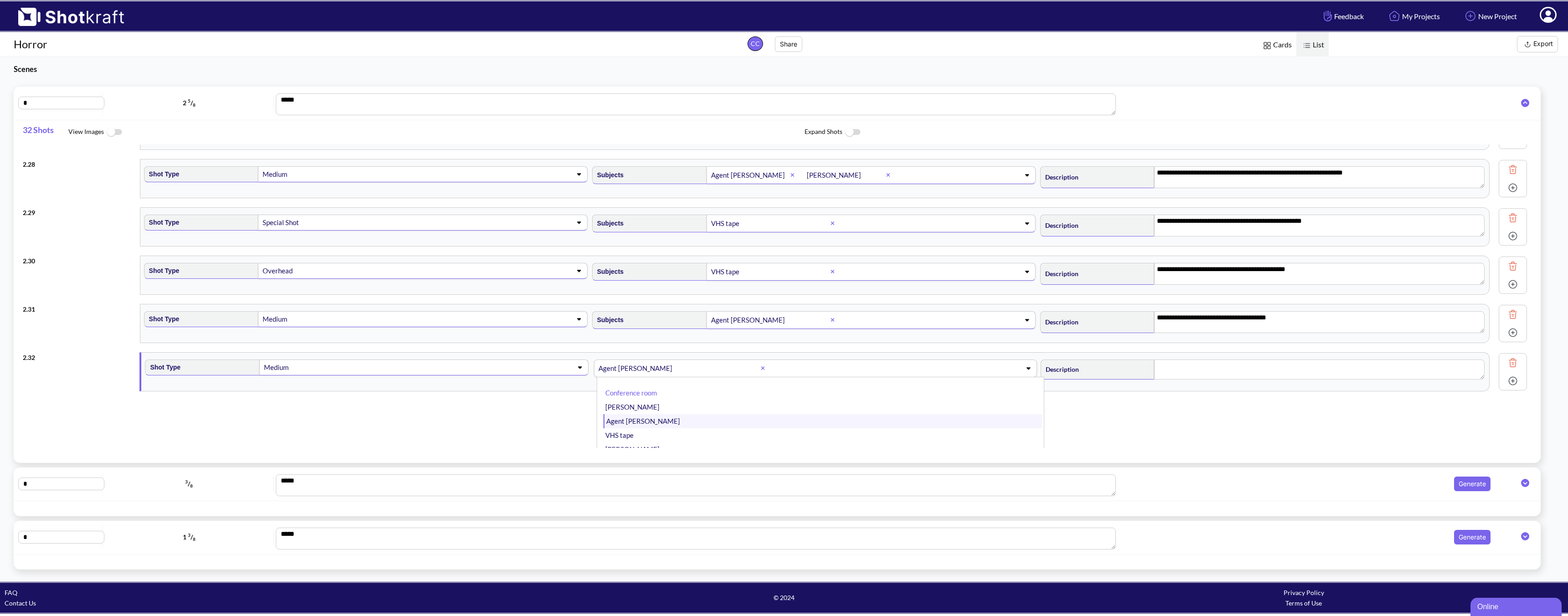
scroll to position [1301, 0]
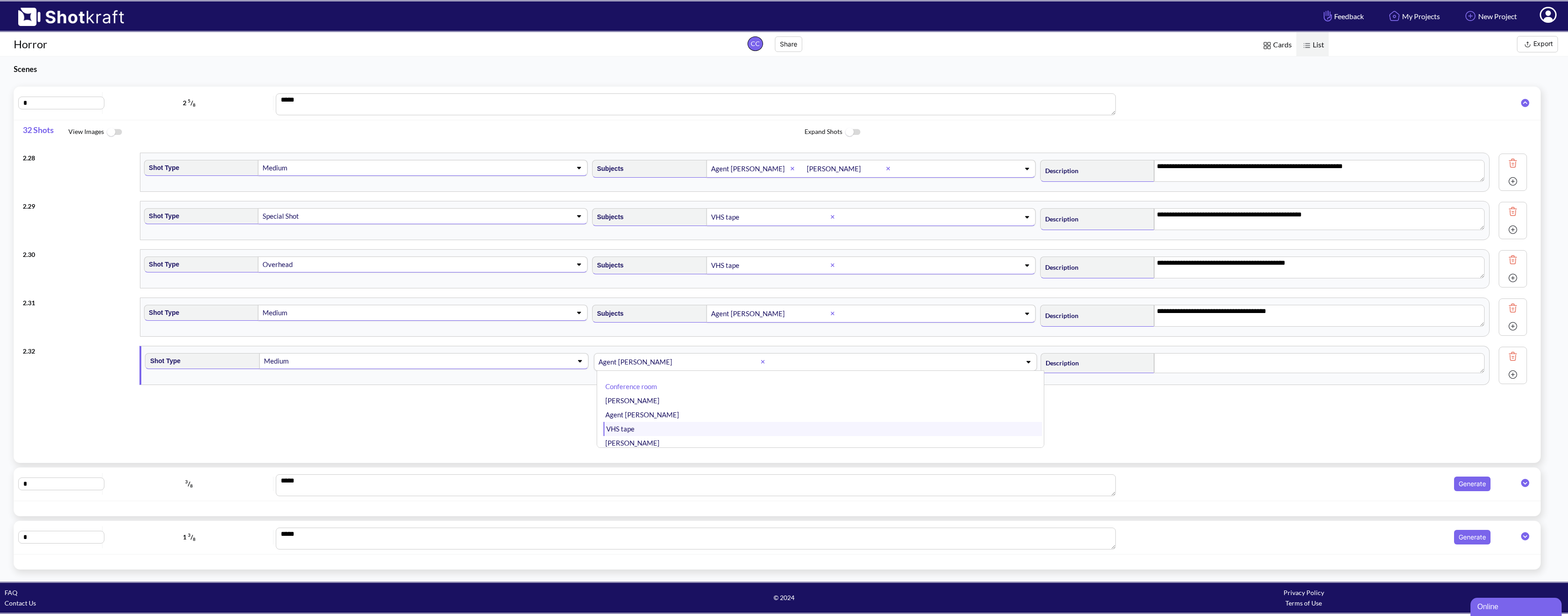
click at [758, 422] on li "VHS tape" at bounding box center [822, 429] width 438 height 14
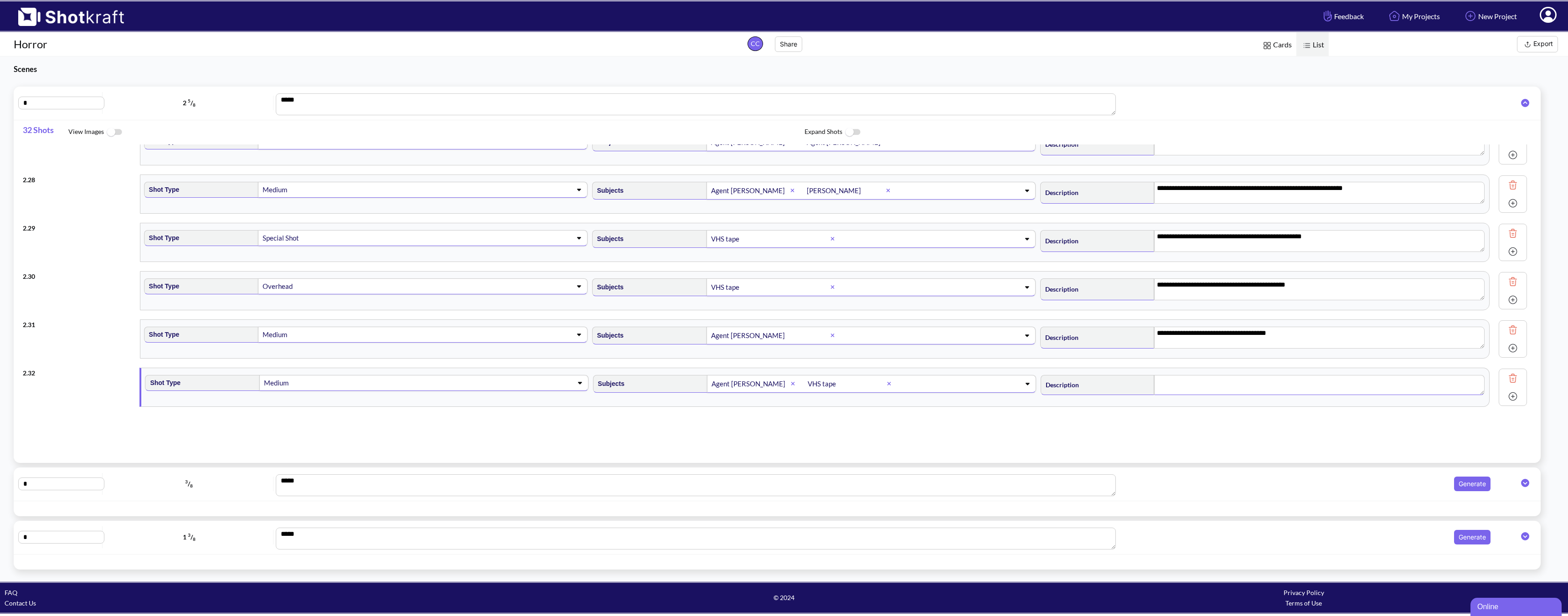
click at [1120, 380] on textarea at bounding box center [1319, 385] width 331 height 20
click at [1120, 398] on img at bounding box center [1513, 396] width 13 height 13
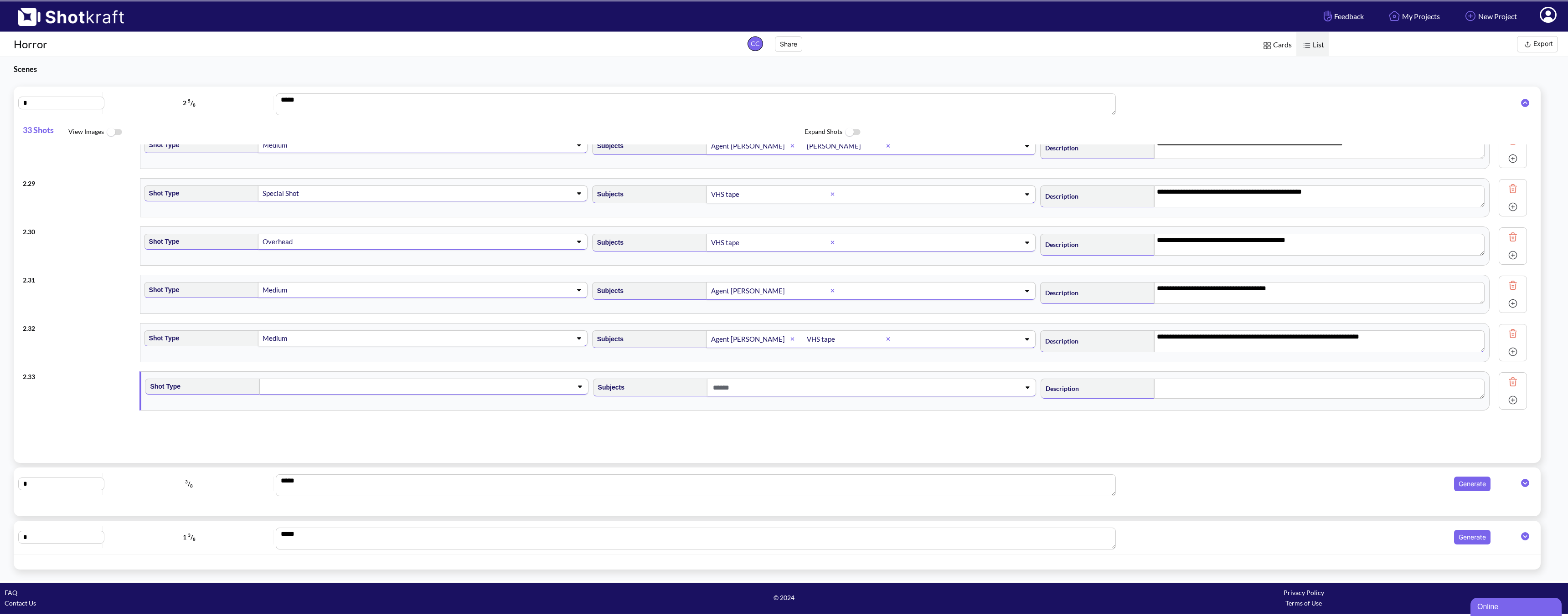
scroll to position [1328, 0]
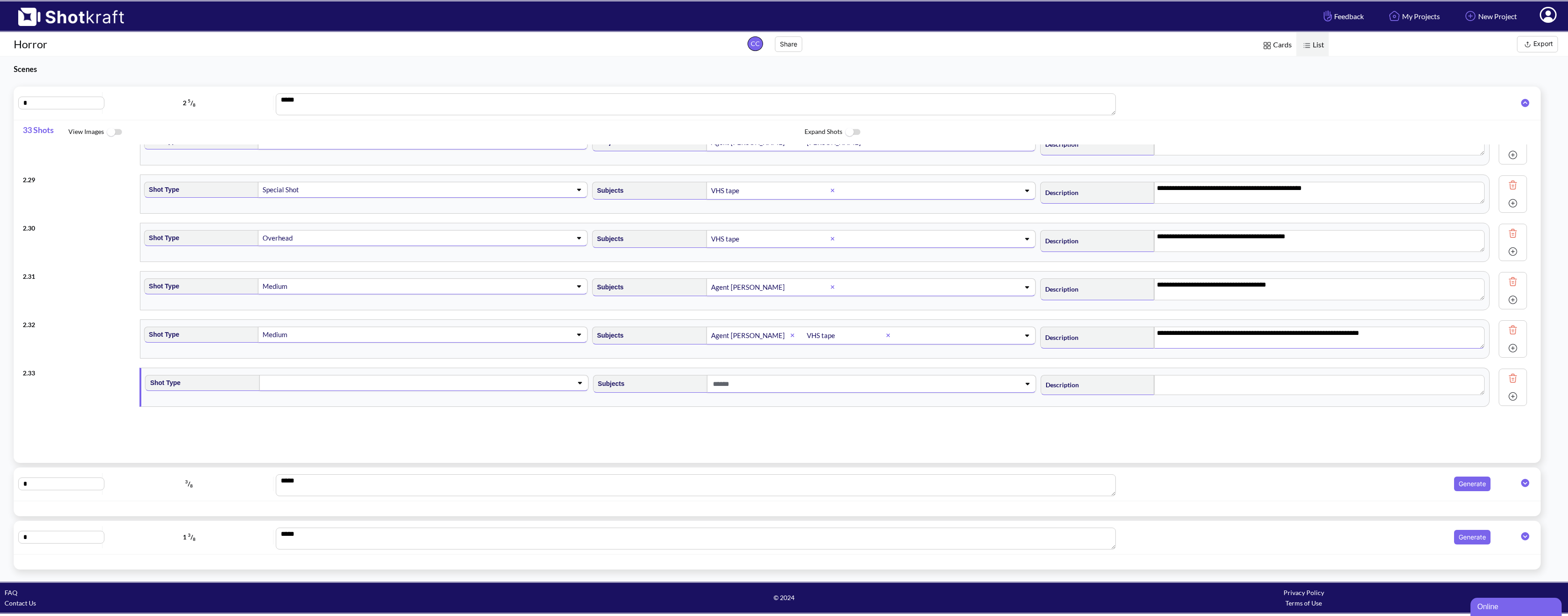
click at [322, 383] on span at bounding box center [409, 383] width 293 height 13
click at [276, 429] on li "Medium" at bounding box center [374, 434] width 438 height 14
click at [785, 380] on span at bounding box center [856, 384] width 293 height 15
type textarea "**********"
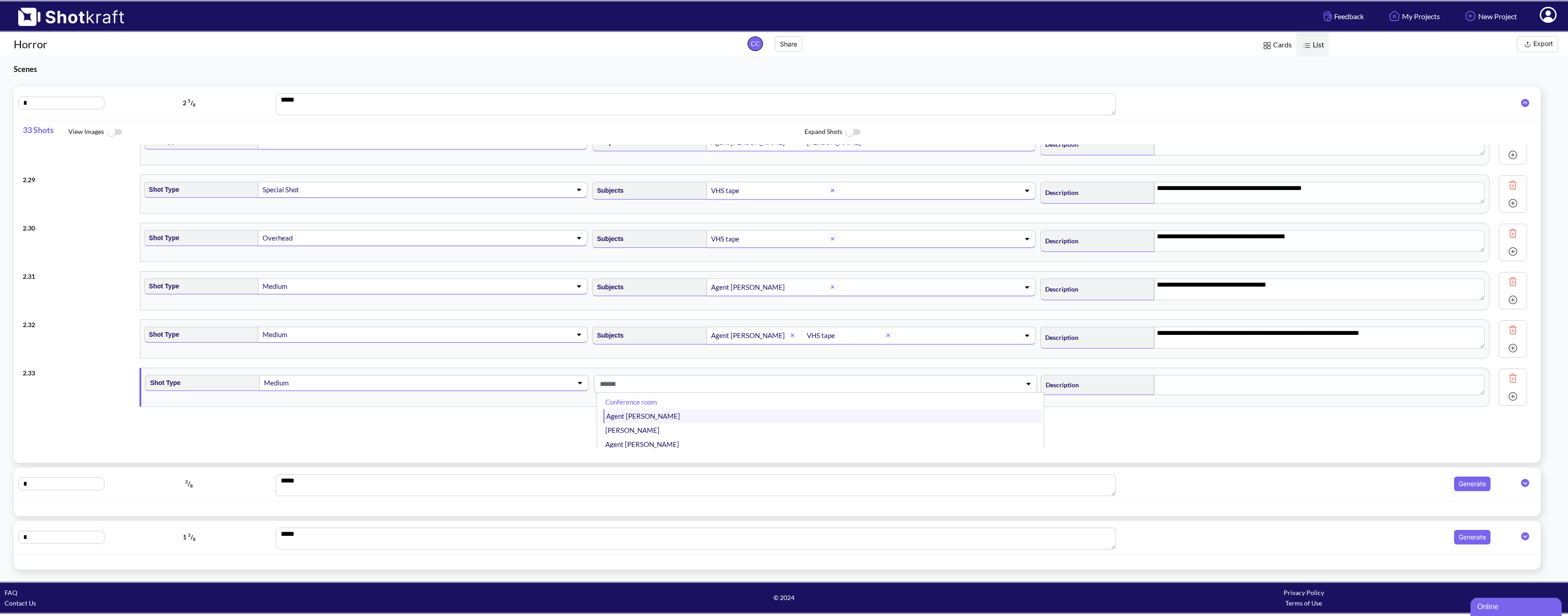
scroll to position [0, 0]
click at [668, 407] on li "Conference room" at bounding box center [822, 408] width 438 height 14
click at [782, 393] on div "Subjects Conference room" at bounding box center [815, 387] width 447 height 33
click at [835, 382] on div at bounding box center [842, 383] width 24 height 10
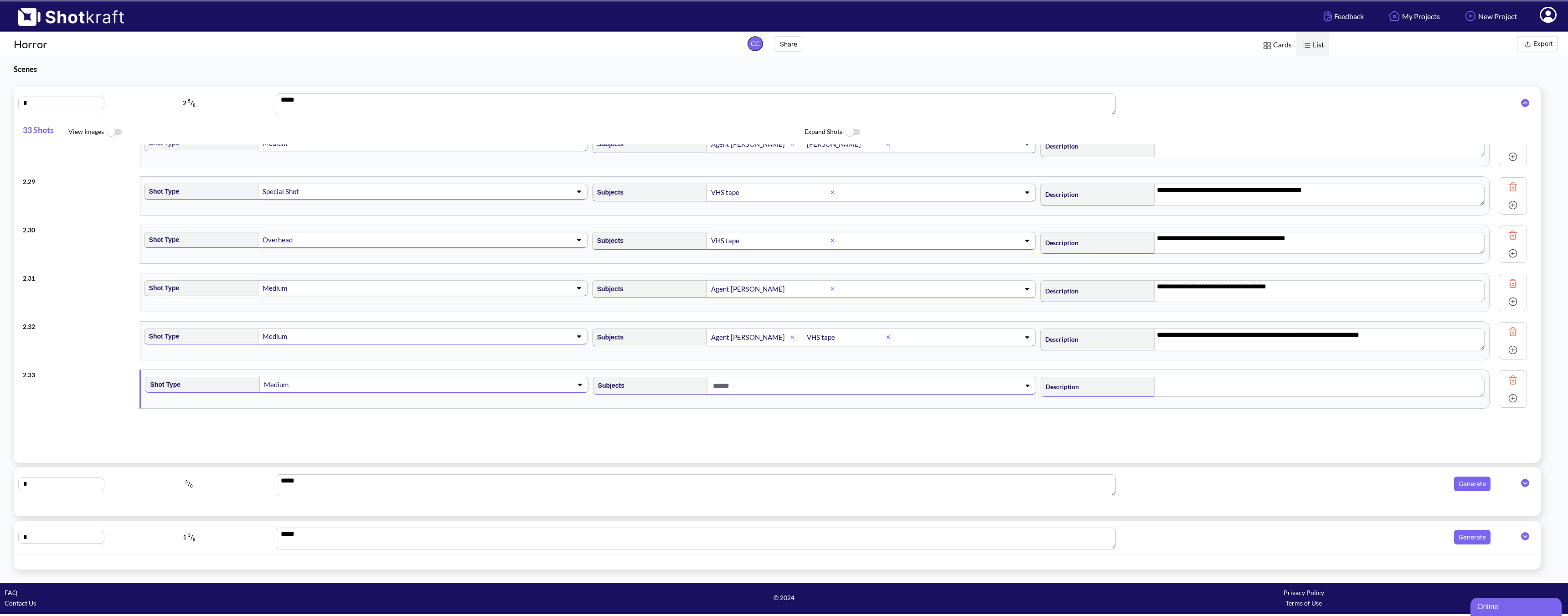
click at [833, 384] on span at bounding box center [856, 386] width 293 height 15
click at [702, 420] on li "Agent [PERSON_NAME]" at bounding box center [822, 424] width 438 height 14
click at [886, 380] on span at bounding box center [929, 384] width 149 height 15
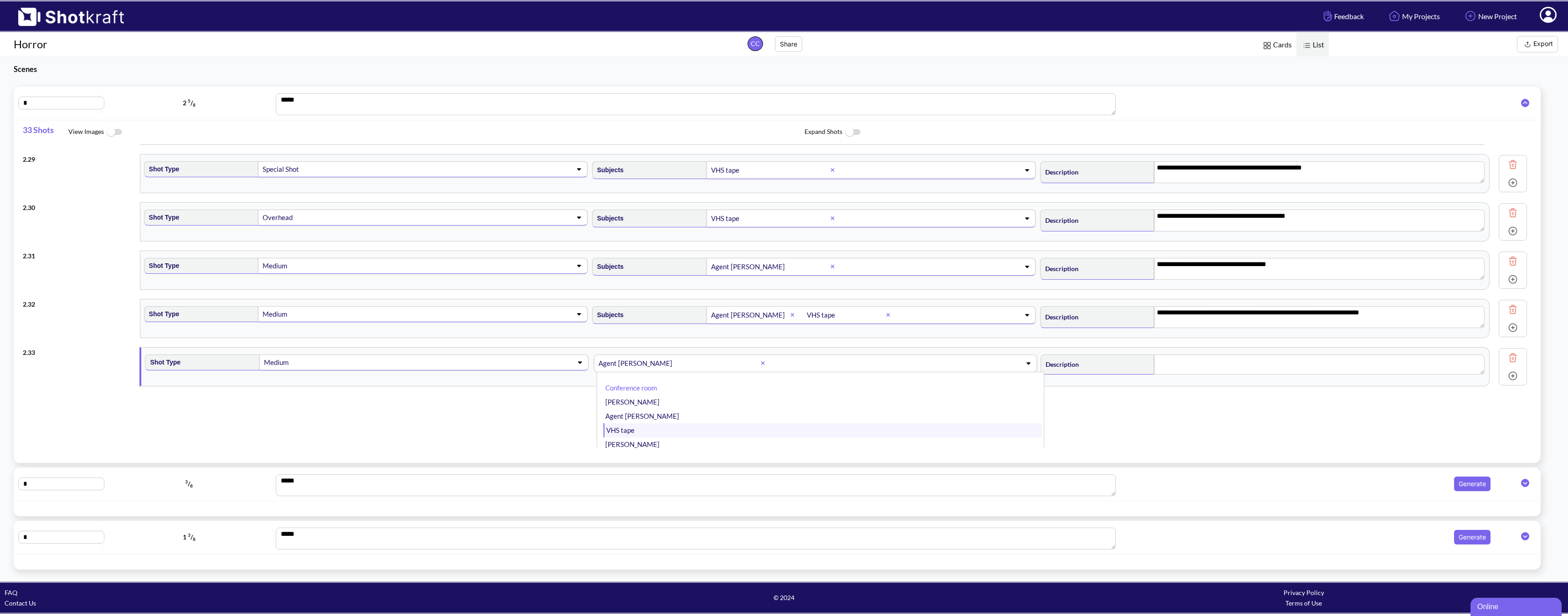
scroll to position [1348, 0]
click at [751, 416] on li "Agent [PERSON_NAME]" at bounding box center [822, 416] width 438 height 14
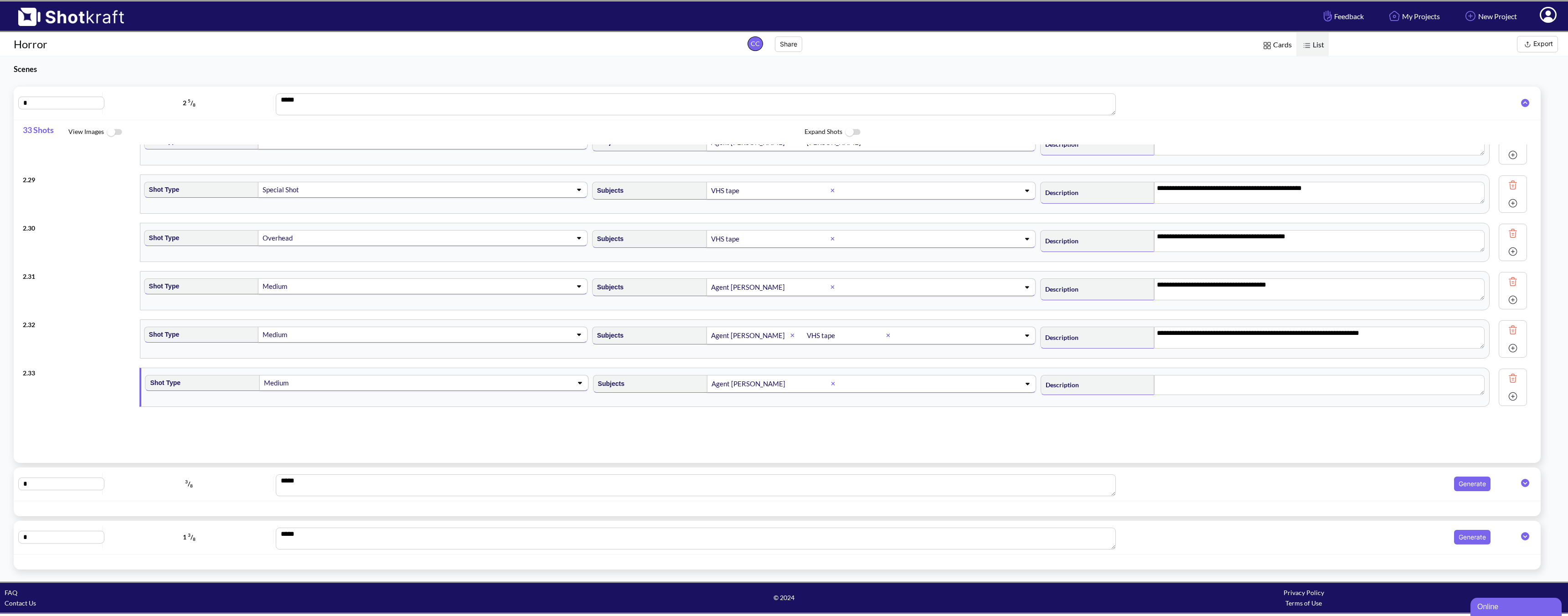
scroll to position [1328, 0]
click at [1120, 382] on textarea at bounding box center [1329, 385] width 333 height 20
click at [1120, 398] on img at bounding box center [1524, 396] width 13 height 13
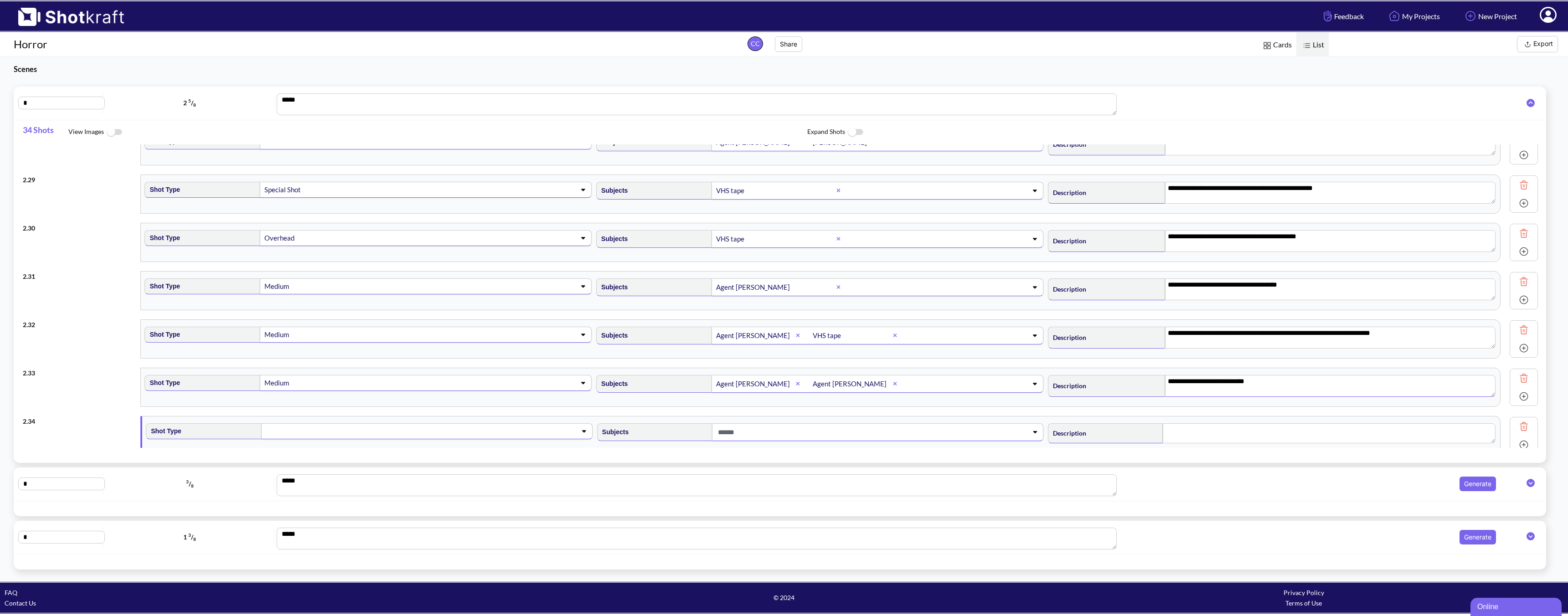
scroll to position [1329, 0]
click at [486, 429] on span at bounding box center [412, 429] width 295 height 13
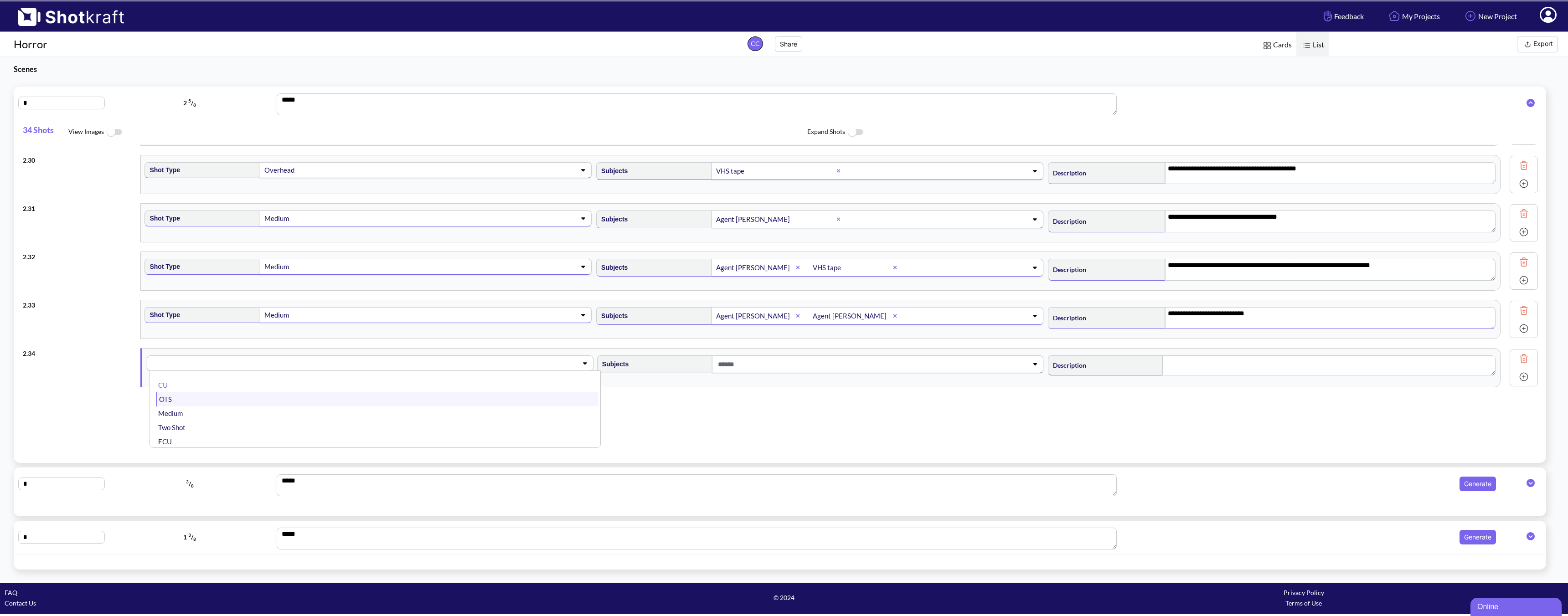
scroll to position [2, 0]
click at [343, 382] on li "CU" at bounding box center [377, 385] width 442 height 14
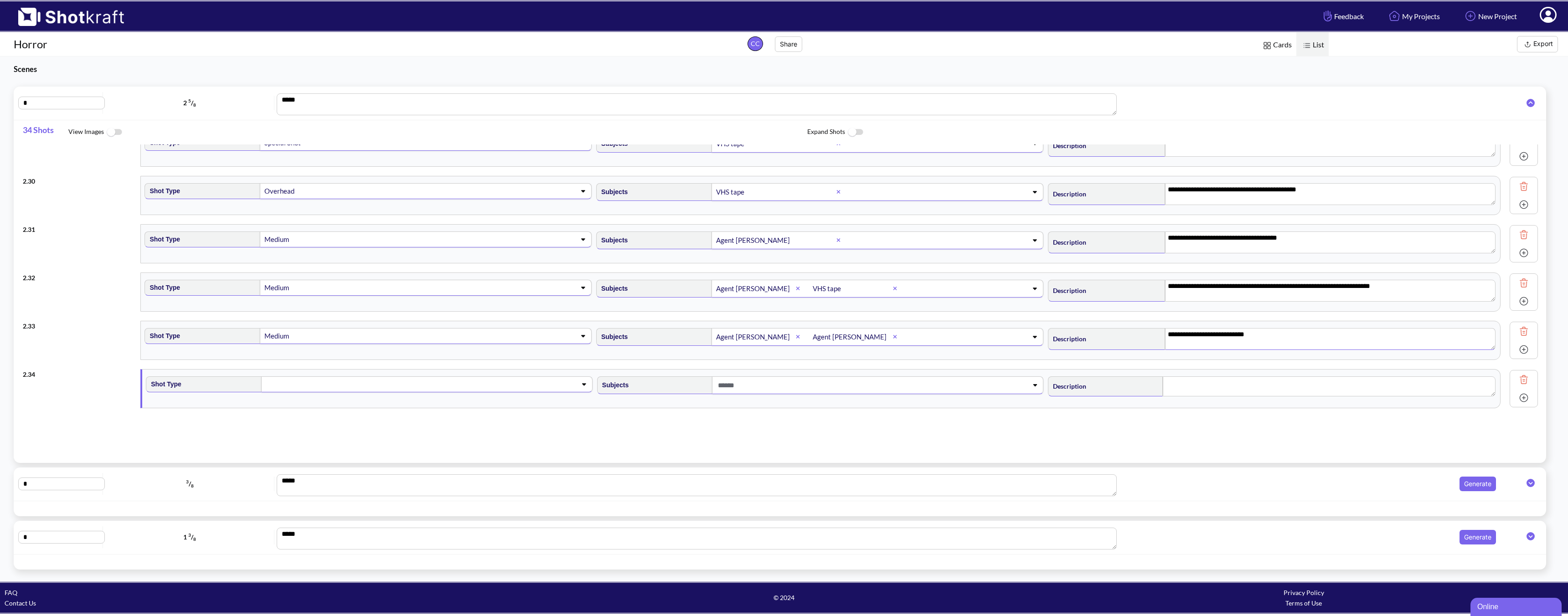
scroll to position [1374, 0]
click at [743, 389] on span at bounding box center [863, 386] width 295 height 15
type textarea "**********"
click at [668, 435] on li "[PERSON_NAME]" at bounding box center [828, 438] width 442 height 14
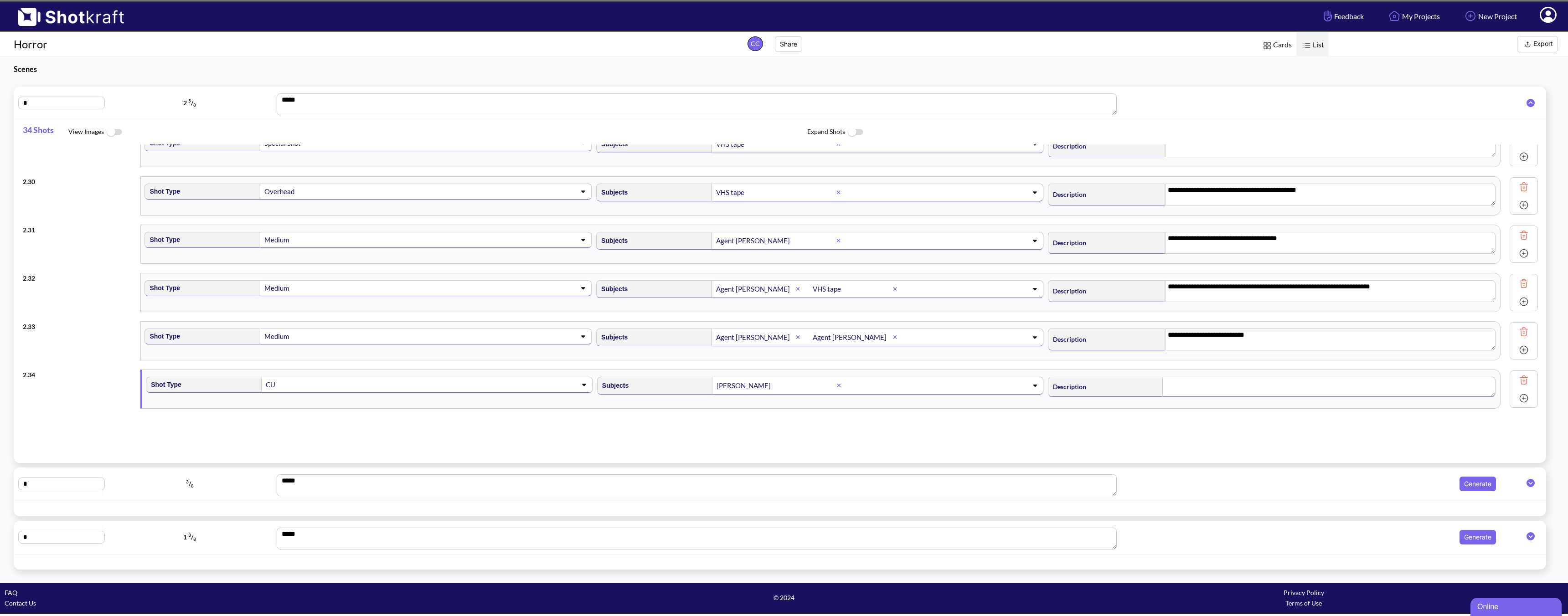
click at [1120, 390] on textarea at bounding box center [1329, 387] width 333 height 20
click at [1120, 397] on img at bounding box center [1524, 398] width 13 height 13
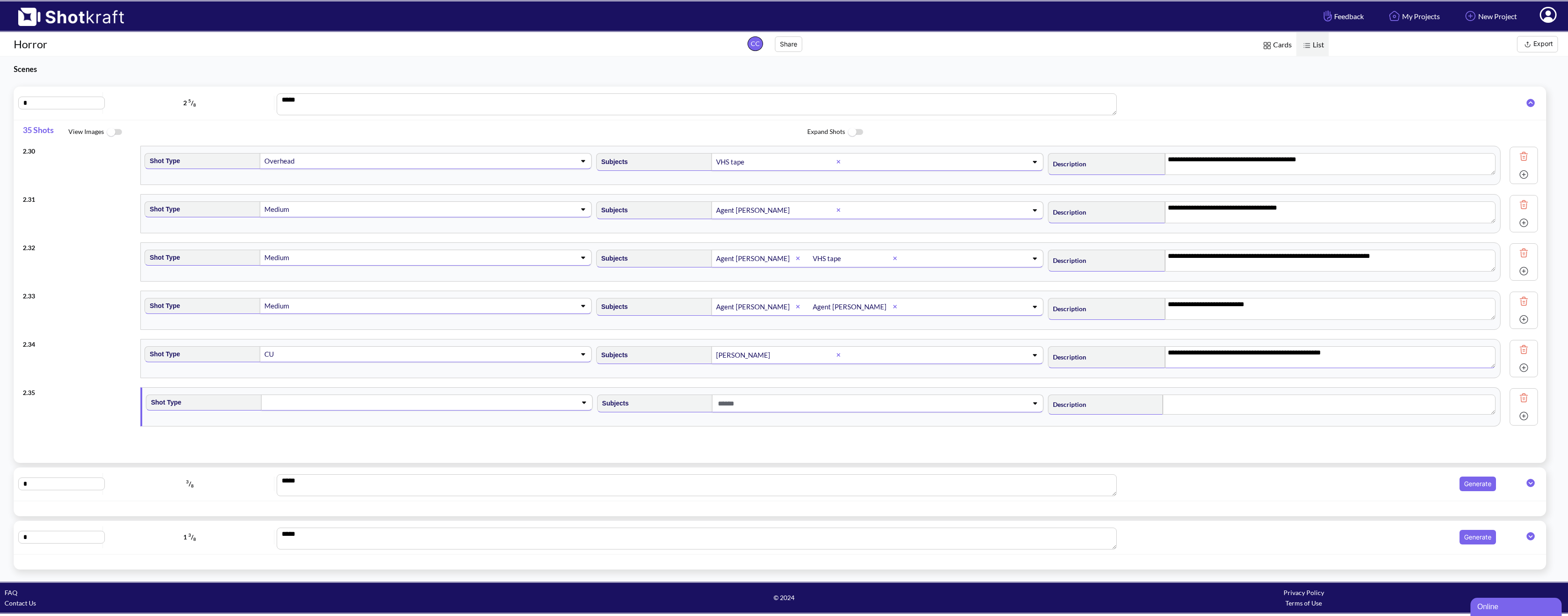
scroll to position [1424, 0]
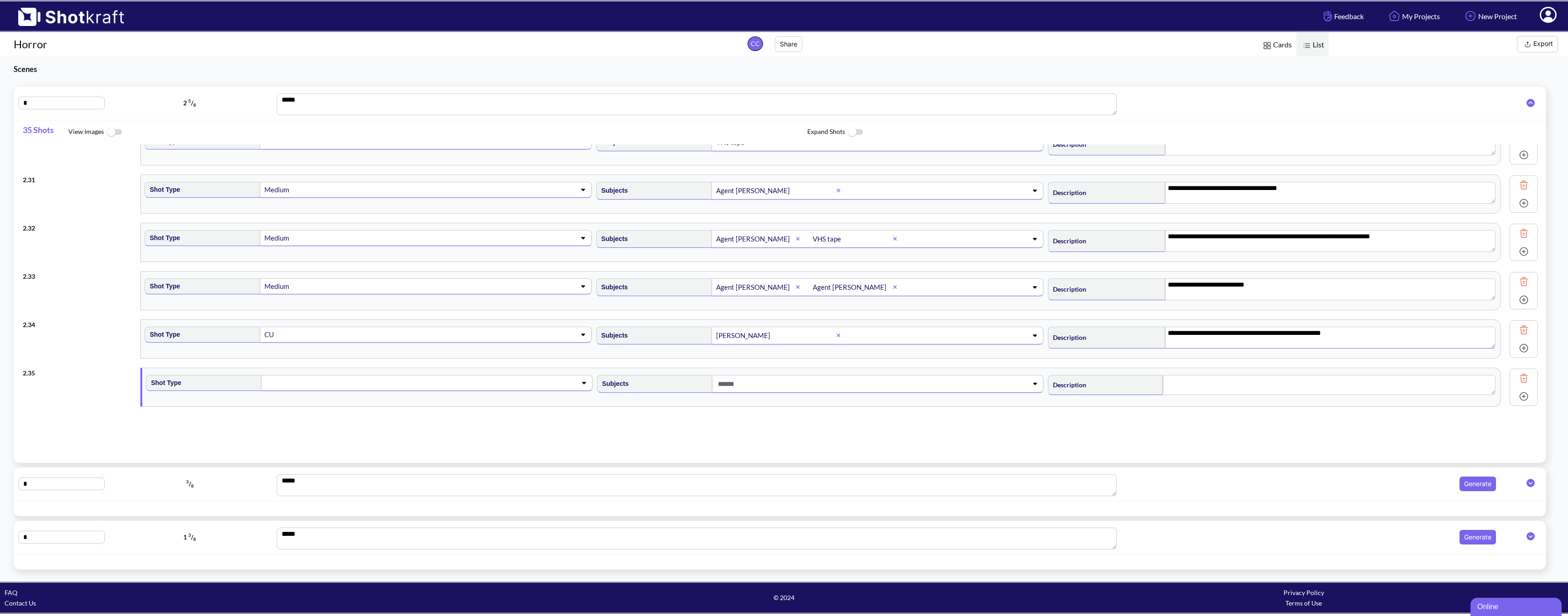
click at [373, 383] on span at bounding box center [412, 383] width 295 height 13
click at [262, 432] on li "Medium" at bounding box center [377, 434] width 442 height 14
click at [790, 382] on span at bounding box center [863, 386] width 295 height 15
type textarea "**********"
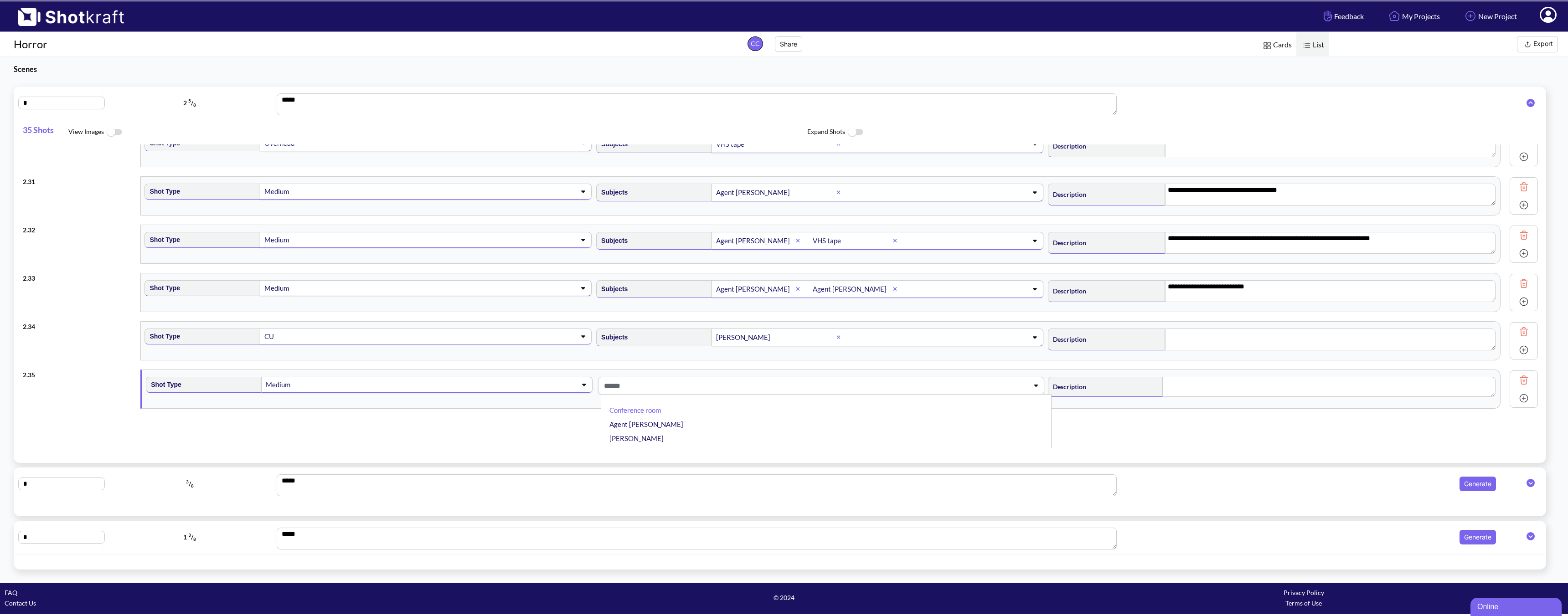
type textarea "**********"
click at [662, 431] on li "[PERSON_NAME]" at bounding box center [828, 436] width 442 height 14
click at [1120, 385] on textarea at bounding box center [1329, 387] width 333 height 20
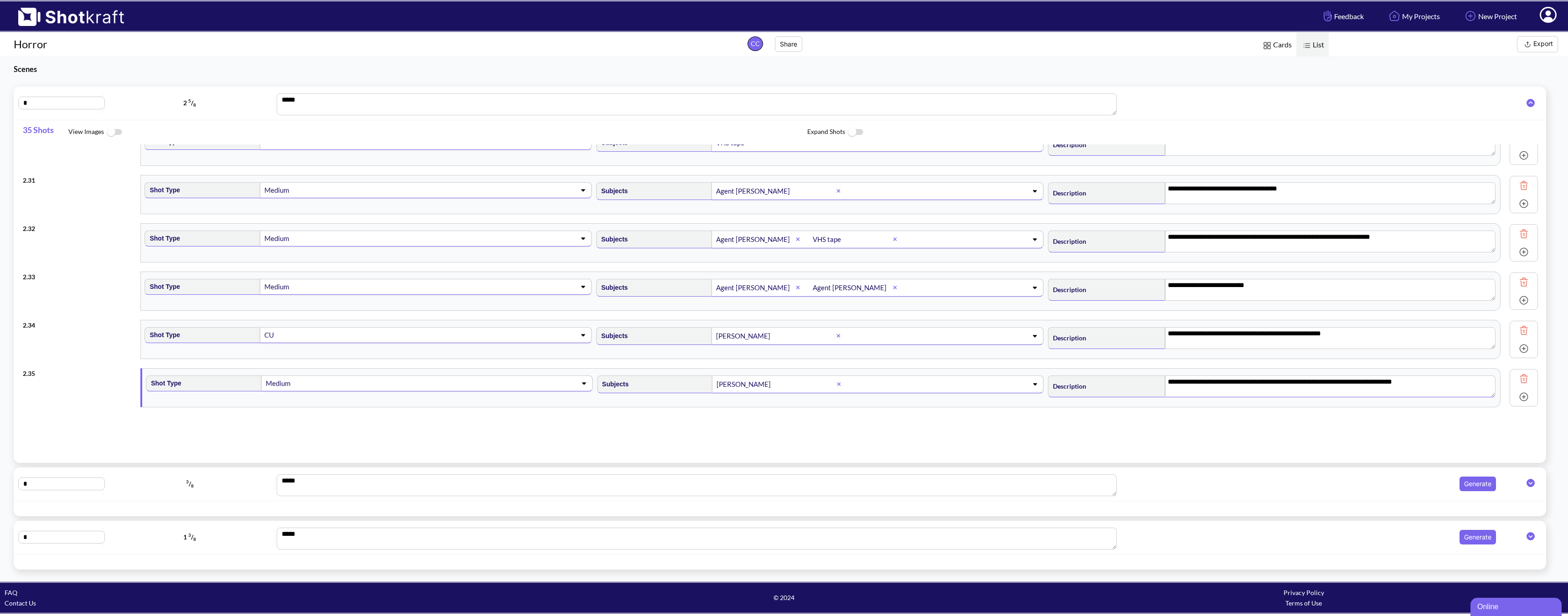
scroll to position [1424, 0]
click at [1120, 396] on img at bounding box center [1524, 396] width 13 height 13
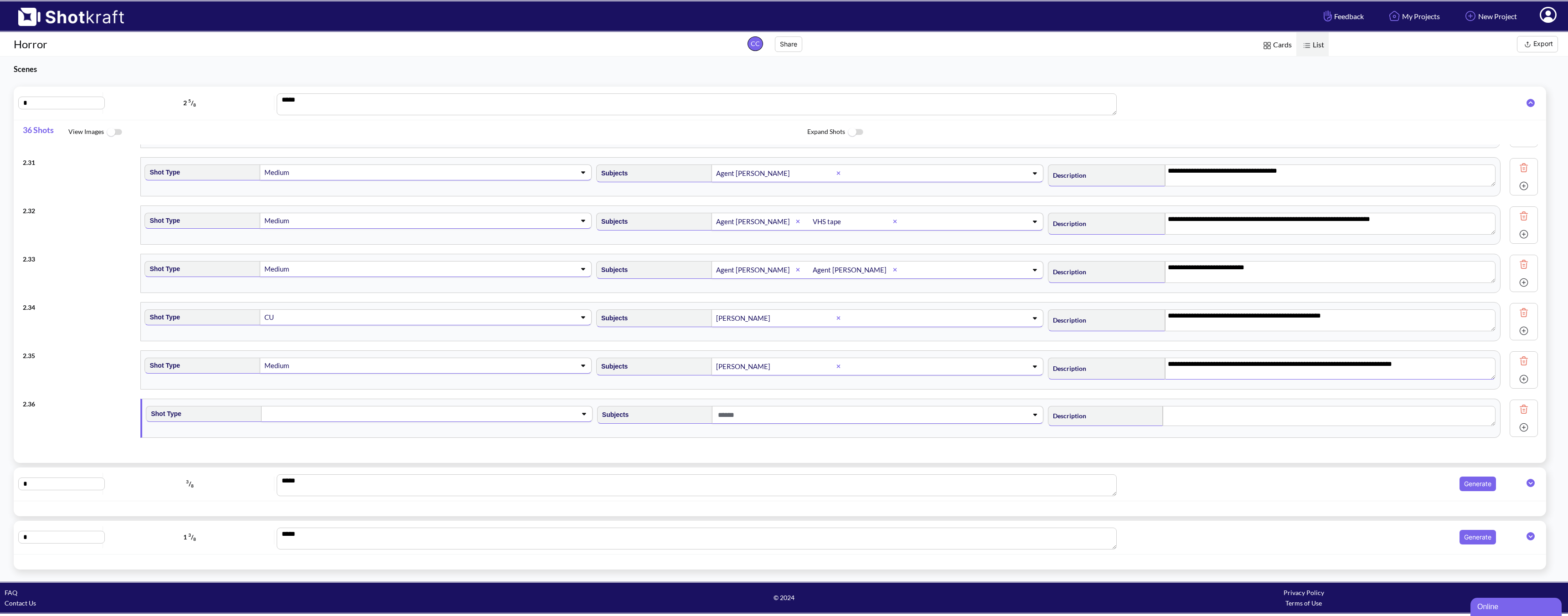
scroll to position [1440, 0]
click at [433, 411] on span at bounding box center [412, 415] width 295 height 13
click at [1120, 373] on textarea "**********" at bounding box center [1330, 369] width 331 height 22
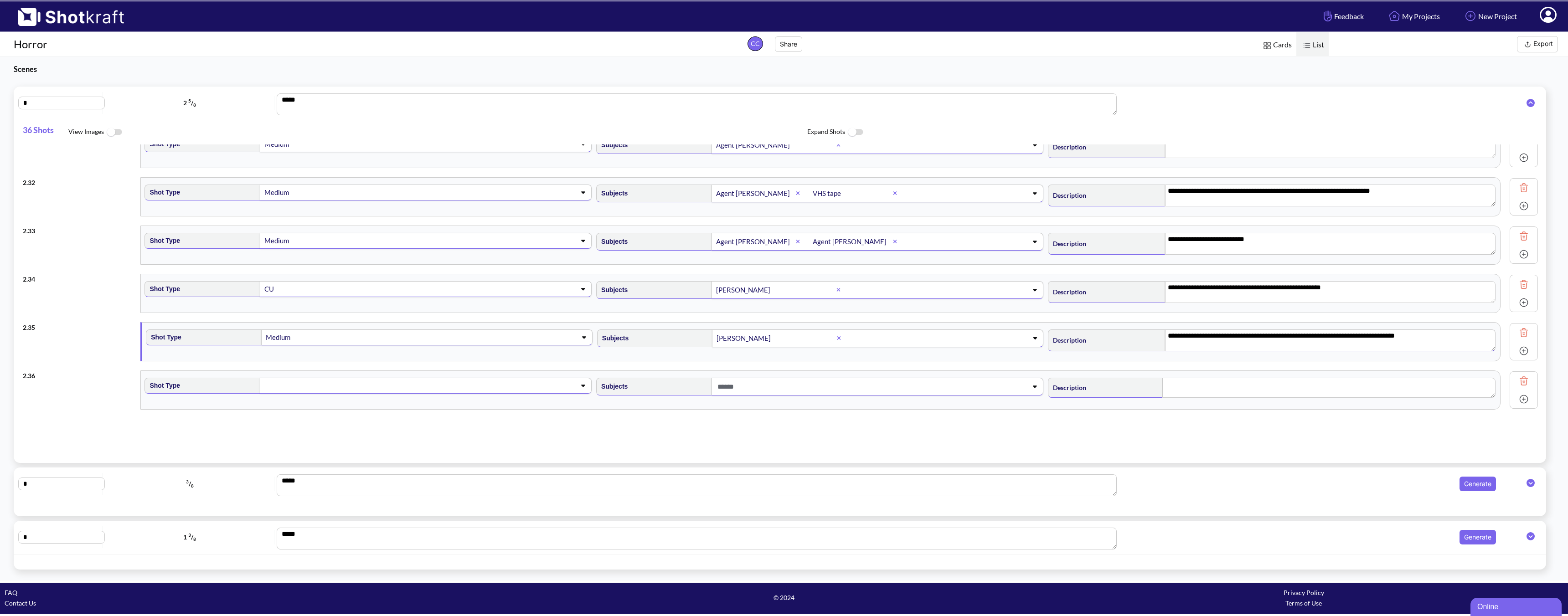
scroll to position [1472, 0]
click at [428, 383] on span at bounding box center [411, 383] width 295 height 13
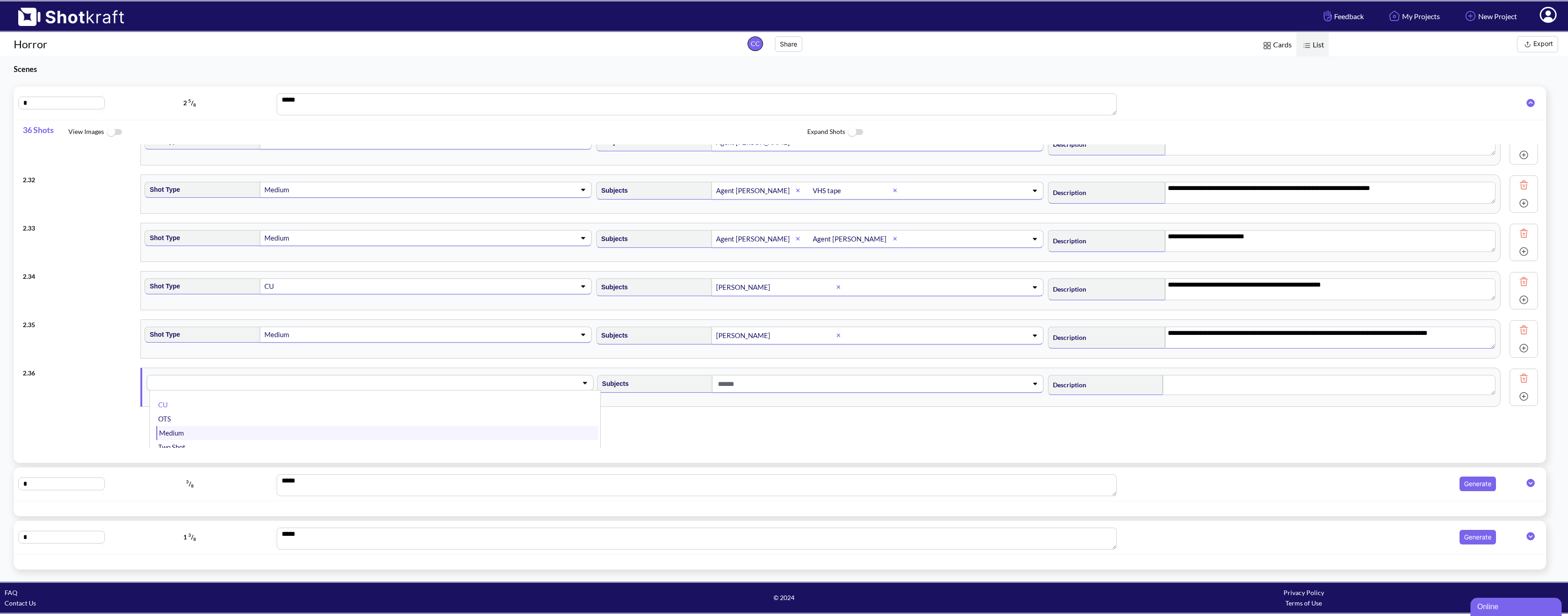
scroll to position [2, 0]
click at [288, 427] on li "Medium" at bounding box center [377, 432] width 442 height 14
click at [744, 382] on span at bounding box center [863, 384] width 295 height 15
type textarea "**********"
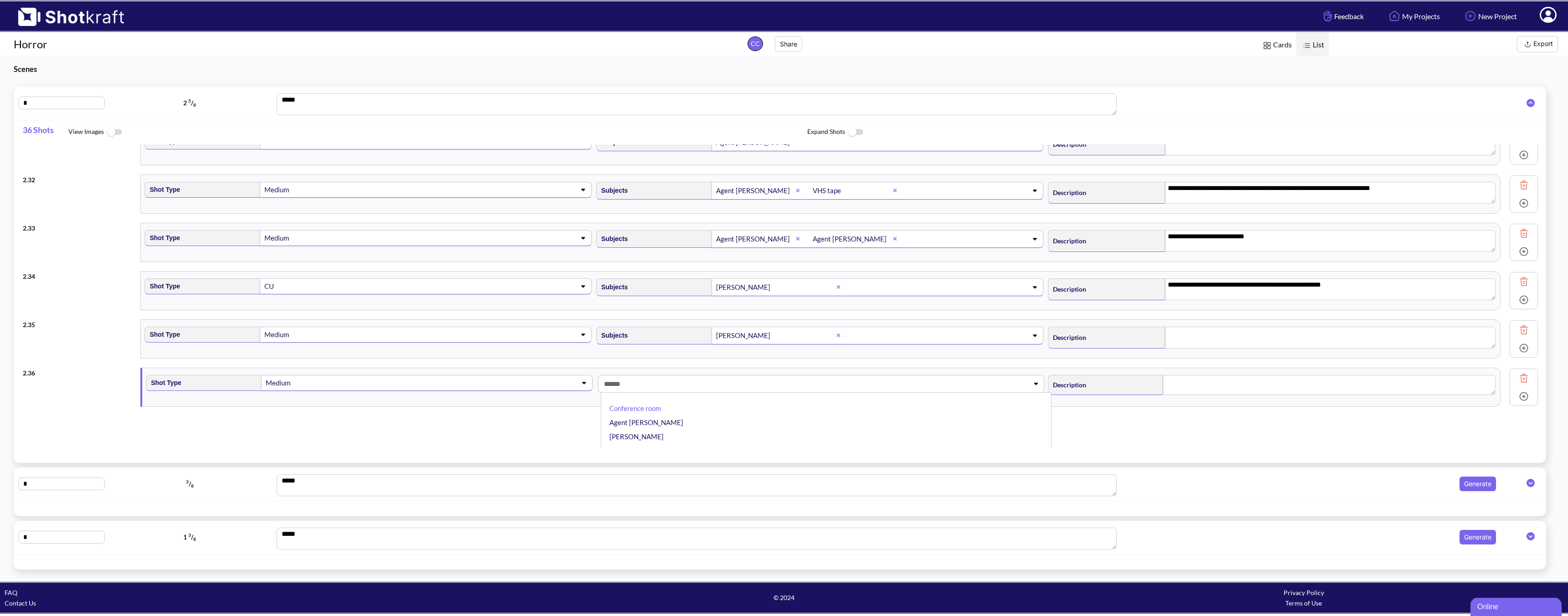
type textarea "**********"
click at [653, 411] on li "Agent [PERSON_NAME]" at bounding box center [828, 407] width 442 height 14
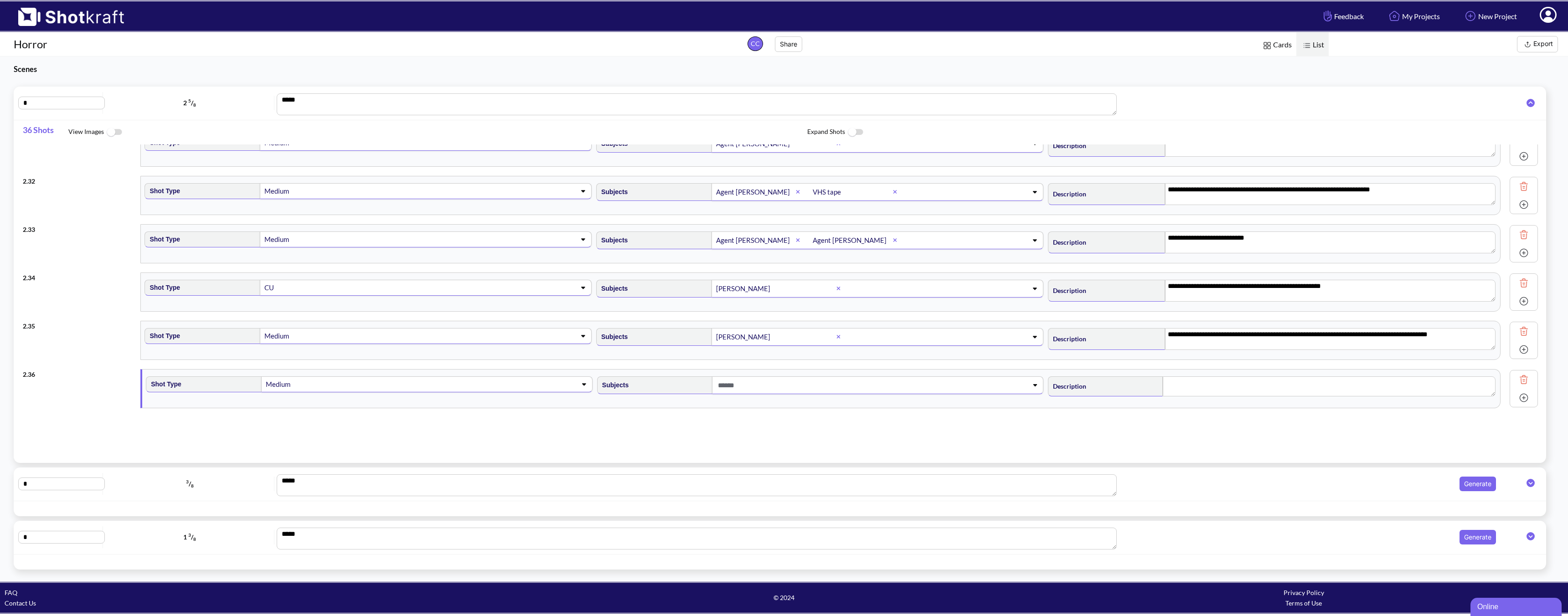
scroll to position [1471, 0]
click at [1120, 396] on textarea at bounding box center [1329, 387] width 333 height 20
click at [1120, 400] on img at bounding box center [1524, 398] width 13 height 13
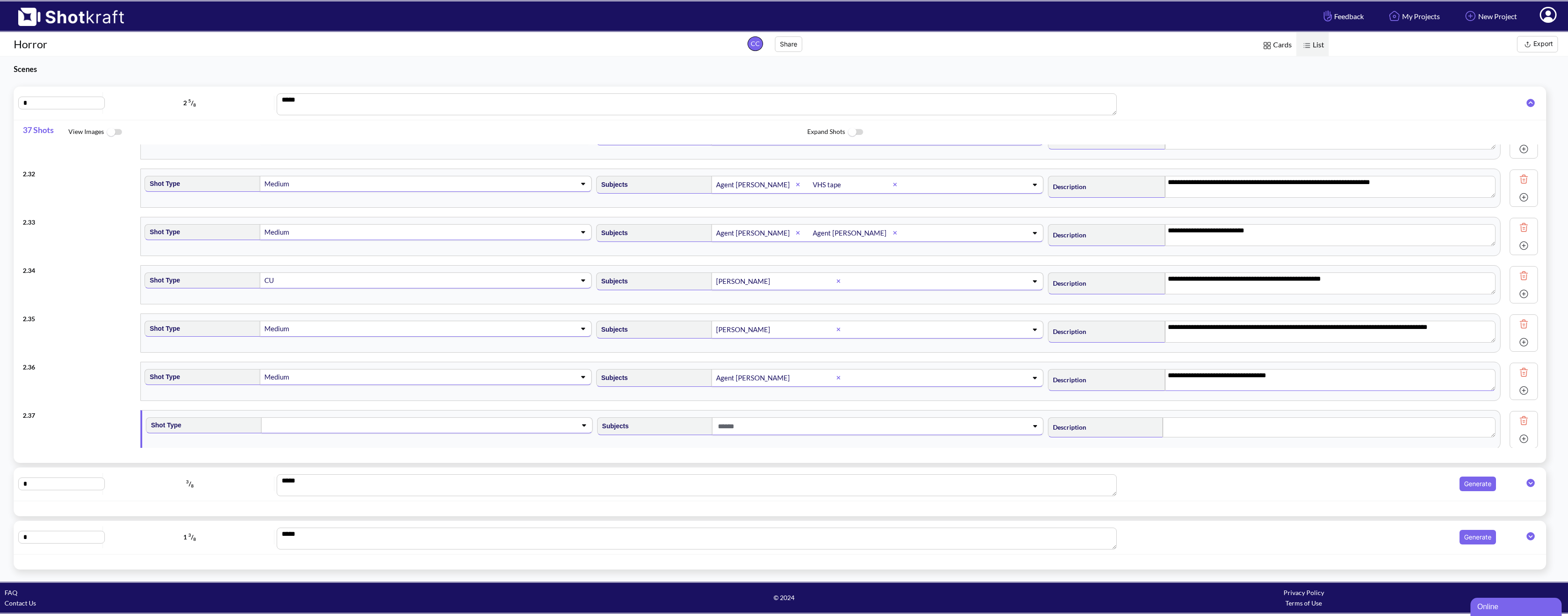
click at [386, 422] on span at bounding box center [412, 425] width 295 height 13
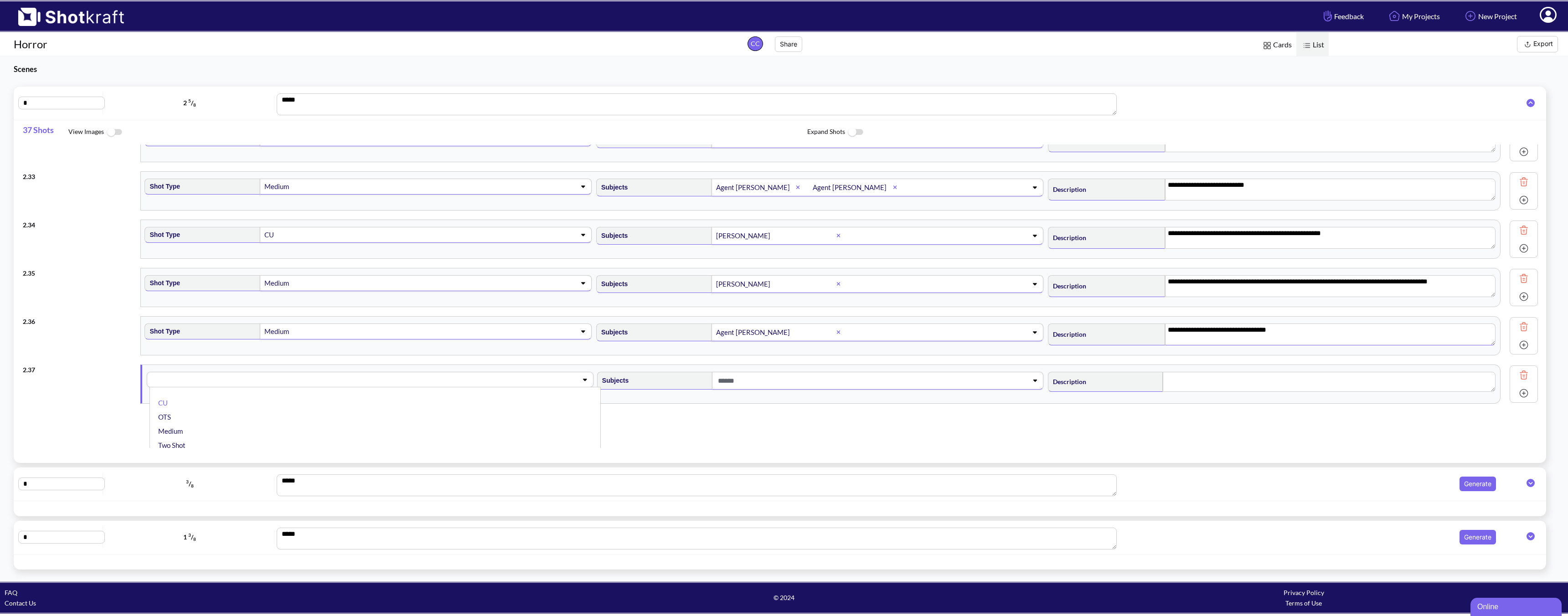
scroll to position [1540, 0]
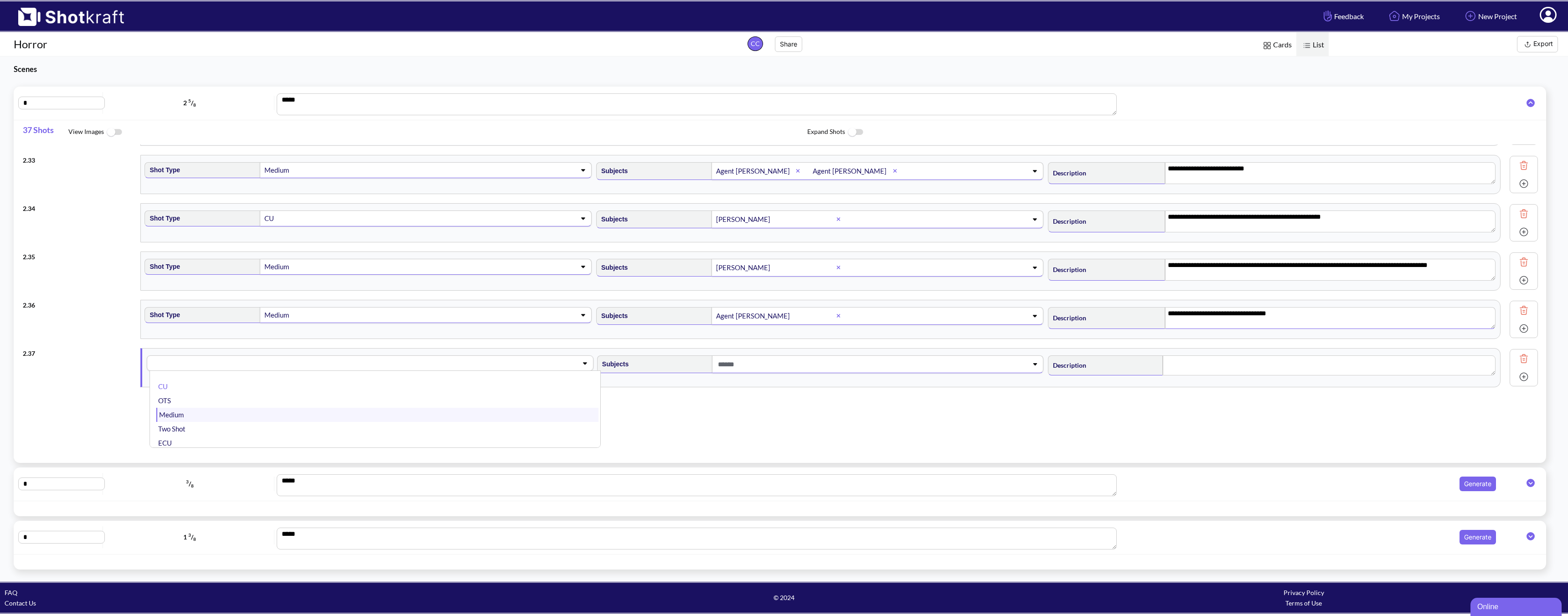
click at [186, 417] on li "Medium" at bounding box center [377, 415] width 442 height 14
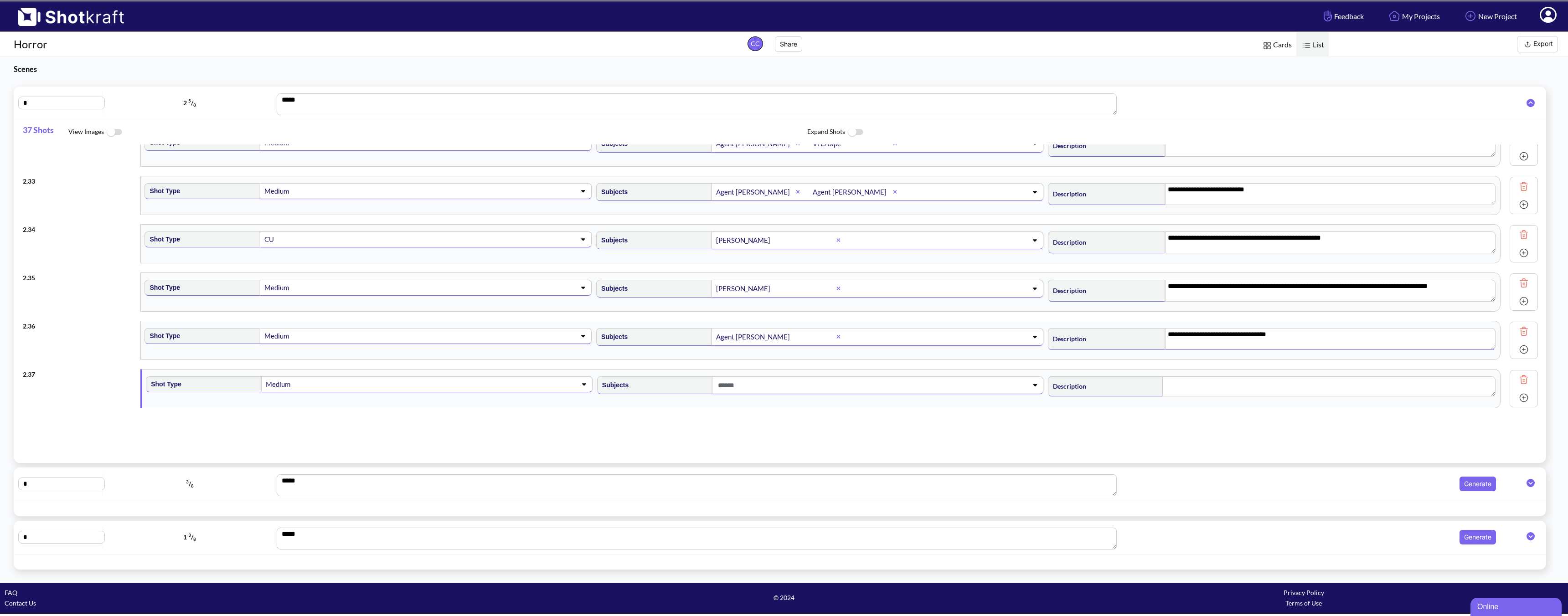
scroll to position [1519, 0]
click at [765, 386] on span at bounding box center [863, 386] width 295 height 15
type textarea "**********"
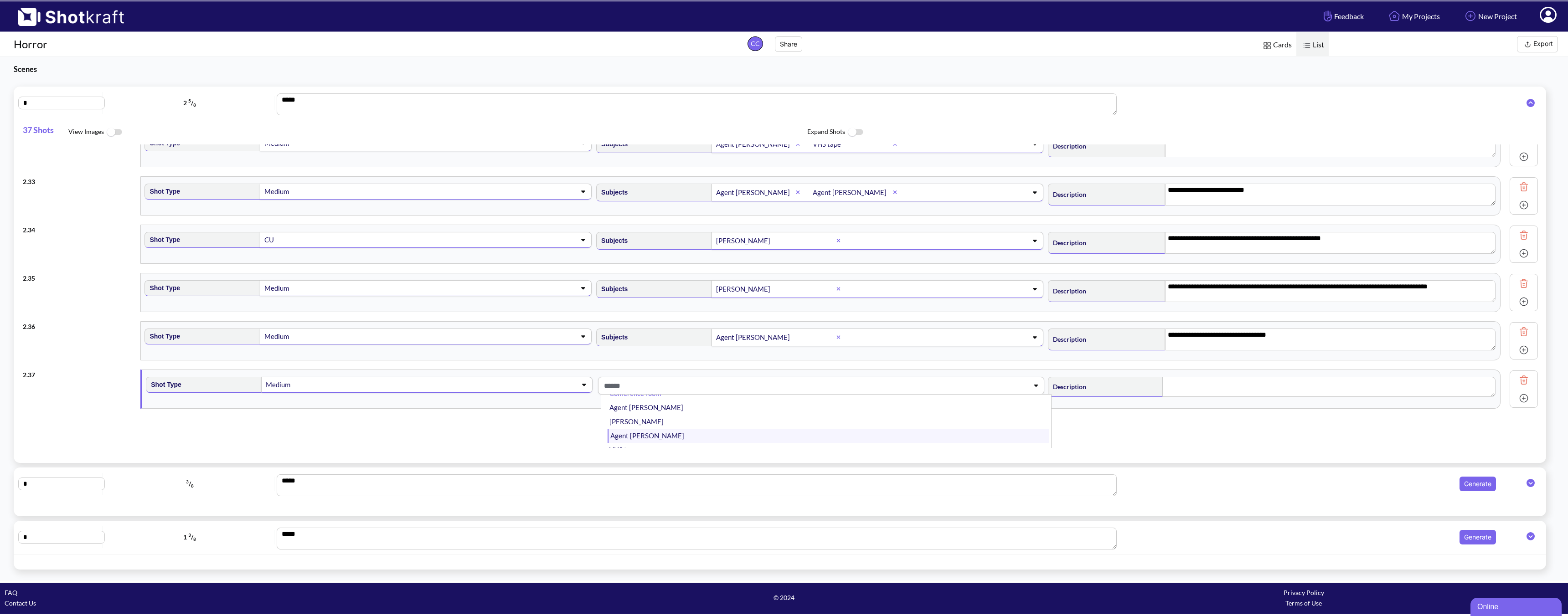
click at [646, 431] on li "Agent [PERSON_NAME]" at bounding box center [828, 436] width 442 height 14
click at [1120, 393] on textarea at bounding box center [1329, 387] width 333 height 20
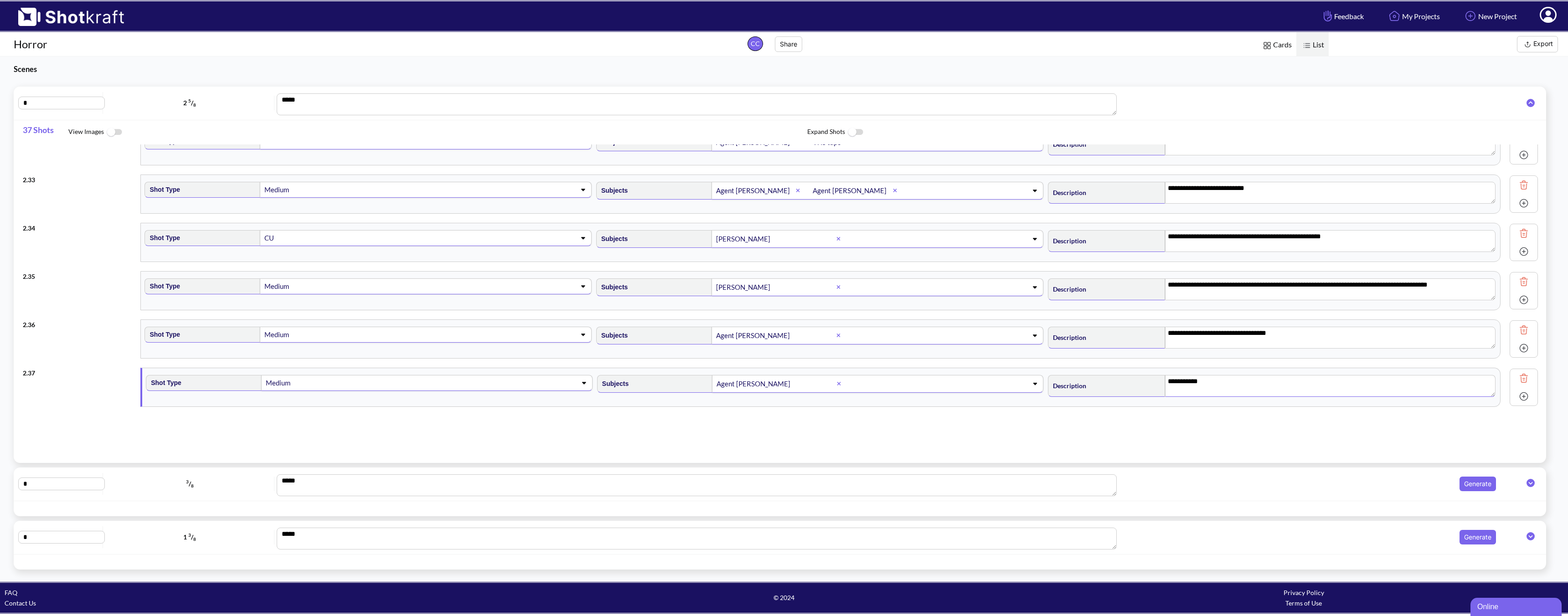
click at [1120, 396] on img at bounding box center [1524, 396] width 13 height 13
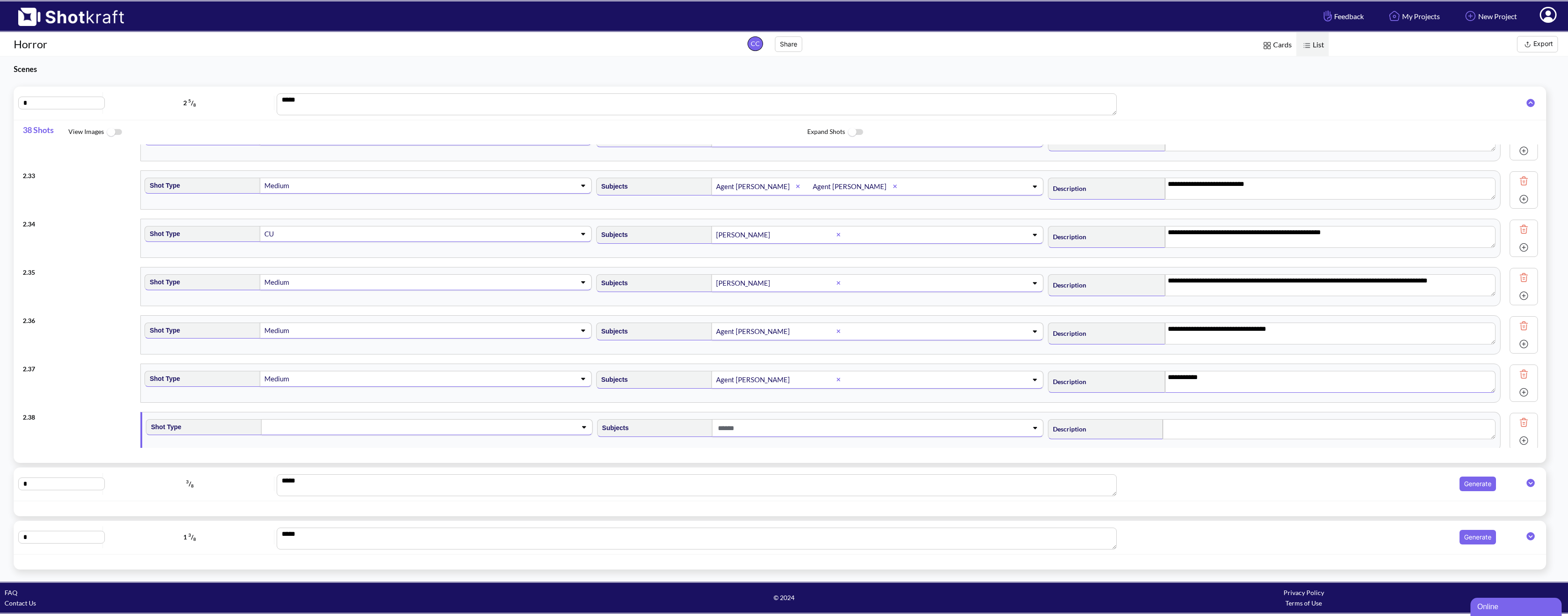
scroll to position [1569, 0]
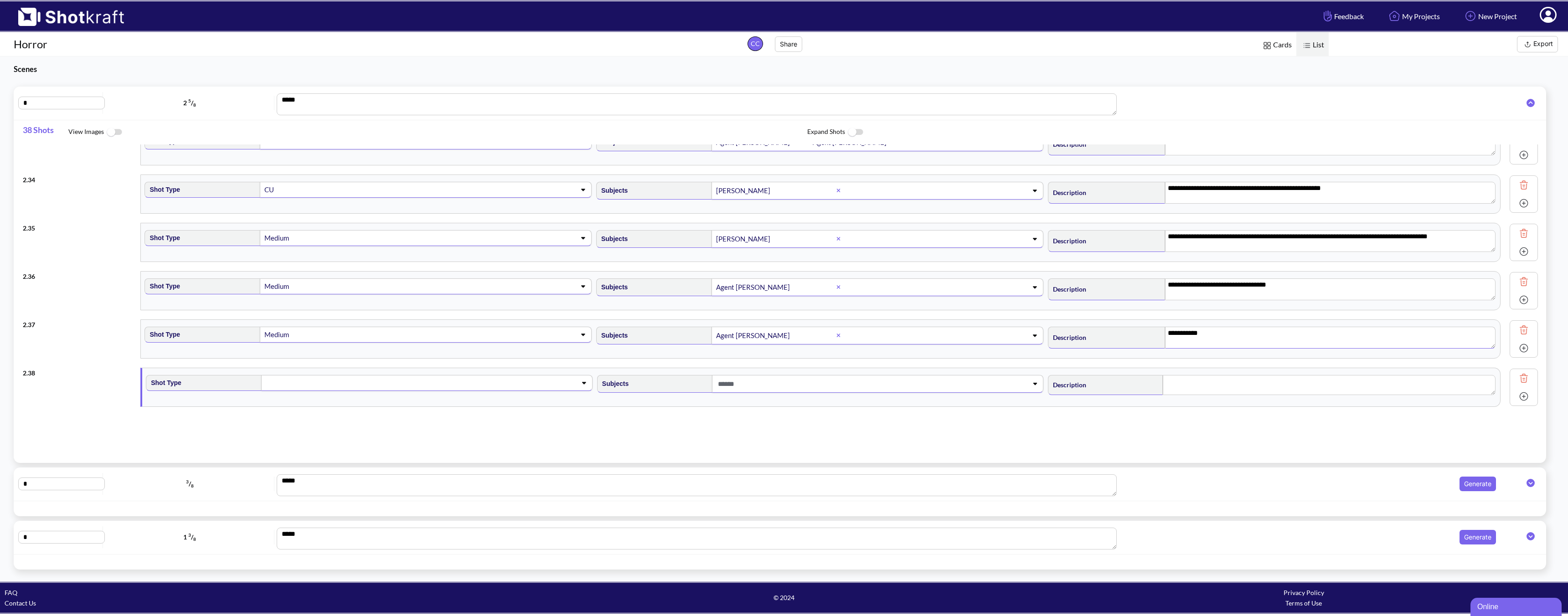
click at [449, 373] on div "Shot Type" at bounding box center [369, 382] width 447 height 18
click at [447, 387] on span at bounding box center [412, 383] width 295 height 13
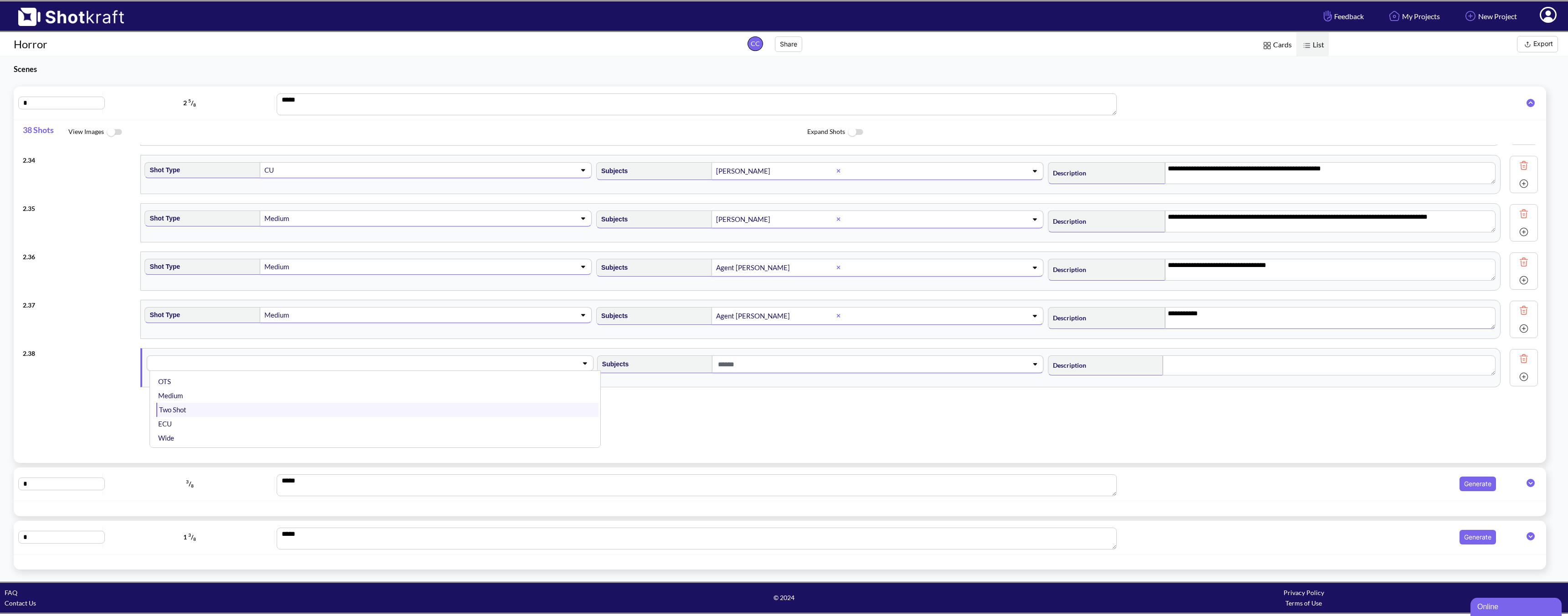
scroll to position [215, 0]
click at [243, 389] on li "Overhead" at bounding box center [377, 383] width 442 height 14
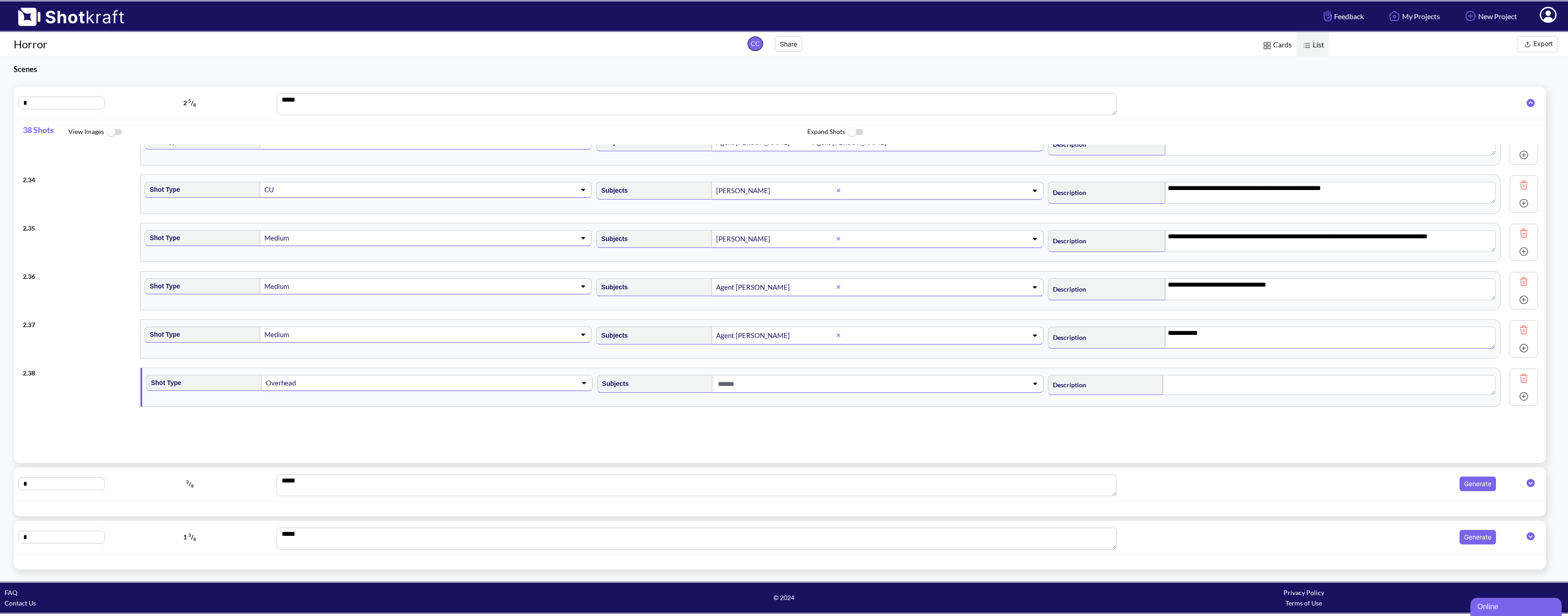
click at [758, 381] on span at bounding box center [863, 384] width 295 height 15
type textarea "**********"
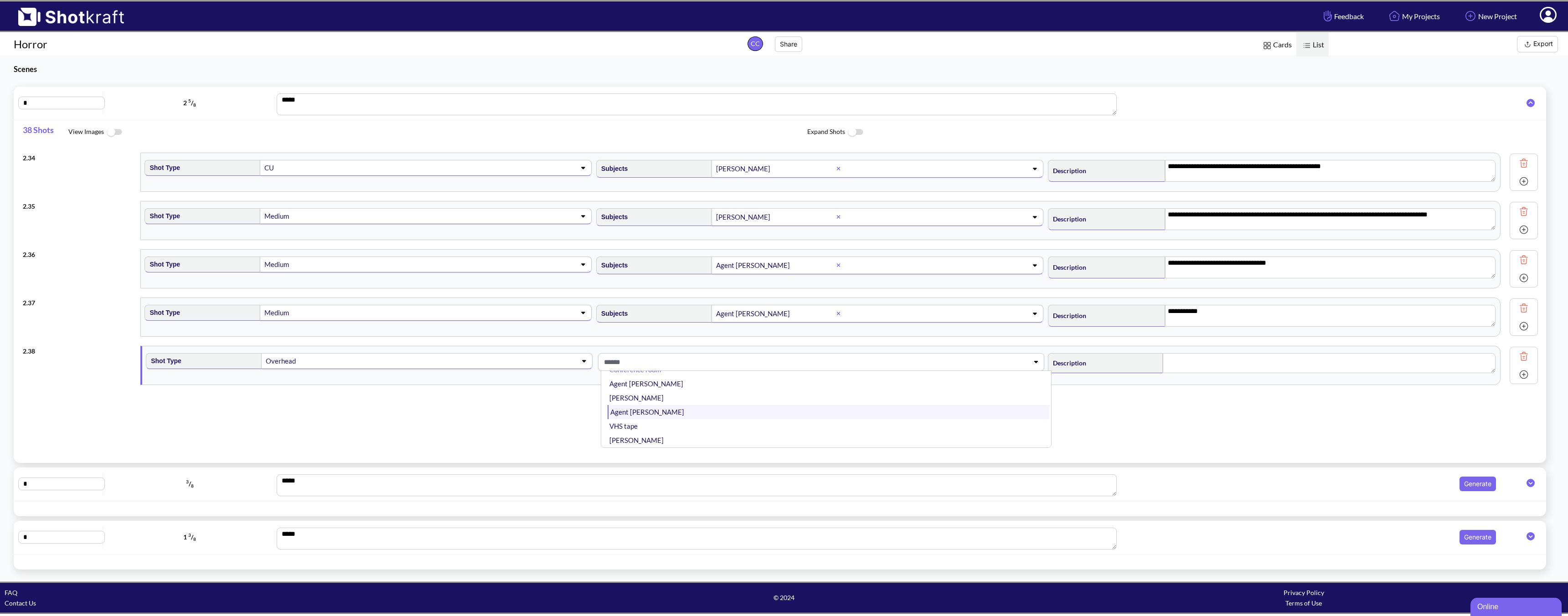
scroll to position [1587, 0]
click at [654, 387] on li "Agent [PERSON_NAME]" at bounding box center [828, 388] width 442 height 14
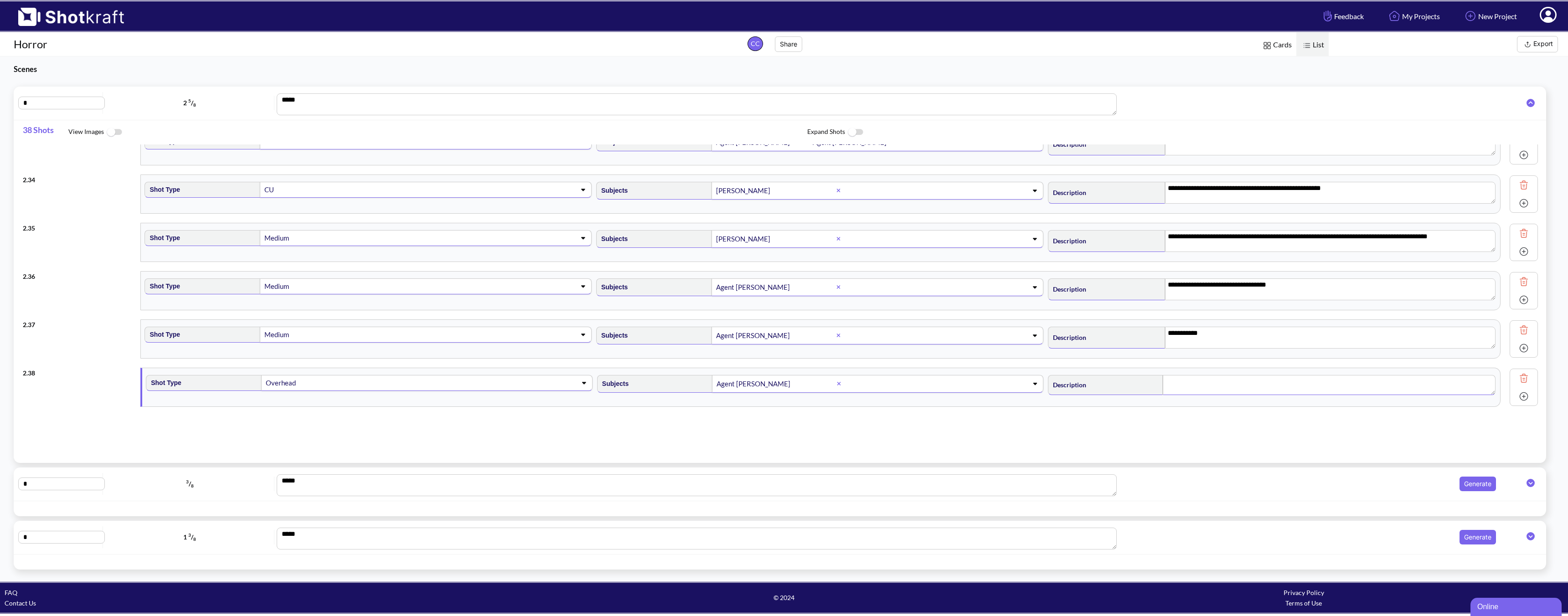
click at [1120, 385] on textarea at bounding box center [1329, 385] width 333 height 20
click at [1120, 380] on textarea "**********" at bounding box center [1330, 386] width 331 height 22
click at [1120, 376] on textarea "**********" at bounding box center [1330, 386] width 331 height 22
click at [1120, 385] on textarea "**********" at bounding box center [1330, 386] width 331 height 22
type textarea "**********"
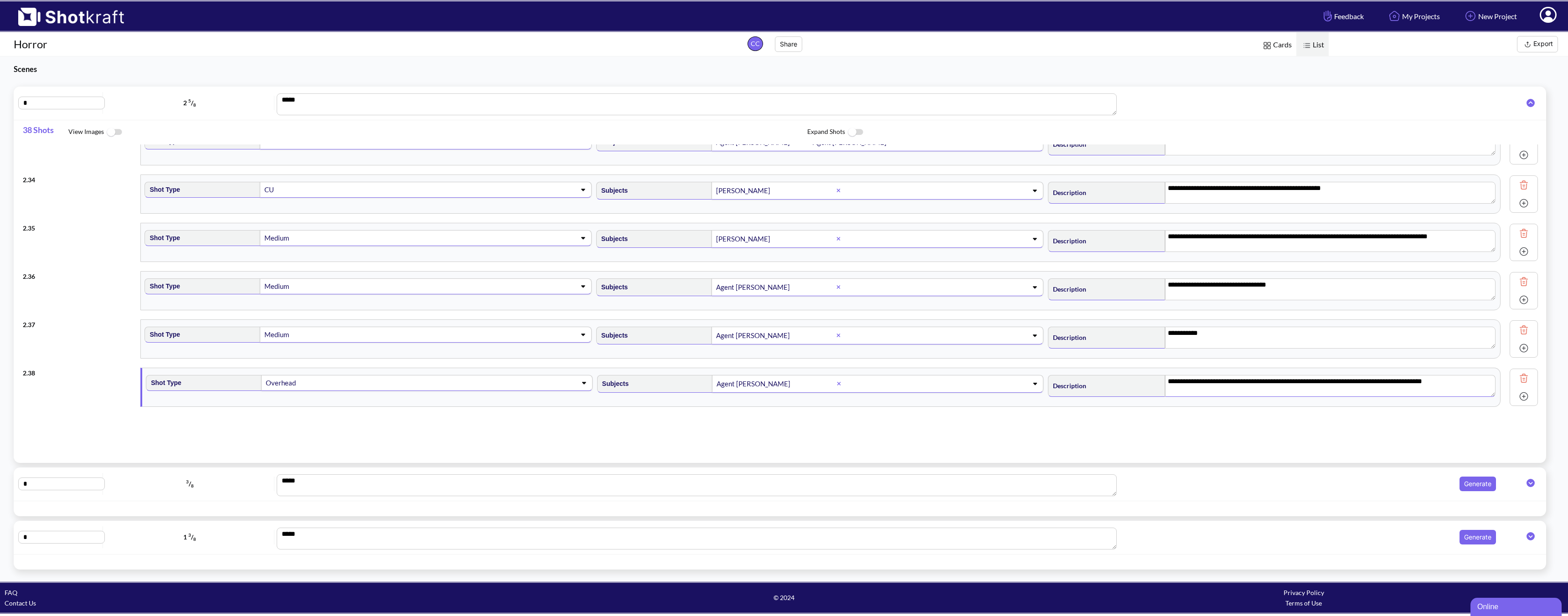
click at [1120, 393] on textarea "**********" at bounding box center [1330, 386] width 331 height 22
click at [1120, 391] on textarea "**********" at bounding box center [1330, 386] width 331 height 22
click at [1120, 382] on textarea "**********" at bounding box center [1330, 386] width 331 height 22
click at [1120, 397] on img at bounding box center [1524, 396] width 13 height 13
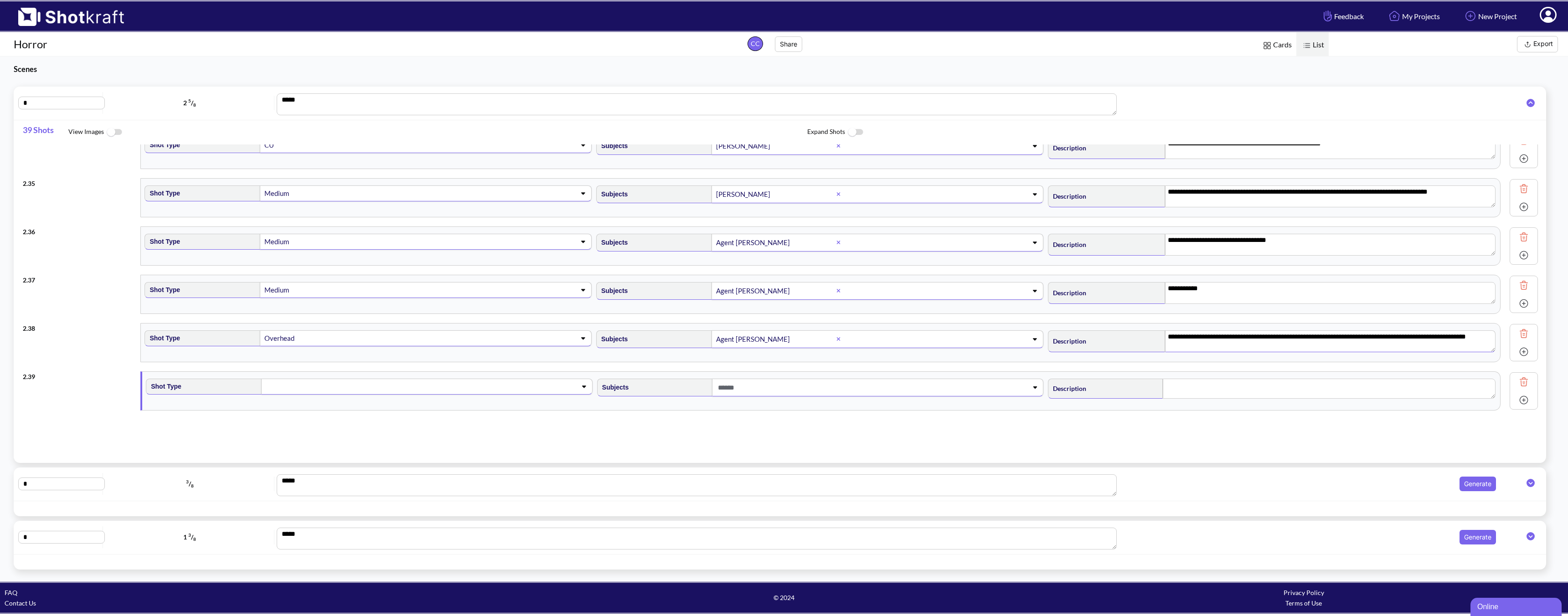
scroll to position [1617, 0]
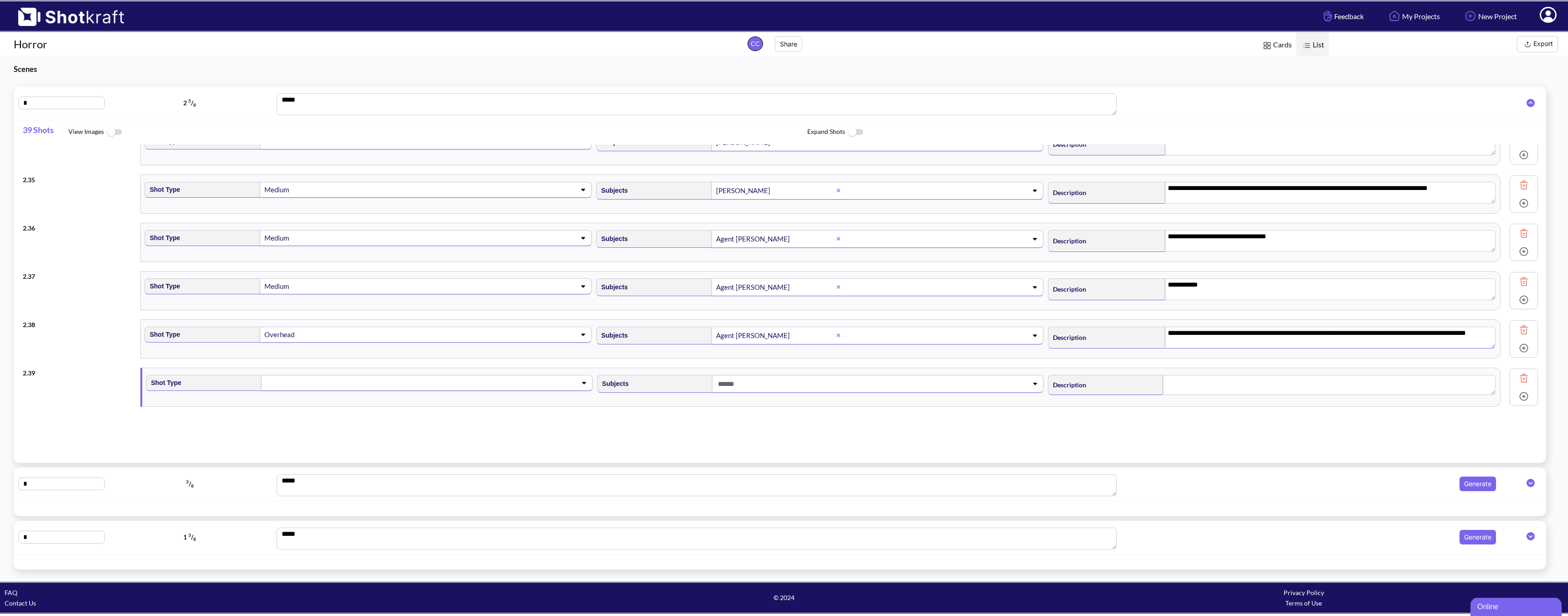
click at [298, 383] on span at bounding box center [412, 383] width 295 height 13
click at [270, 427] on li "Medium" at bounding box center [377, 430] width 442 height 14
click at [748, 387] on span at bounding box center [863, 384] width 295 height 15
type textarea "**********"
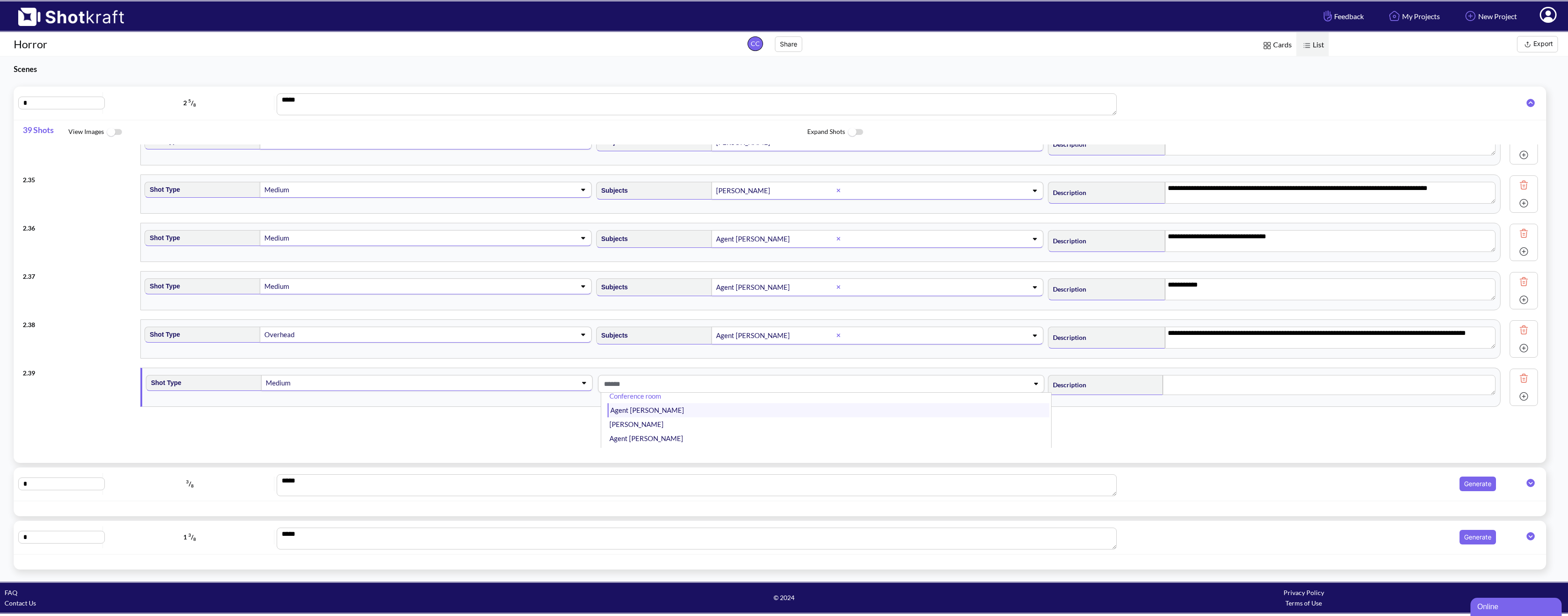
scroll to position [17, 0]
click at [660, 411] on li "Agent [PERSON_NAME]" at bounding box center [828, 405] width 442 height 14
click at [890, 383] on span at bounding box center [936, 384] width 150 height 15
click at [808, 425] on li "Agent [PERSON_NAME]" at bounding box center [828, 432] width 442 height 14
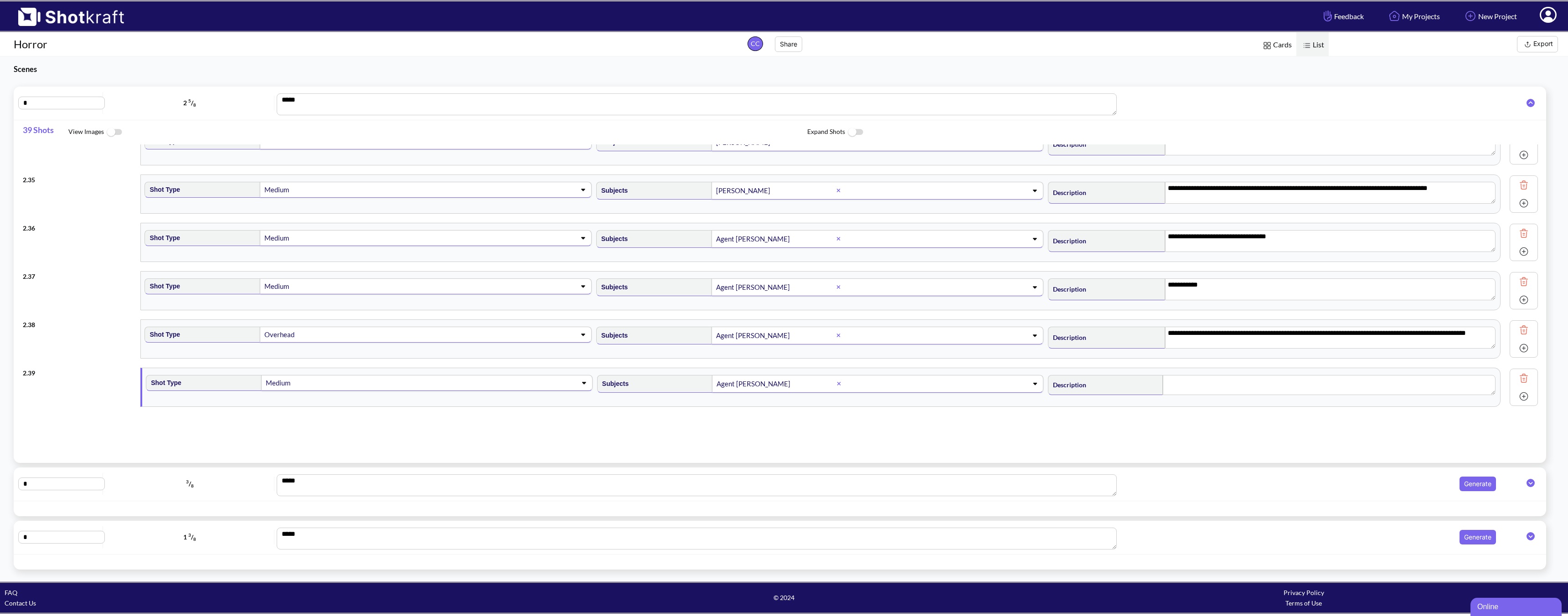
scroll to position [1617, 0]
click at [933, 382] on span at bounding box center [960, 384] width 101 height 15
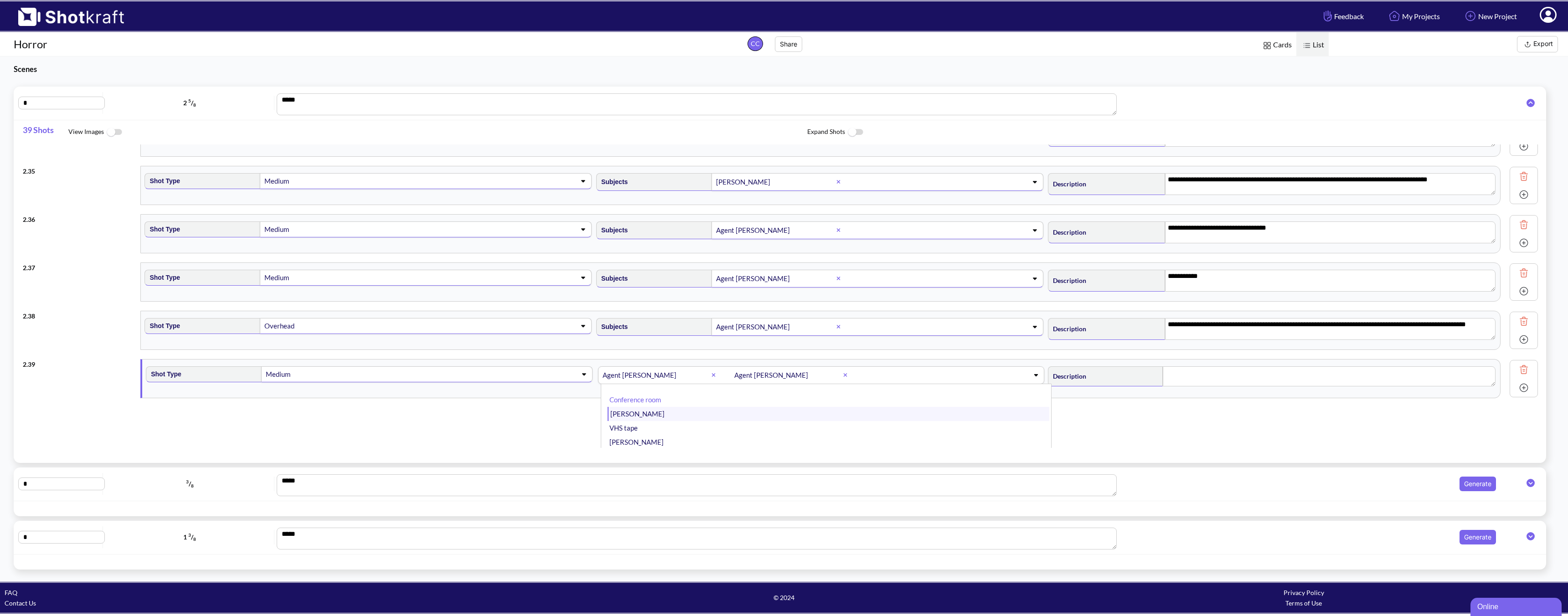
scroll to position [1636, 0]
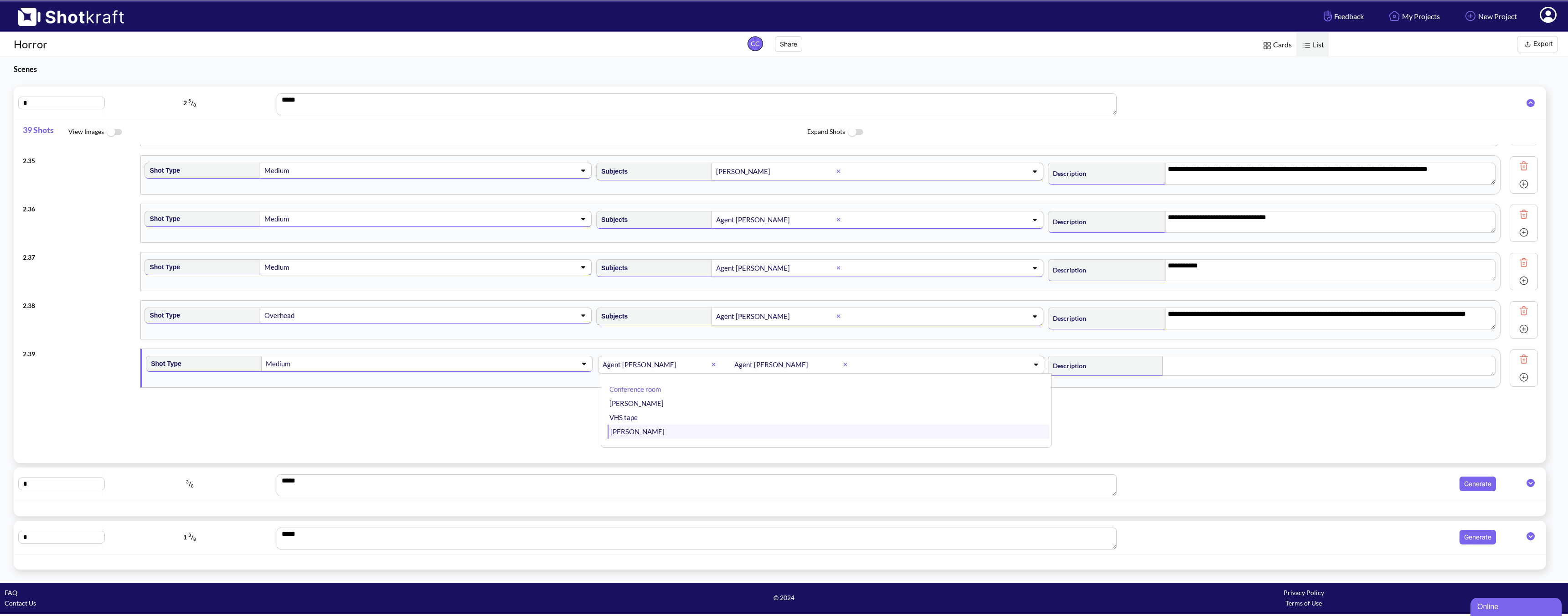
click at [779, 436] on li "[PERSON_NAME]" at bounding box center [828, 432] width 442 height 14
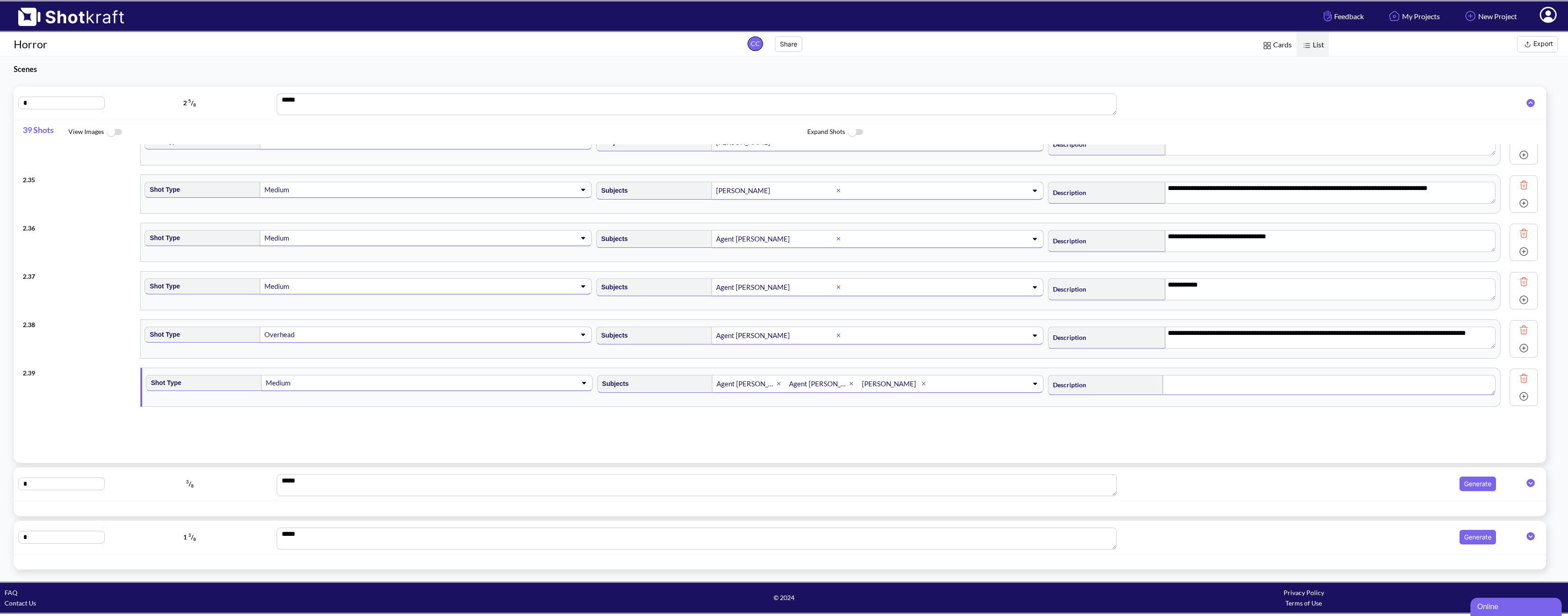
click at [1120, 393] on textarea at bounding box center [1329, 385] width 333 height 20
click at [1120, 398] on img at bounding box center [1524, 396] width 13 height 13
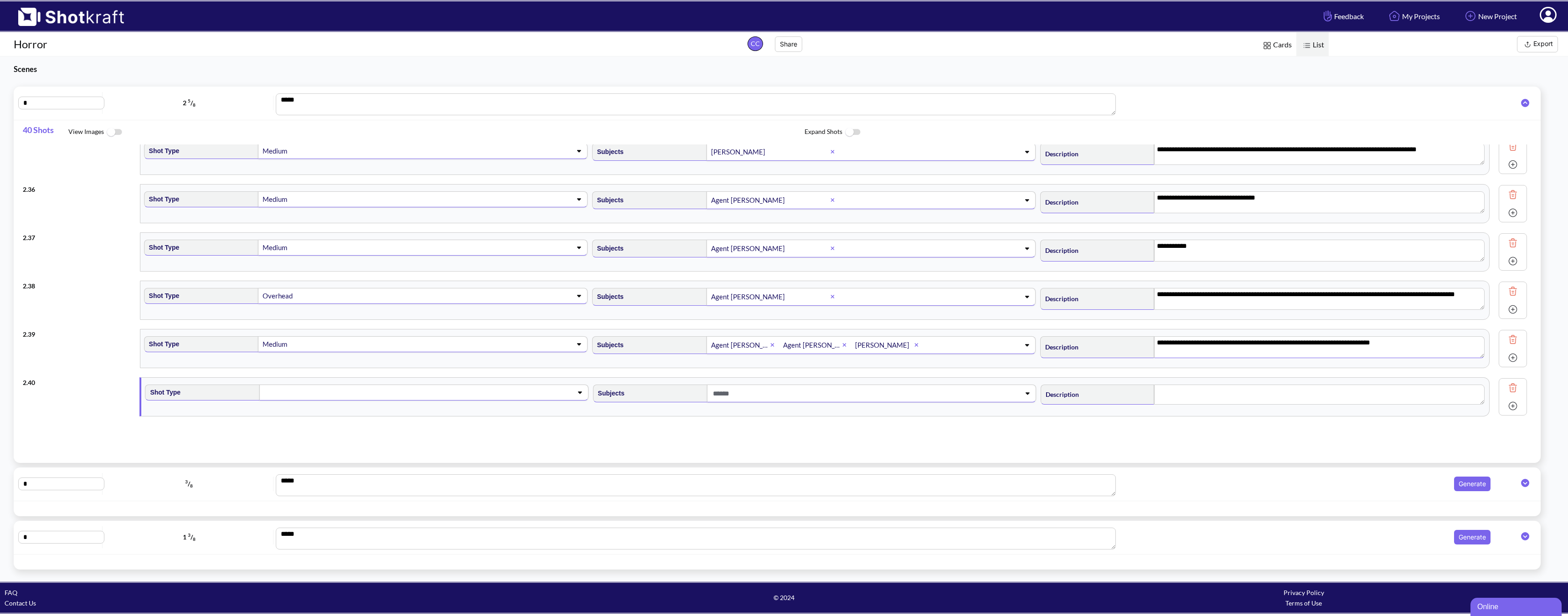
scroll to position [1665, 0]
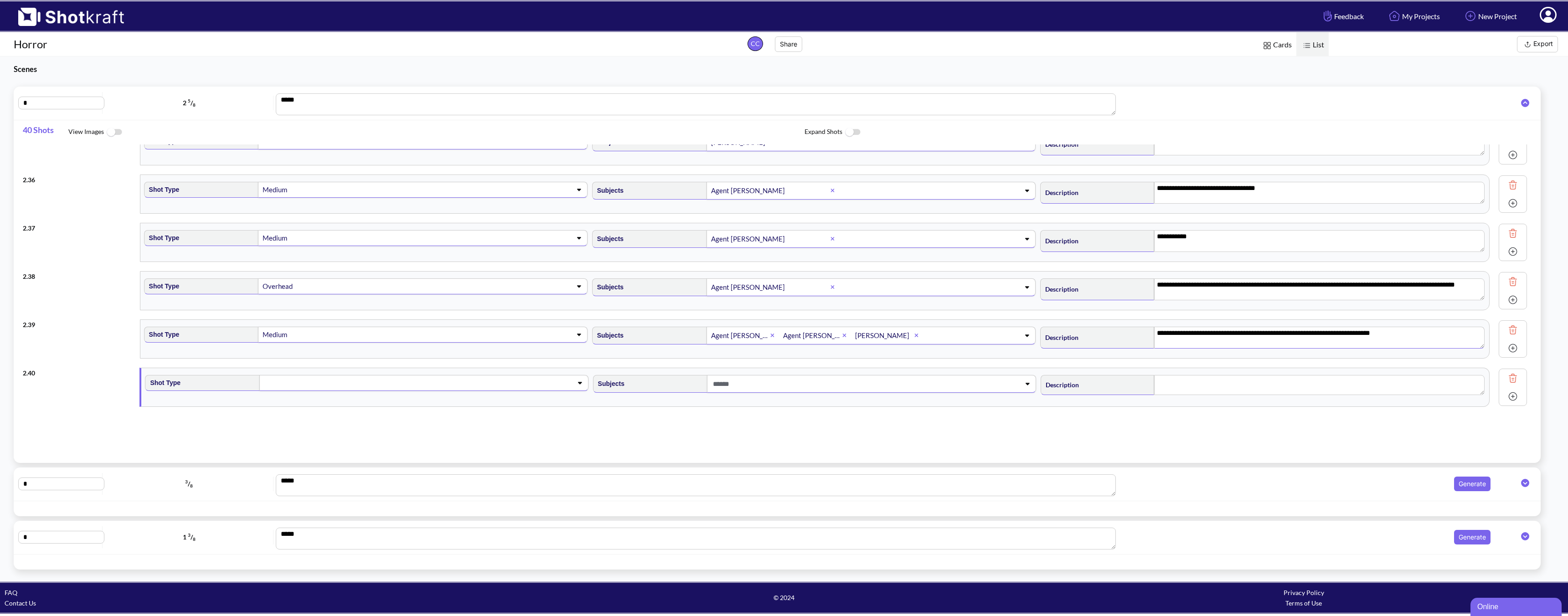
click at [427, 383] on span at bounding box center [409, 383] width 293 height 13
click at [371, 432] on li "Medium" at bounding box center [374, 434] width 438 height 14
click at [804, 377] on span at bounding box center [856, 384] width 293 height 15
type textarea "**********"
click at [1120, 331] on textarea "**********" at bounding box center [1319, 338] width 331 height 22
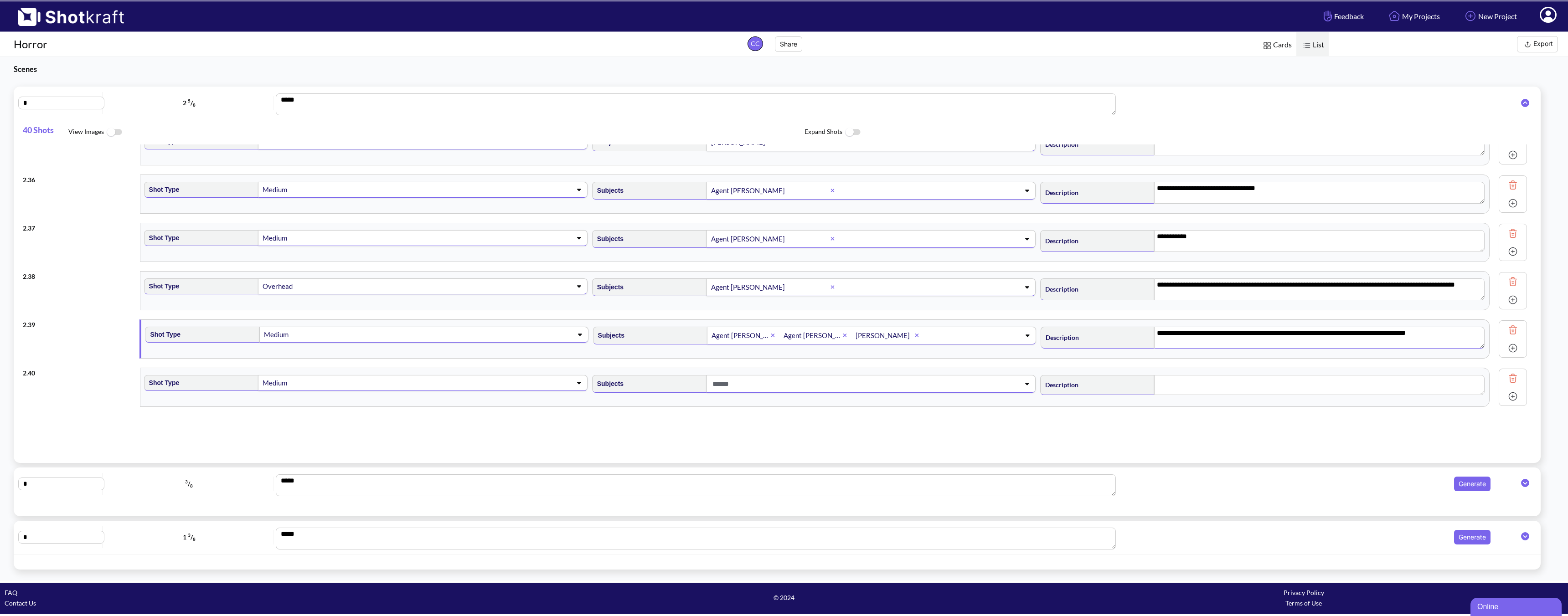
click at [755, 380] on span at bounding box center [856, 384] width 293 height 15
type textarea "**********"
drag, startPoint x: 694, startPoint y: 425, endPoint x: 736, endPoint y: 418, distance: 42.6
click at [694, 425] on li "[PERSON_NAME]" at bounding box center [822, 419] width 438 height 14
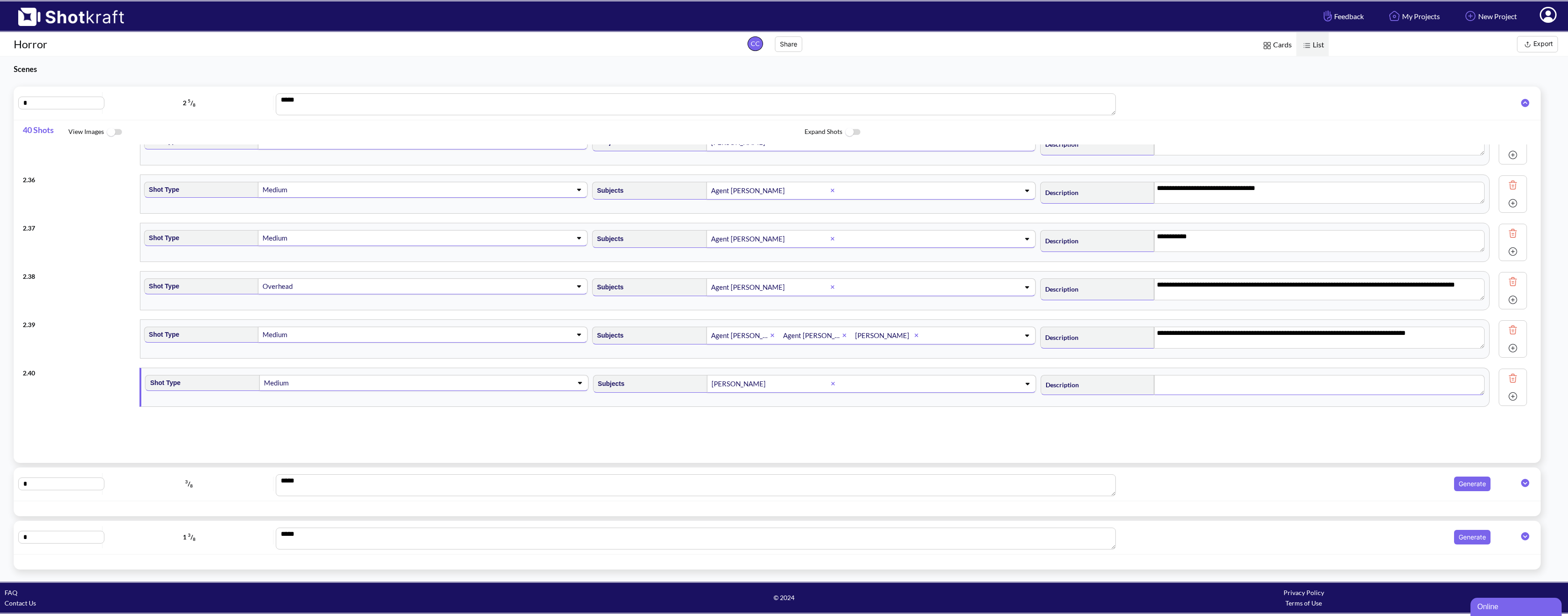
click at [1120, 390] on textarea at bounding box center [1319, 385] width 331 height 20
click at [1120, 382] on textarea "**********" at bounding box center [1319, 386] width 331 height 22
click at [1120, 391] on textarea "**********" at bounding box center [1319, 386] width 331 height 22
click at [1120, 398] on img at bounding box center [1513, 396] width 13 height 13
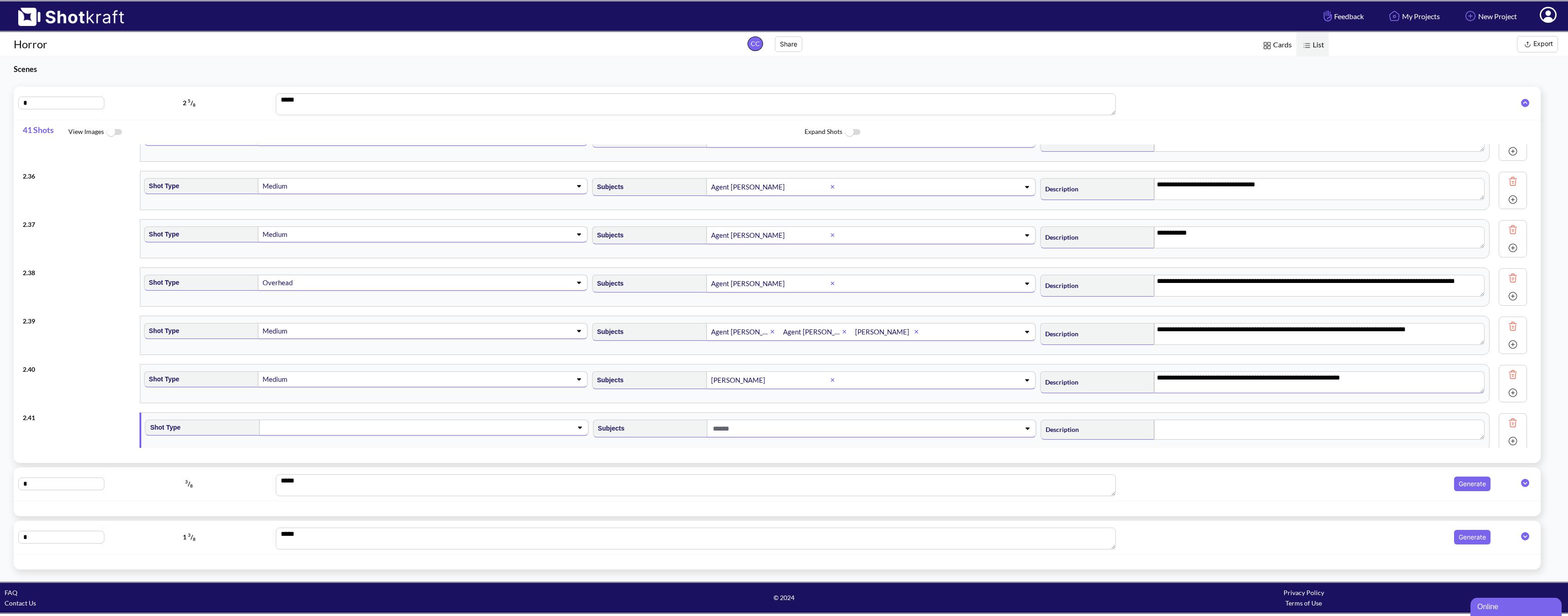
click at [376, 426] on span at bounding box center [409, 427] width 293 height 13
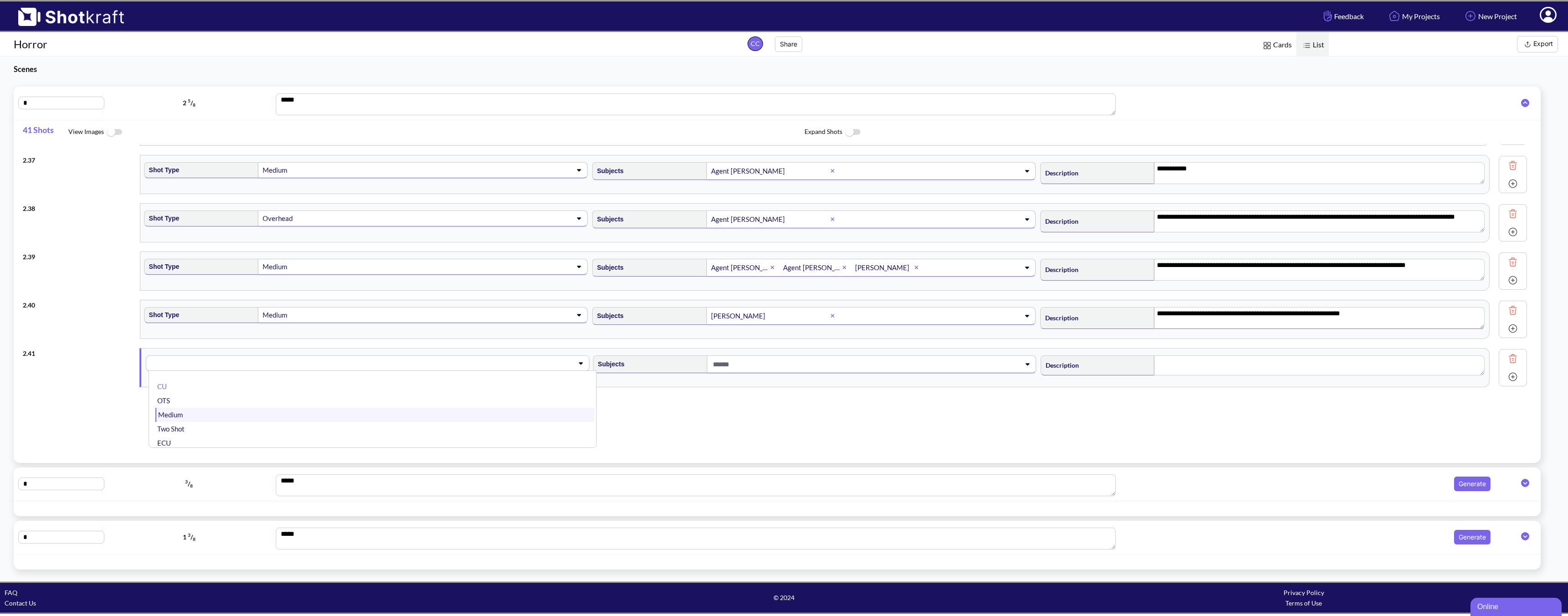
click at [225, 418] on li "Medium" at bounding box center [374, 415] width 438 height 14
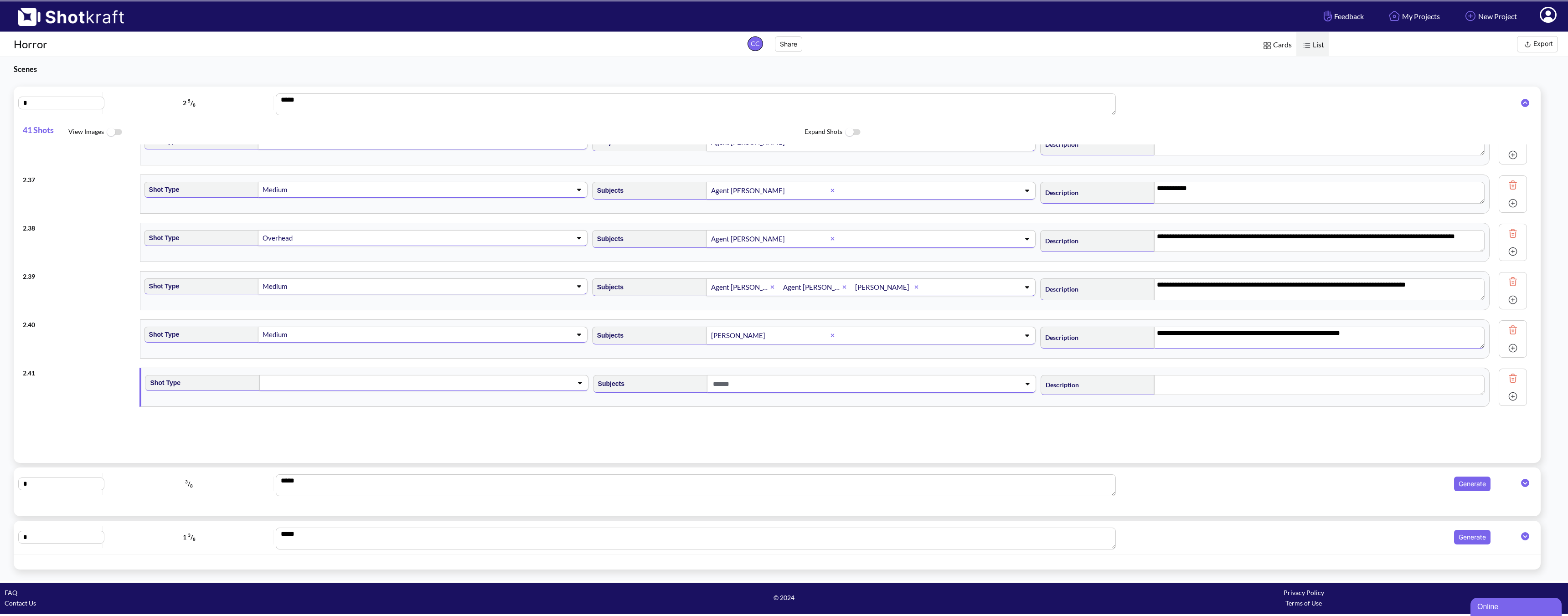
click at [749, 390] on span at bounding box center [856, 384] width 293 height 15
type textarea "**********"
click at [687, 436] on li "Agent [PERSON_NAME]" at bounding box center [822, 433] width 438 height 14
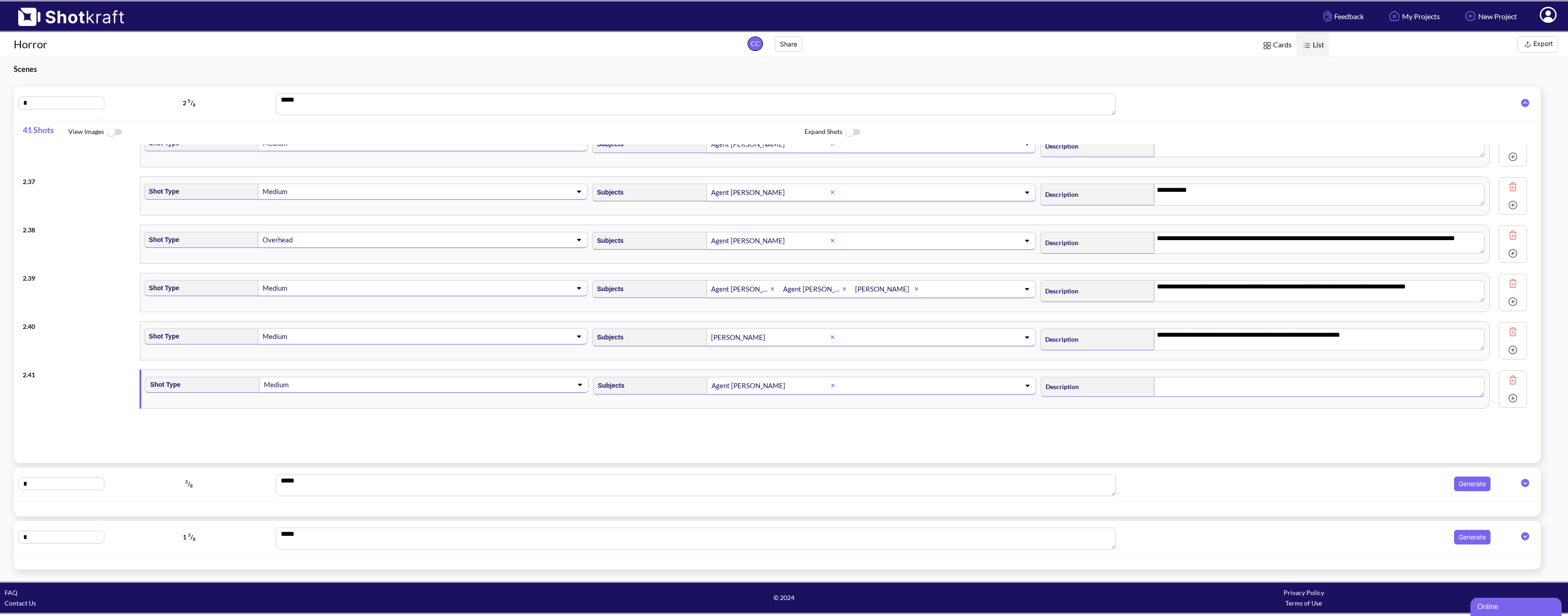
click at [1120, 389] on textarea at bounding box center [1319, 387] width 331 height 20
click at [1120, 397] on img at bounding box center [1513, 396] width 13 height 13
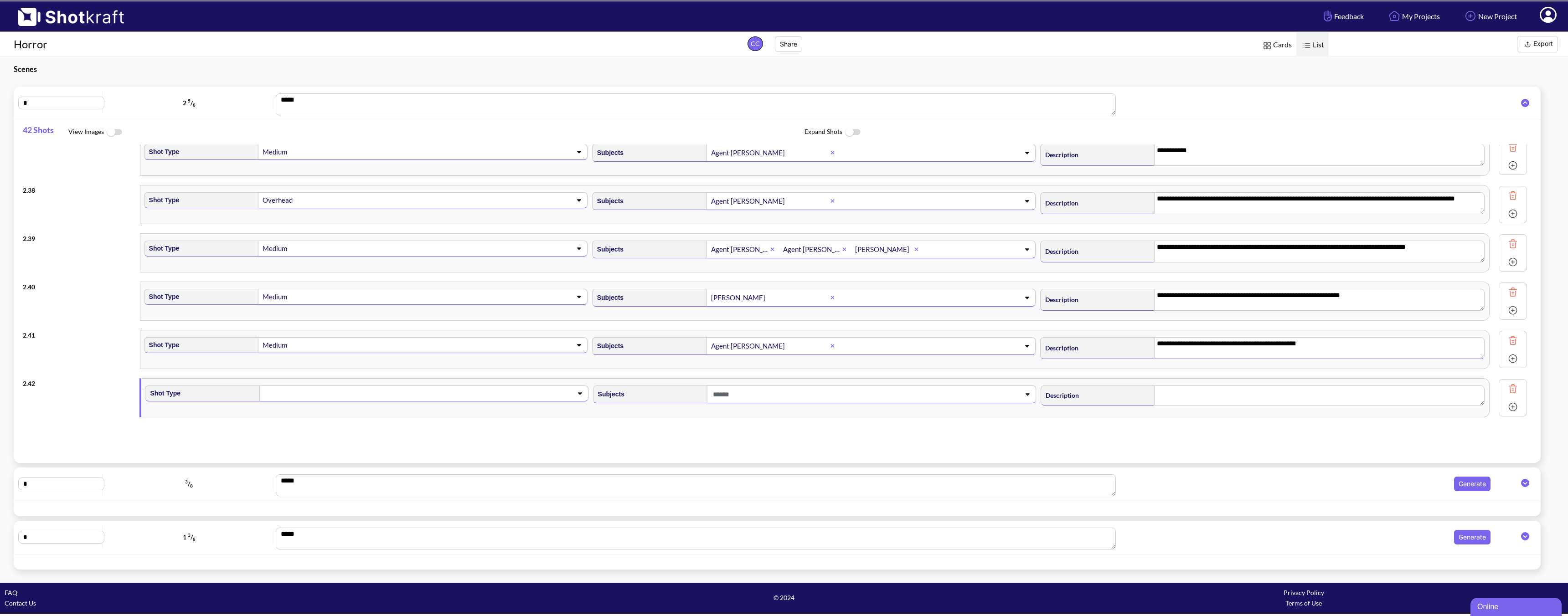
scroll to position [1762, 0]
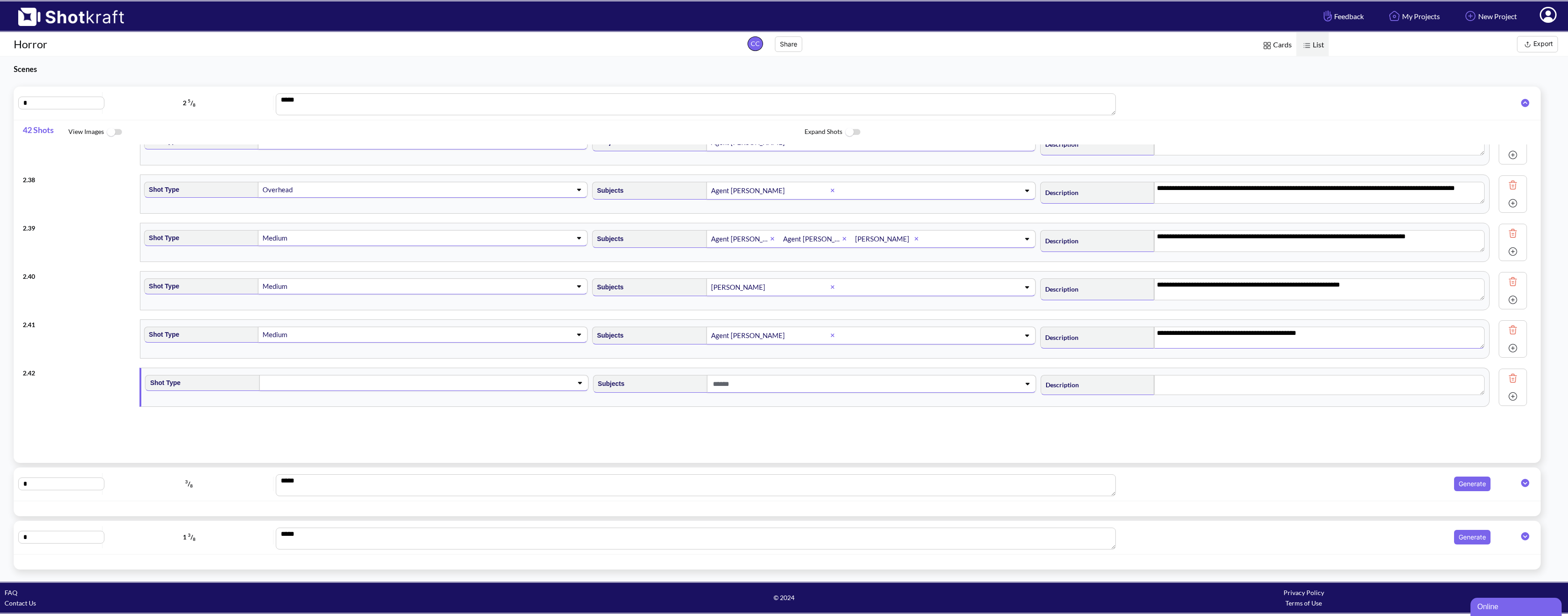
click at [429, 387] on span at bounding box center [409, 383] width 293 height 13
click at [347, 431] on li "Medium" at bounding box center [374, 434] width 438 height 14
click at [772, 392] on div at bounding box center [871, 383] width 329 height 18
click at [1120, 332] on textarea "**********" at bounding box center [1319, 338] width 331 height 22
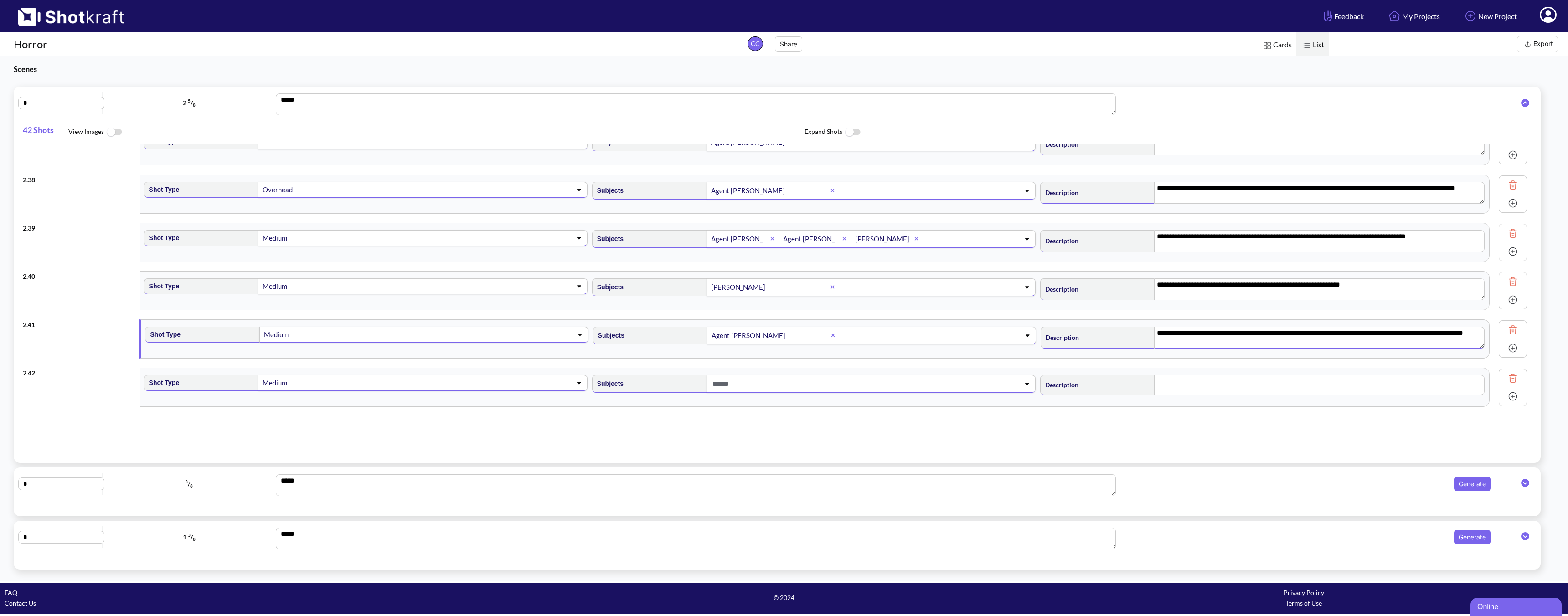
click at [793, 387] on span at bounding box center [856, 384] width 293 height 15
click at [712, 435] on li "[PERSON_NAME]" at bounding box center [822, 435] width 438 height 14
click at [1120, 388] on textarea at bounding box center [1319, 385] width 331 height 20
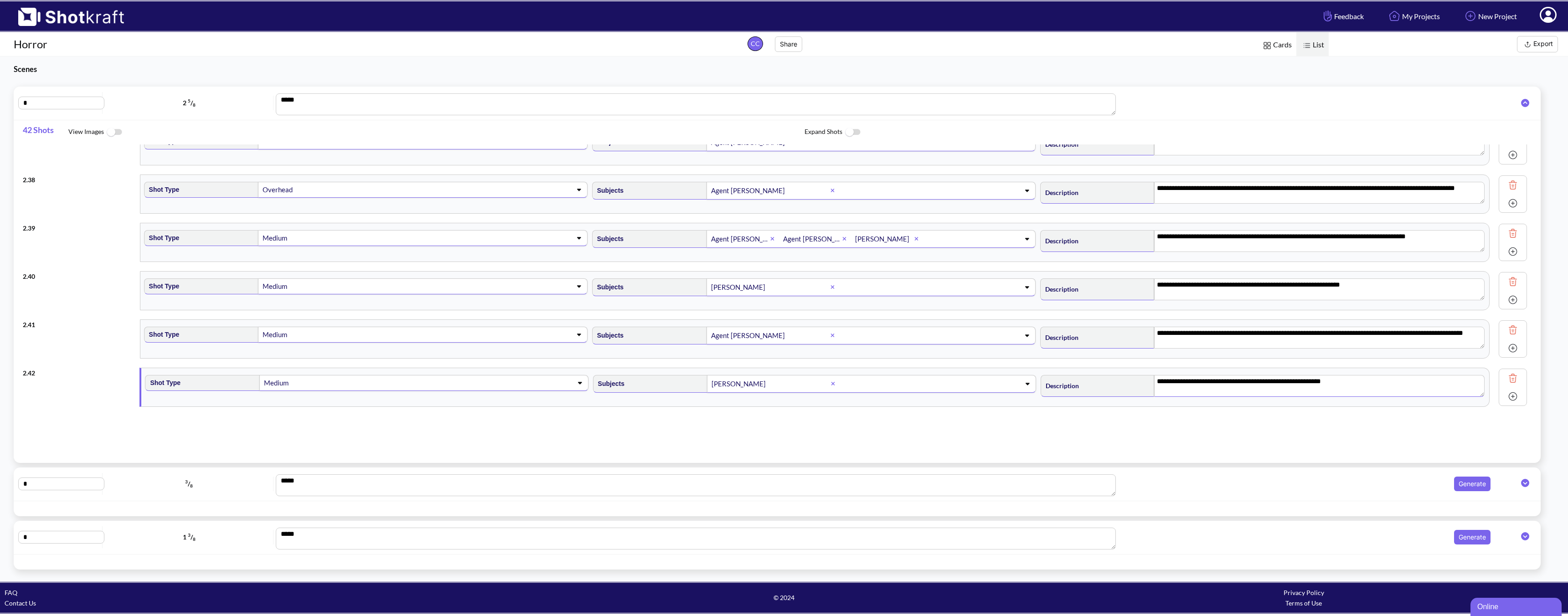
click at [1120, 397] on img at bounding box center [1513, 396] width 13 height 13
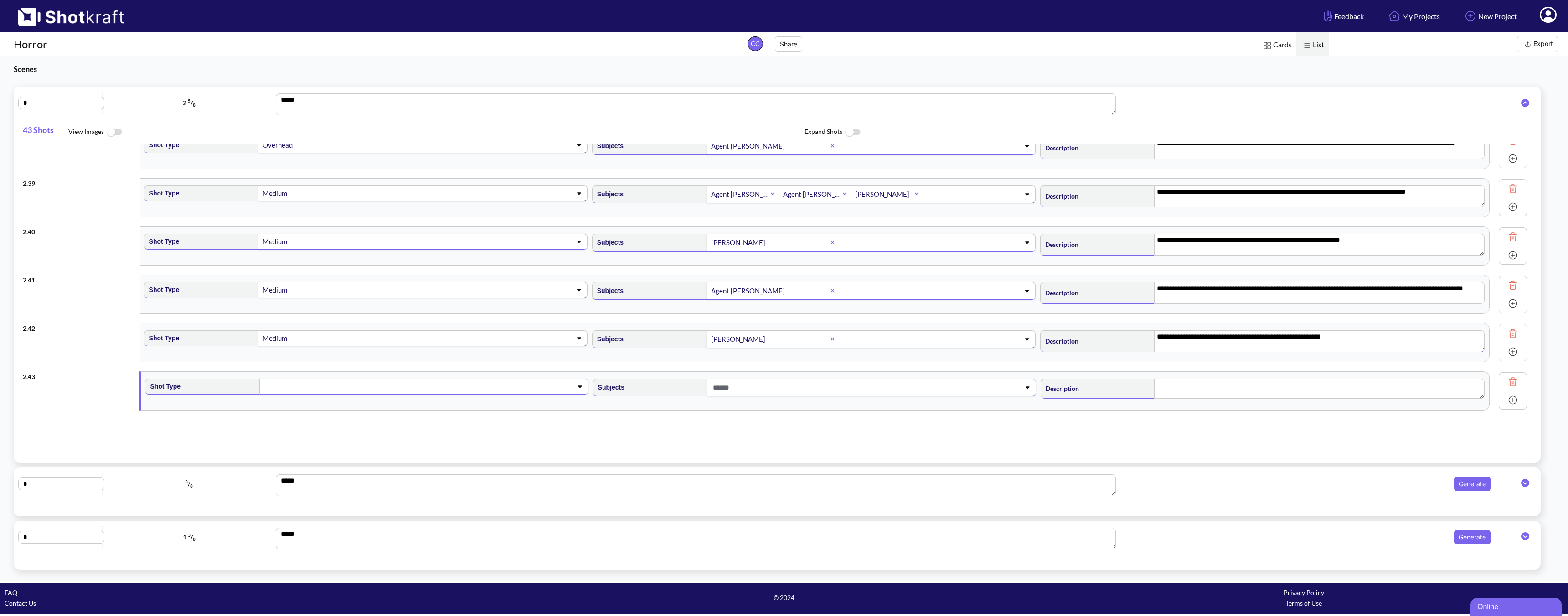
scroll to position [1810, 0]
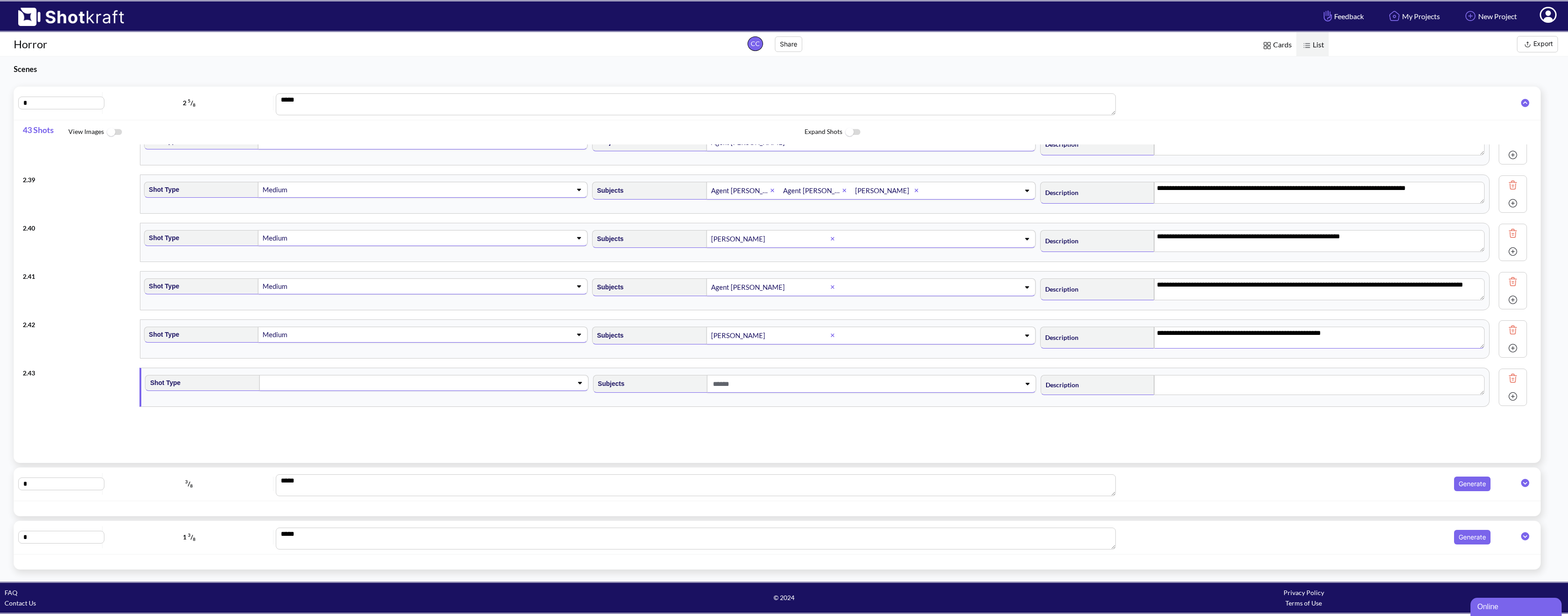
click at [333, 386] on span at bounding box center [409, 383] width 293 height 13
click at [286, 430] on li "Medium" at bounding box center [374, 434] width 438 height 14
click at [754, 381] on span at bounding box center [856, 384] width 293 height 15
click at [672, 437] on li "Agent [PERSON_NAME]" at bounding box center [822, 436] width 438 height 14
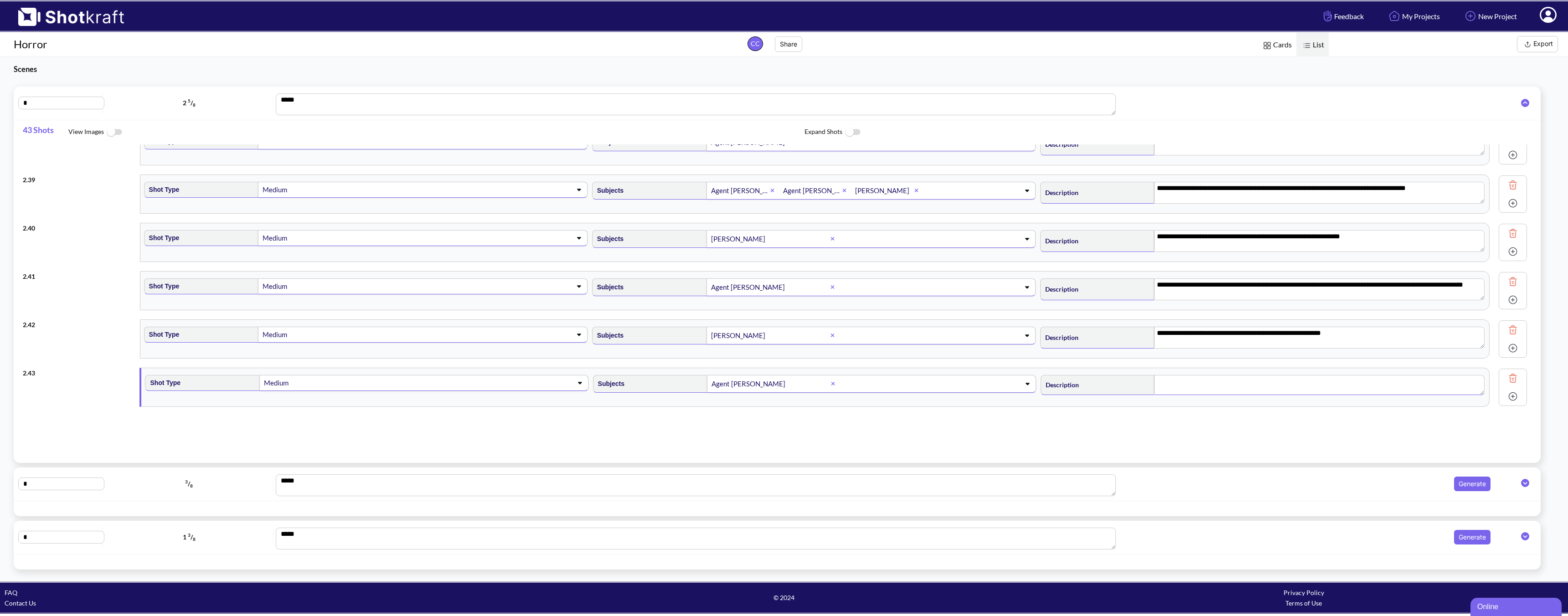
click at [1120, 389] on textarea at bounding box center [1319, 385] width 331 height 20
click at [1120, 399] on img at bounding box center [1513, 396] width 13 height 13
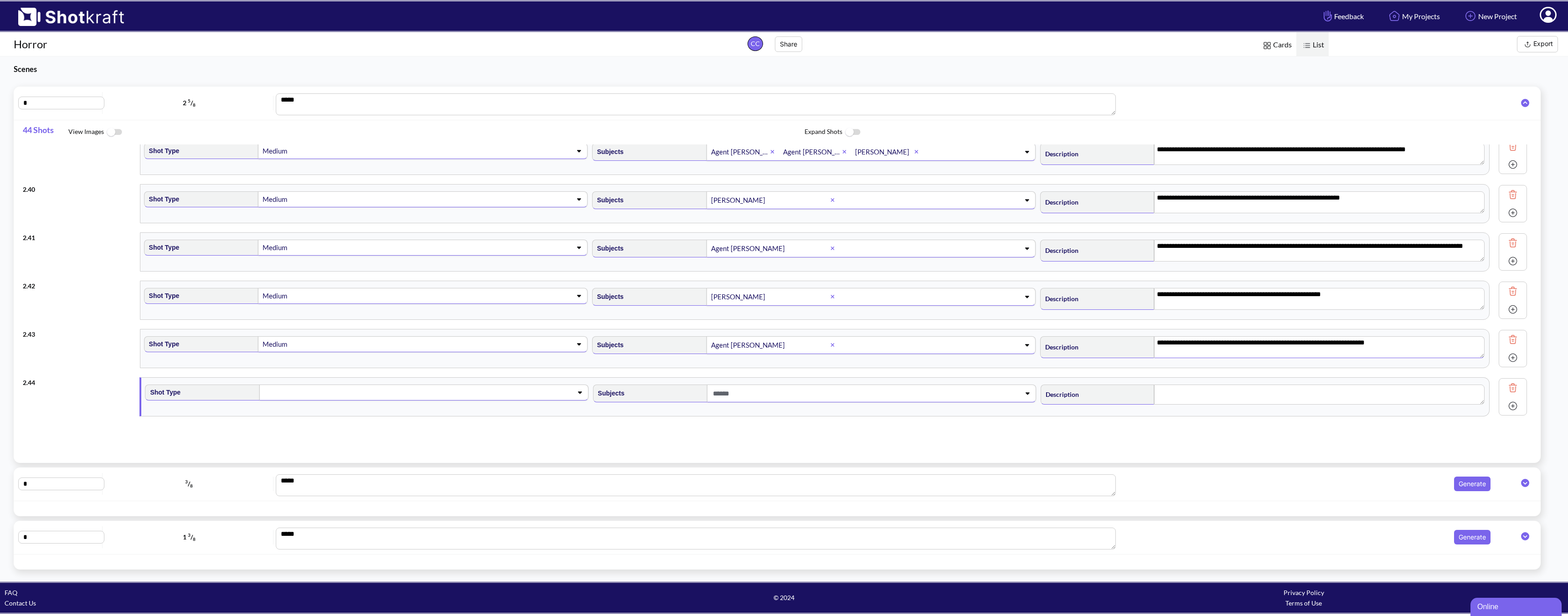
scroll to position [1849, 0]
click at [354, 391] on span at bounding box center [409, 393] width 293 height 13
click at [295, 429] on li "OTS" at bounding box center [374, 427] width 438 height 14
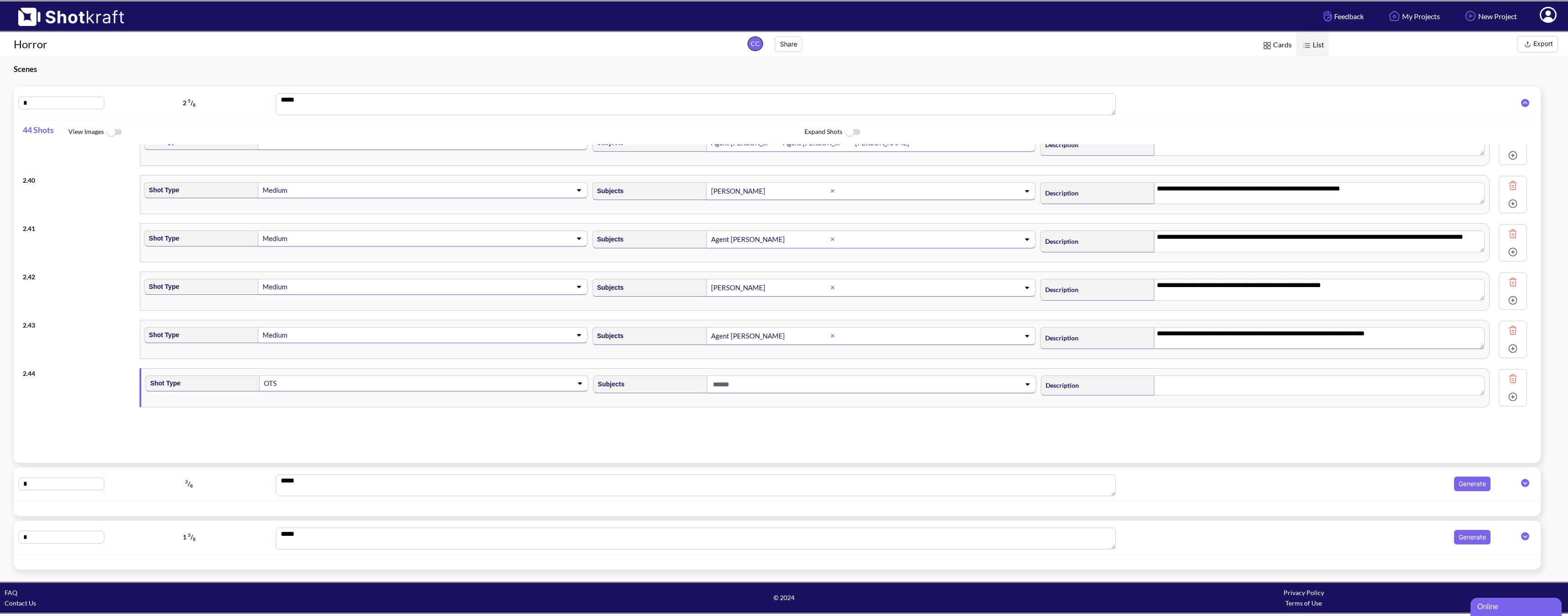
scroll to position [1859, 0]
click at [754, 380] on span at bounding box center [856, 384] width 293 height 15
click at [675, 435] on li "[PERSON_NAME]" at bounding box center [822, 436] width 438 height 14
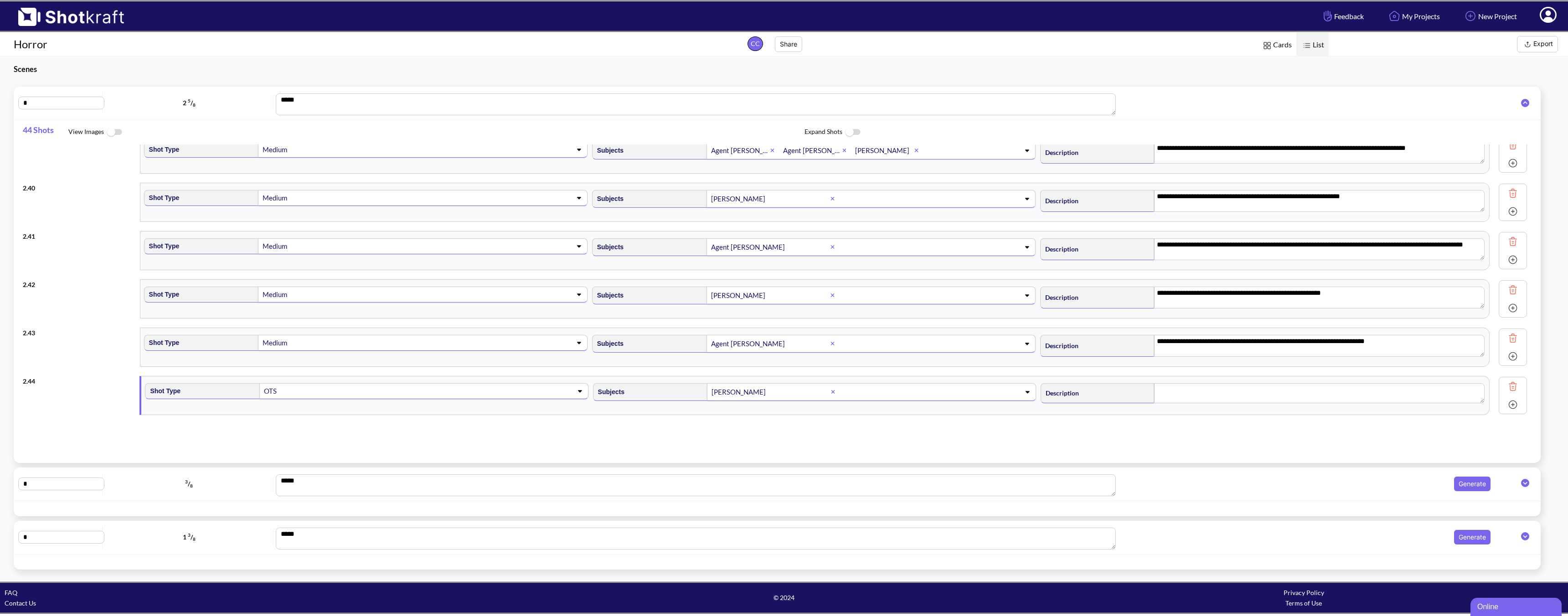
click at [884, 394] on span at bounding box center [929, 392] width 149 height 15
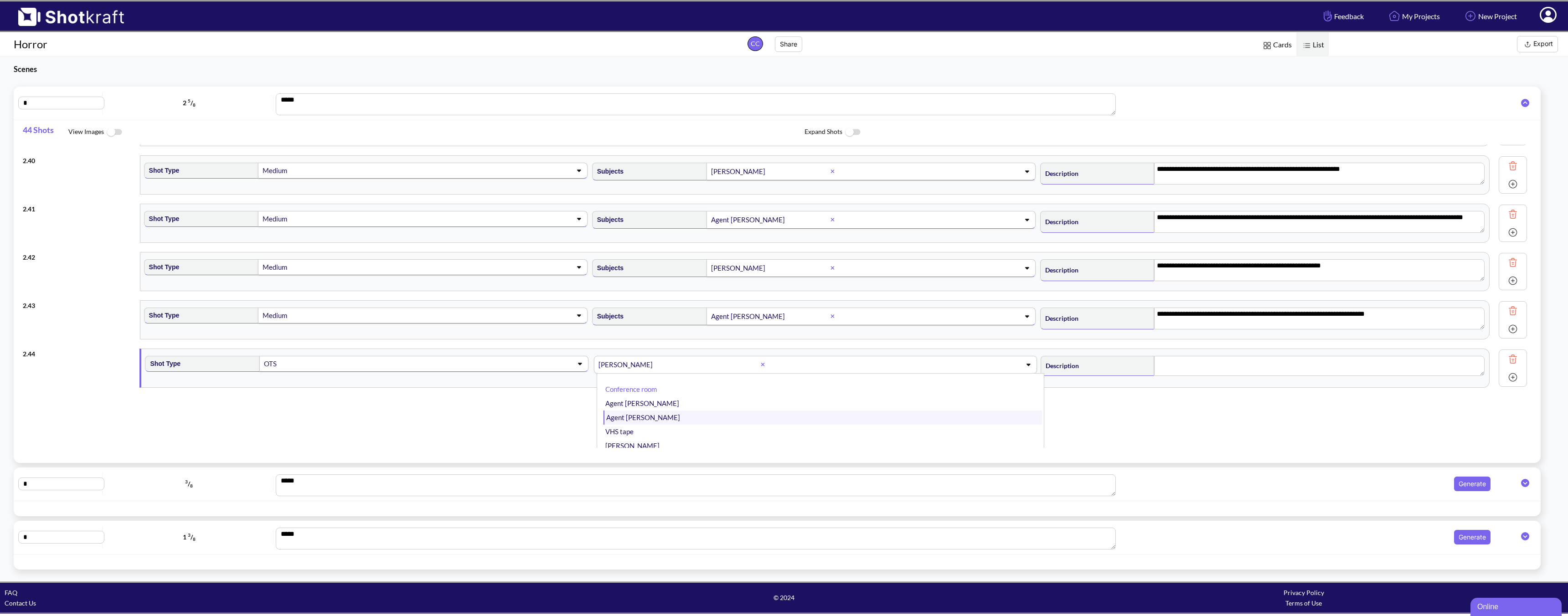
scroll to position [1881, 0]
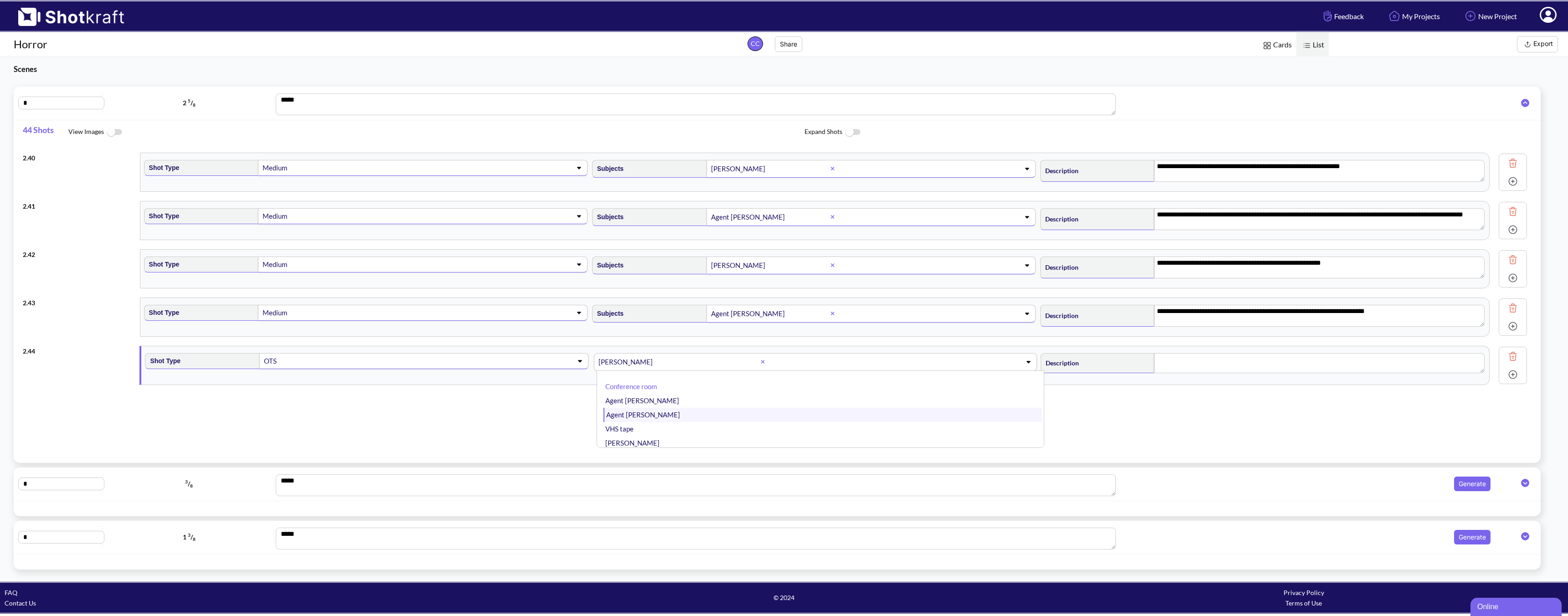
click at [803, 418] on li "Agent [PERSON_NAME]" at bounding box center [822, 415] width 438 height 14
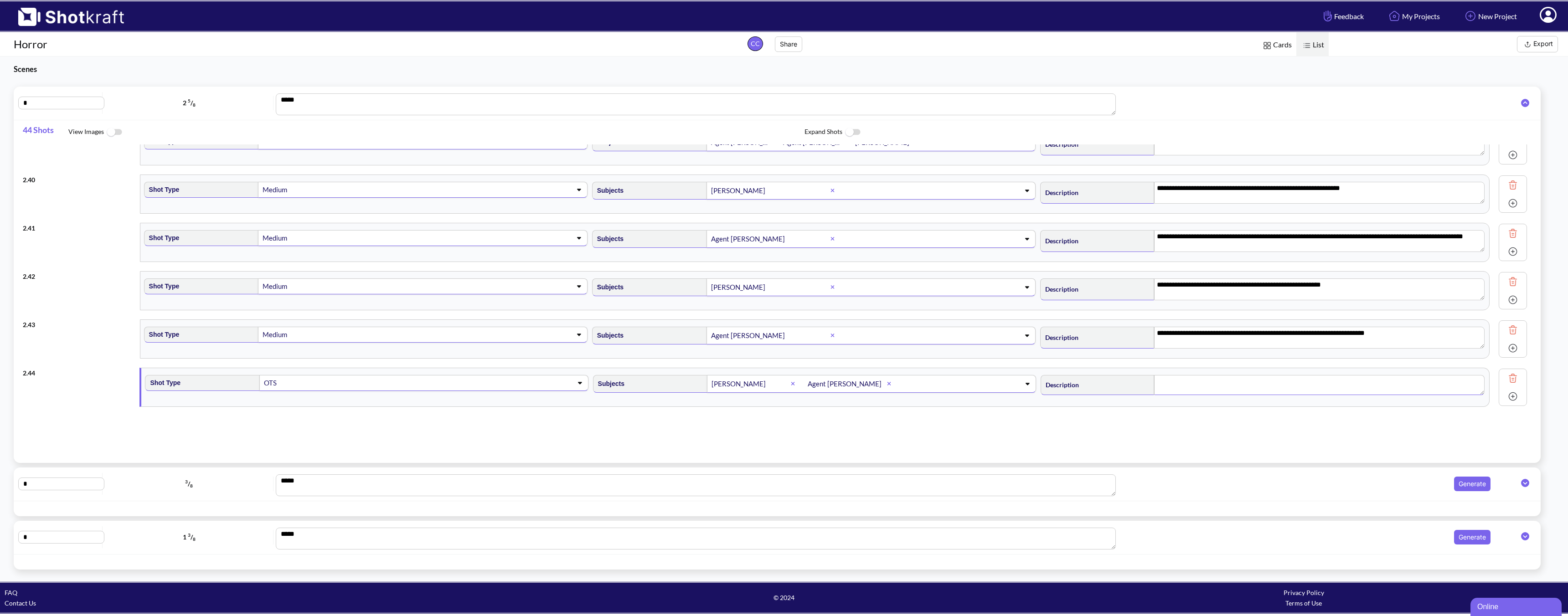
click at [1120, 389] on textarea at bounding box center [1319, 385] width 331 height 20
click at [1120, 398] on img at bounding box center [1513, 396] width 13 height 13
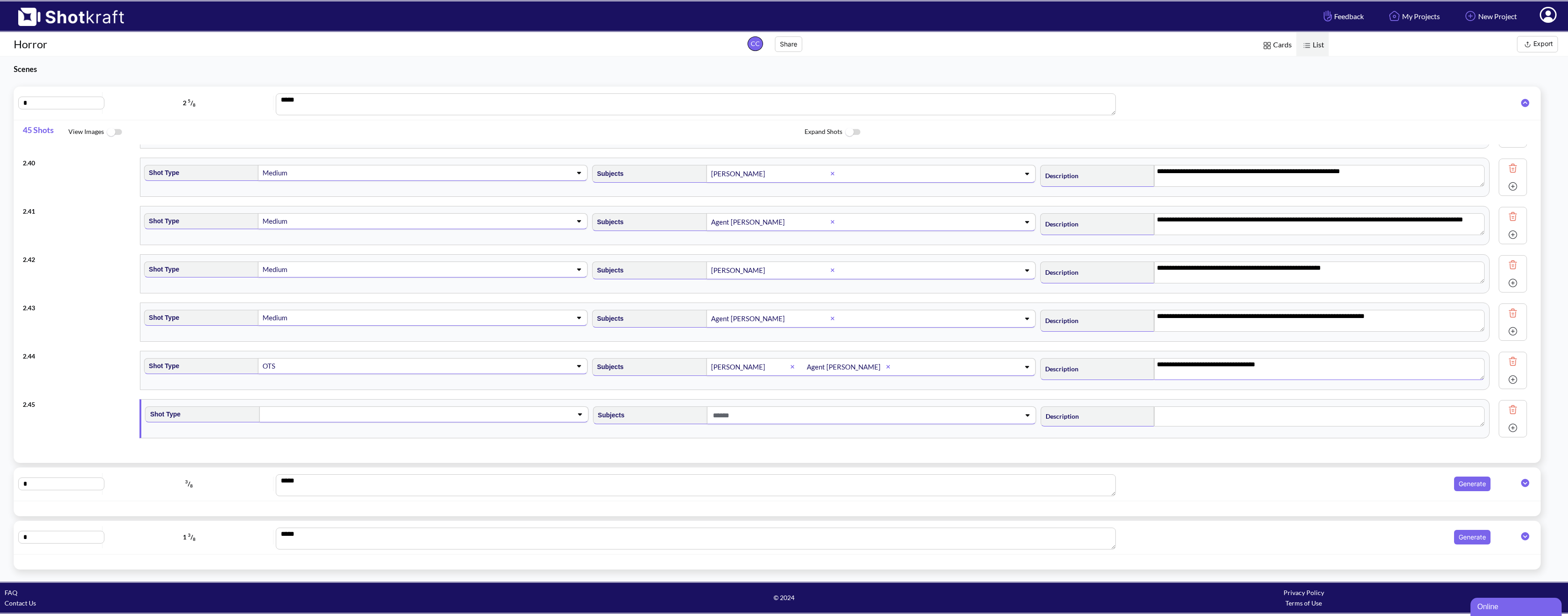
scroll to position [1907, 0]
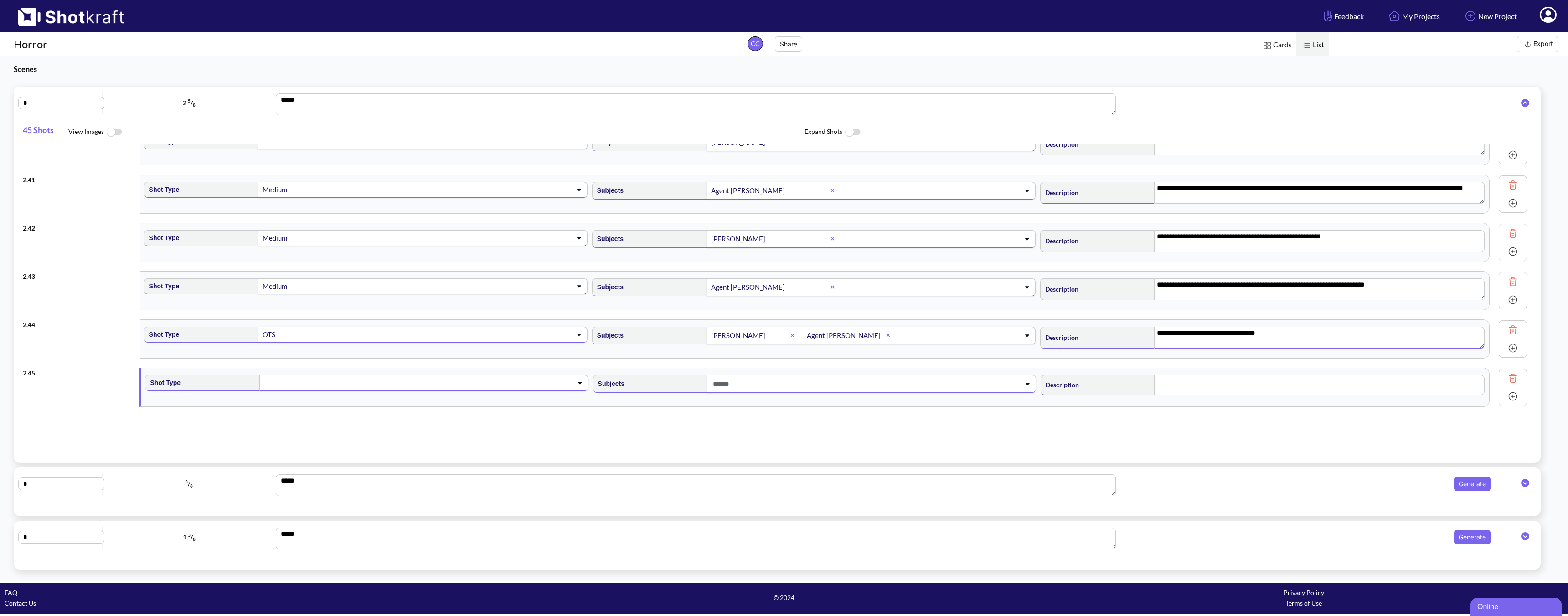
click at [424, 382] on span at bounding box center [409, 383] width 293 height 13
click at [185, 400] on li "CU" at bounding box center [374, 394] width 438 height 14
click at [766, 383] on span at bounding box center [856, 384] width 293 height 15
click at [698, 438] on li "[PERSON_NAME]" at bounding box center [822, 436] width 438 height 14
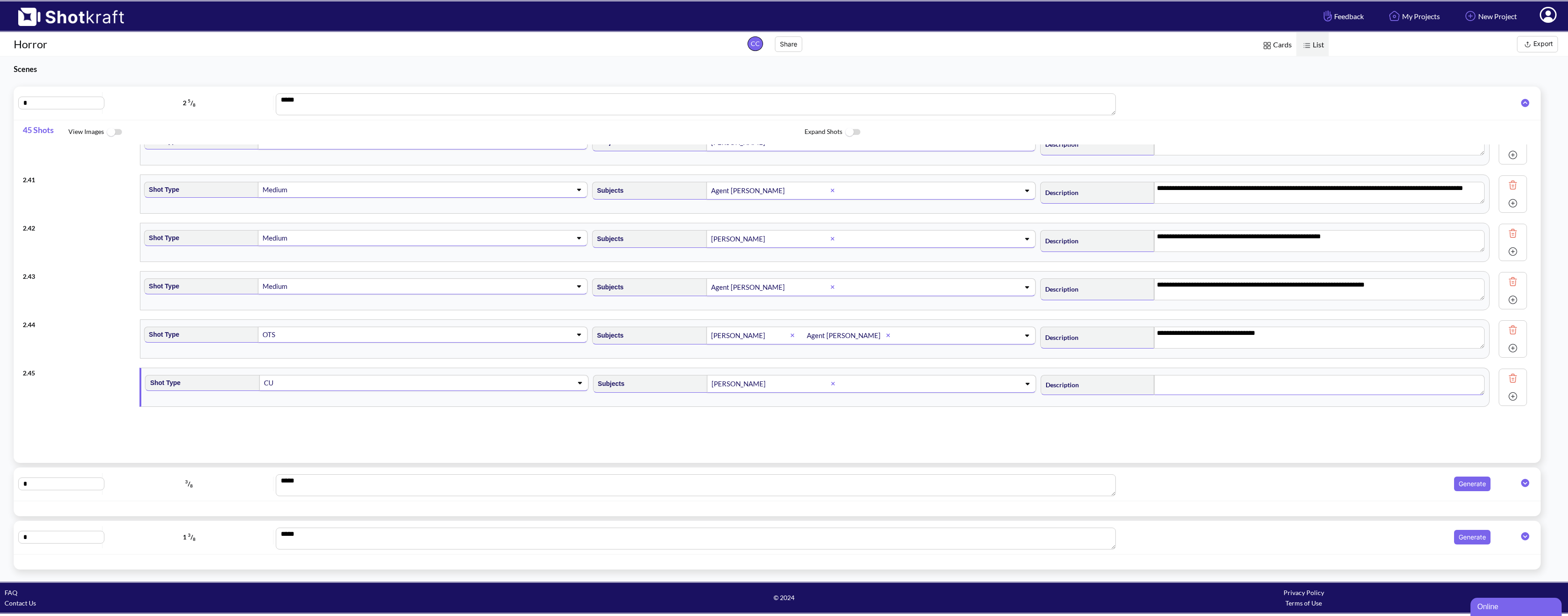
click at [1120, 388] on textarea at bounding box center [1319, 385] width 331 height 20
click at [1120, 380] on textarea "**********" at bounding box center [1319, 386] width 331 height 22
click at [1120, 395] on img at bounding box center [1513, 396] width 13 height 13
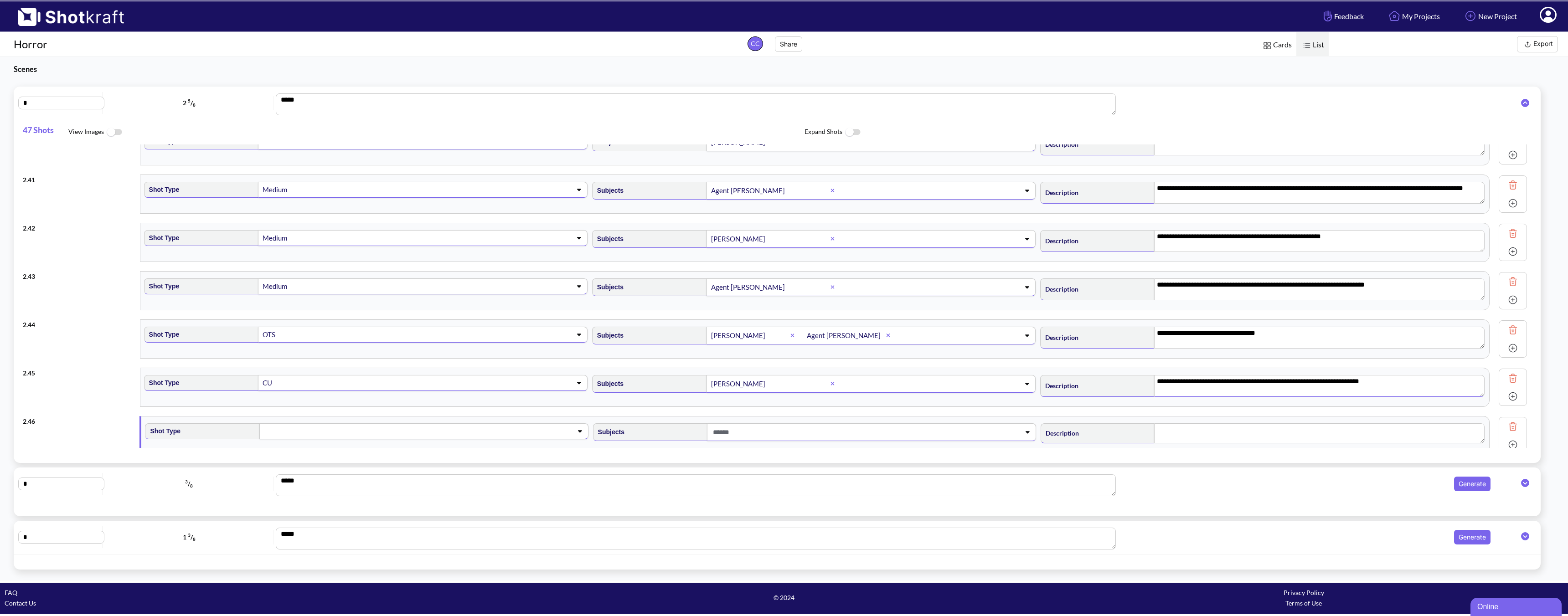
click at [397, 431] on span at bounding box center [409, 431] width 293 height 13
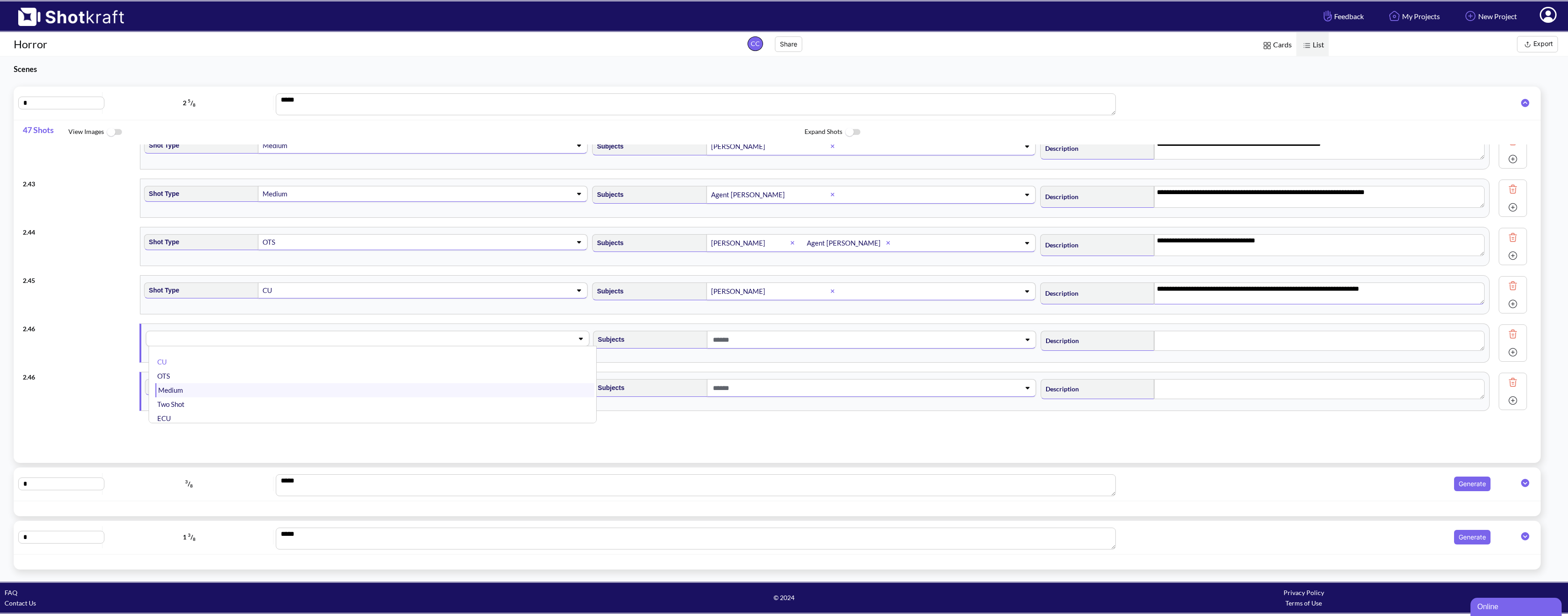
scroll to position [2004, 0]
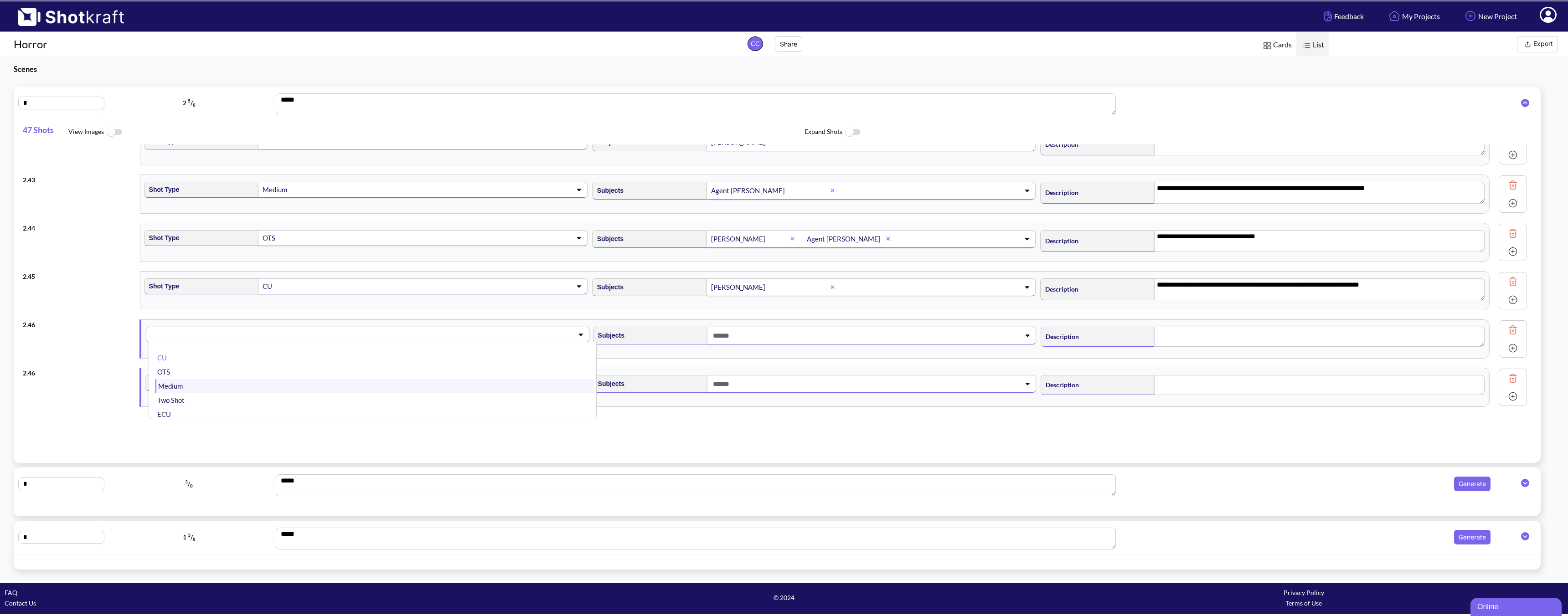
click at [248, 382] on li "Medium" at bounding box center [374, 386] width 438 height 14
click at [828, 336] on span at bounding box center [856, 335] width 293 height 15
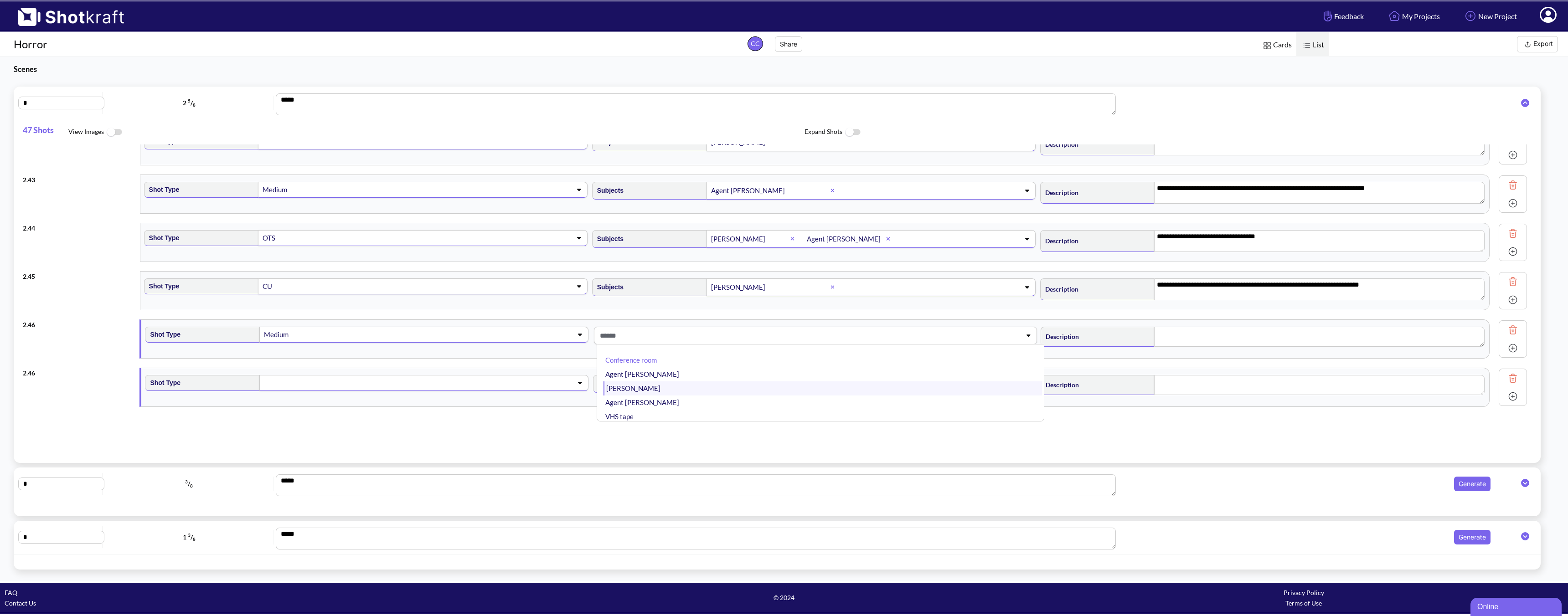
click at [713, 393] on li "[PERSON_NAME]" at bounding box center [822, 388] width 438 height 14
click at [933, 340] on span at bounding box center [929, 335] width 149 height 15
click at [809, 398] on li "VHS tape" at bounding box center [822, 402] width 438 height 14
click at [1120, 337] on textarea at bounding box center [1319, 337] width 331 height 20
click at [1120, 336] on textarea "**********" at bounding box center [1319, 338] width 331 height 22
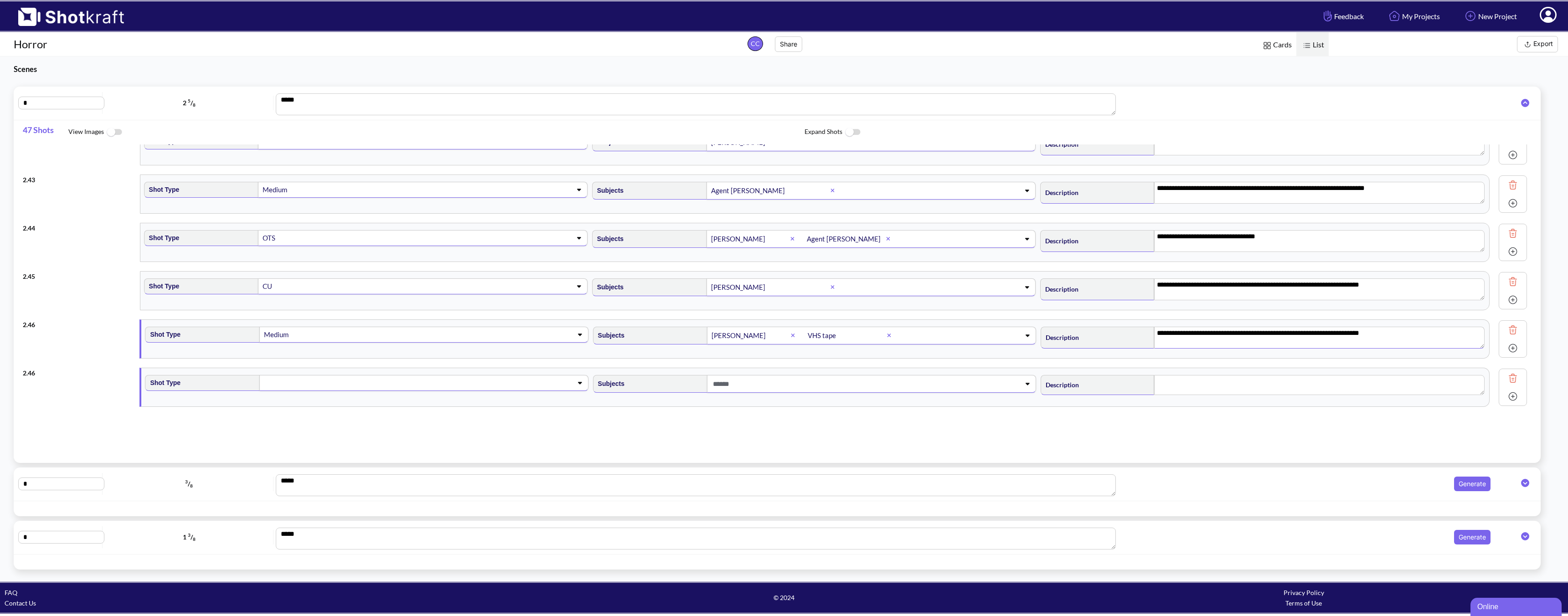
scroll to position [2002, 0]
click at [1120, 336] on textarea "**********" at bounding box center [1319, 340] width 331 height 22
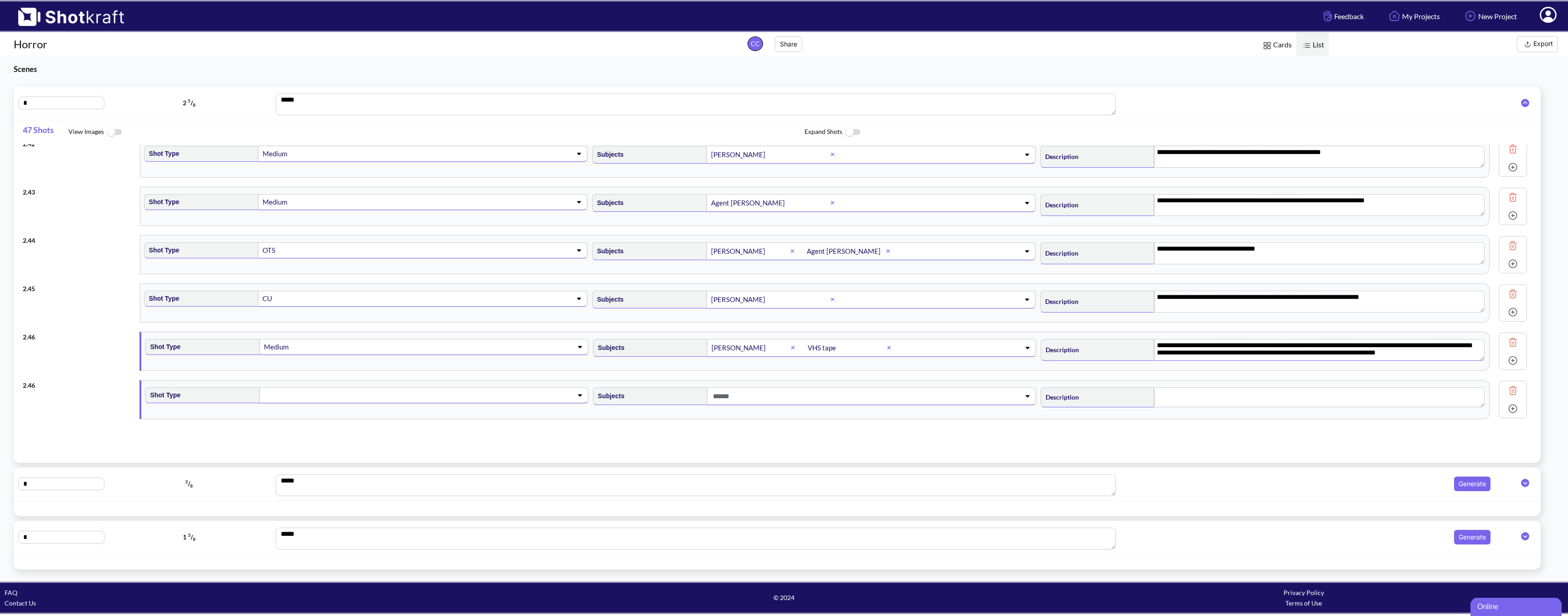
scroll to position [1991, 0]
click at [1120, 354] on textarea "**********" at bounding box center [1319, 351] width 331 height 22
click at [1120, 355] on textarea "**********" at bounding box center [1319, 351] width 331 height 22
click at [1120, 401] on textarea at bounding box center [1319, 397] width 331 height 20
click at [1120, 350] on textarea "**********" at bounding box center [1319, 351] width 331 height 22
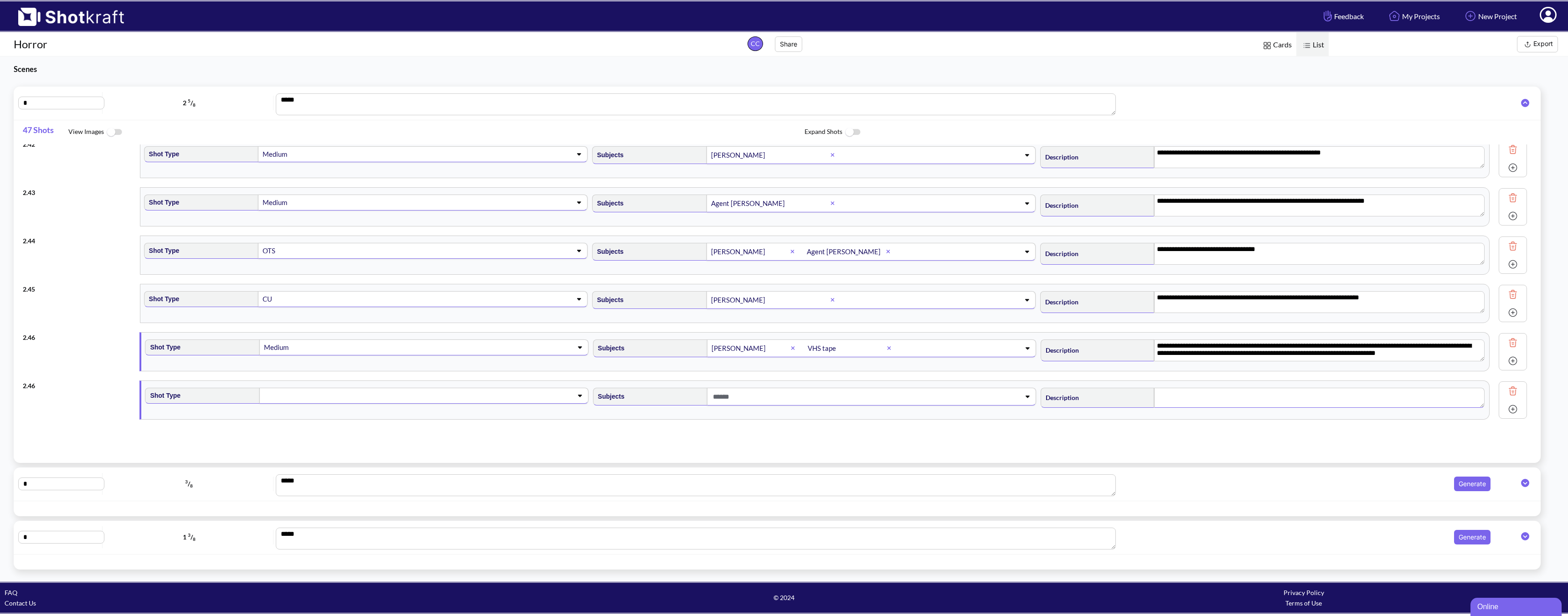
click at [1120, 393] on textarea at bounding box center [1319, 397] width 331 height 20
click at [368, 393] on span at bounding box center [409, 396] width 293 height 13
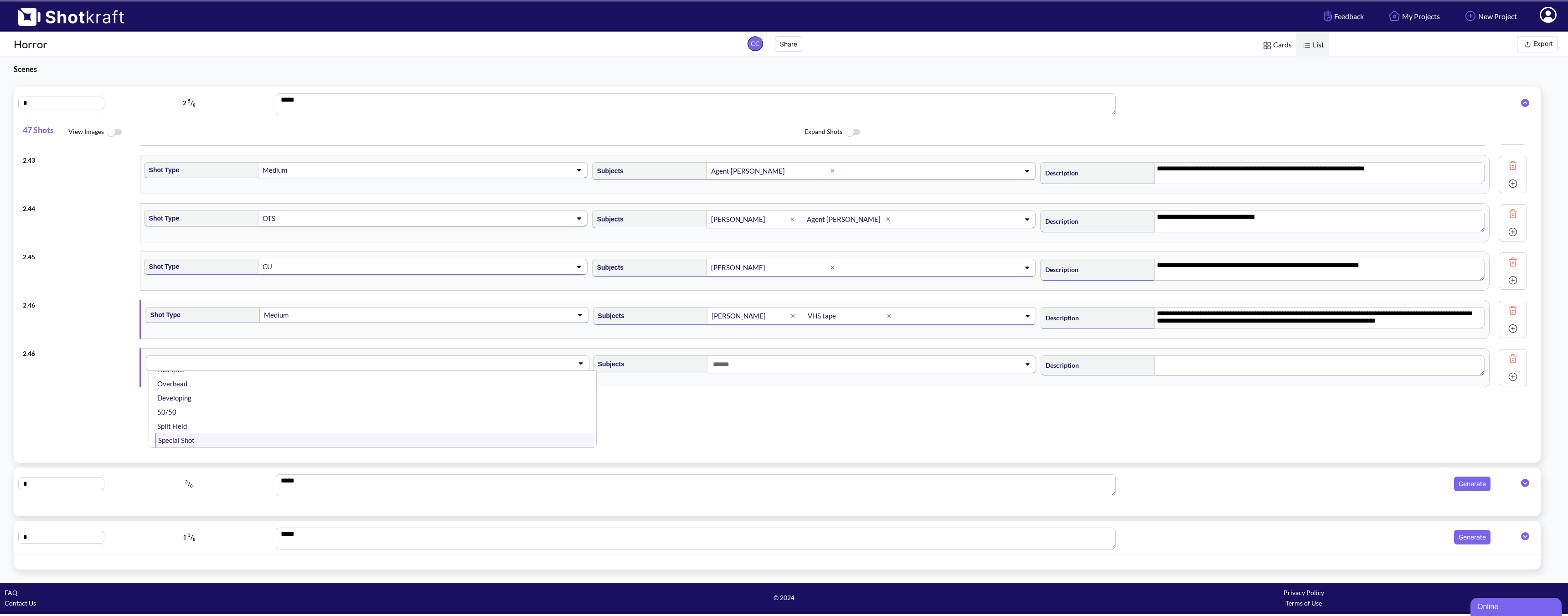
click at [194, 440] on li "Special Shot" at bounding box center [374, 440] width 438 height 14
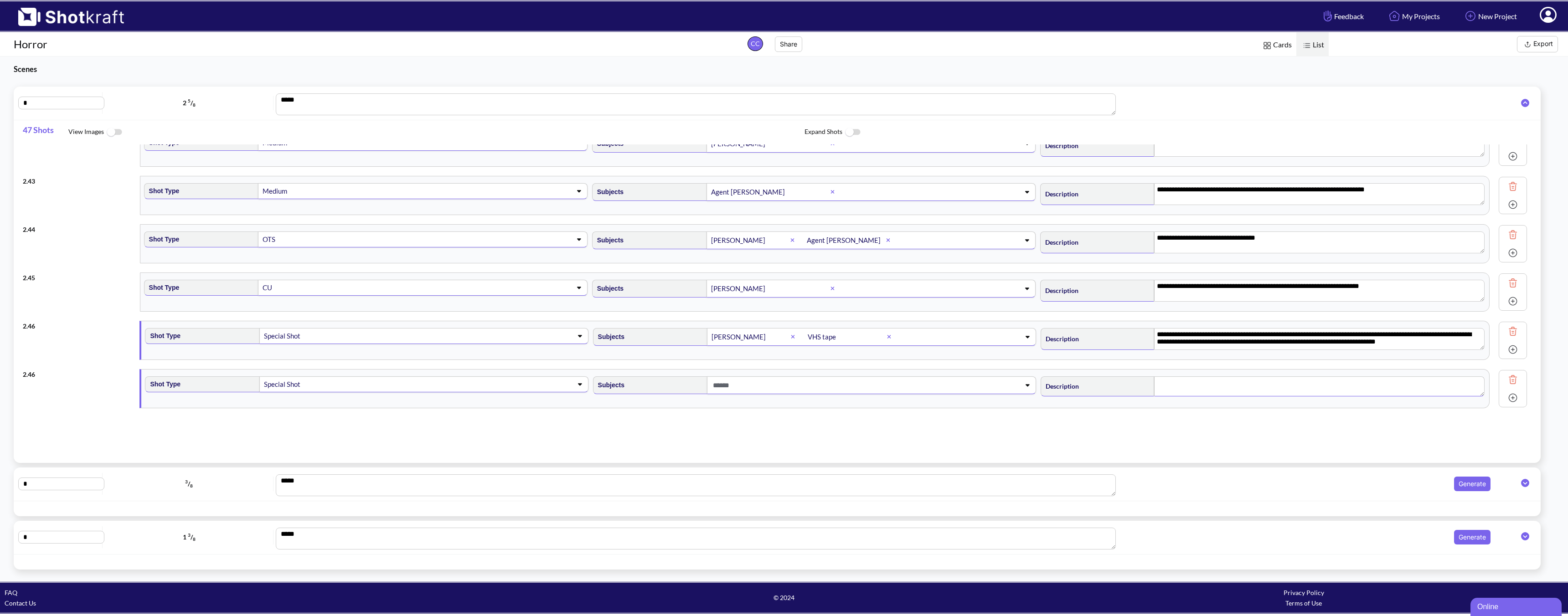
scroll to position [2002, 0]
click at [780, 383] on span at bounding box center [856, 386] width 293 height 15
click at [1120, 387] on textarea at bounding box center [1319, 387] width 331 height 20
click at [1120, 446] on div "**********" at bounding box center [782, 296] width 1518 height 304
click at [1120, 48] on button "Export" at bounding box center [1537, 44] width 41 height 16
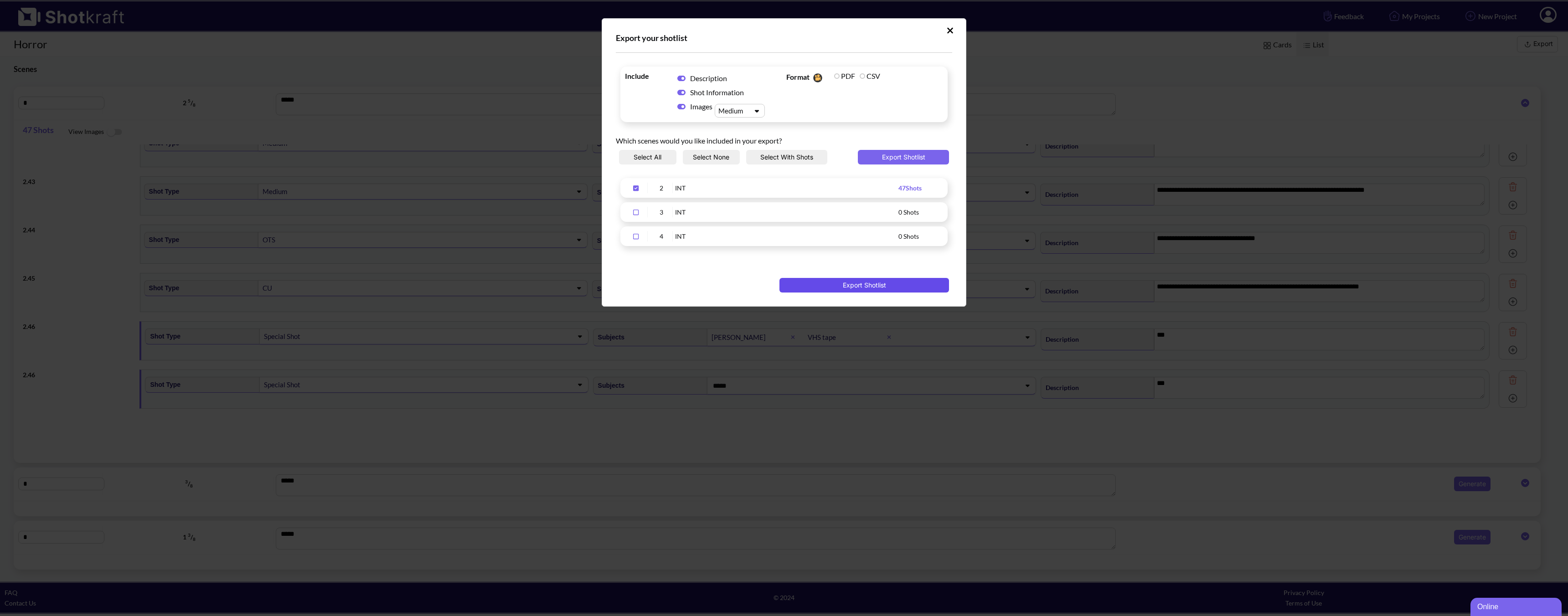
click at [849, 284] on button "Export Shotlist" at bounding box center [864, 285] width 170 height 15
